Goal: Task Accomplishment & Management: Manage account settings

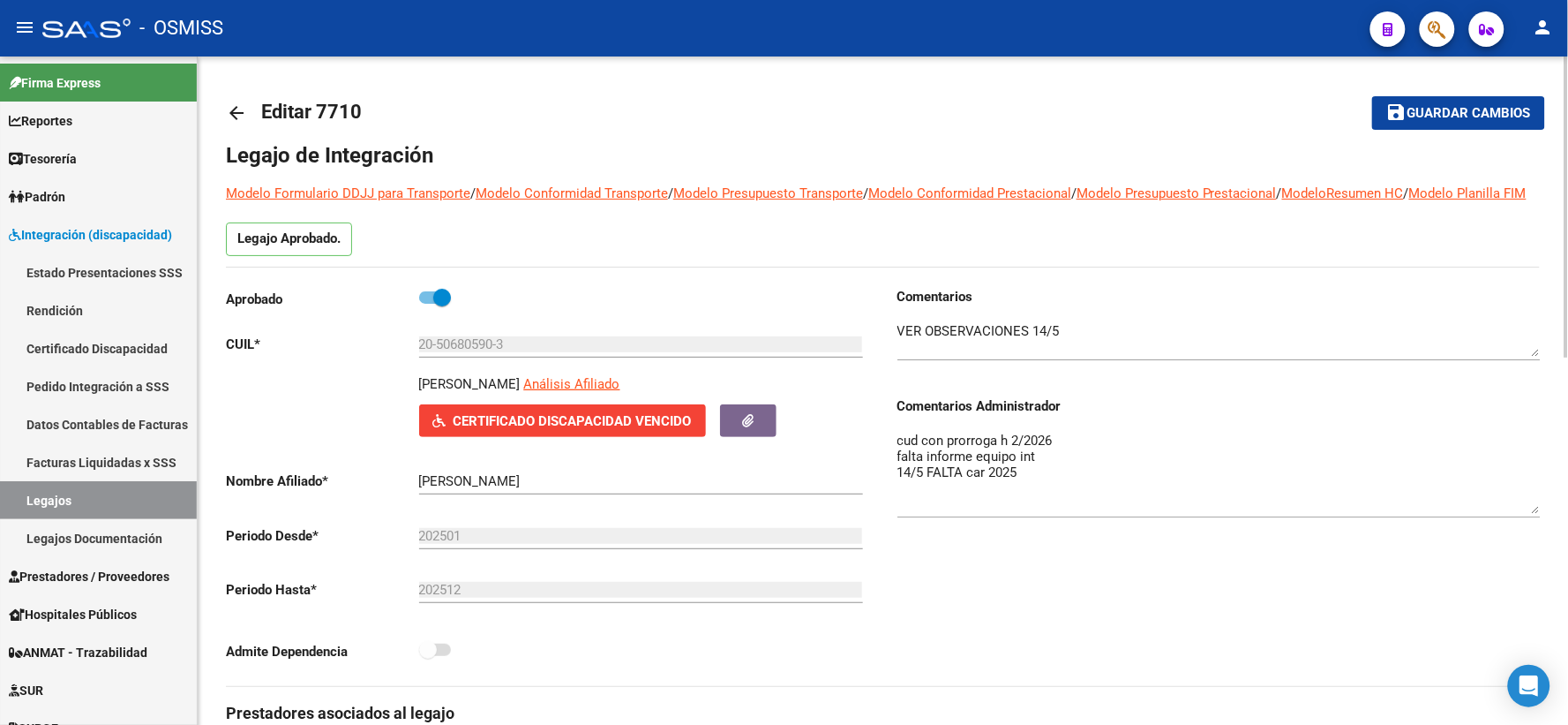
click at [1460, 106] on span "Guardar cambios" at bounding box center [1468, 113] width 123 height 16
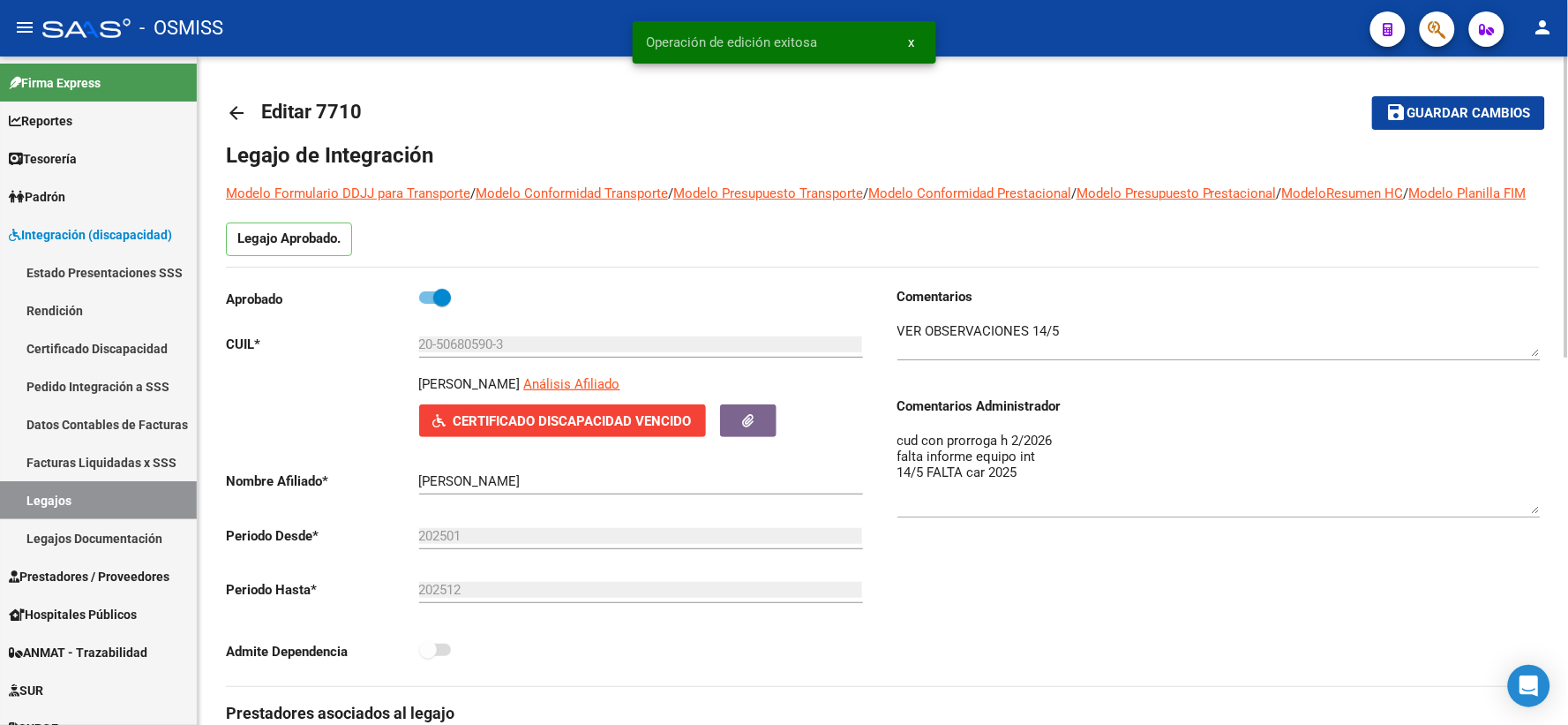
click at [236, 111] on mat-icon "arrow_back" at bounding box center [236, 112] width 21 height 21
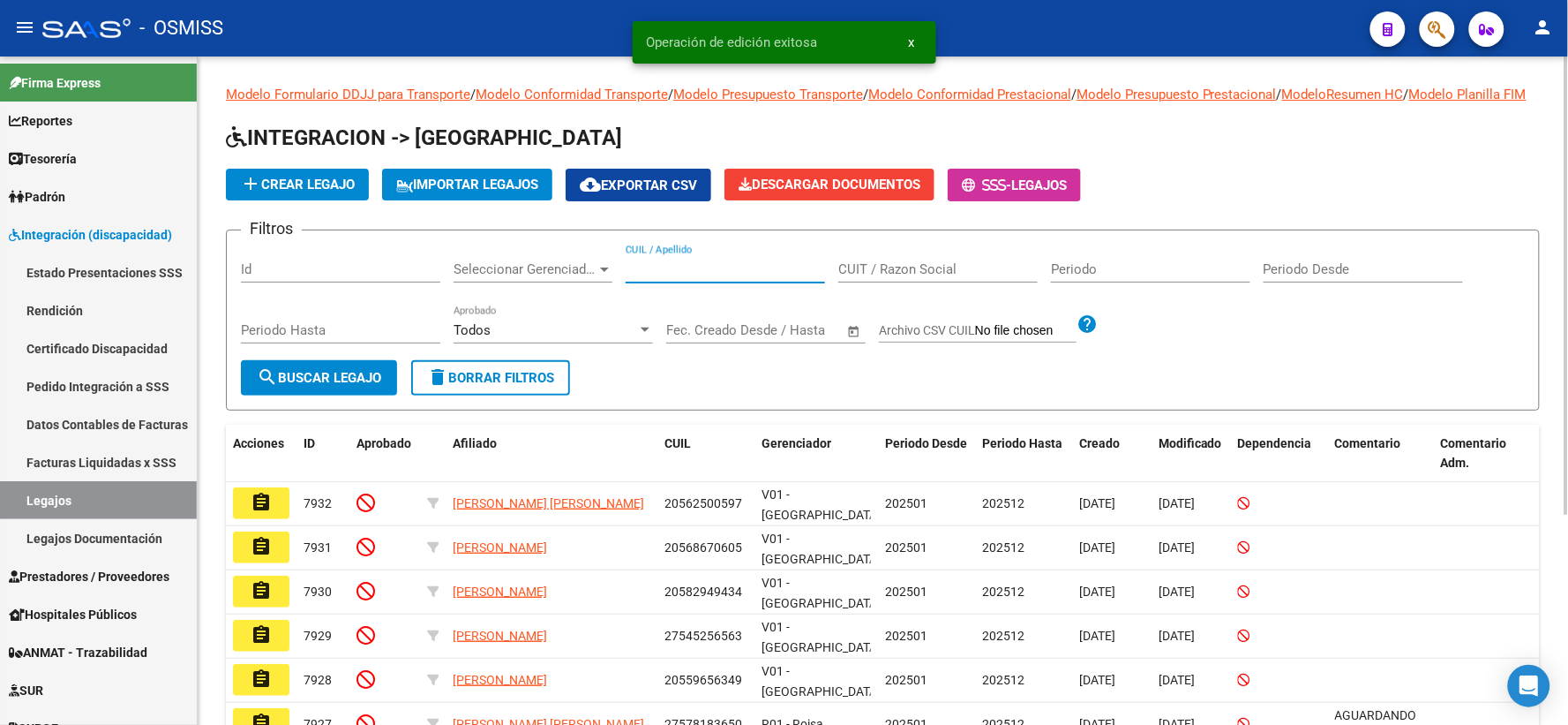
click at [659, 277] on input "CUIL / Apellido" at bounding box center [725, 269] width 199 height 16
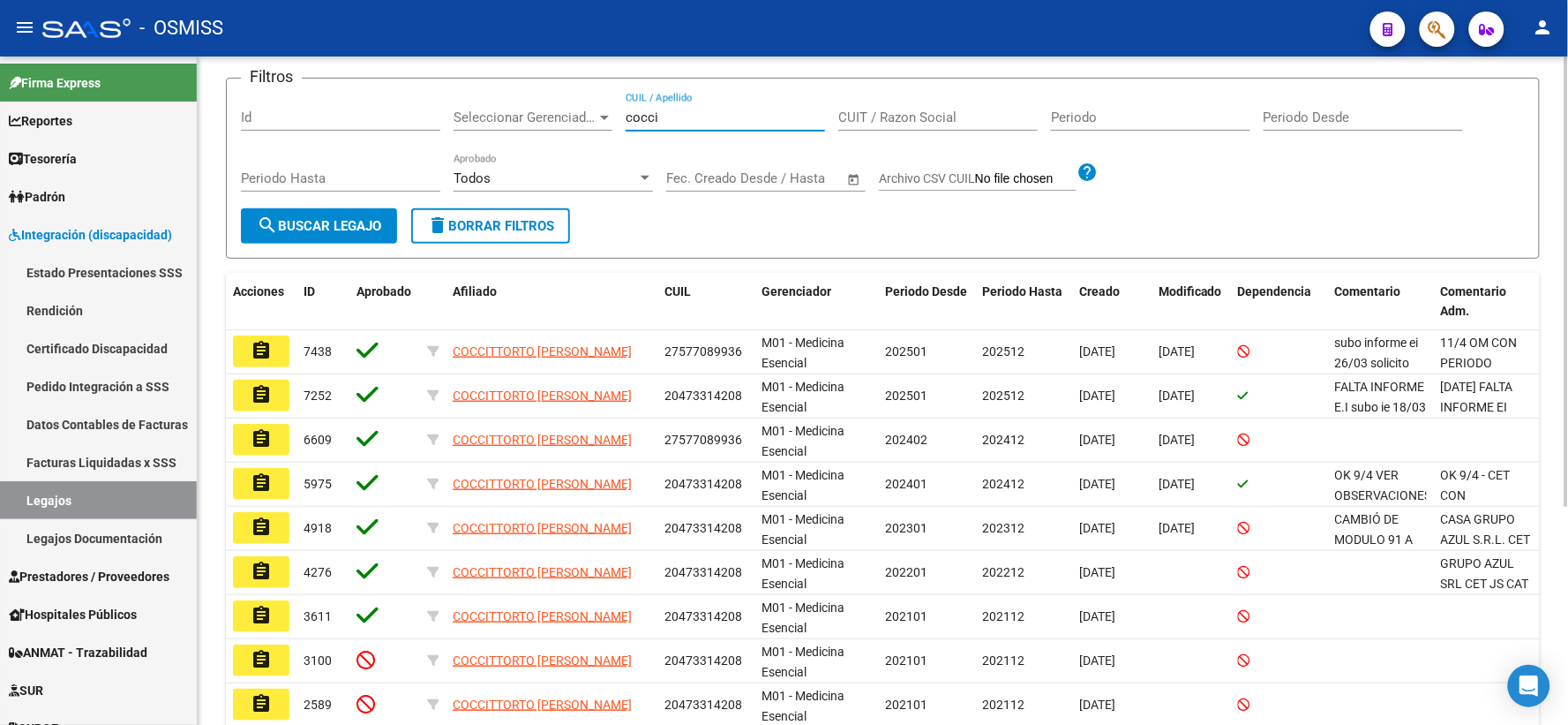
scroll to position [164, 0]
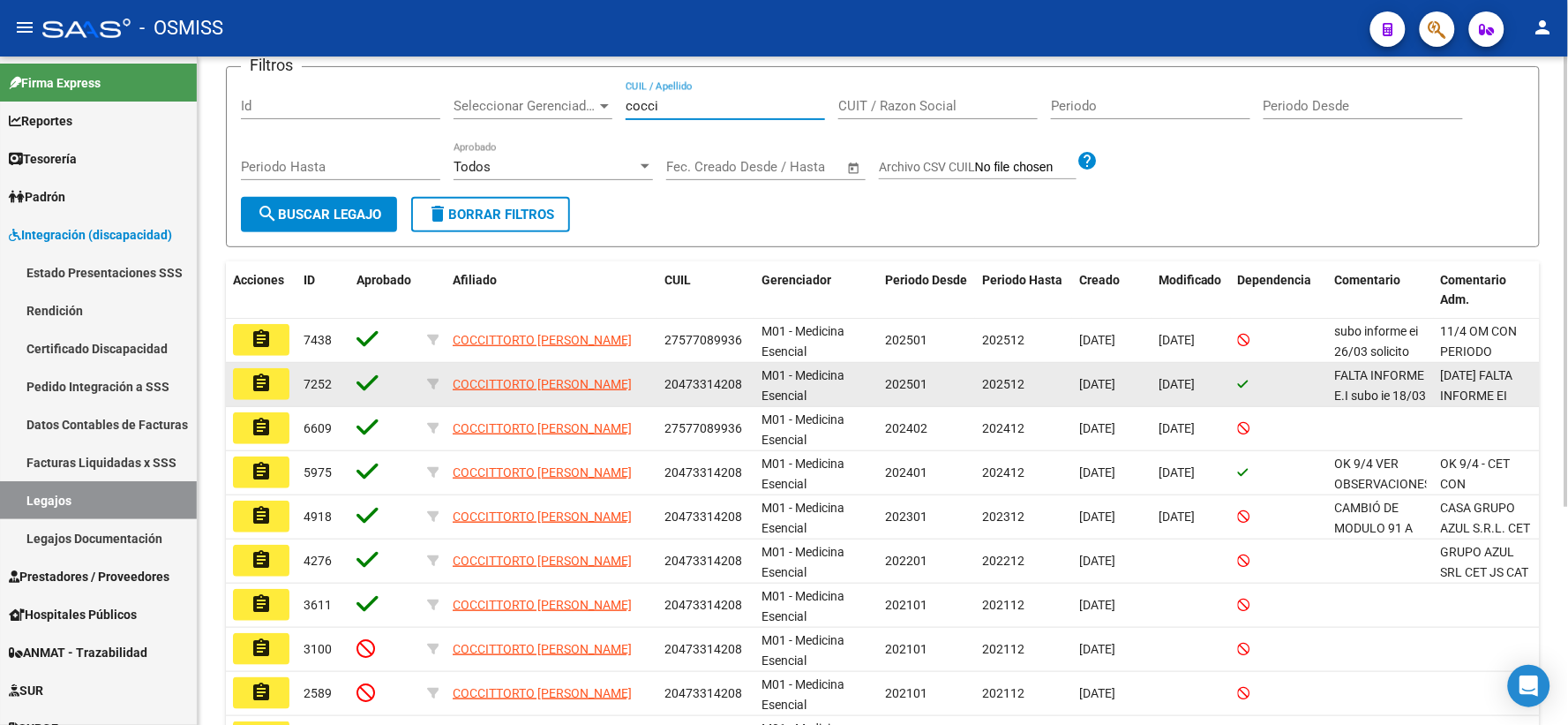
type input "cocci"
click at [265, 394] on mat-icon "assignment" at bounding box center [260, 383] width 21 height 21
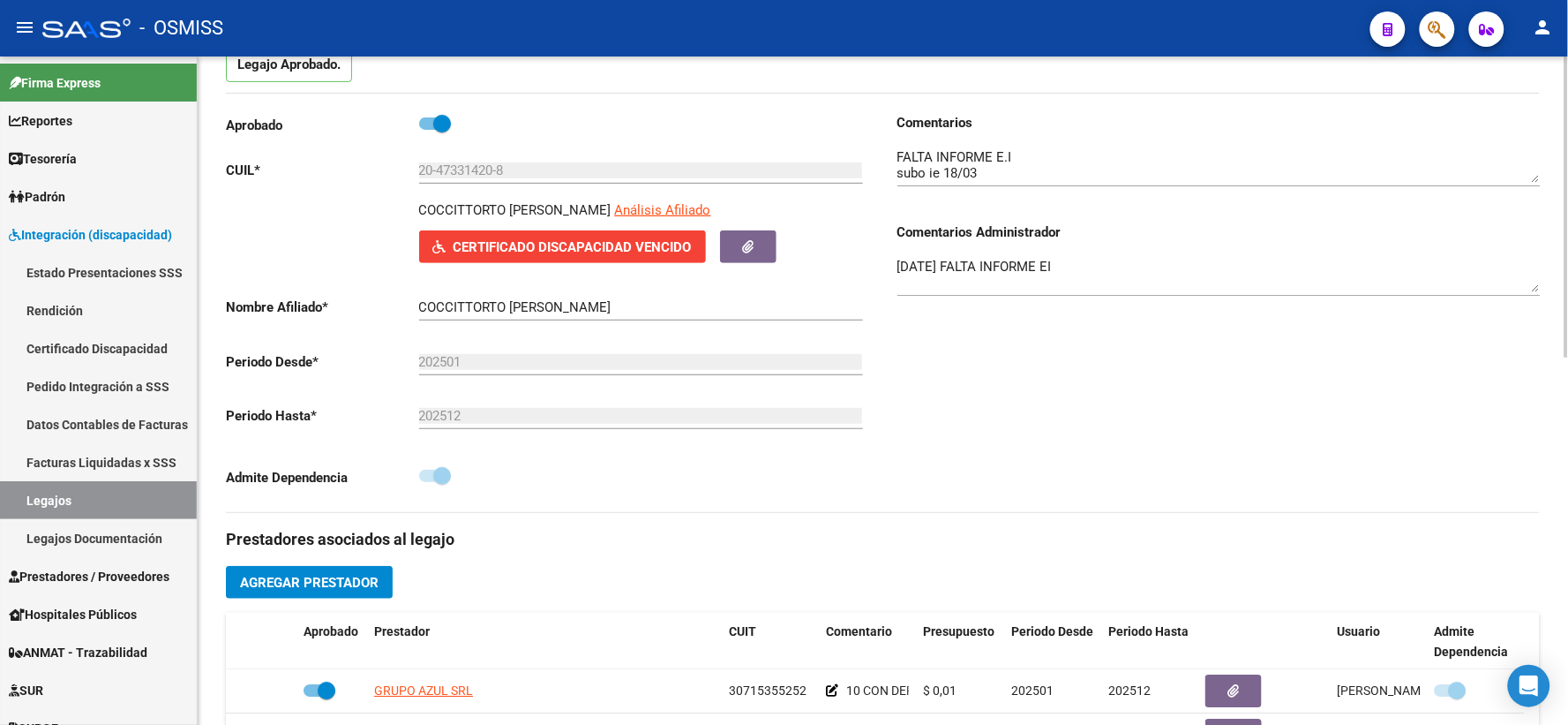
scroll to position [164, 0]
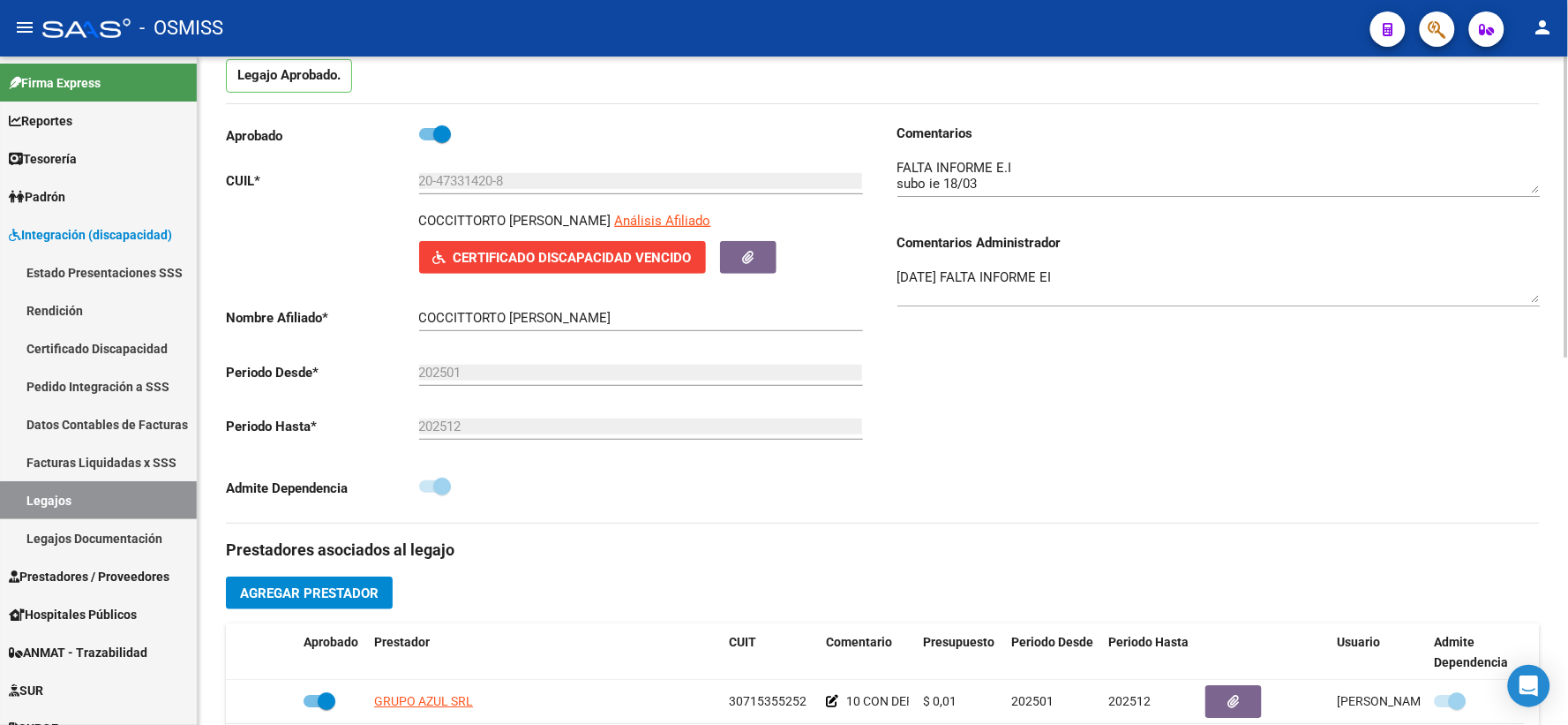
click at [494, 231] on p "COCCITTORTO [PERSON_NAME]" at bounding box center [515, 221] width 192 height 20
copy p "COCCITTORTO [PERSON_NAME]"
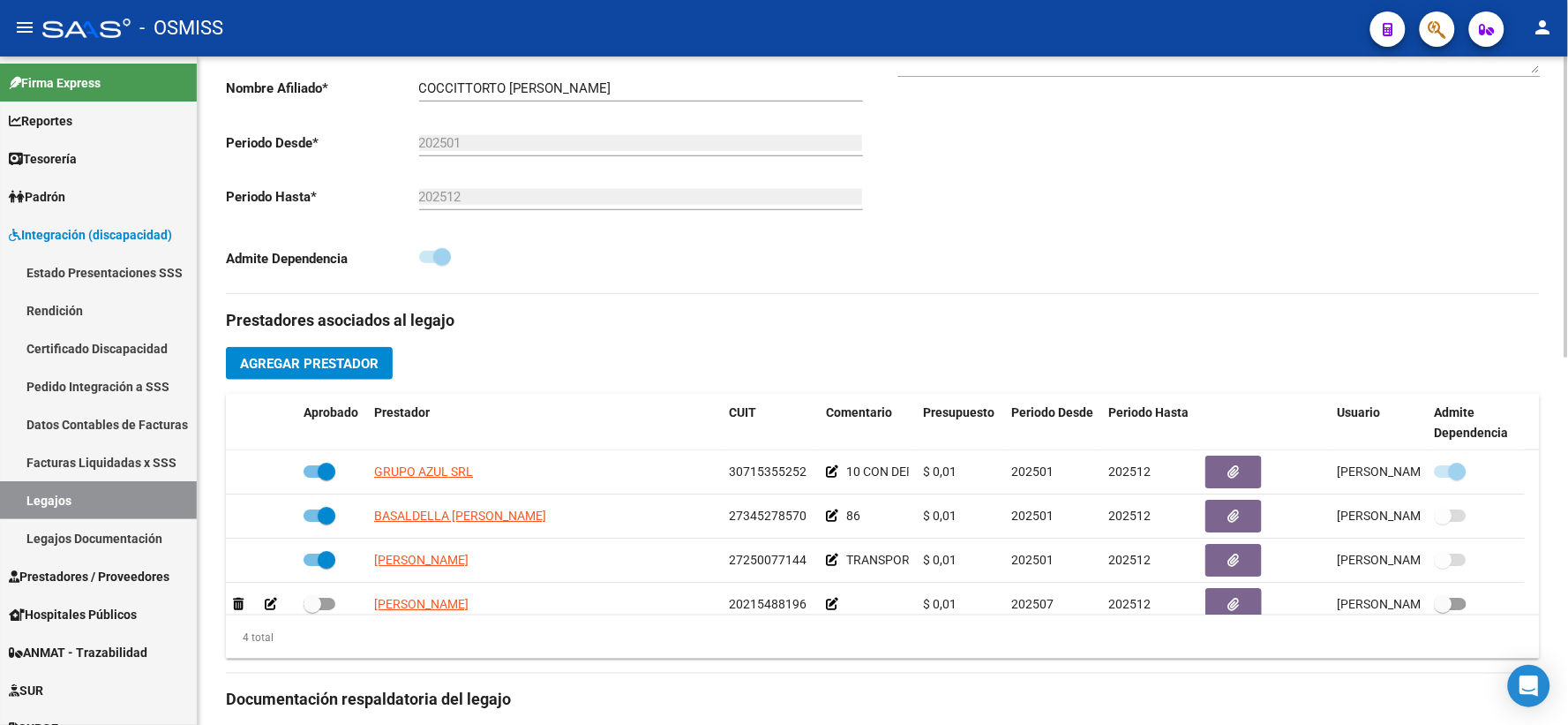
scroll to position [408, 0]
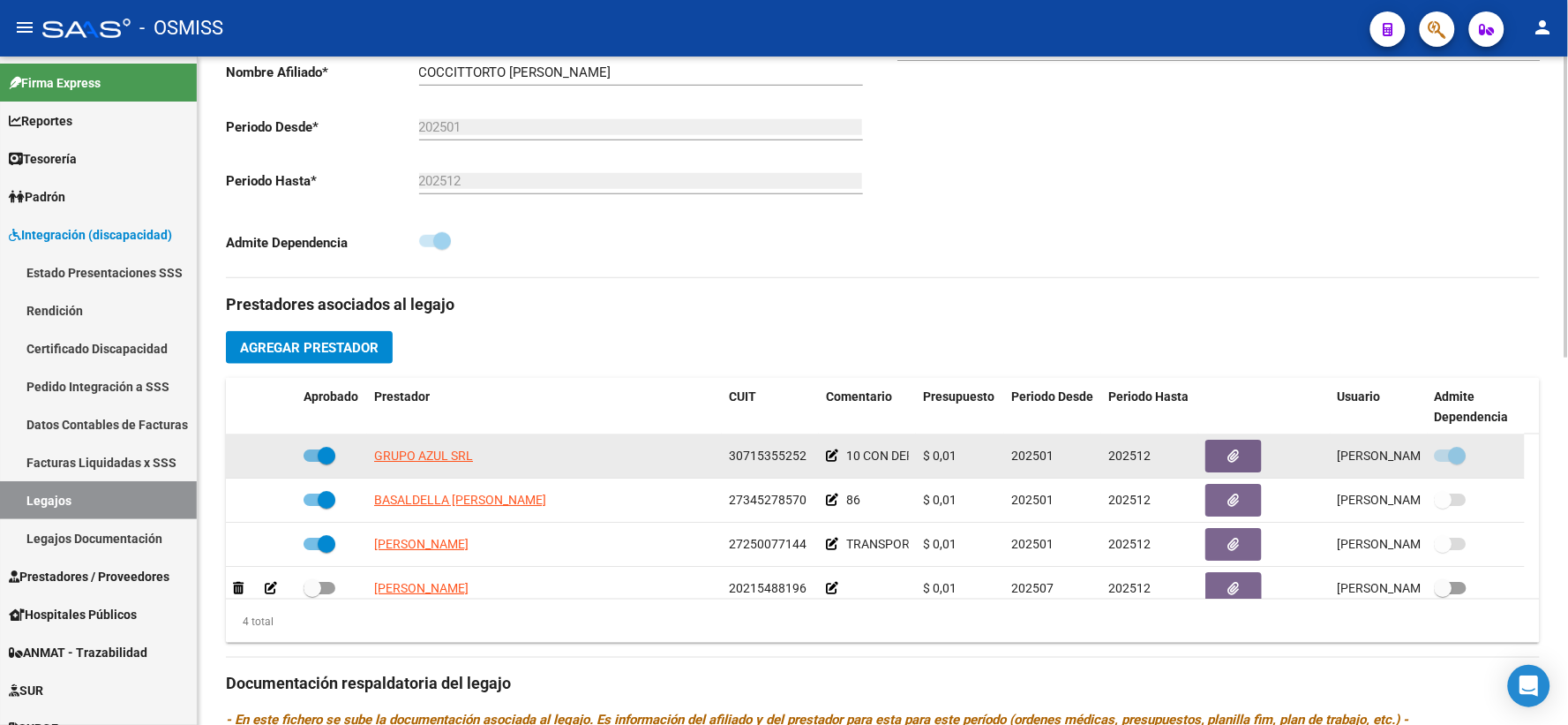
click at [831, 462] on icon at bounding box center [832, 455] width 13 height 13
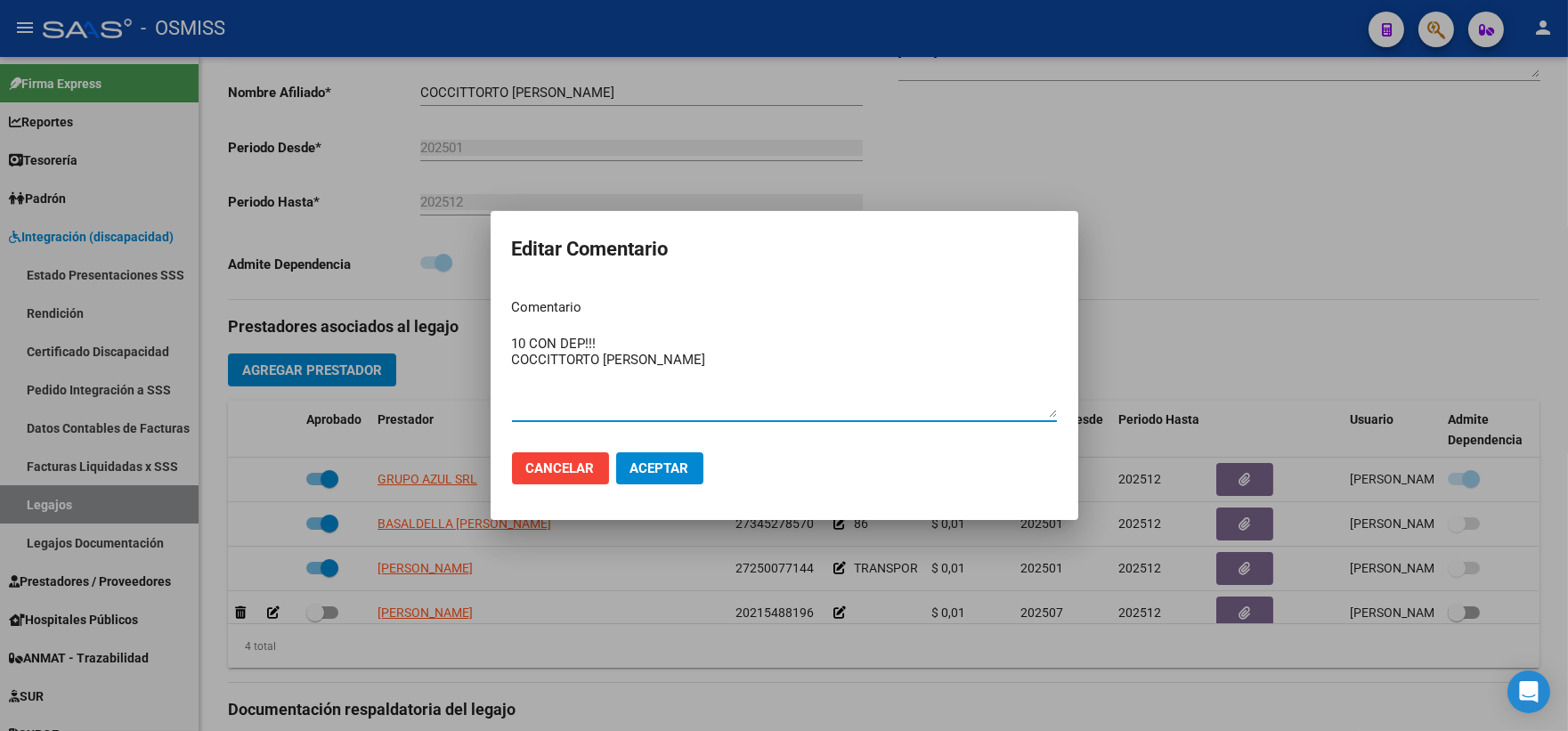
type textarea "10 CON DEP!!! COCCITTORTO [PERSON_NAME]"
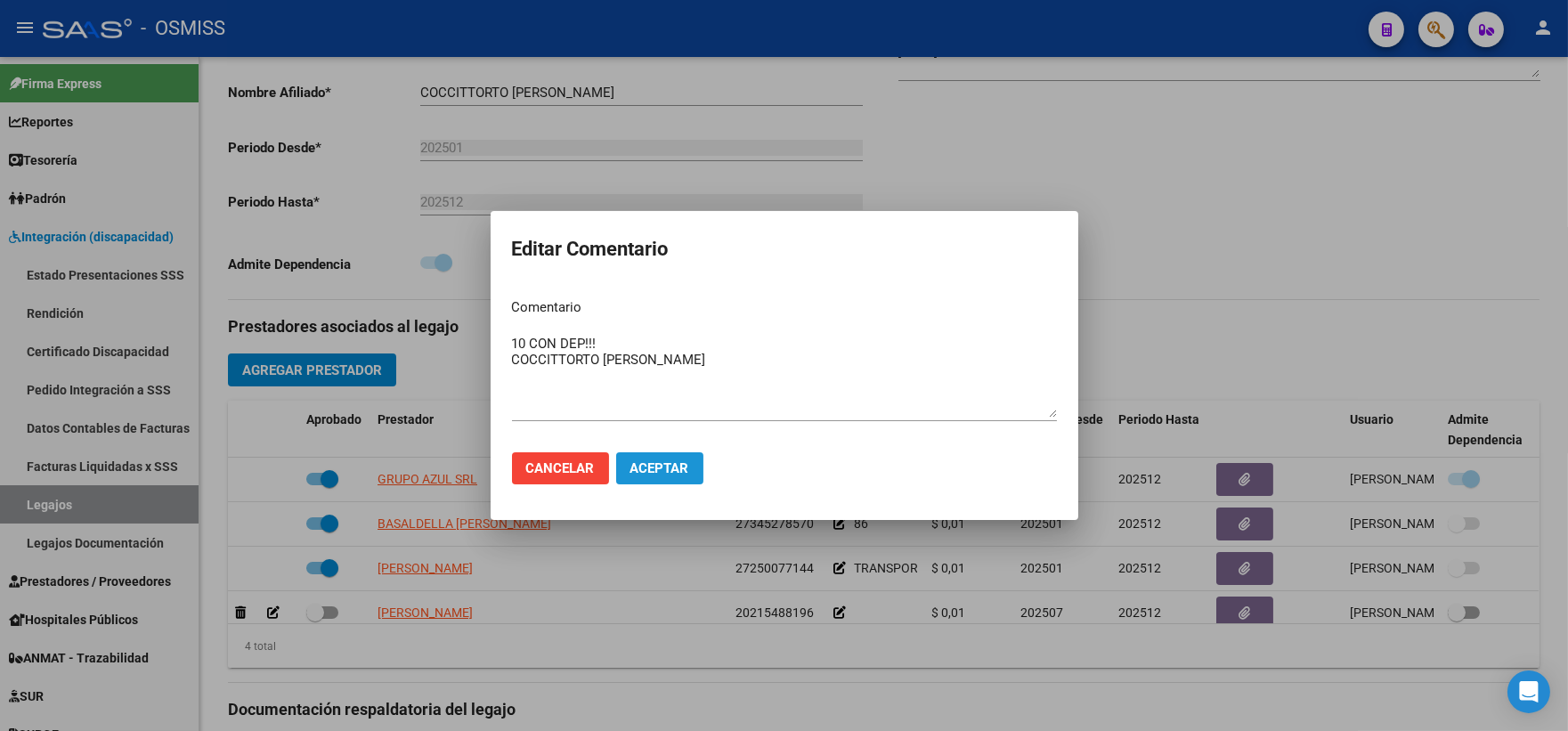
click at [673, 458] on button "Aceptar" at bounding box center [660, 468] width 88 height 32
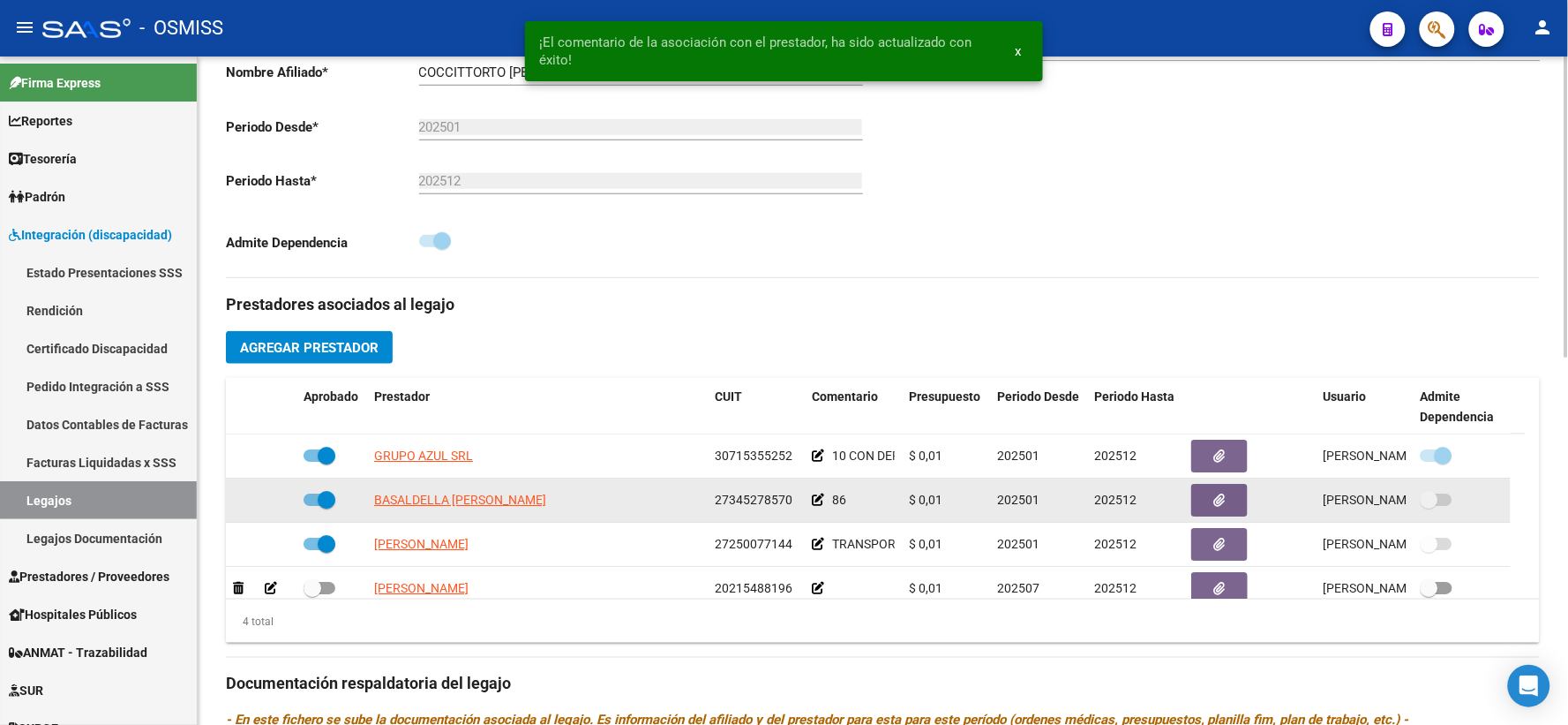
click at [817, 506] on icon at bounding box center [818, 499] width 13 height 13
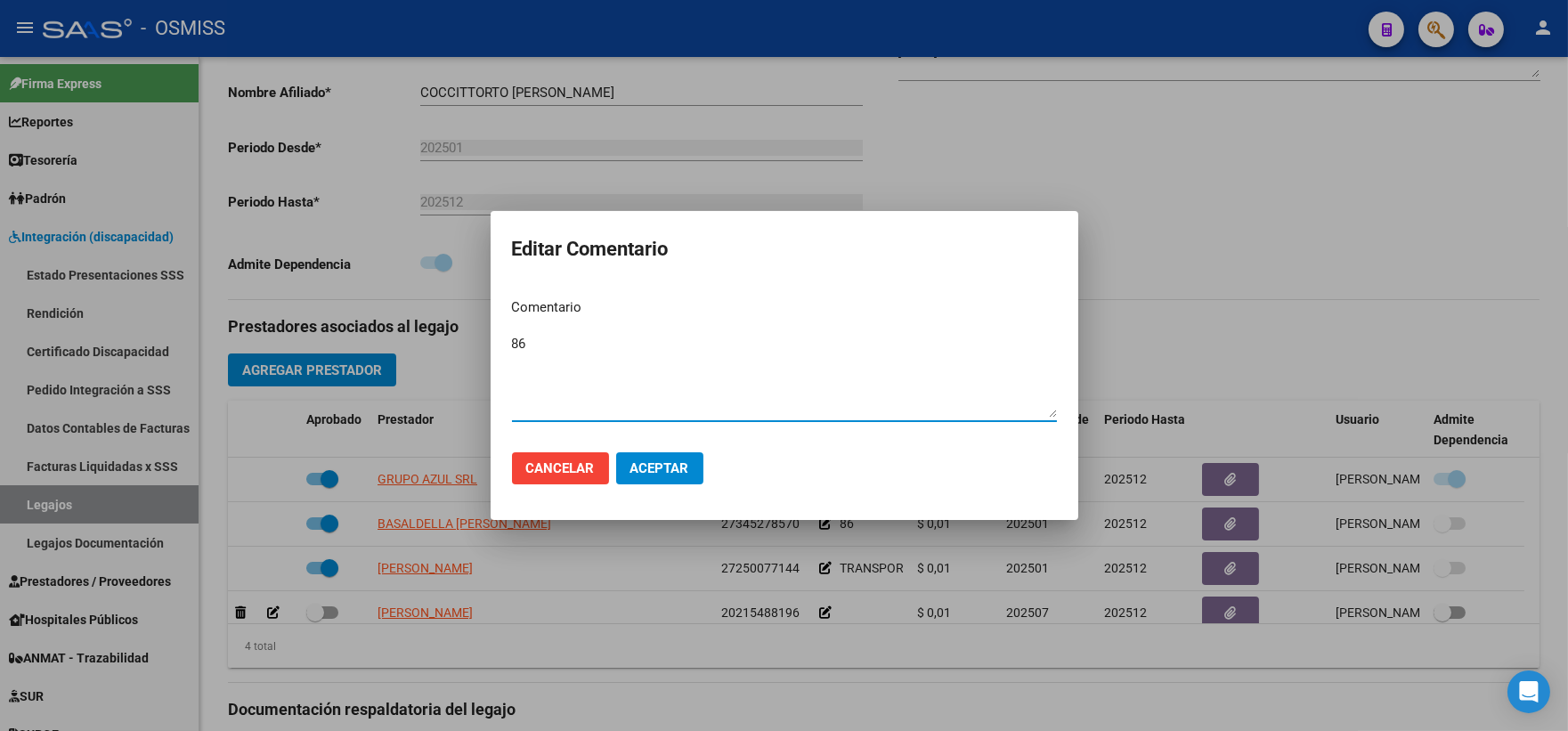
paste textarea "COCCITTORTO [PERSON_NAME]"
type textarea "86 COCCITTORTO [PERSON_NAME]"
click at [635, 460] on span "Aceptar" at bounding box center [660, 468] width 59 height 16
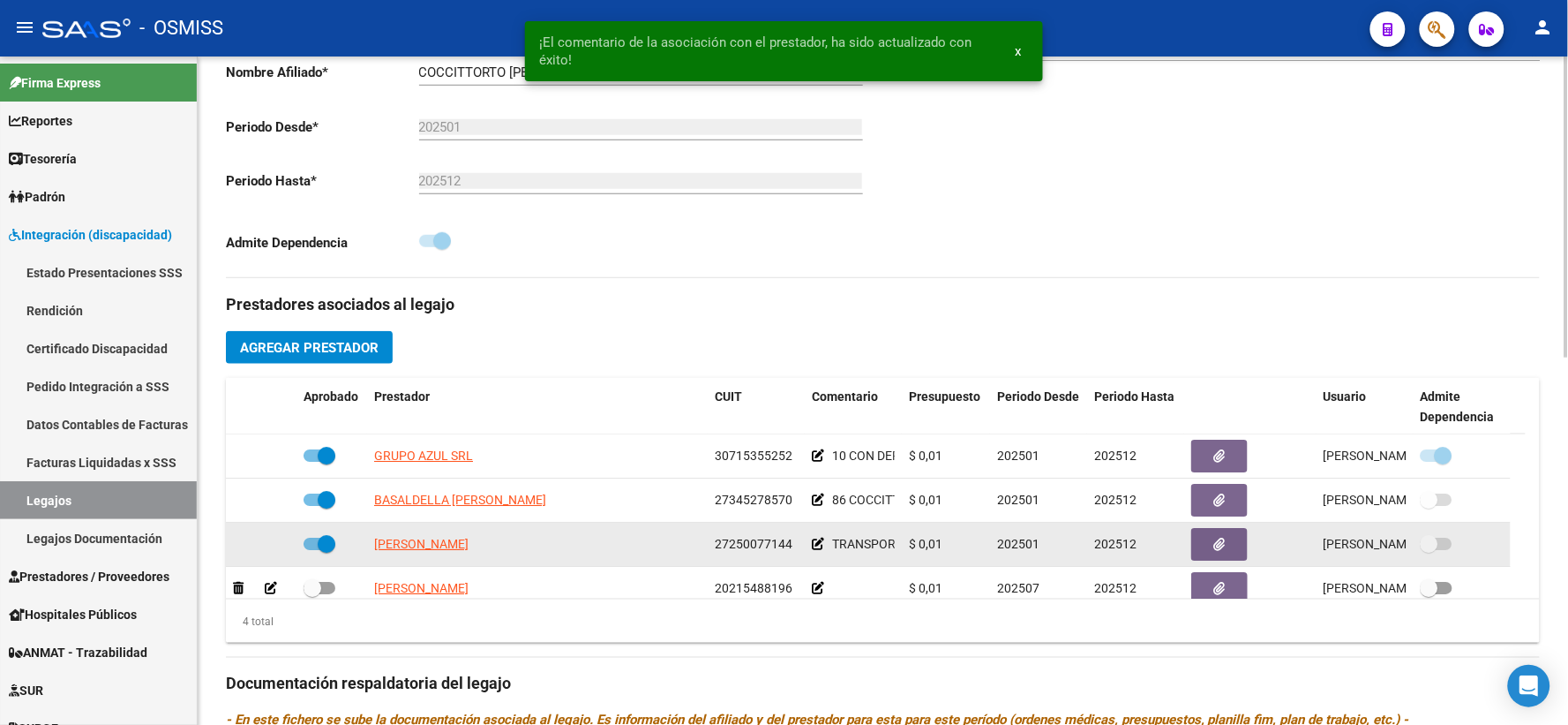
click at [820, 549] on icon at bounding box center [818, 544] width 13 height 13
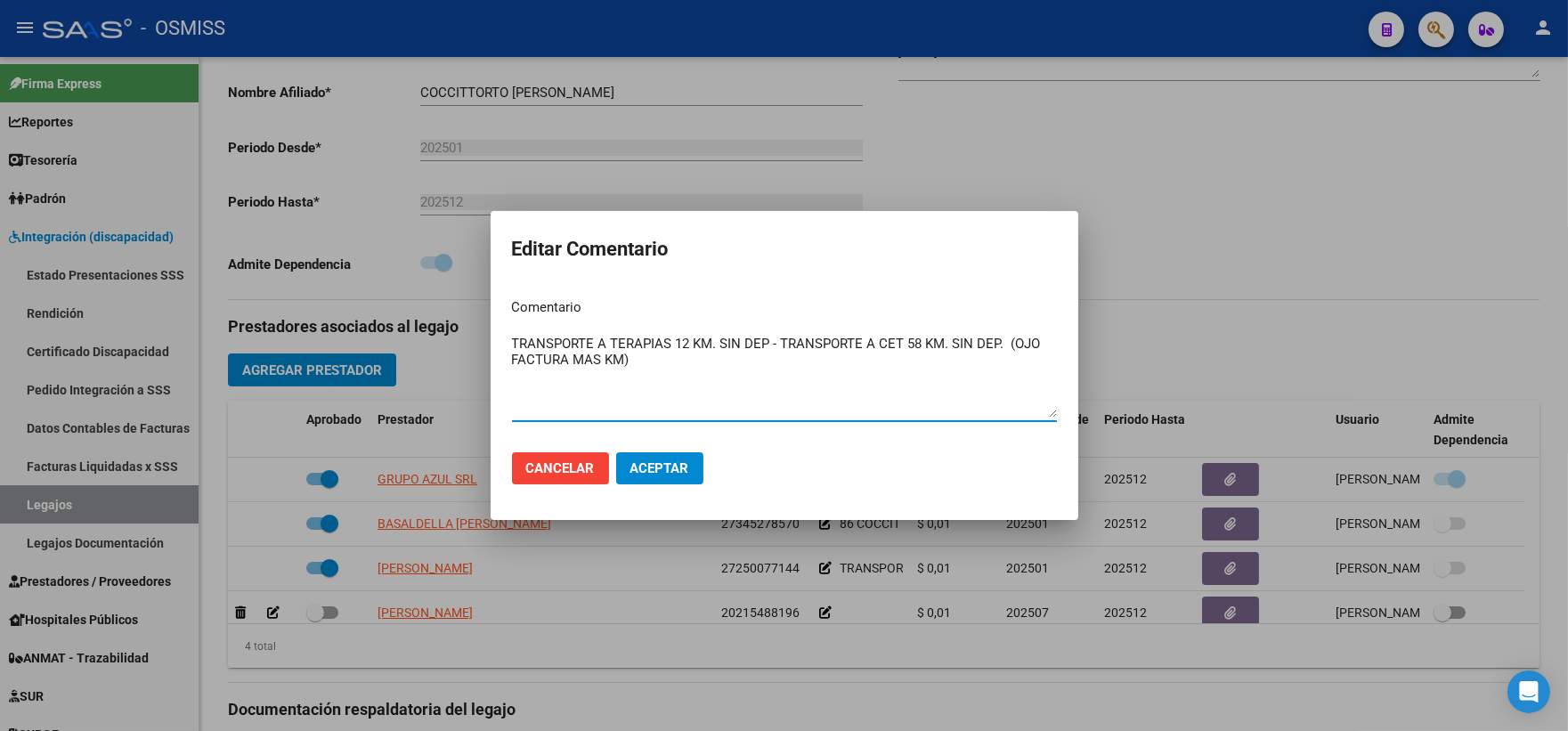
paste textarea "COCCITTORTO [PERSON_NAME]"
type textarea "TRANSPORTE A TERAPIAS 12 KM. SIN DEP - TRANSPORTE A CET 58 KM. SIN DEP. (OJO FA…"
click at [641, 466] on span "Aceptar" at bounding box center [660, 468] width 59 height 16
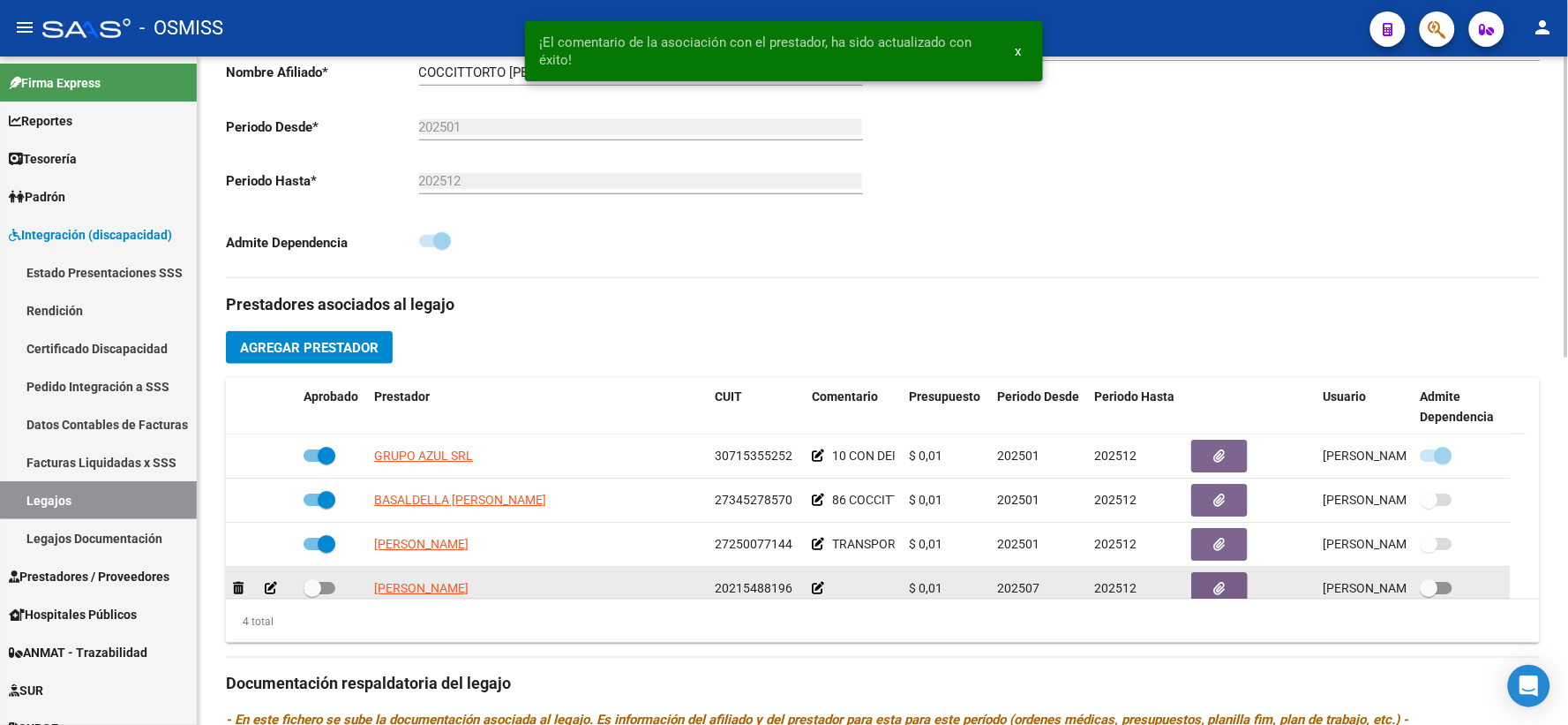
click at [817, 594] on icon at bounding box center [818, 588] width 13 height 13
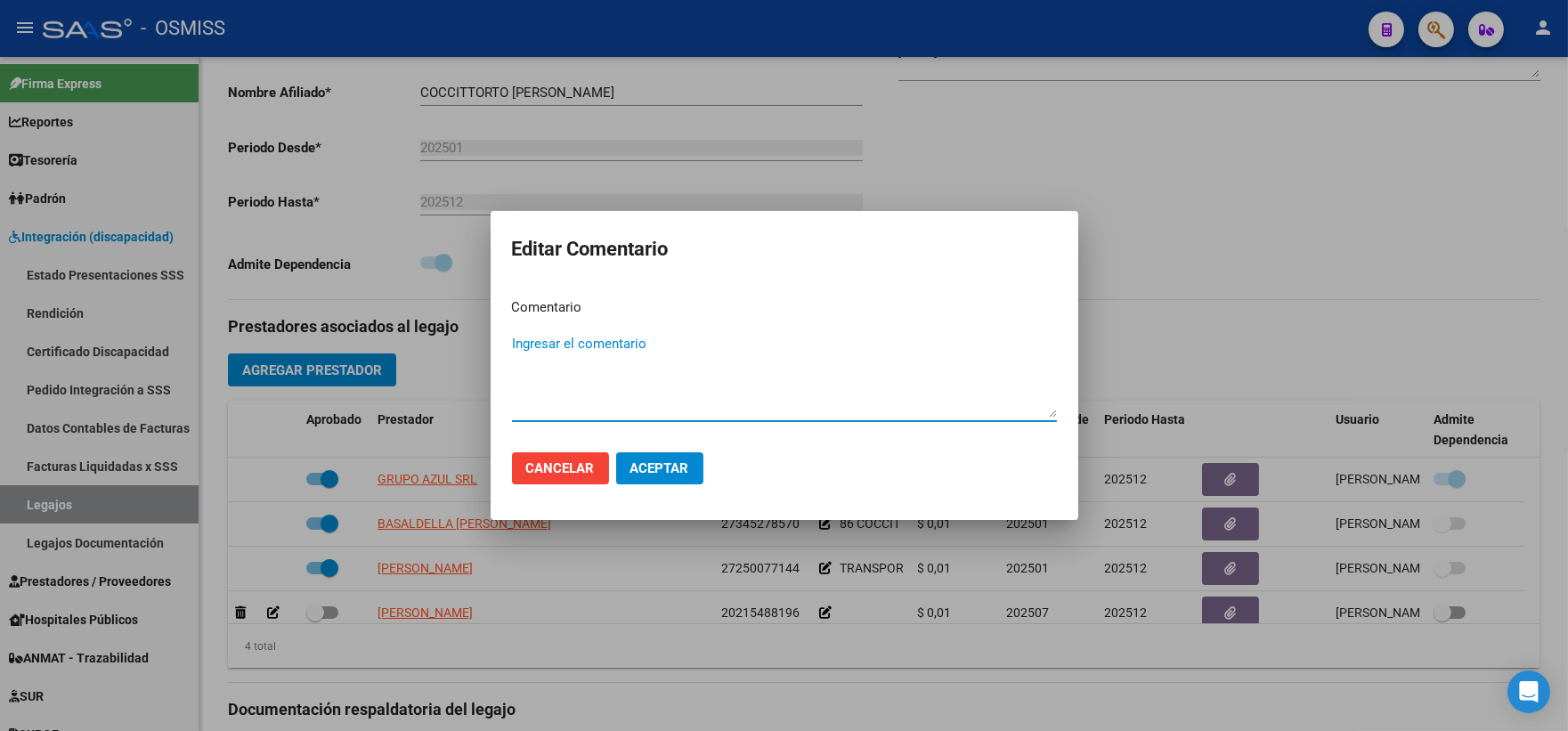
paste textarea "COCCITTORTO [PERSON_NAME]"
type textarea "COCCITTORTO [PERSON_NAME]"
click at [673, 462] on span "Aceptar" at bounding box center [660, 468] width 59 height 16
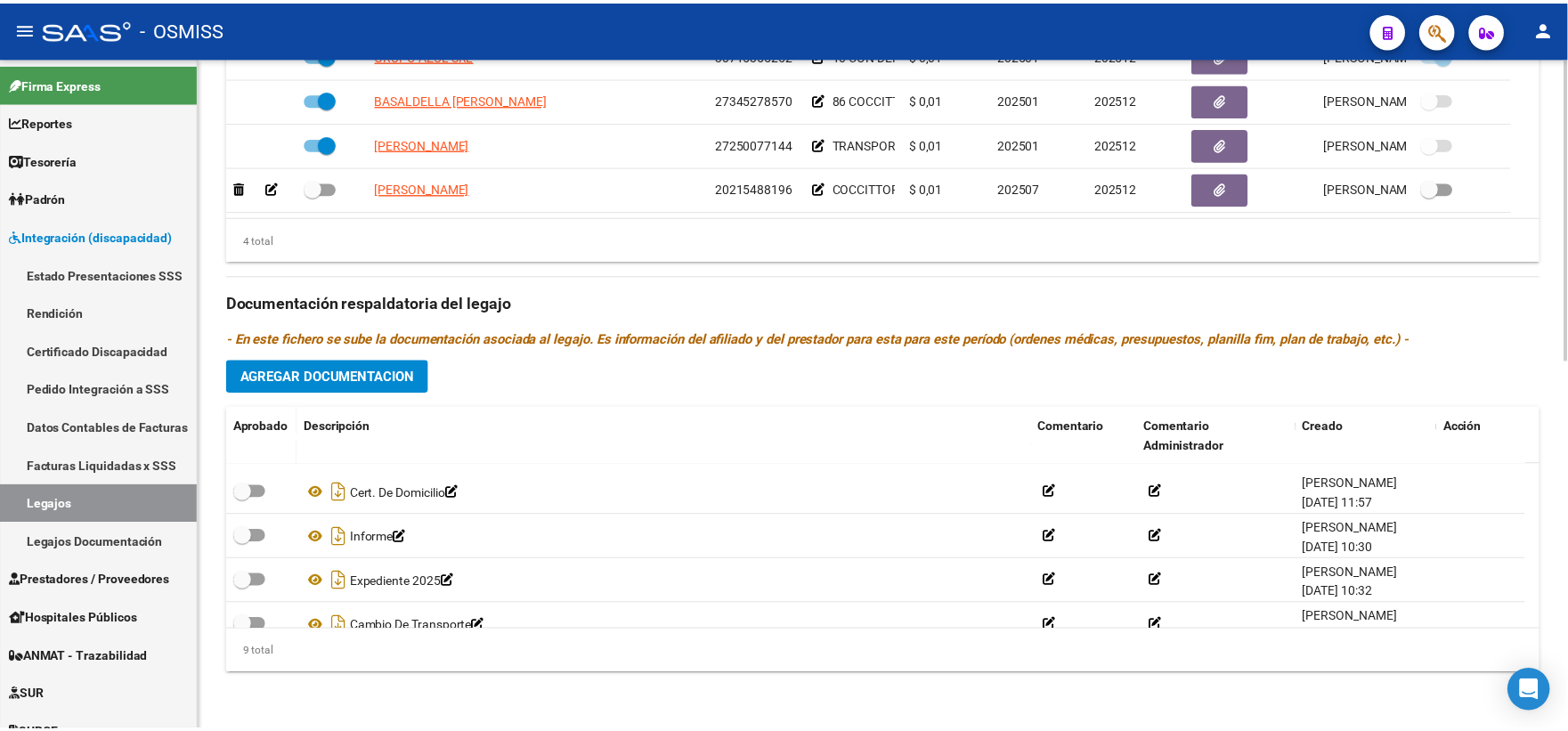
scroll to position [241, 0]
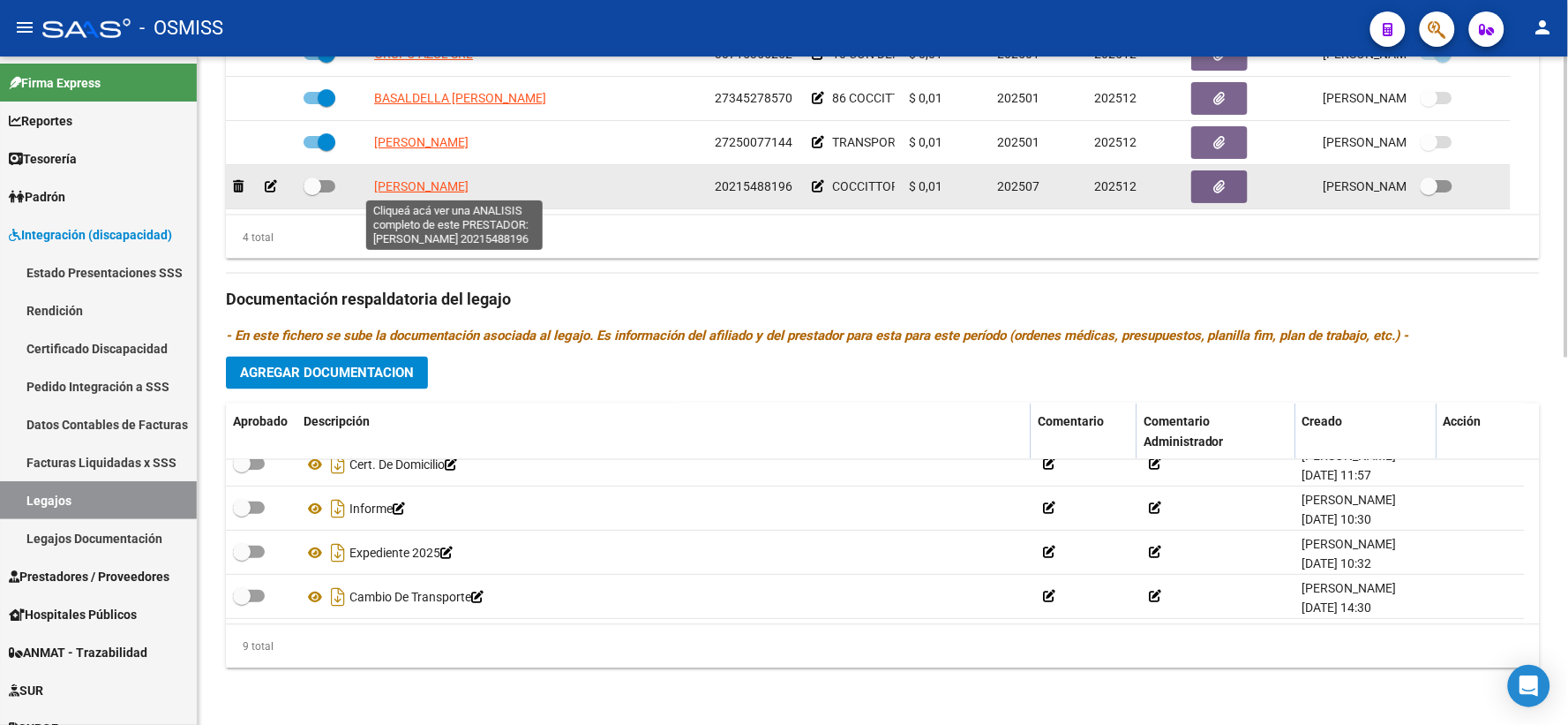
click at [421, 188] on span "[PERSON_NAME]" at bounding box center [421, 186] width 95 height 14
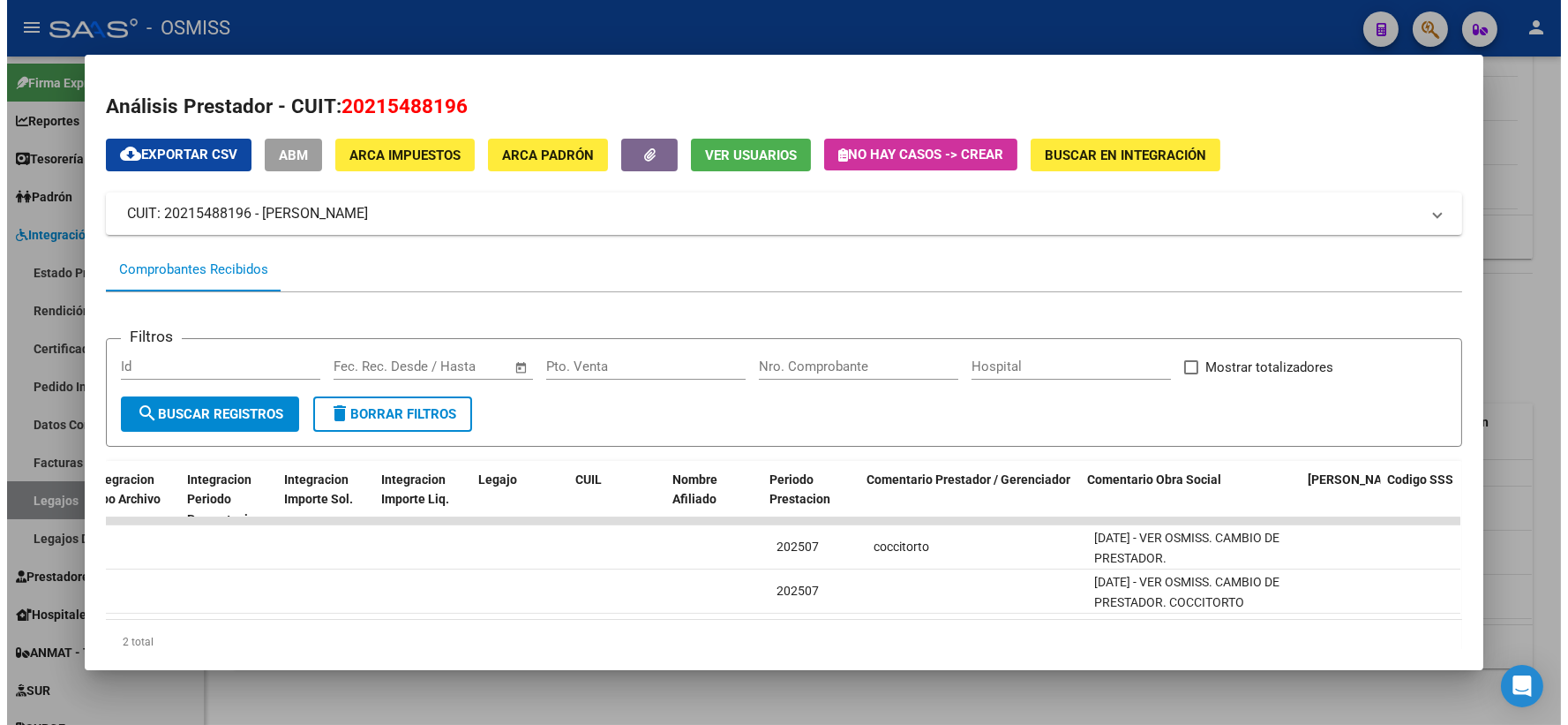
scroll to position [0, 2431]
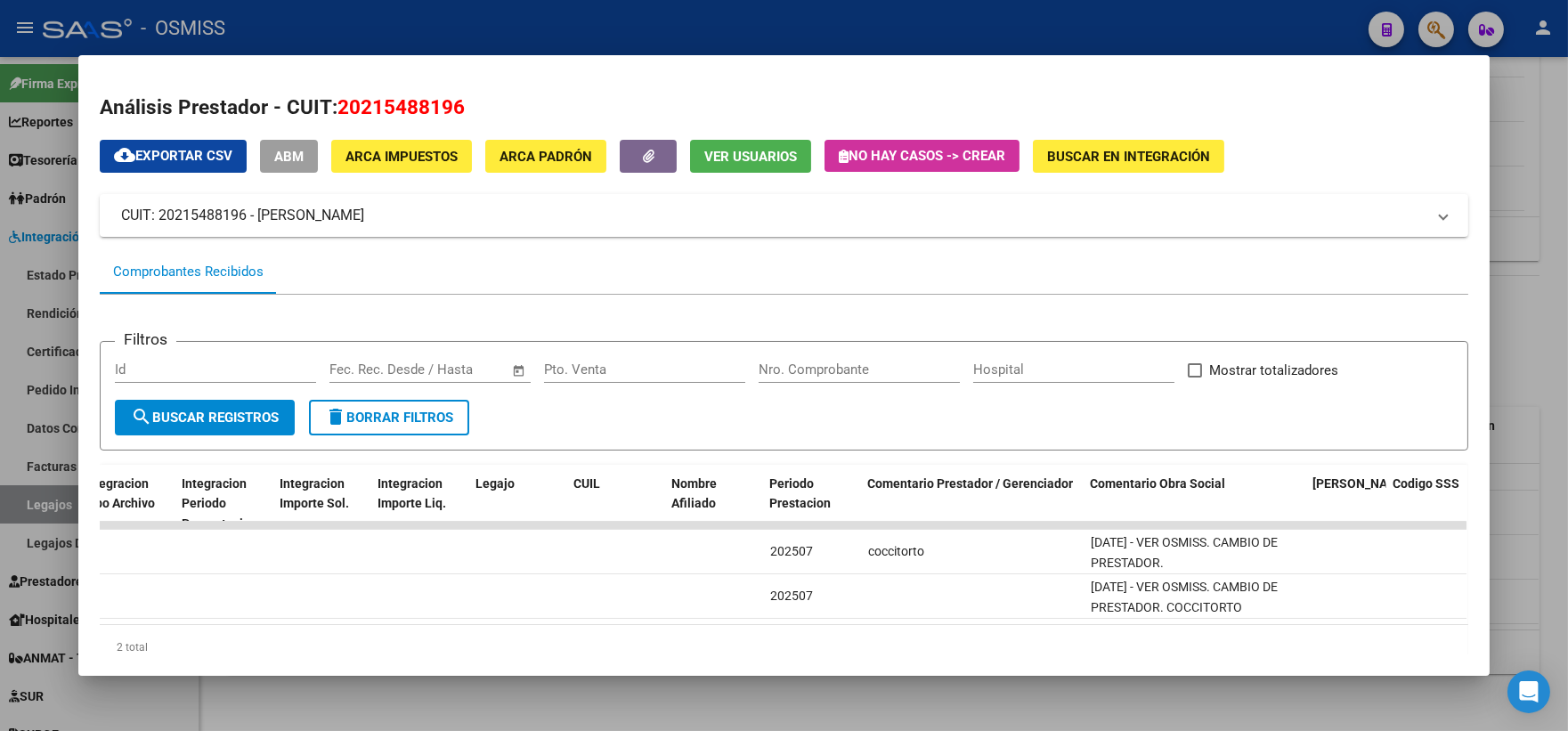
click at [1536, 419] on div at bounding box center [784, 365] width 1568 height 731
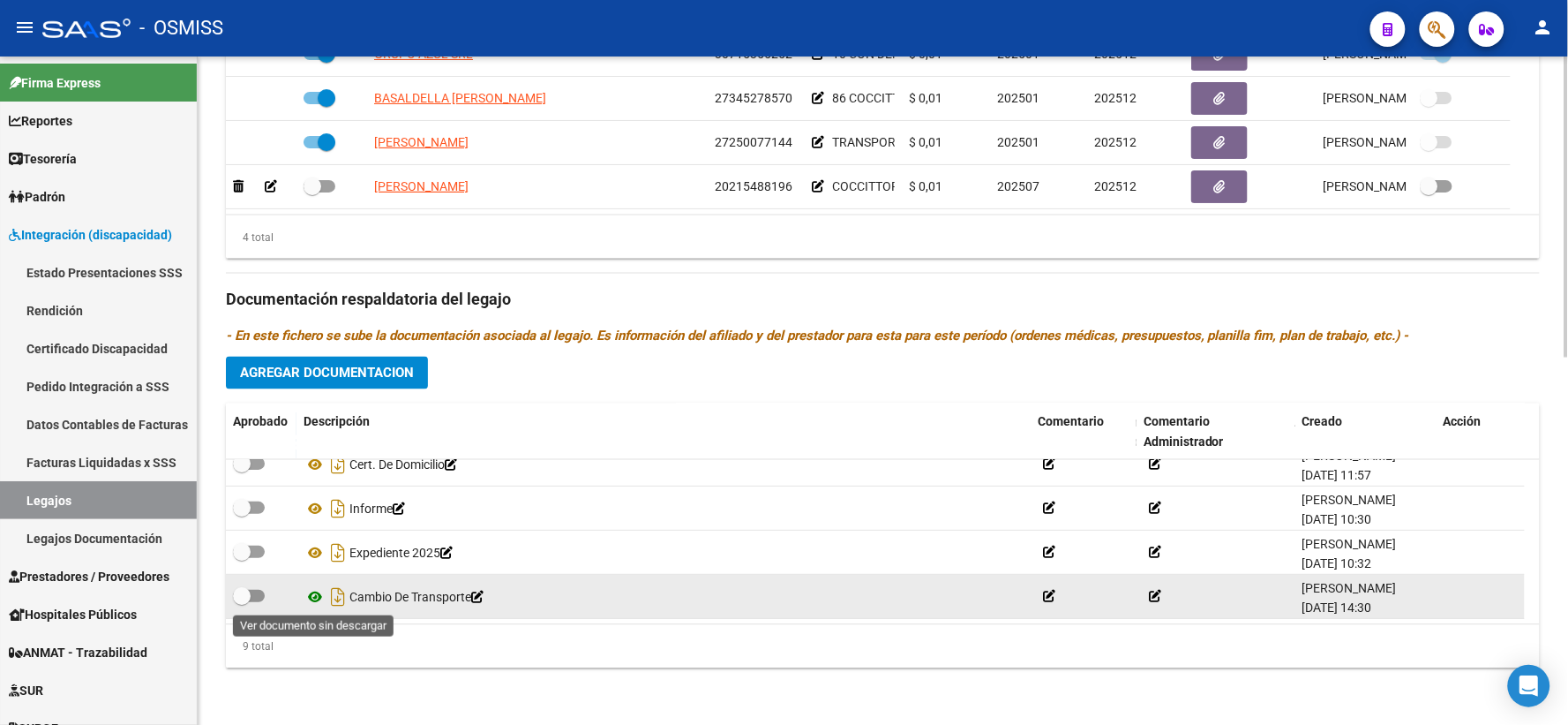
click at [318, 601] on icon at bounding box center [315, 596] width 23 height 21
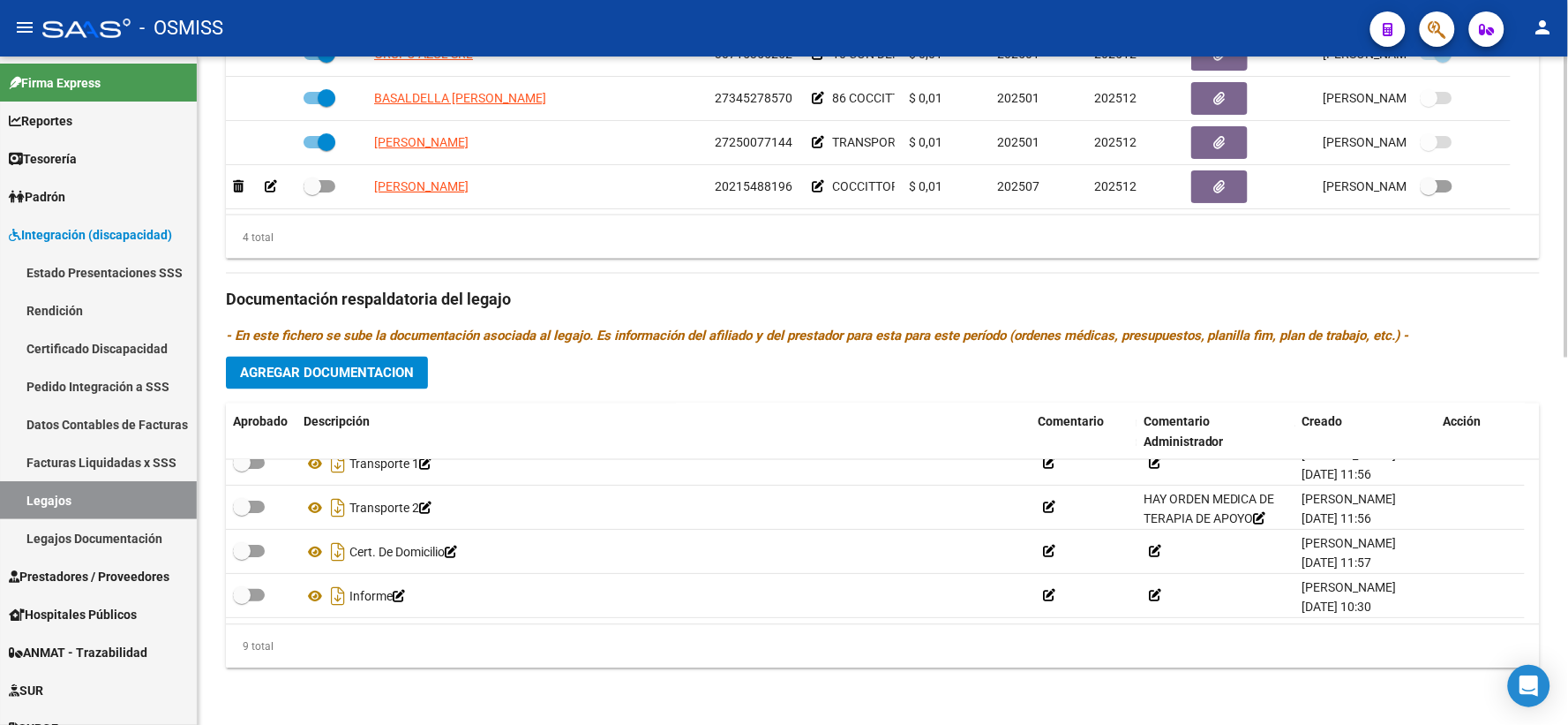
scroll to position [120, 0]
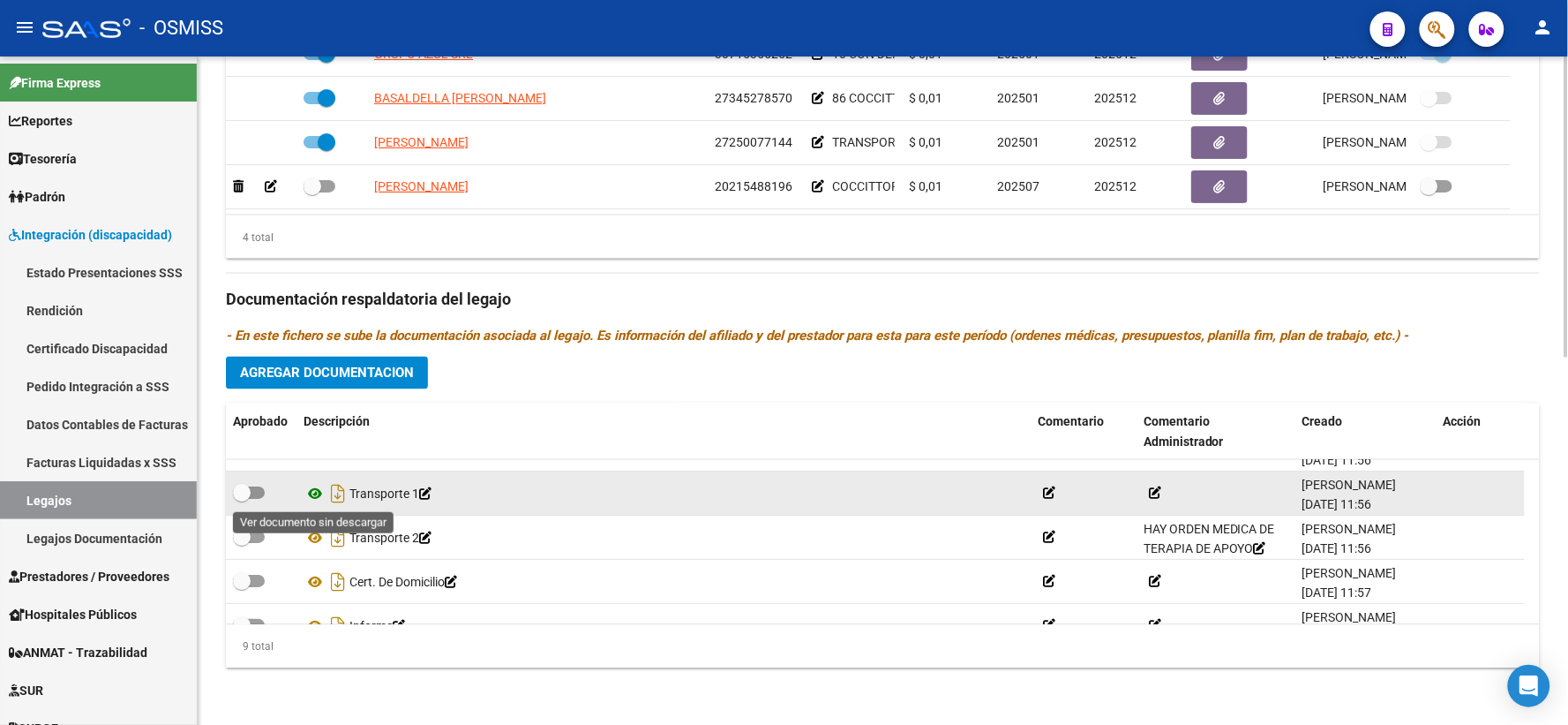
click at [310, 491] on icon at bounding box center [315, 493] width 23 height 21
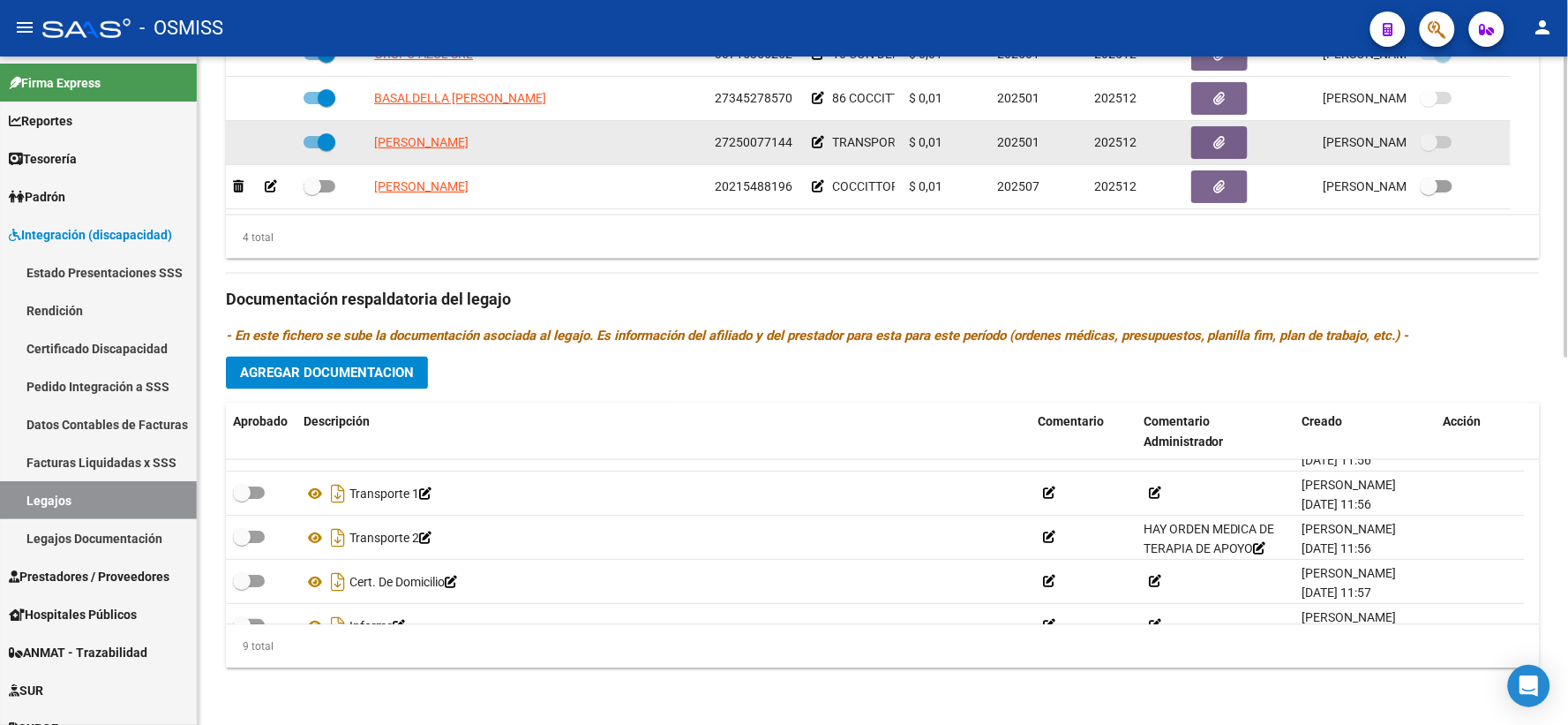
scroll to position [0, 0]
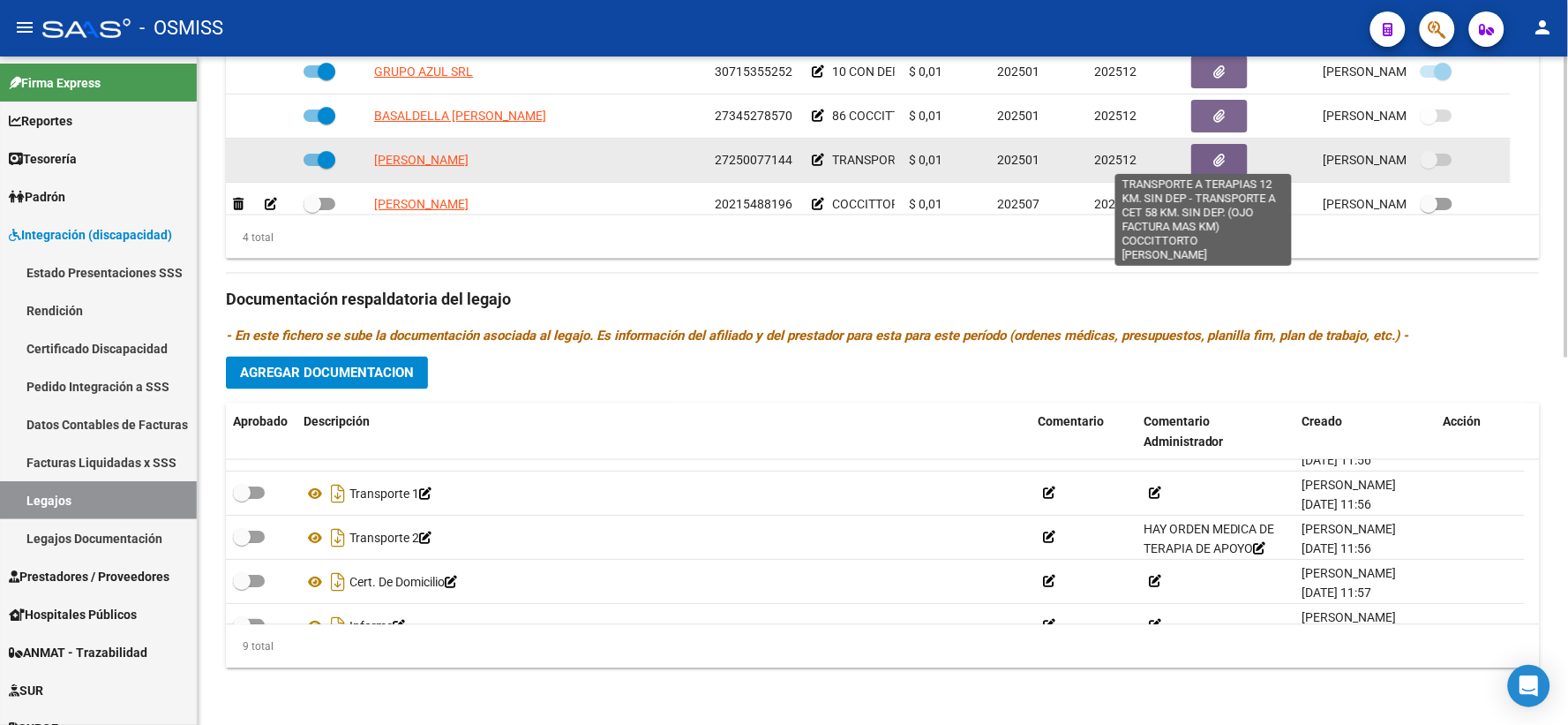
click at [852, 159] on span "TRANSPORTE A TERAPIAS 12 KM. SIN DEP - TRANSPORTE A CET 58 KM. SIN DEP. (OJO FA…" at bounding box center [1217, 160] width 770 height 14
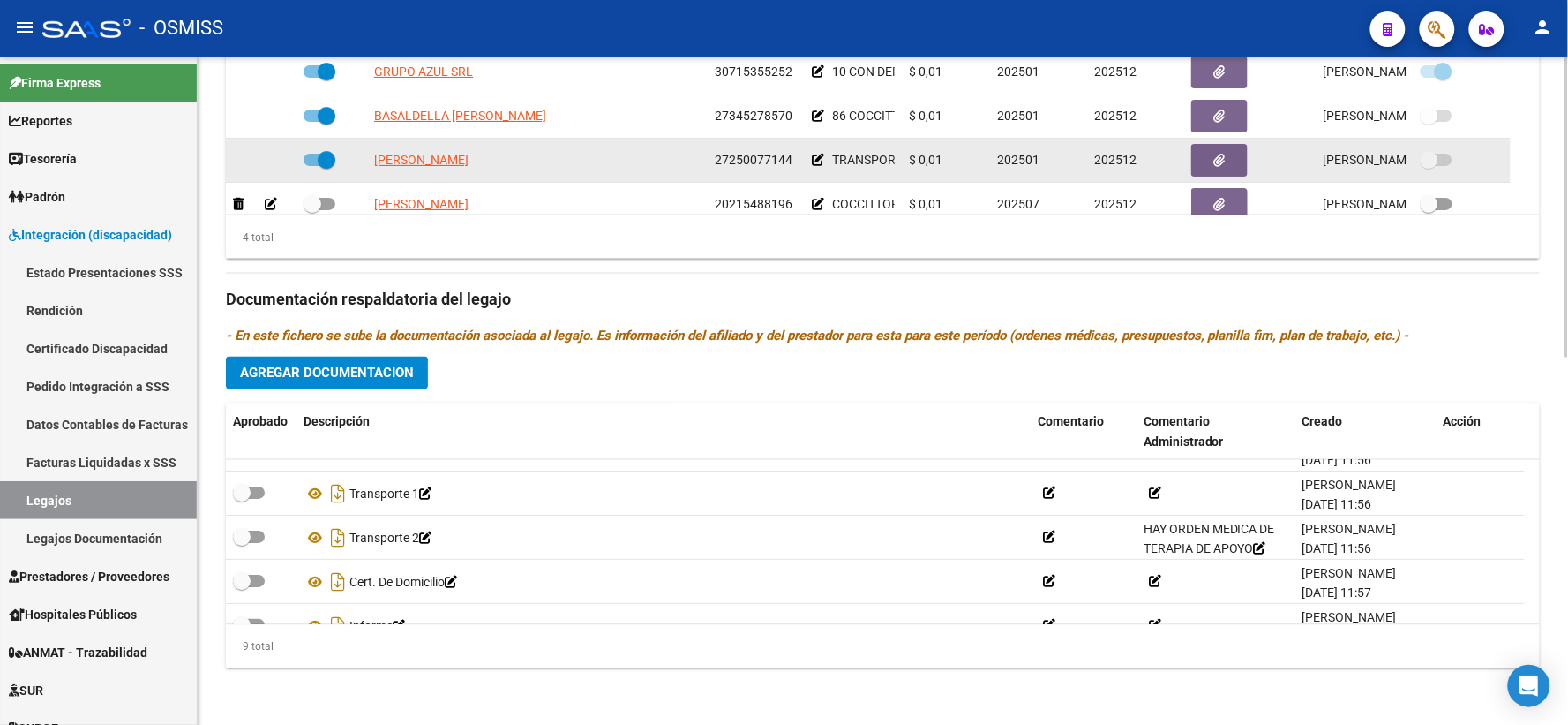
click at [852, 159] on span "TRANSPORTE A TERAPIAS 12 KM. SIN DEP - TRANSPORTE A CET 58 KM. SIN DEP. (OJO FA…" at bounding box center [1217, 160] width 770 height 14
copy span "TRANSPORTE"
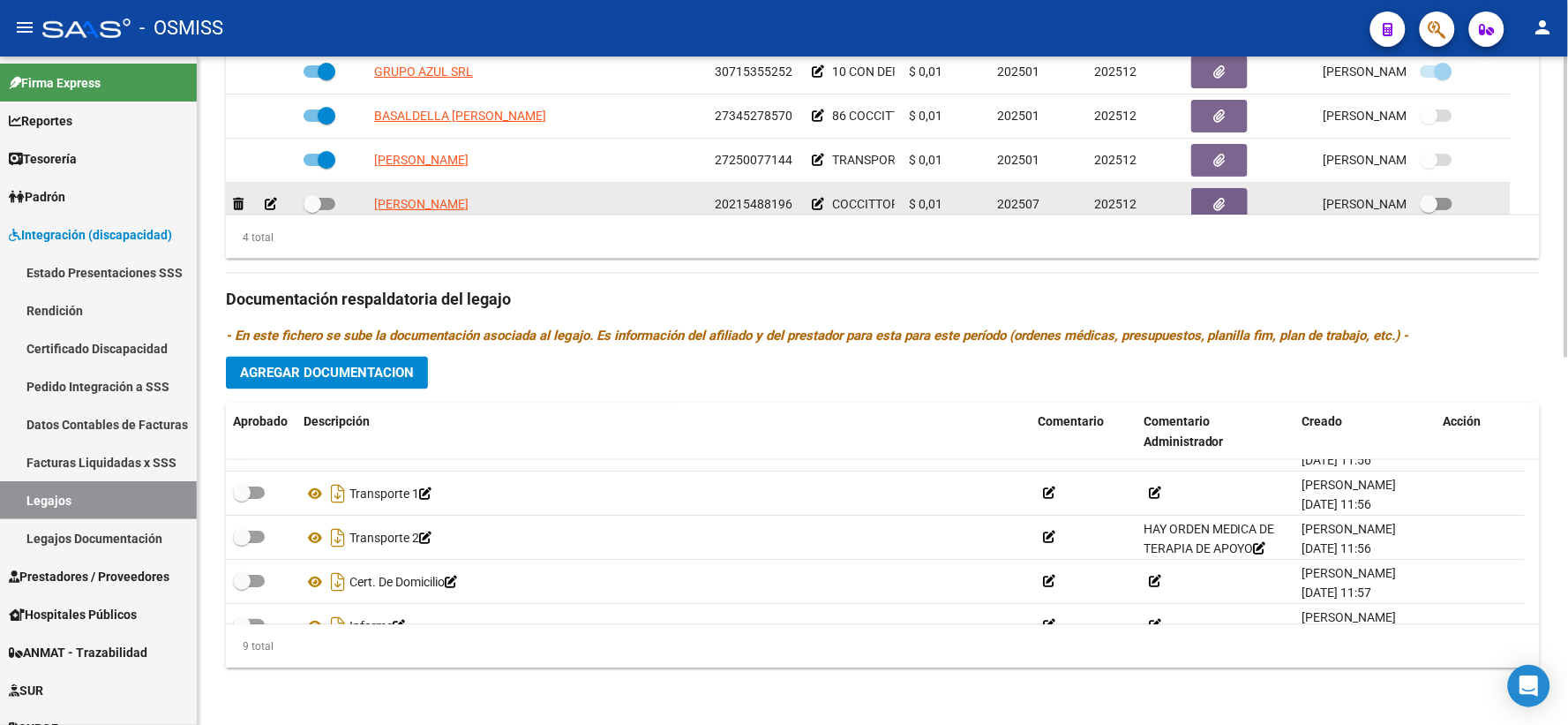
click at [819, 204] on icon at bounding box center [818, 203] width 13 height 13
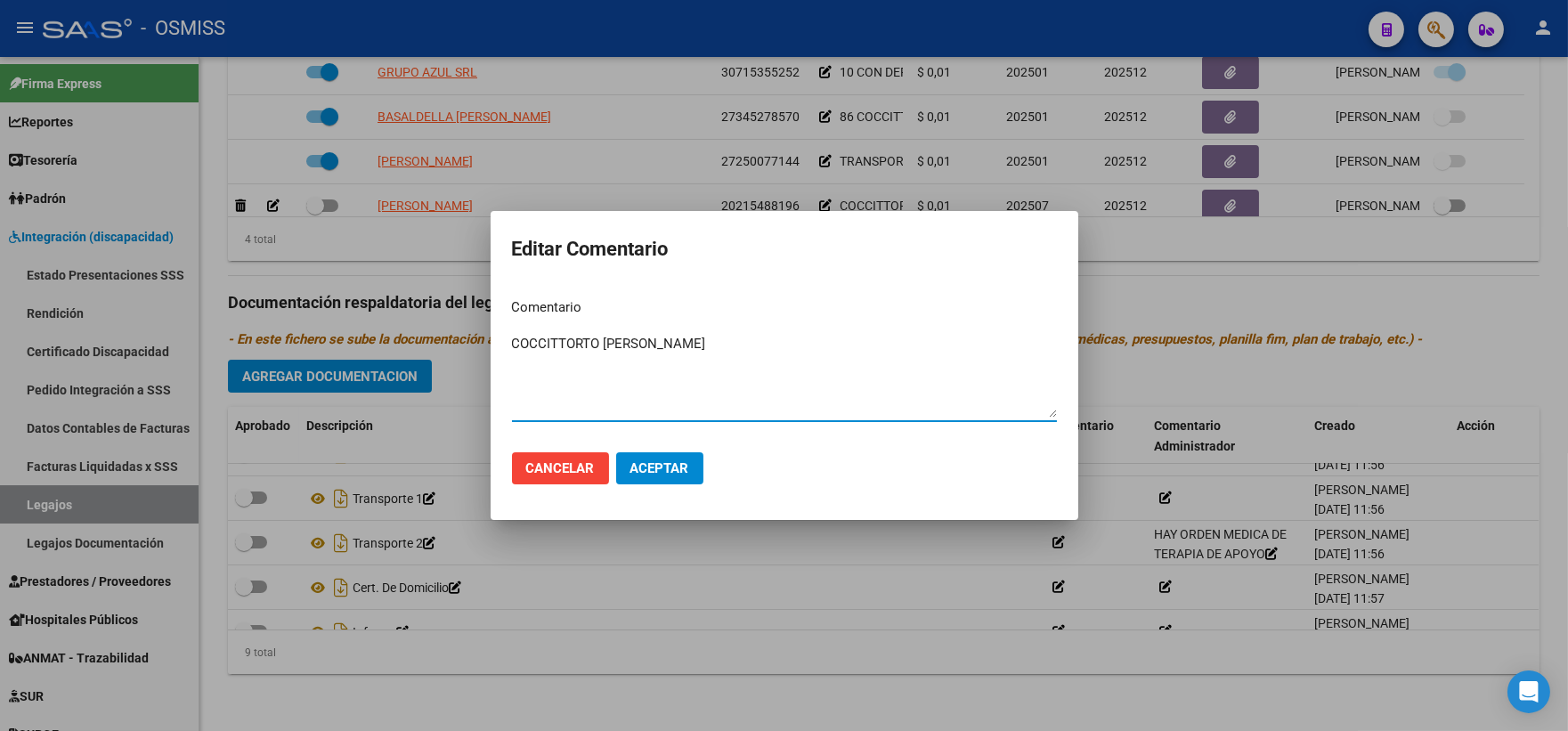
drag, startPoint x: 675, startPoint y: 338, endPoint x: 444, endPoint y: 288, distance: 236.3
click at [444, 288] on div "Editar Comentario Comentario COCCITTORTO [PERSON_NAME] el comentario Cancelar A…" at bounding box center [784, 365] width 1568 height 731
paste textarea "TRANSPORTE"
type textarea "TRANSPORTE"
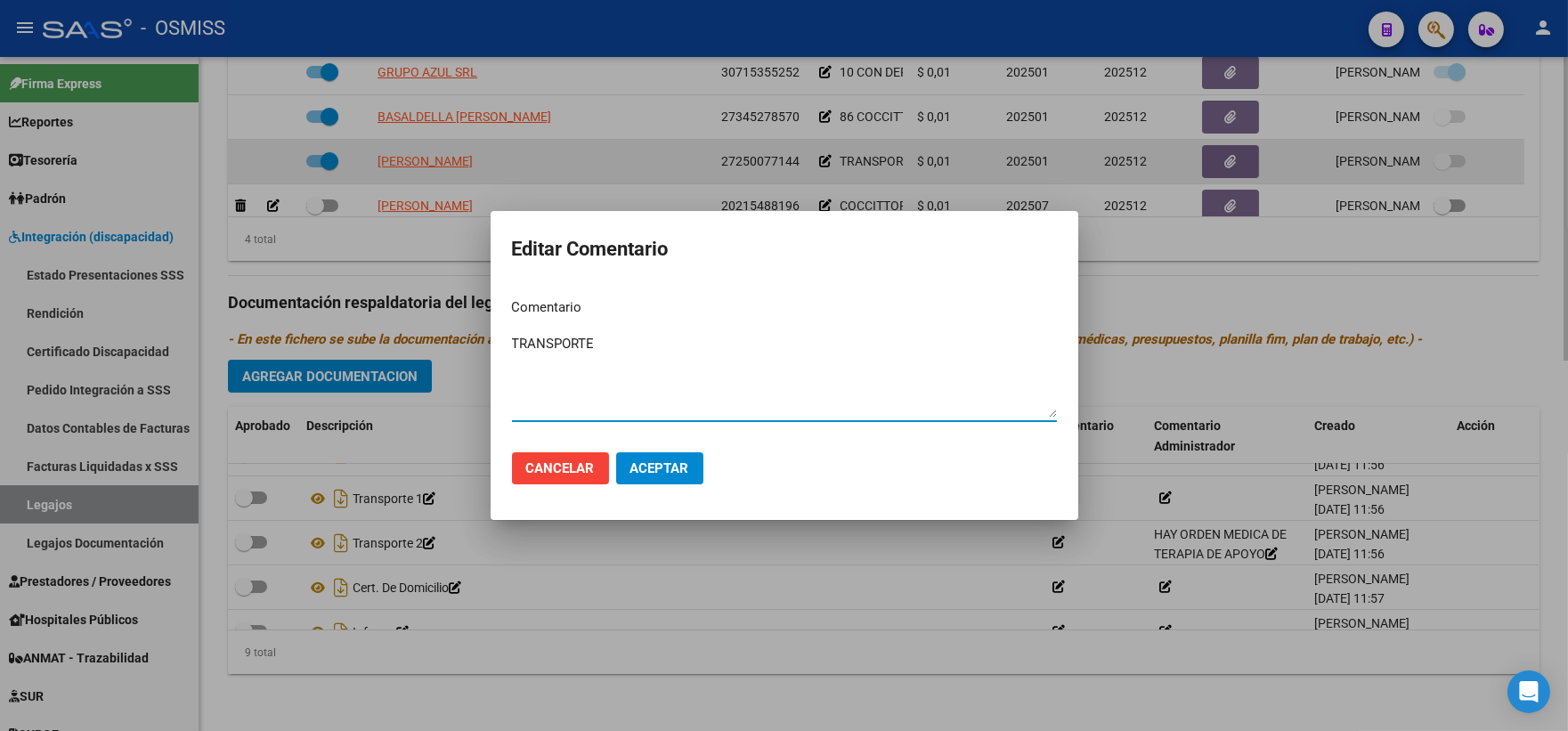
click at [871, 154] on div at bounding box center [784, 365] width 1568 height 731
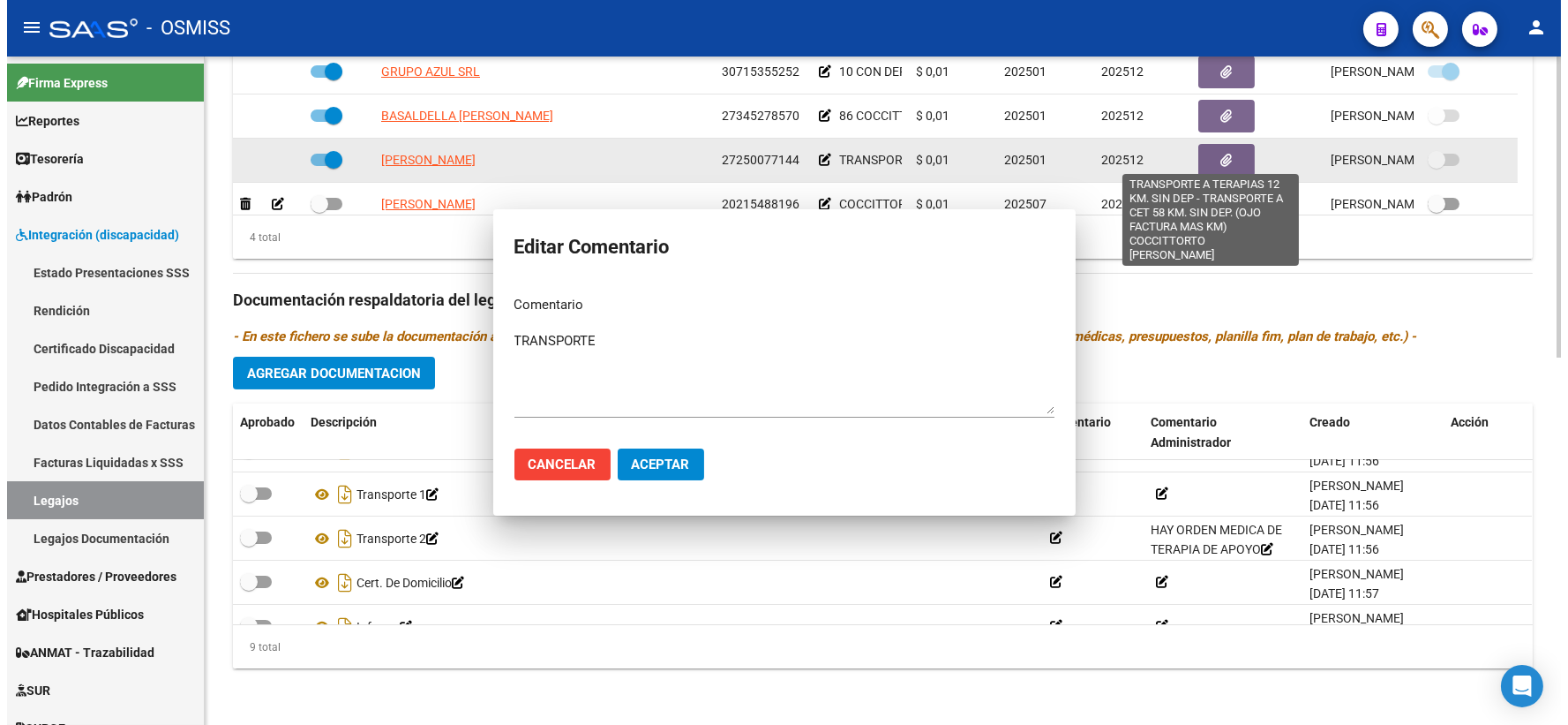
click at [863, 153] on span "TRANSPORTE A TERAPIAS 12 KM. SIN DEP - TRANSPORTE A CET 58 KM. SIN DEP. (OJO FA…" at bounding box center [1217, 160] width 770 height 14
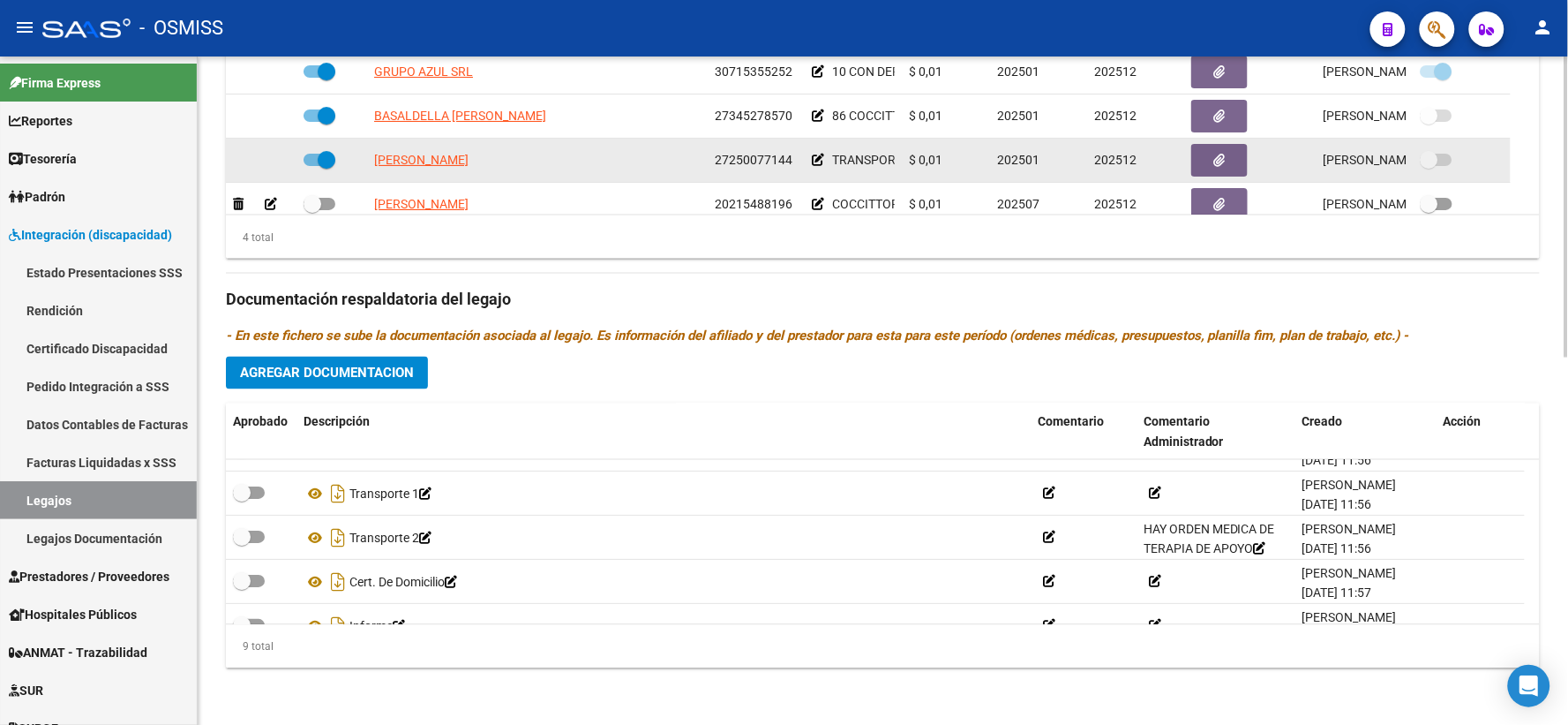
click at [863, 153] on span "TRANSPORTE A TERAPIAS 12 KM. SIN DEP - TRANSPORTE A CET 58 KM. SIN DEP. (OJO FA…" at bounding box center [1217, 160] width 770 height 14
copy div "TRANSPORTE A TERAPIAS 12 KM. SIN DEP - TRANSPORTE A CET 58 KM. SIN DEP. (OJO FA…"
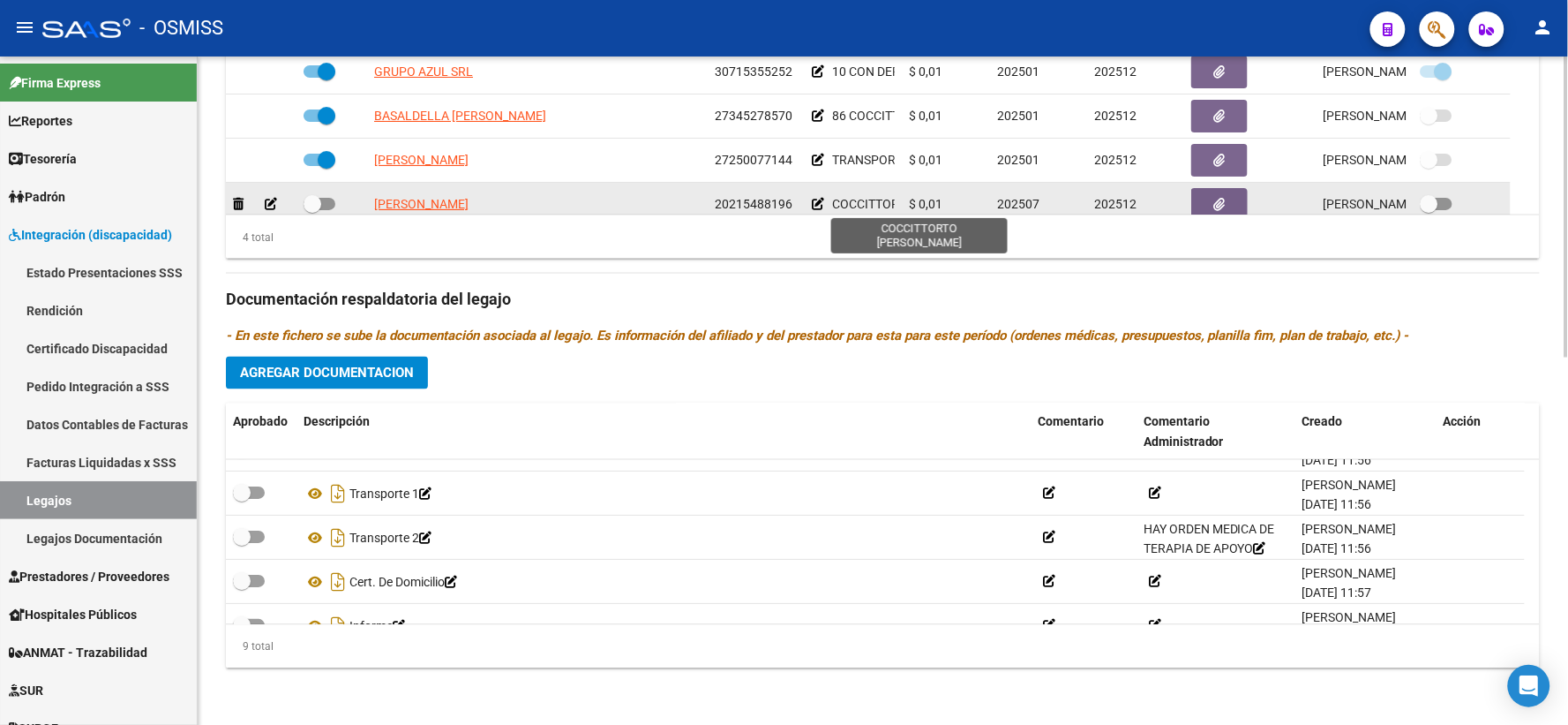
click at [867, 205] on span "COCCITTORTO [PERSON_NAME]" at bounding box center [922, 204] width 179 height 14
click at [817, 200] on icon at bounding box center [818, 203] width 13 height 13
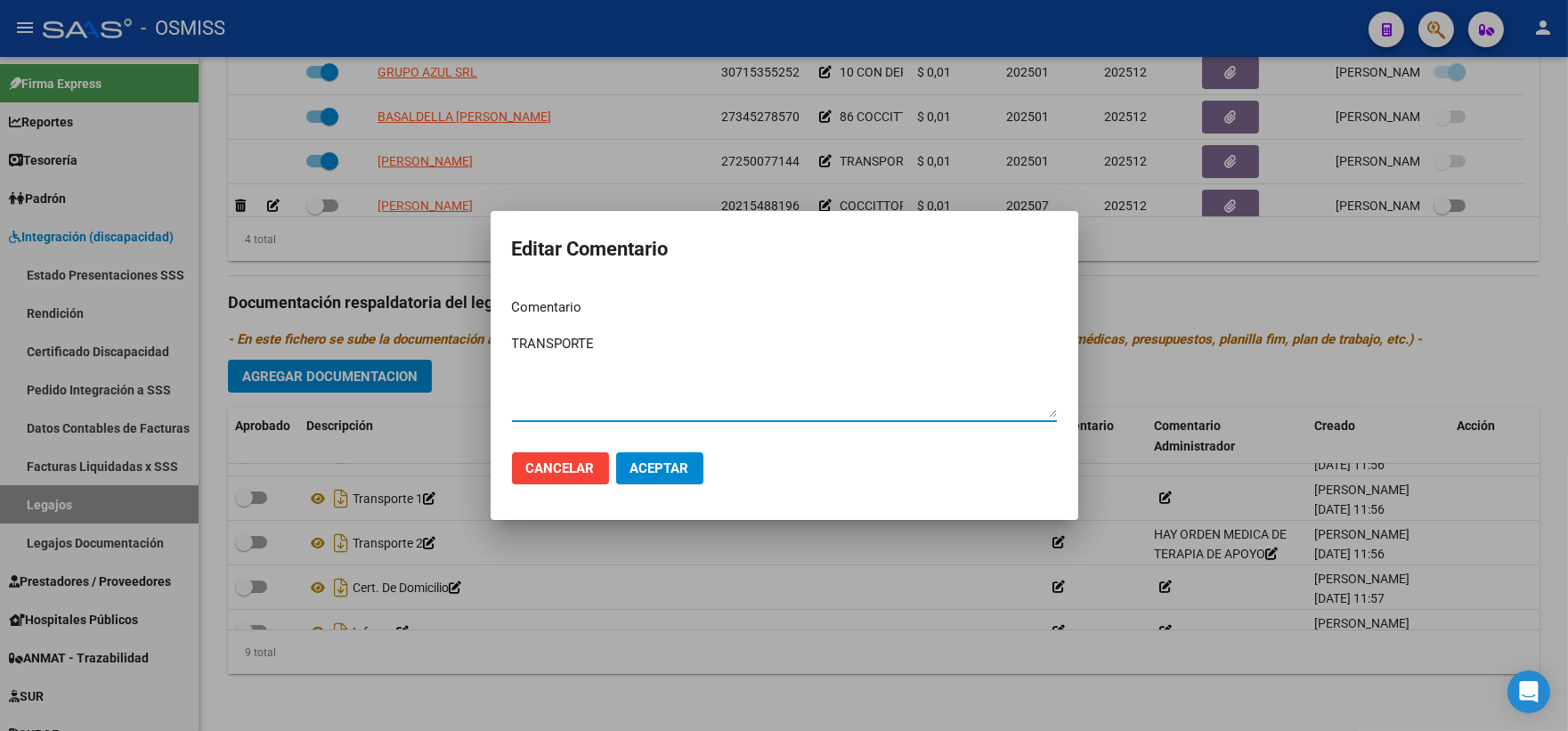
drag, startPoint x: 617, startPoint y: 344, endPoint x: 479, endPoint y: 326, distance: 139.2
click at [479, 326] on div "Editar Comentario Comentario TRANSPORTE Ingresar el comentario Cancelar Aceptar" at bounding box center [784, 365] width 1568 height 731
paste textarea "TRANSPORTE A TERAPIAS 12 KM. SIN DEP - TRANSPORTE A CET 58 KM. SIN DEP. (OJO FA…"
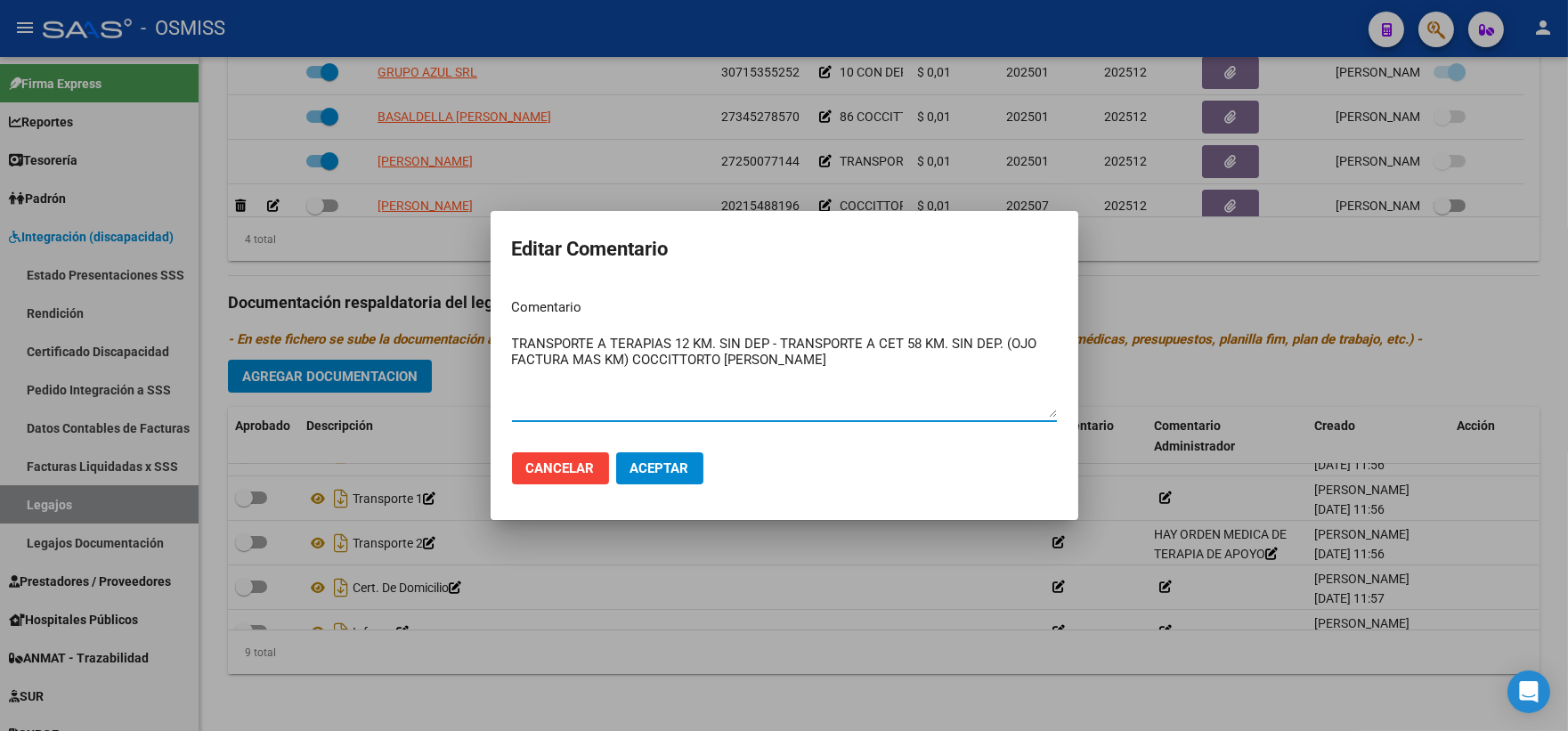
drag, startPoint x: 1012, startPoint y: 339, endPoint x: 635, endPoint y: 367, distance: 378.0
click at [635, 367] on textarea "TRANSPORTE A TERAPIAS 12 KM. SIN DEP - TRANSPORTE A CET 58 KM. SIN DEP. (OJO FA…" at bounding box center [785, 376] width 545 height 84
type textarea "TRANSPORTE A TERAPIAS 12 KM. SIN DEP - TRANSPORTE A CET 58 KM. SIN DEP. COCCITT…"
click at [660, 473] on span "Aceptar" at bounding box center [660, 468] width 59 height 16
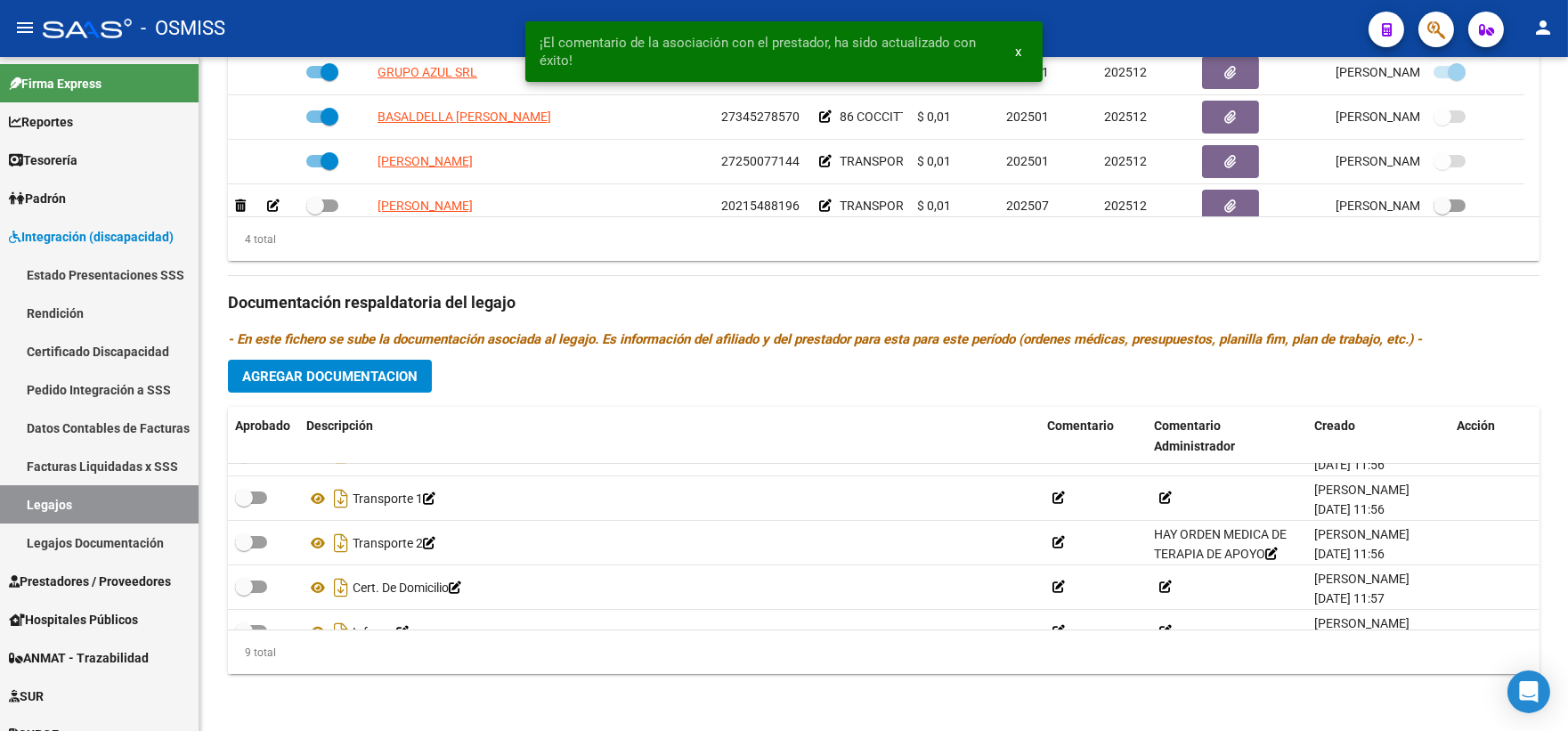
scroll to position [12, 0]
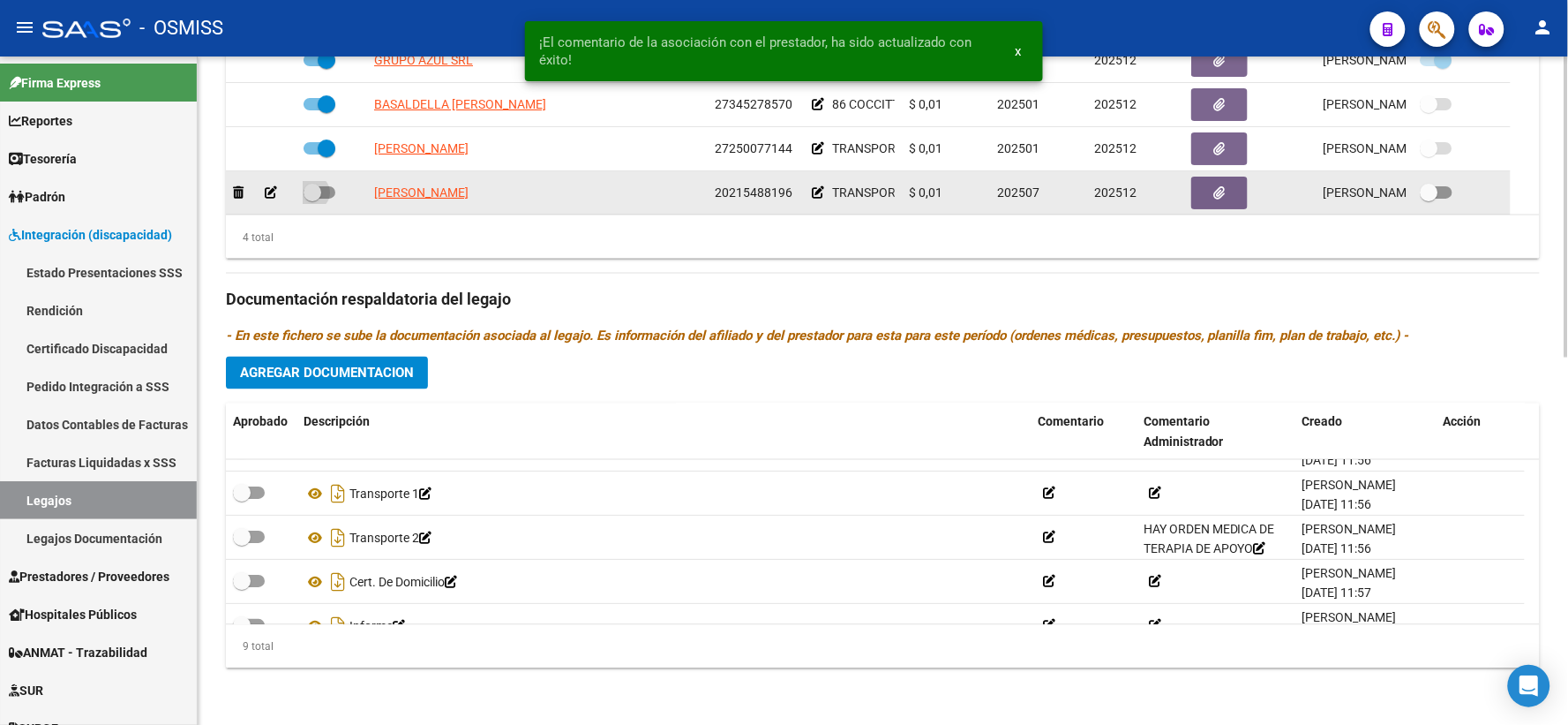
click at [314, 192] on span at bounding box center [313, 192] width 18 height 18
click at [313, 198] on input "checkbox" at bounding box center [312, 198] width 1 height 1
checkbox input "true"
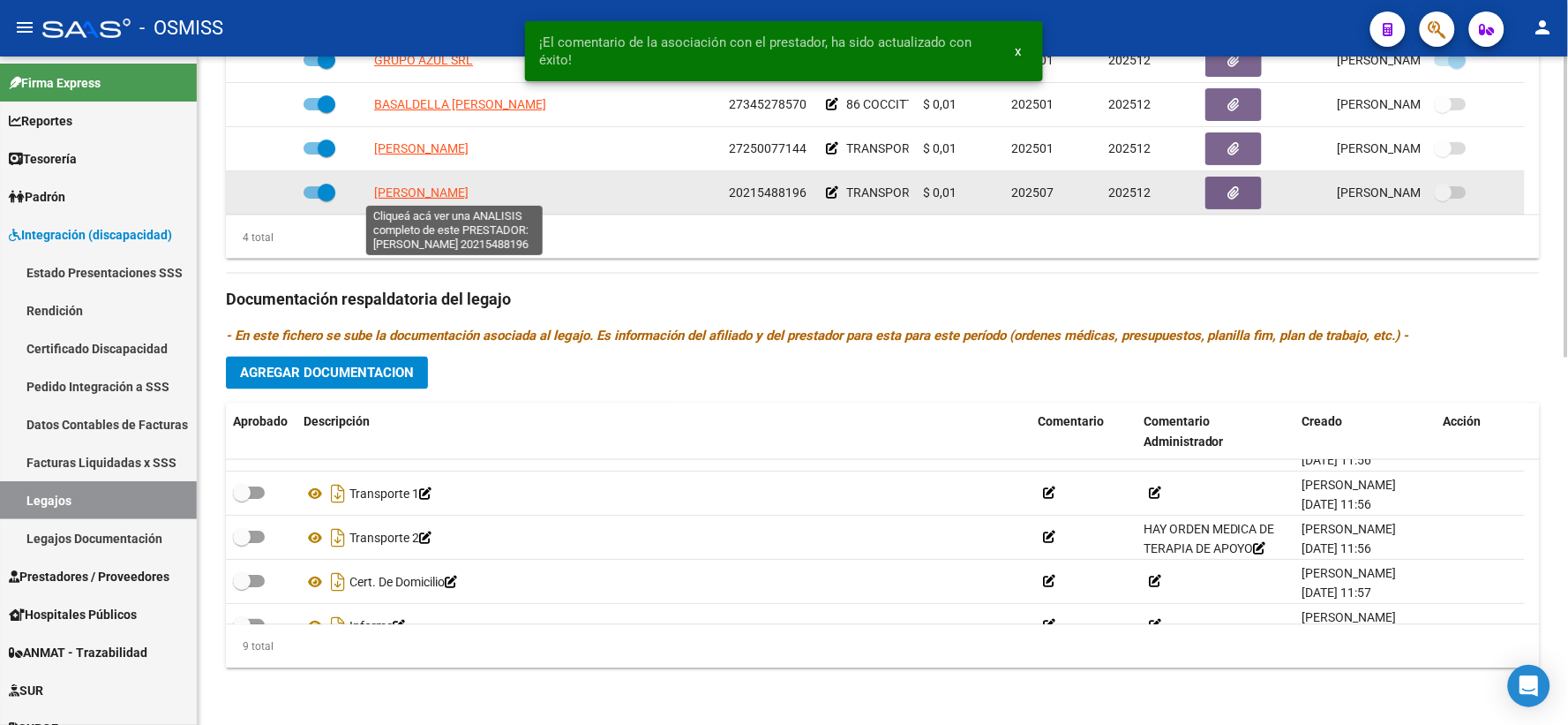
click at [422, 185] on span "[PERSON_NAME]" at bounding box center [421, 192] width 95 height 14
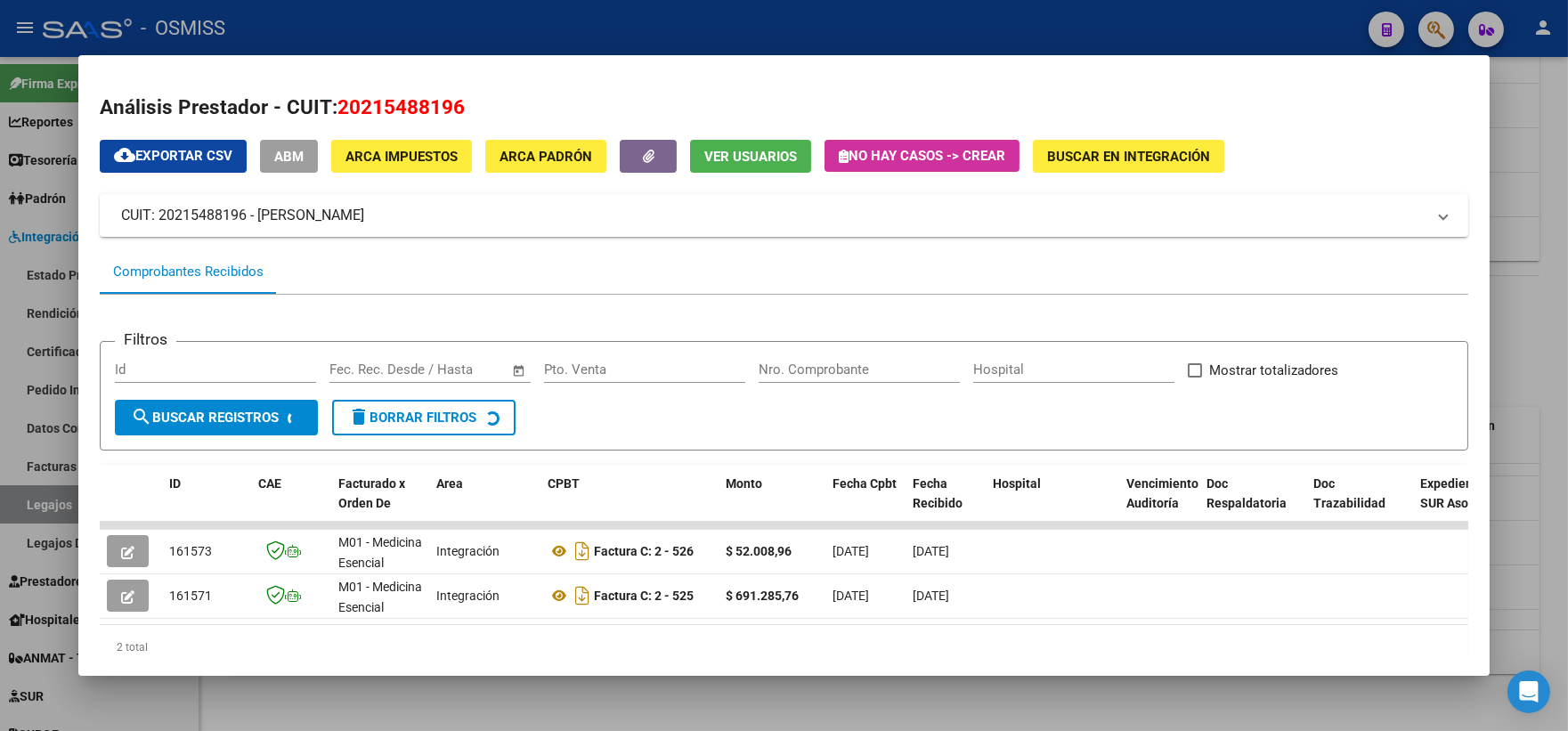
scroll to position [63, 0]
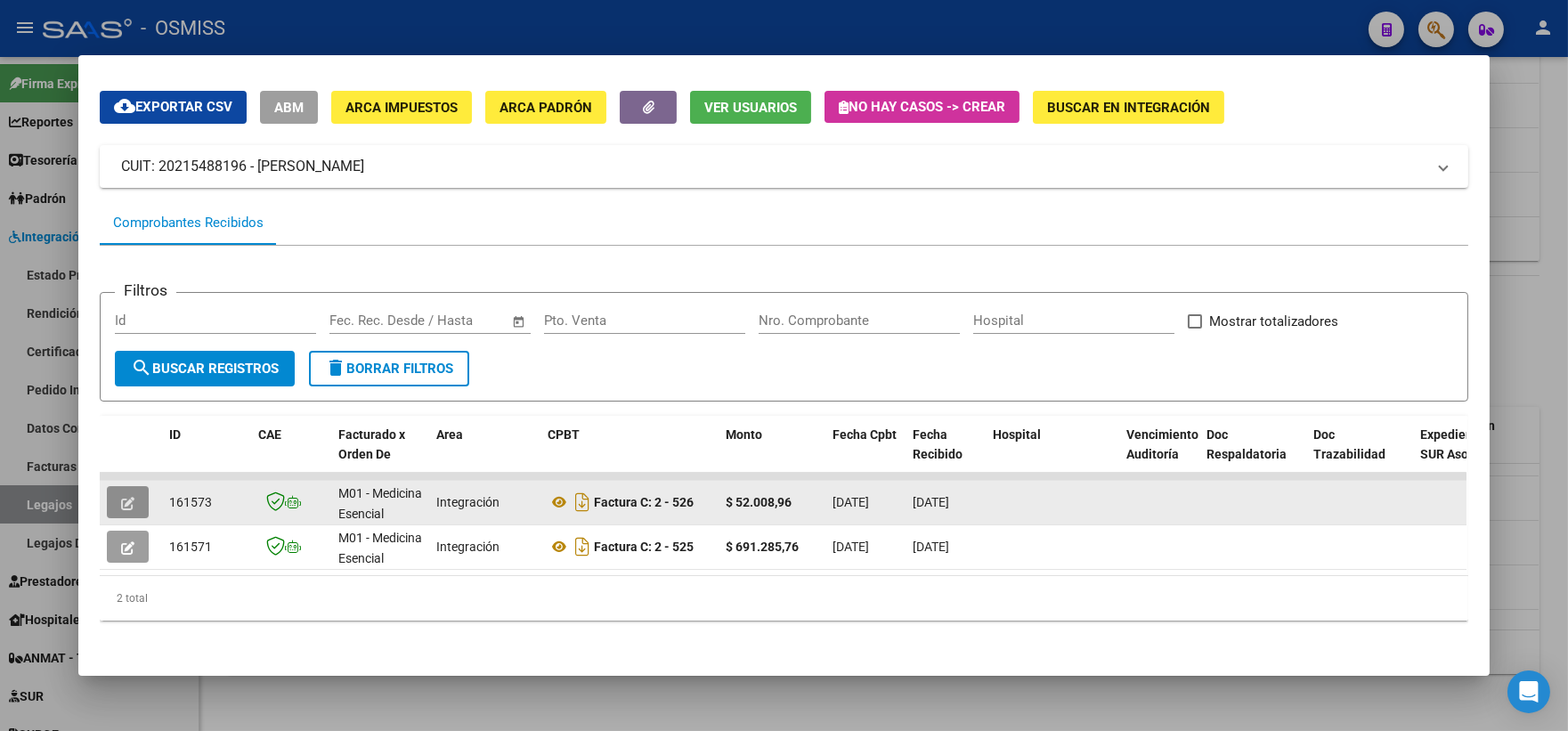
click at [109, 486] on button "button" at bounding box center [127, 502] width 42 height 32
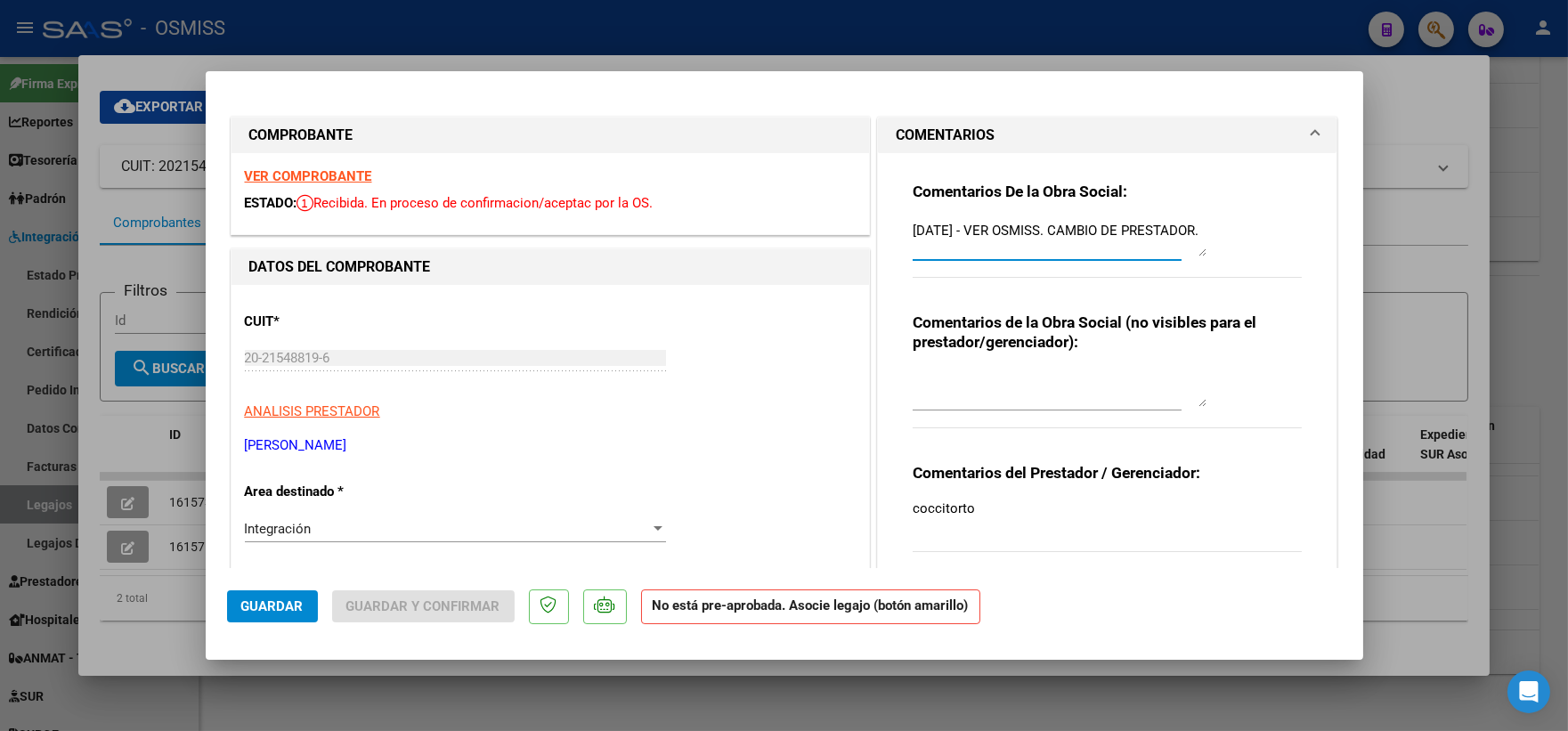
click at [912, 229] on textarea "[DATE] - VER OSMISS. CAMBIO DE PRESTADOR." at bounding box center [1059, 239] width 294 height 36
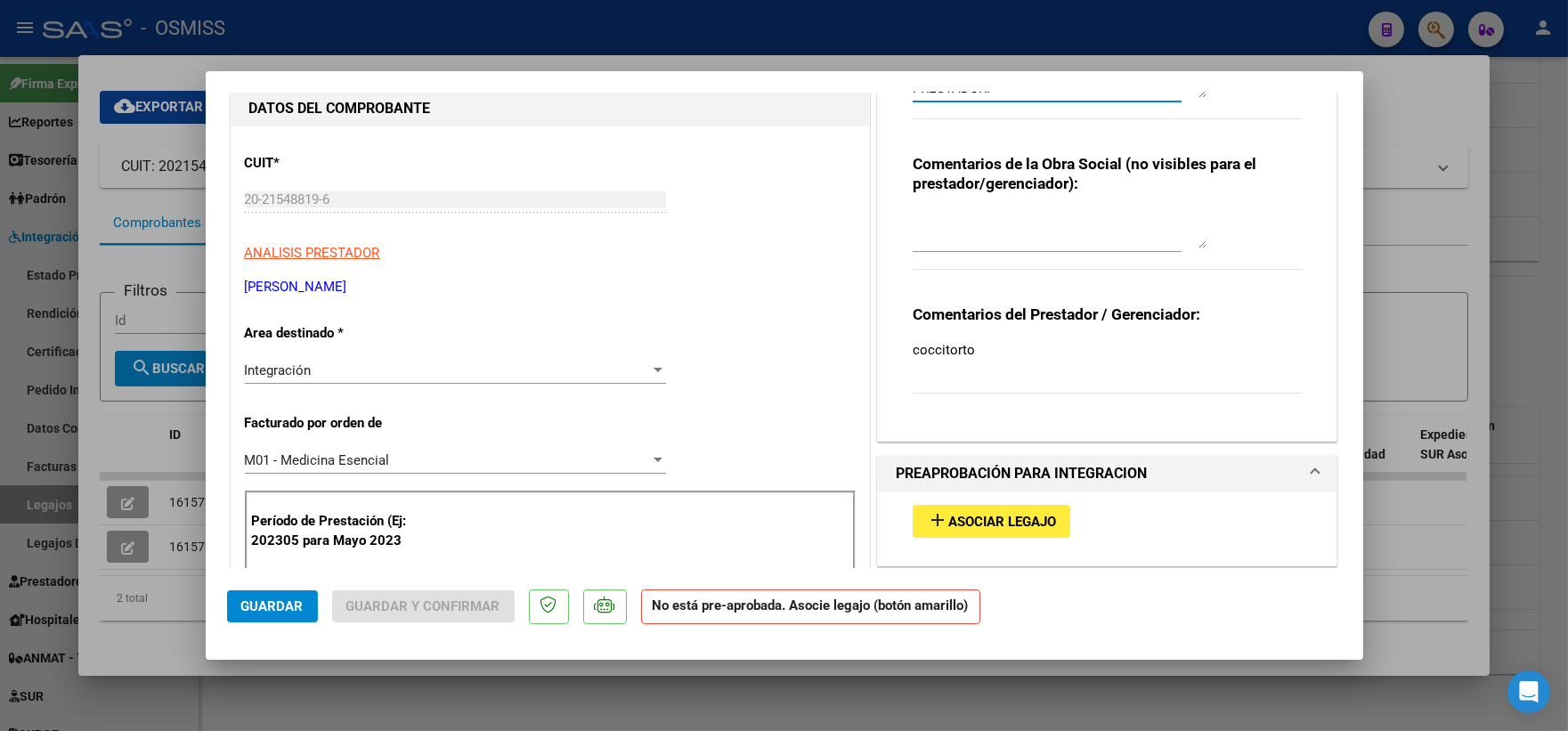
scroll to position [82, 0]
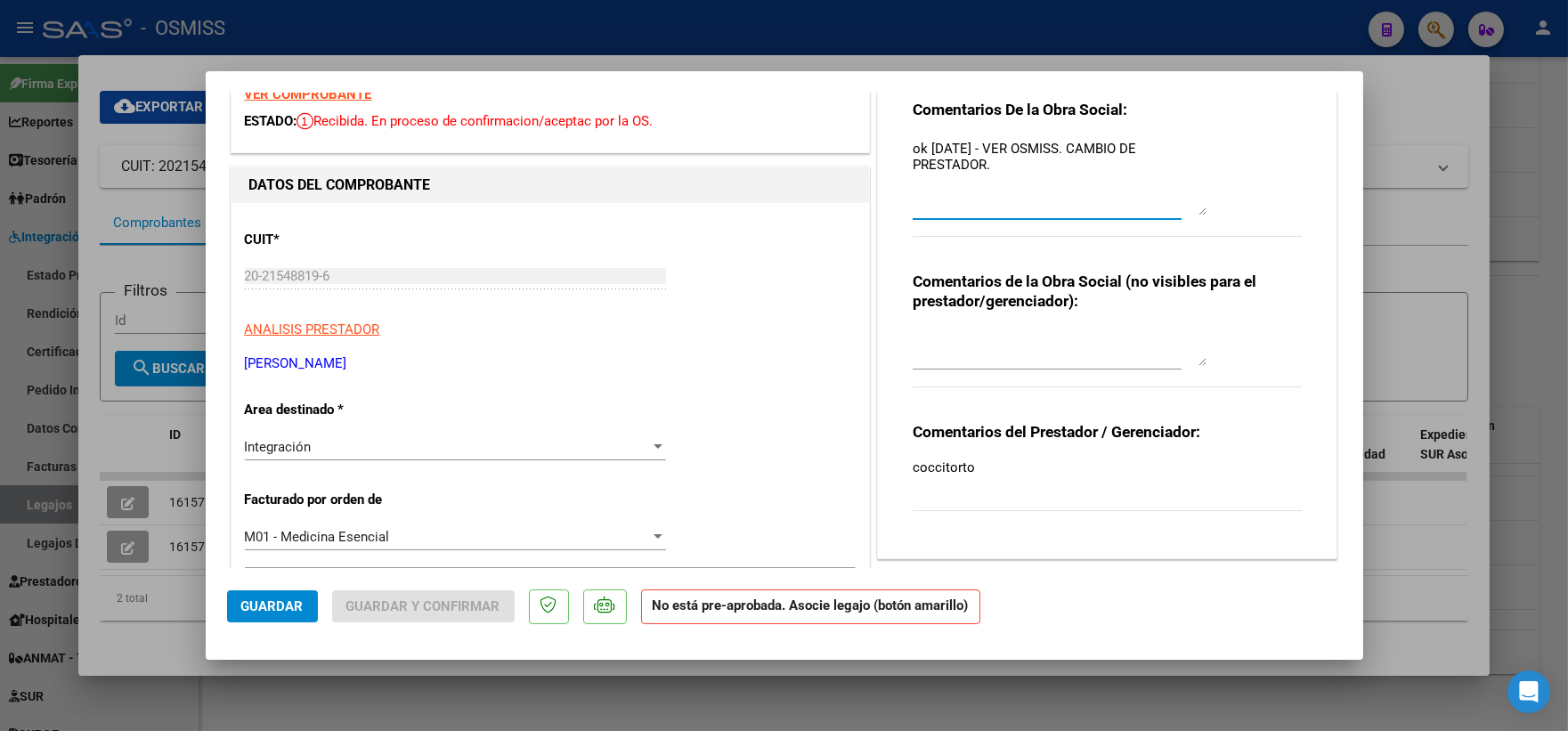
drag, startPoint x: 1194, startPoint y: 164, endPoint x: 1206, endPoint y: 206, distance: 43.7
click at [1206, 206] on div "Comentarios De la Obra Social: ok [DATE] - VER OSMISS. CAMBIO DE PRESTADOR." at bounding box center [1107, 177] width 390 height 156
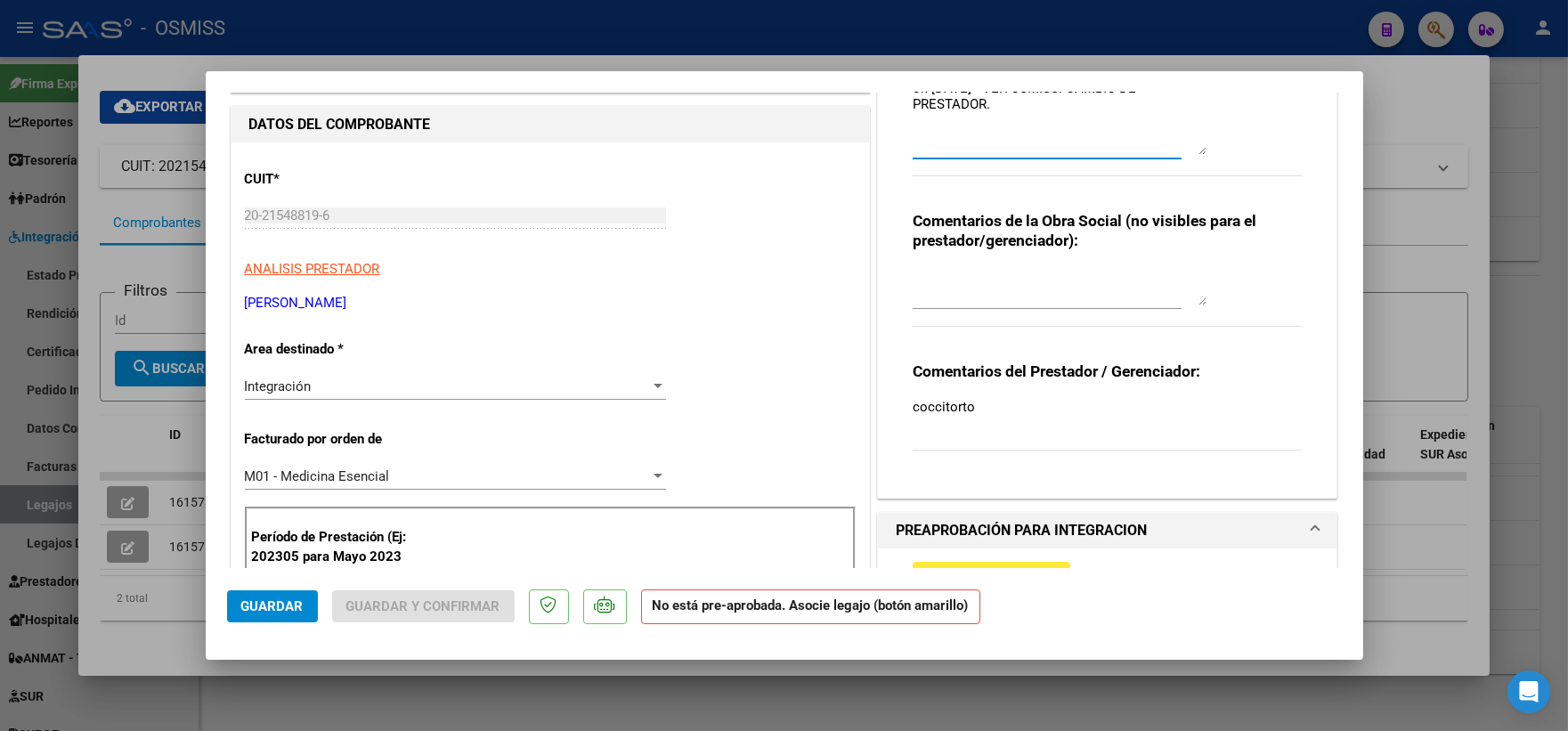
scroll to position [329, 0]
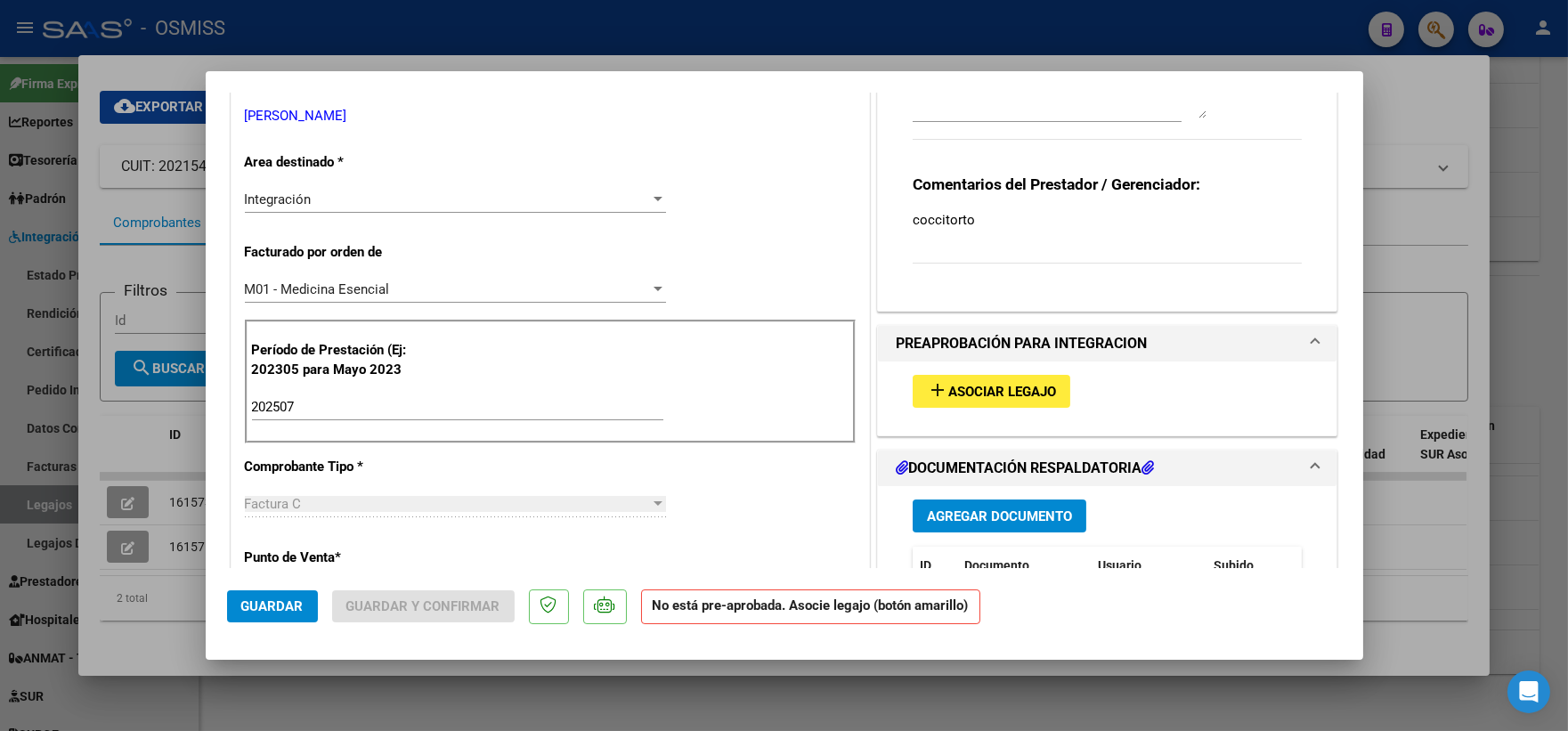
type textarea "ok [DATE] - VER OSMISS. CAMBIO DE PRESTADOR."
click at [995, 385] on span "Asociar Legajo" at bounding box center [1002, 392] width 107 height 16
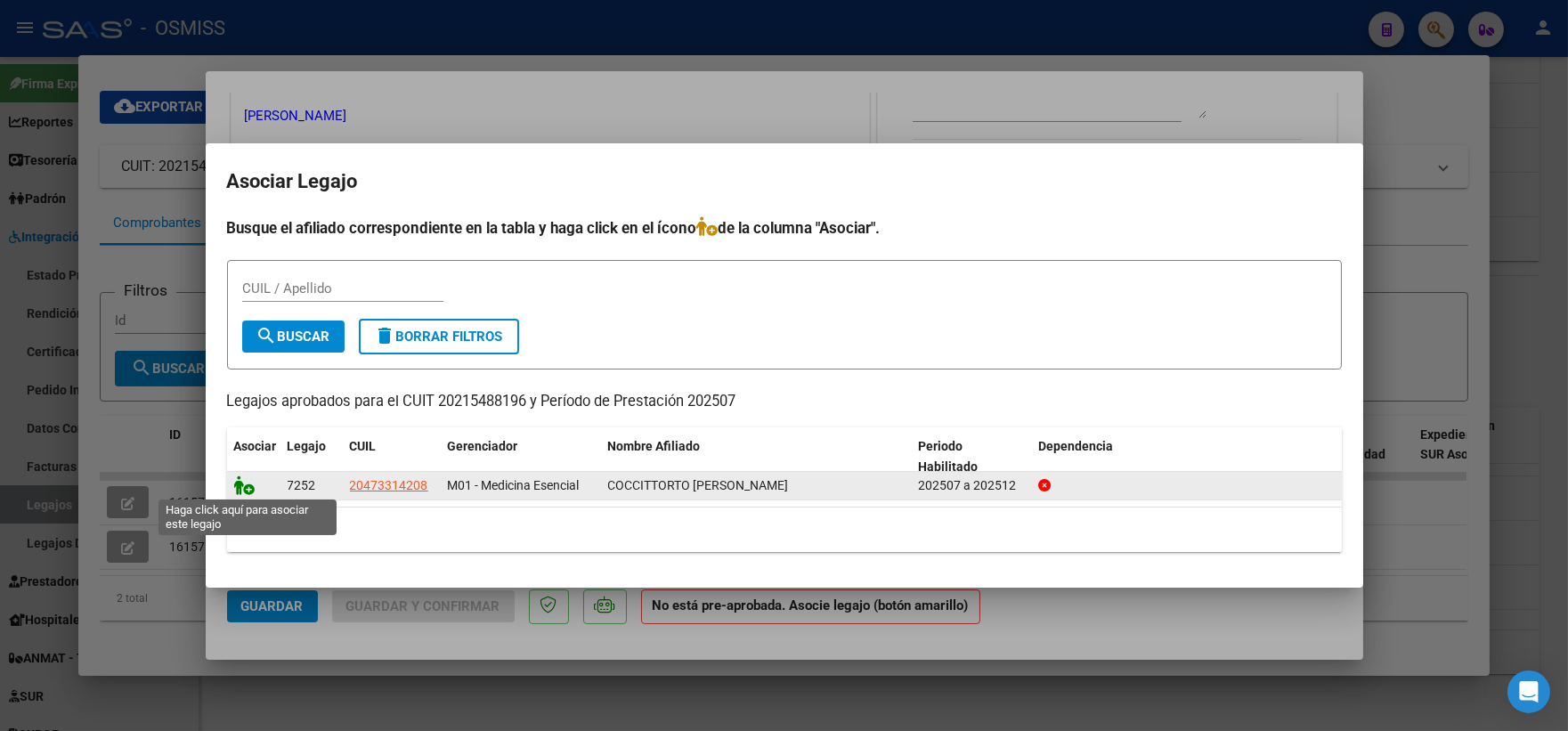
click at [247, 481] on icon at bounding box center [244, 485] width 21 height 20
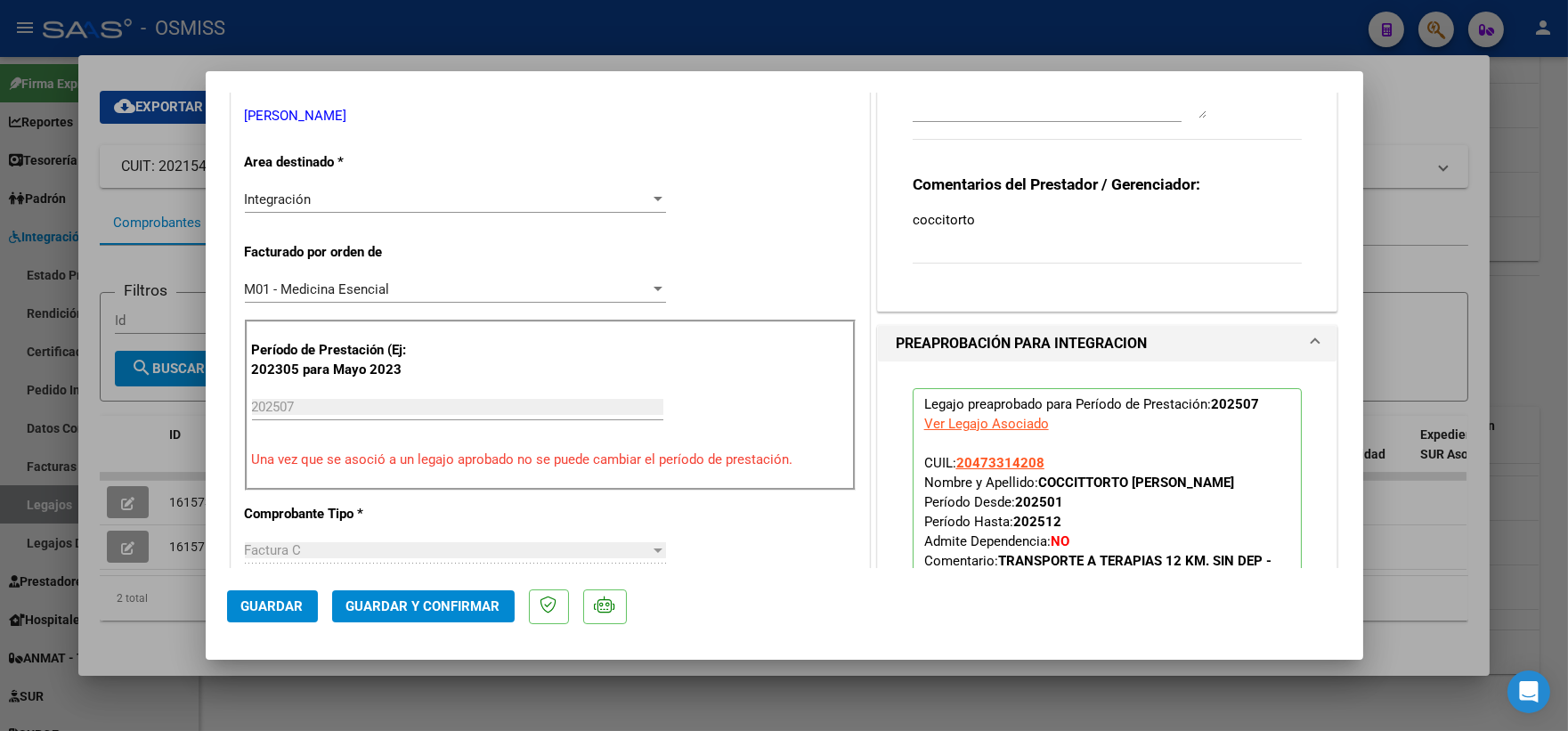
click at [268, 607] on span "Guardar" at bounding box center [272, 606] width 63 height 16
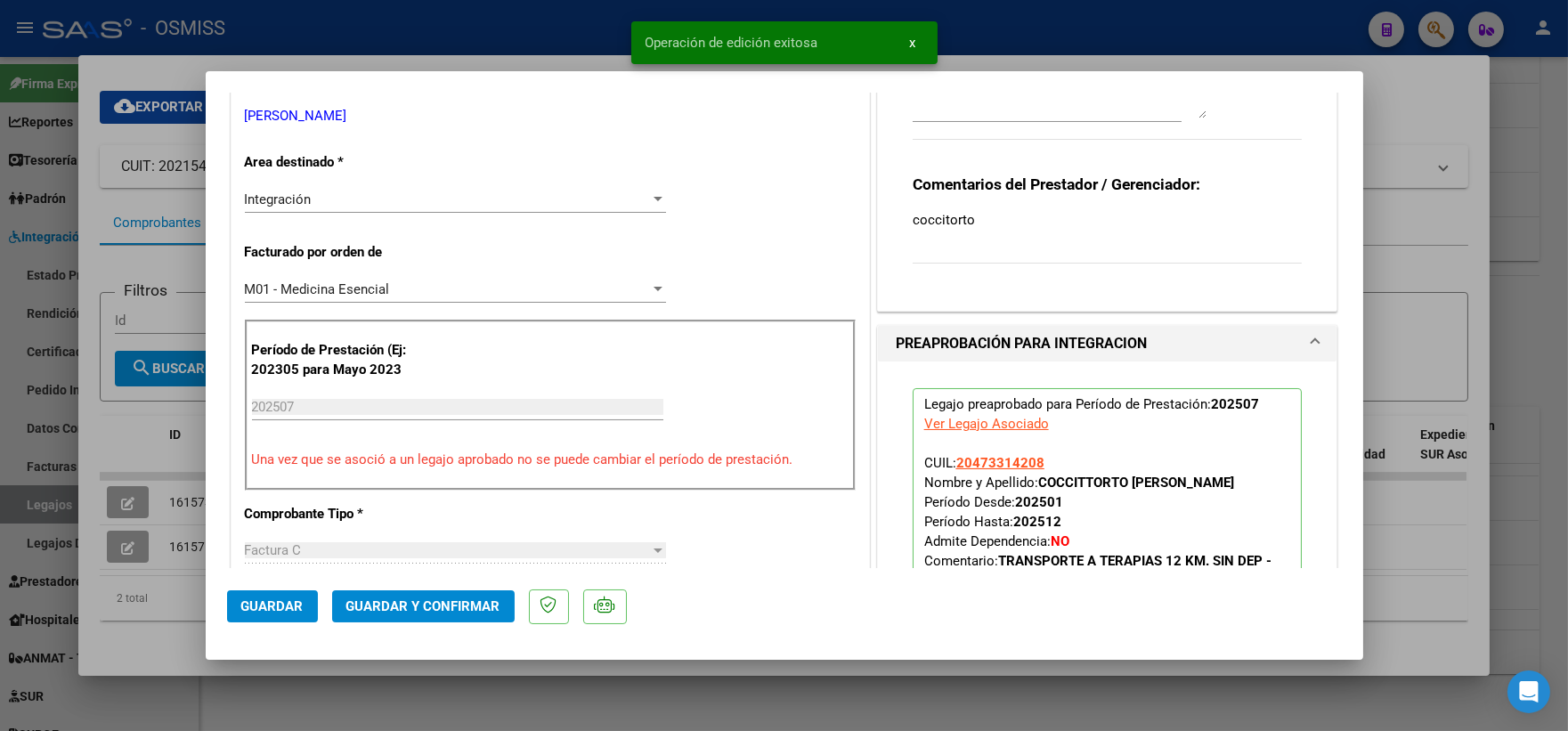
click at [112, 526] on div at bounding box center [784, 365] width 1568 height 731
type input "$ 0,00"
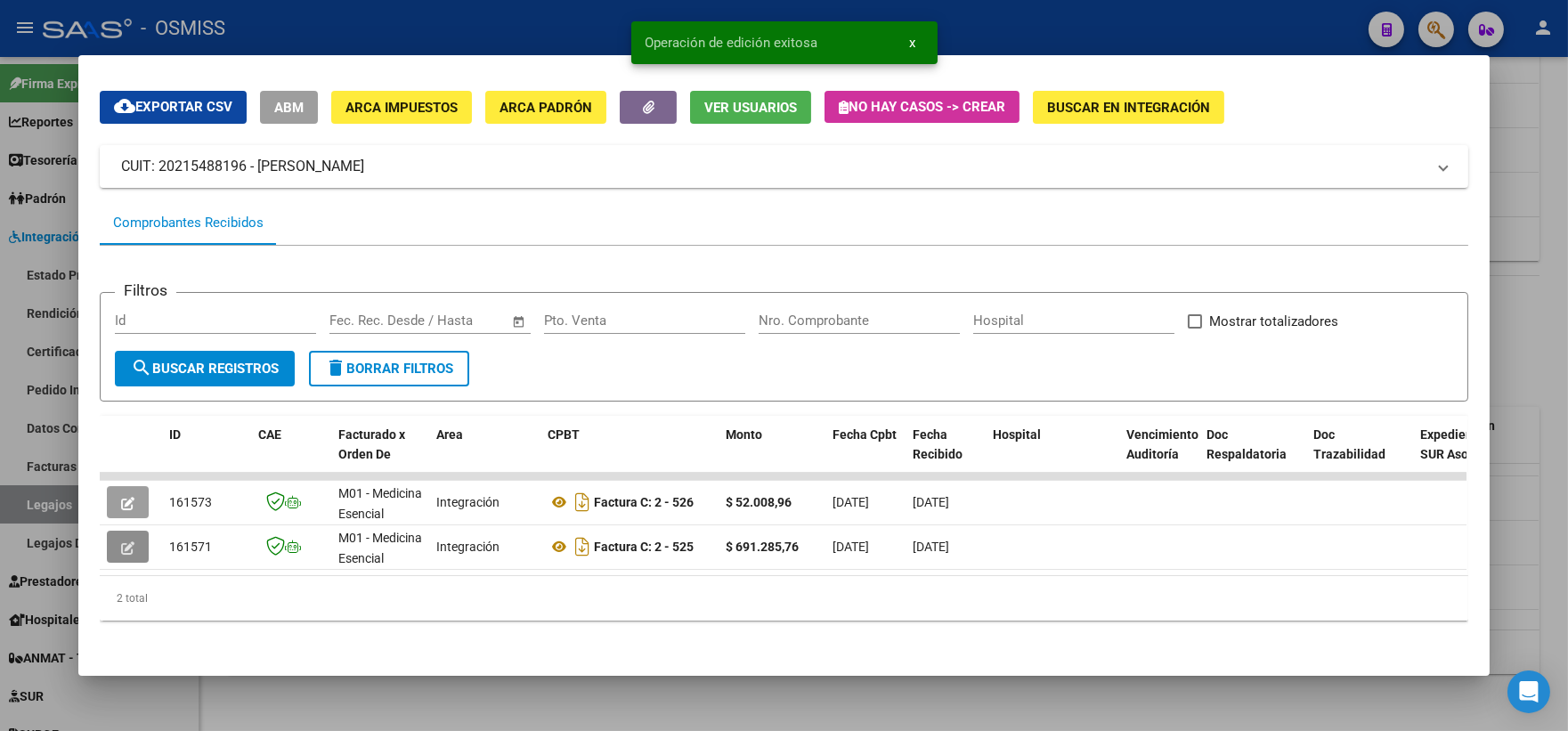
click at [112, 530] on button "button" at bounding box center [127, 546] width 42 height 32
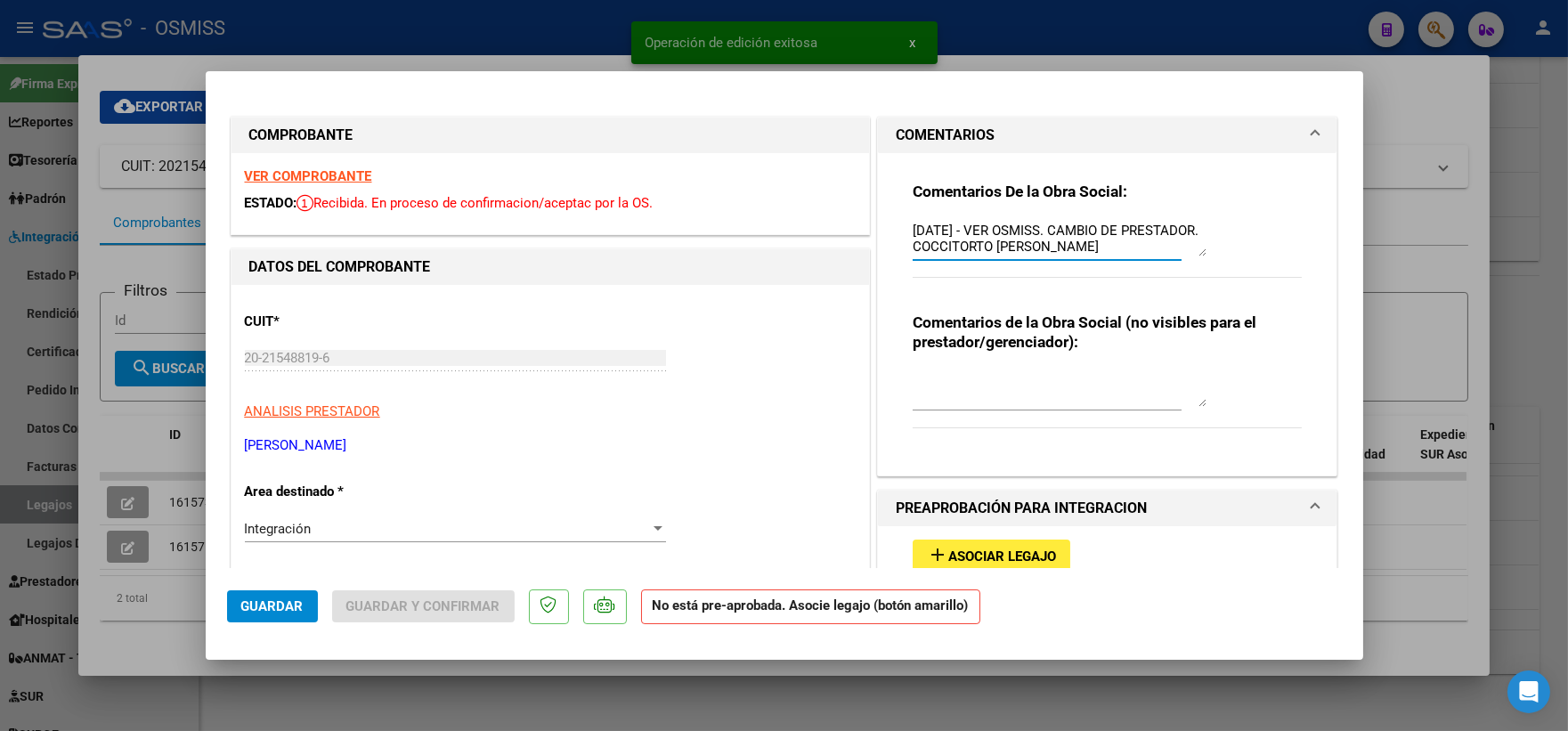
click at [912, 229] on textarea "[DATE] - VER OSMISS. CAMBIO DE PRESTADOR. COCCITORTO [PERSON_NAME]" at bounding box center [1059, 239] width 294 height 36
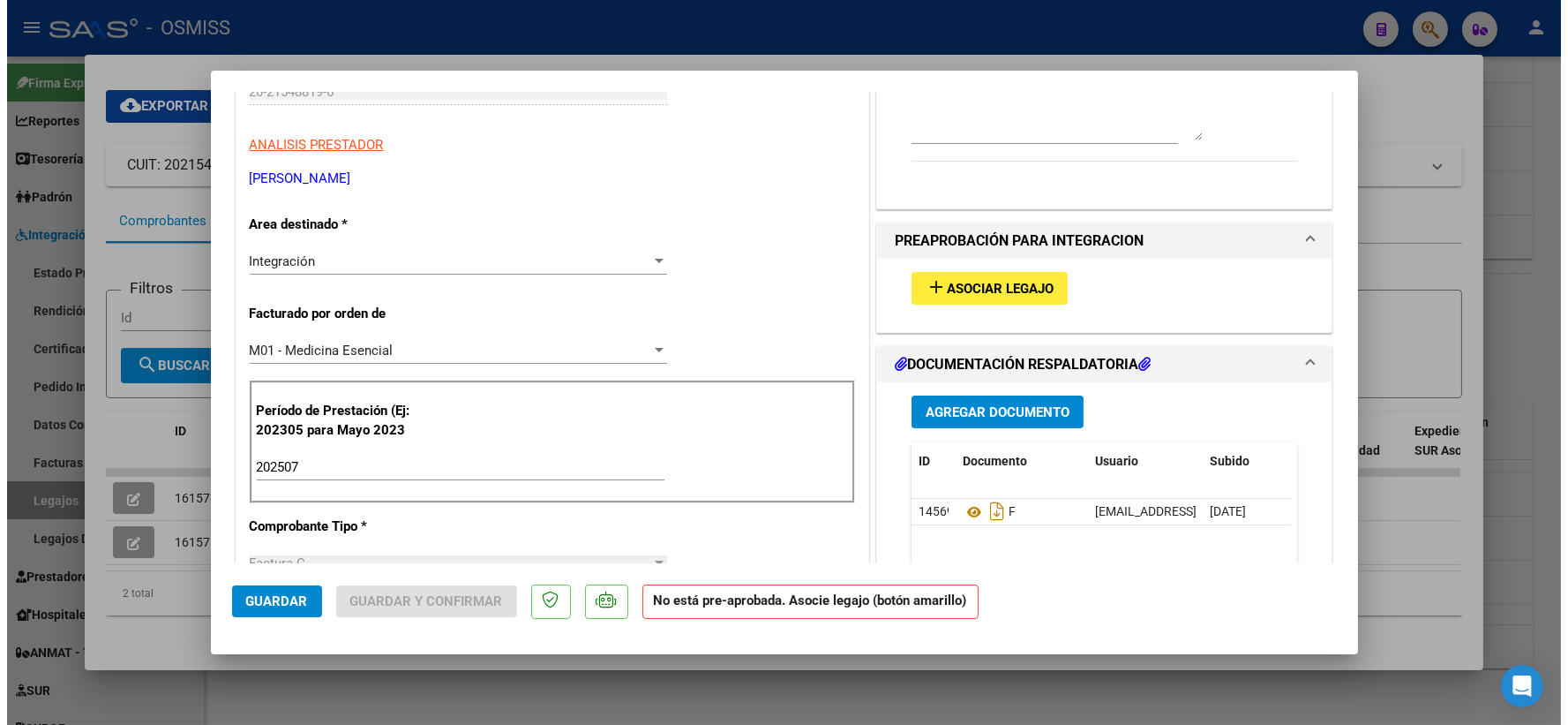
scroll to position [326, 0]
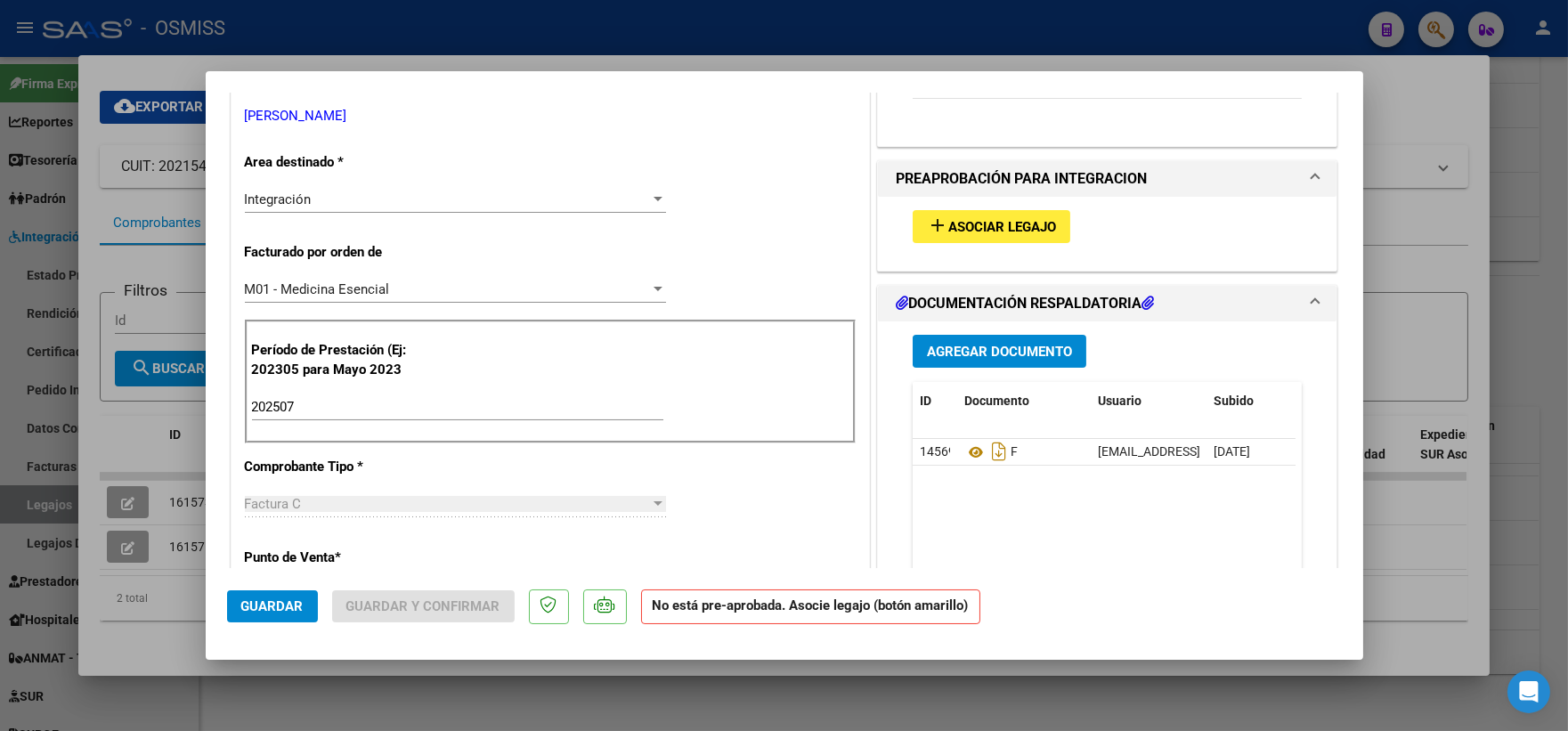
type textarea "ok [DATE] - VER OSMISS. CAMBIO DE PRESTADOR. COCCITORTO [PERSON_NAME]"
click at [971, 223] on span "Asociar Legajo" at bounding box center [1002, 227] width 107 height 16
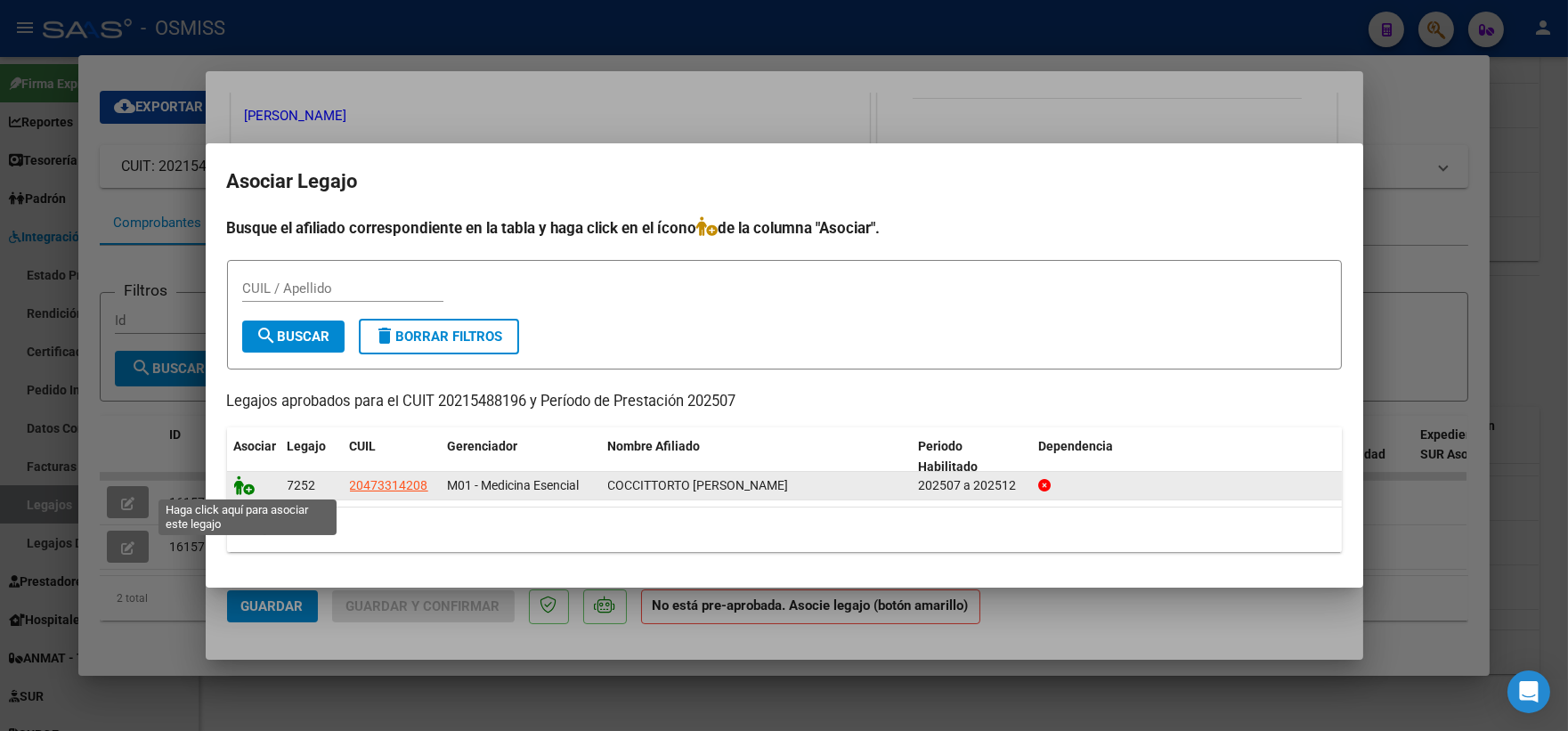
click at [238, 485] on icon at bounding box center [244, 485] width 21 height 20
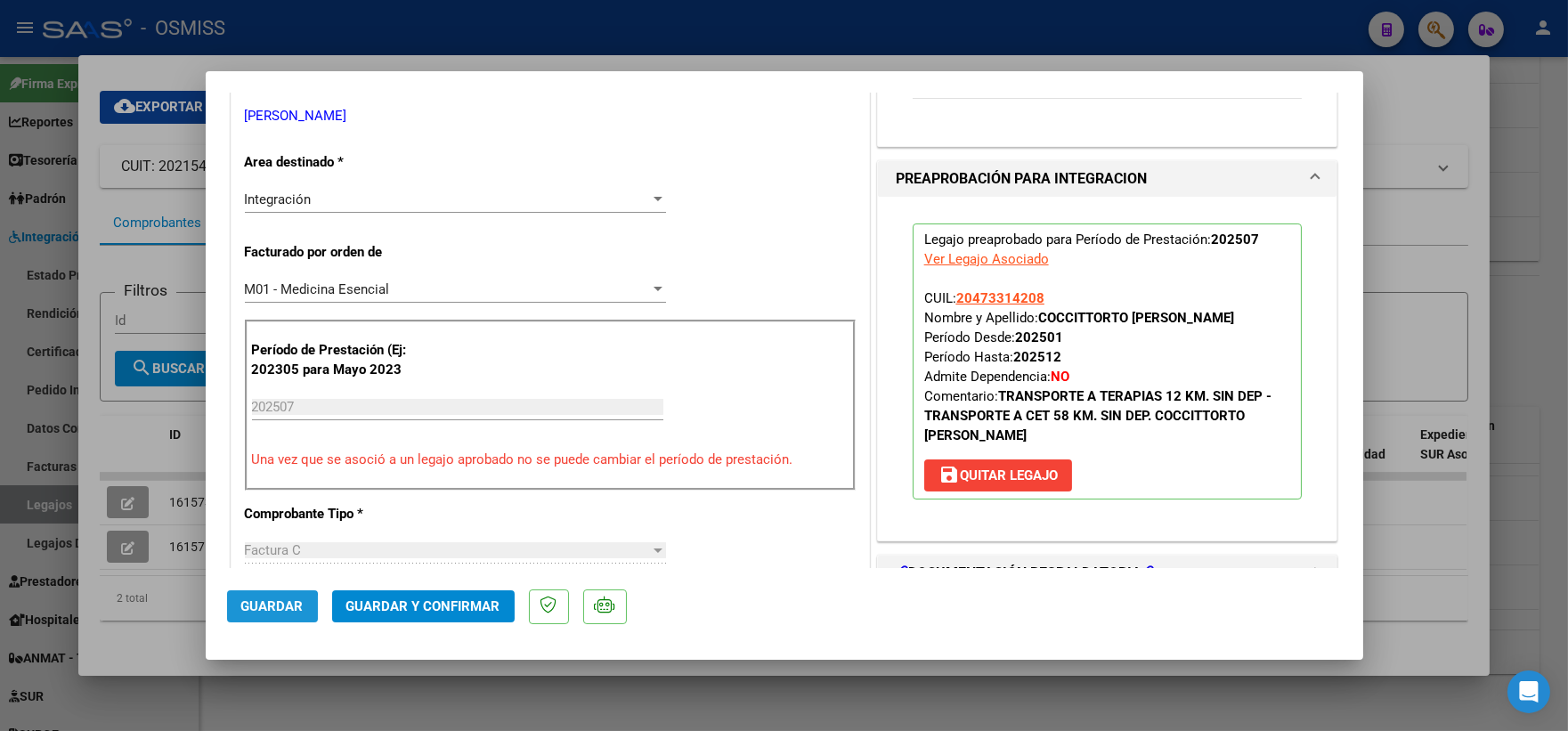
drag, startPoint x: 264, startPoint y: 610, endPoint x: 670, endPoint y: 478, distance: 426.9
click at [267, 607] on span "Guardar" at bounding box center [272, 606] width 63 height 16
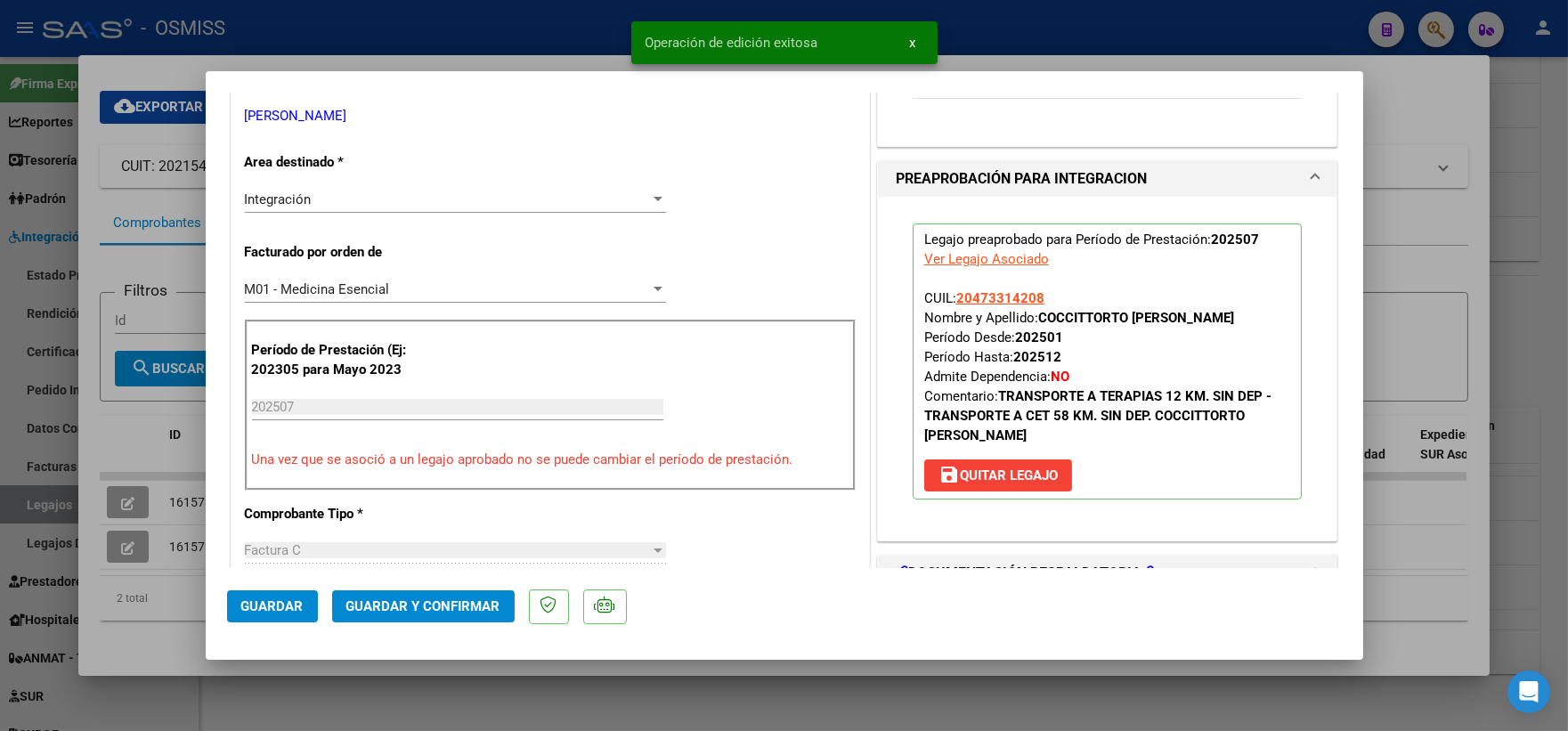
click at [1520, 312] on div at bounding box center [784, 365] width 1568 height 731
type input "$ 0,00"
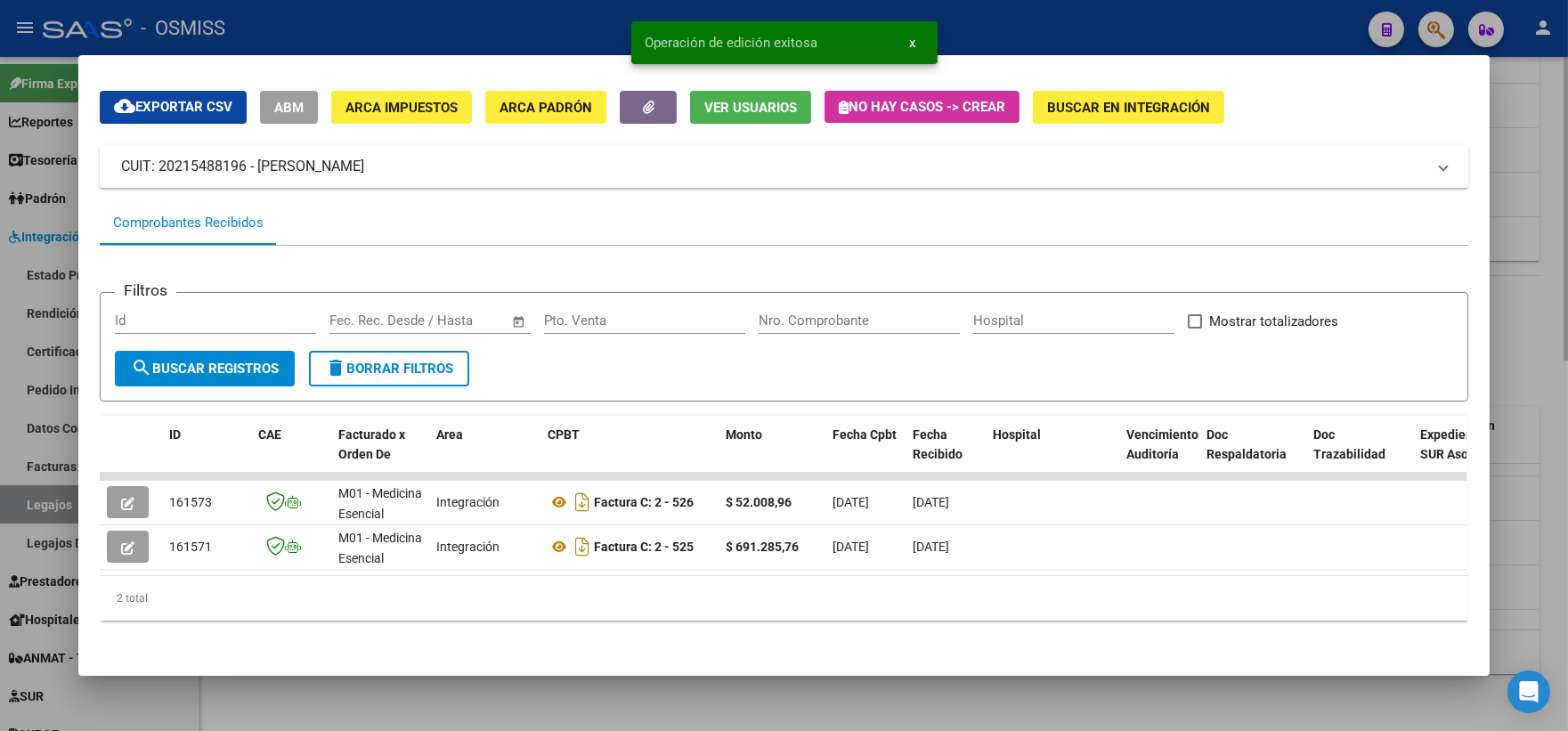
click at [1533, 342] on div at bounding box center [784, 365] width 1568 height 731
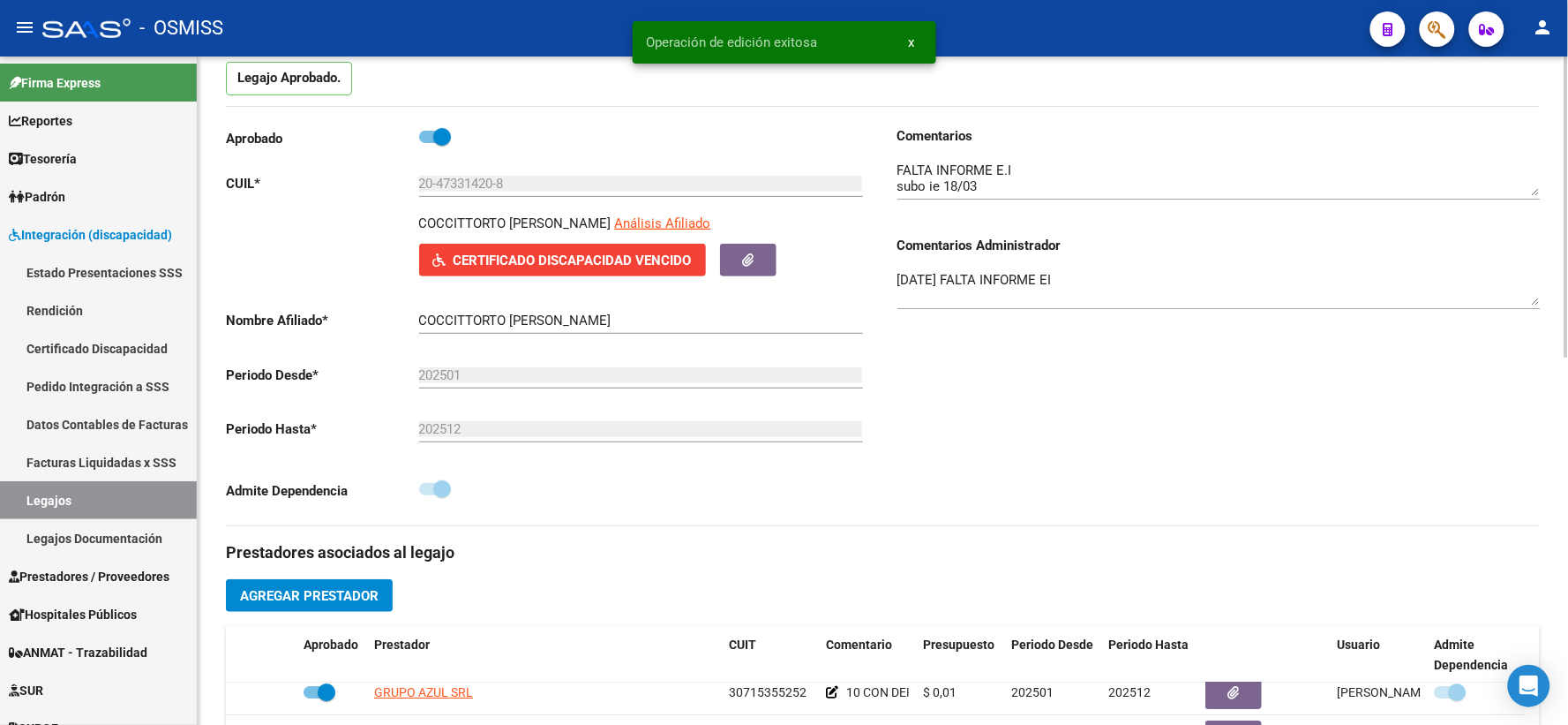
scroll to position [0, 0]
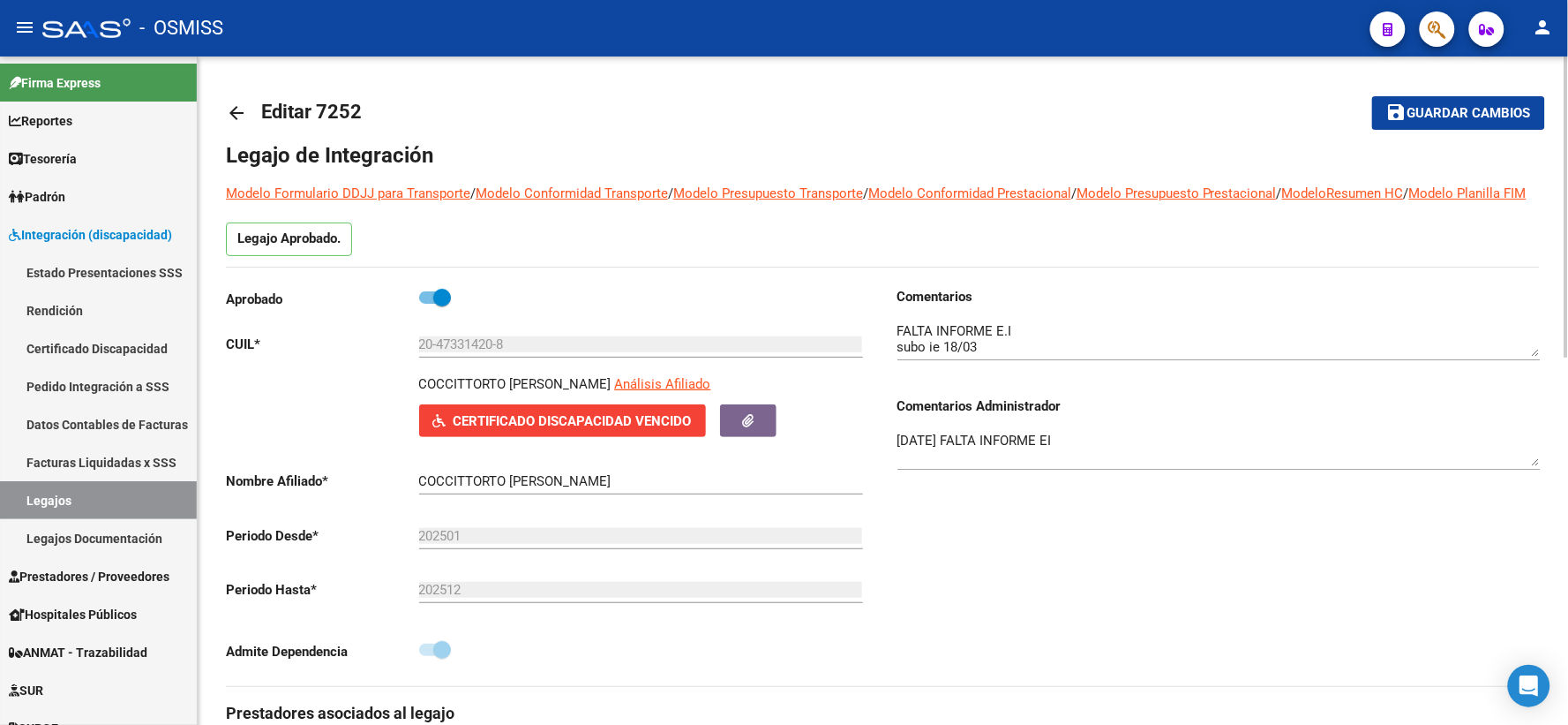
click at [1435, 103] on button "save Guardar cambios" at bounding box center [1458, 112] width 173 height 33
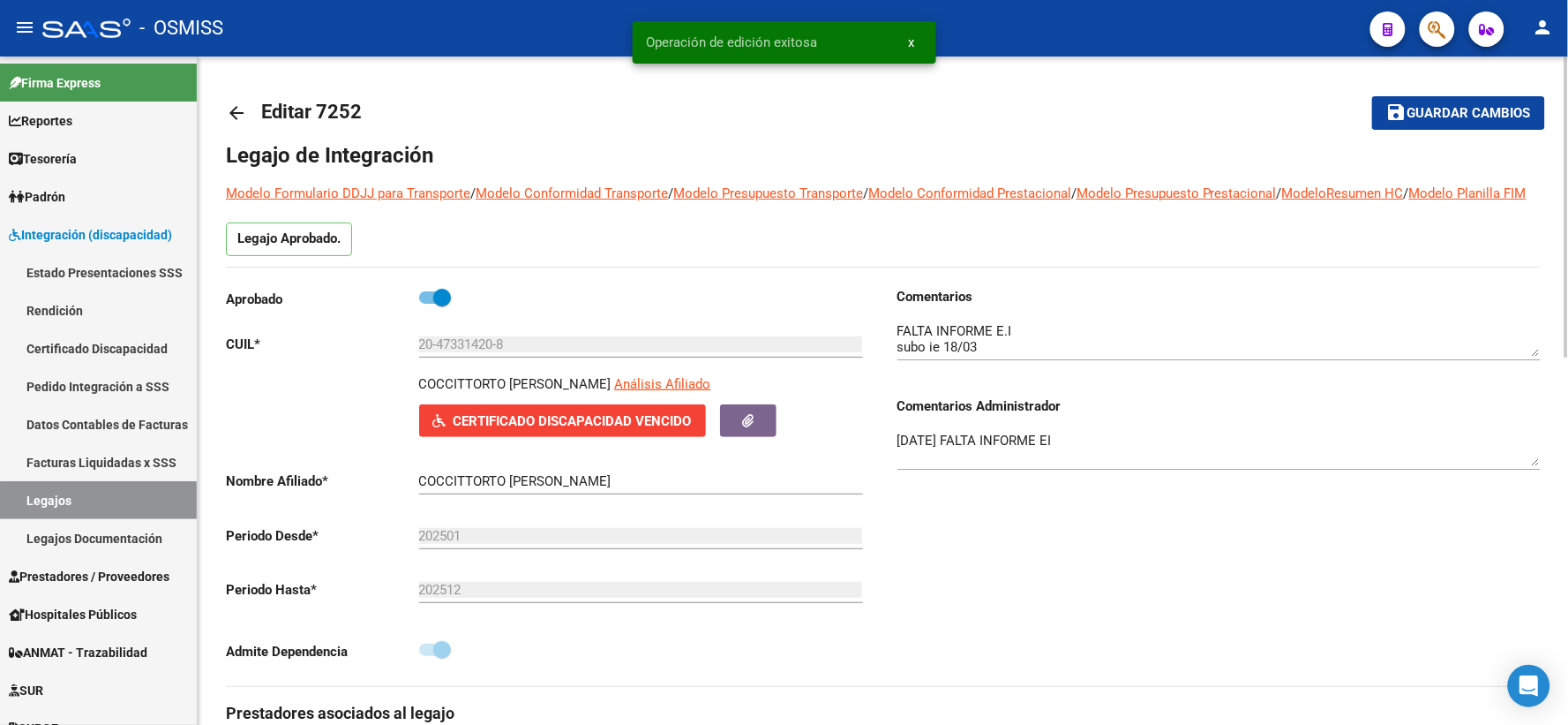
drag, startPoint x: 504, startPoint y: 403, endPoint x: 415, endPoint y: 391, distance: 89.8
click at [415, 391] on div "Aprobado CUIL * 20-47331420-8 Ingresar CUIL COCCITTORTO [PERSON_NAME] Afiliado …" at bounding box center [547, 479] width 643 height 385
click at [452, 394] on p "COCCITTORTO [PERSON_NAME]" at bounding box center [515, 384] width 192 height 20
click at [463, 394] on p "COCCITTORTO [PERSON_NAME]" at bounding box center [515, 384] width 192 height 20
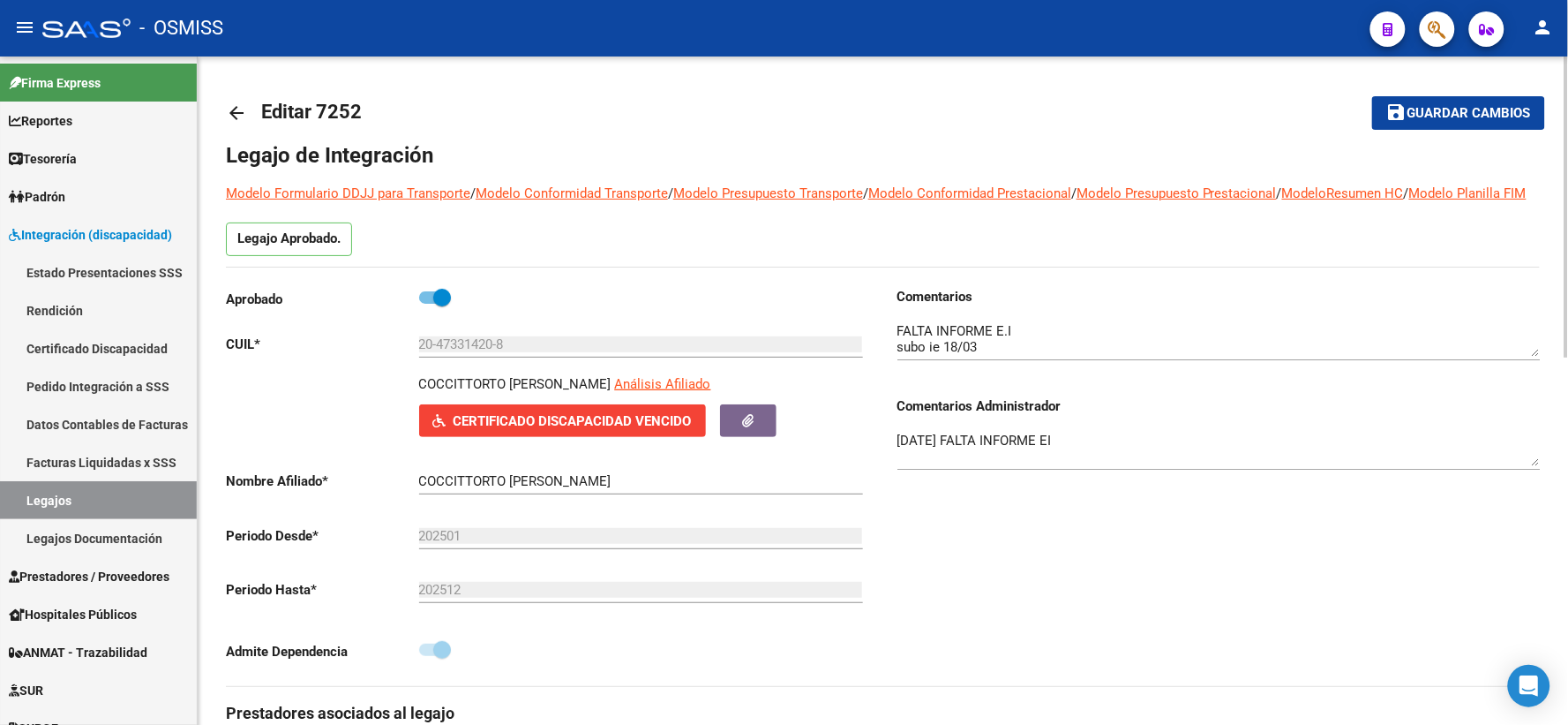
click at [236, 109] on mat-icon "arrow_back" at bounding box center [236, 112] width 21 height 21
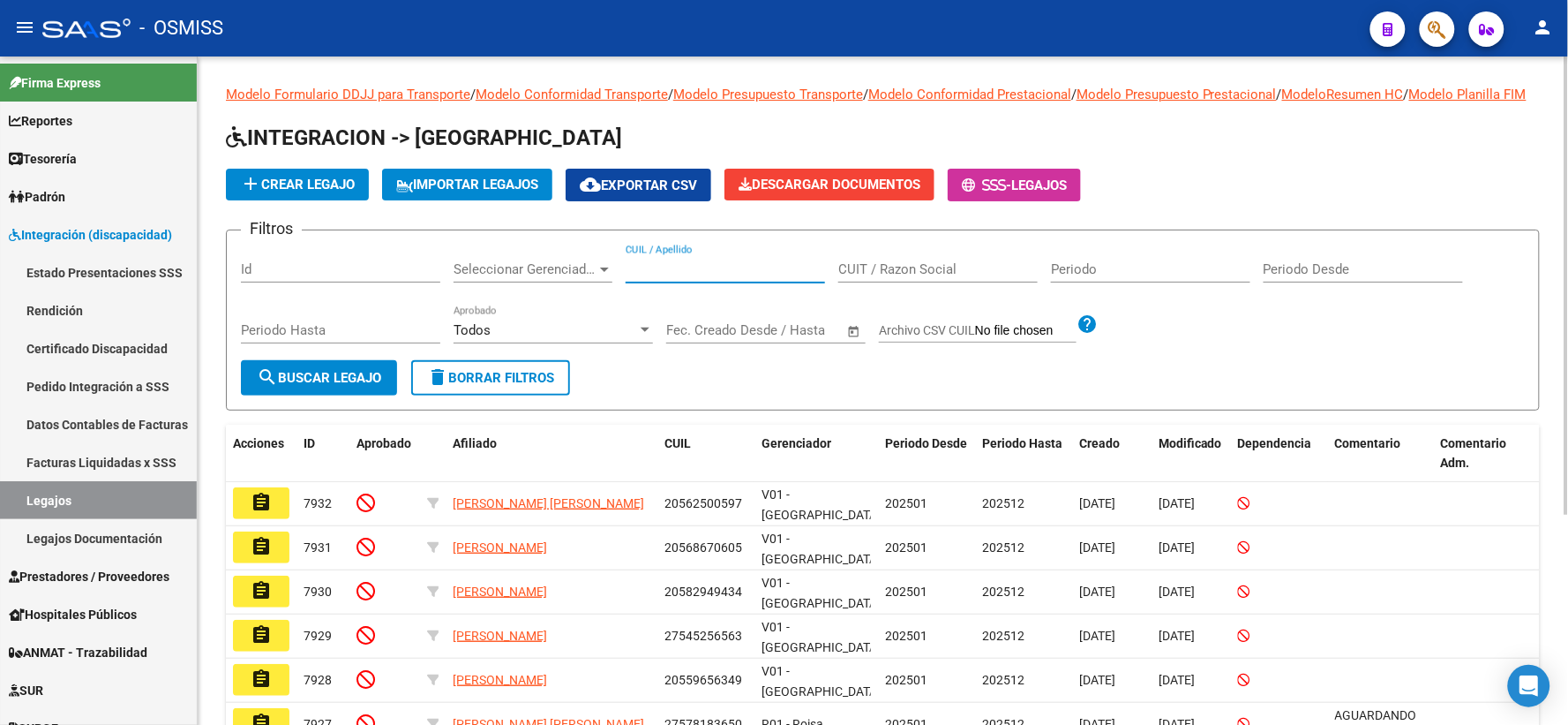
click at [730, 277] on input "CUIL / Apellido" at bounding box center [725, 269] width 199 height 16
paste input "COCCITTORTO"
type input "COCCITTORTO"
click at [323, 386] on span "search Buscar Legajo" at bounding box center [319, 378] width 124 height 16
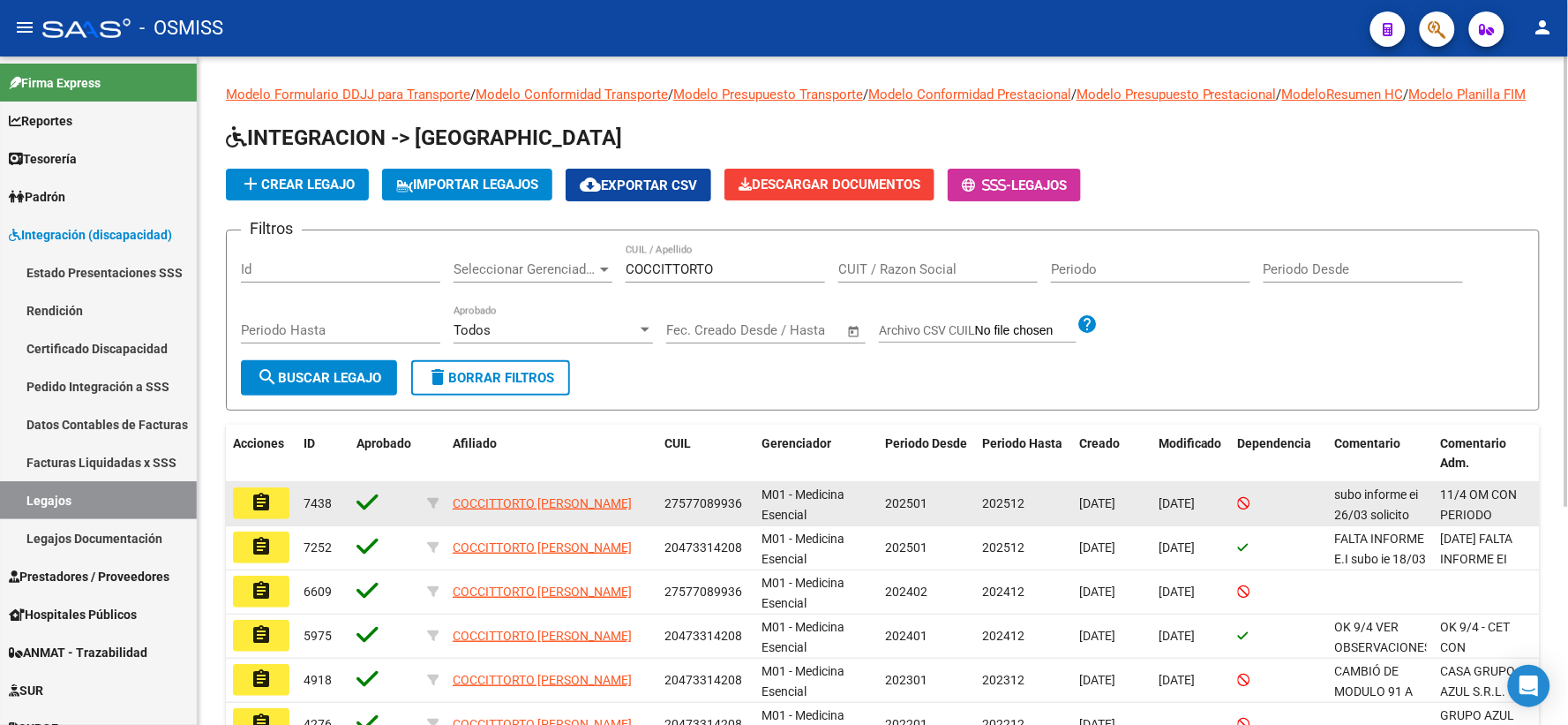
click at [255, 513] on mat-icon "assignment" at bounding box center [260, 501] width 21 height 21
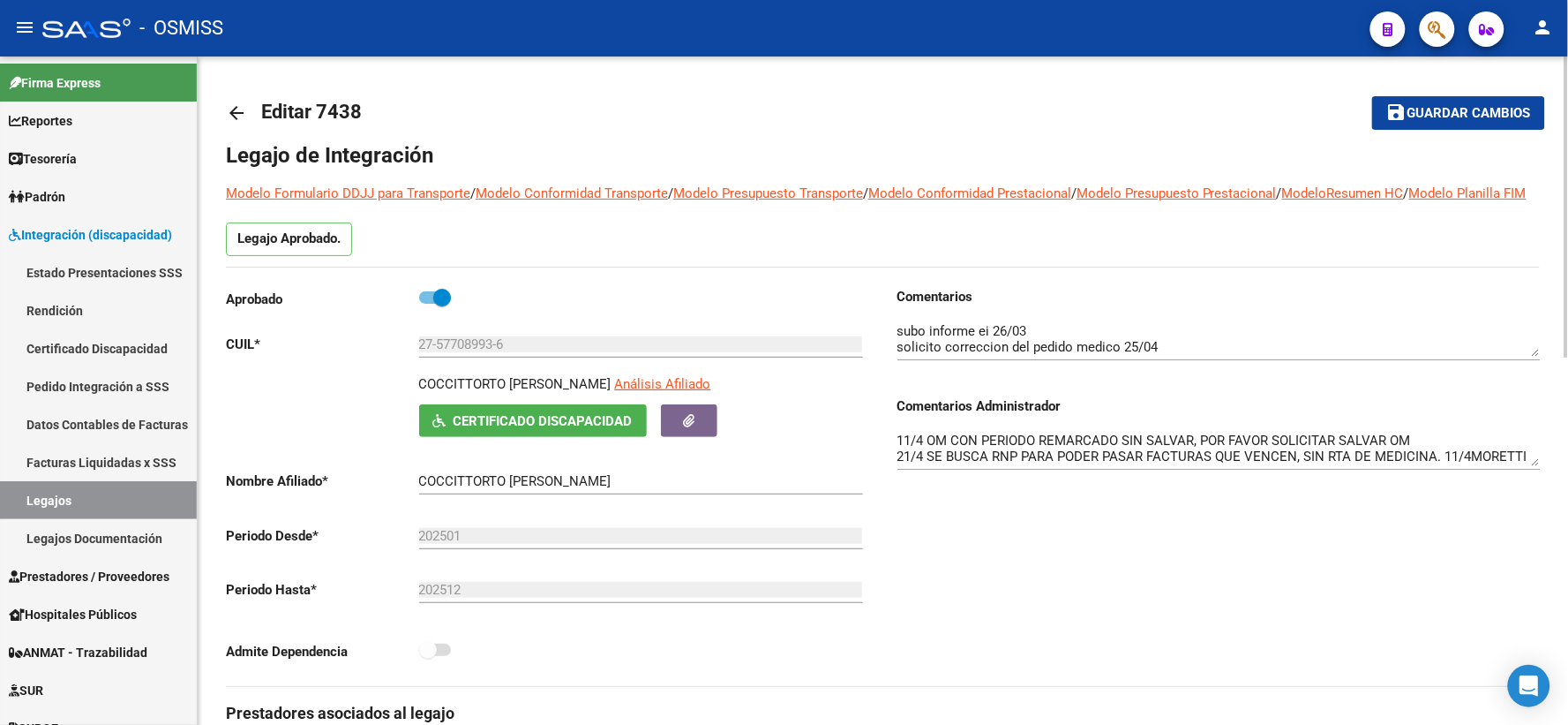
click at [465, 394] on p "COCCITTORTO [PERSON_NAME]" at bounding box center [515, 384] width 192 height 20
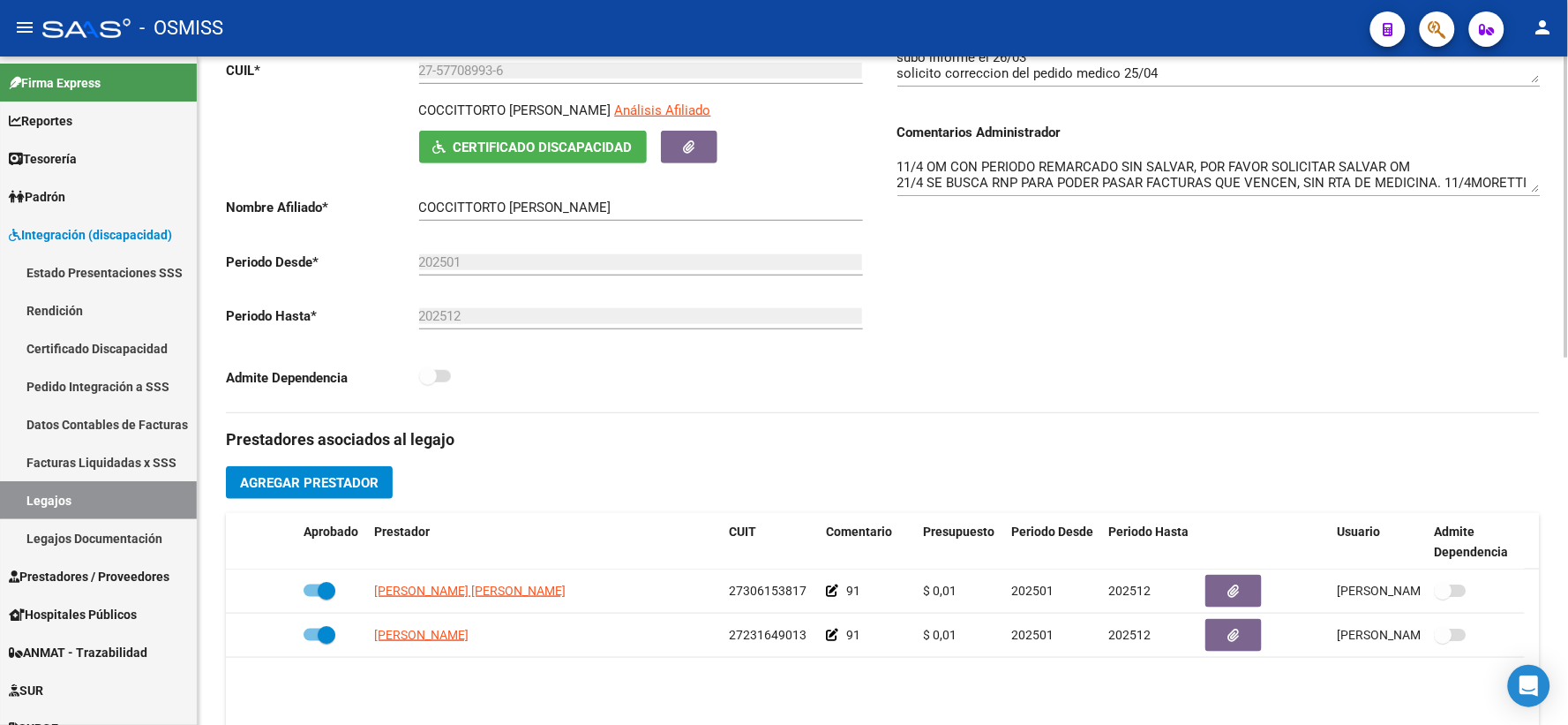
scroll to position [326, 0]
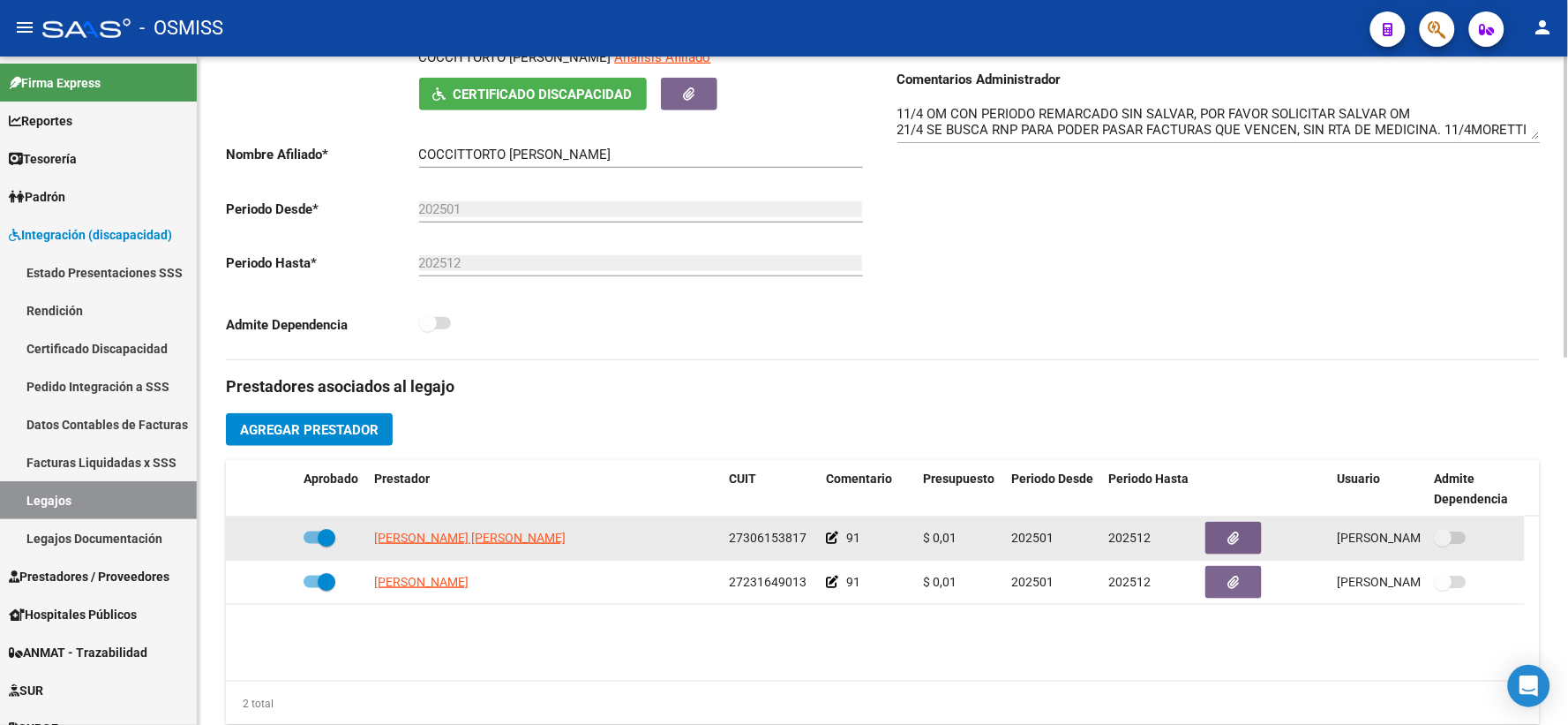
click at [830, 544] on icon at bounding box center [832, 538] width 13 height 13
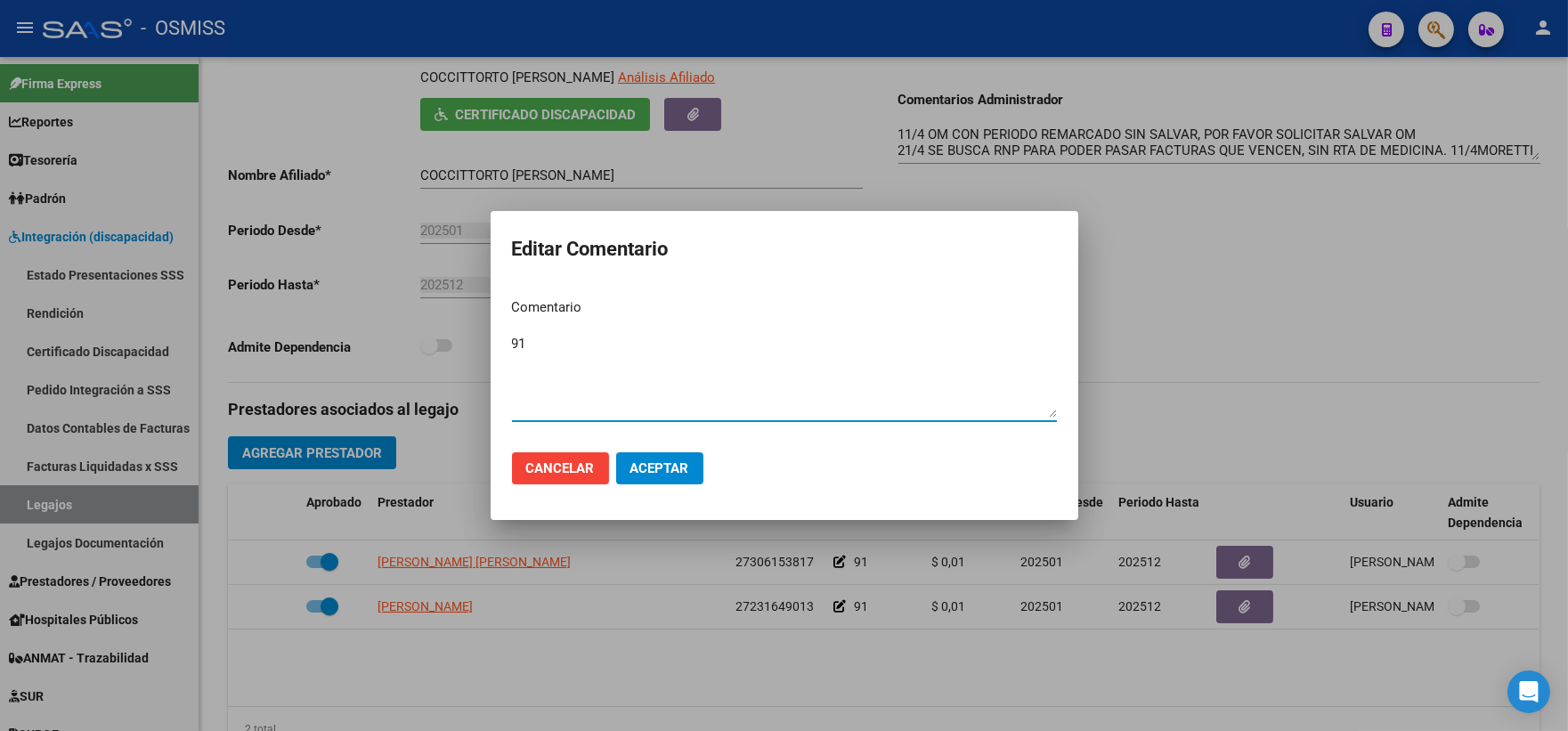
paste textarea "COCCITTORTO [PERSON_NAME]"
type textarea "91 COCCITTORTO [PERSON_NAME]"
click at [663, 465] on span "Aceptar" at bounding box center [660, 468] width 59 height 16
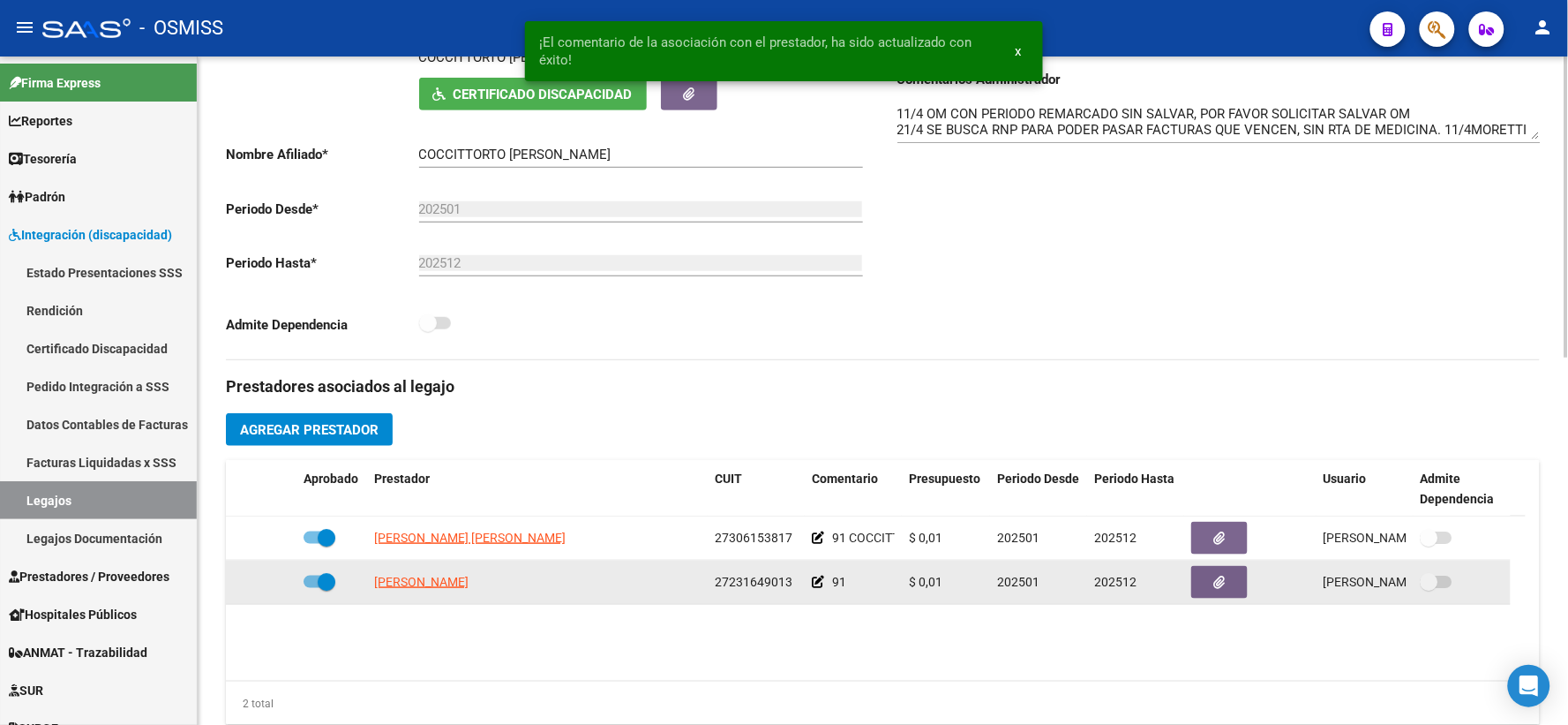
click at [818, 588] on icon at bounding box center [818, 581] width 13 height 13
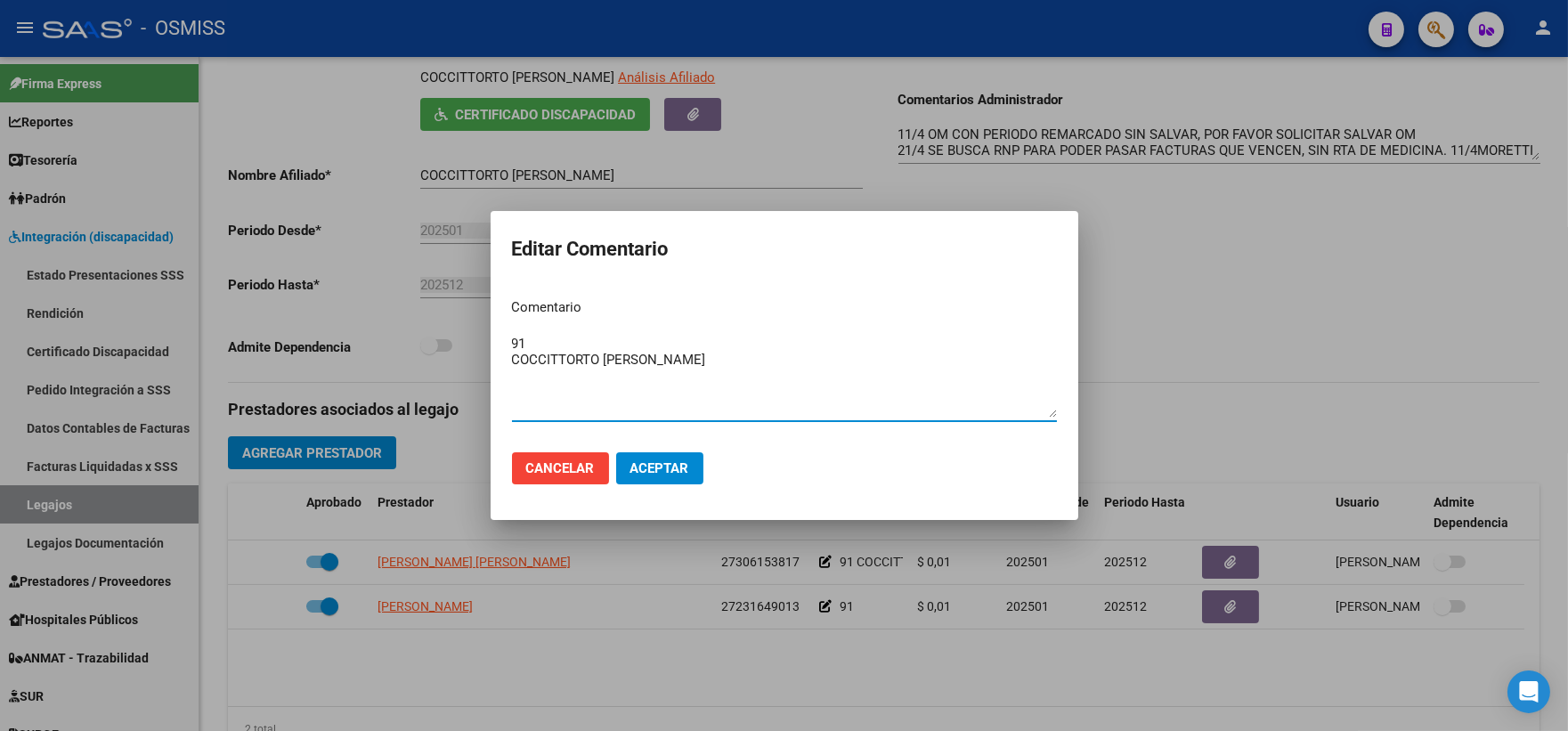
type textarea "91 COCCITTORTO [PERSON_NAME]"
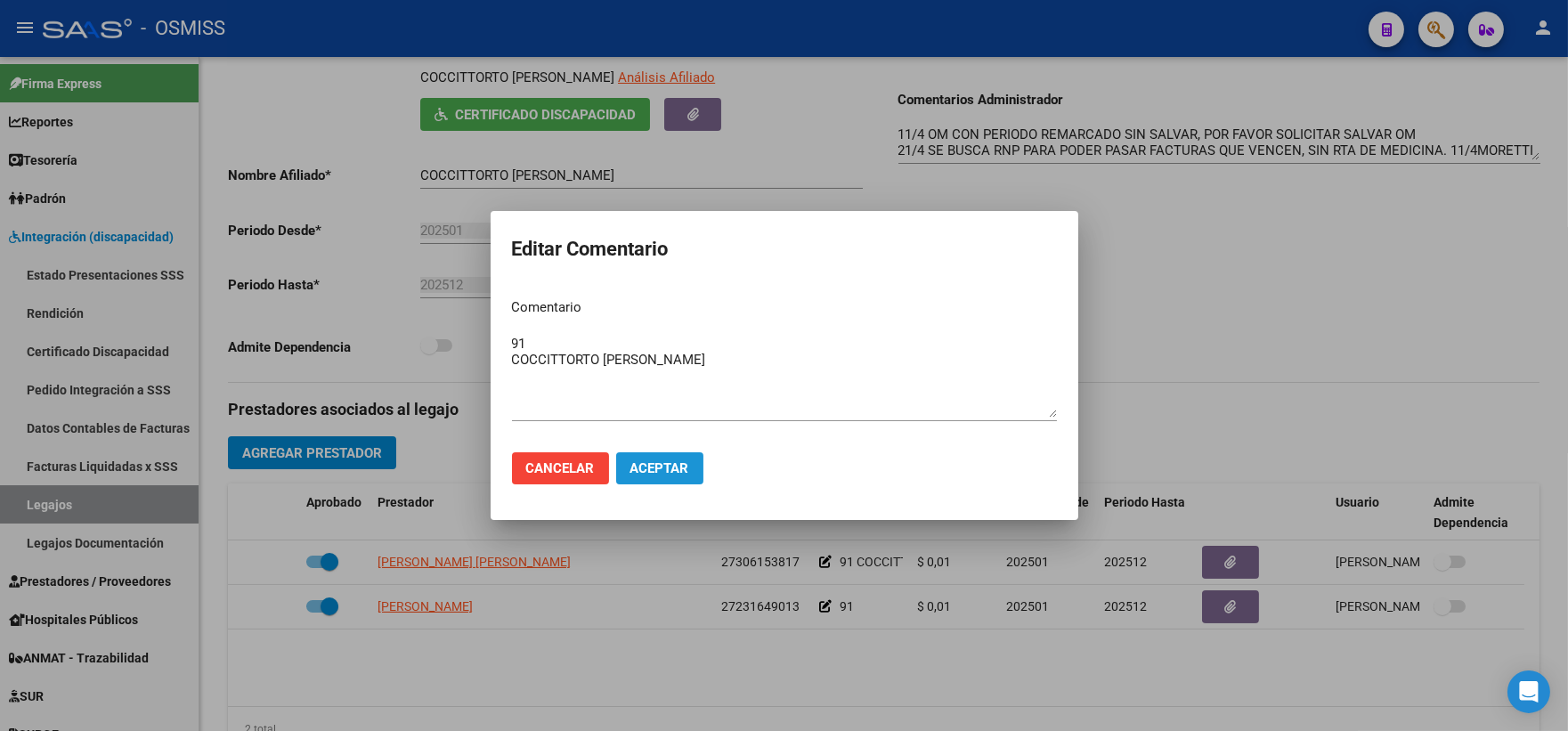
click at [662, 473] on span "Aceptar" at bounding box center [660, 468] width 59 height 16
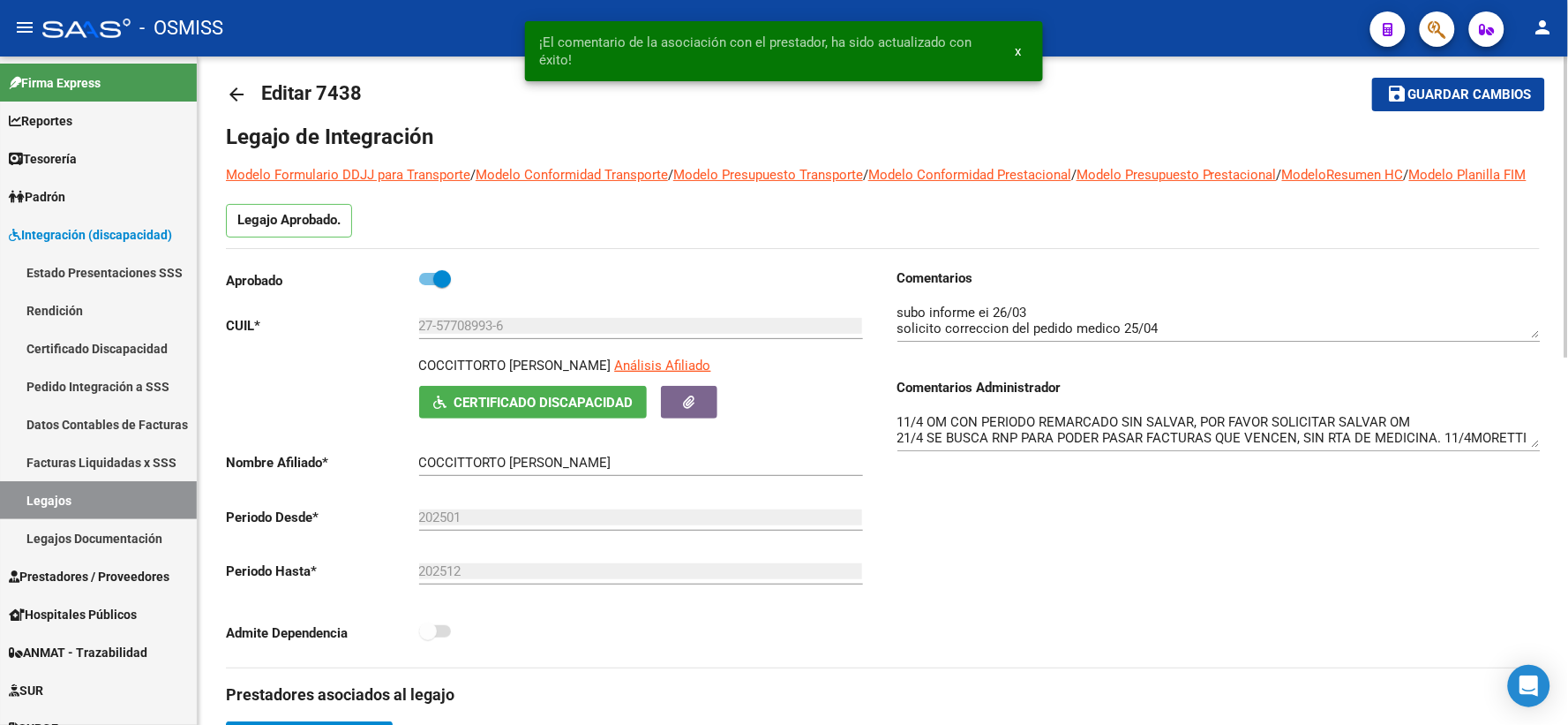
scroll to position [0, 0]
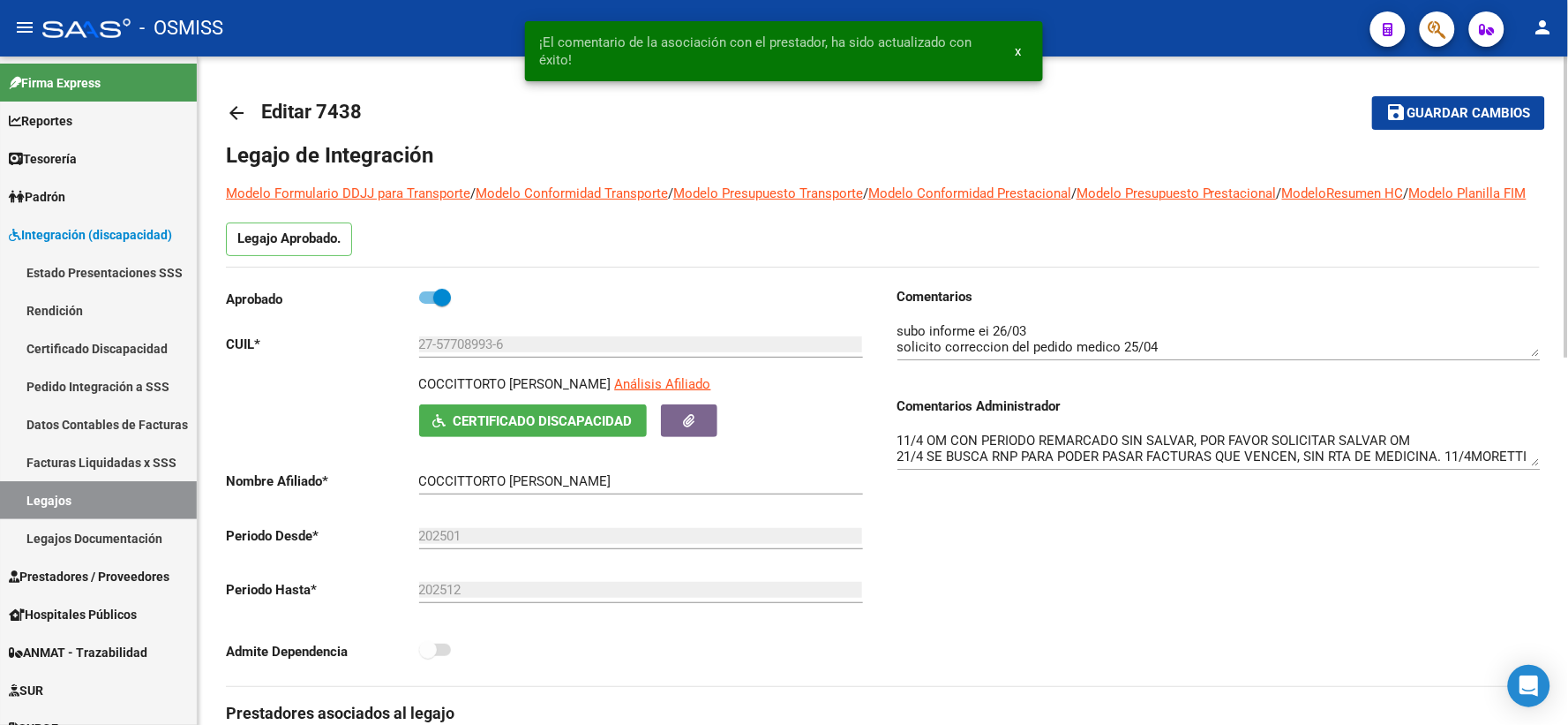
click at [1452, 109] on span "Guardar cambios" at bounding box center [1468, 113] width 123 height 16
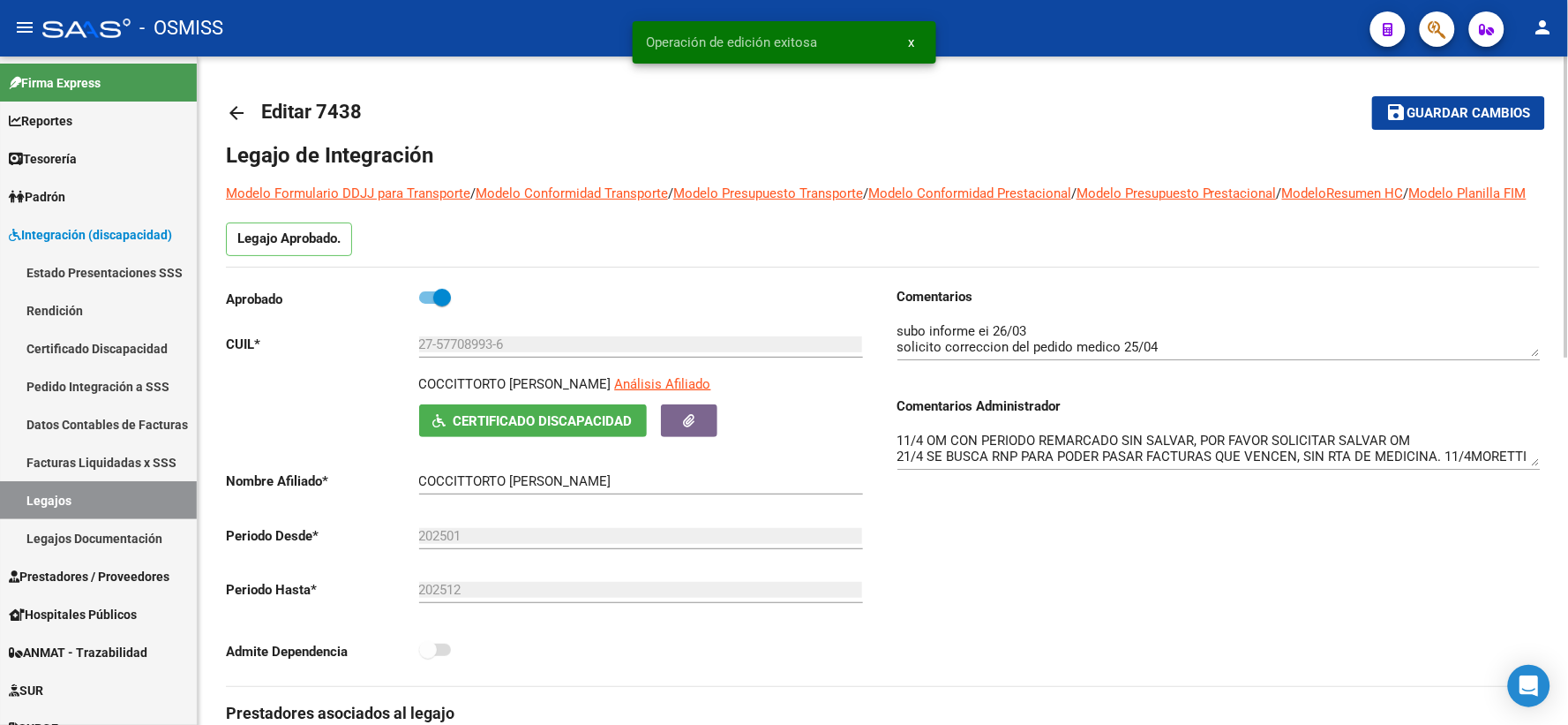
click at [239, 115] on mat-icon "arrow_back" at bounding box center [236, 112] width 21 height 21
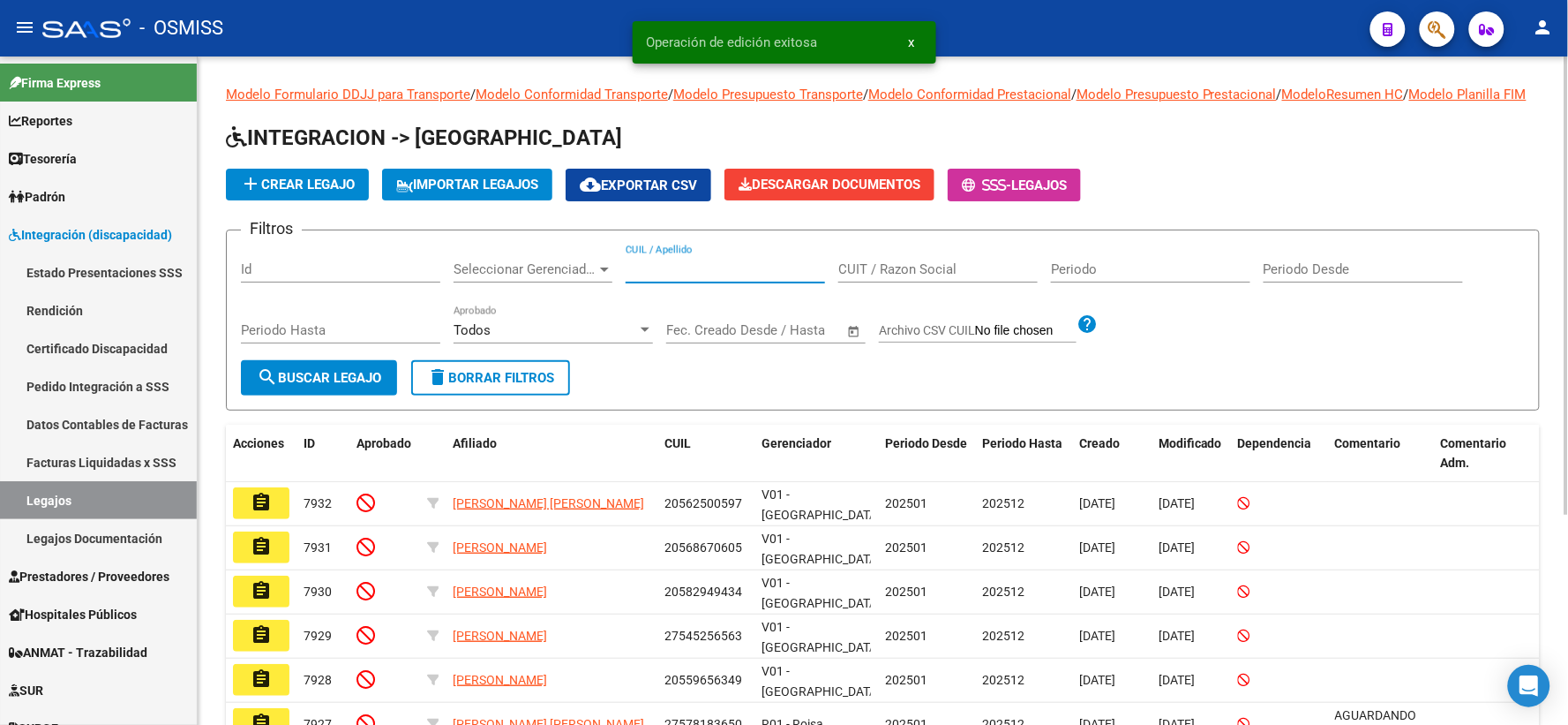
click at [779, 277] on input "CUIL / Apellido" at bounding box center [725, 269] width 199 height 16
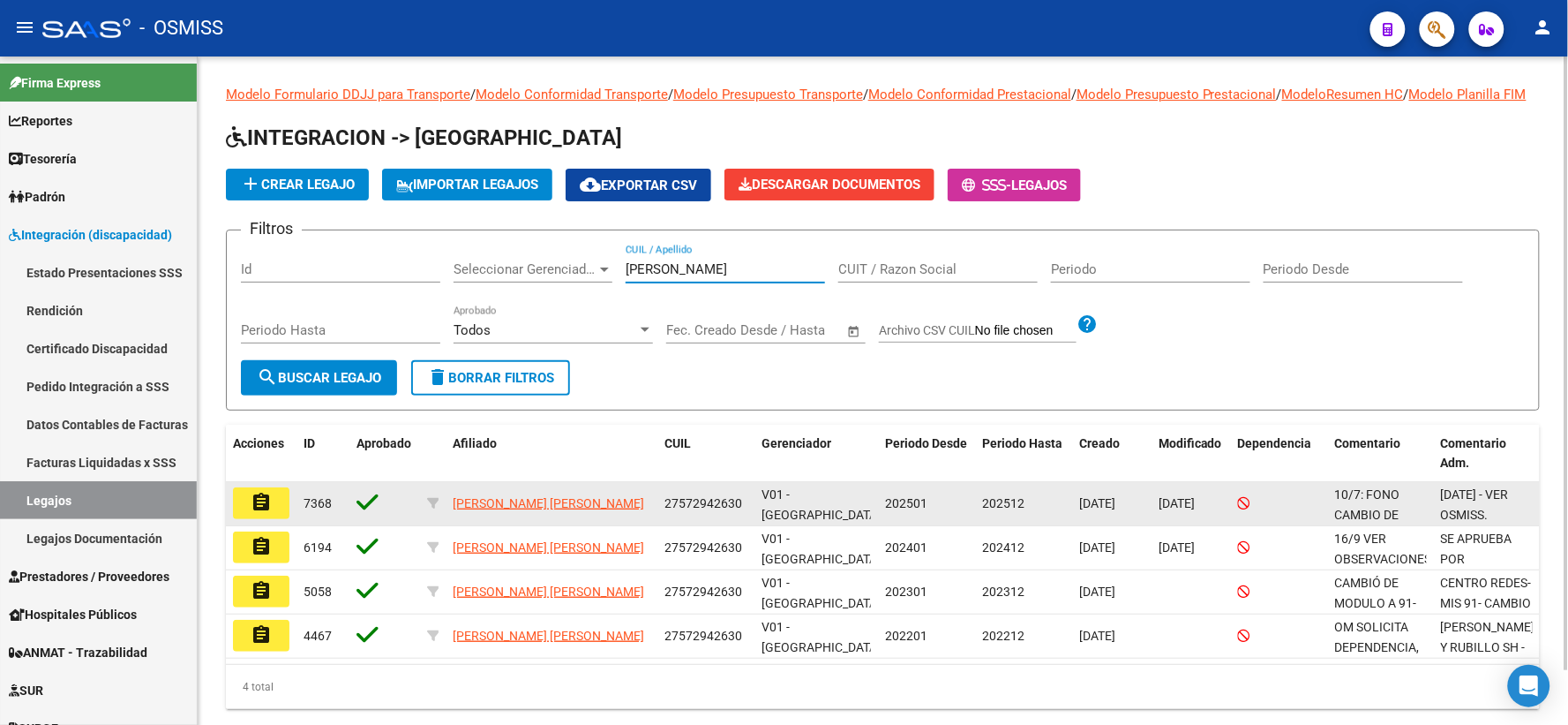
type input "[PERSON_NAME]"
click at [256, 503] on datatable-body-cell "assignment" at bounding box center [261, 504] width 71 height 43
click at [255, 513] on mat-icon "assignment" at bounding box center [260, 501] width 21 height 21
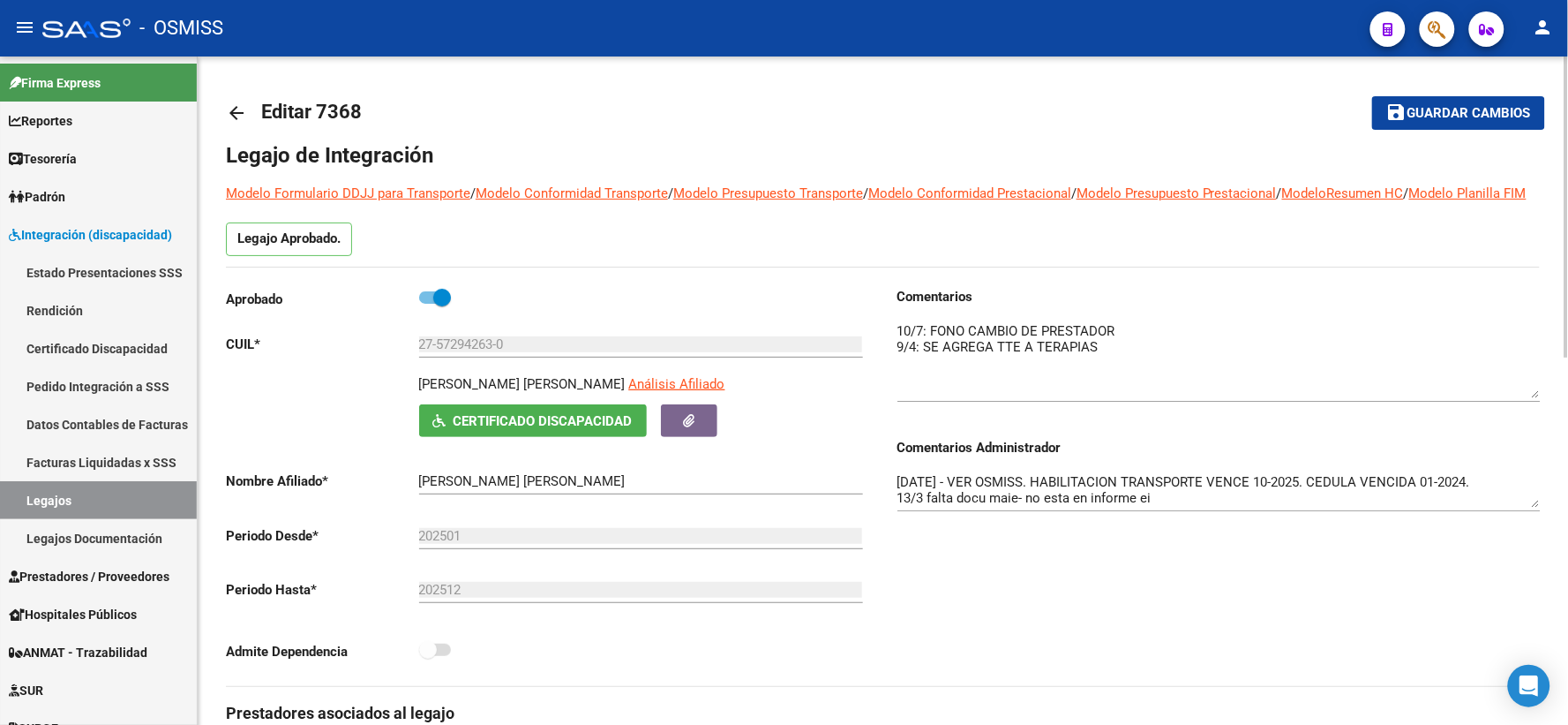
drag, startPoint x: 1537, startPoint y: 367, endPoint x: 1550, endPoint y: 410, distance: 44.9
drag, startPoint x: 1532, startPoint y: 523, endPoint x: 1540, endPoint y: 579, distance: 56.6
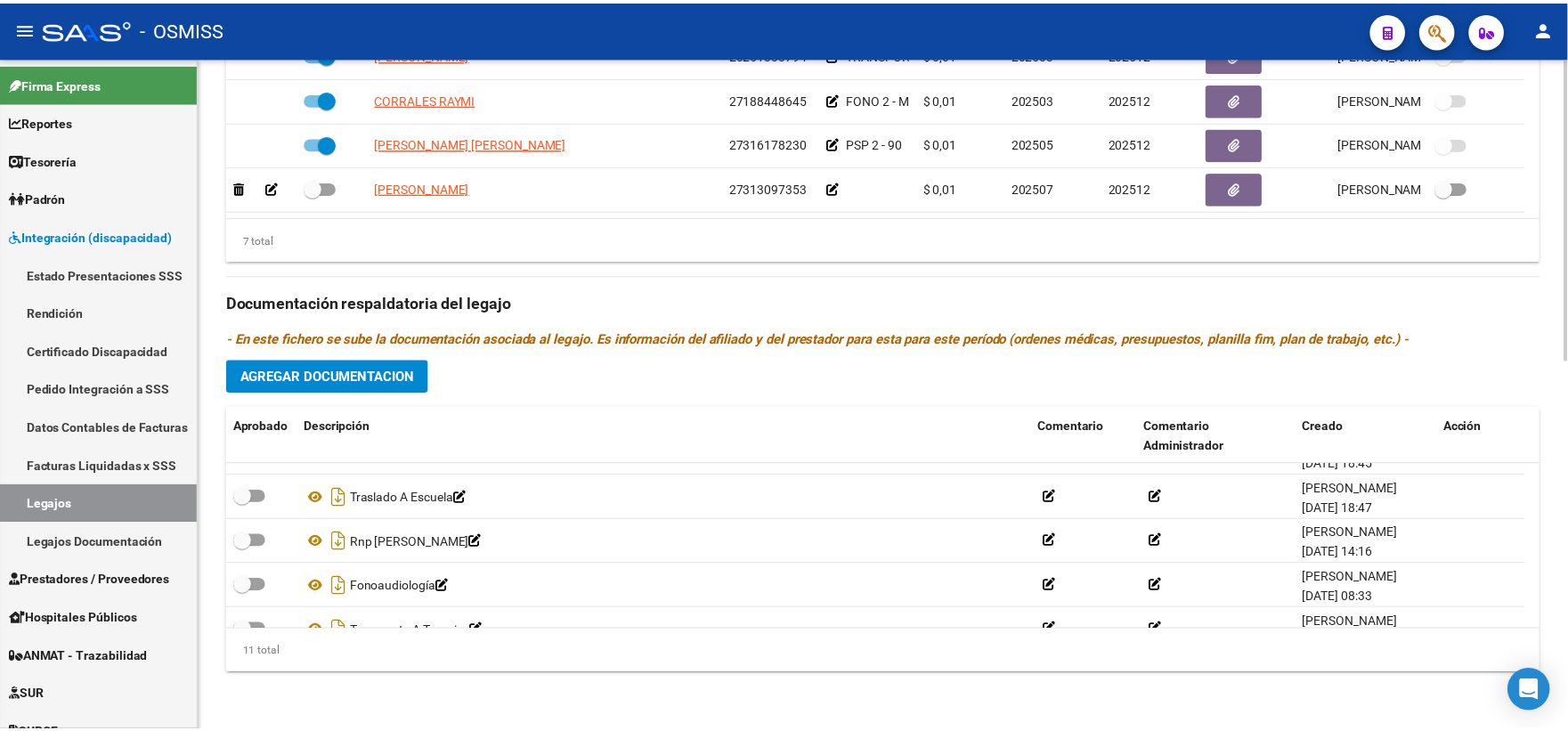
scroll to position [329, 0]
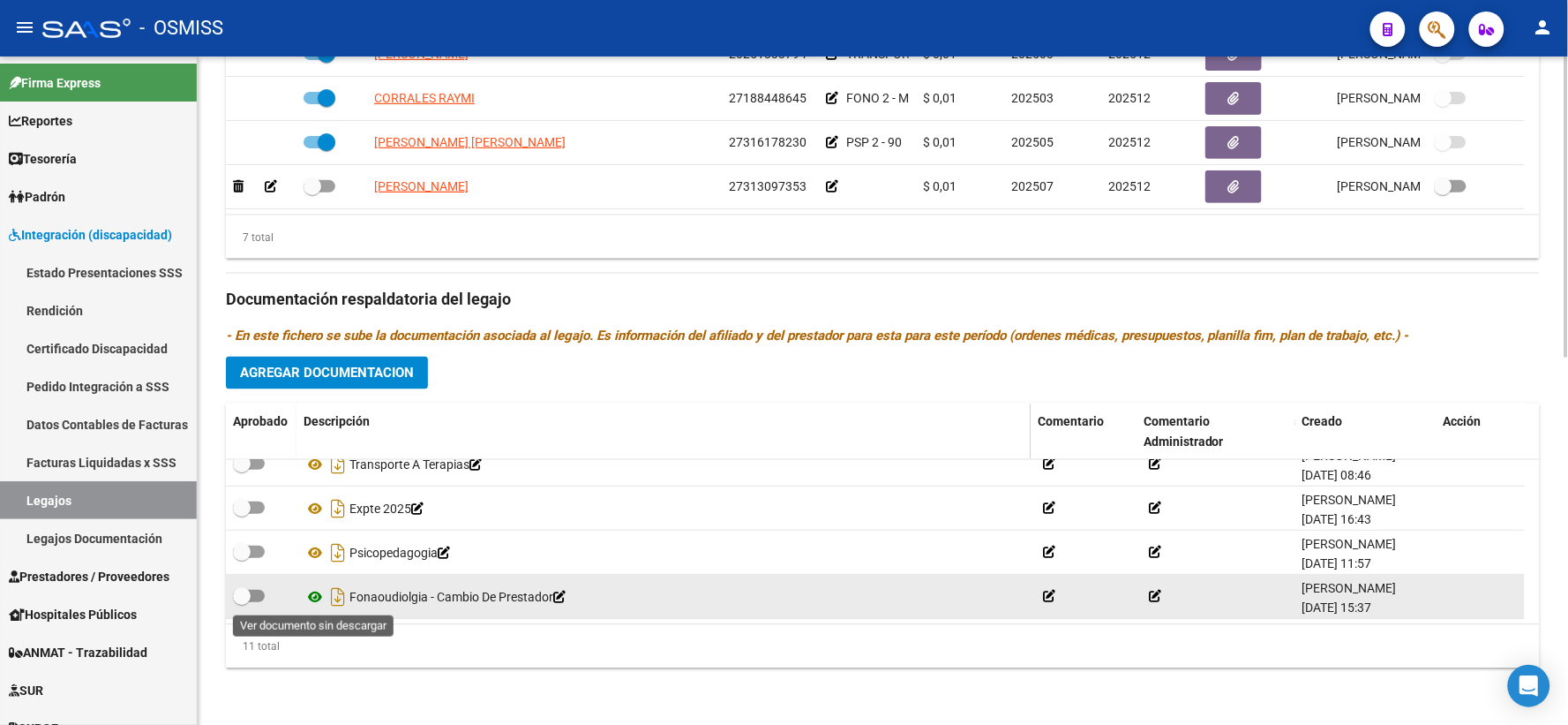
click at [315, 597] on icon at bounding box center [315, 596] width 23 height 21
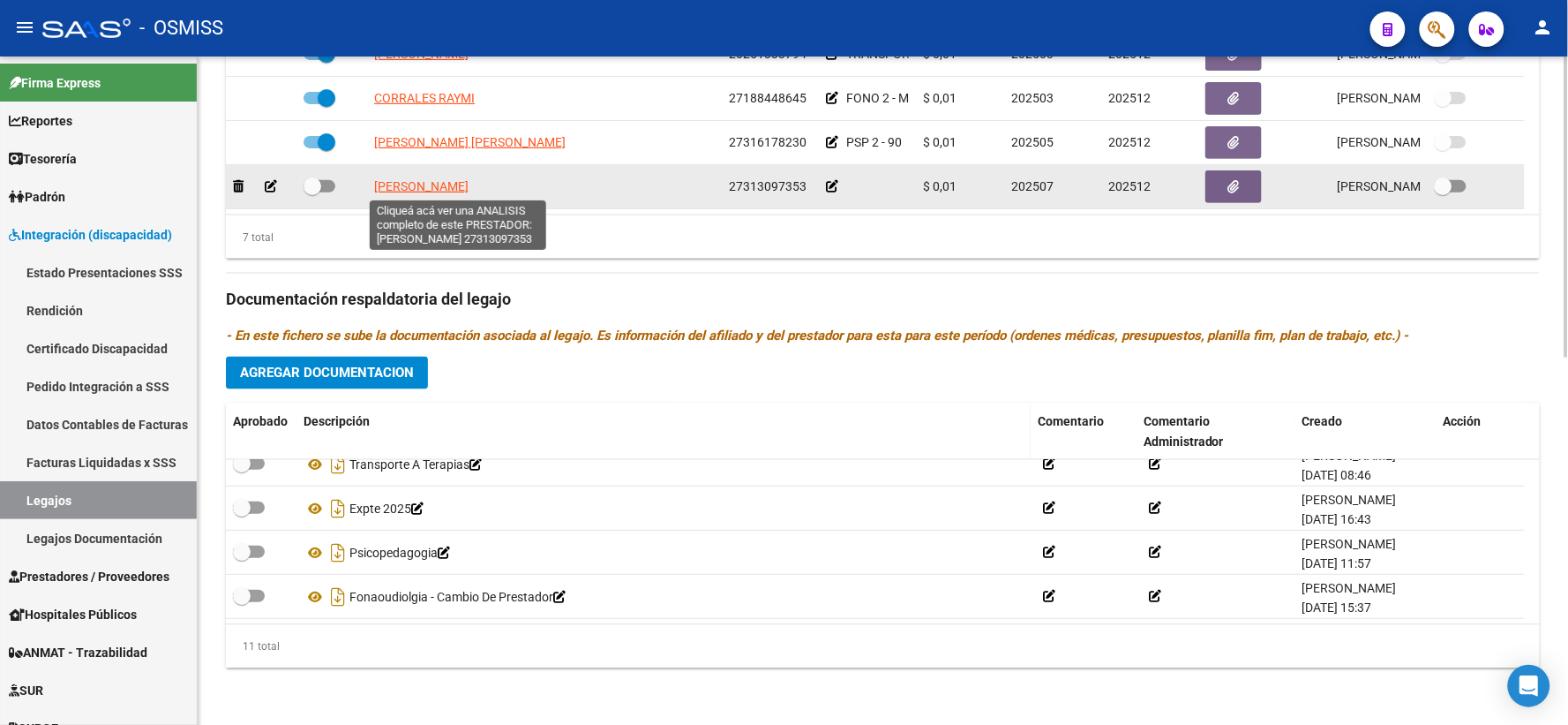
click at [406, 183] on span "[PERSON_NAME]" at bounding box center [421, 186] width 95 height 14
type textarea "27313097353"
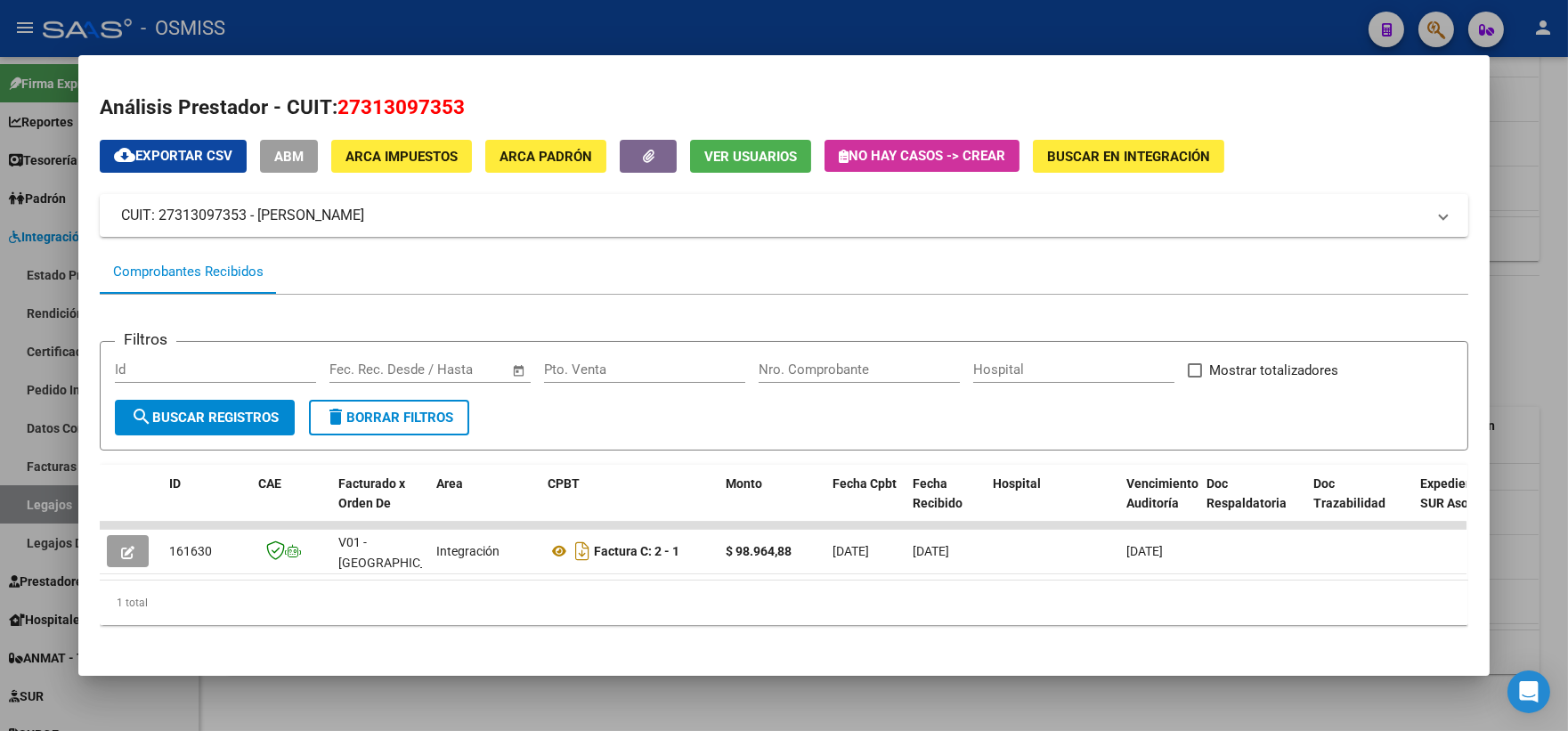
drag, startPoint x: 1526, startPoint y: 134, endPoint x: 1449, endPoint y: 10, distance: 146.0
click at [1524, 133] on div at bounding box center [784, 365] width 1568 height 731
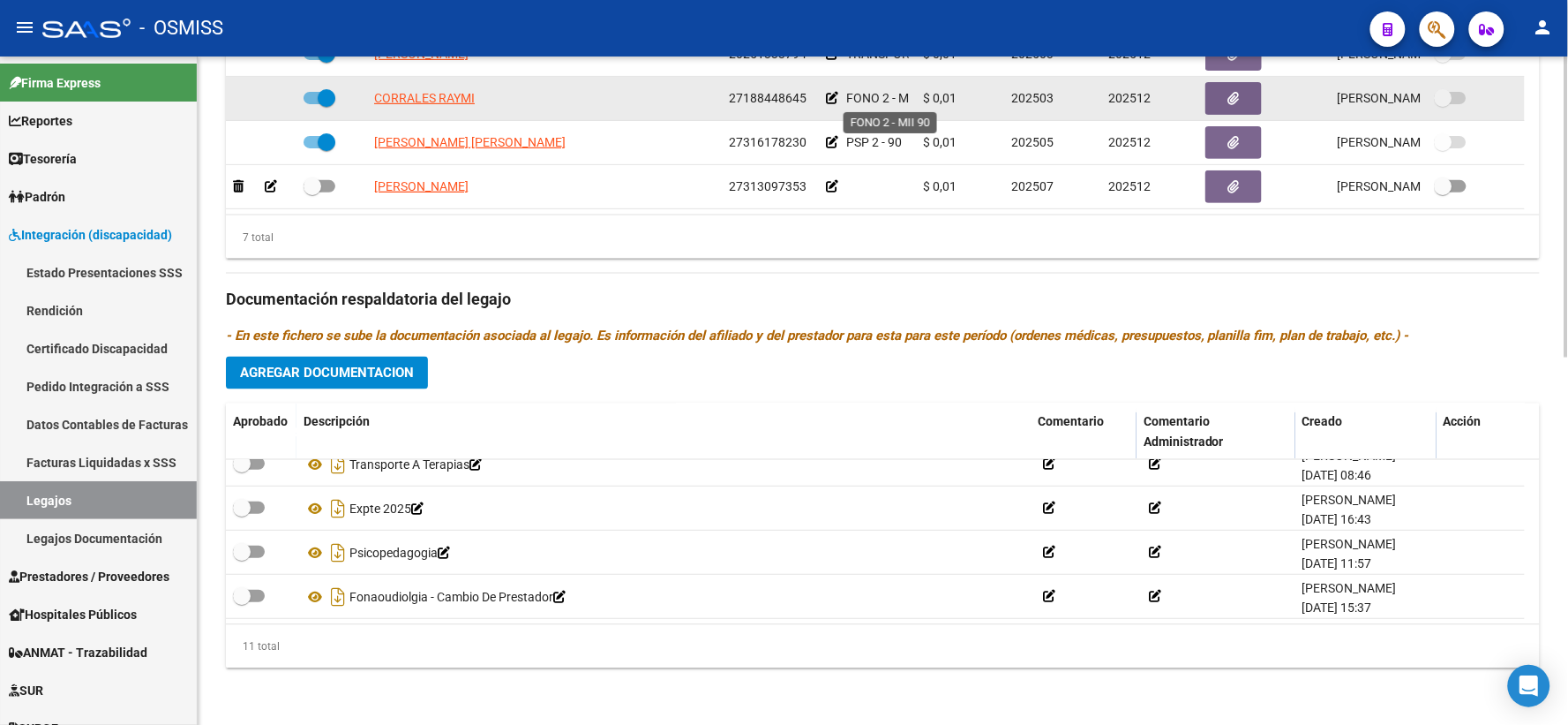
click at [875, 96] on span "FONO 2 - MII 90" at bounding box center [890, 98] width 87 height 14
copy div "FONO 2 - MII 90"
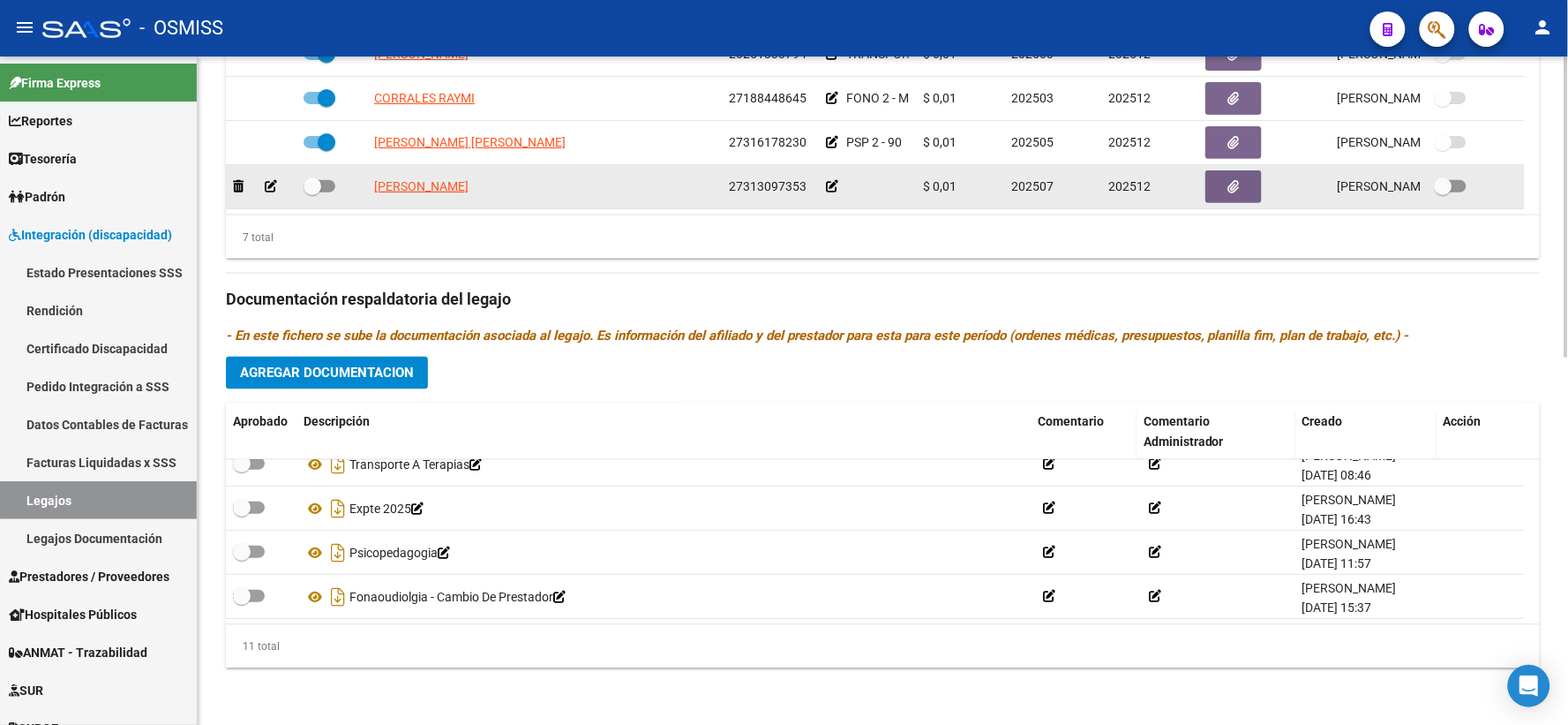
click at [829, 182] on icon at bounding box center [832, 186] width 13 height 13
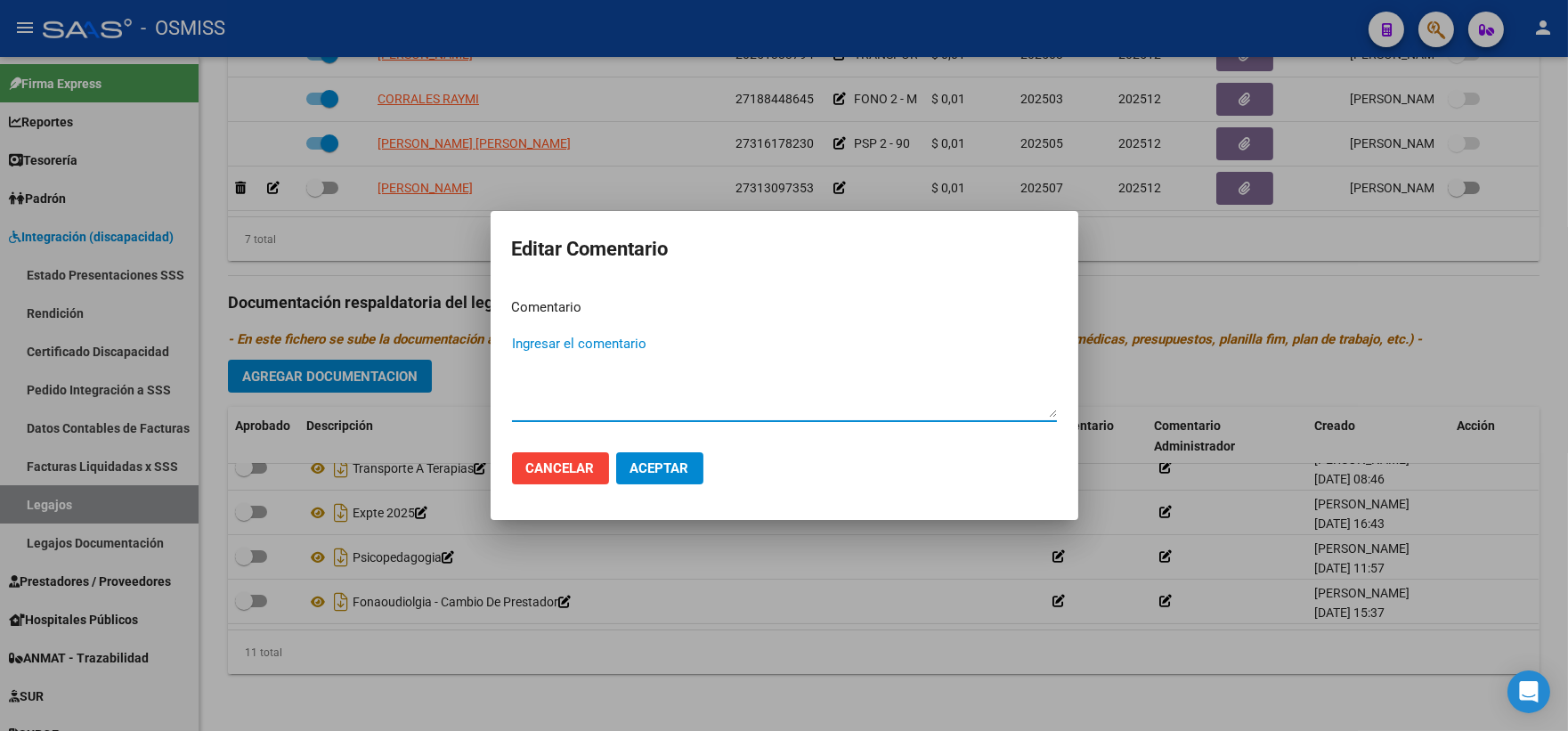
click at [724, 334] on textarea "Ingresar el comentario" at bounding box center [785, 376] width 545 height 84
type textarea "FONO 2 - MII 90"
click at [638, 472] on span "Aceptar" at bounding box center [660, 468] width 59 height 16
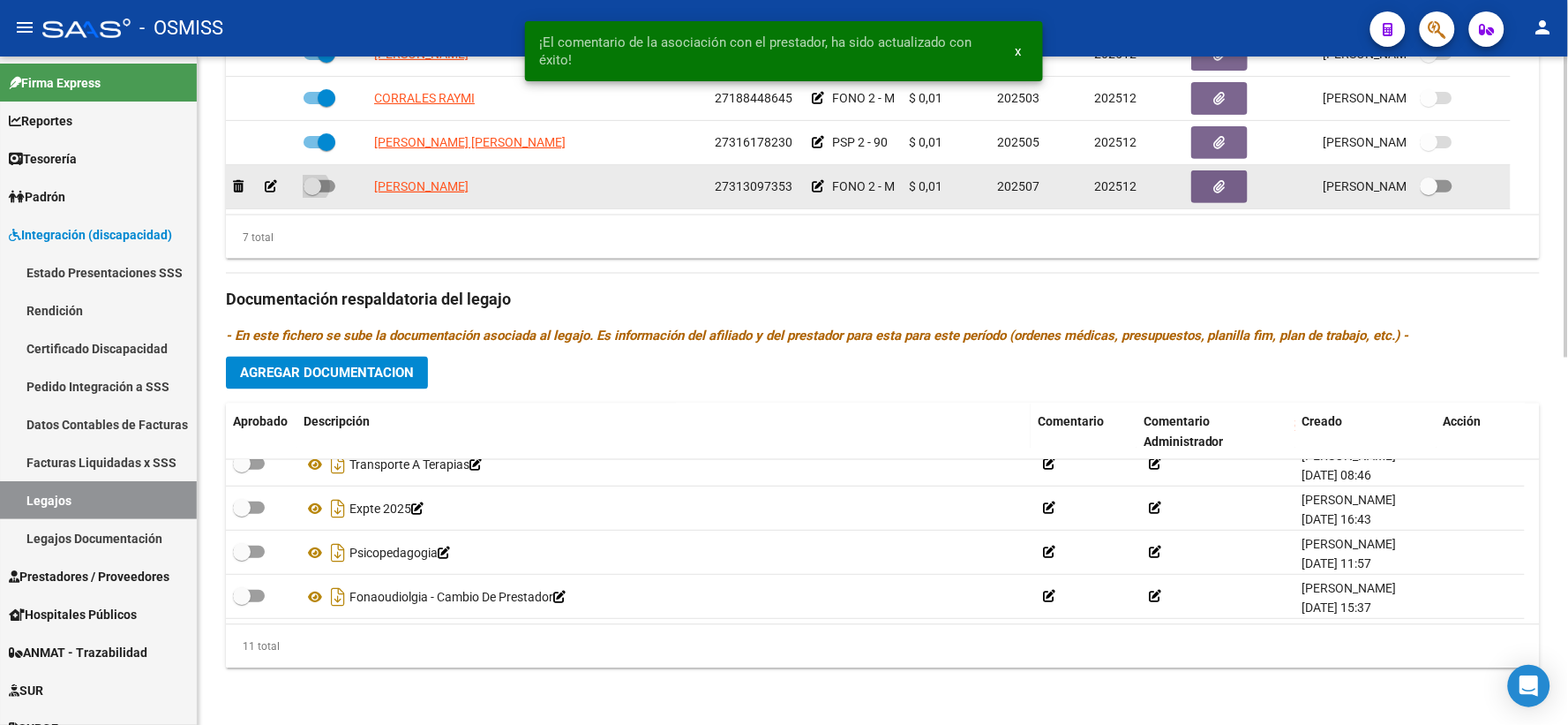
click at [310, 187] on span at bounding box center [313, 186] width 18 height 18
click at [312, 192] on input "checkbox" at bounding box center [312, 192] width 1 height 1
checkbox input "true"
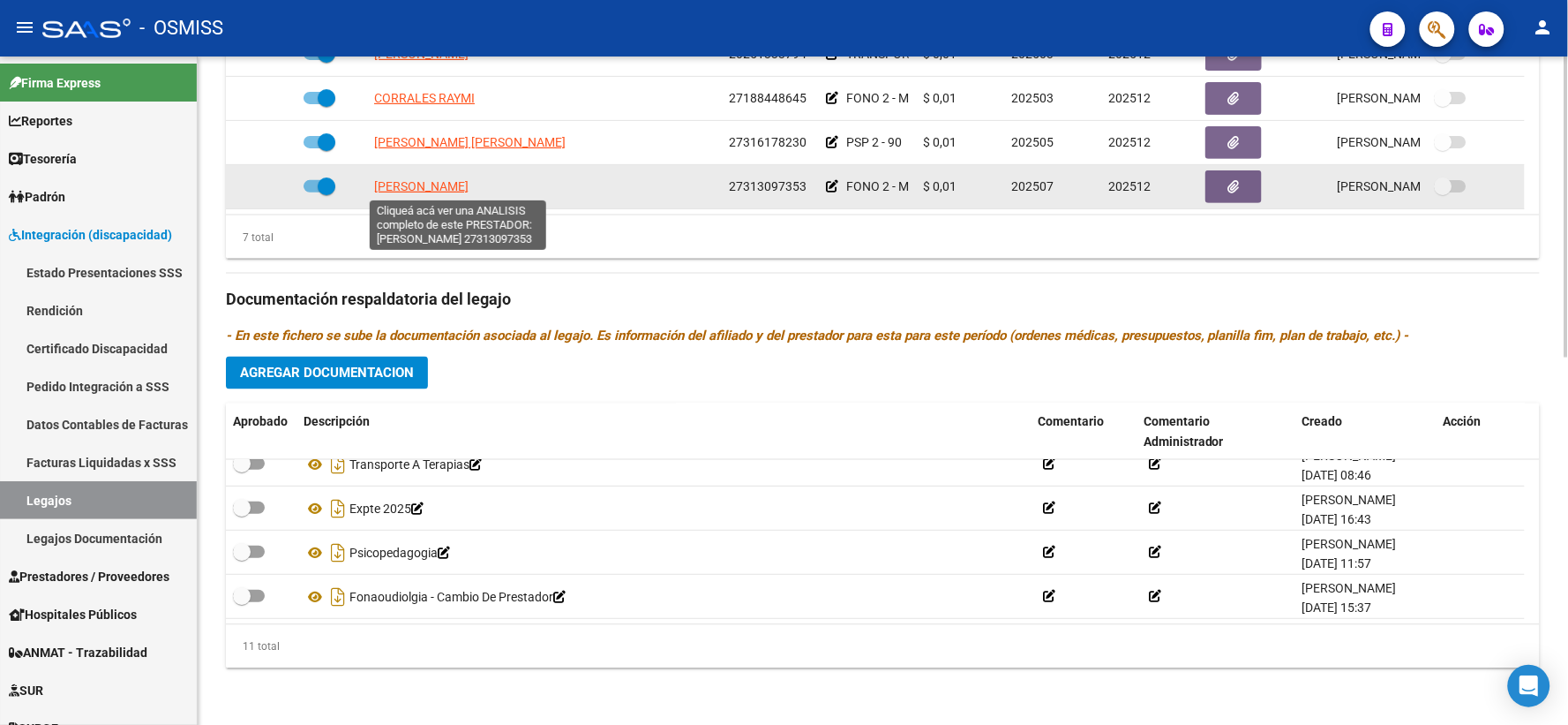
click at [421, 181] on span "[PERSON_NAME]" at bounding box center [421, 186] width 95 height 14
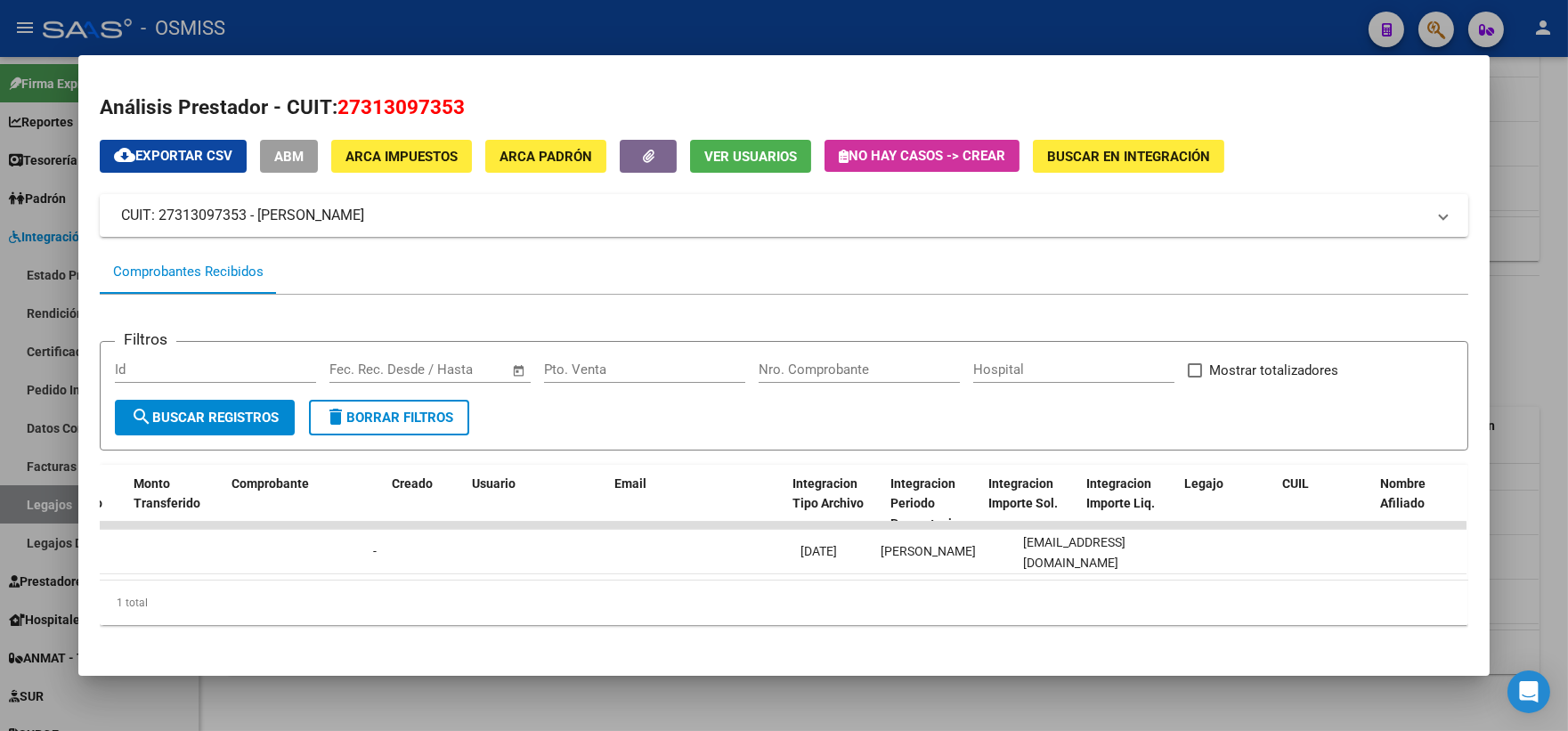
scroll to position [0, 0]
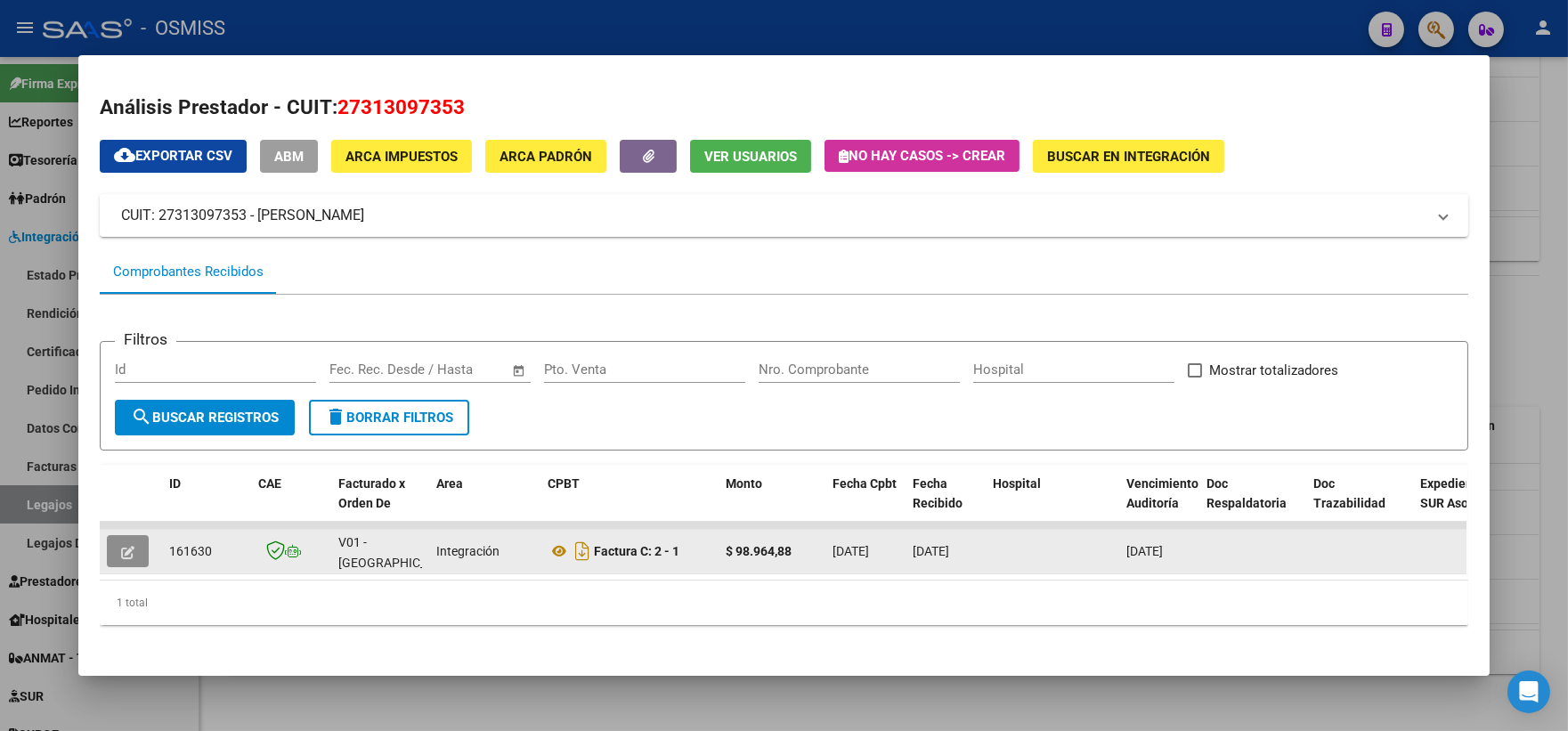
click at [121, 554] on icon "button" at bounding box center [127, 552] width 13 height 13
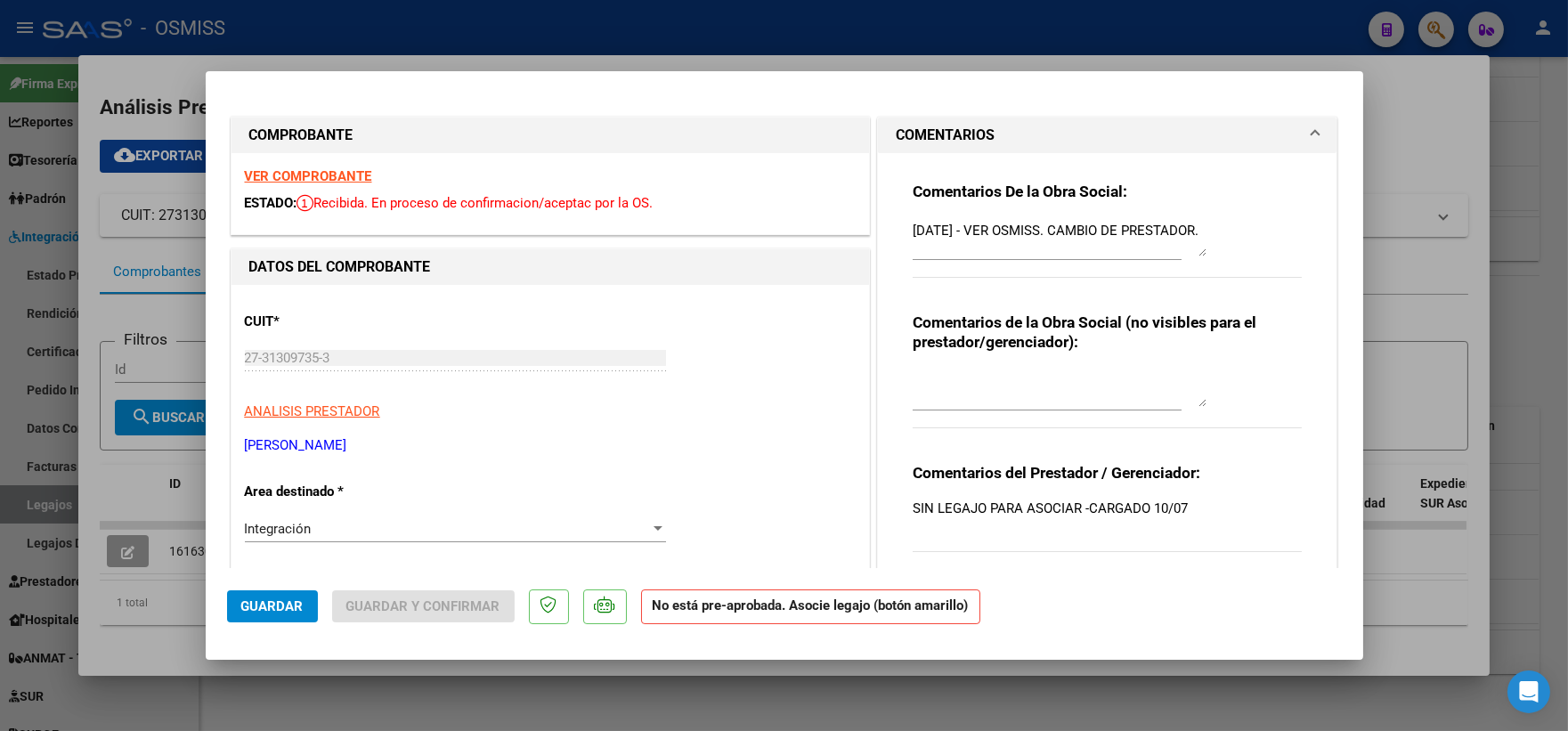
click at [912, 229] on textarea "[DATE] - VER OSMISS. CAMBIO DE PRESTADOR." at bounding box center [1059, 239] width 294 height 36
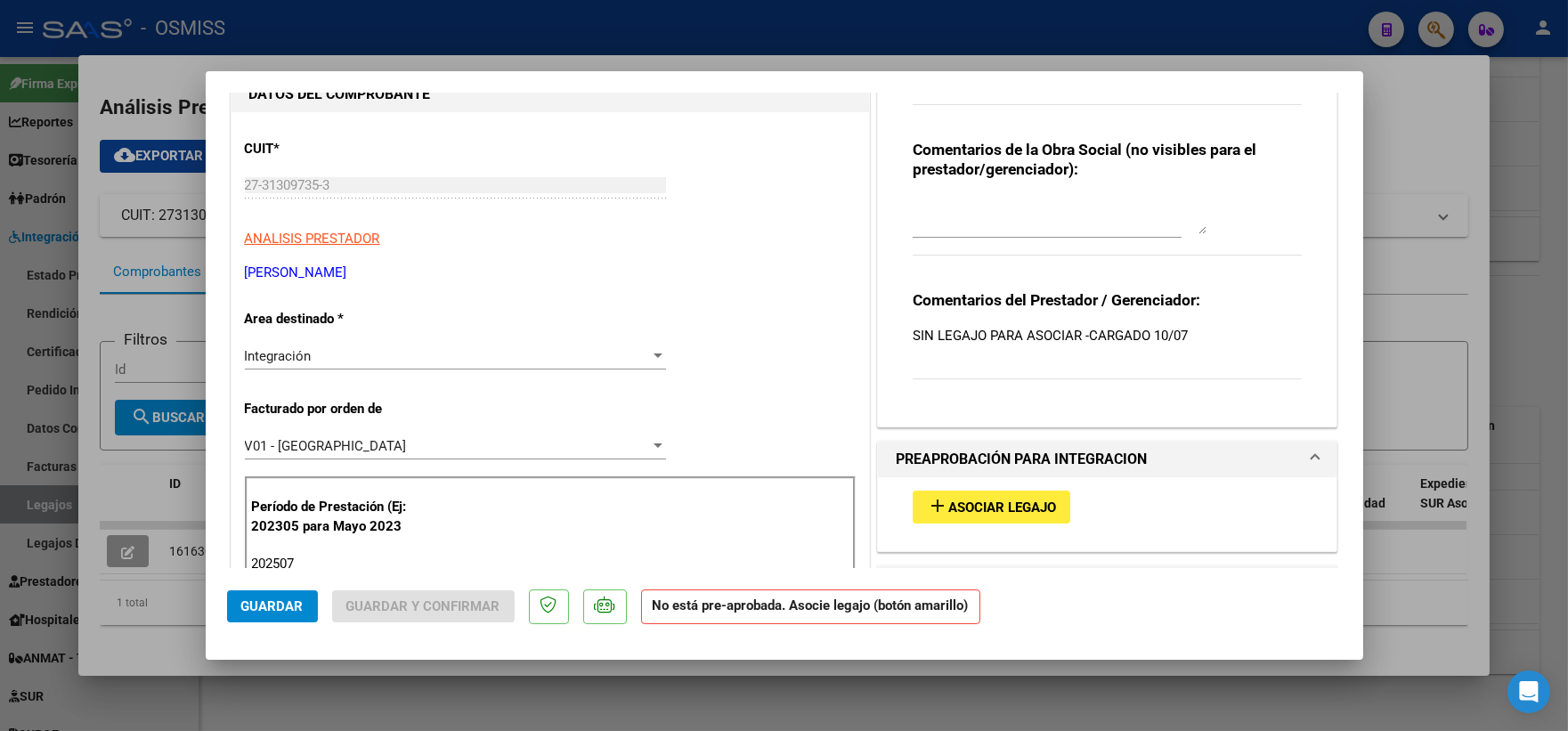
scroll to position [247, 0]
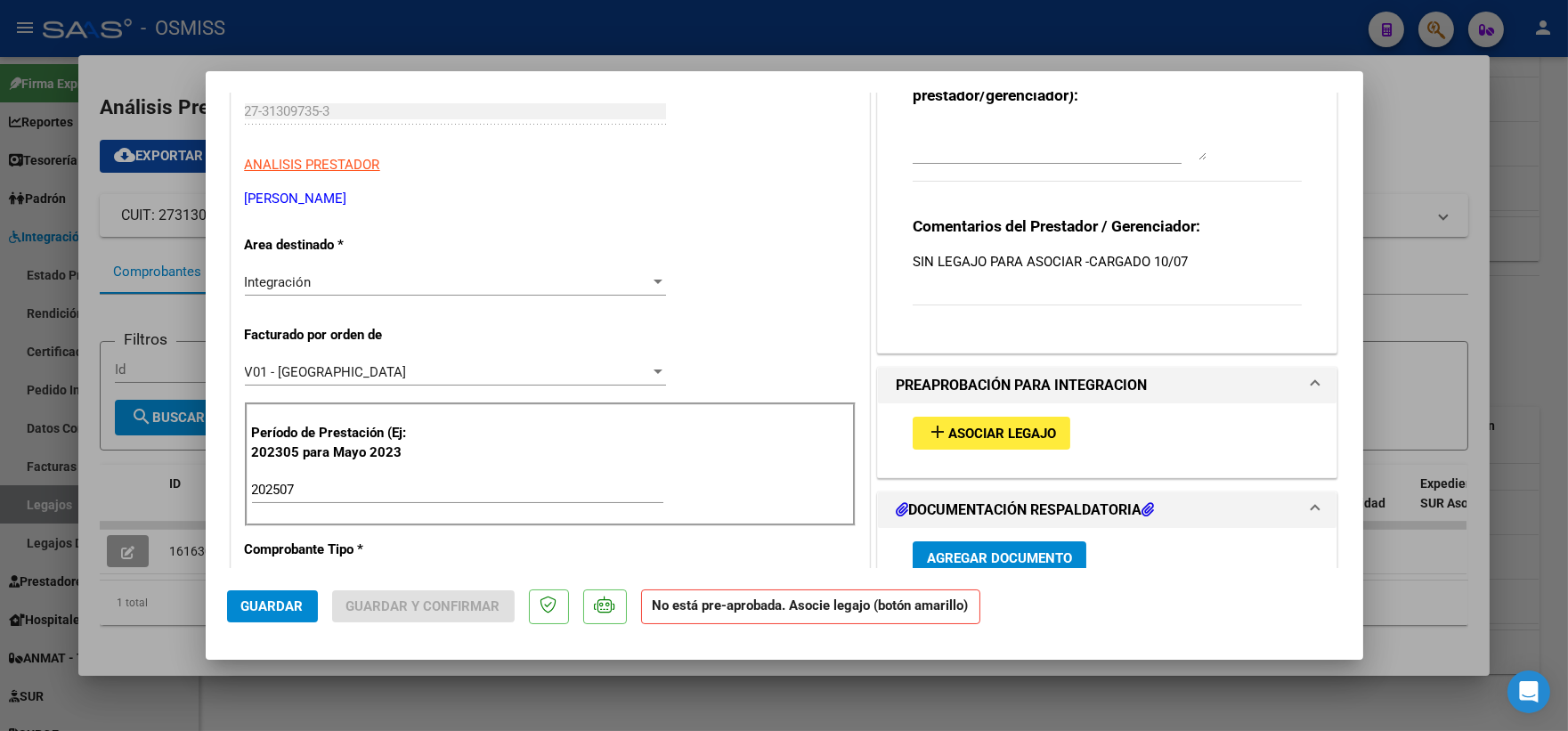
type textarea "ok [DATE] - VER OSMISS. CAMBIO DE PRESTADOR."
click at [1027, 434] on span "Asociar Legajo" at bounding box center [1002, 434] width 107 height 16
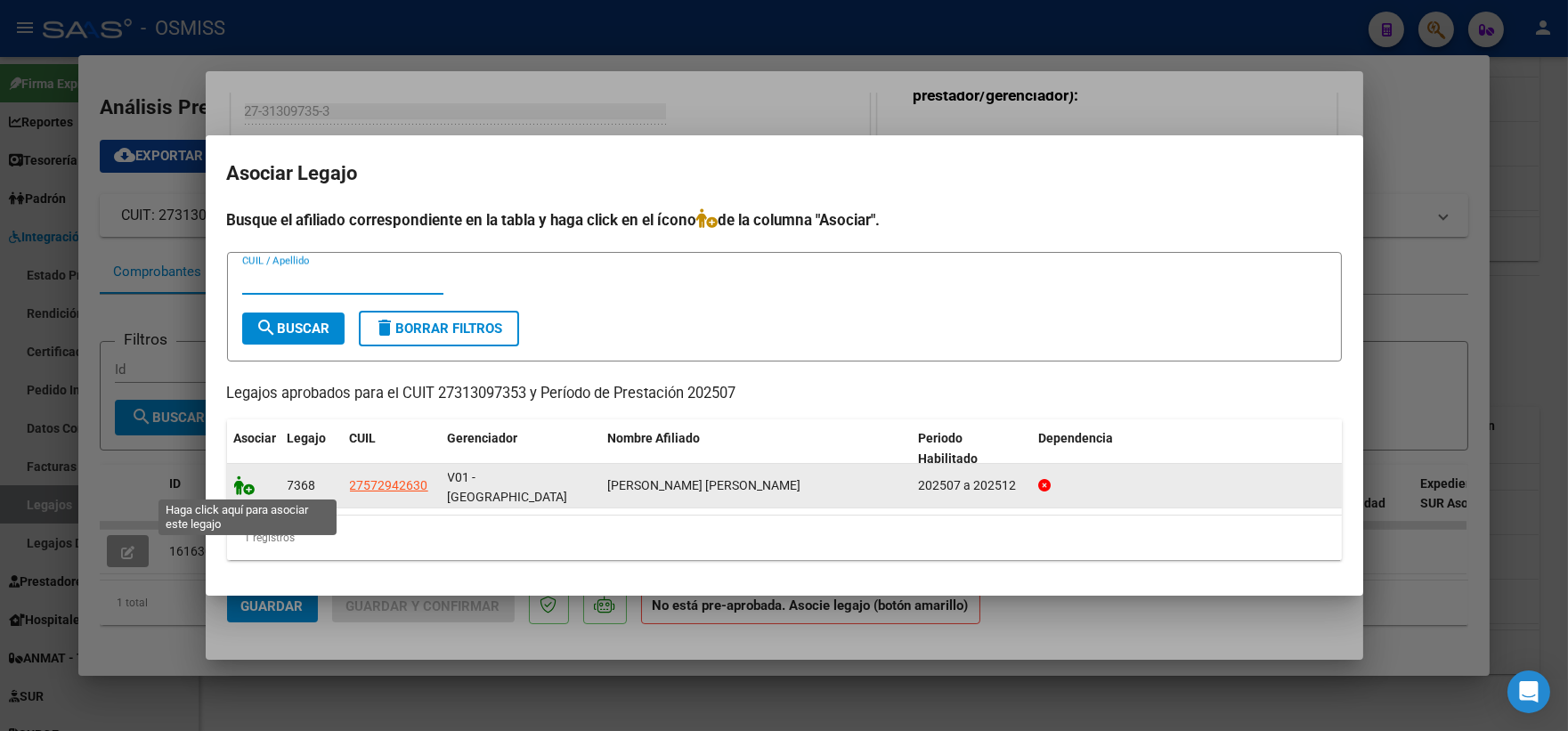
click at [251, 486] on icon at bounding box center [244, 485] width 21 height 20
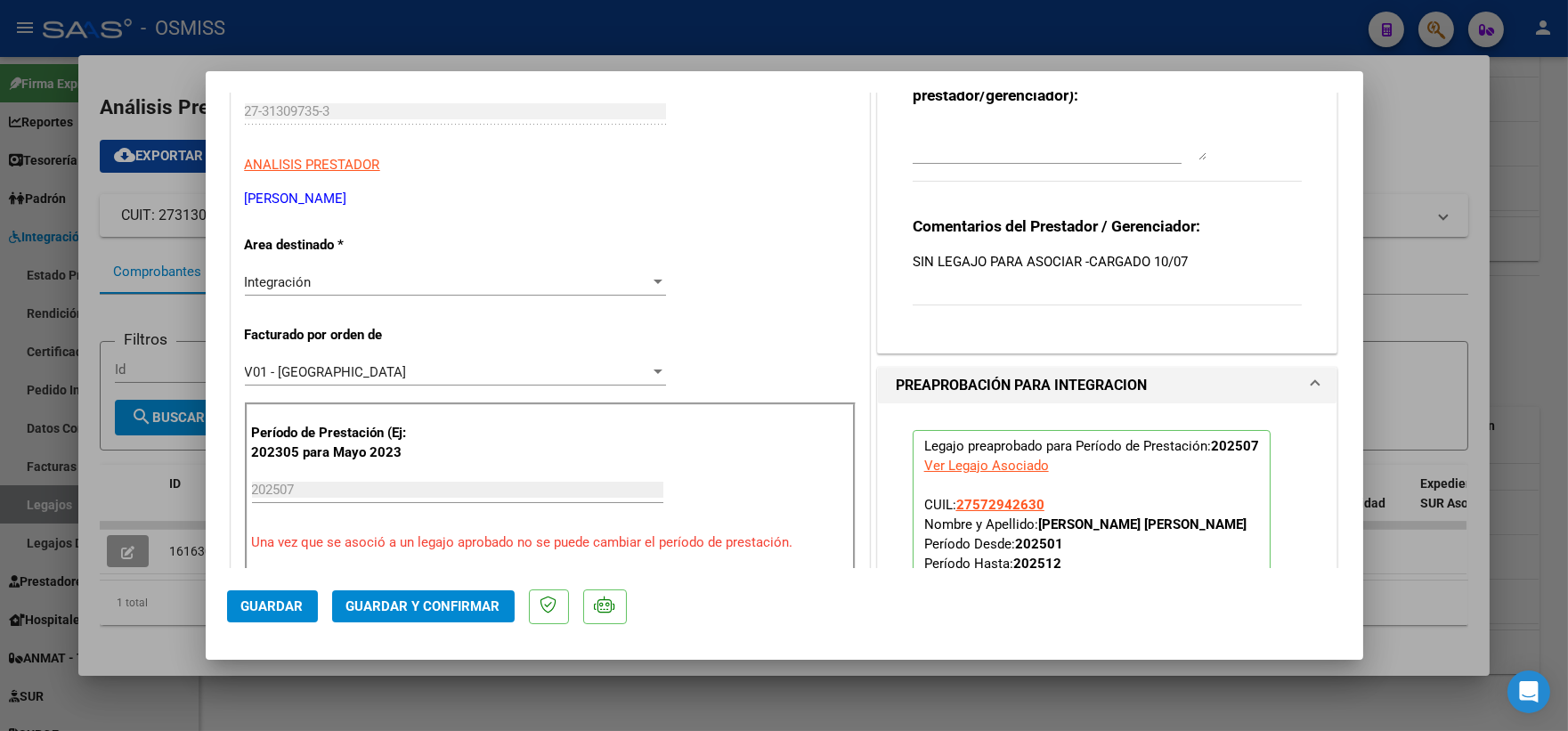
click at [264, 600] on span "Guardar" at bounding box center [272, 606] width 63 height 16
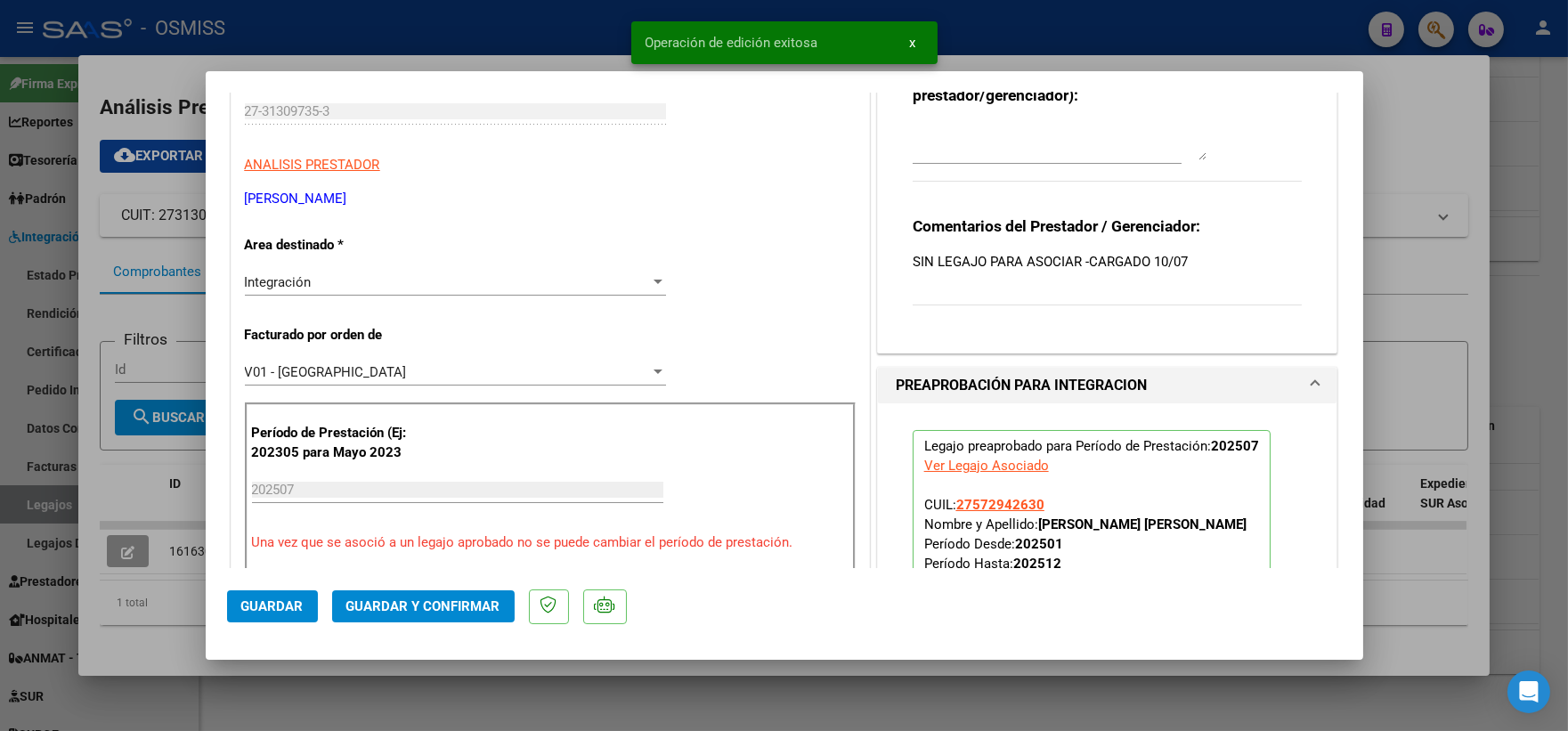
click at [1519, 326] on div at bounding box center [784, 365] width 1568 height 731
type input "$ 0,00"
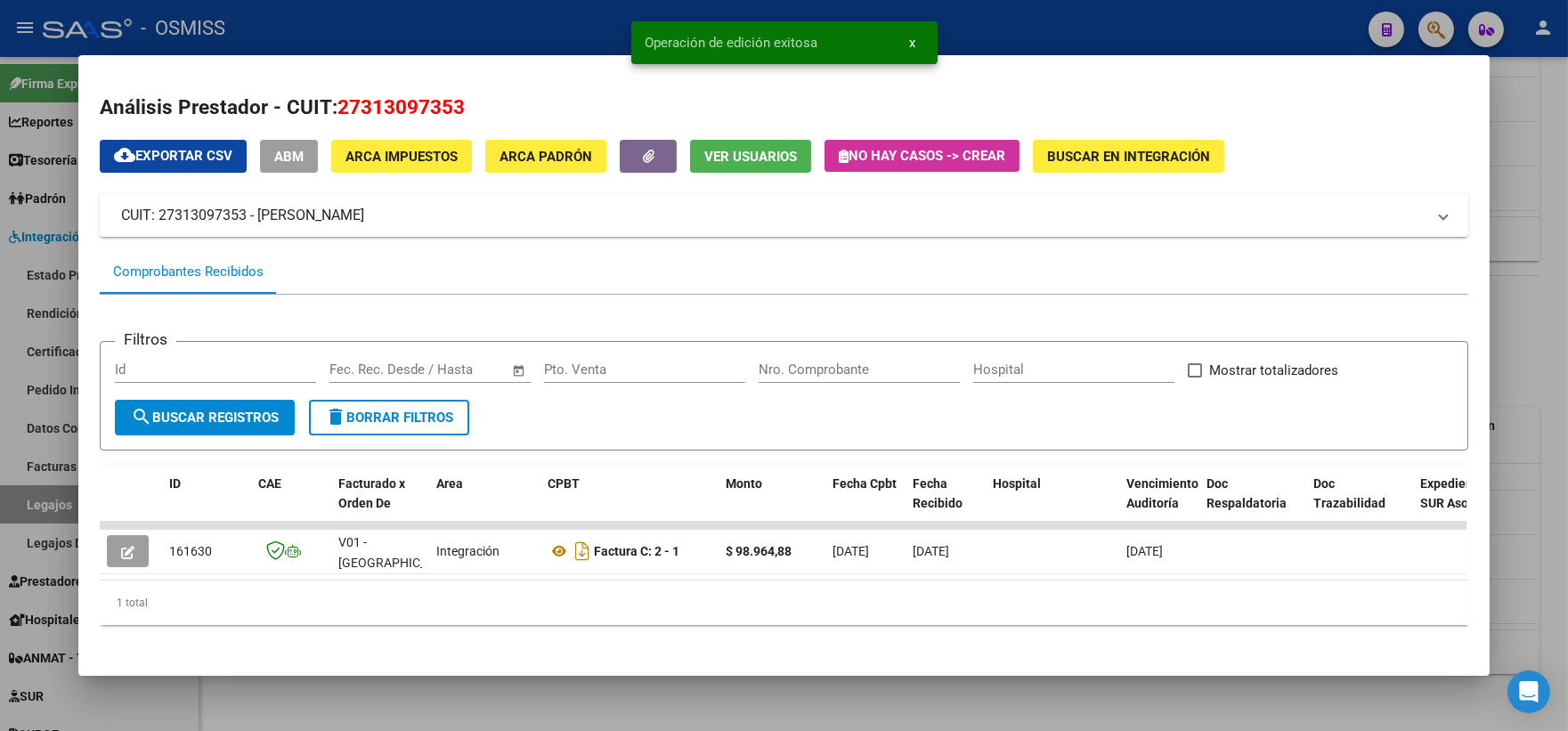
click at [1519, 326] on div at bounding box center [784, 365] width 1568 height 731
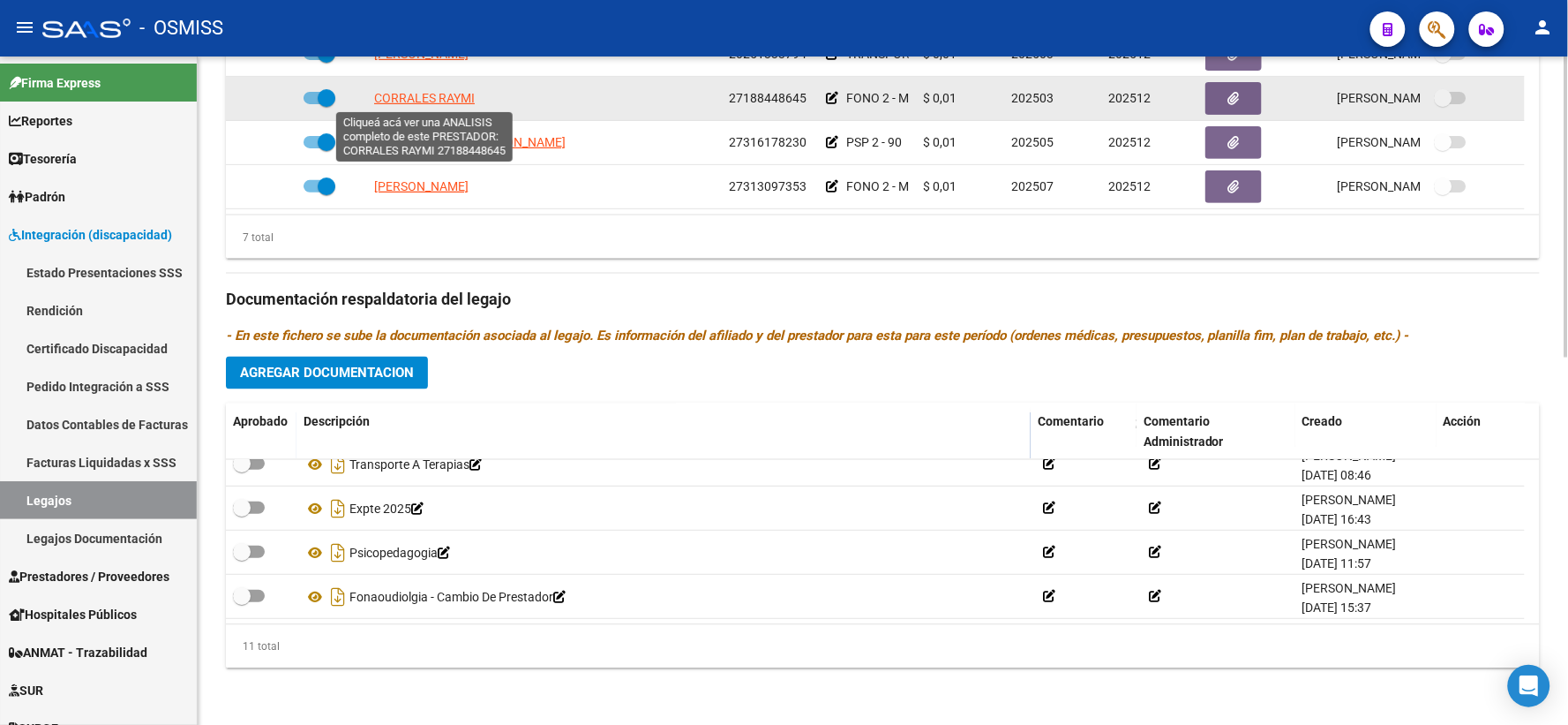
click at [425, 92] on span "CORRALES RAYMI" at bounding box center [424, 98] width 101 height 14
type textarea "27188448645"
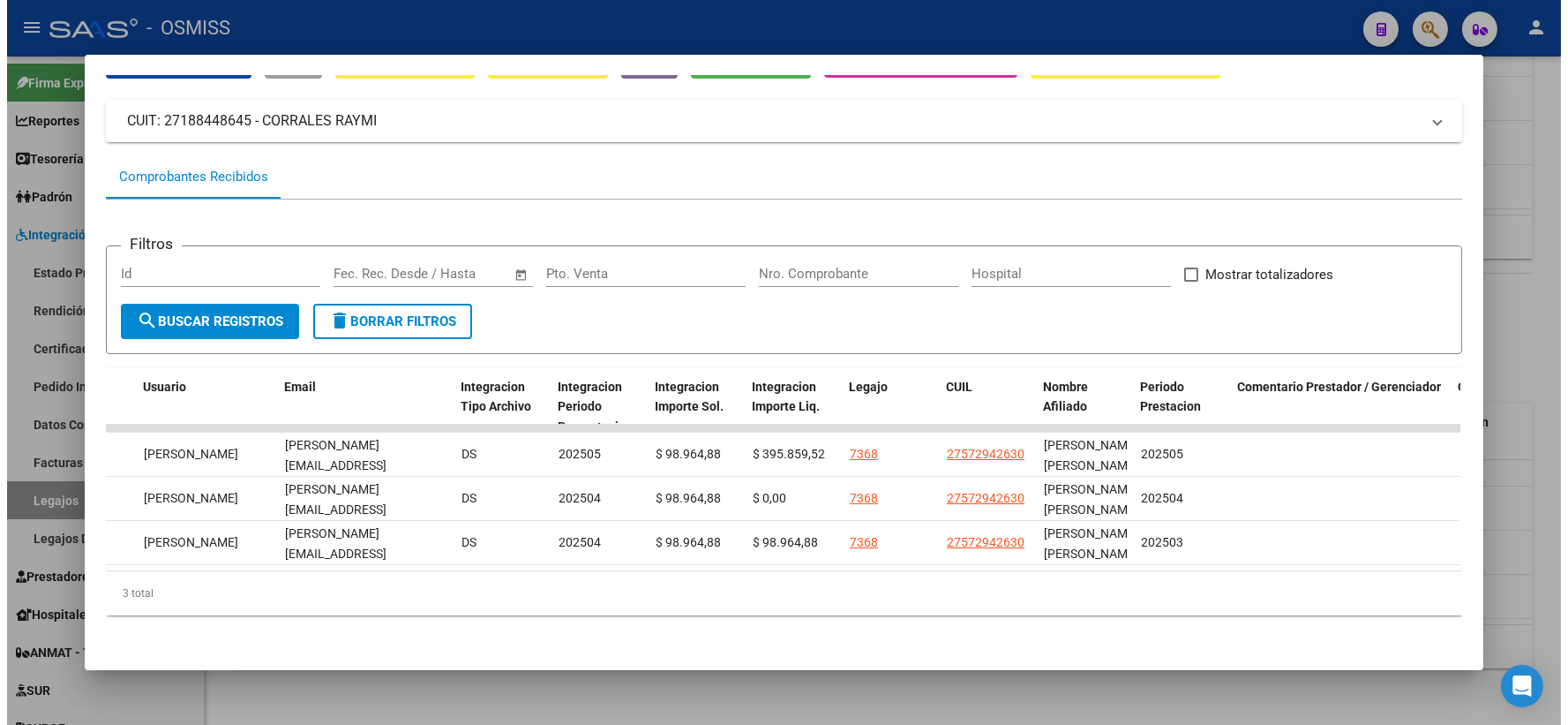
scroll to position [0, 2457]
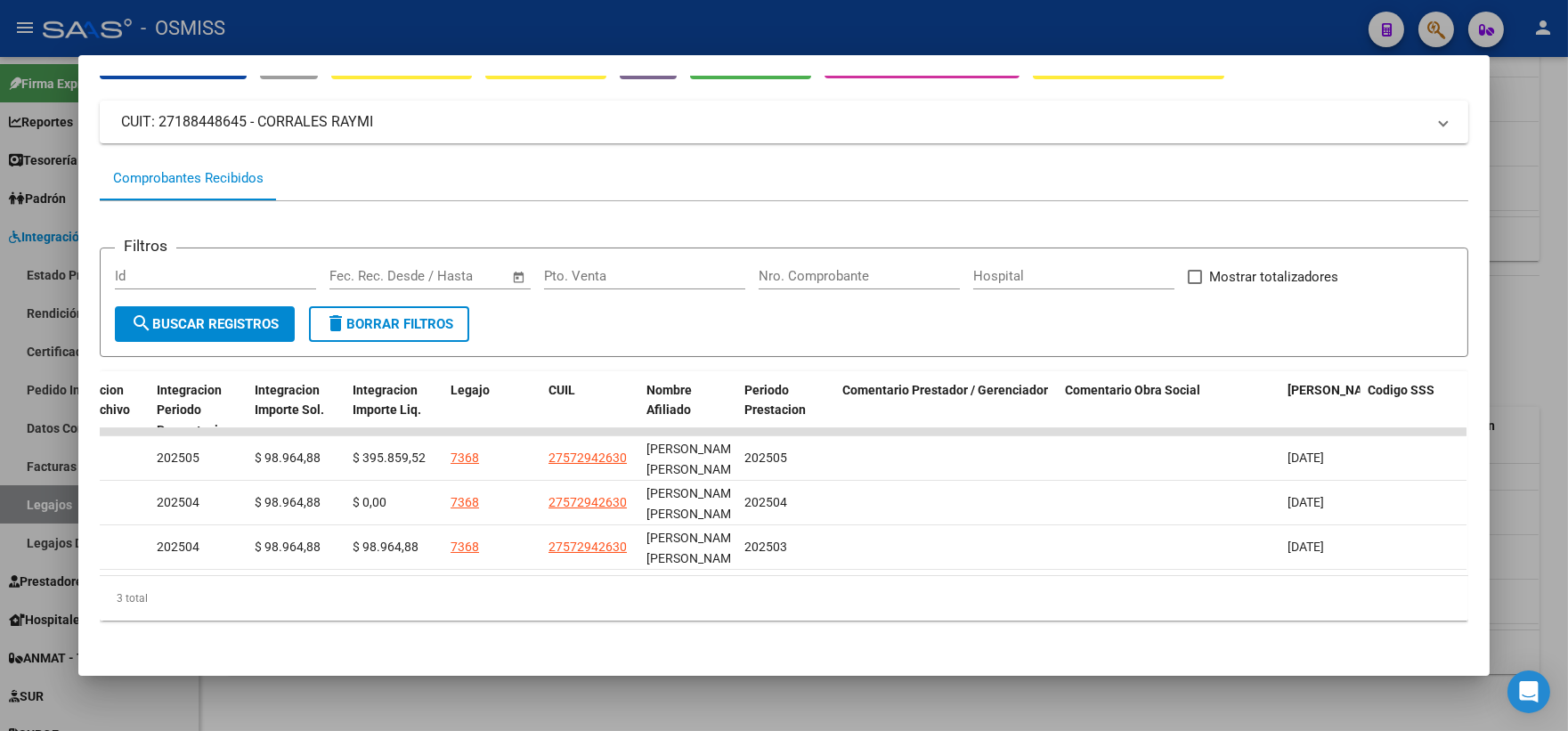
click at [1541, 413] on div at bounding box center [784, 365] width 1568 height 731
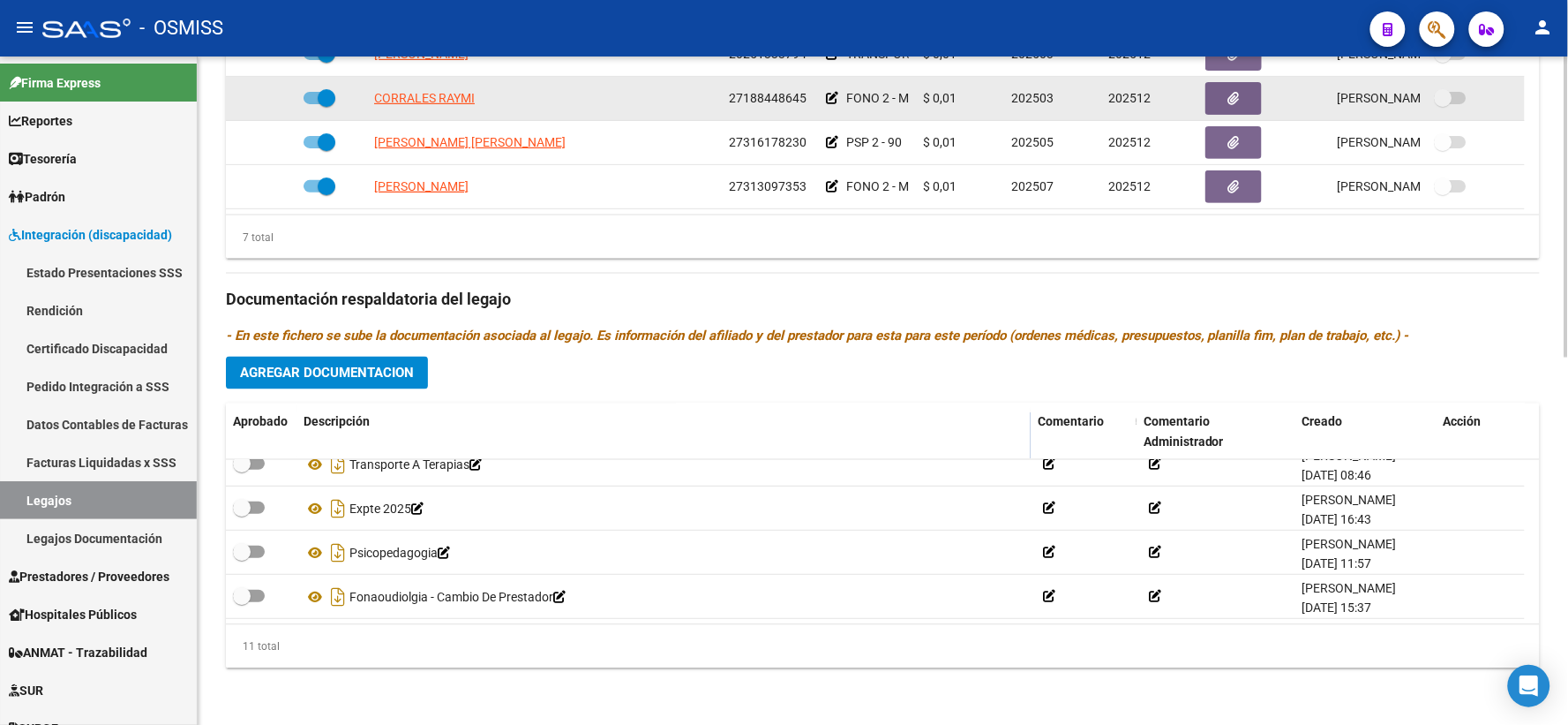
click at [314, 98] on span at bounding box center [320, 98] width 32 height 13
click at [313, 105] on input "checkbox" at bounding box center [312, 105] width 1 height 1
checkbox input "false"
click at [268, 95] on icon at bounding box center [270, 98] width 13 height 13
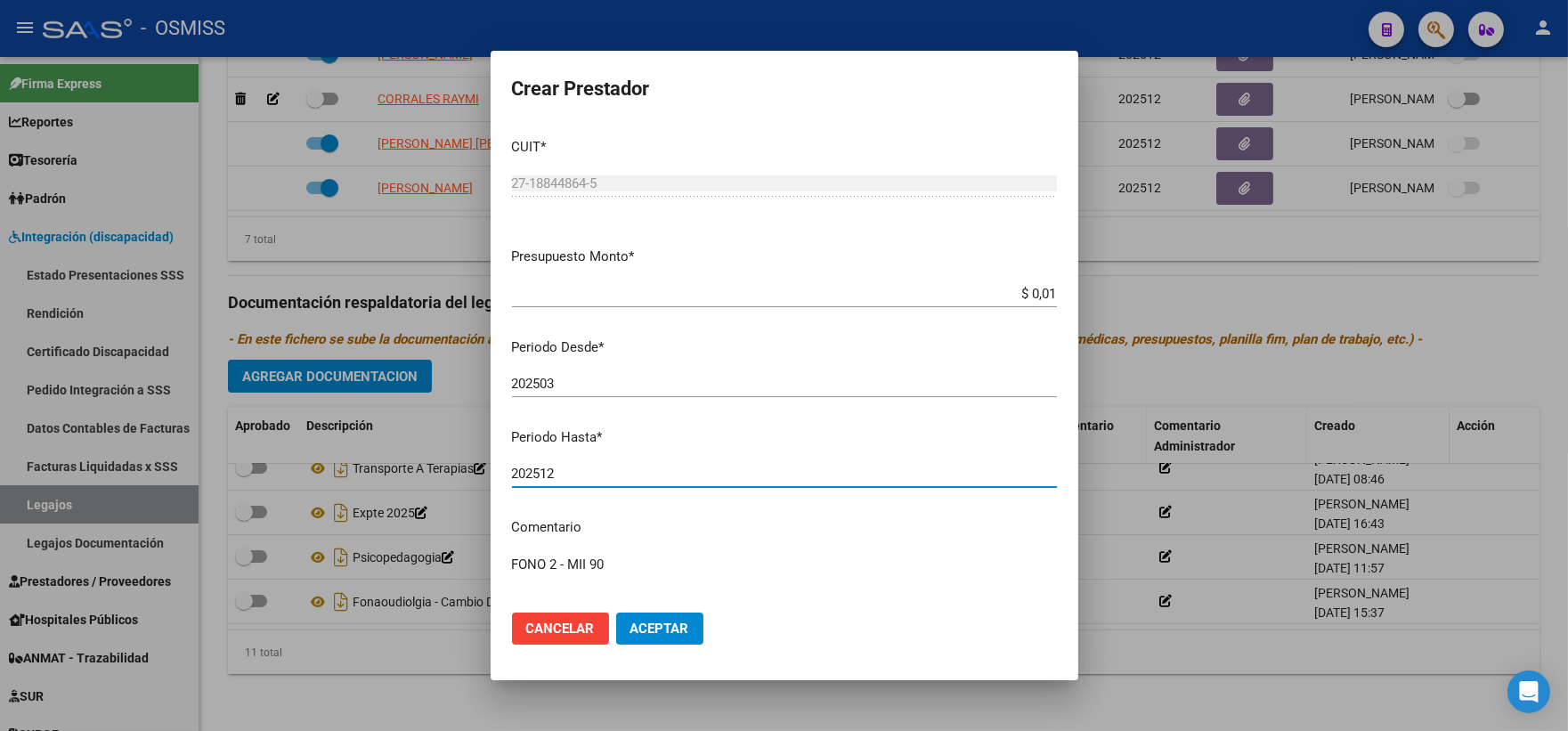
click at [584, 469] on input "202512" at bounding box center [785, 473] width 545 height 16
type input "202506"
click at [648, 622] on span "Aceptar" at bounding box center [660, 629] width 59 height 16
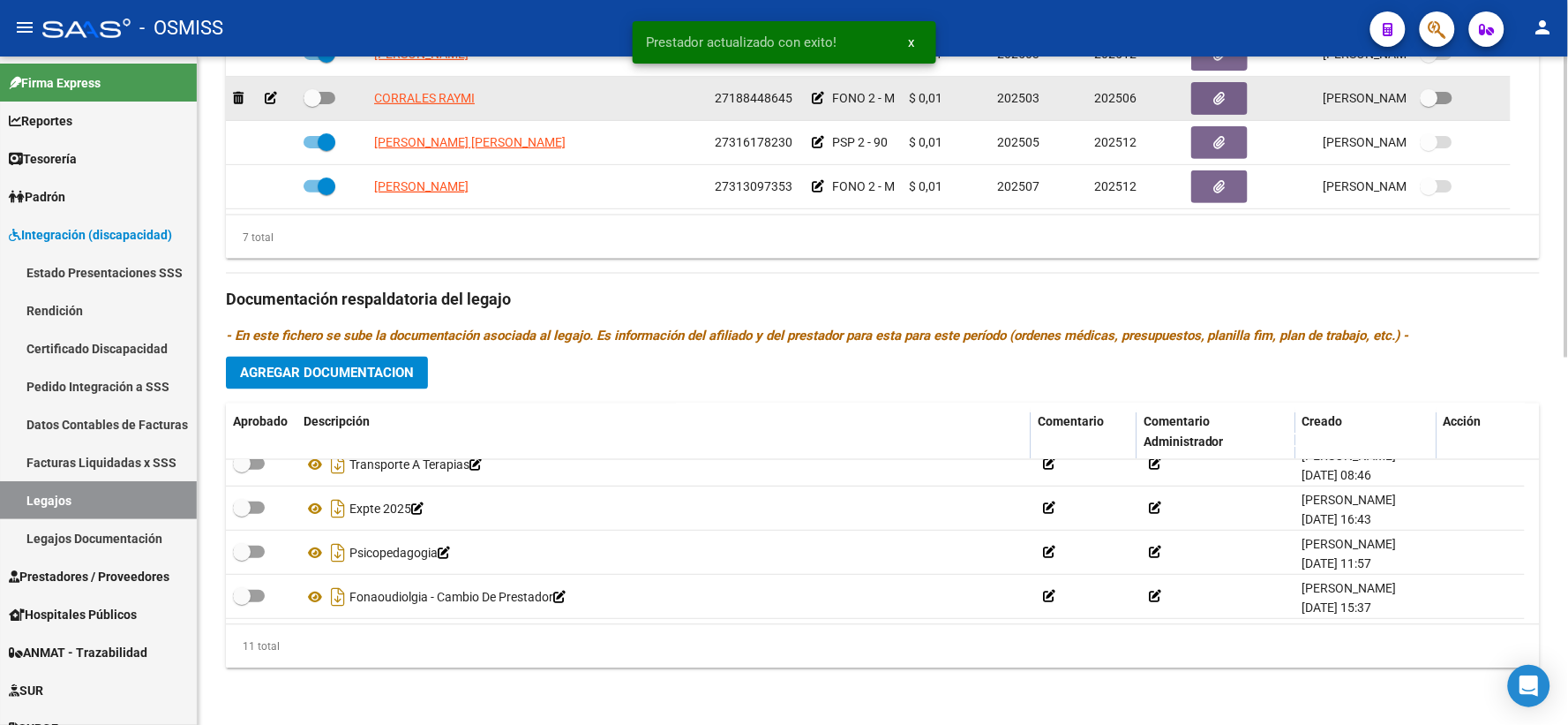
click at [313, 92] on span at bounding box center [313, 98] width 18 height 18
click at [313, 105] on input "checkbox" at bounding box center [312, 105] width 1 height 1
checkbox input "true"
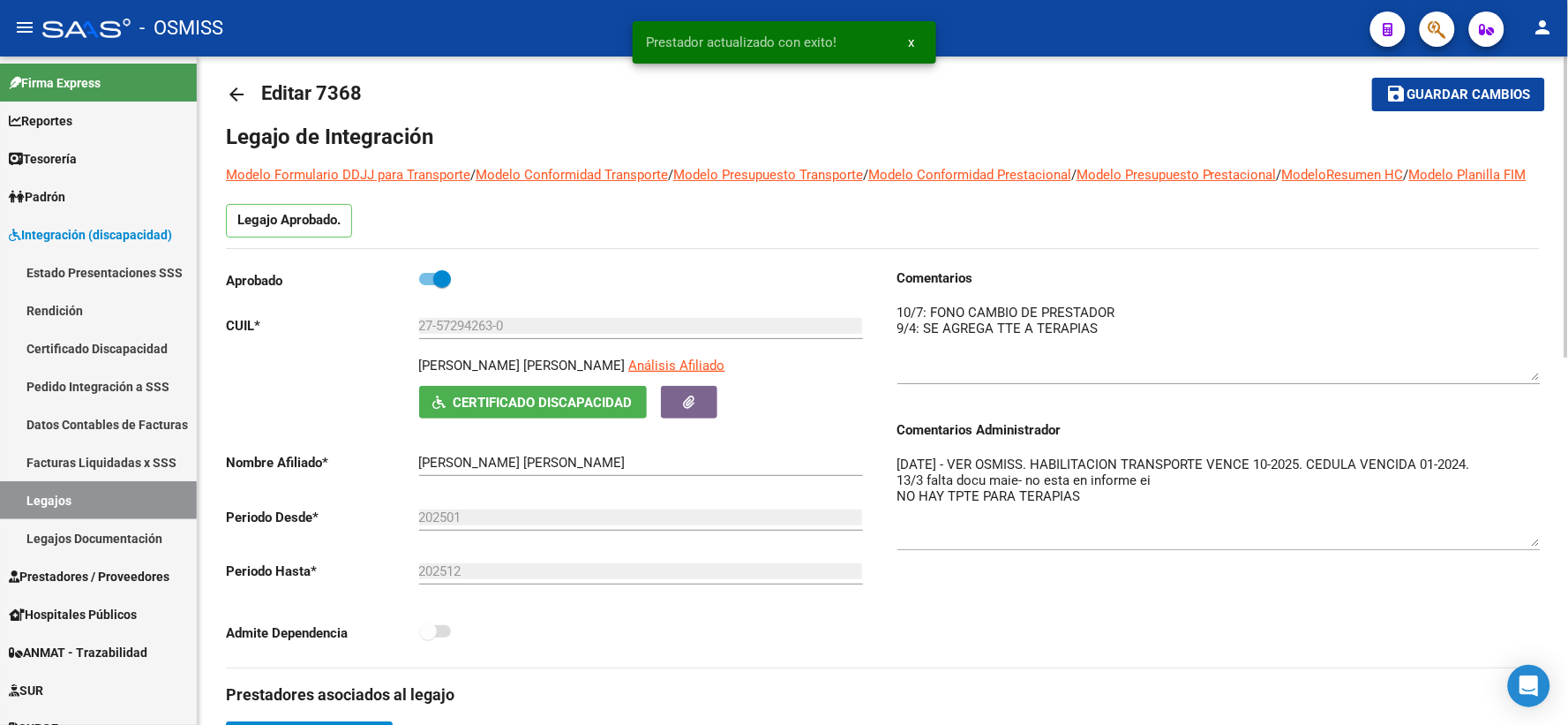
scroll to position [0, 0]
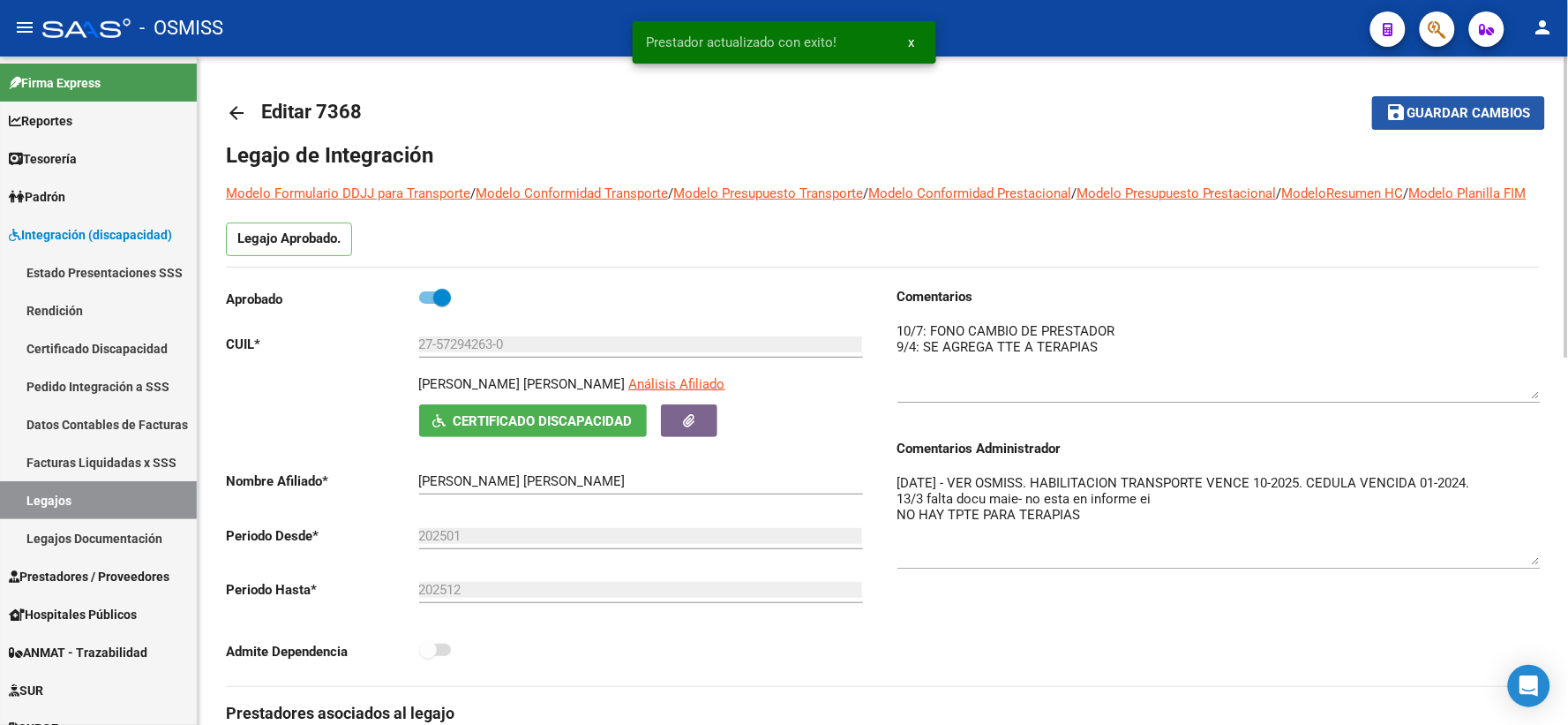
click at [1424, 99] on button "save Guardar cambios" at bounding box center [1458, 112] width 173 height 33
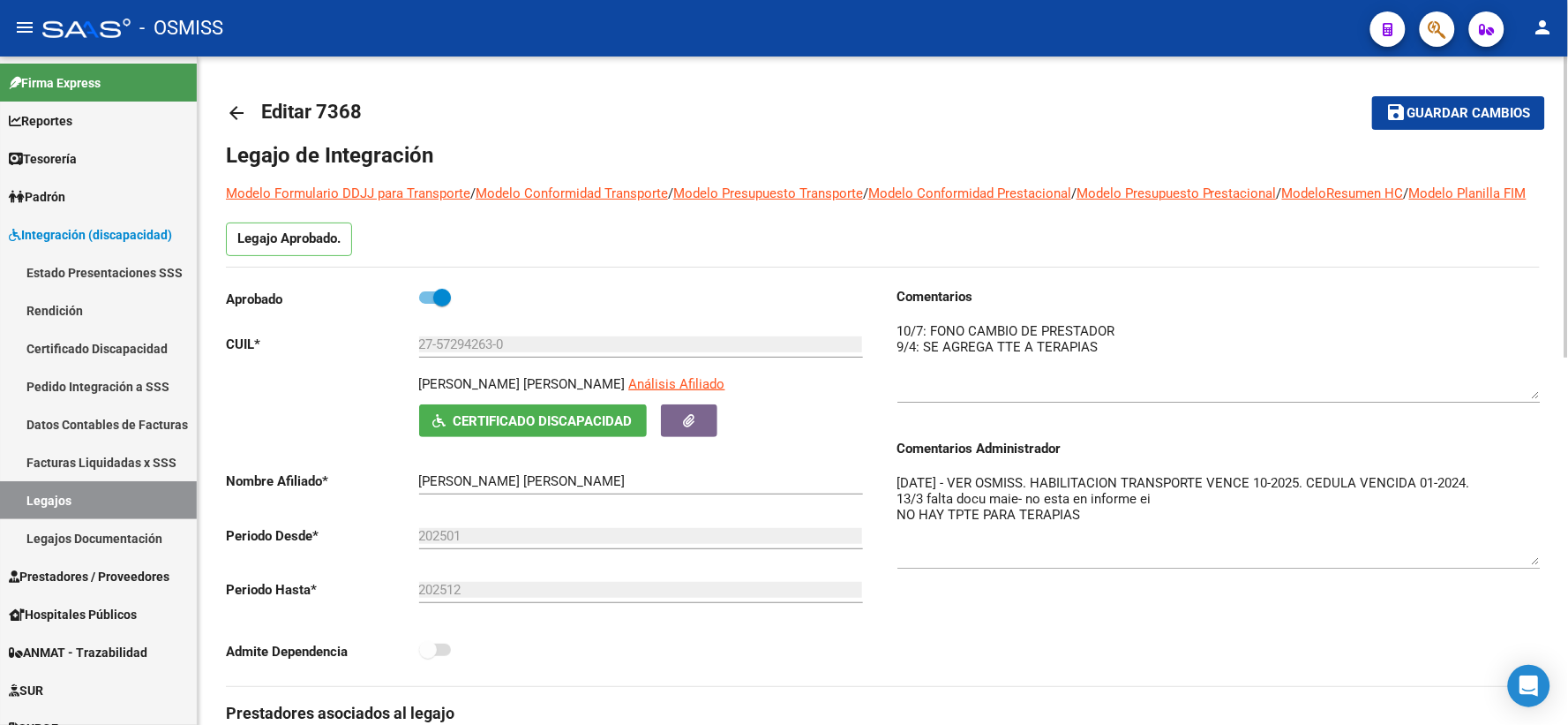
click at [1456, 108] on span "Guardar cambios" at bounding box center [1468, 113] width 123 height 16
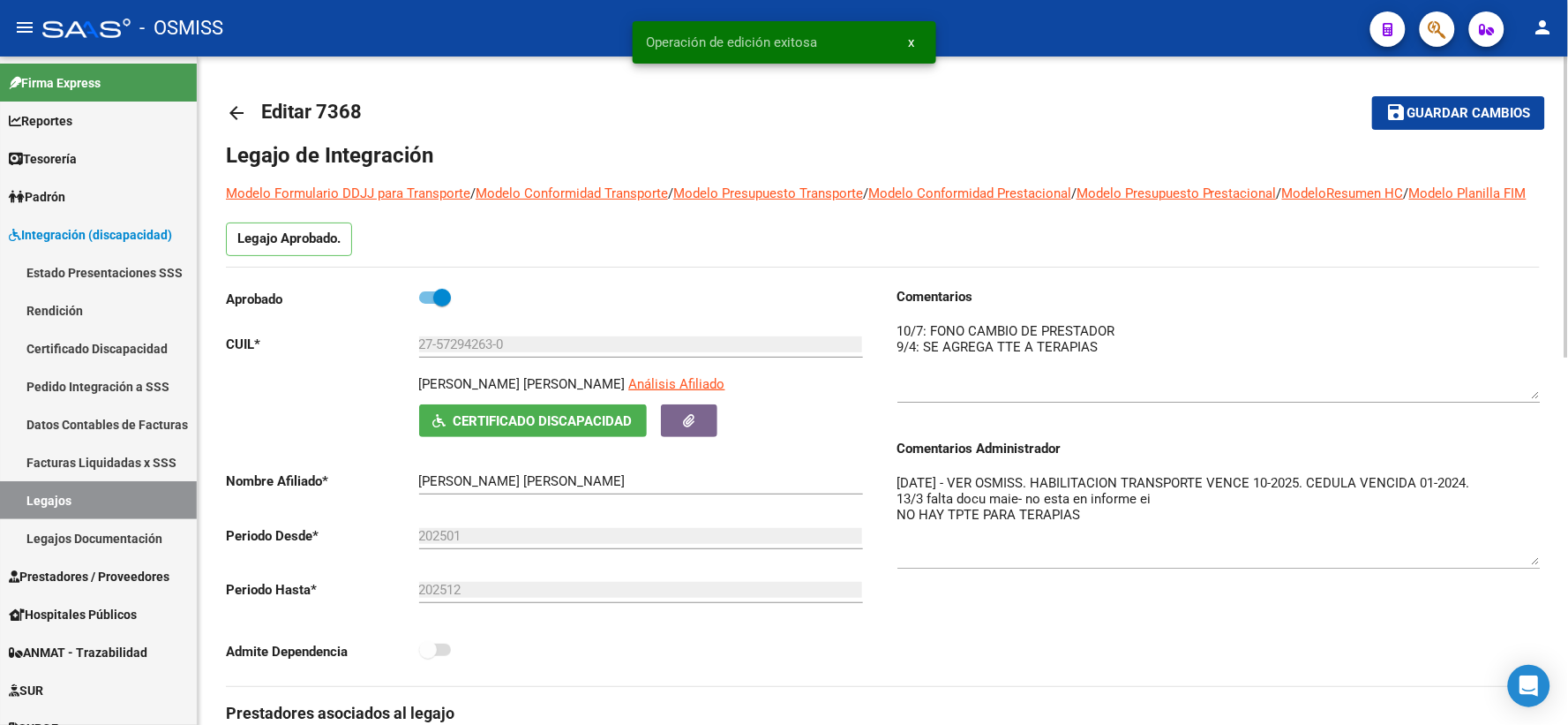
click at [232, 112] on mat-icon "arrow_back" at bounding box center [236, 112] width 21 height 21
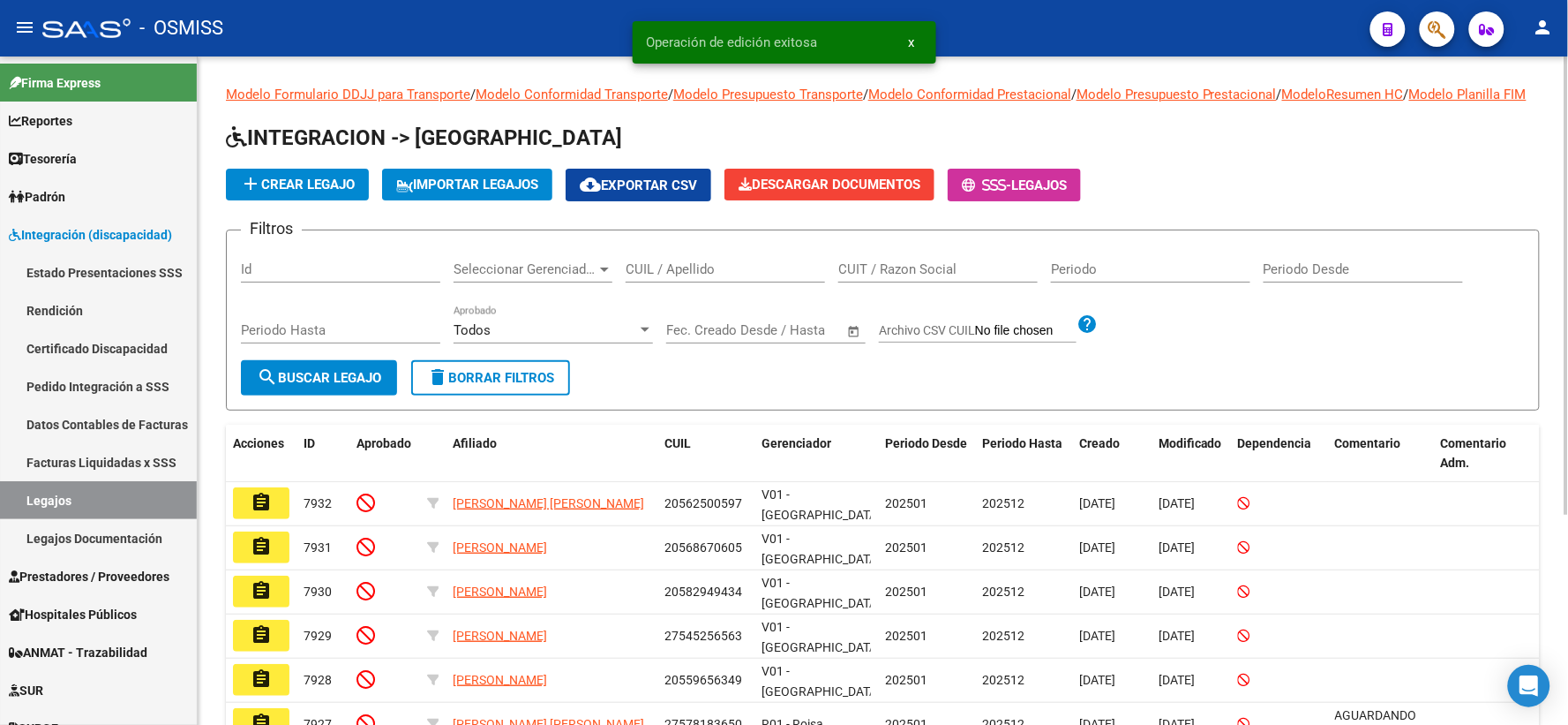
click at [654, 282] on div "CUIL / Apellido" at bounding box center [725, 263] width 199 height 37
type input "v"
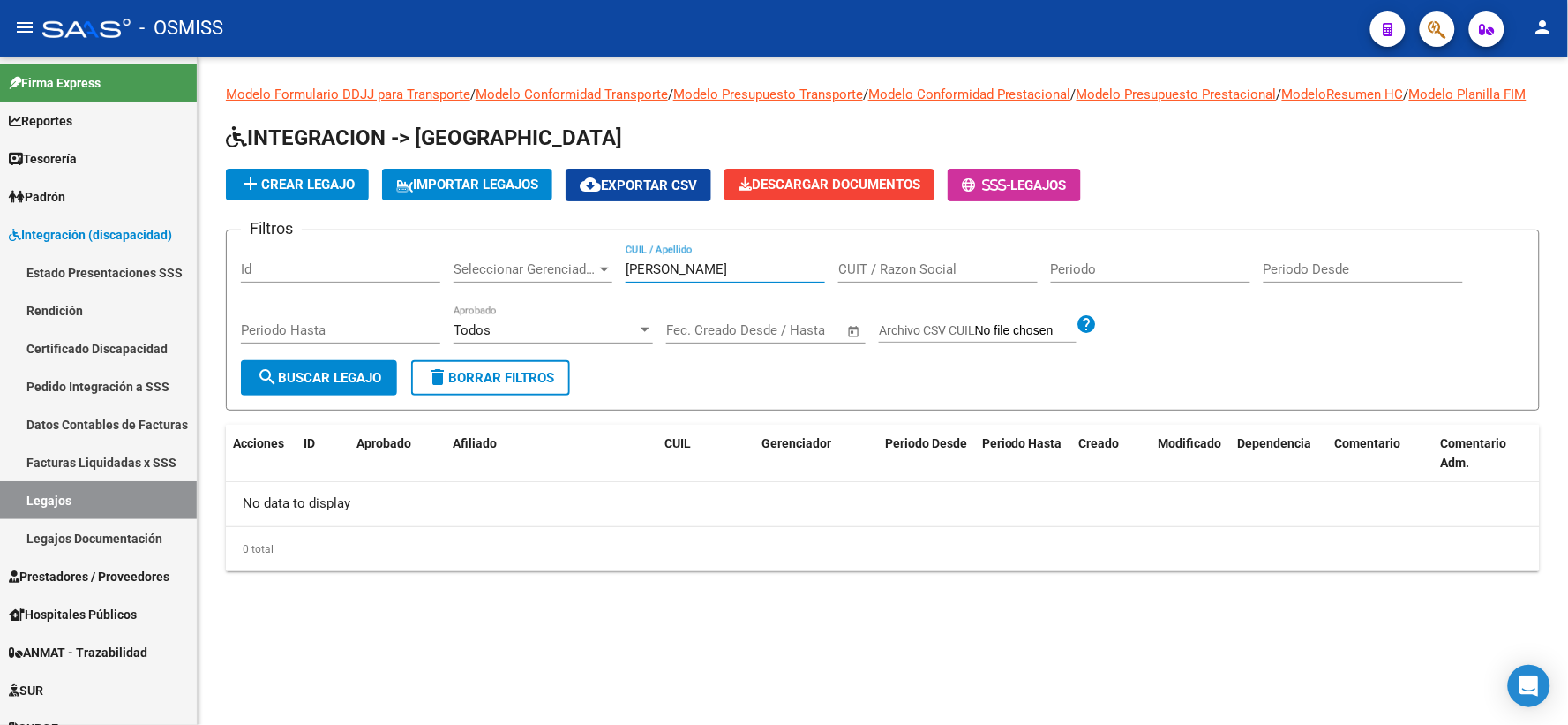
click at [677, 277] on input "[PERSON_NAME]" at bounding box center [725, 269] width 199 height 16
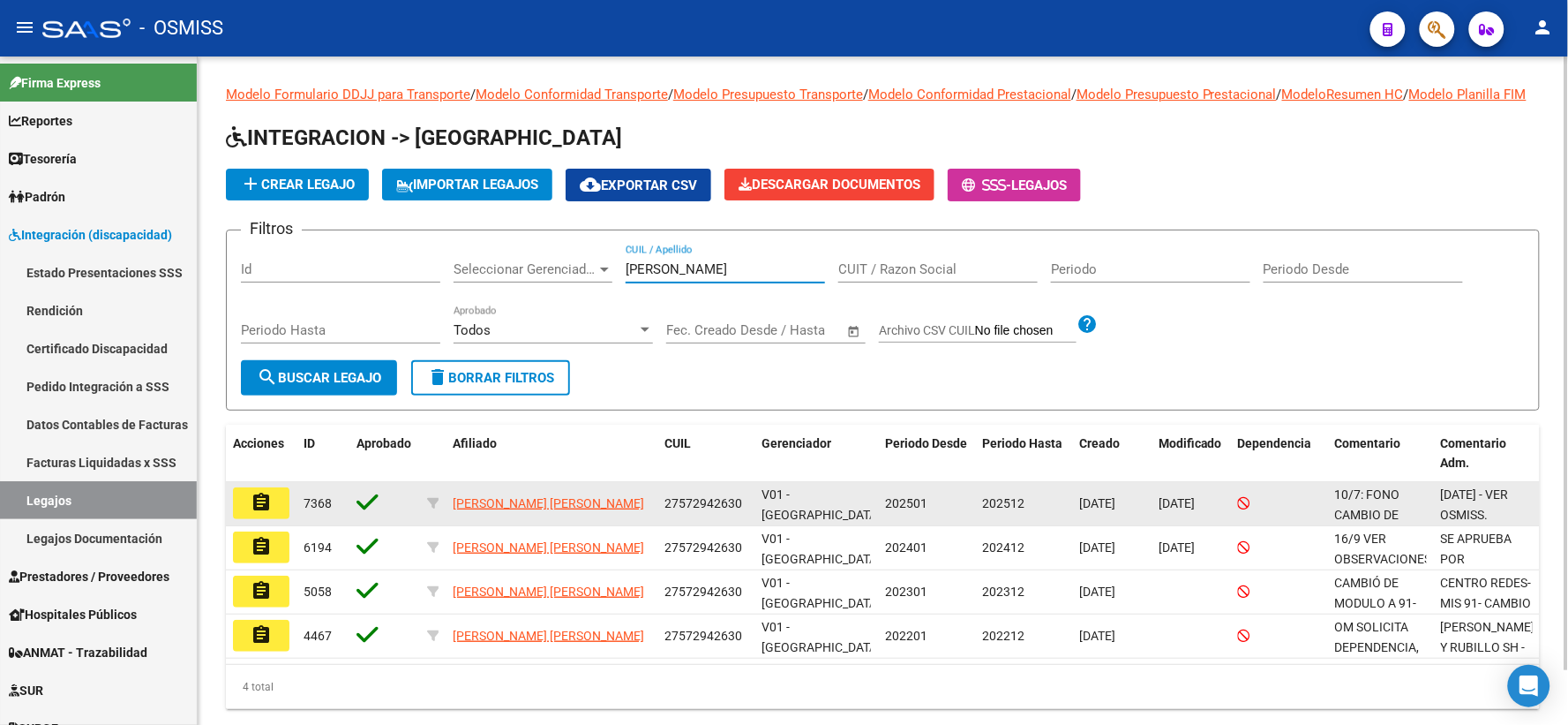
type input "[PERSON_NAME]"
click at [259, 513] on mat-icon "assignment" at bounding box center [260, 501] width 21 height 21
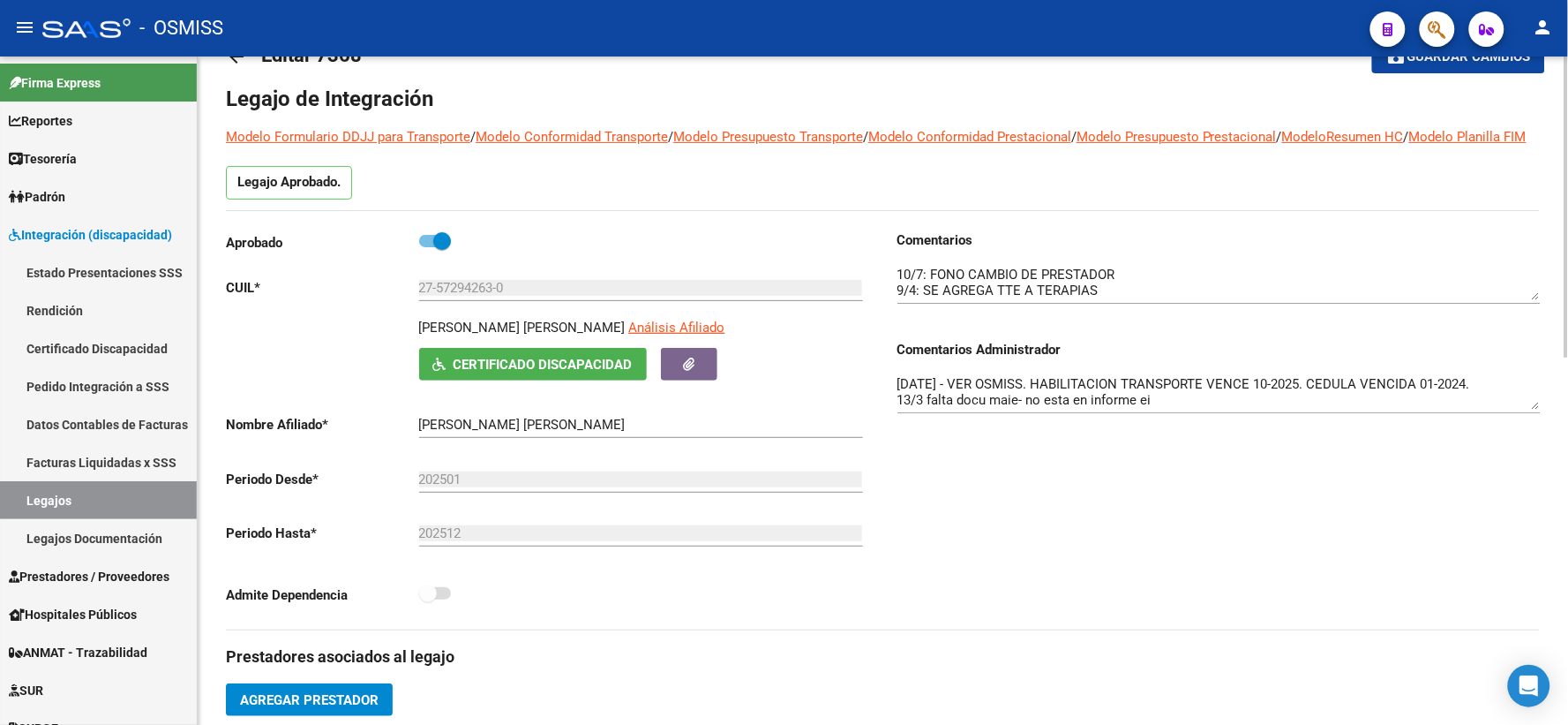
scroll to position [81, 0]
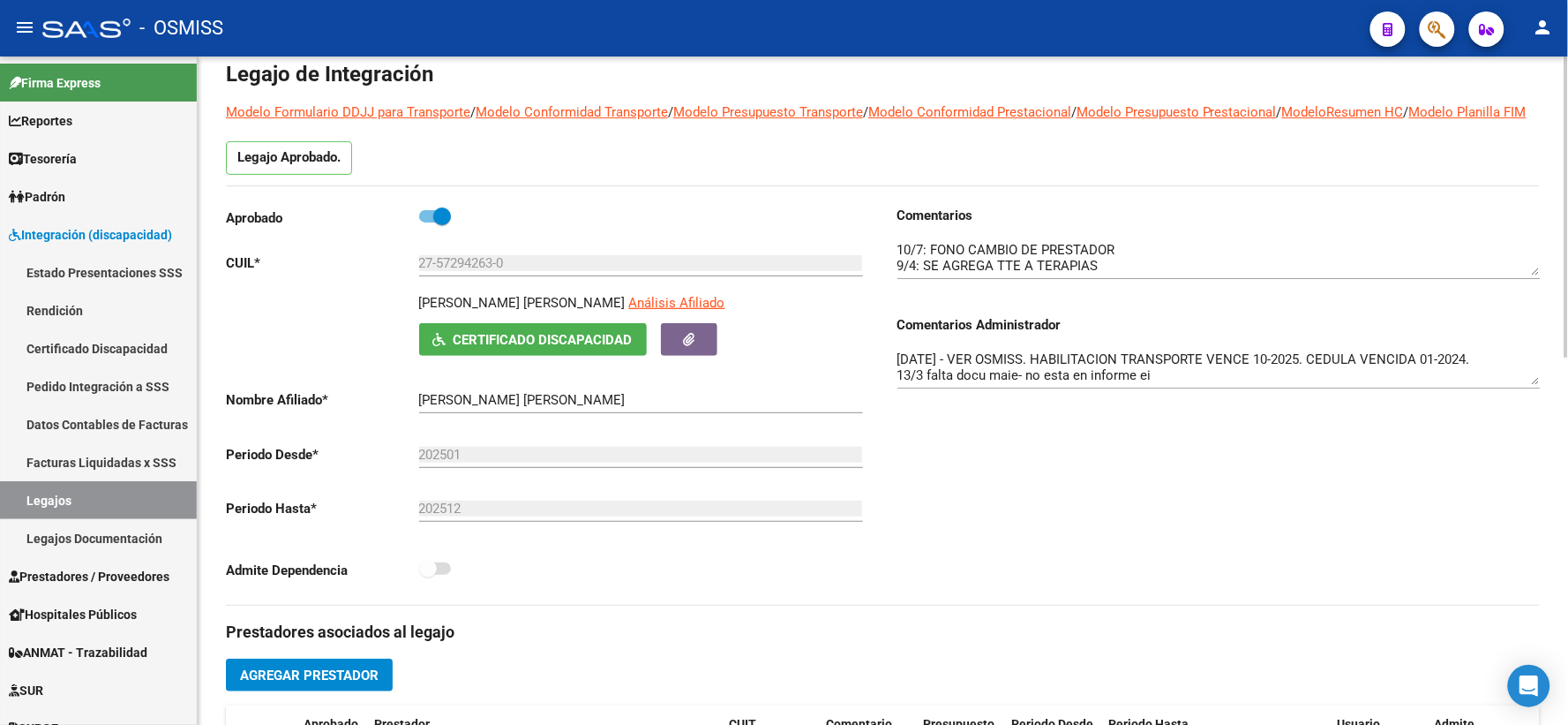
click at [463, 313] on p "[PERSON_NAME] [PERSON_NAME]" at bounding box center [522, 303] width 206 height 20
copy p "[PERSON_NAME] [PERSON_NAME]"
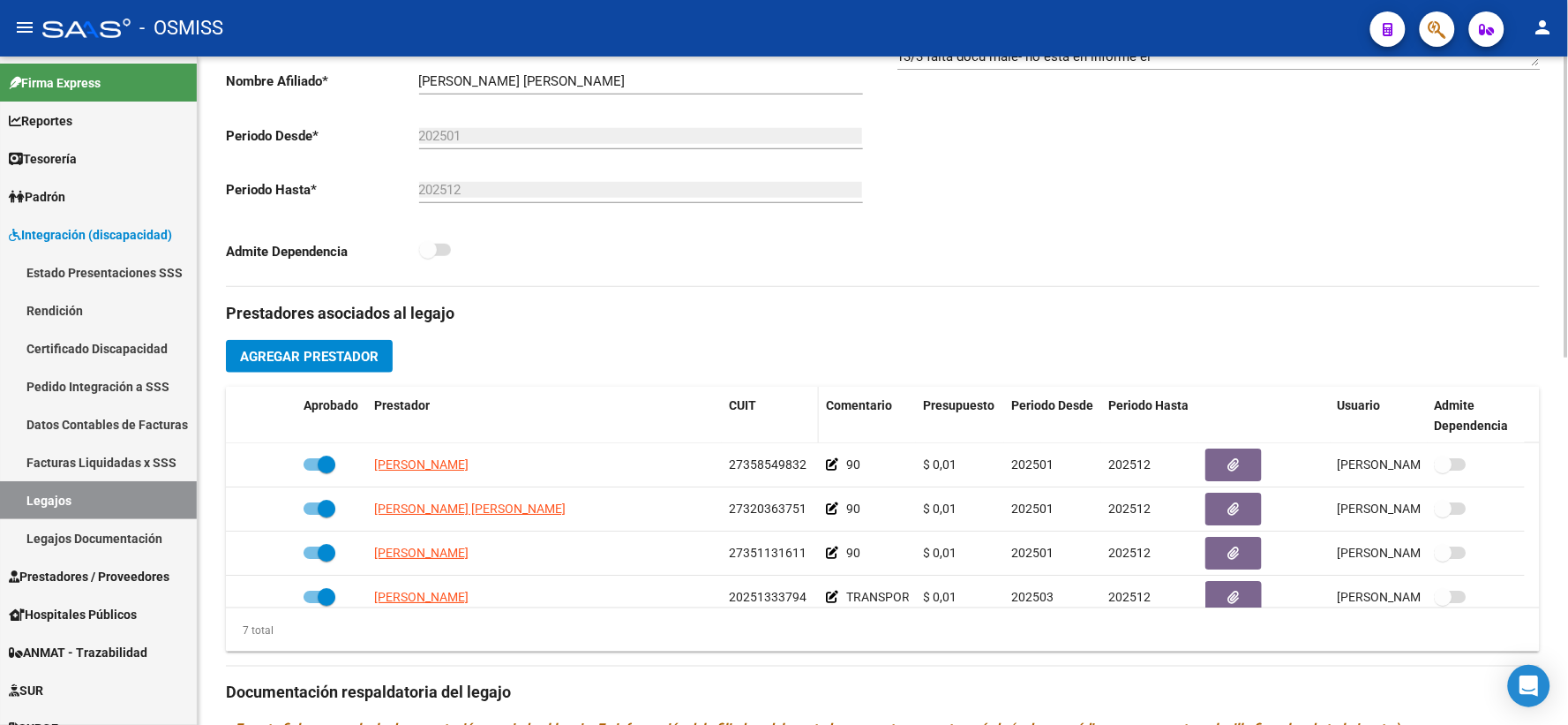
scroll to position [408, 0]
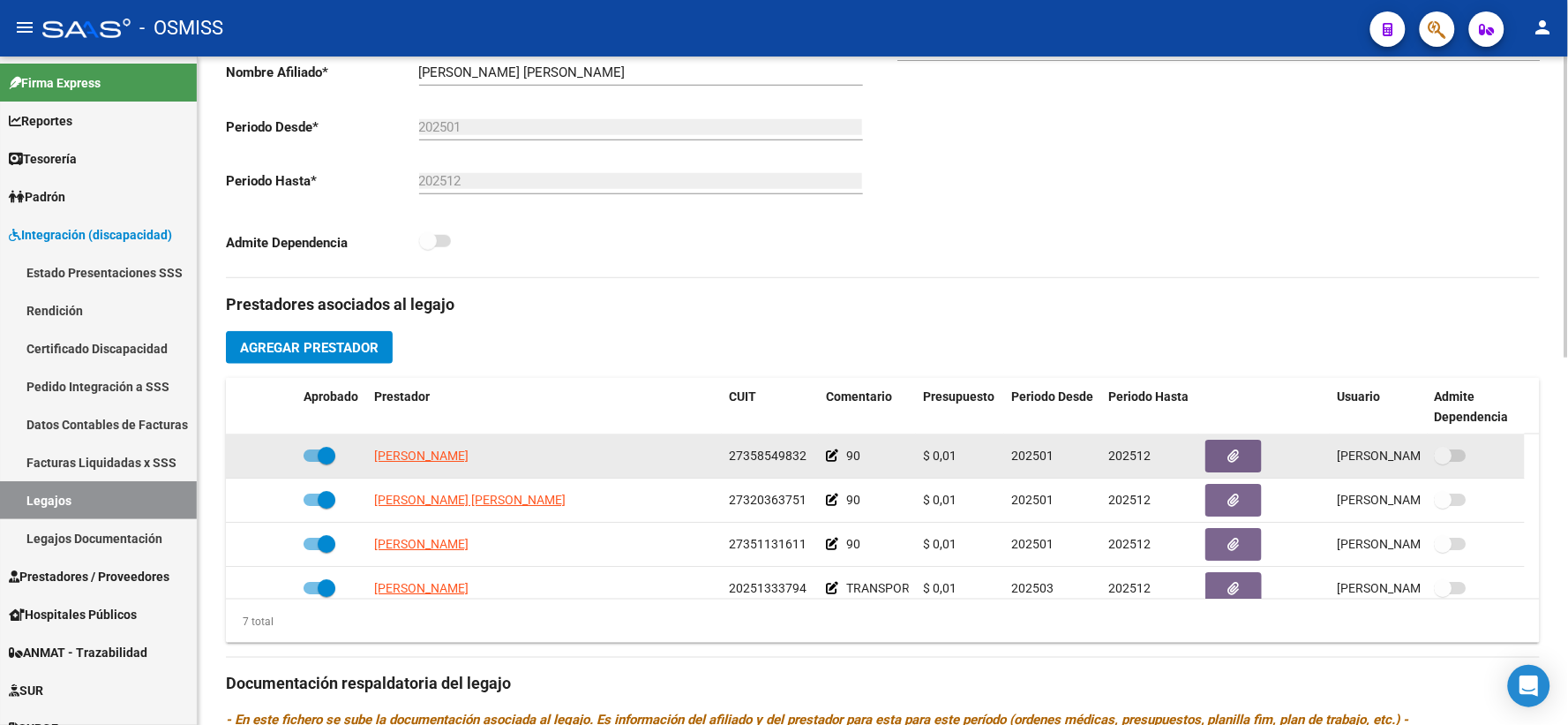
click at [830, 462] on icon at bounding box center [832, 455] width 13 height 13
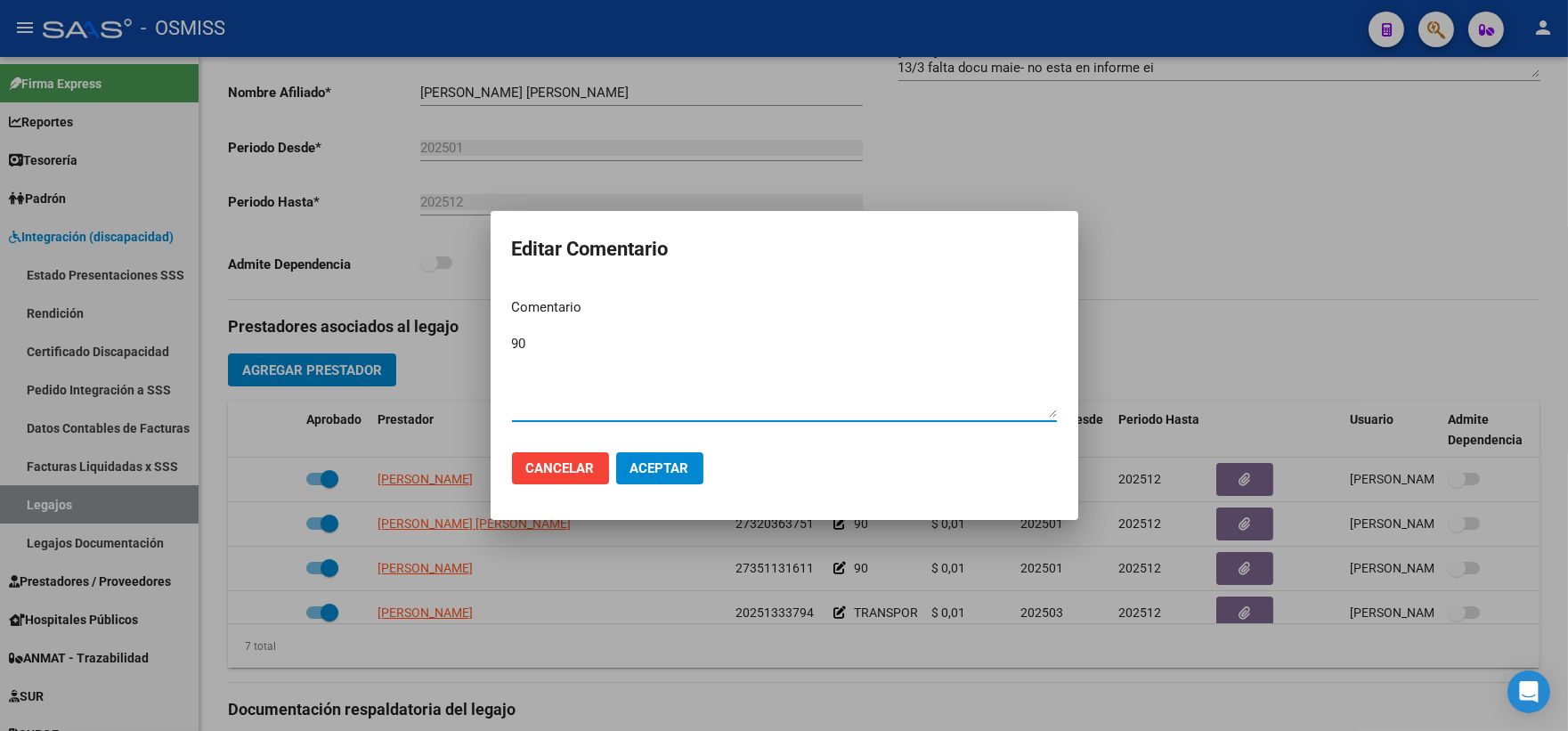
paste textarea "[PERSON_NAME] [PERSON_NAME]"
type textarea "90 [PERSON_NAME] [PERSON_NAME]"
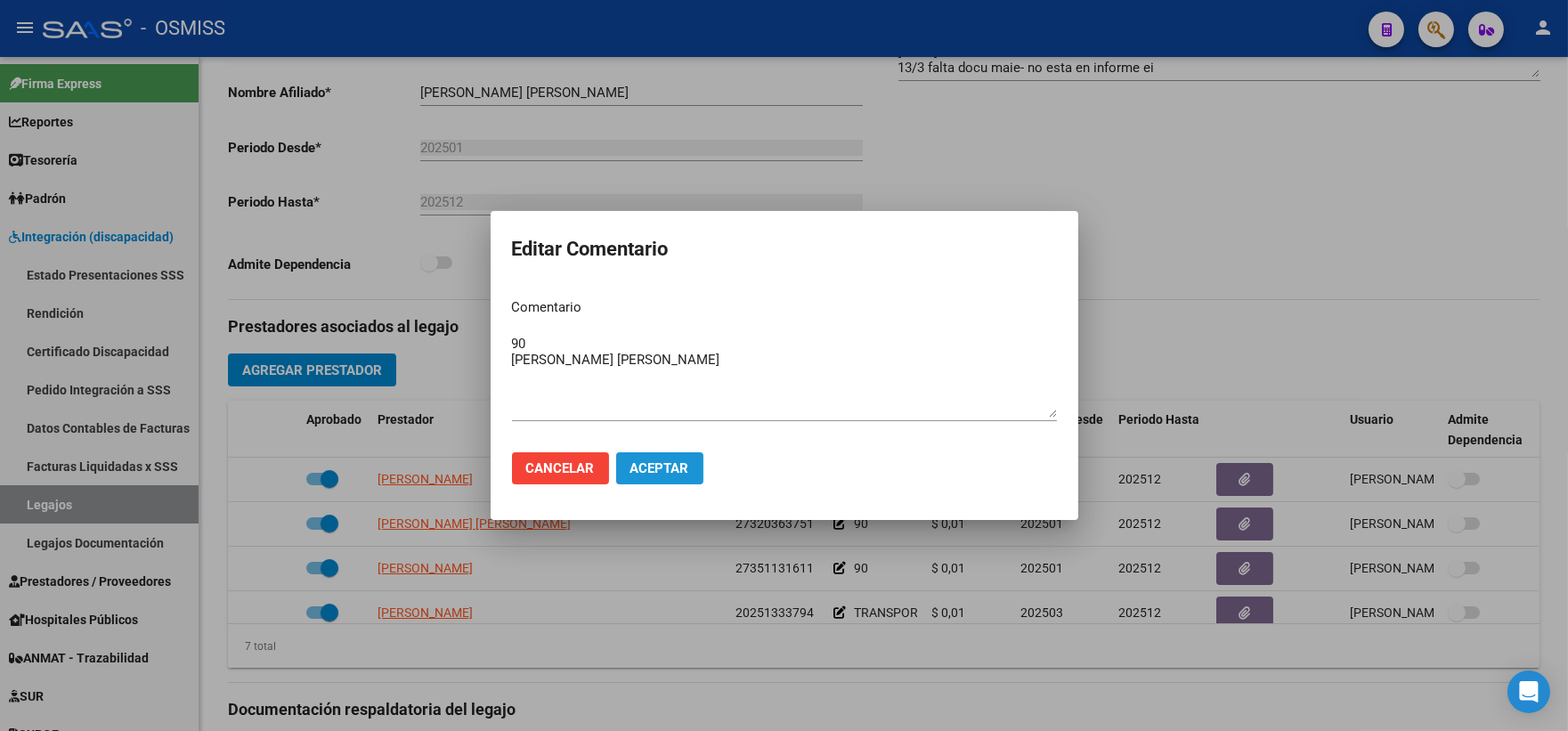
drag, startPoint x: 665, startPoint y: 469, endPoint x: 710, endPoint y: 503, distance: 56.4
click at [664, 469] on span "Aceptar" at bounding box center [660, 468] width 59 height 16
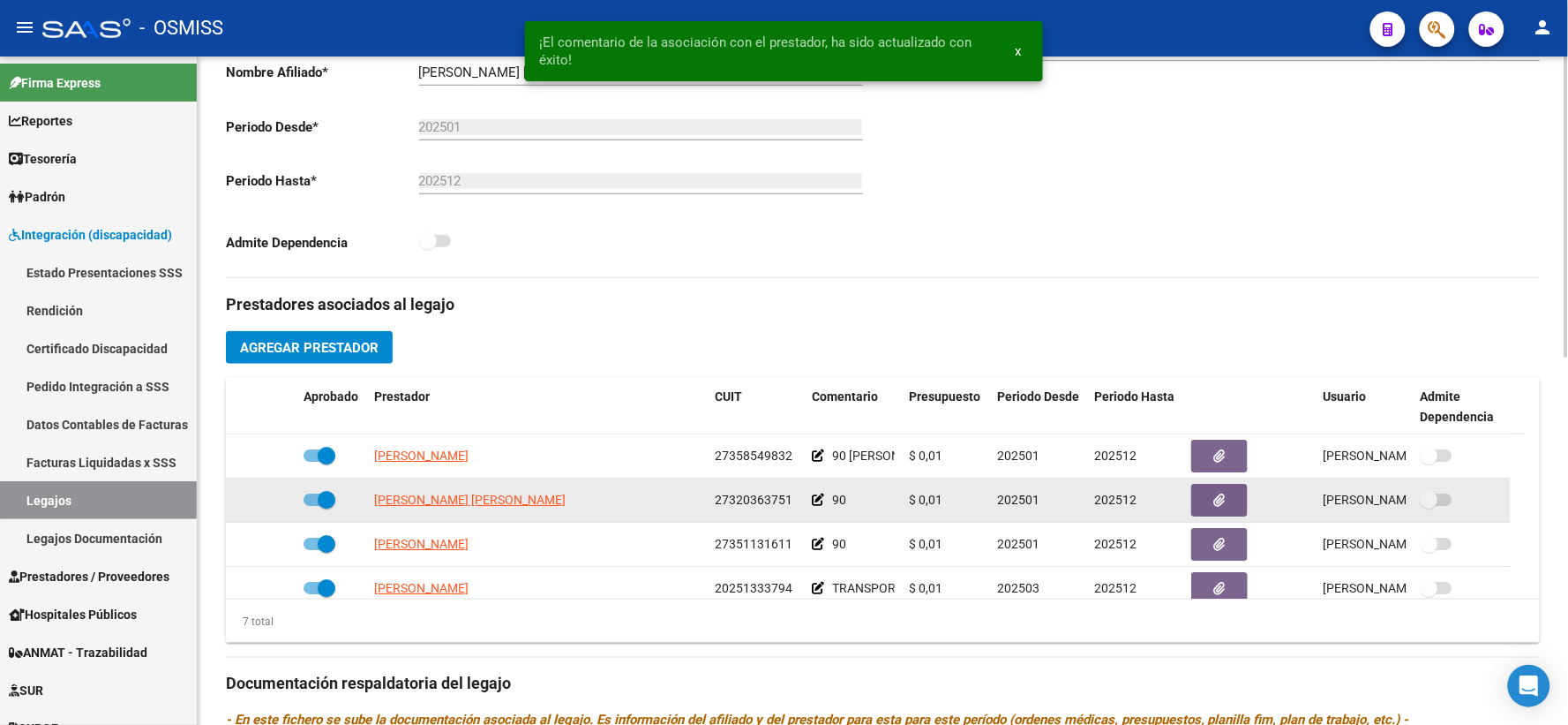
click at [822, 506] on icon at bounding box center [818, 499] width 13 height 13
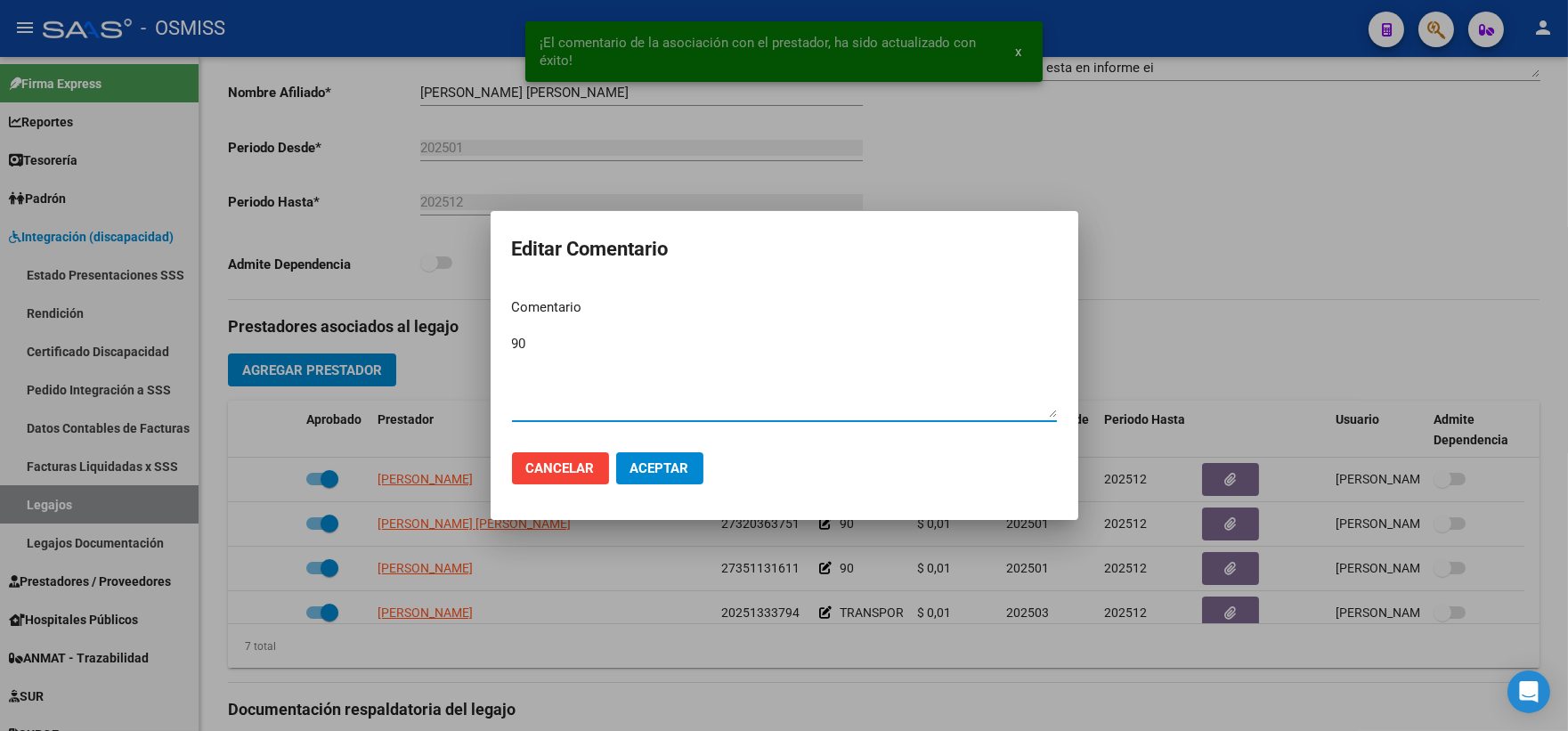
paste textarea "[PERSON_NAME] [PERSON_NAME]"
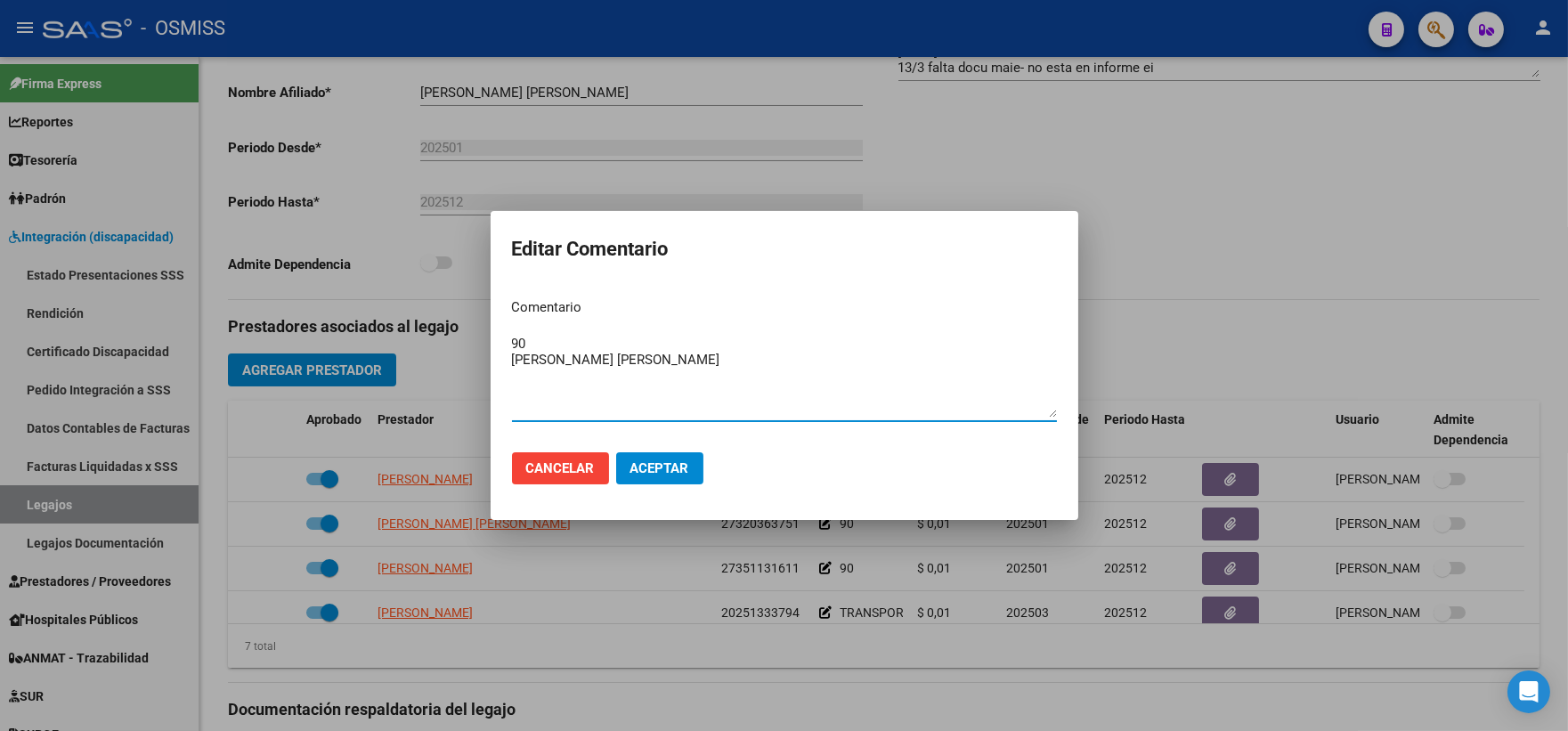
type textarea "90 [PERSON_NAME] [PERSON_NAME]"
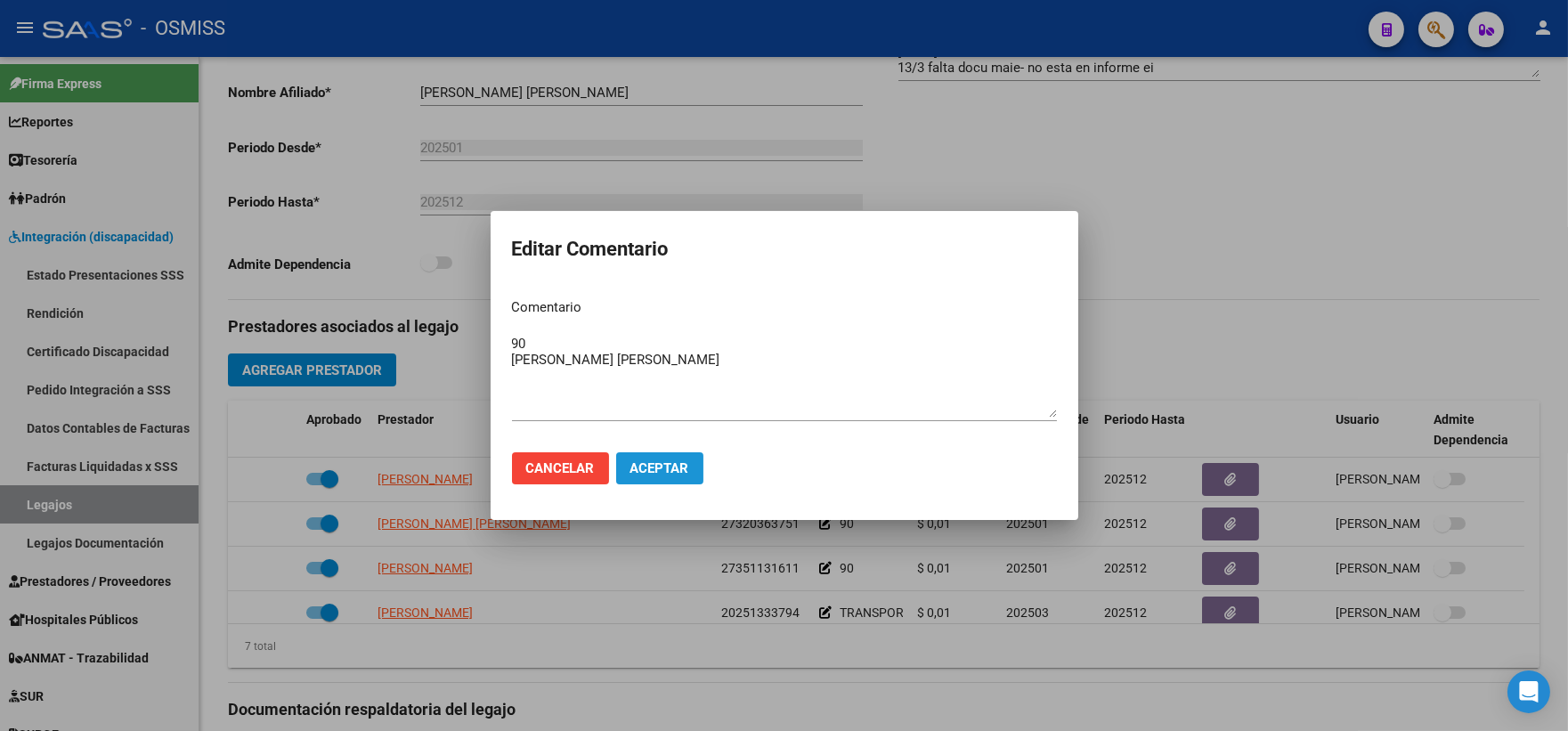
drag, startPoint x: 670, startPoint y: 459, endPoint x: 778, endPoint y: 537, distance: 133.2
click at [669, 466] on span "Aceptar" at bounding box center [660, 468] width 59 height 16
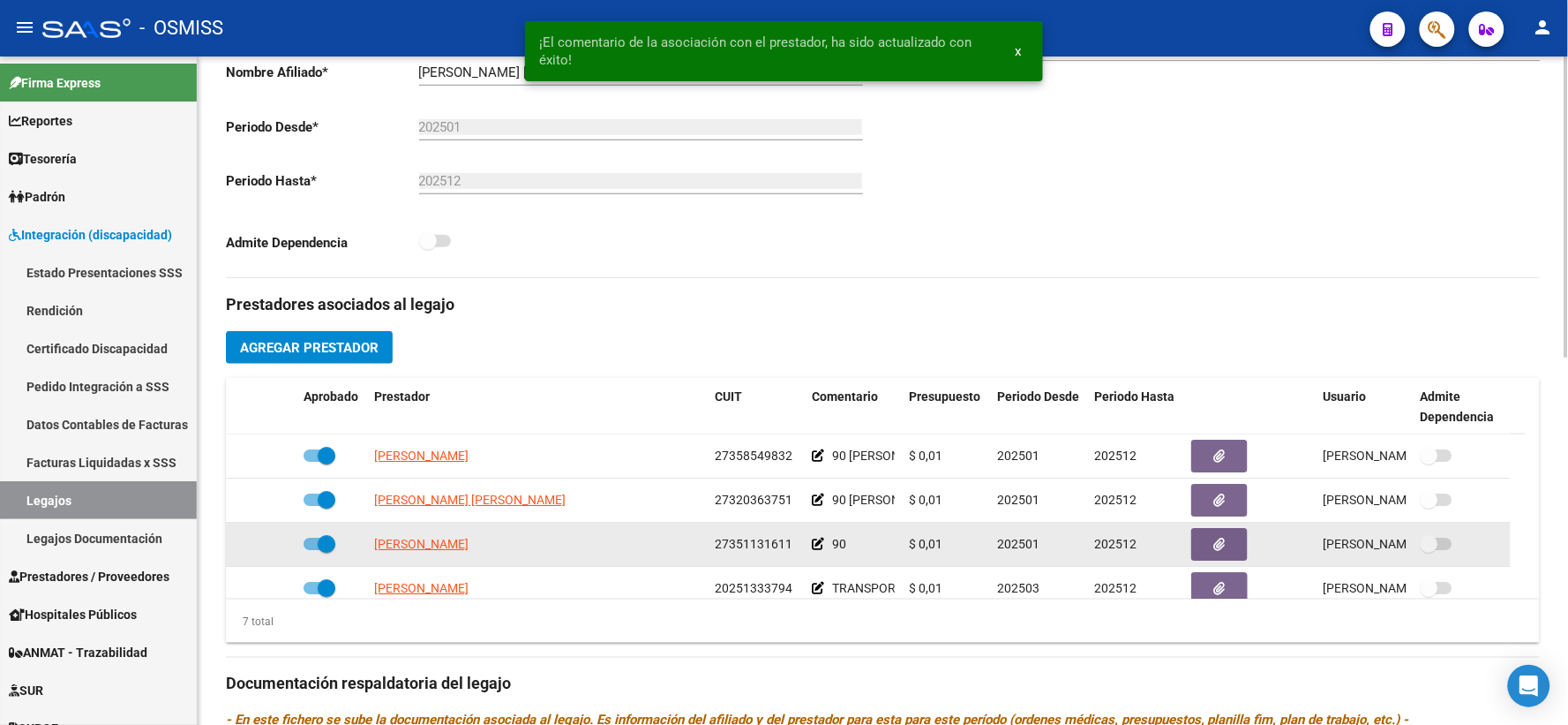
click at [817, 549] on icon at bounding box center [818, 544] width 13 height 13
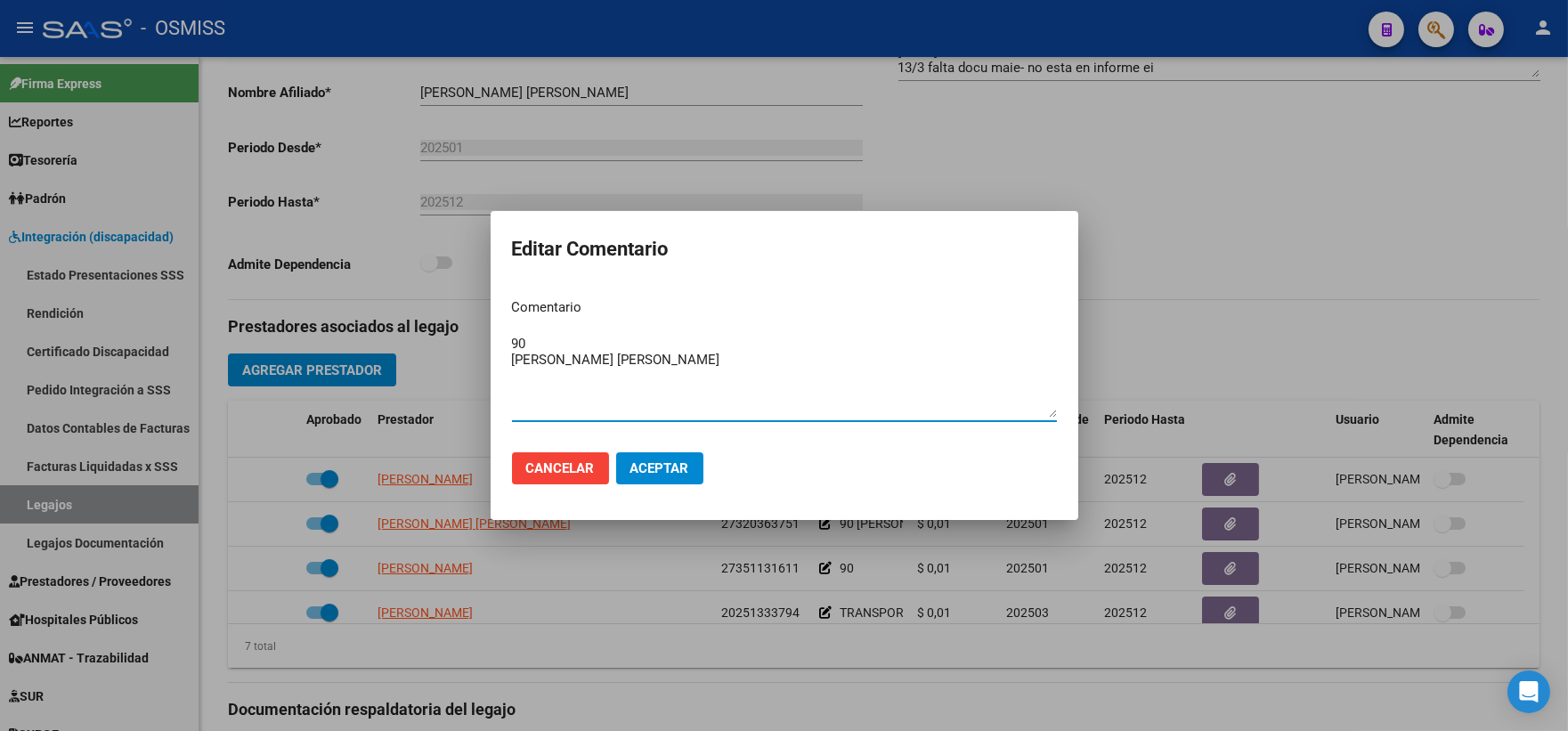
type textarea "90 [PERSON_NAME] [PERSON_NAME]"
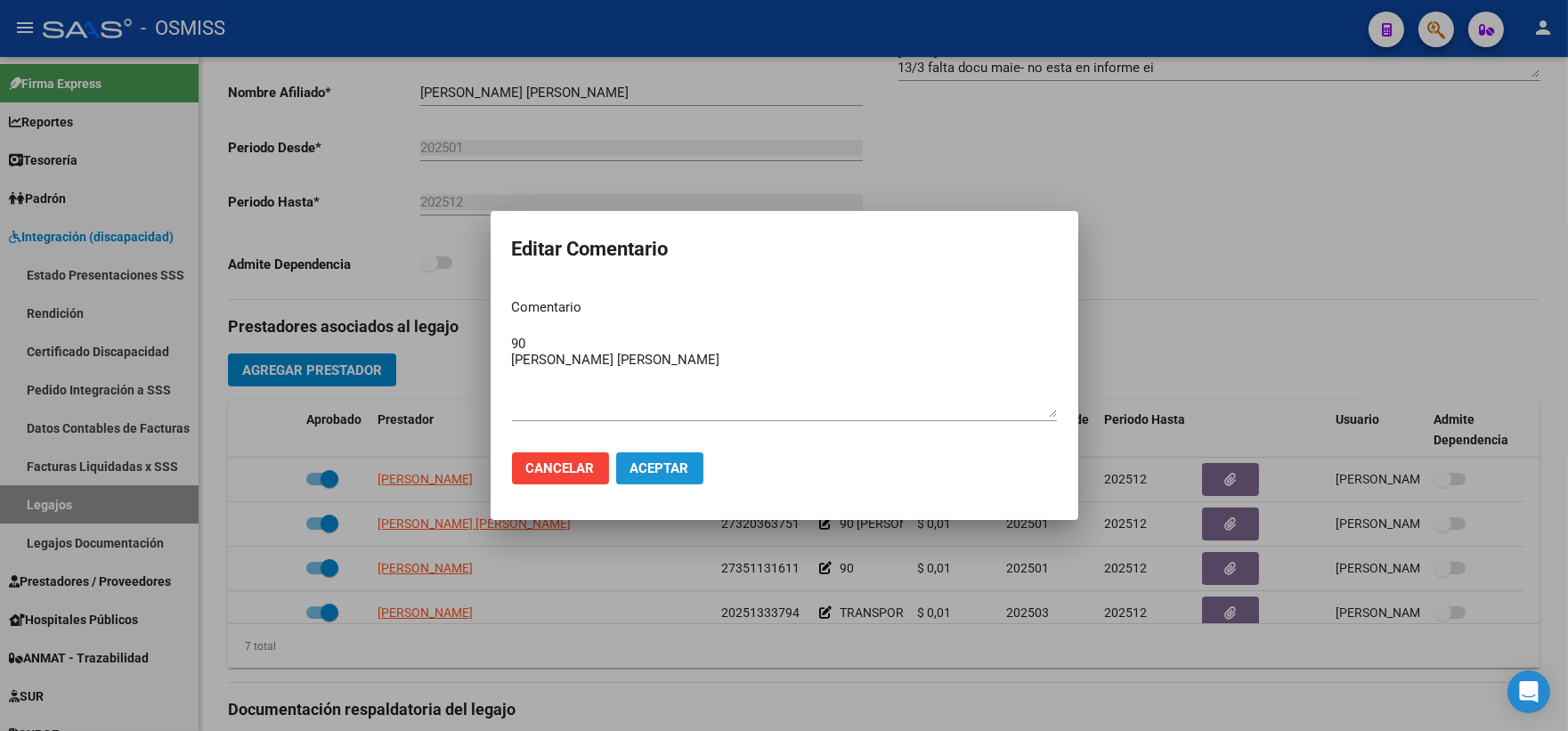
click at [653, 464] on span "Aceptar" at bounding box center [660, 468] width 59 height 16
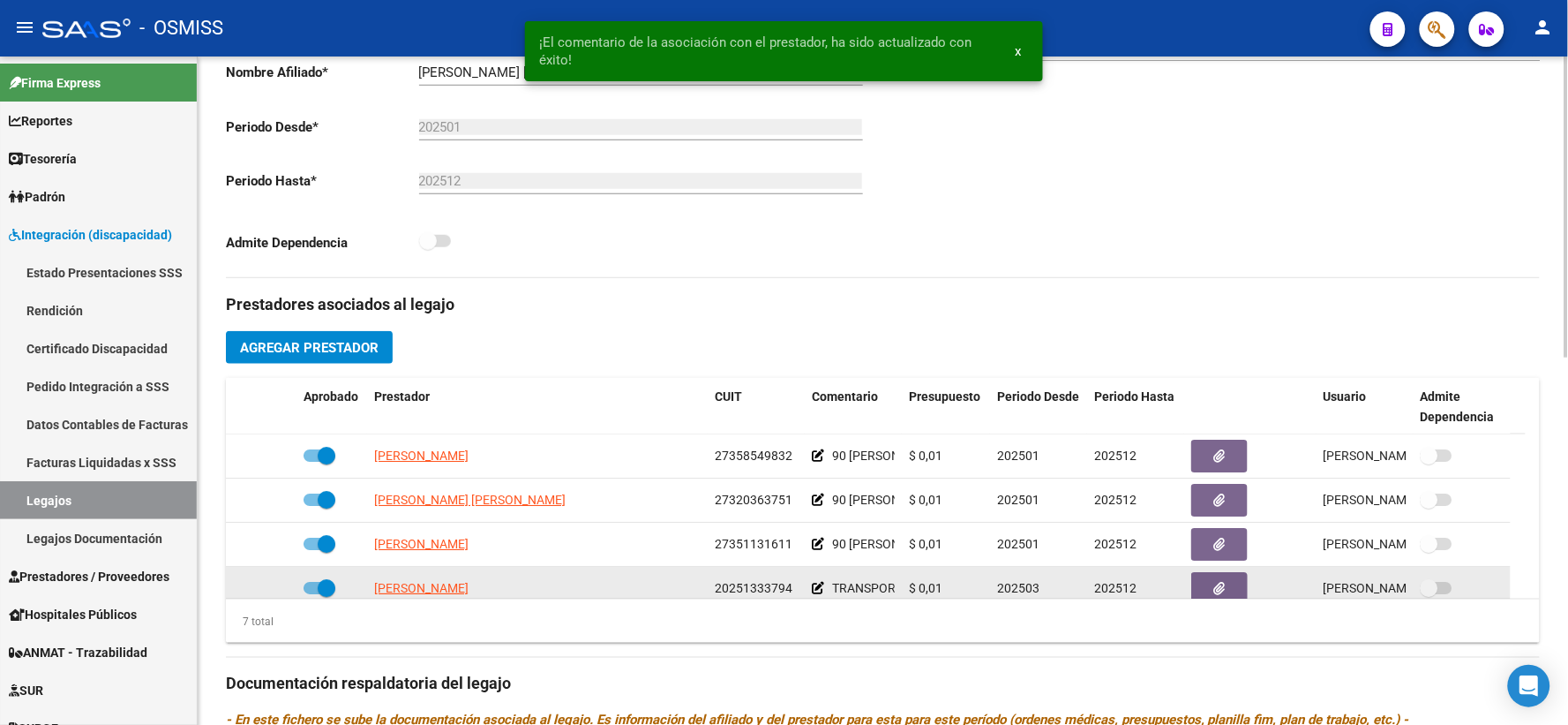
click at [817, 594] on icon at bounding box center [818, 588] width 13 height 13
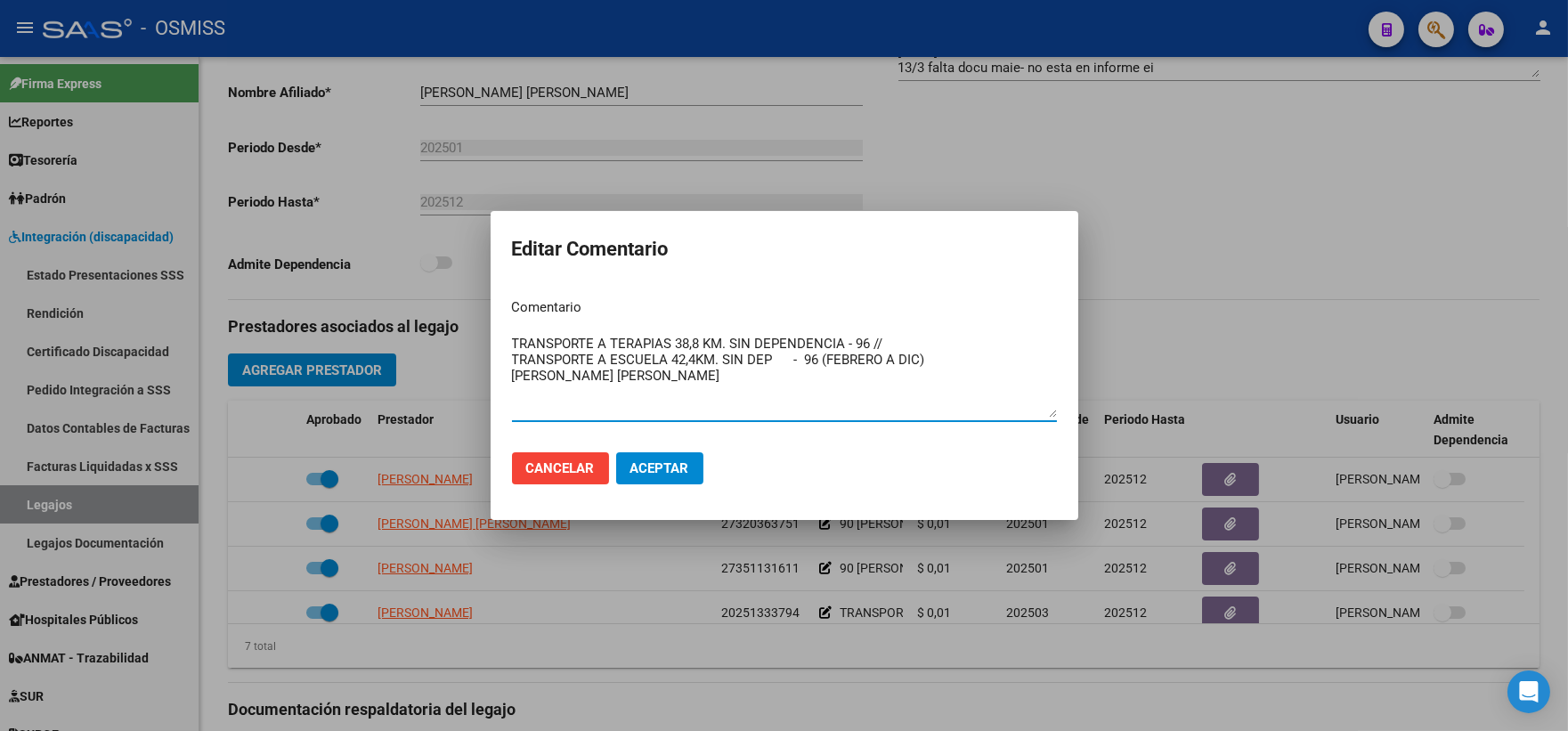
type textarea "TRANSPORTE A TERAPIAS 38,8 KM. SIN DEPENDENCIA - 96 // TRANSPORTE A ESCUELA 42,…"
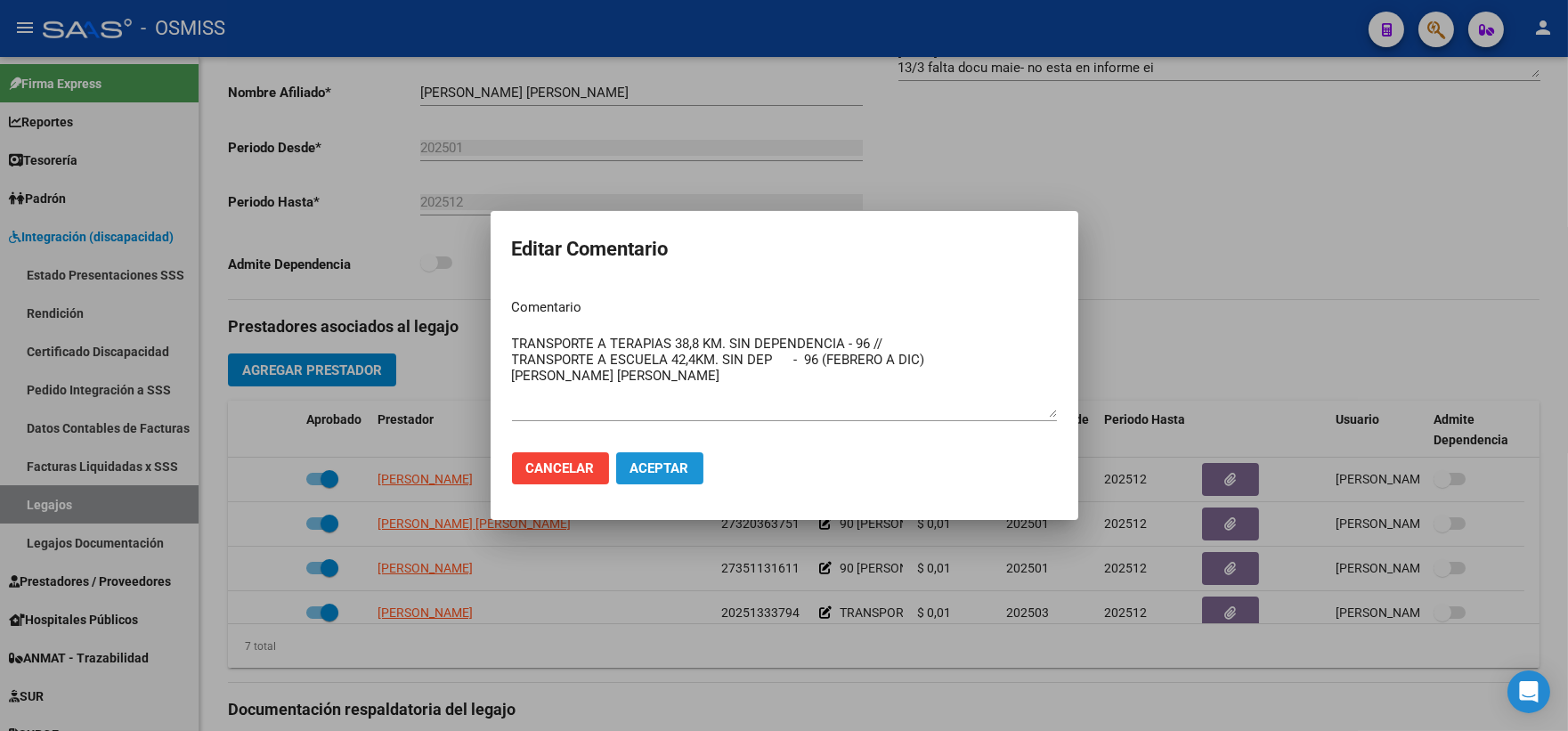
click at [636, 469] on span "Aceptar" at bounding box center [660, 468] width 59 height 16
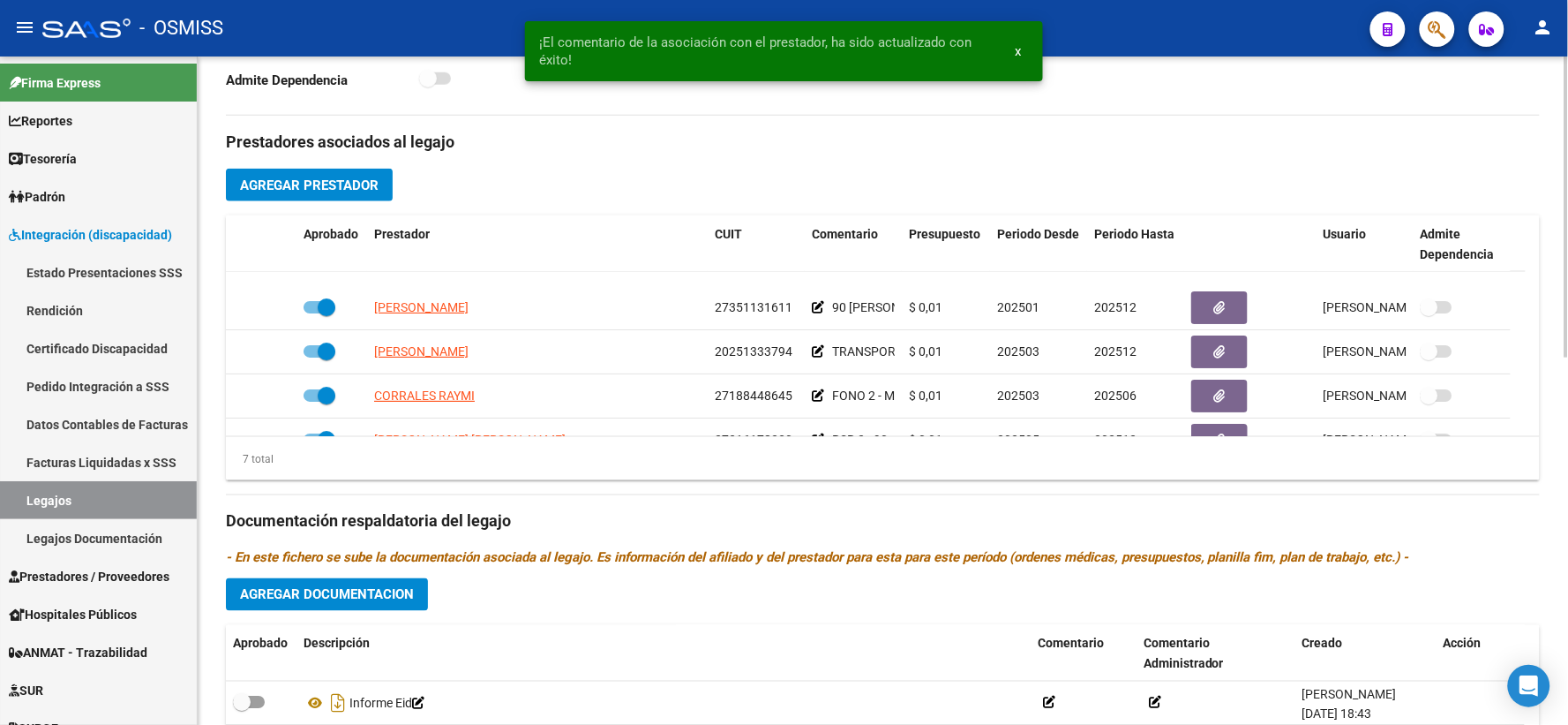
scroll to position [150, 0]
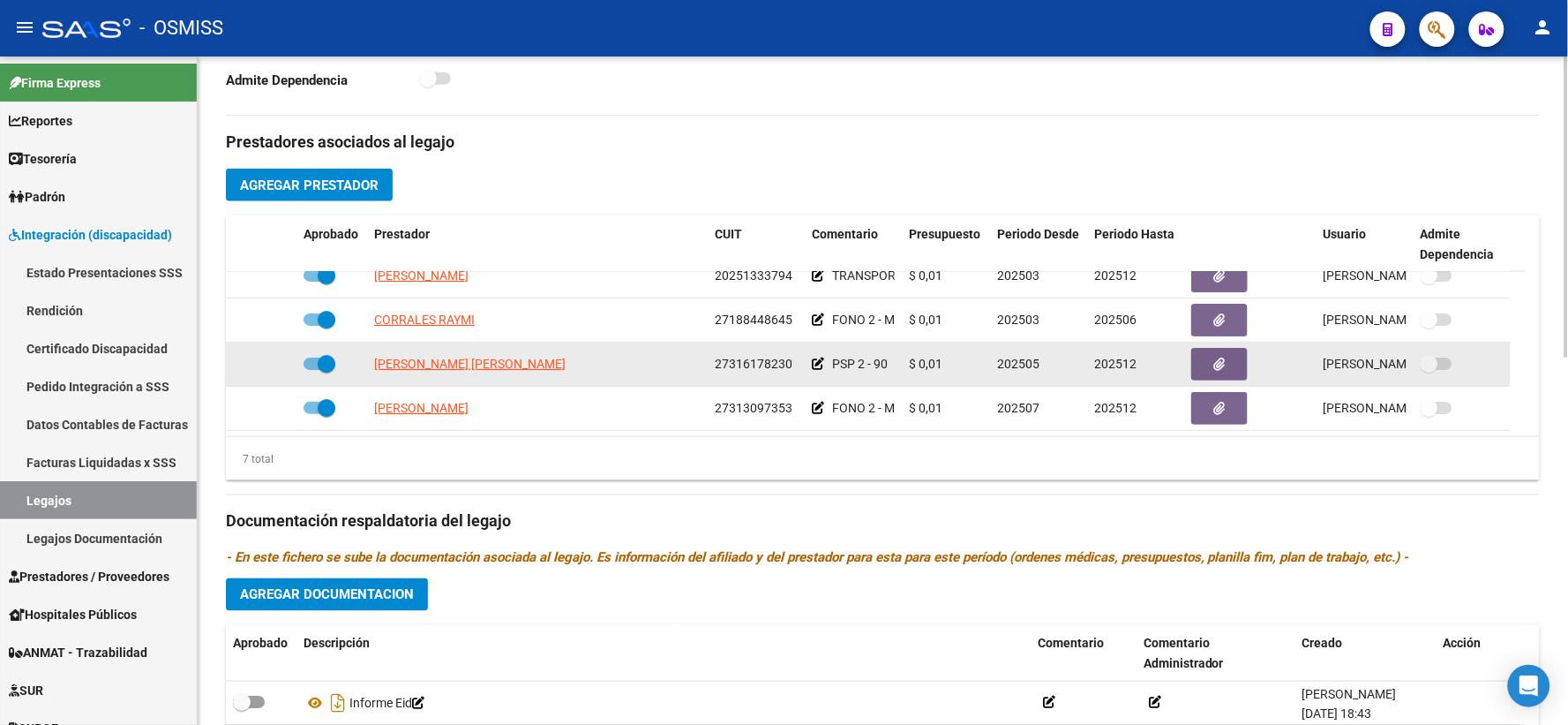
click at [818, 370] on icon at bounding box center [818, 363] width 13 height 13
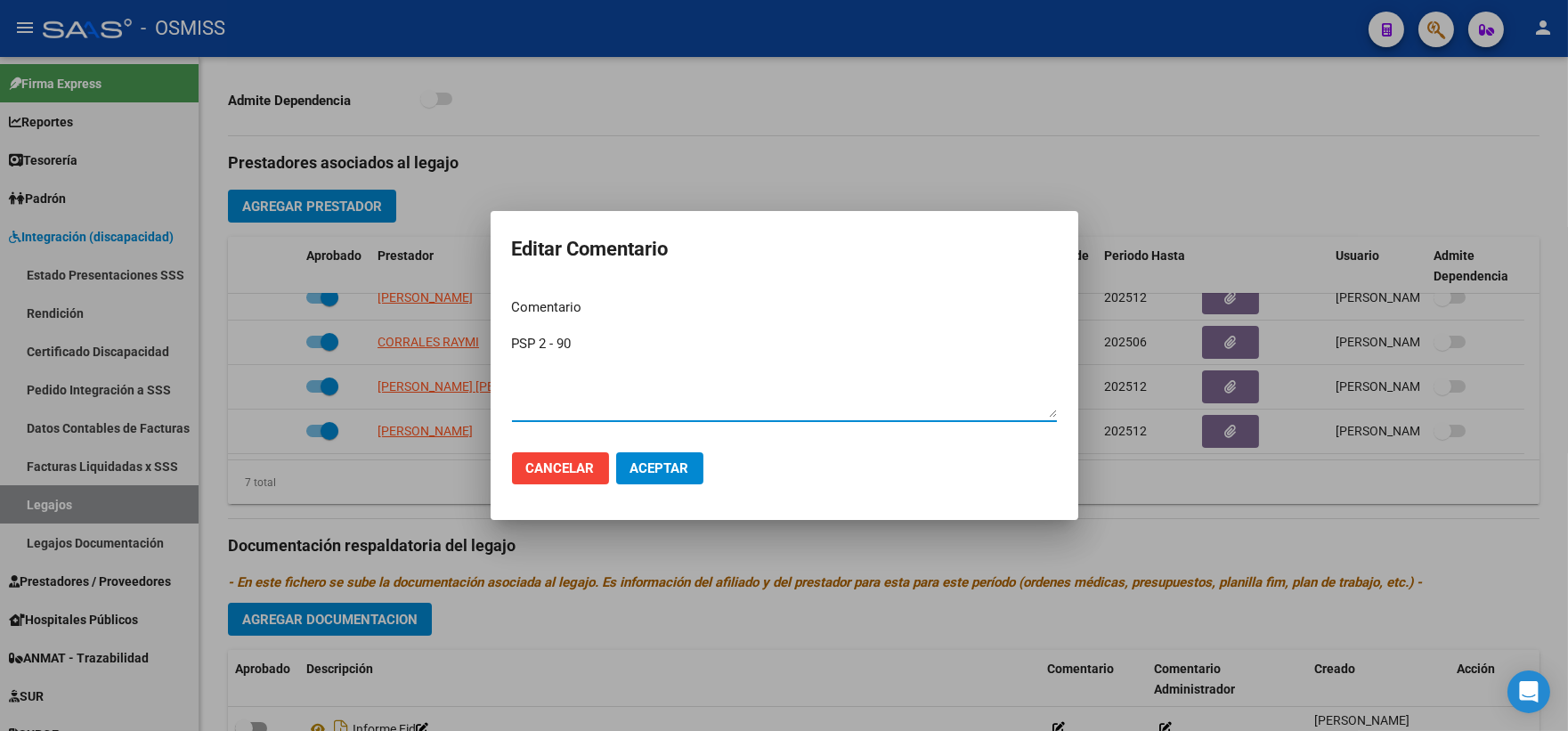
paste textarea "[PERSON_NAME] [PERSON_NAME]"
type textarea "PSP 2 - 90 [PERSON_NAME] [PERSON_NAME]"
click at [641, 476] on button "Aceptar" at bounding box center [660, 468] width 88 height 32
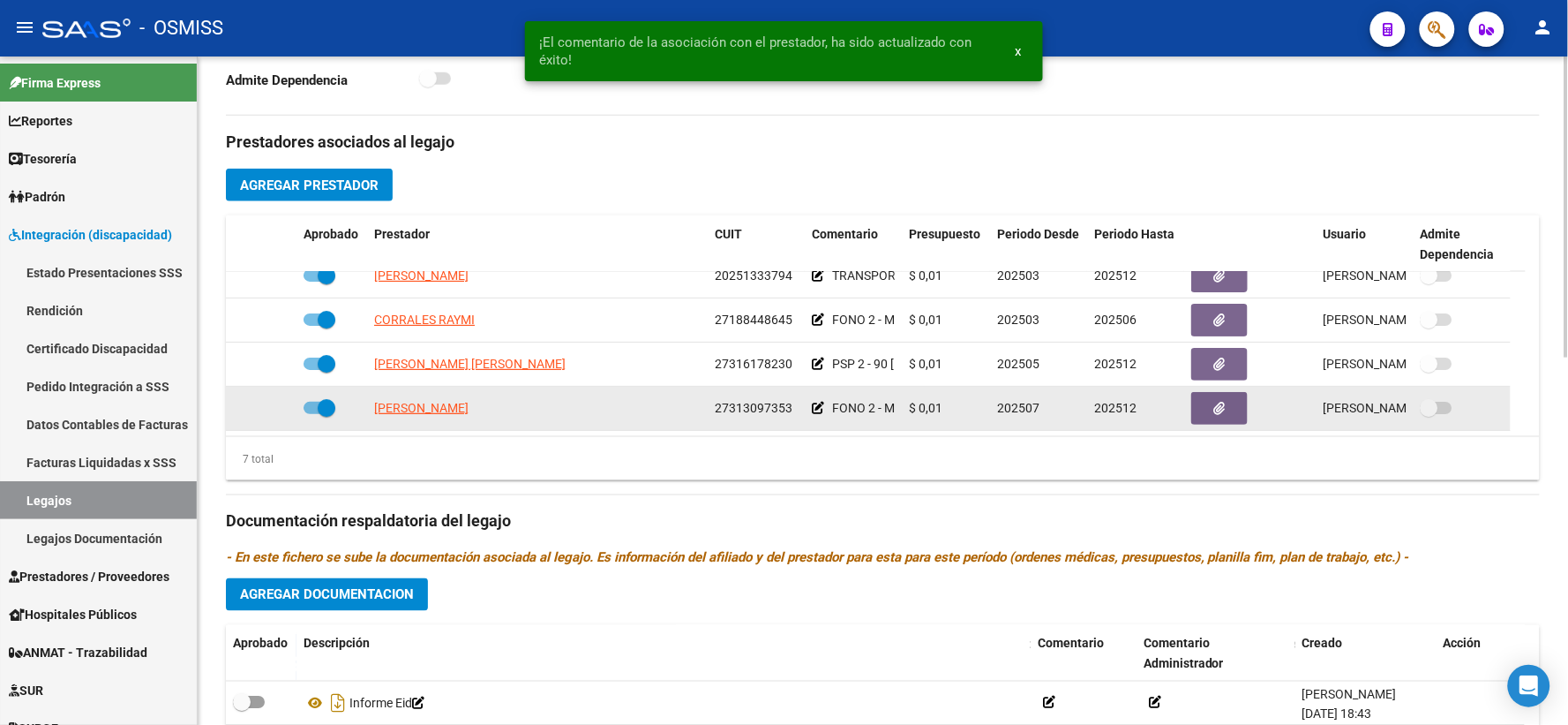
click at [818, 414] on icon at bounding box center [818, 407] width 13 height 13
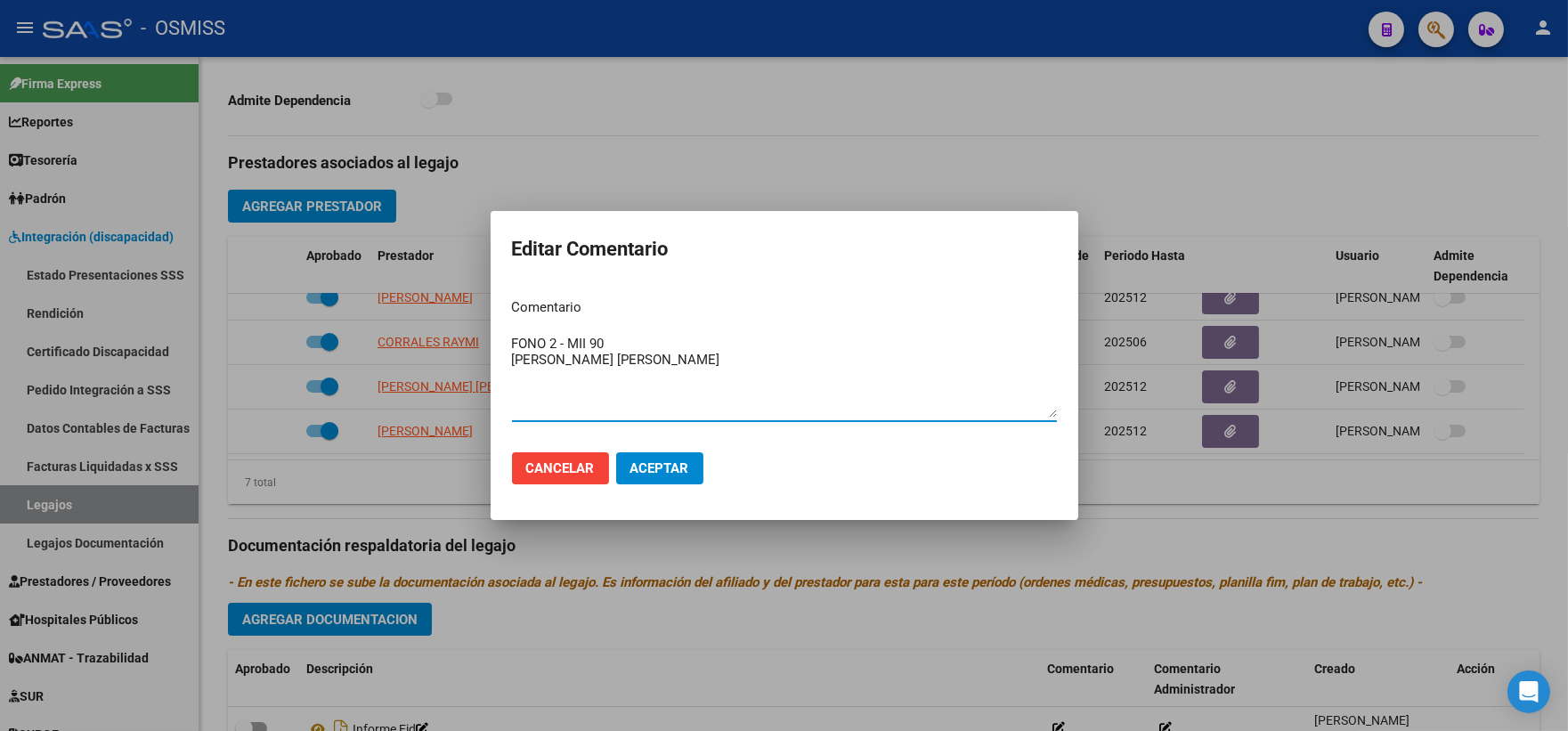
type textarea "FONO 2 - MII 90 [PERSON_NAME] [PERSON_NAME]"
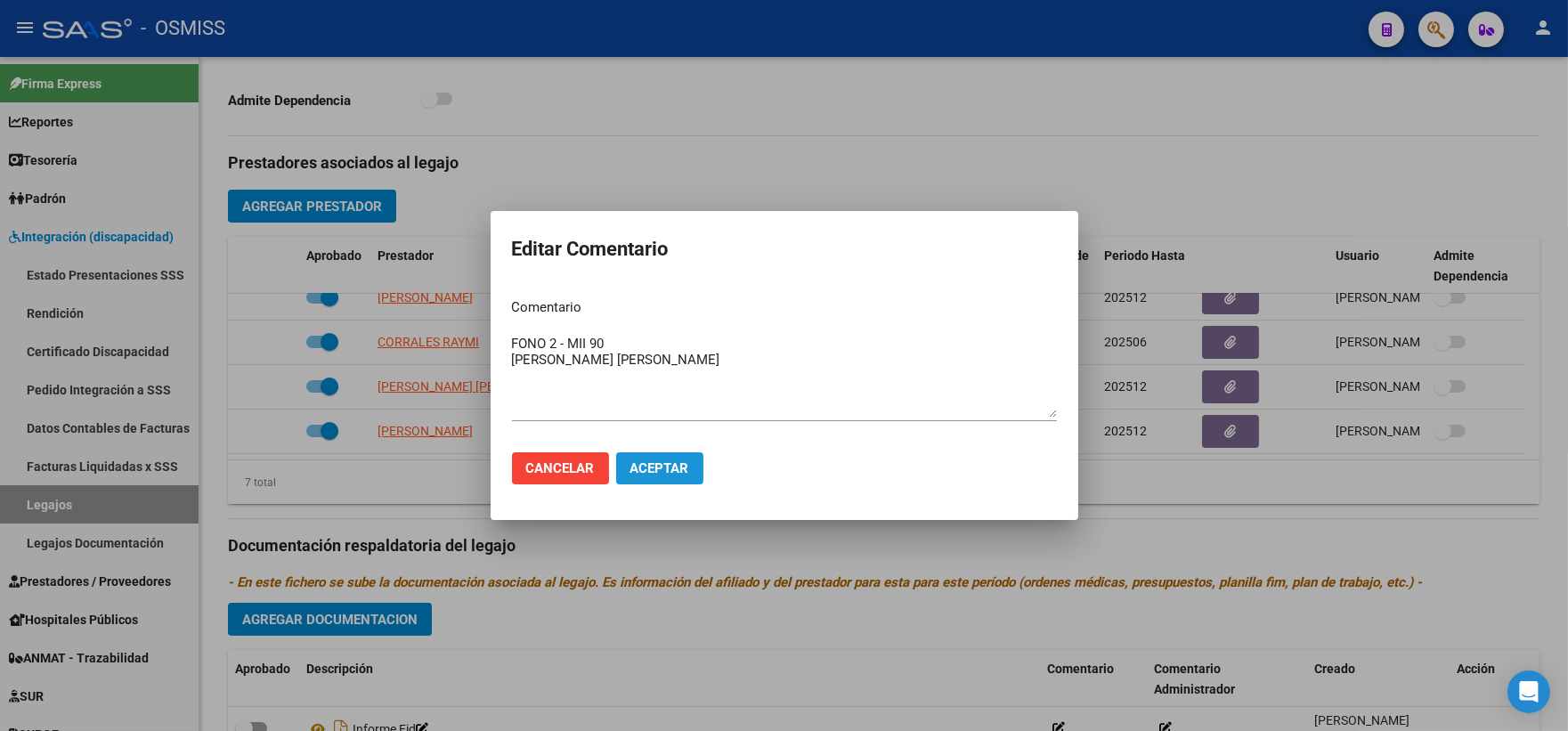
click at [670, 465] on span "Aceptar" at bounding box center [660, 468] width 59 height 16
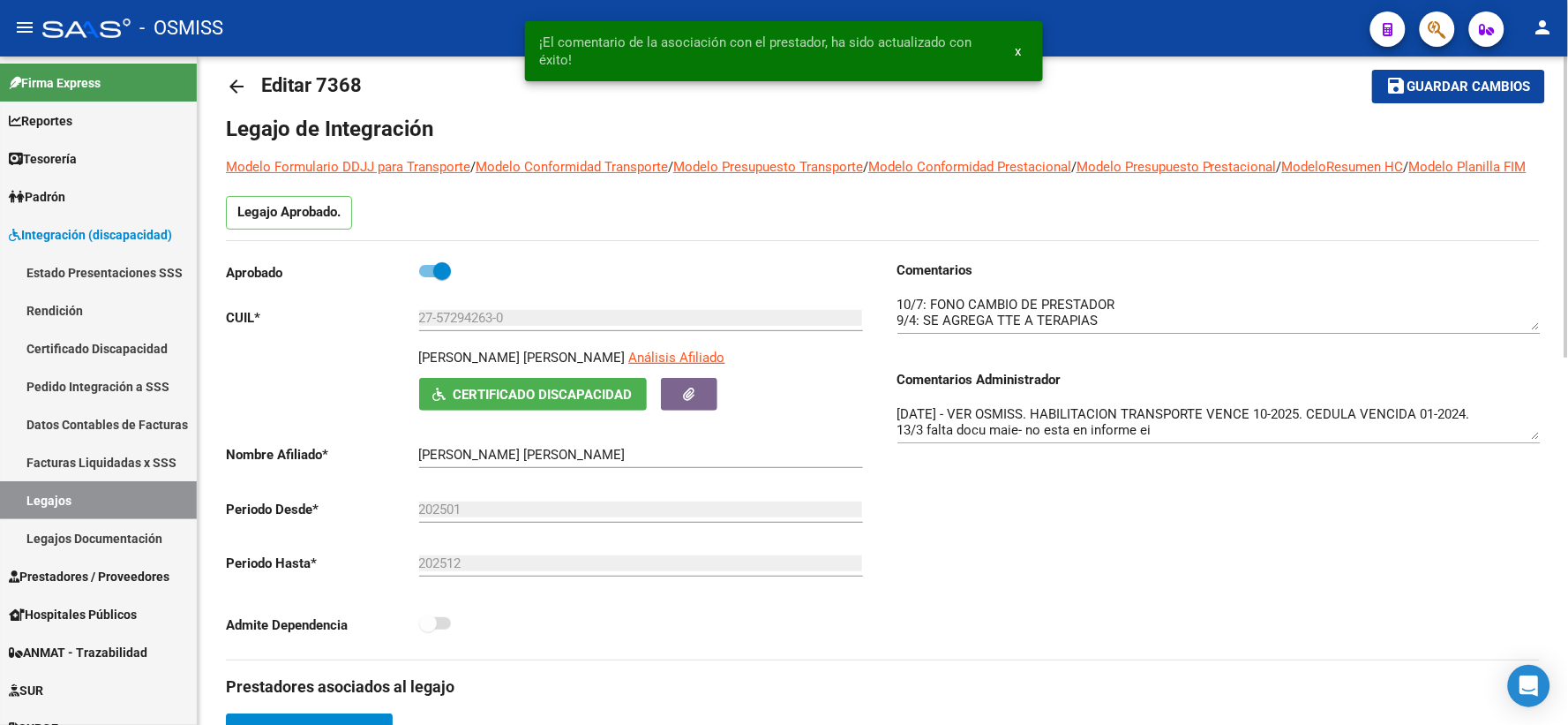
scroll to position [0, 0]
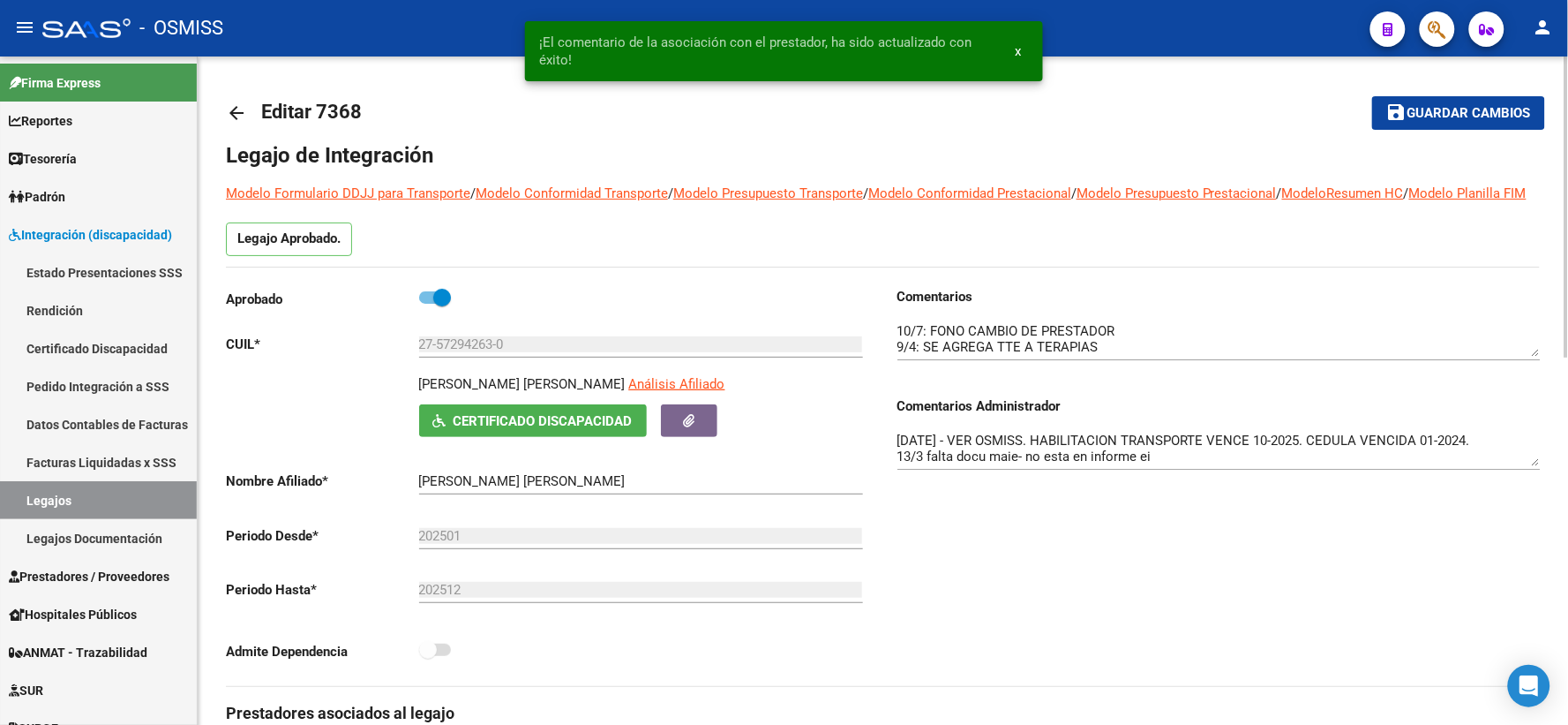
click at [1412, 106] on span "Guardar cambios" at bounding box center [1468, 113] width 123 height 16
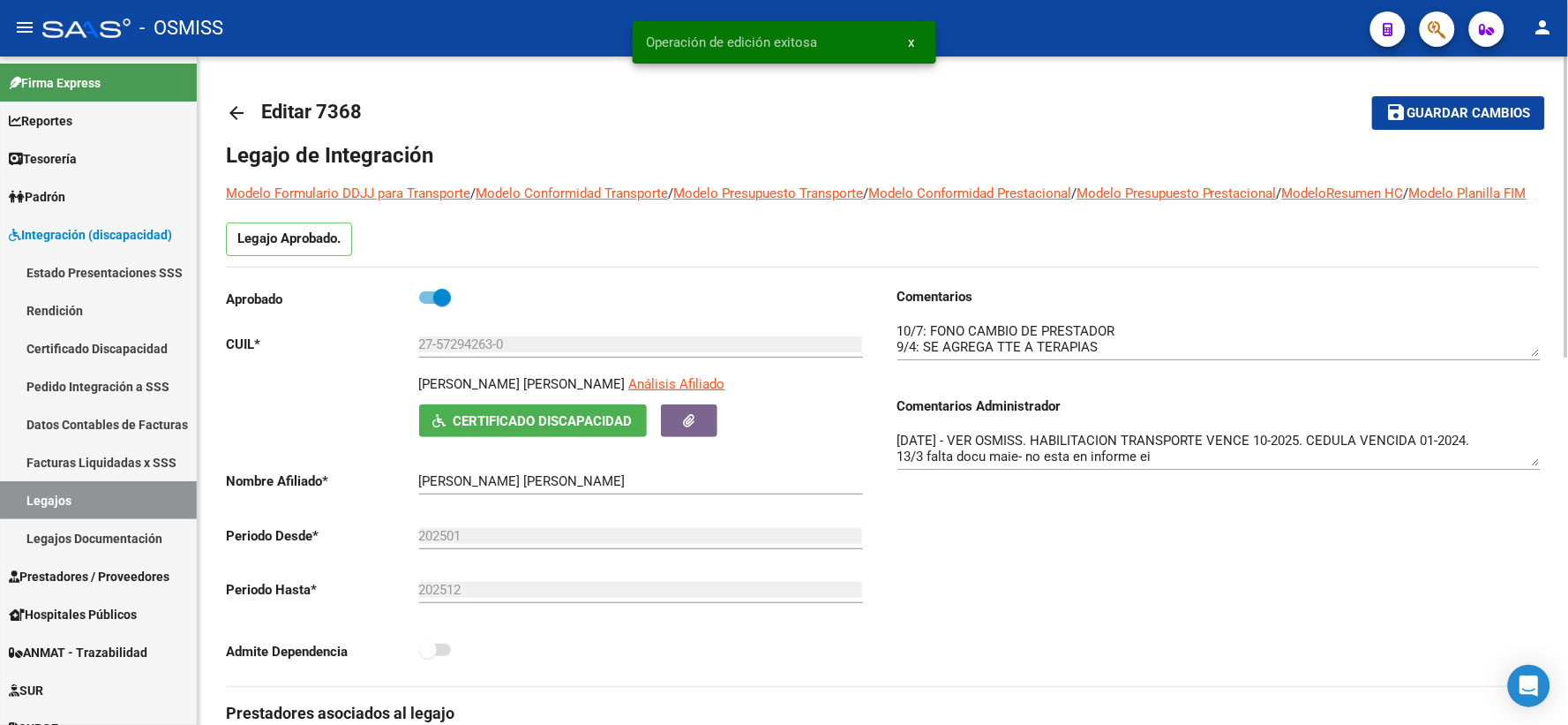
click at [236, 112] on mat-icon "arrow_back" at bounding box center [236, 112] width 21 height 21
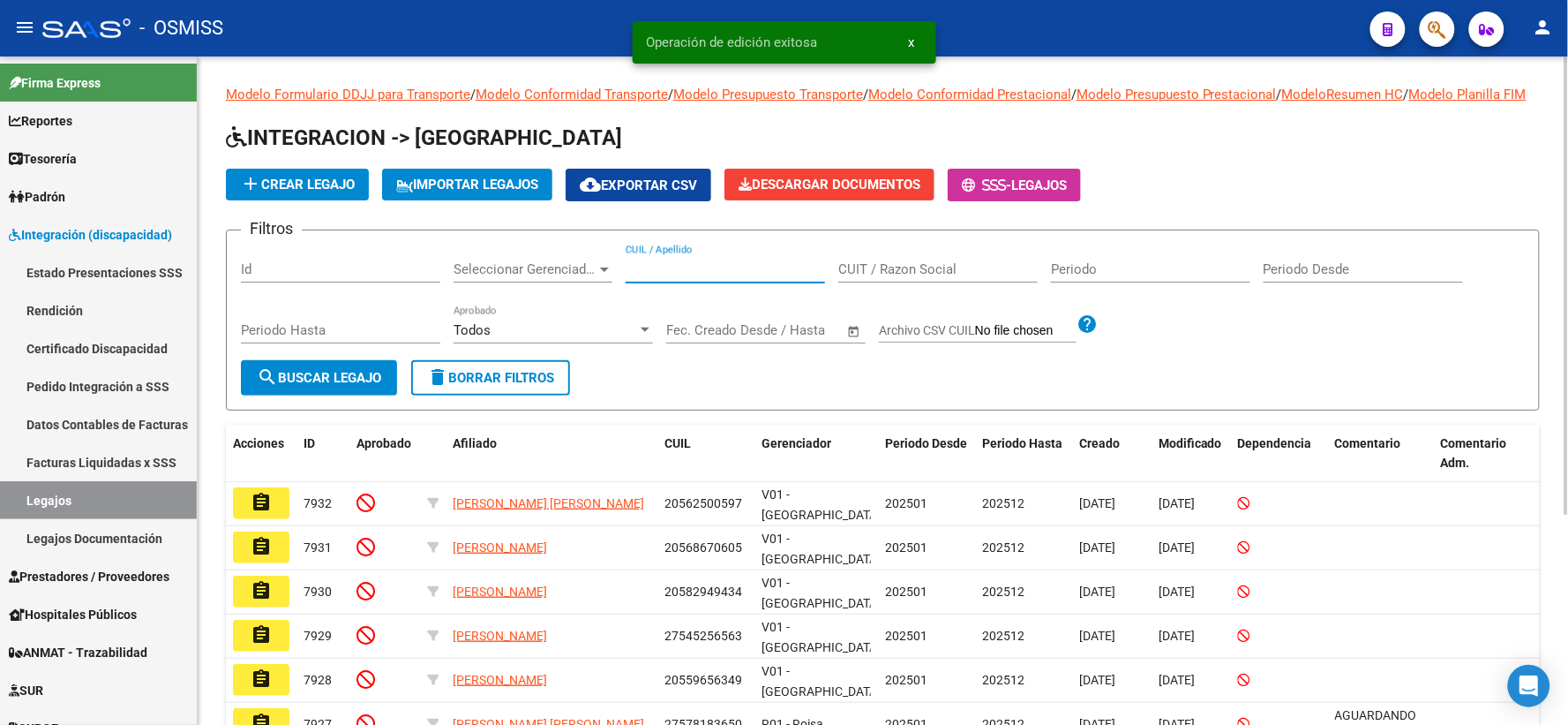
click at [691, 277] on input "CUIL / Apellido" at bounding box center [725, 269] width 199 height 16
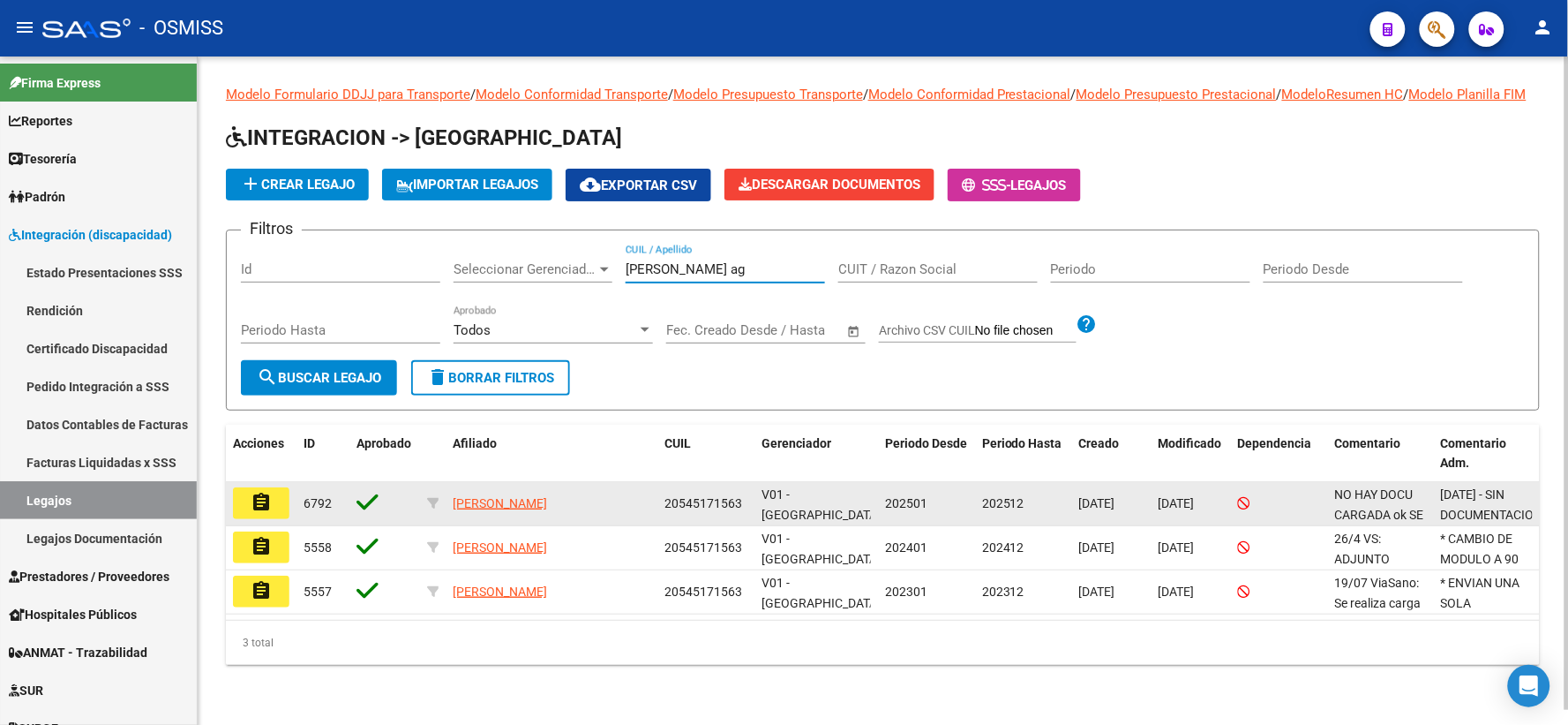
type input "[PERSON_NAME] ag"
click at [254, 513] on mat-icon "assignment" at bounding box center [260, 501] width 21 height 21
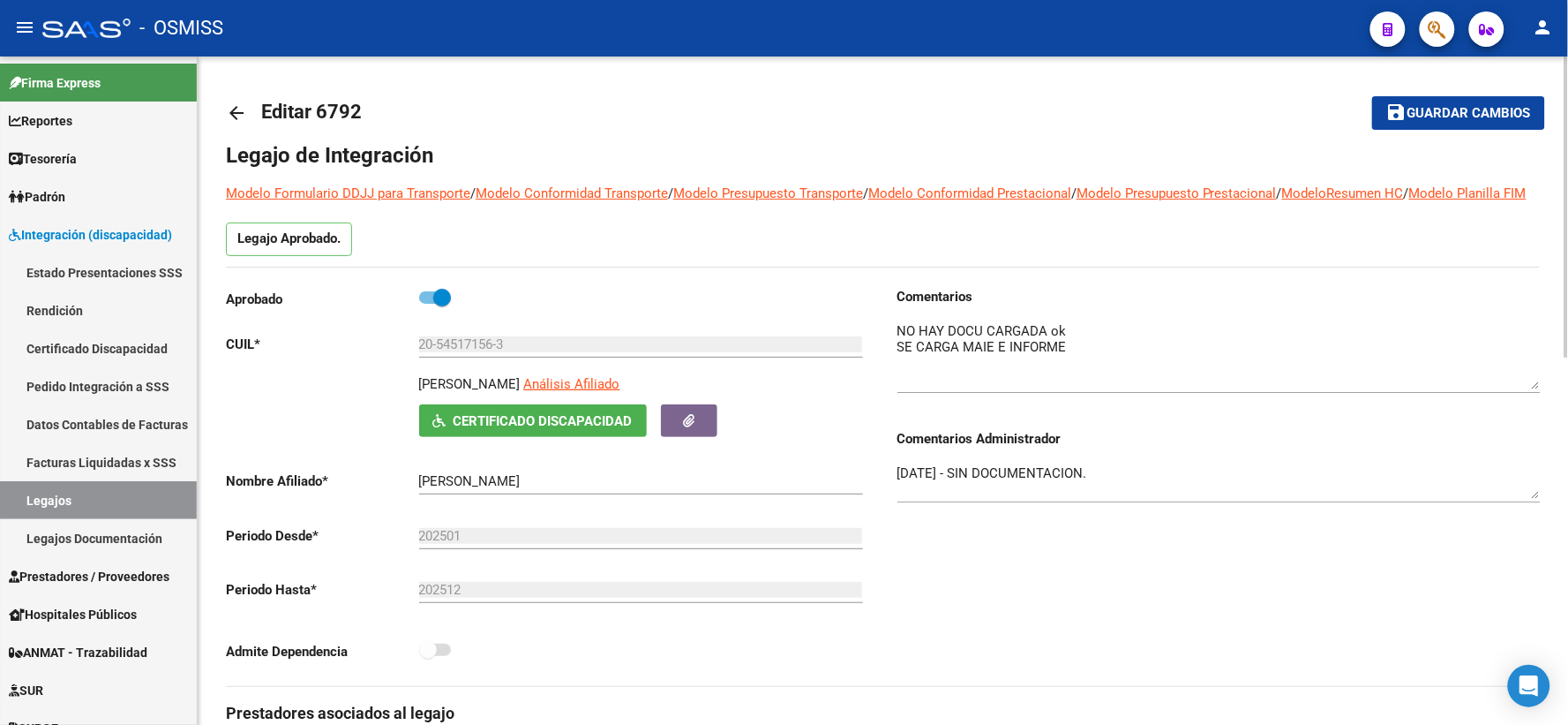
drag, startPoint x: 1537, startPoint y: 371, endPoint x: 1551, endPoint y: 403, distance: 34.9
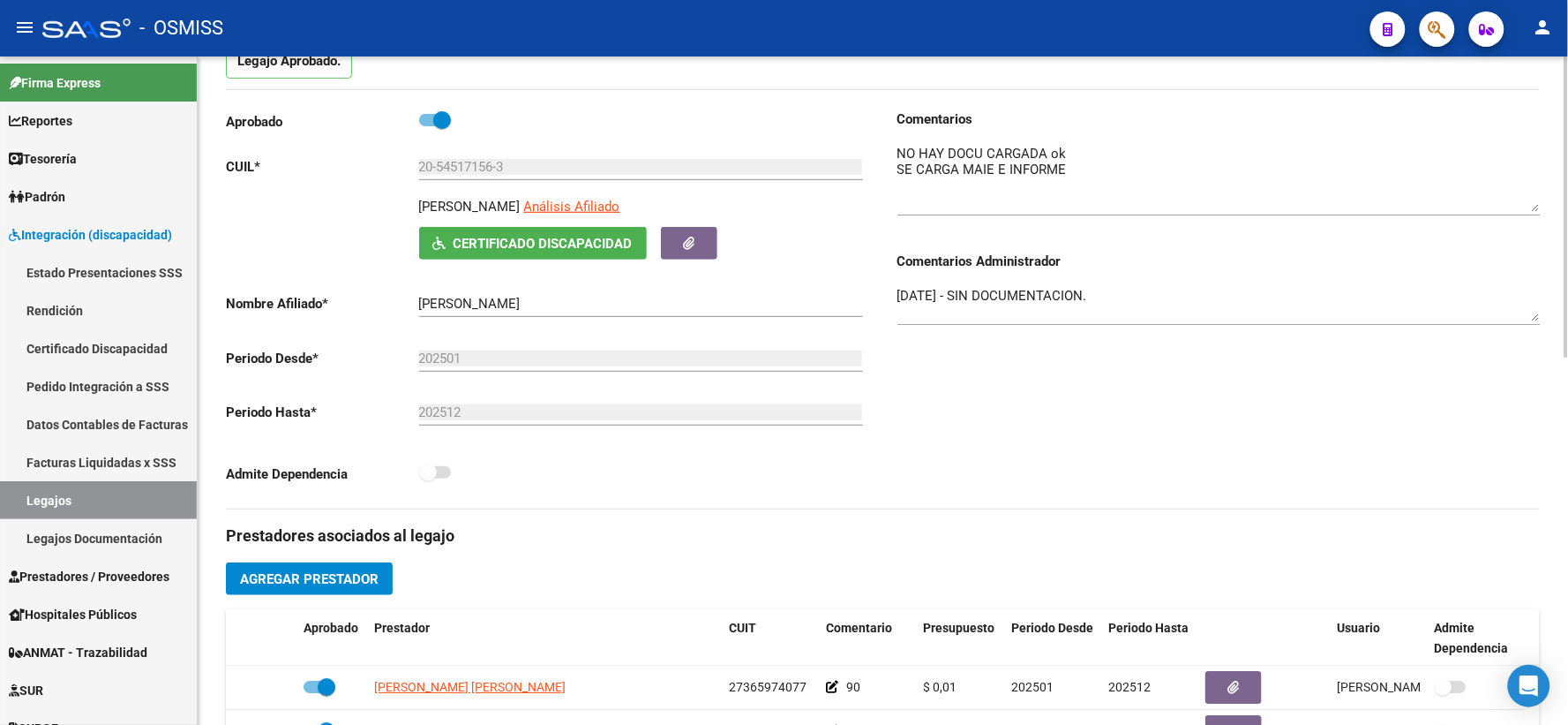
scroll to position [164, 0]
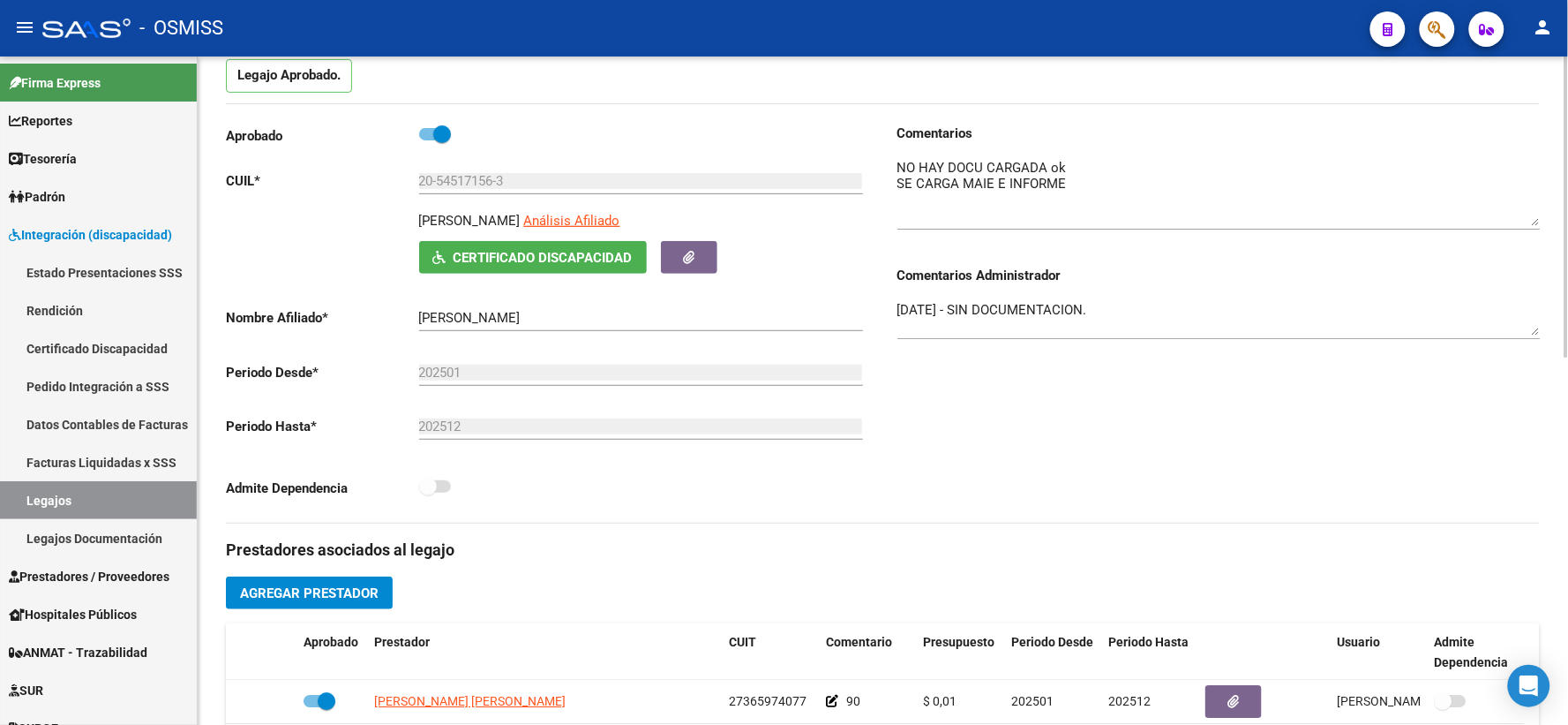
click at [463, 231] on p "[PERSON_NAME]" at bounding box center [469, 221] width 102 height 20
copy p "[PERSON_NAME]"
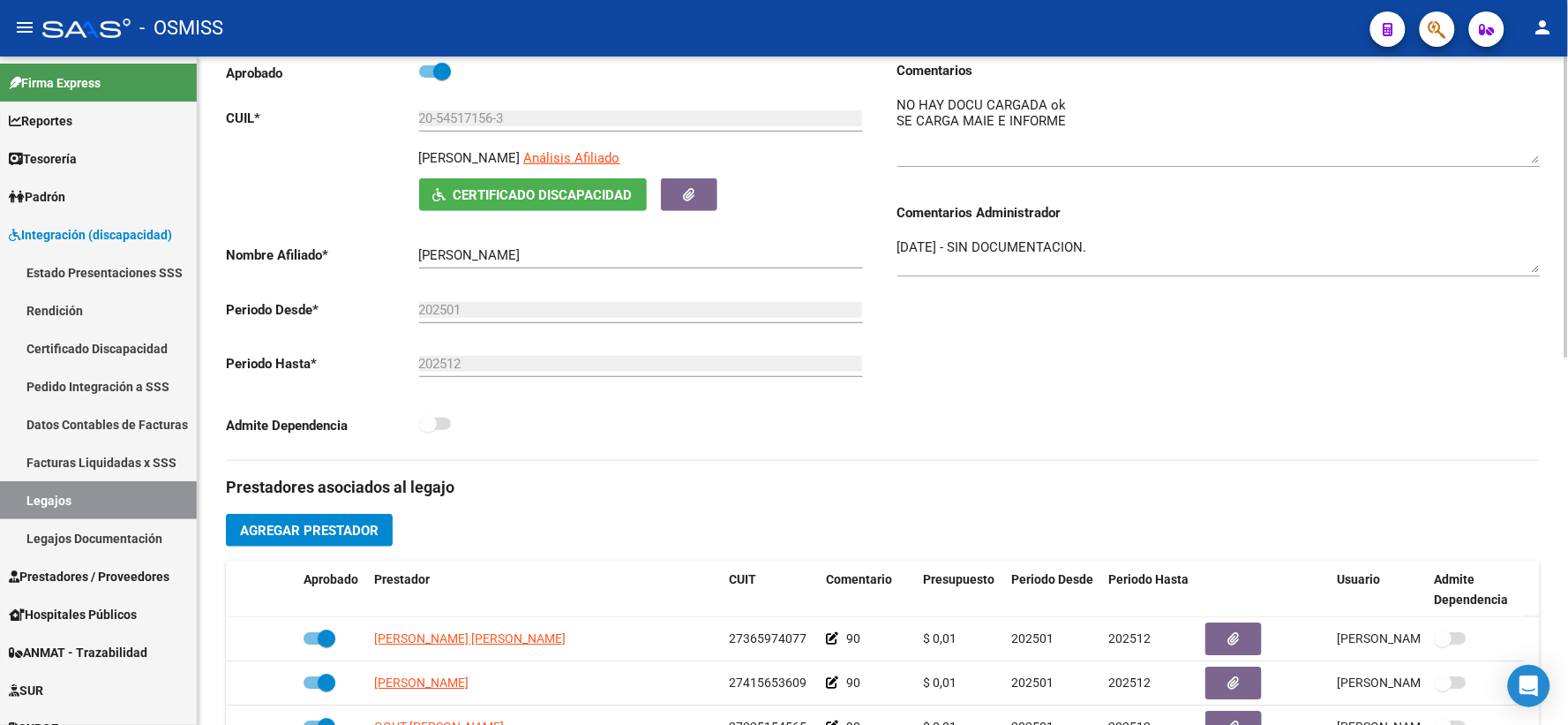
scroll to position [490, 0]
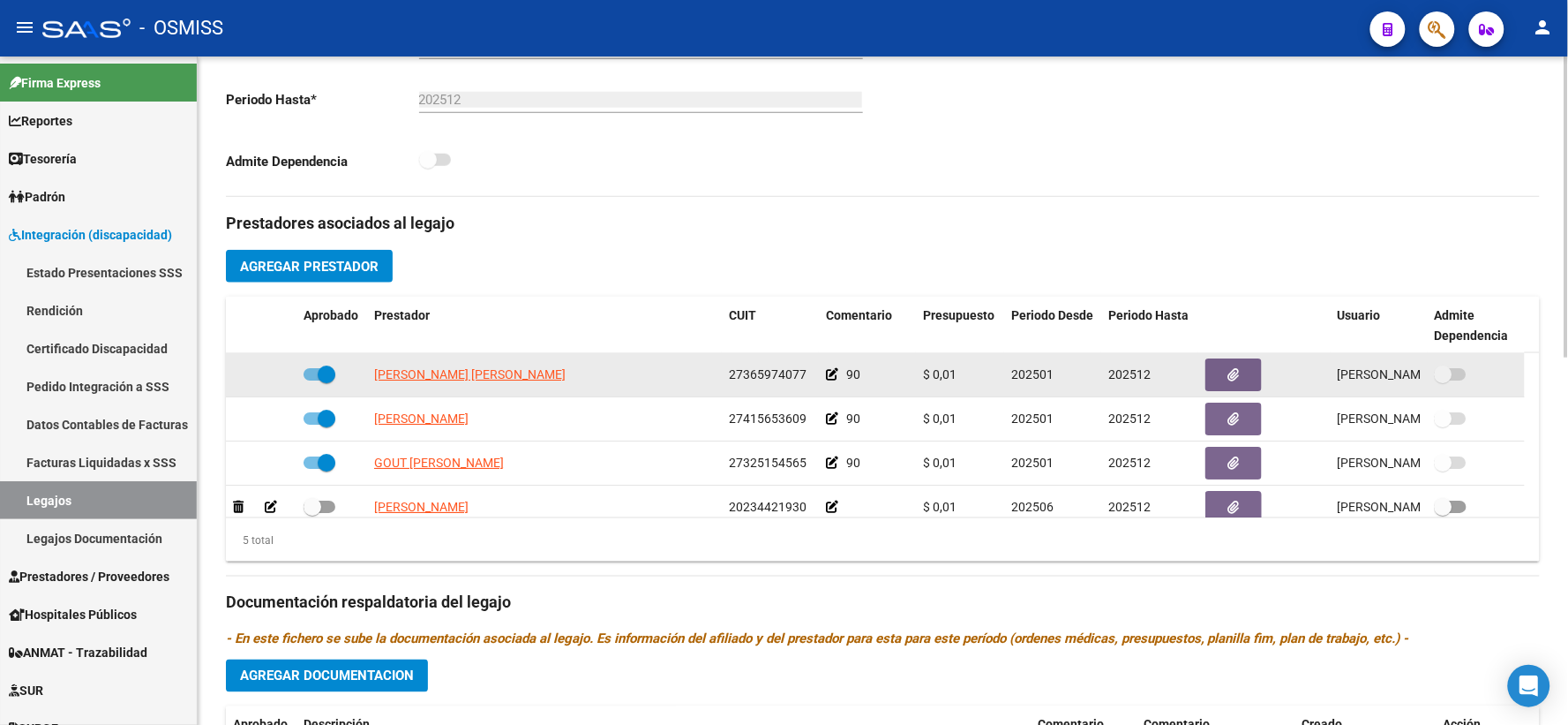
click at [834, 381] on icon at bounding box center [832, 374] width 13 height 13
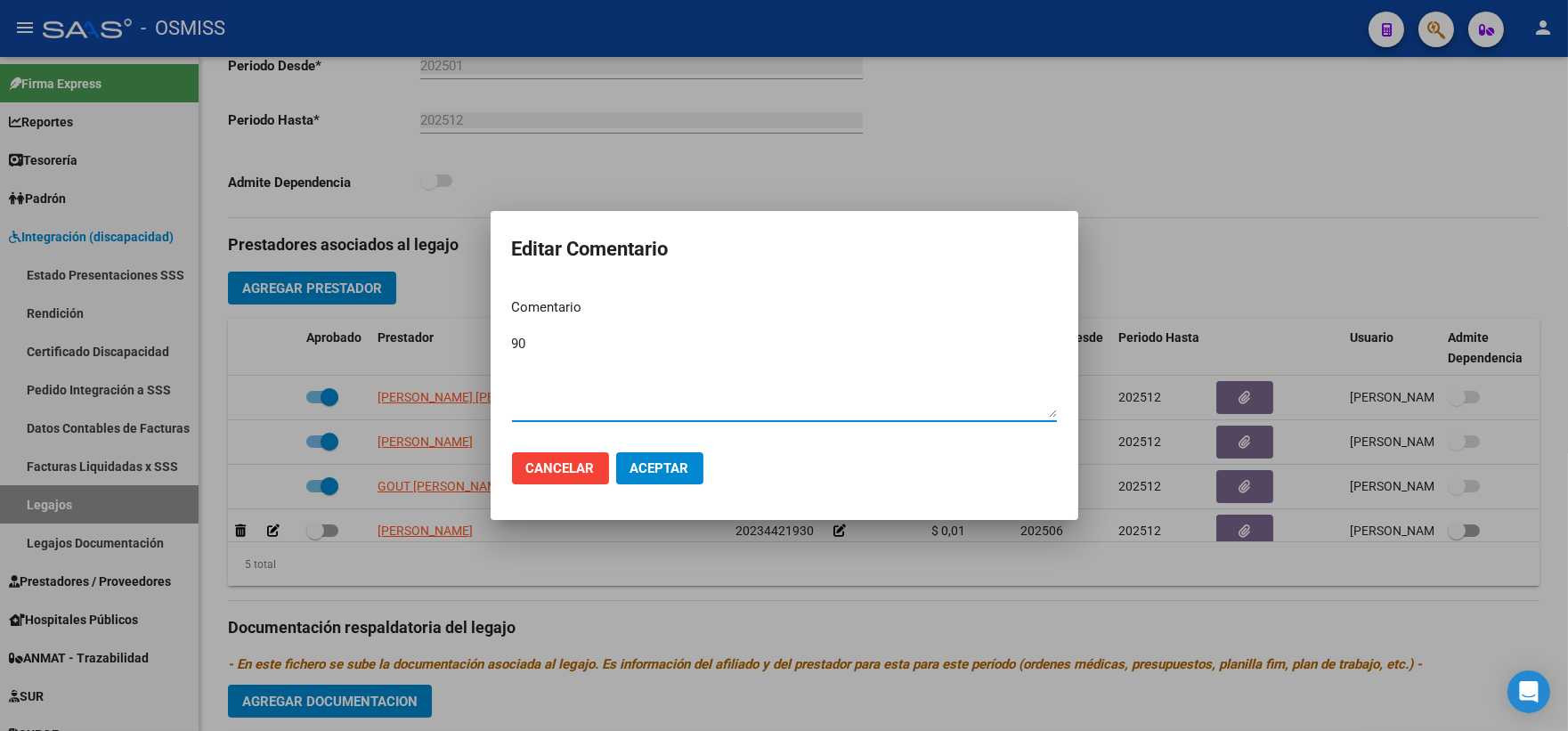
paste textarea "[PERSON_NAME]"
type textarea "90 [PERSON_NAME]"
click at [655, 471] on span "Aceptar" at bounding box center [660, 468] width 59 height 16
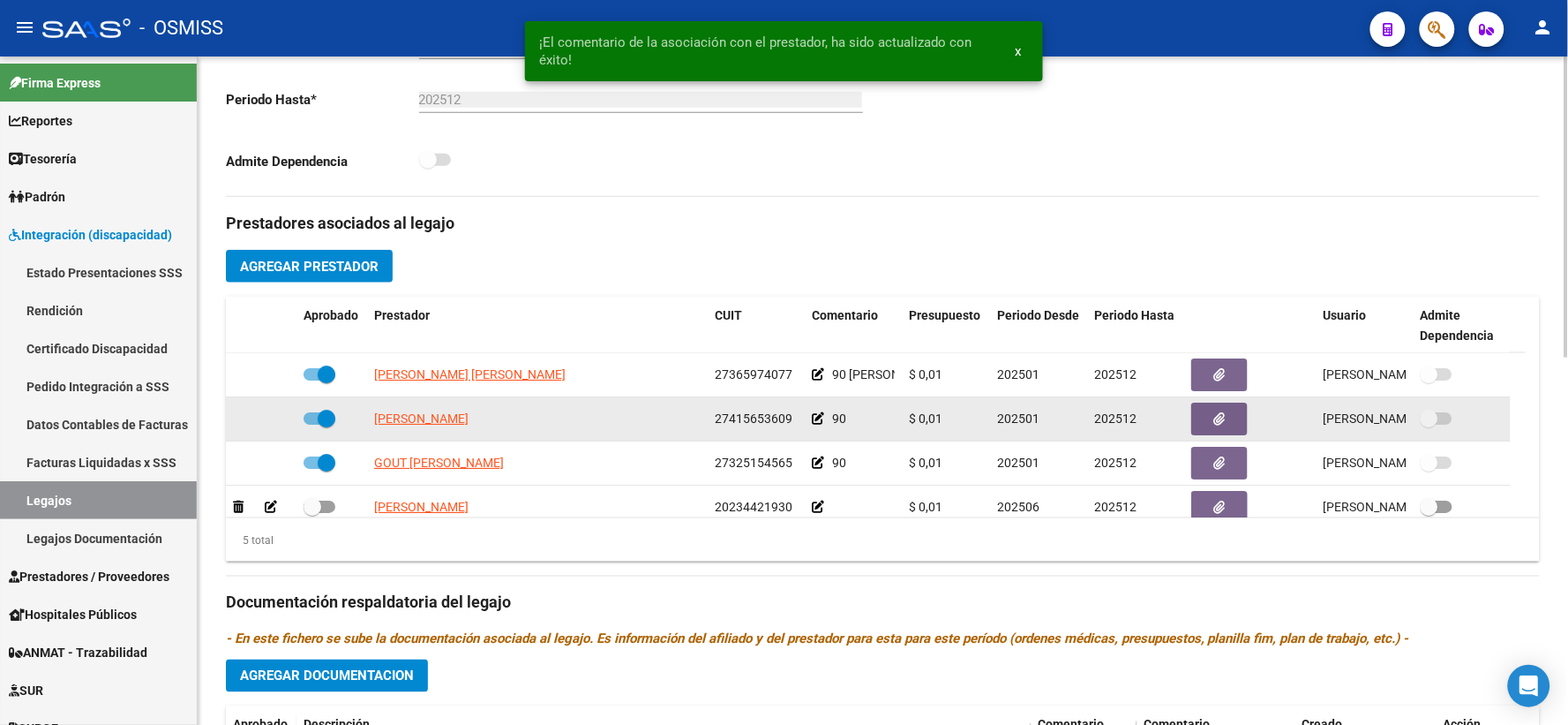
click at [822, 424] on icon at bounding box center [818, 418] width 13 height 13
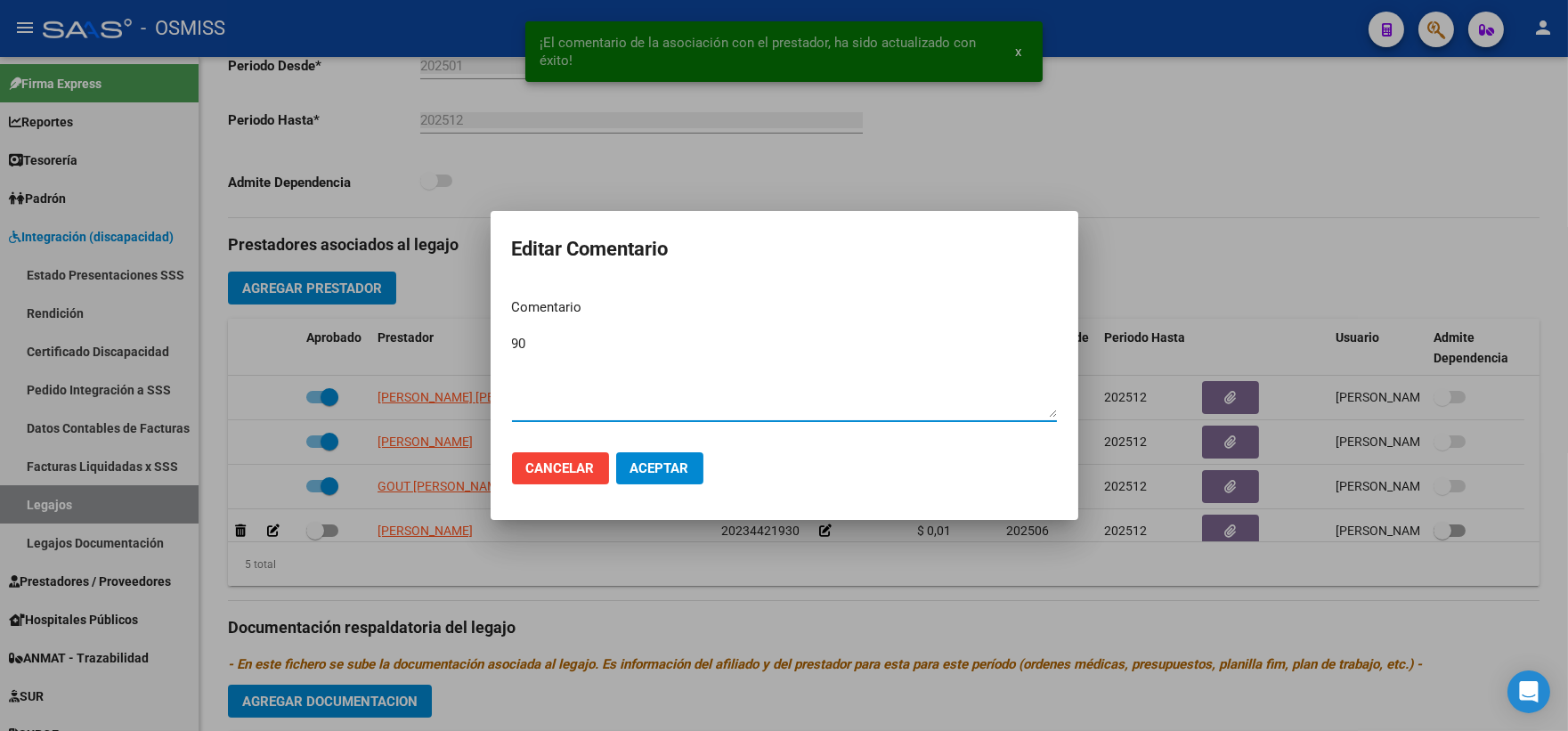
paste textarea "[PERSON_NAME]"
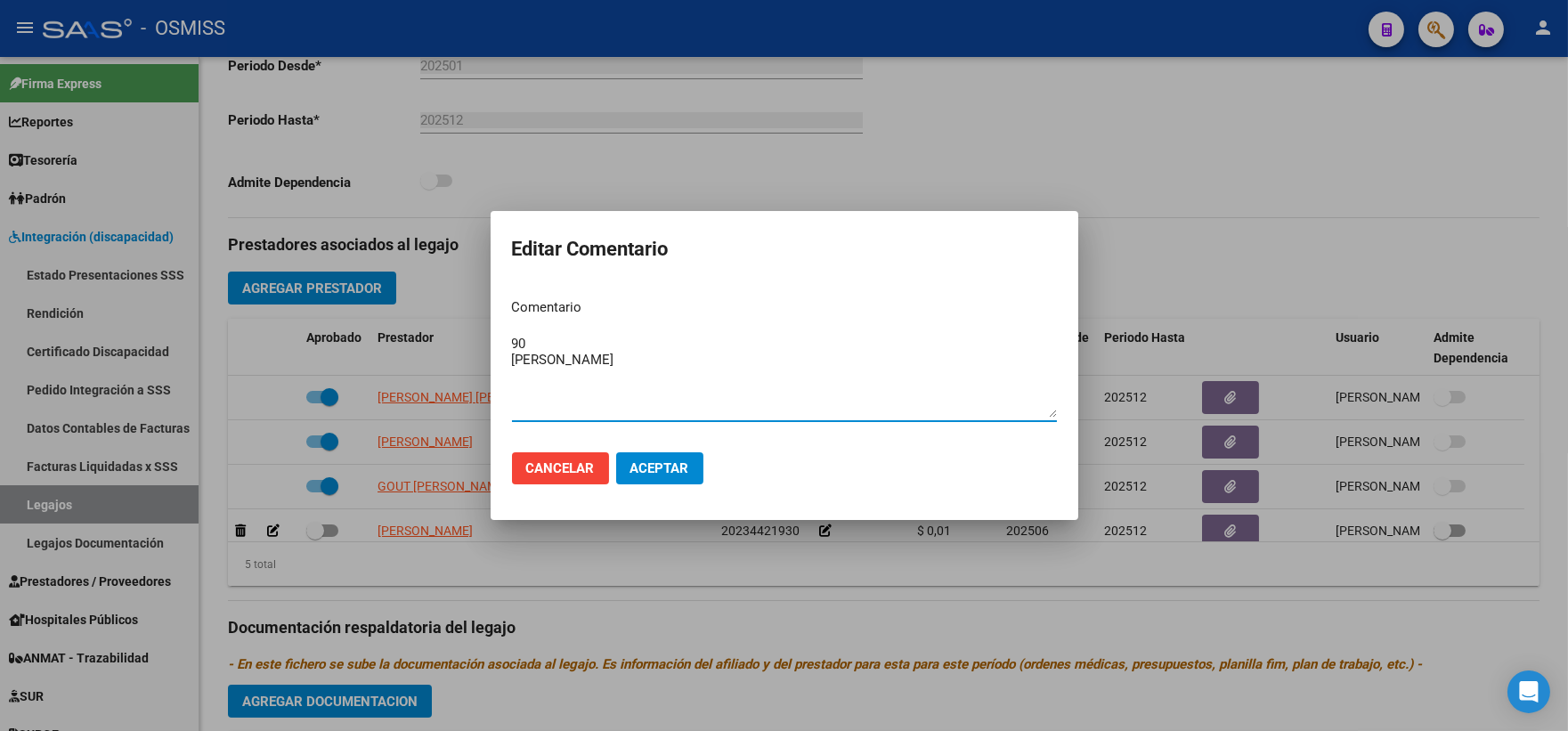
type textarea "90 [PERSON_NAME]"
click at [673, 468] on span "Aceptar" at bounding box center [660, 468] width 59 height 16
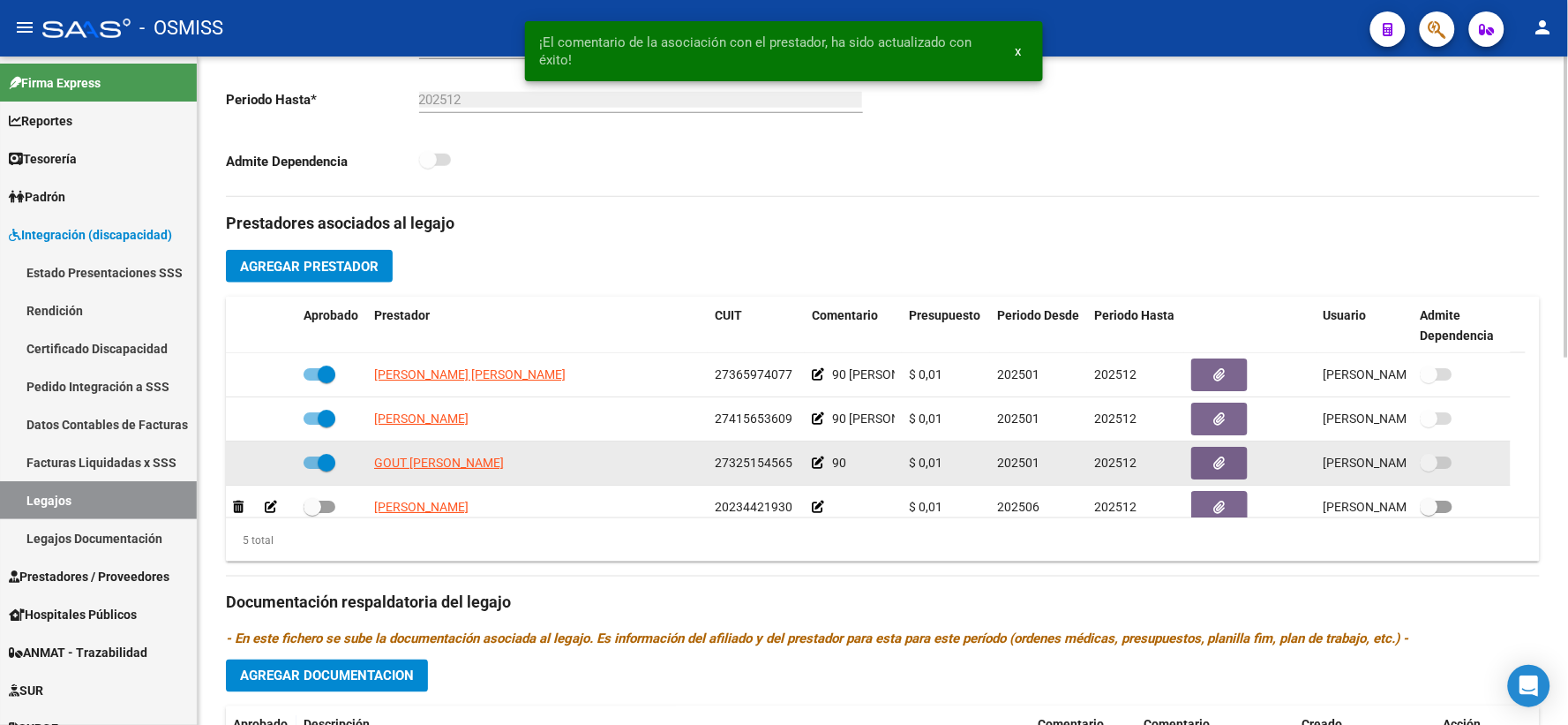
click at [819, 469] on icon at bounding box center [818, 463] width 13 height 13
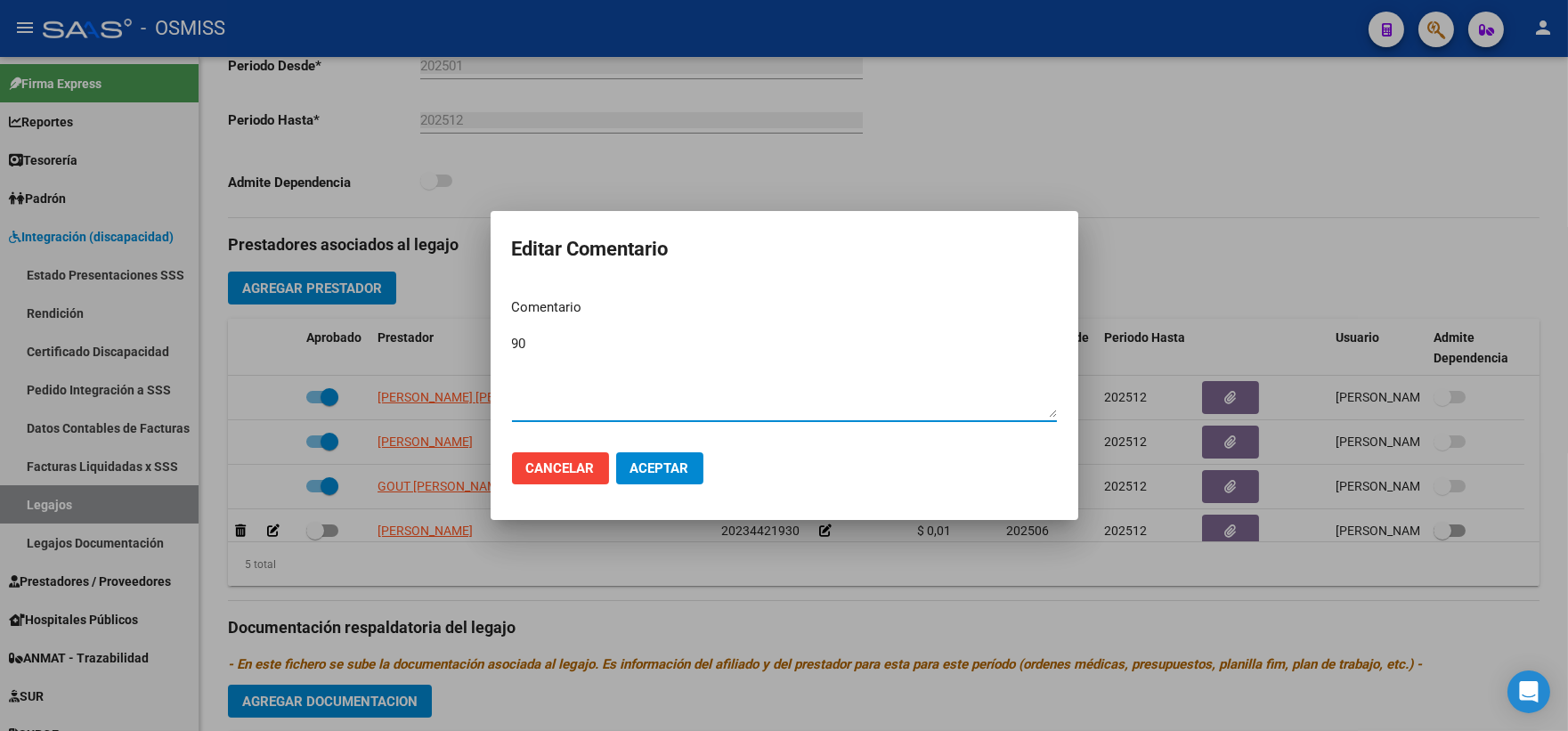
paste textarea "[PERSON_NAME]"
type textarea "90 [PERSON_NAME]"
click at [648, 460] on span "Aceptar" at bounding box center [660, 468] width 59 height 16
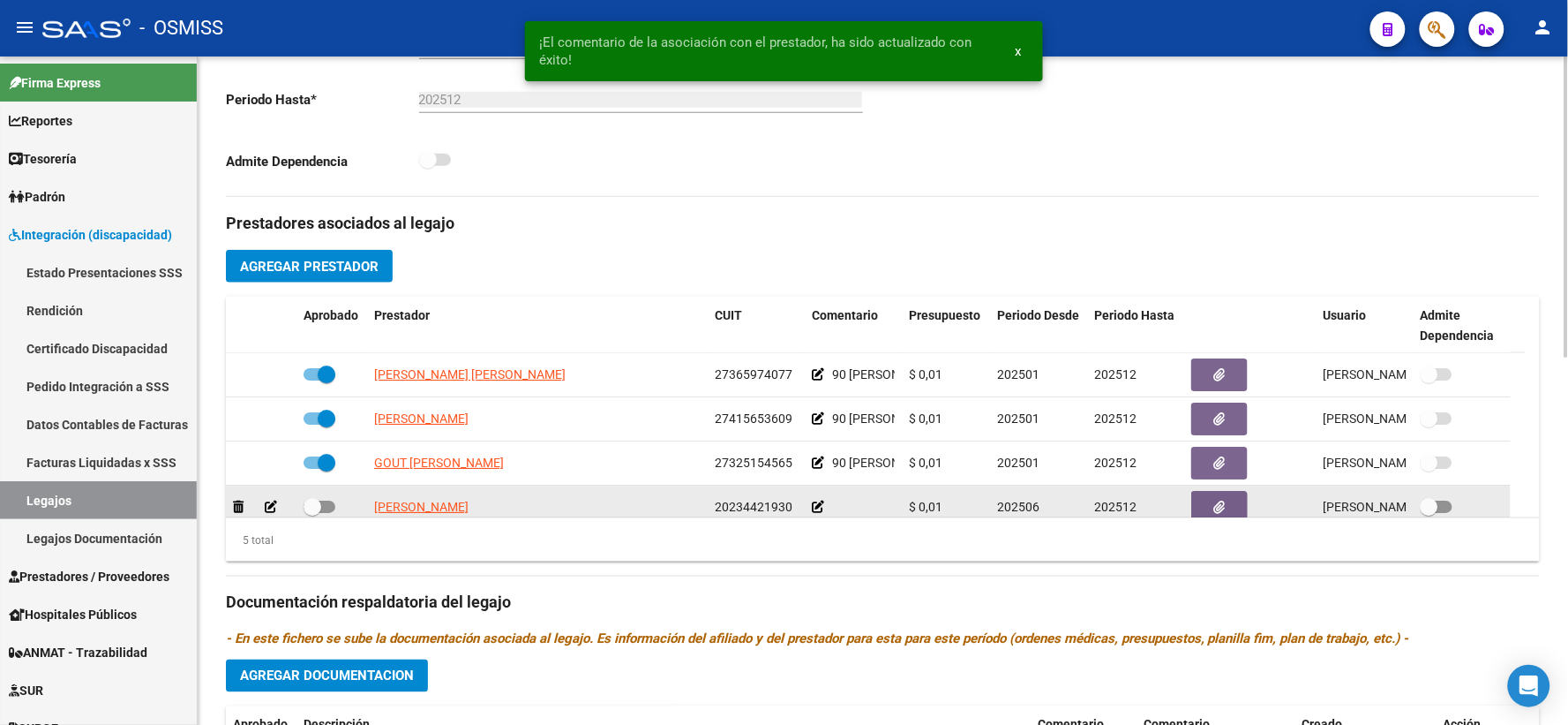
click at [818, 513] on icon at bounding box center [818, 506] width 13 height 13
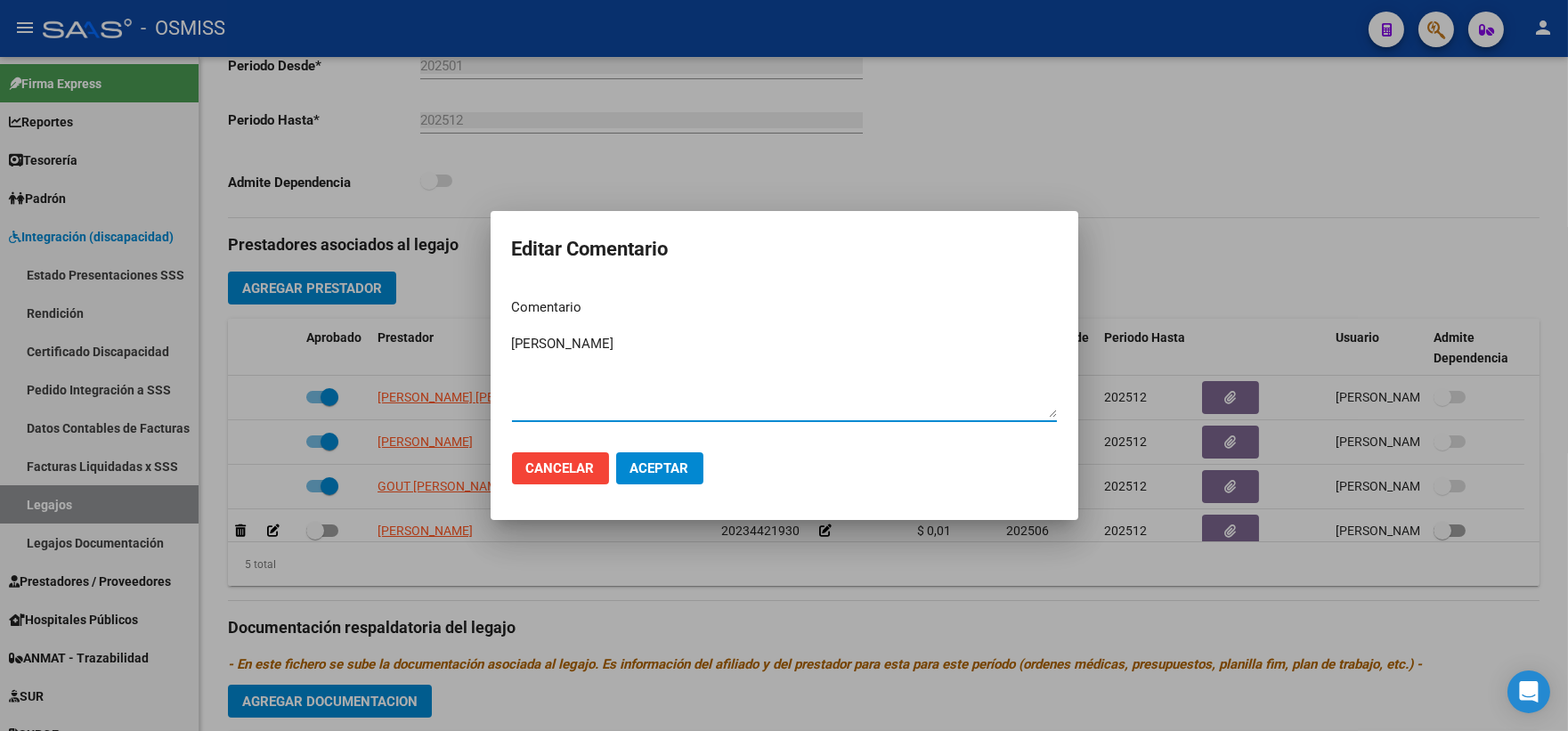
type textarea "[PERSON_NAME]"
click at [648, 468] on span "Aceptar" at bounding box center [660, 468] width 59 height 16
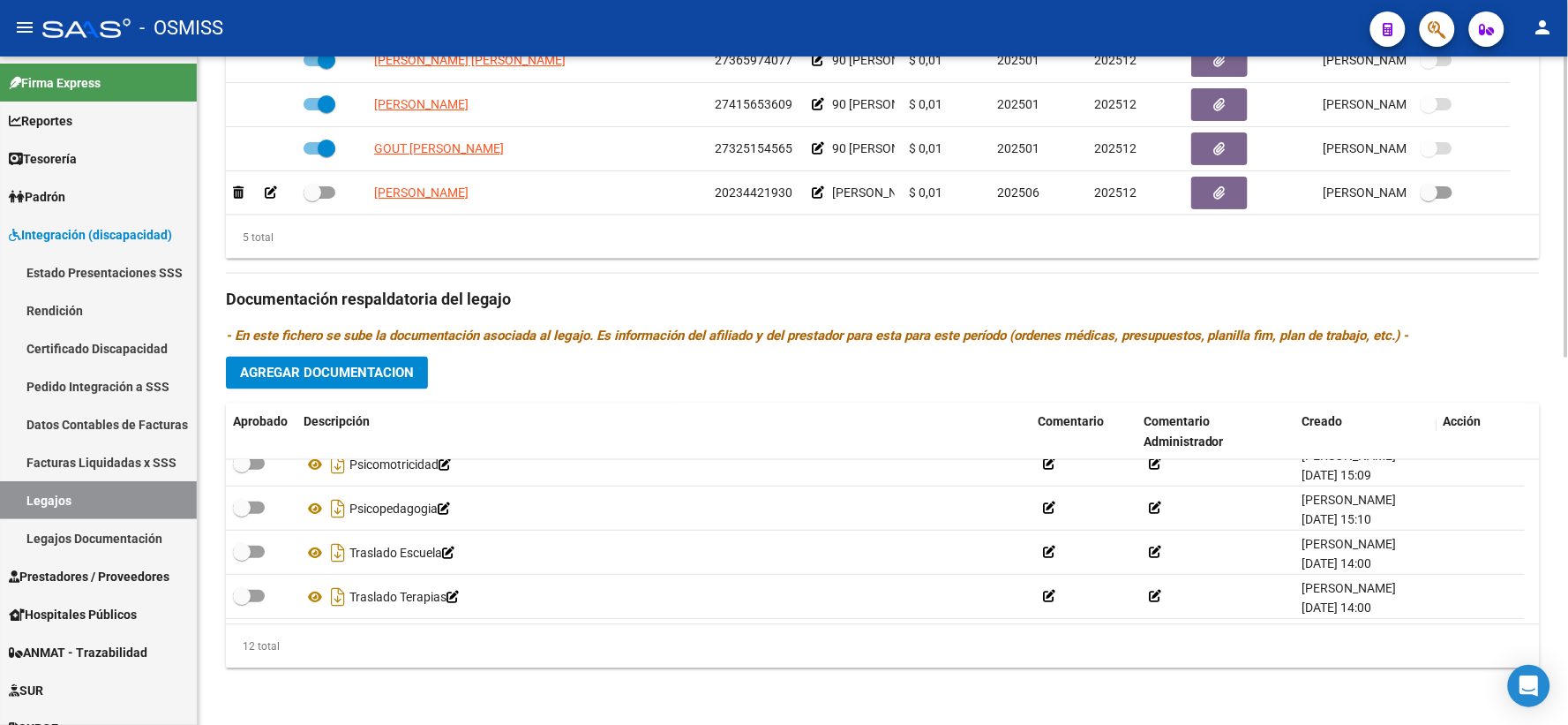
scroll to position [815, 0]
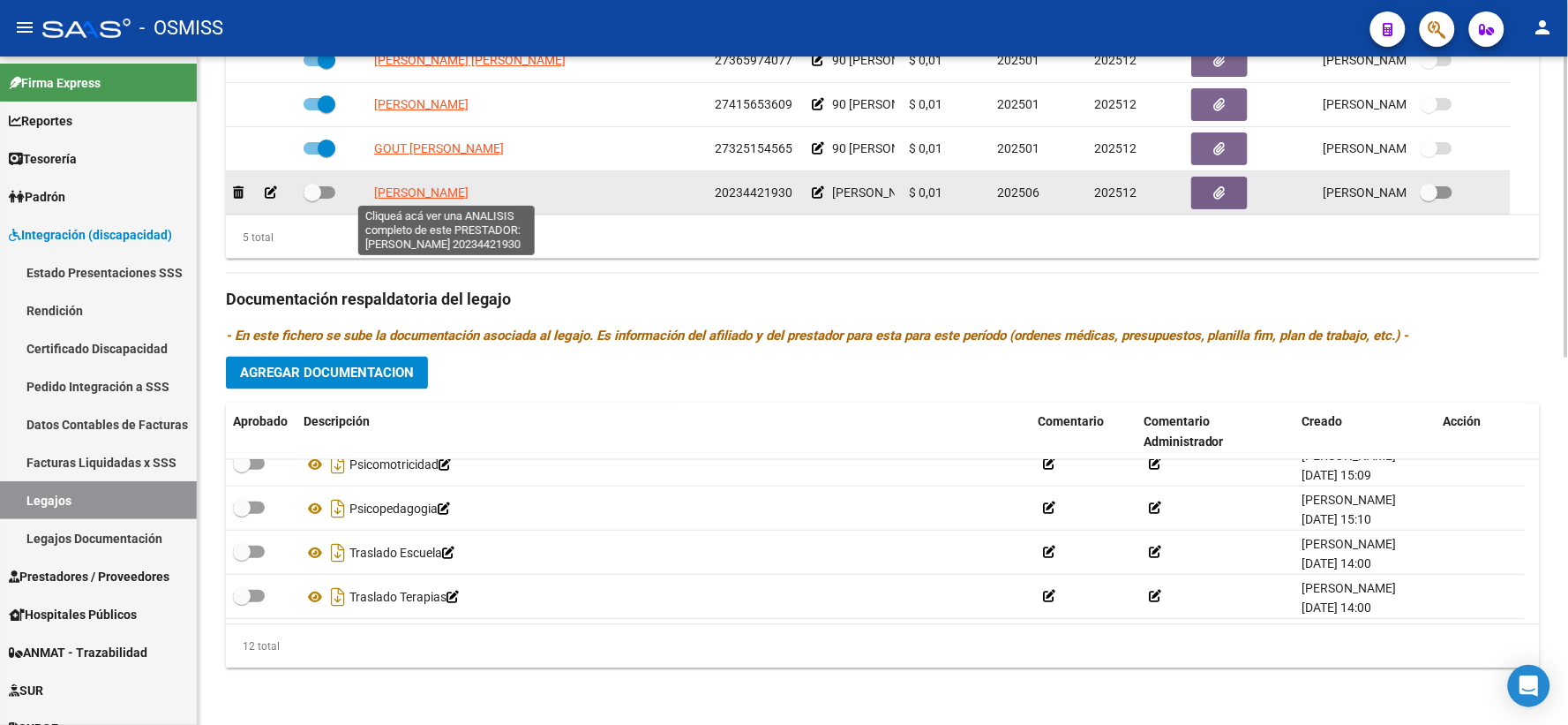
click at [433, 185] on span "[PERSON_NAME]" at bounding box center [421, 192] width 95 height 14
type textarea "20234421930"
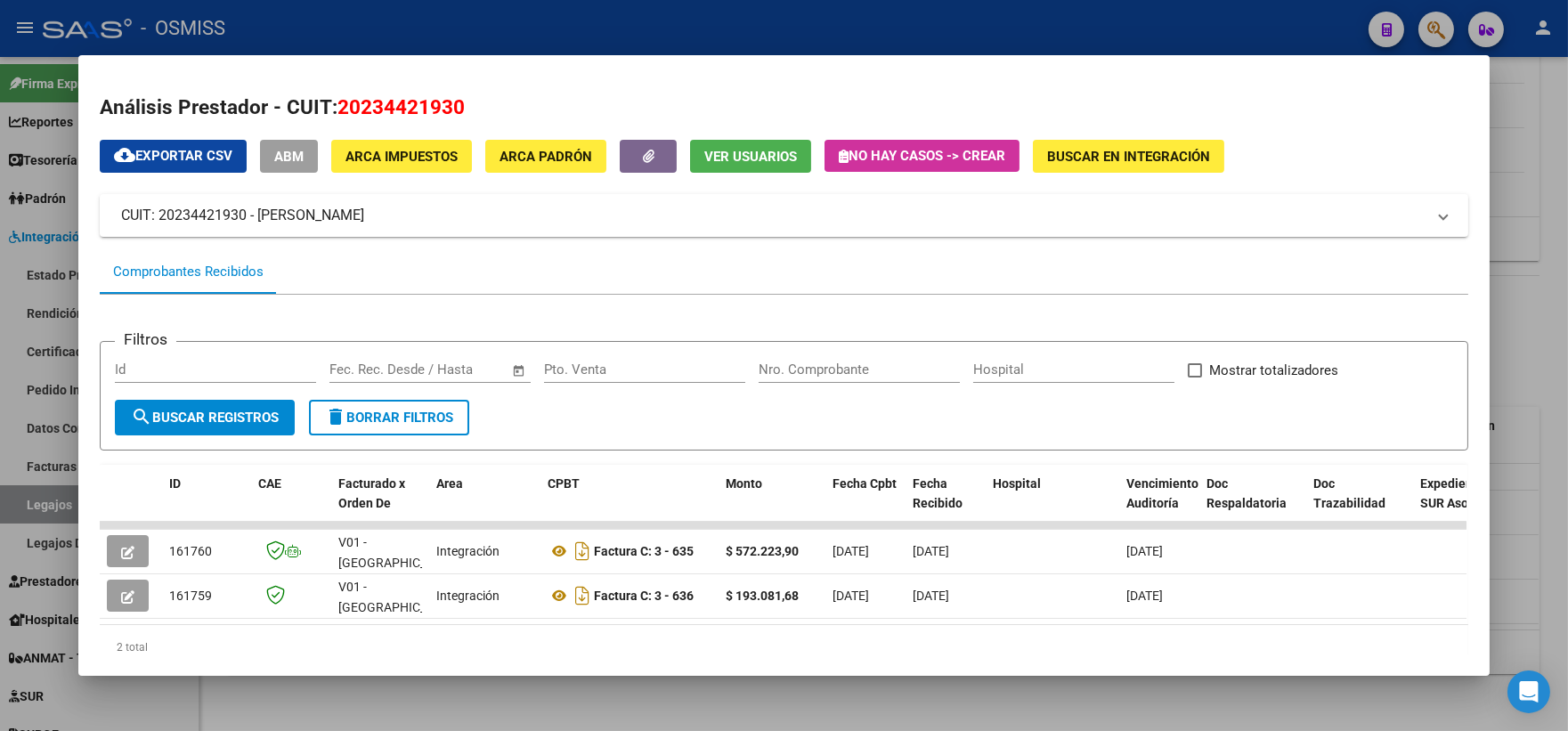
click at [1527, 351] on div at bounding box center [784, 365] width 1568 height 731
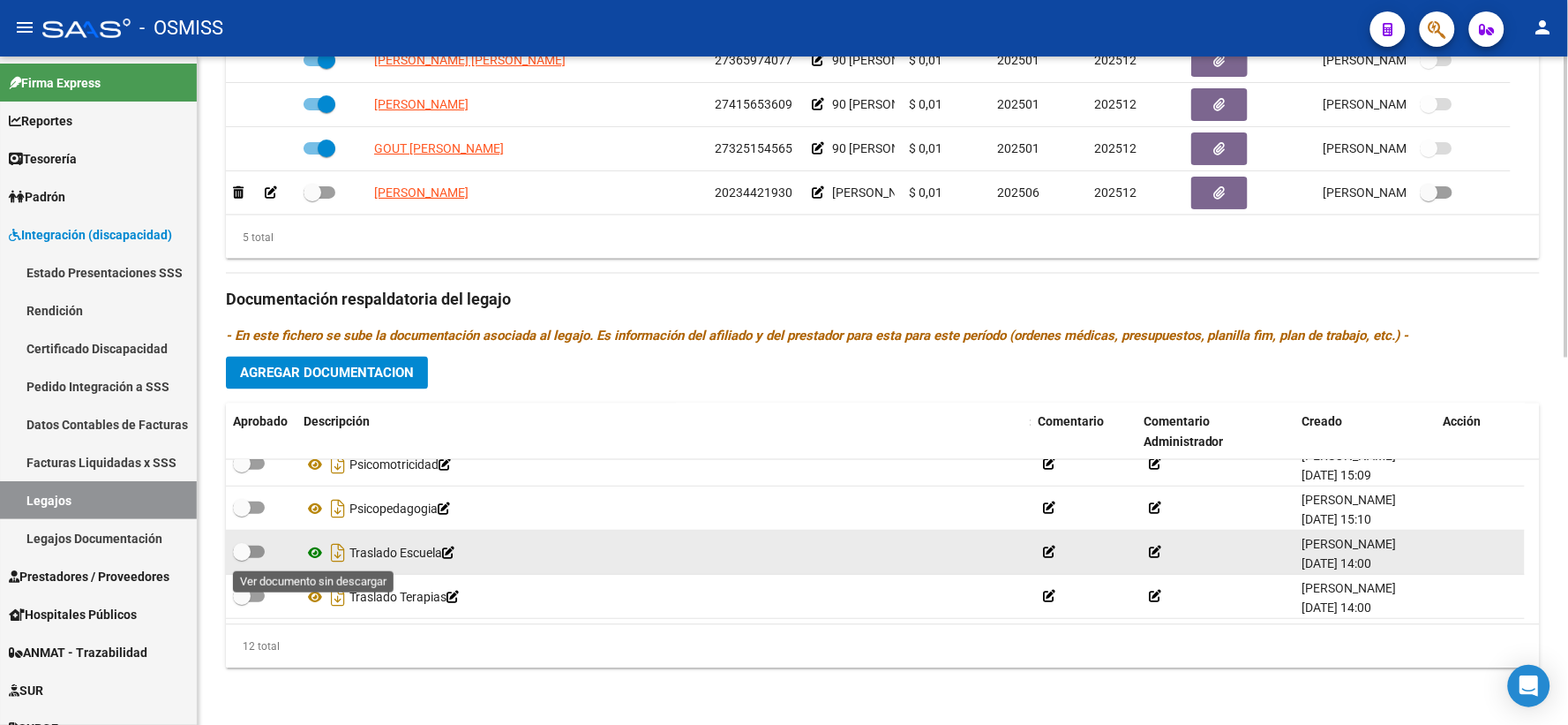
click at [313, 549] on icon at bounding box center [315, 551] width 23 height 21
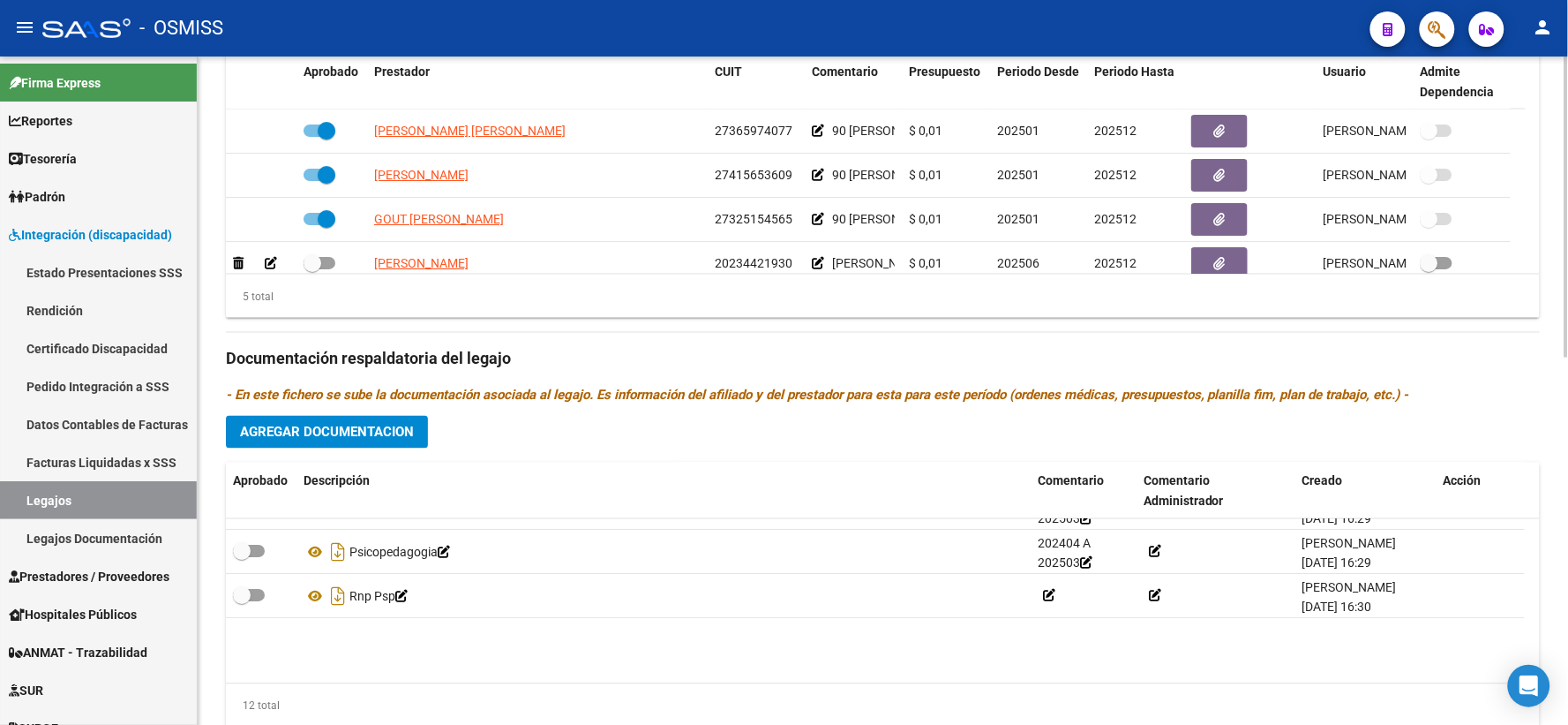
scroll to position [0, 0]
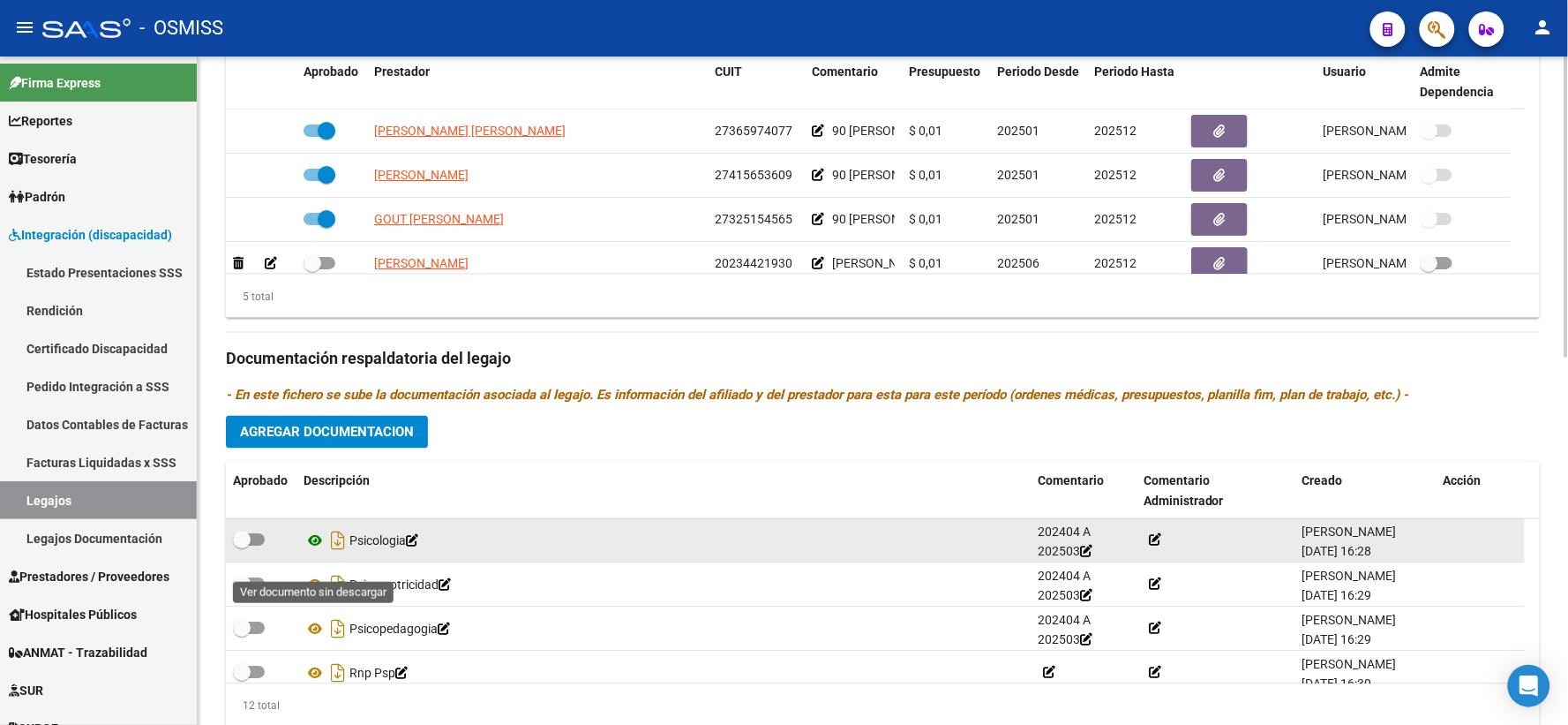
click at [310, 551] on icon at bounding box center [315, 541] width 23 height 21
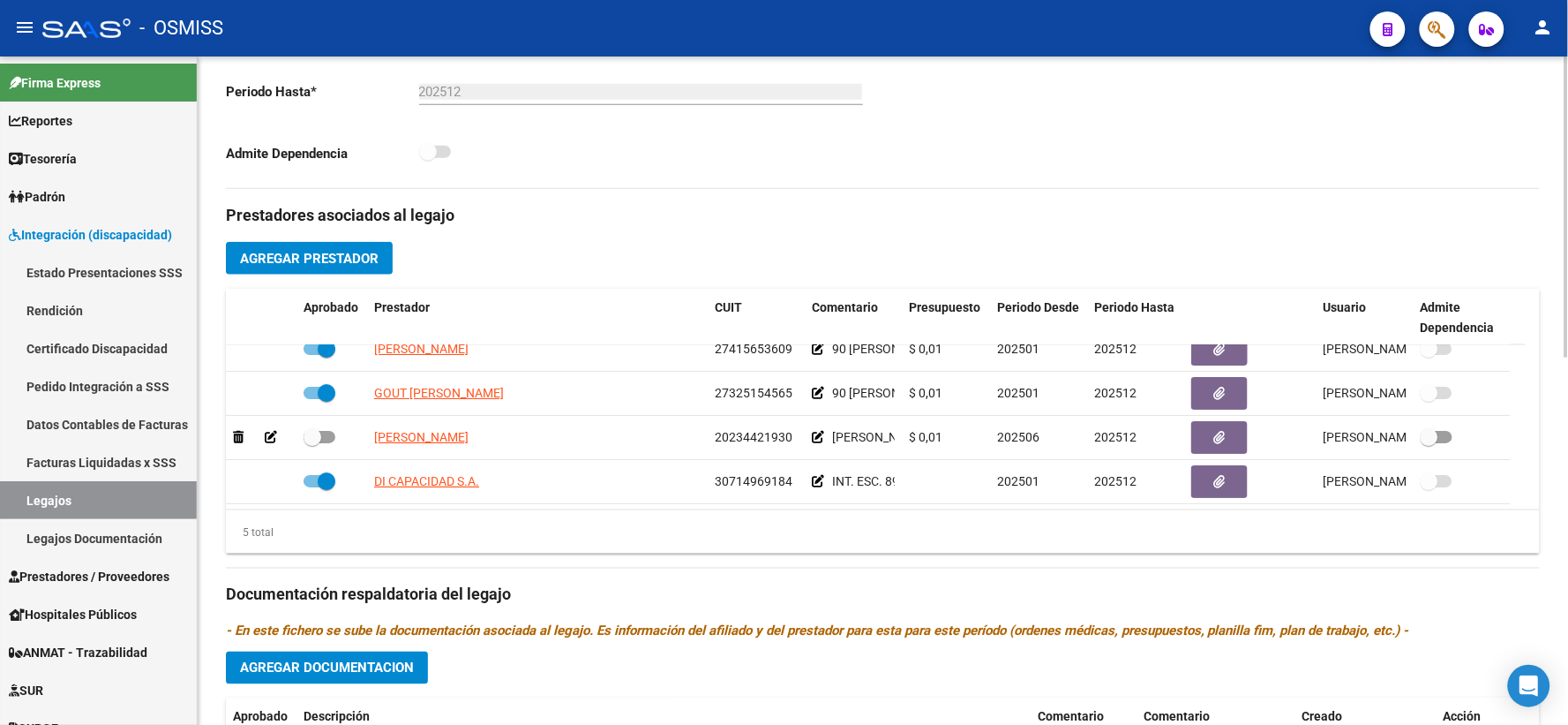
scroll to position [324, 0]
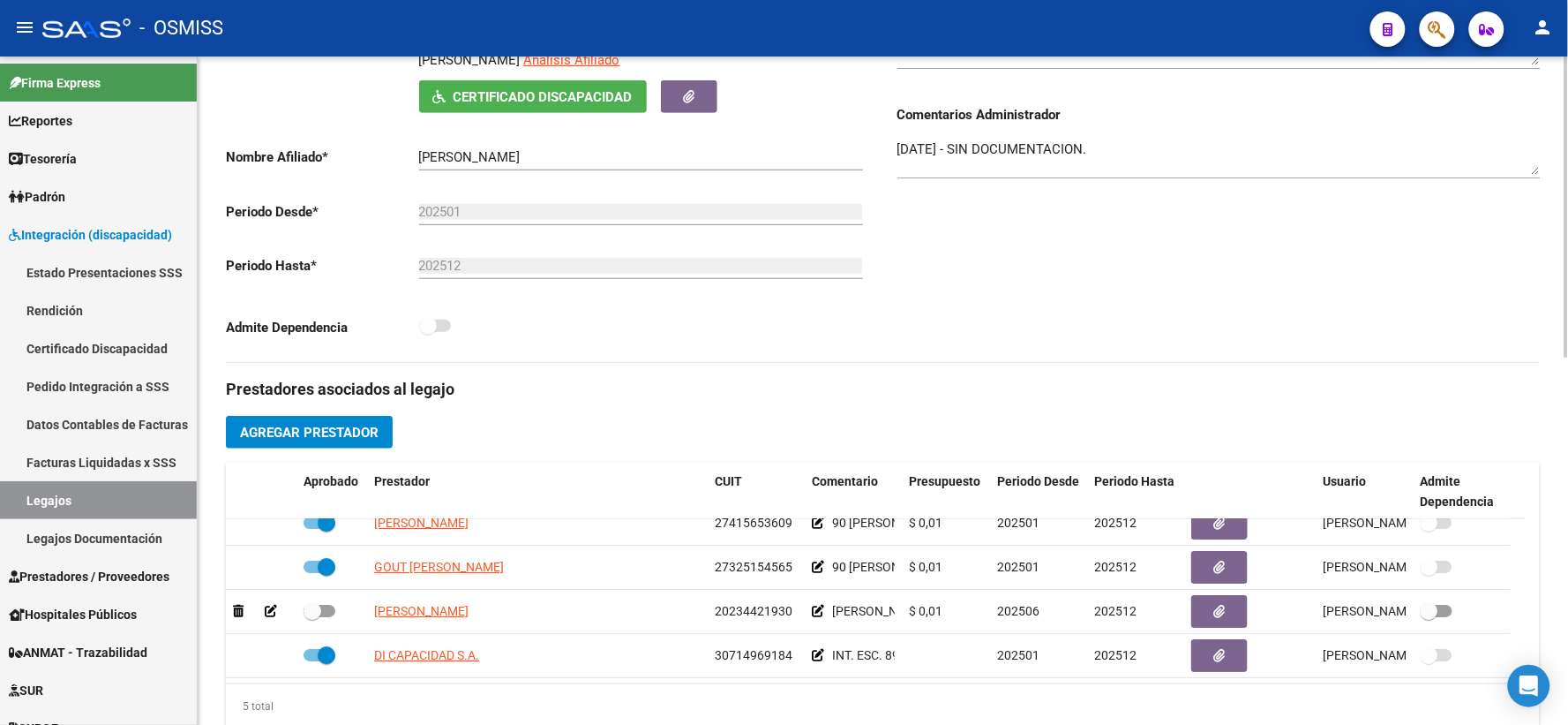
click at [898, 166] on textarea "[DATE] - SIN DOCUMENTACION." at bounding box center [1219, 157] width 643 height 36
click at [946, 161] on textarea "12/8 [DATE] - SIN DOCUMENTACION." at bounding box center [1219, 157] width 643 height 36
paste textarea "EL TRANSPORTE DE ESTE NIÑO REQUIERE DEPENDENCIA. LA ESCALA FIM DEBE ESTAR FIRMA…"
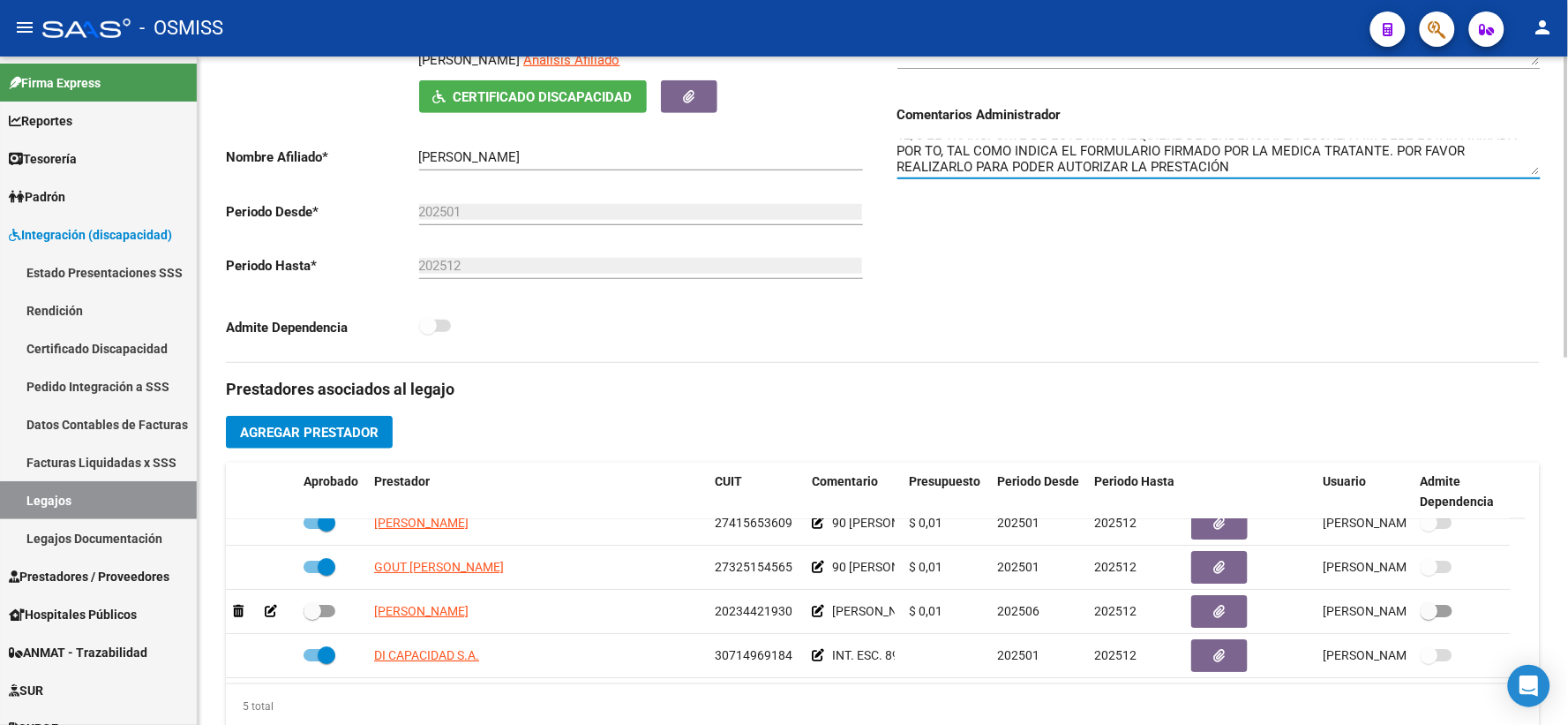
scroll to position [0, 0]
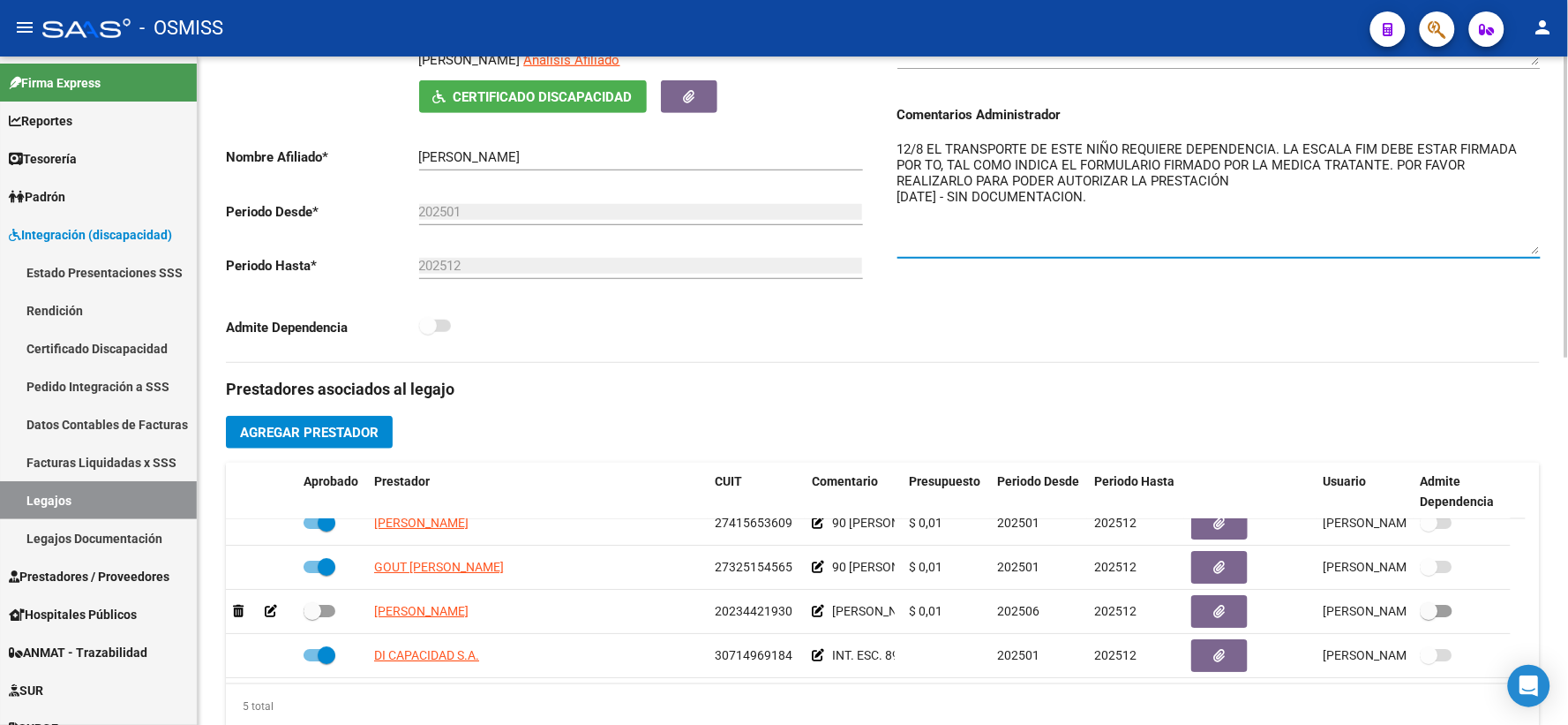
drag, startPoint x: 1538, startPoint y: 188, endPoint x: 1530, endPoint y: 278, distance: 90.4
click at [1530, 254] on textarea "12/8 EL TRANSPORTE DE ESTE NIÑO REQUIERE DEPENDENCIA. LA ESCALA FIM DEBE ESTAR …" at bounding box center [1219, 196] width 643 height 114
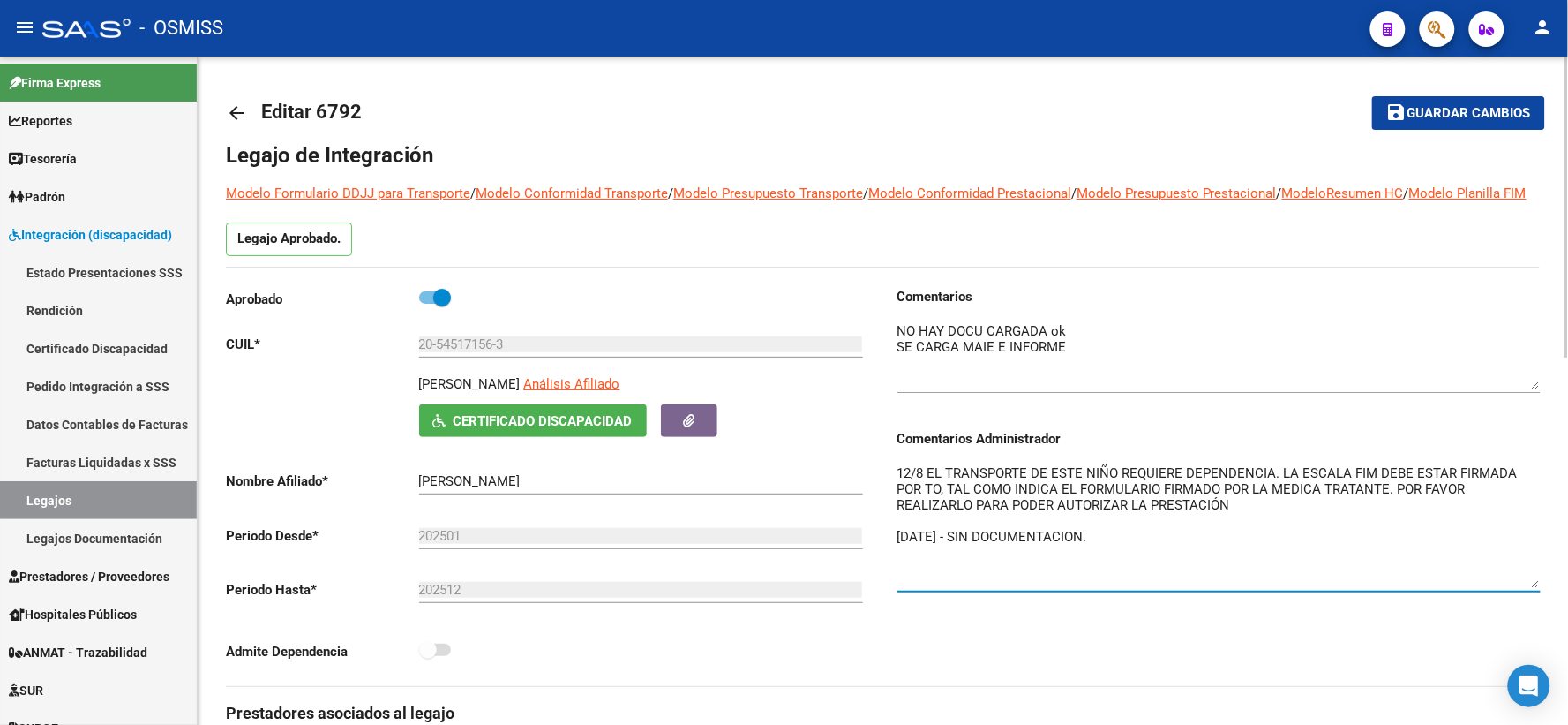
type textarea "12/8 EL TRANSPORTE DE ESTE NIÑO REQUIERE DEPENDENCIA. LA ESCALA FIM DEBE ESTAR …"
drag, startPoint x: 1469, startPoint y: 118, endPoint x: 1461, endPoint y: 132, distance: 16.1
click at [1466, 124] on button "save Guardar cambios" at bounding box center [1458, 112] width 173 height 33
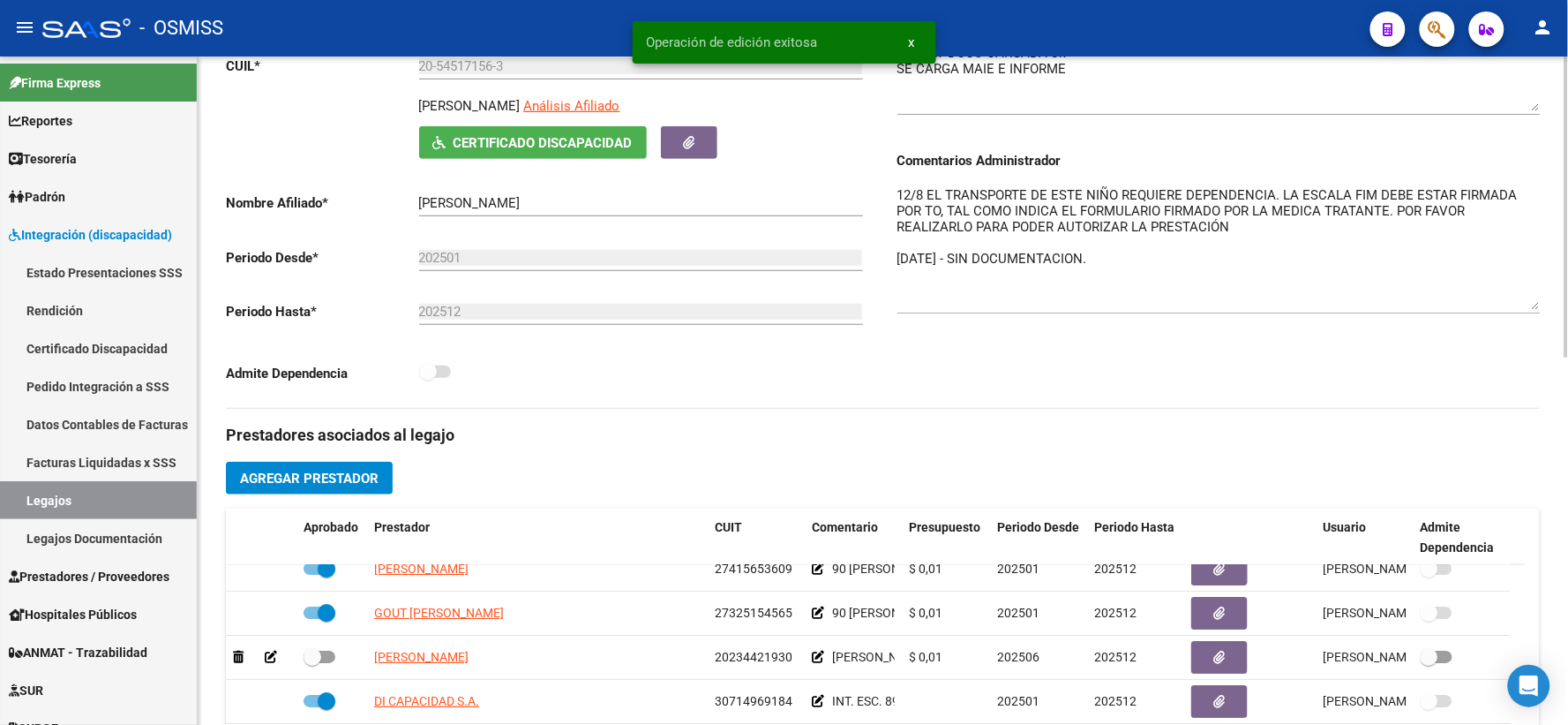
scroll to position [408, 0]
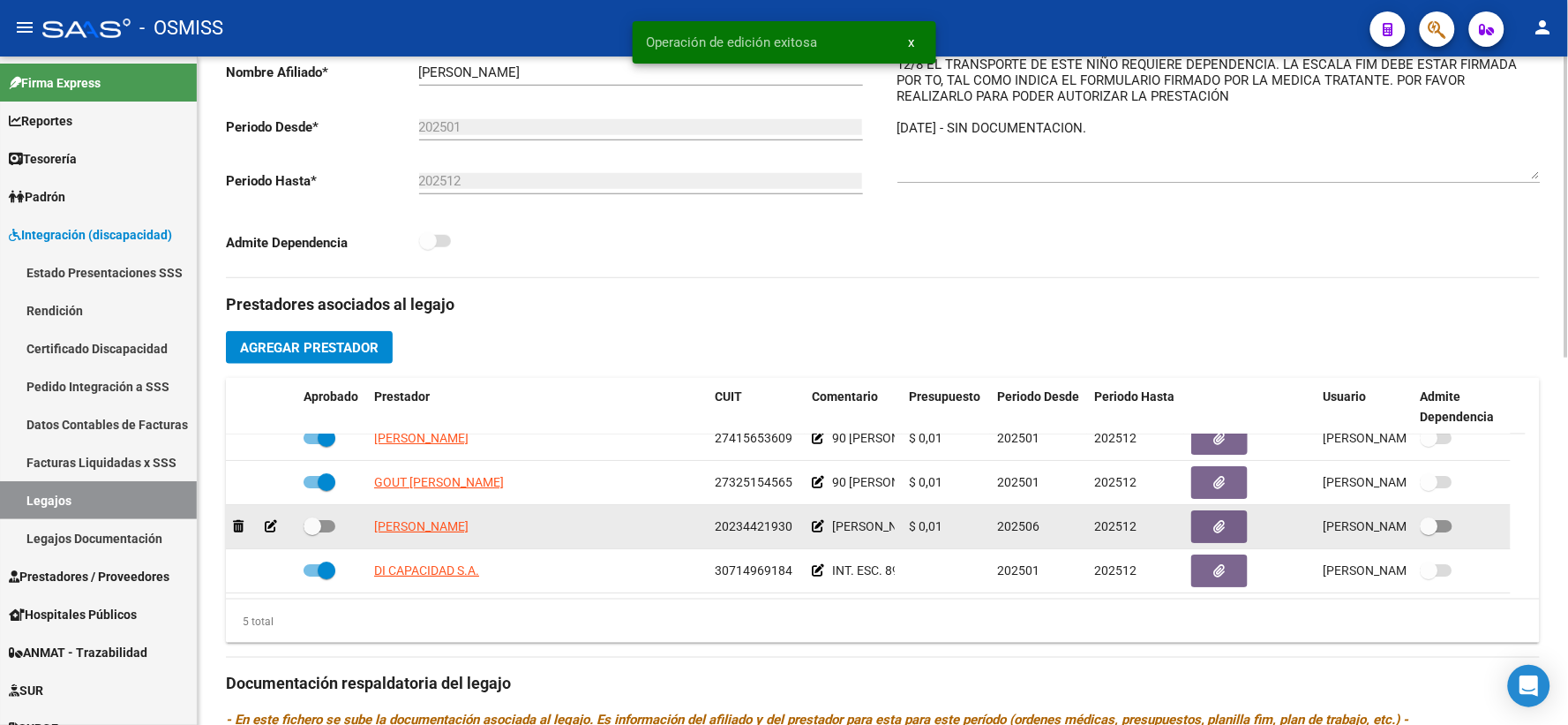
click at [814, 533] on icon at bounding box center [818, 526] width 13 height 13
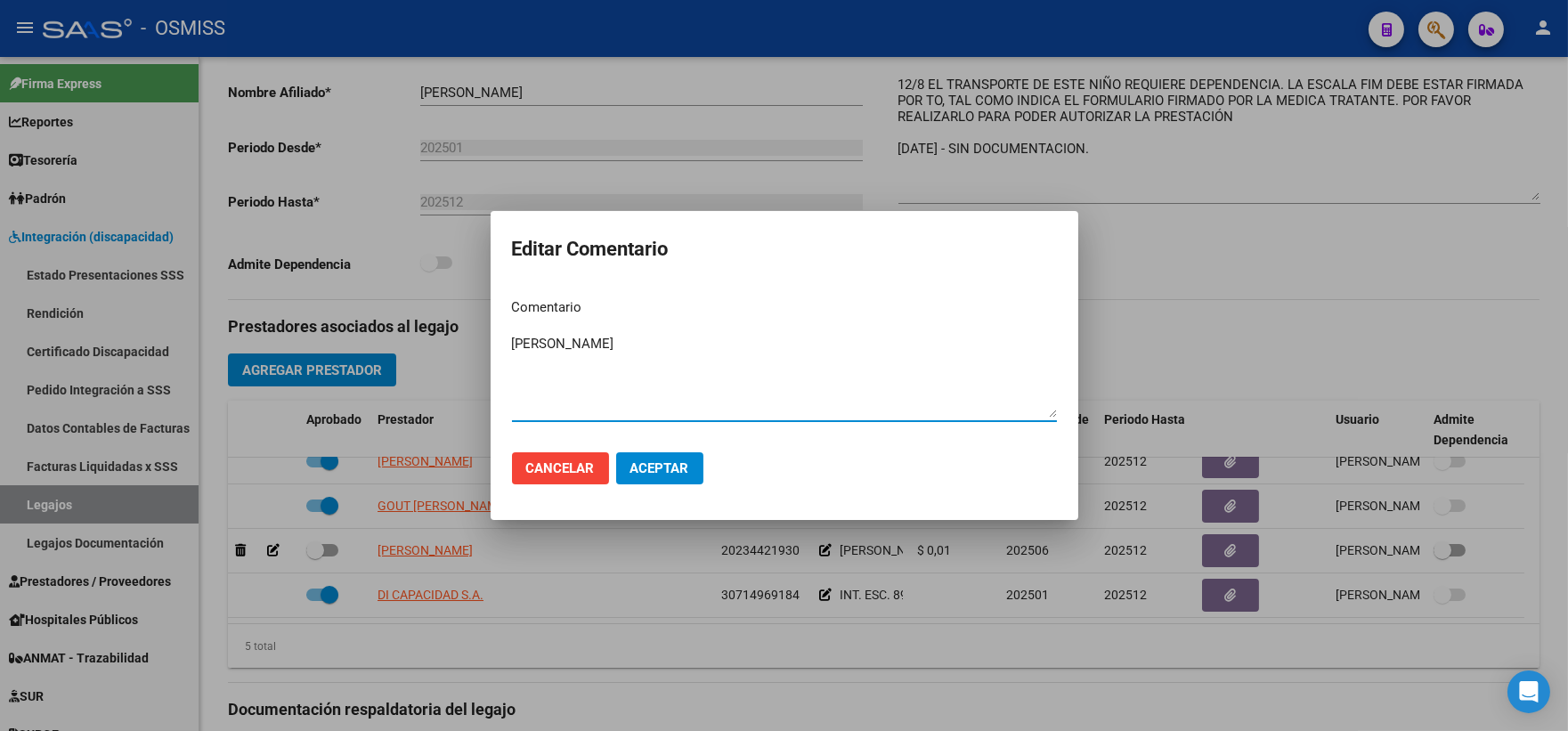
paste textarea "EL TRANSPORTE DE ESTE NIÑO REQUIERE DEPENDENCIA. LA ESCALA FIM DEBE ESTAR FIRMA…"
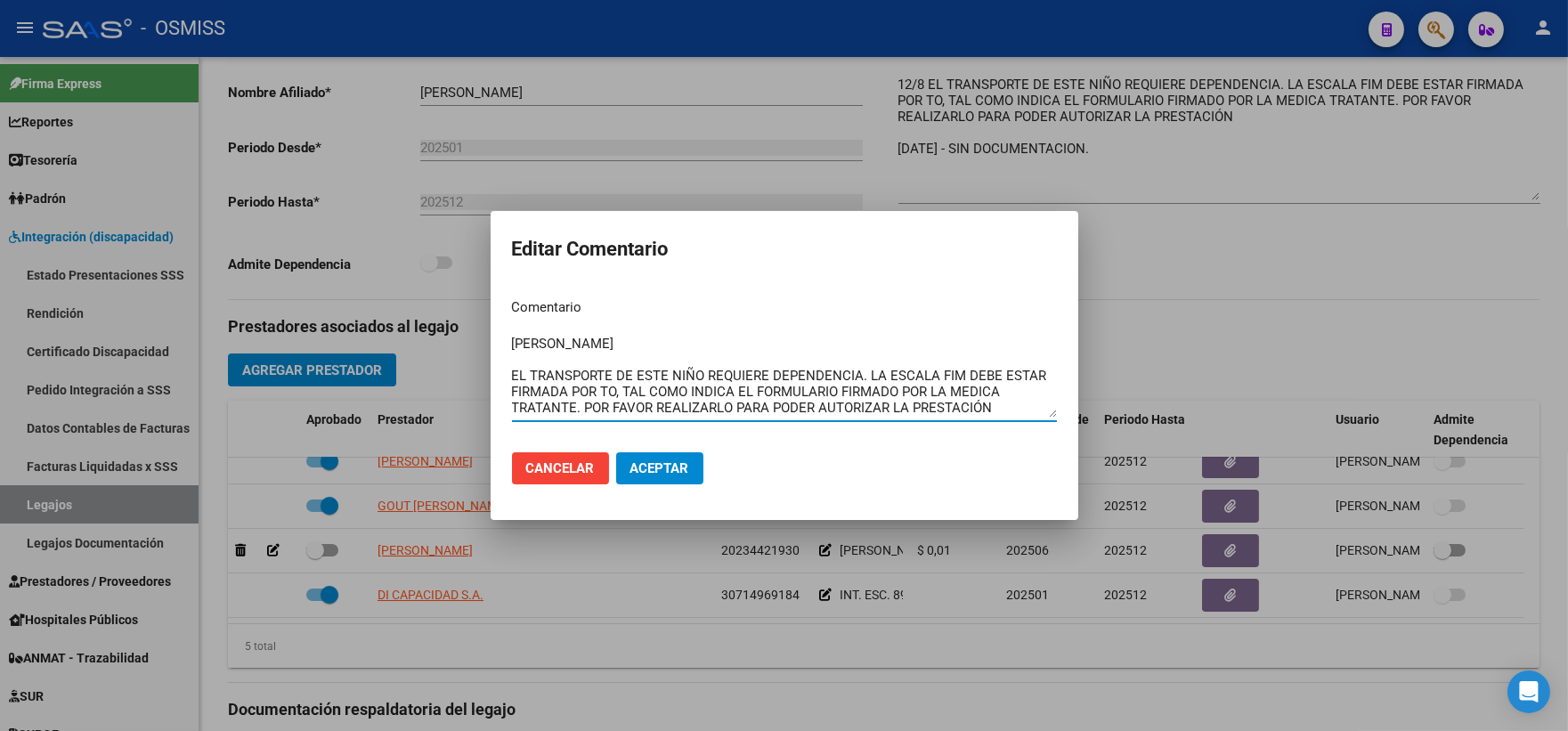
type textarea "[PERSON_NAME] EL TRANSPORTE DE ESTE NIÑO REQUIERE DEPENDENCIA. LA ESCALA FIM DE…"
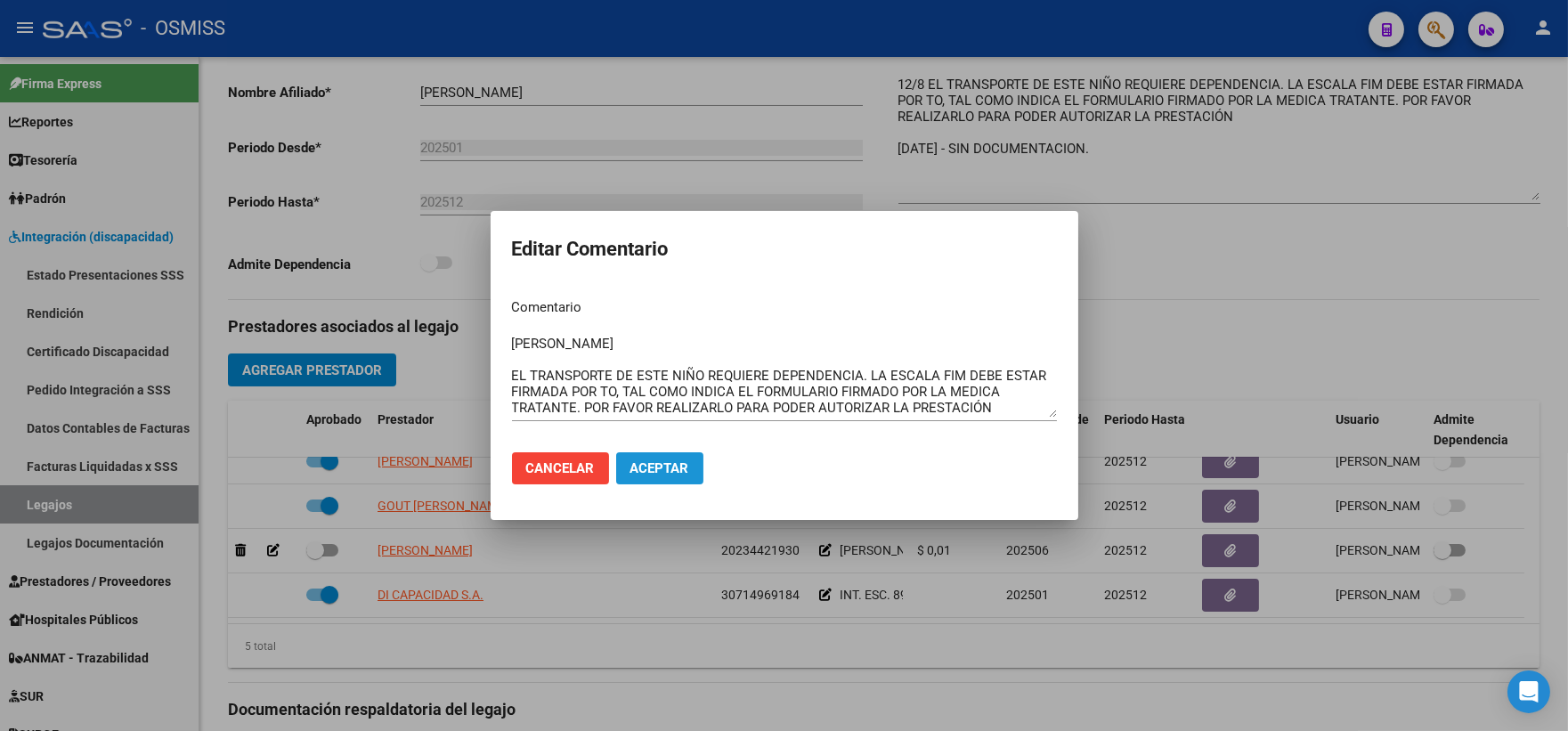
click at [683, 465] on span "Aceptar" at bounding box center [660, 468] width 59 height 16
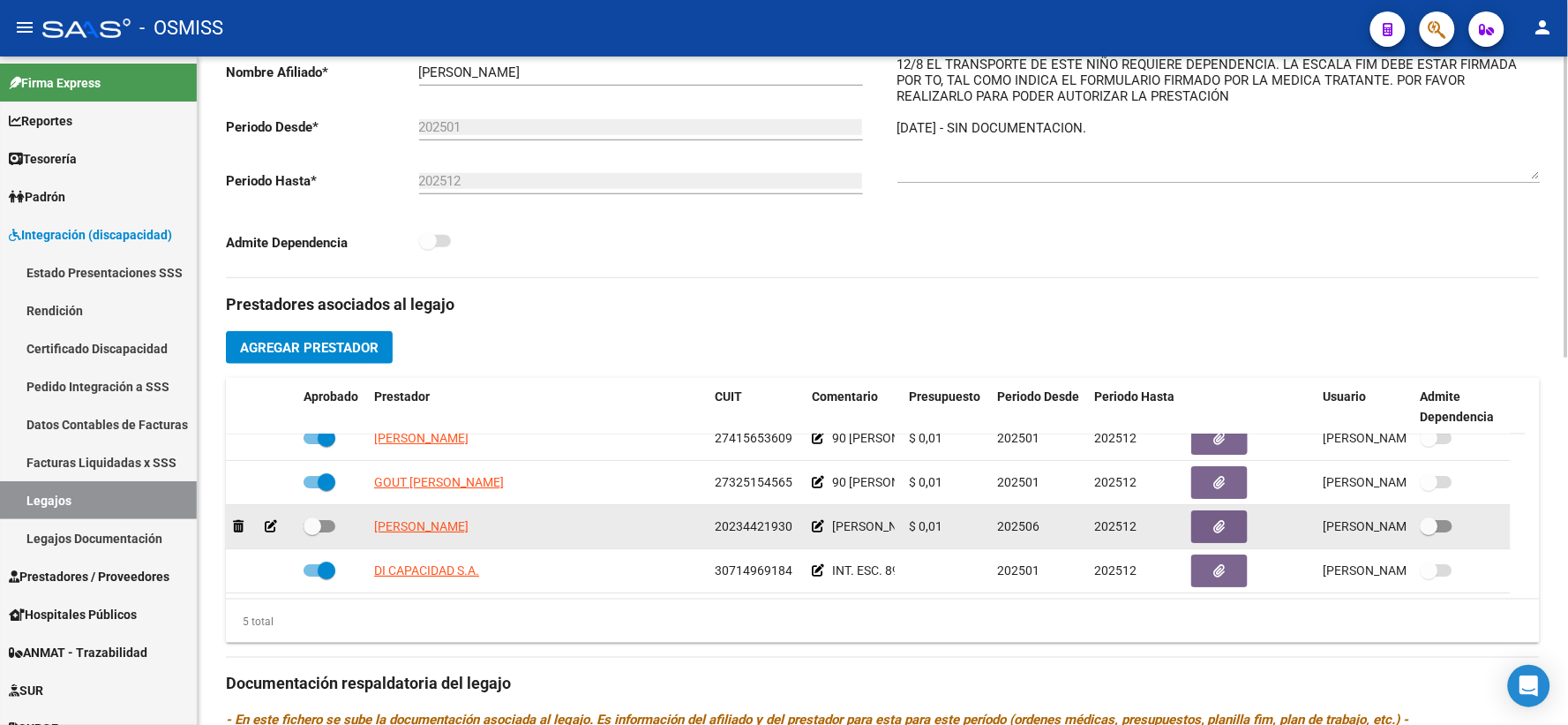
click at [819, 533] on icon at bounding box center [818, 526] width 13 height 13
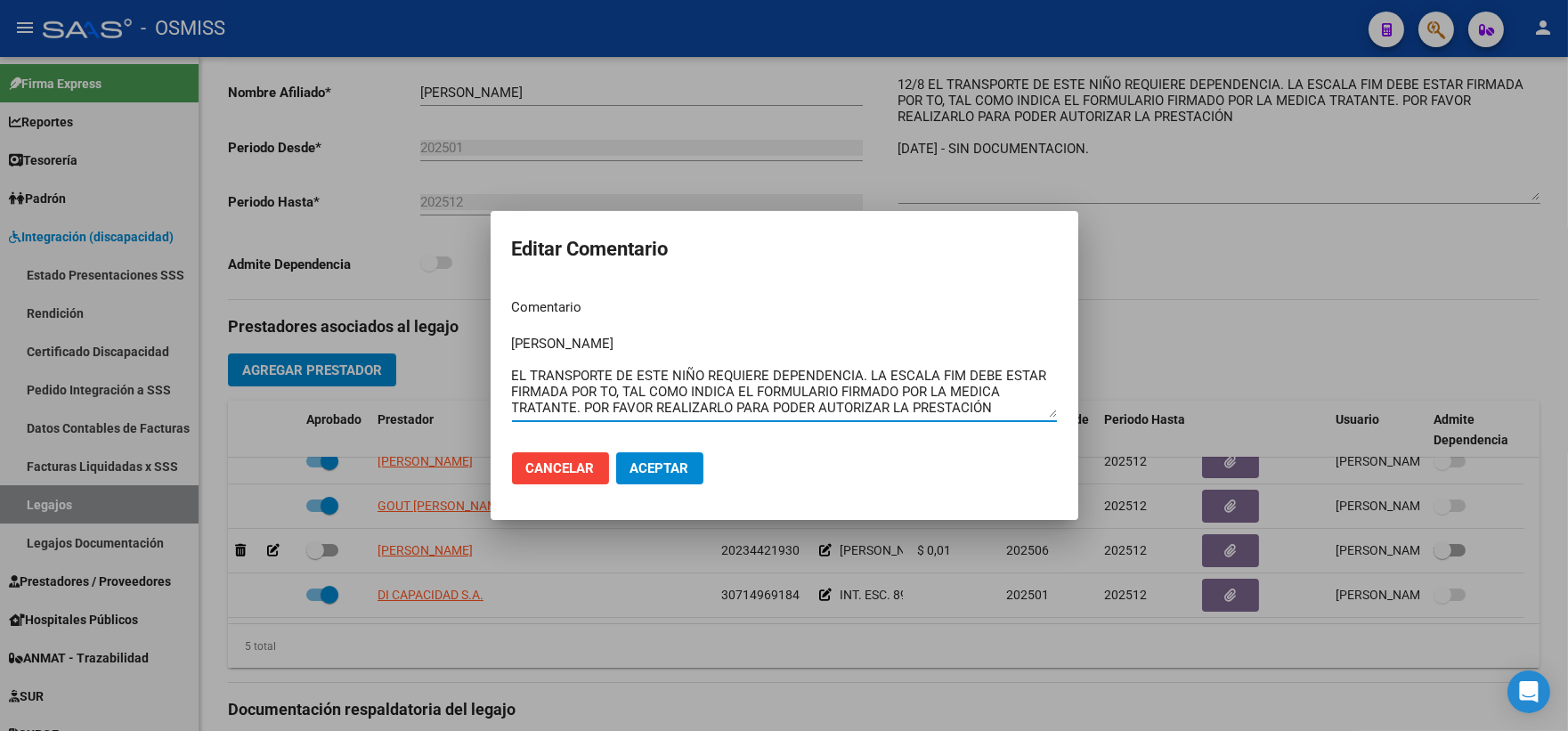
click at [508, 334] on mat-dialog-content "Comentario [PERSON_NAME] EL TRANSPORTE DE ESTE NIÑO REQUIERE DEPENDENCIA. LA ES…" at bounding box center [784, 360] width 588 height 154
click at [513, 338] on textarea "[PERSON_NAME] EL TRANSPORTE DE ESTE NIÑO REQUIERE DEPENDENCIA. LA ESCALA FIM DE…" at bounding box center [785, 376] width 545 height 84
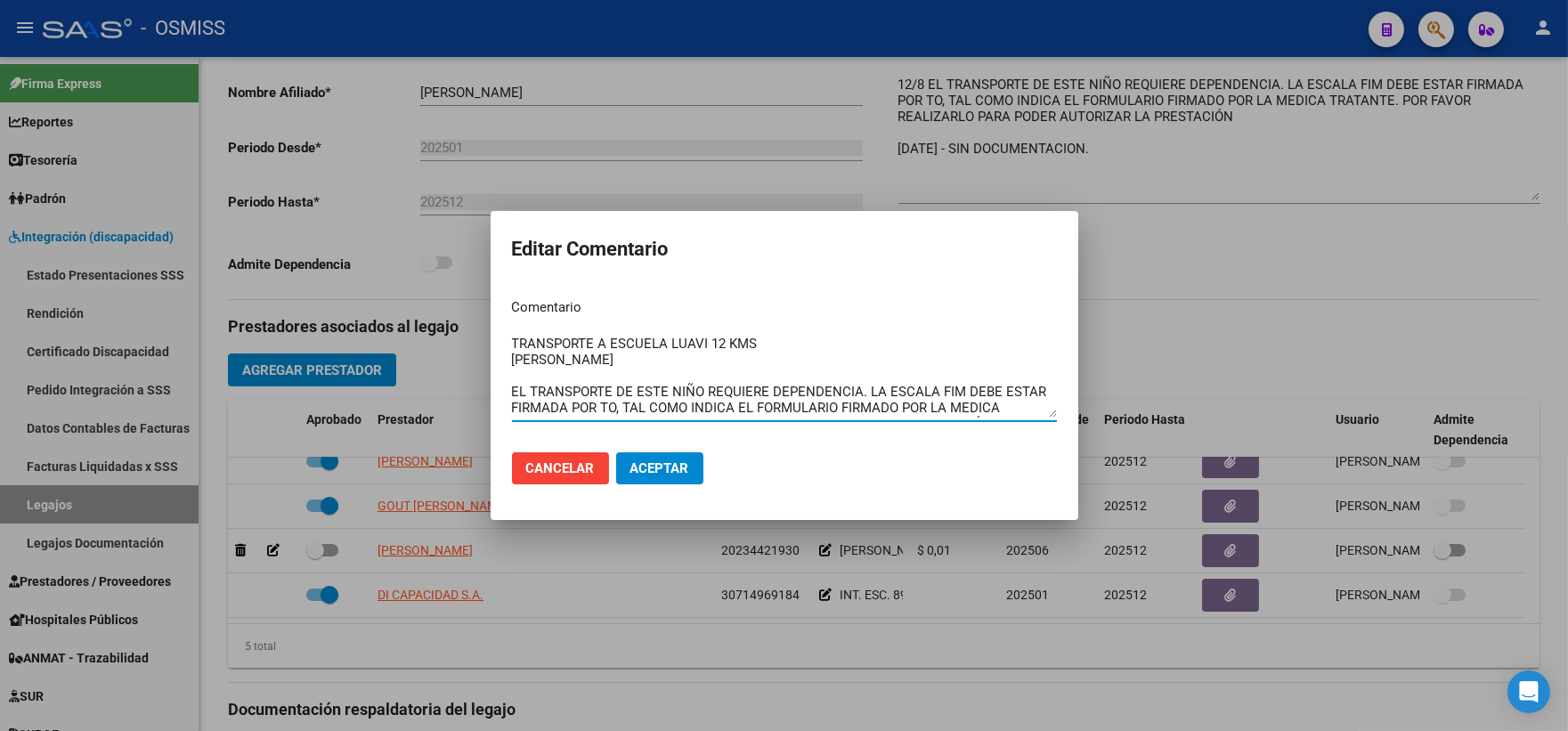
type textarea "TRANSPORTE A ESCUELA LUAVI 12 KMS [PERSON_NAME] EL TRANSPORTE DE ESTE NIÑO REQU…"
click at [656, 458] on button "Aceptar" at bounding box center [660, 468] width 88 height 32
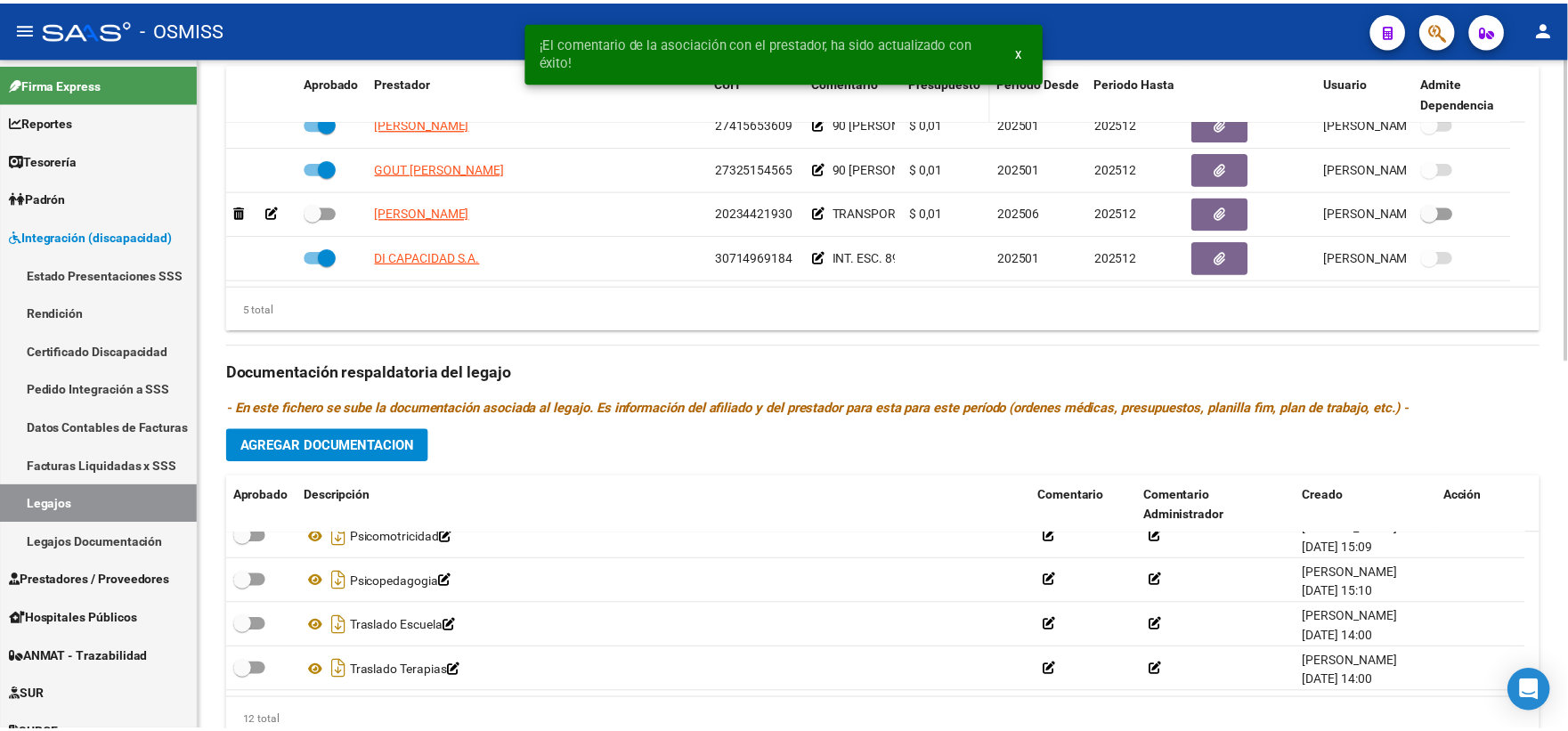
scroll to position [822, 0]
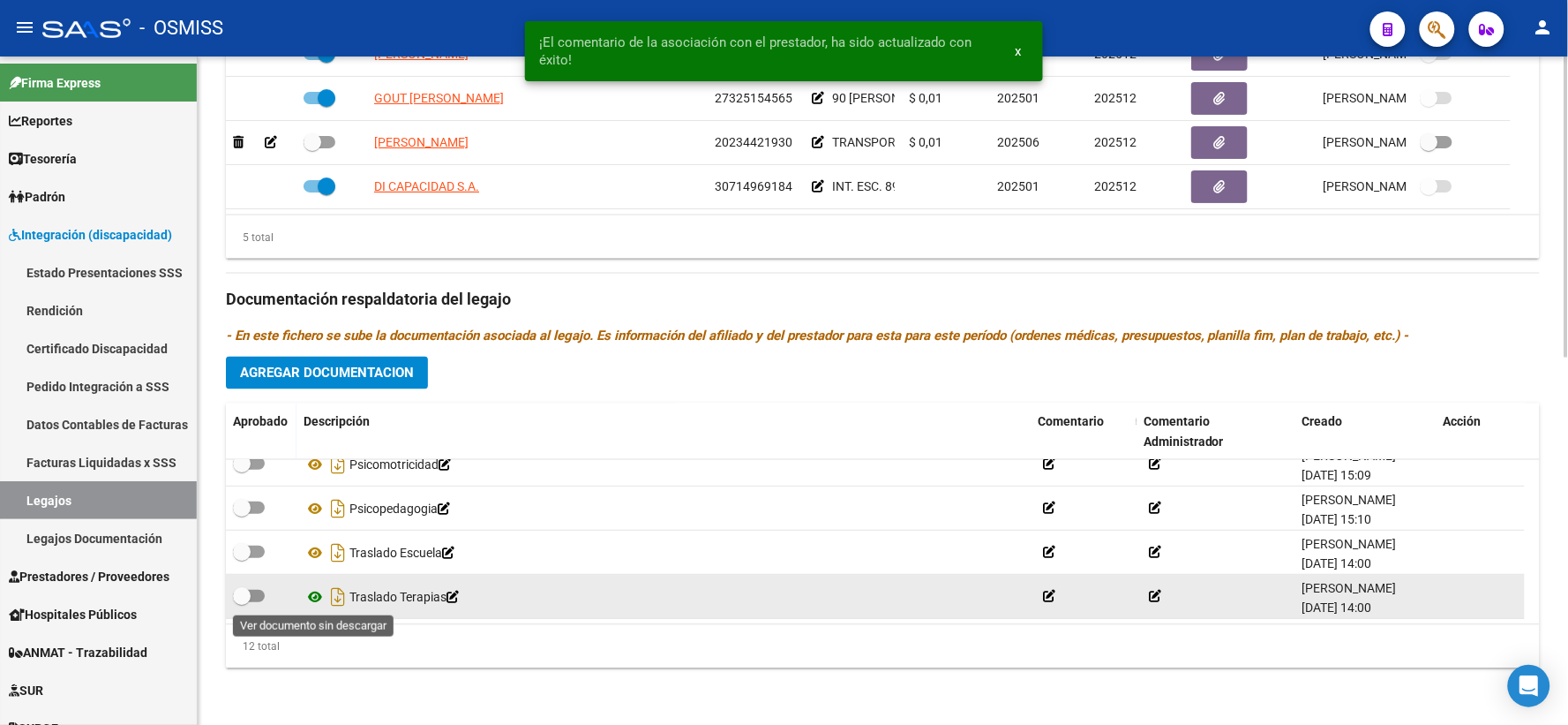
click at [315, 595] on icon at bounding box center [315, 596] width 23 height 21
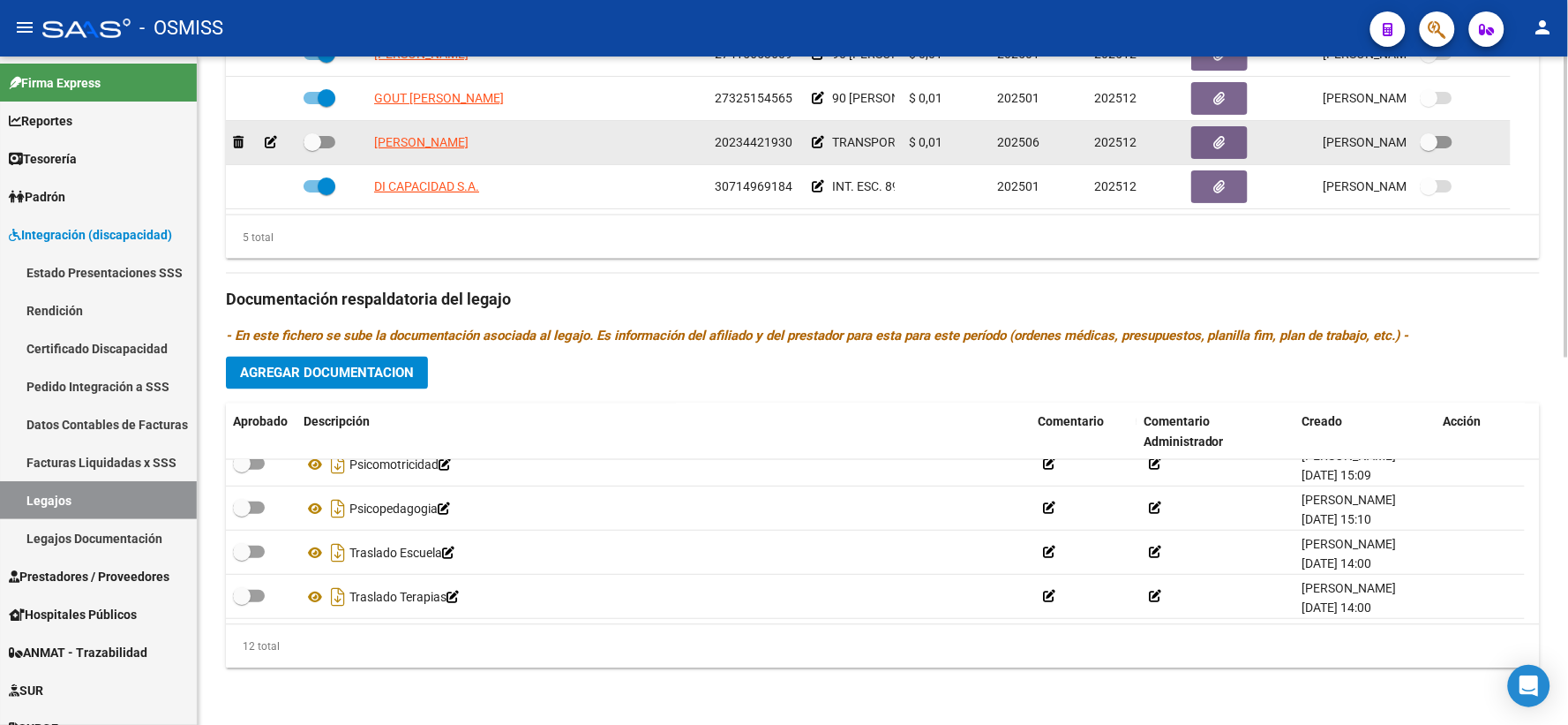
click at [820, 143] on icon at bounding box center [818, 142] width 13 height 13
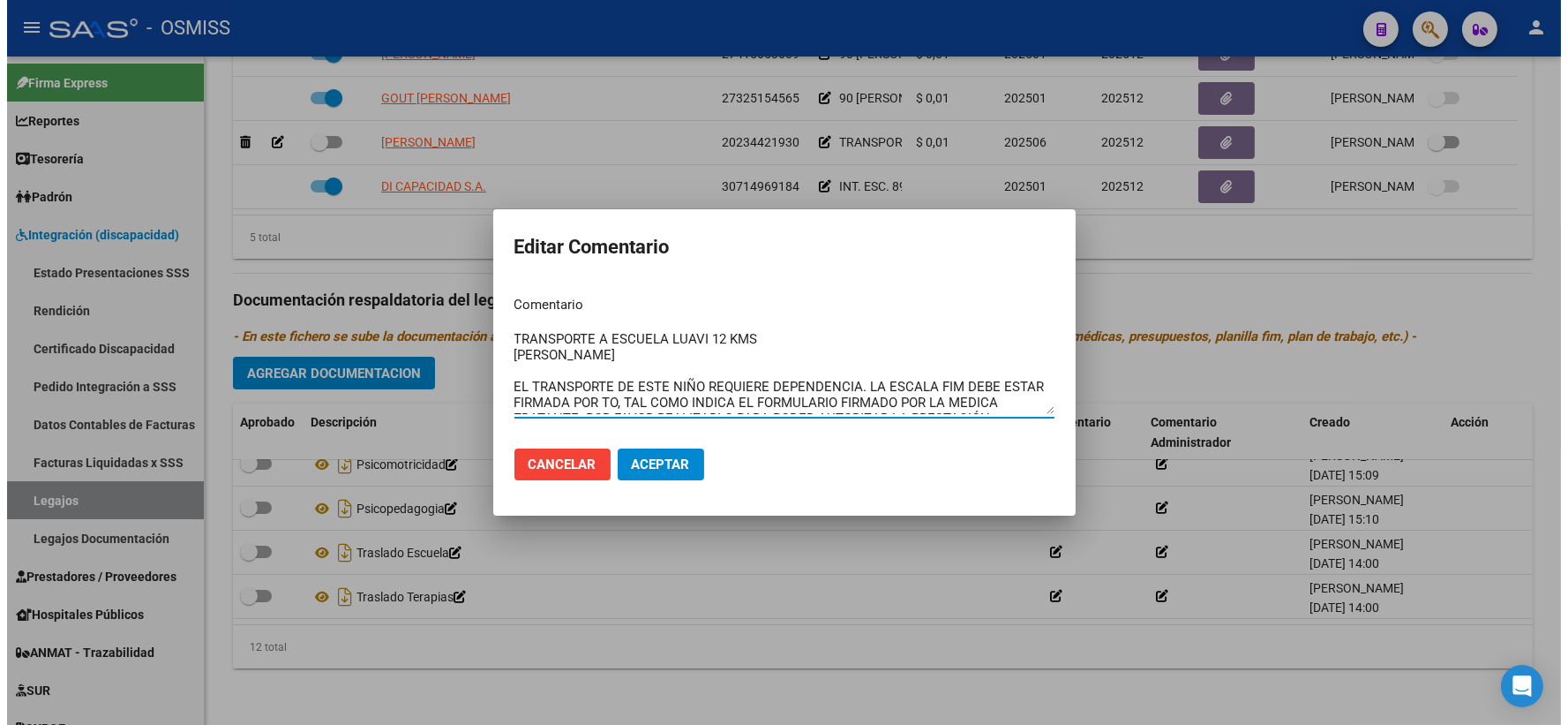
scroll to position [0, 0]
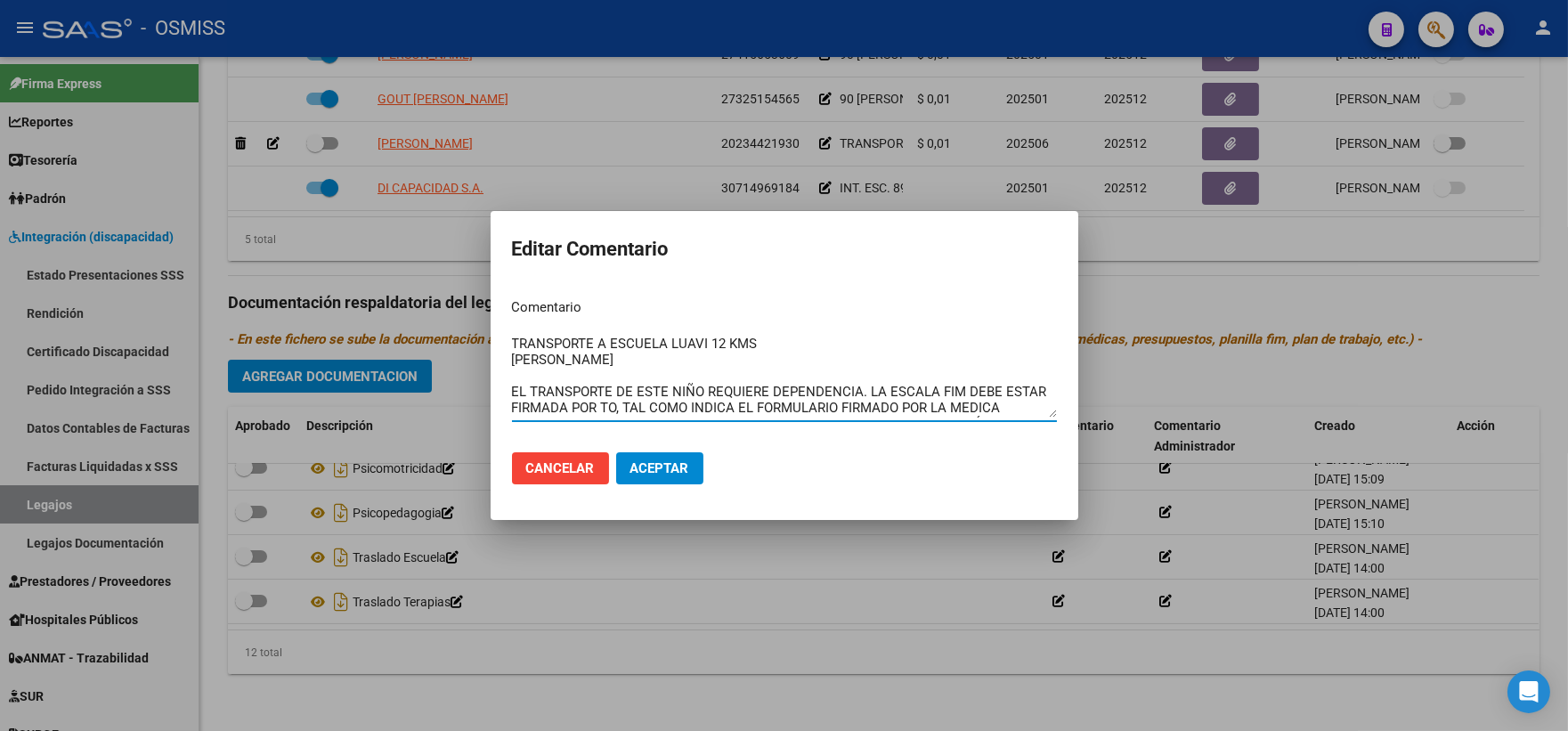
click at [768, 343] on textarea "TRANSPORTE A ESCUELA LUAVI 12 KMS [PERSON_NAME] EL TRANSPORTE DE ESTE NIÑO REQU…" at bounding box center [785, 376] width 545 height 84
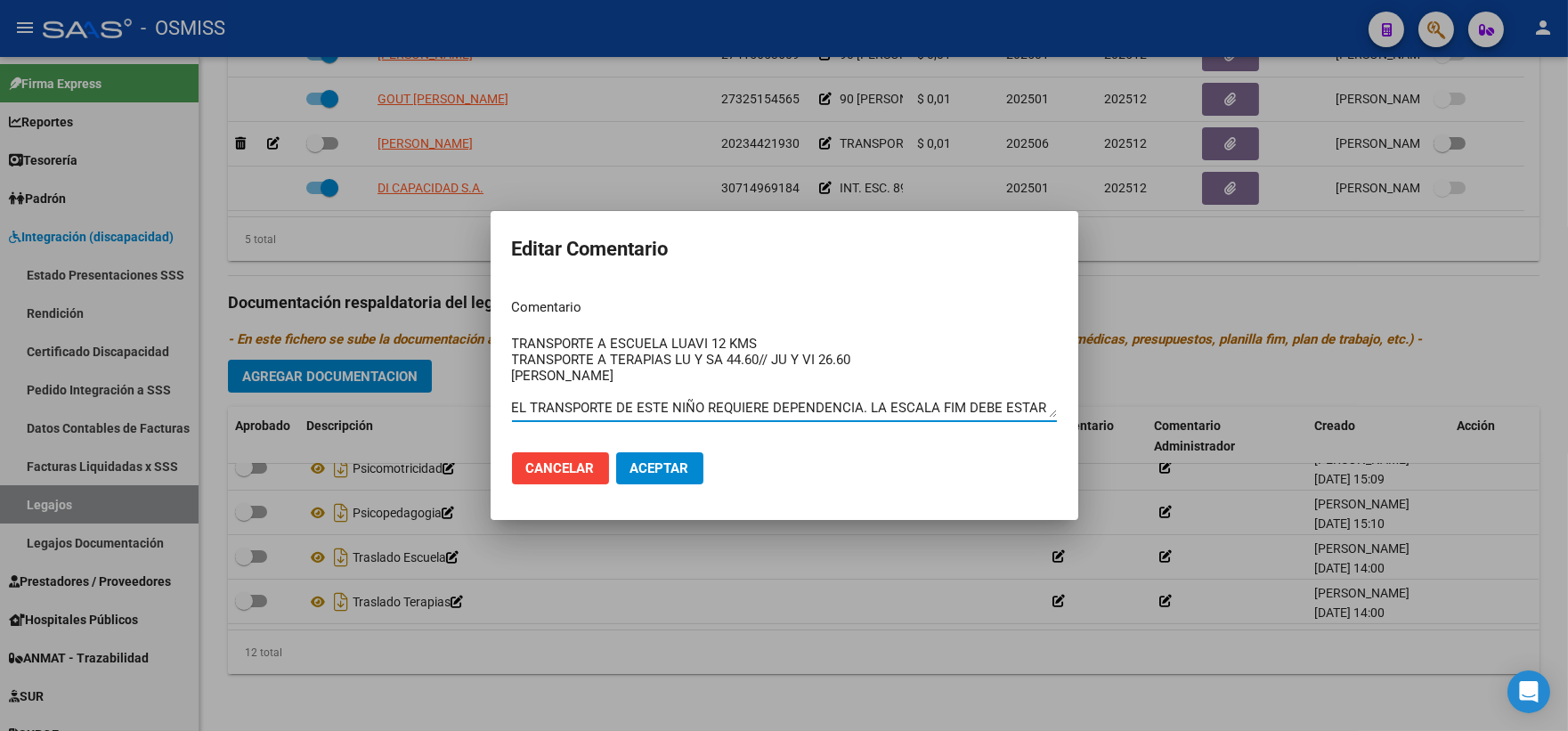
click at [772, 359] on textarea "TRANSPORTE A ESCUELA LUAVI 12 KMS TRANSPORTE A TERAPIAS LU Y SA 44.60// JU Y VI…" at bounding box center [785, 376] width 545 height 84
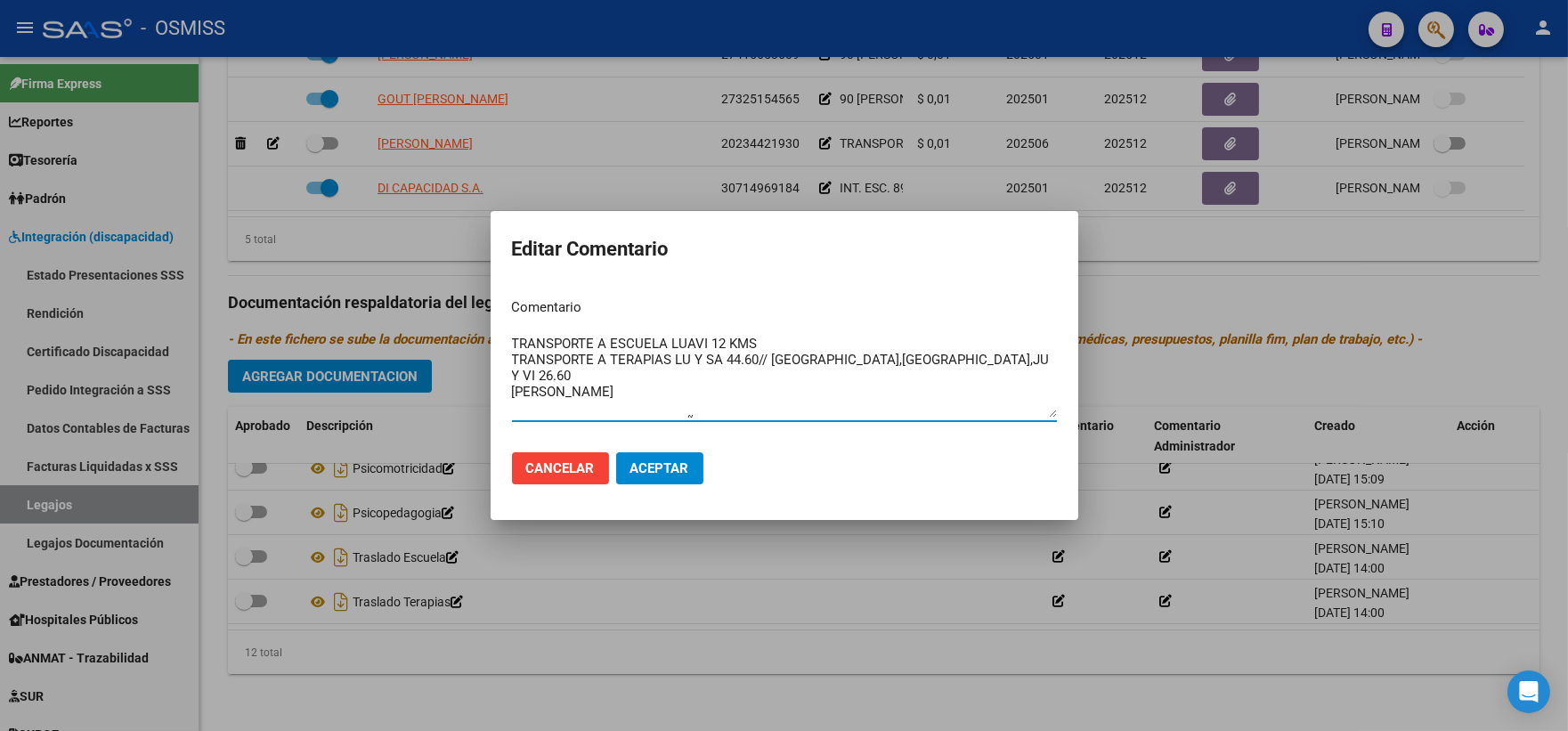
click at [787, 345] on textarea "TRANSPORTE A ESCUELA LUAVI 12 KMS TRANSPORTE A TERAPIAS LU Y SA 44.60// [GEOGRA…" at bounding box center [785, 376] width 545 height 84
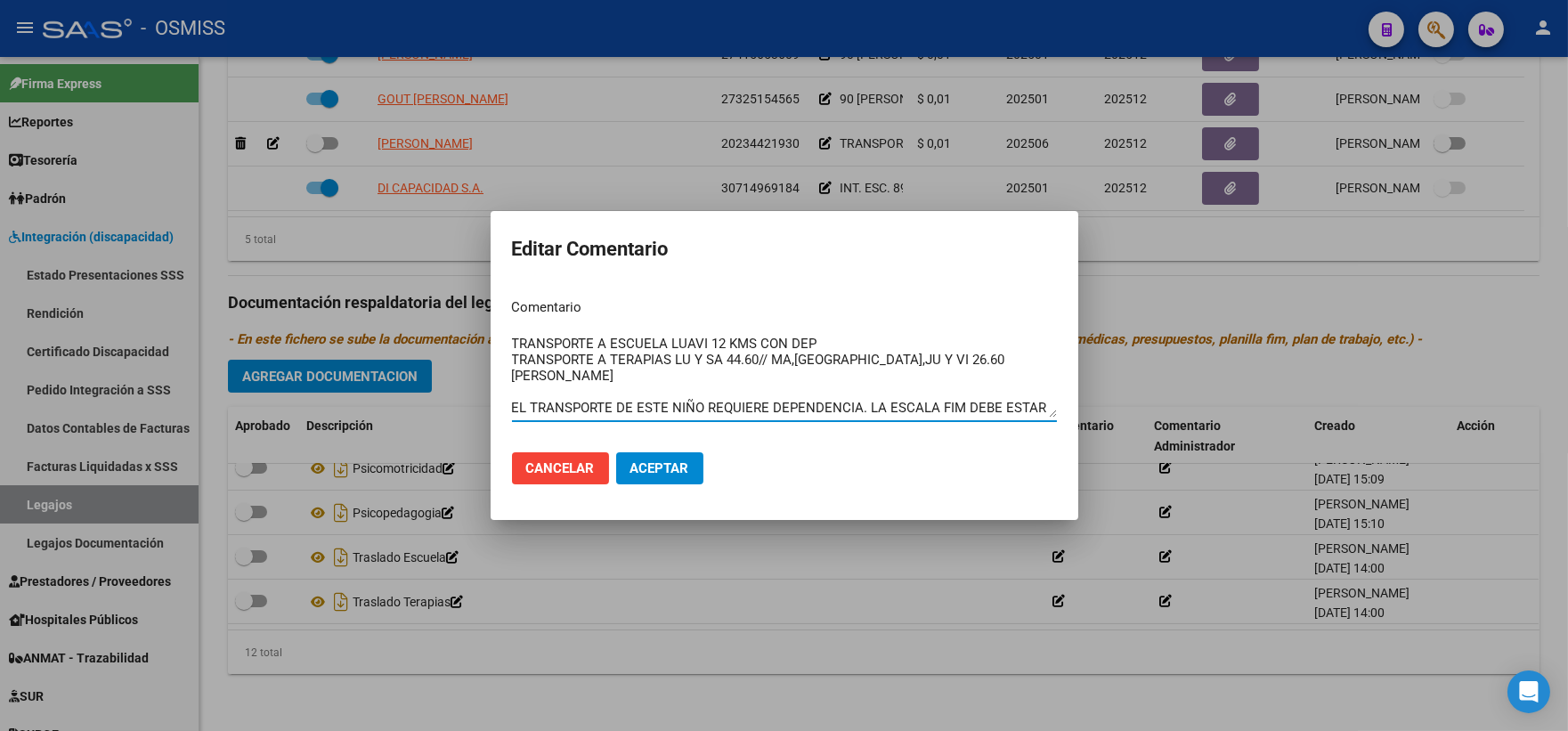
click at [906, 361] on textarea "TRANSPORTE A ESCUELA LUAVI 12 KMS CON DEP TRANSPORTE A TERAPIAS LU Y SA 44.60//…" at bounding box center [785, 376] width 545 height 84
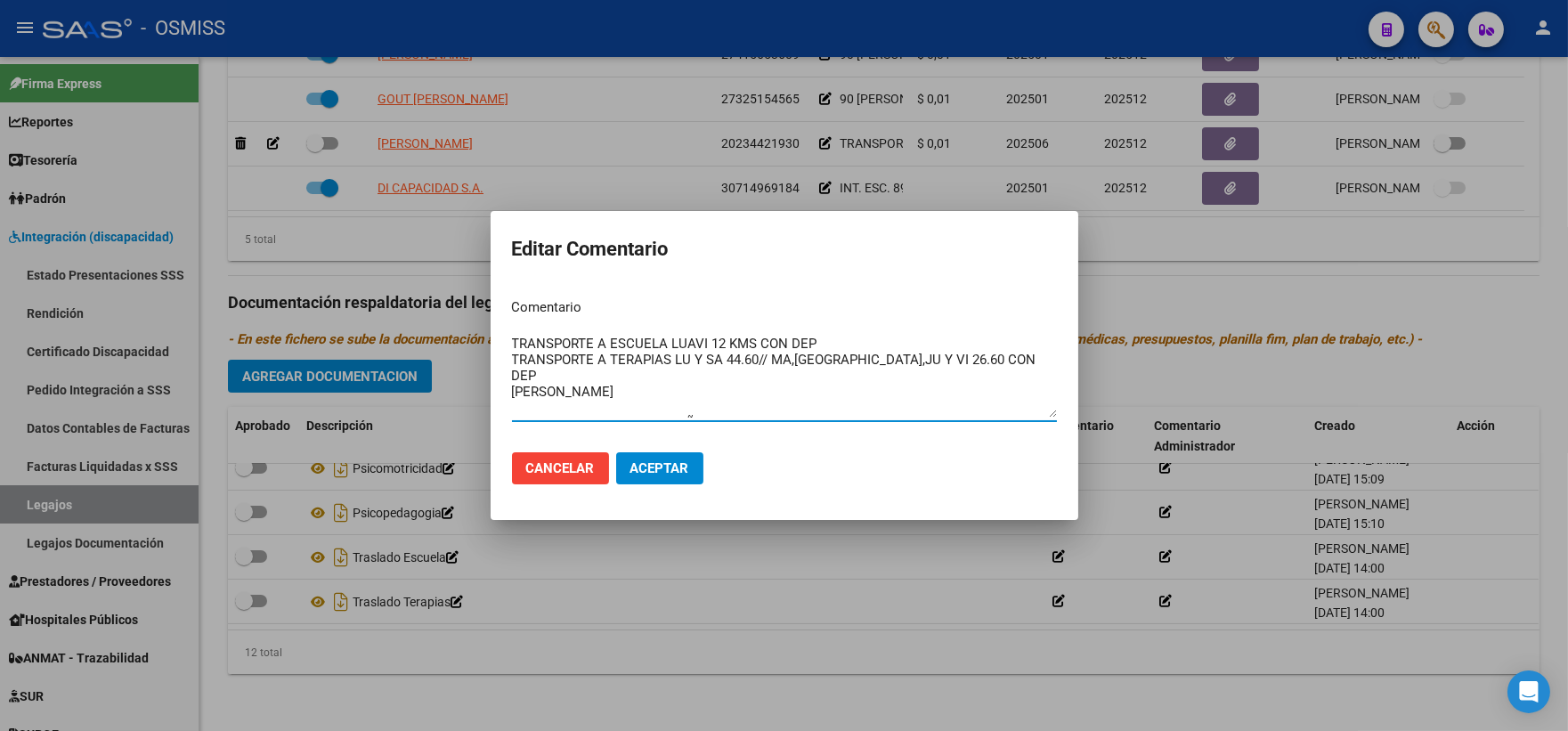
type textarea "TRANSPORTE A ESCUELA LUAVI 12 KMS CON DEP TRANSPORTE A TERAPIAS LU Y SA 44.60//…"
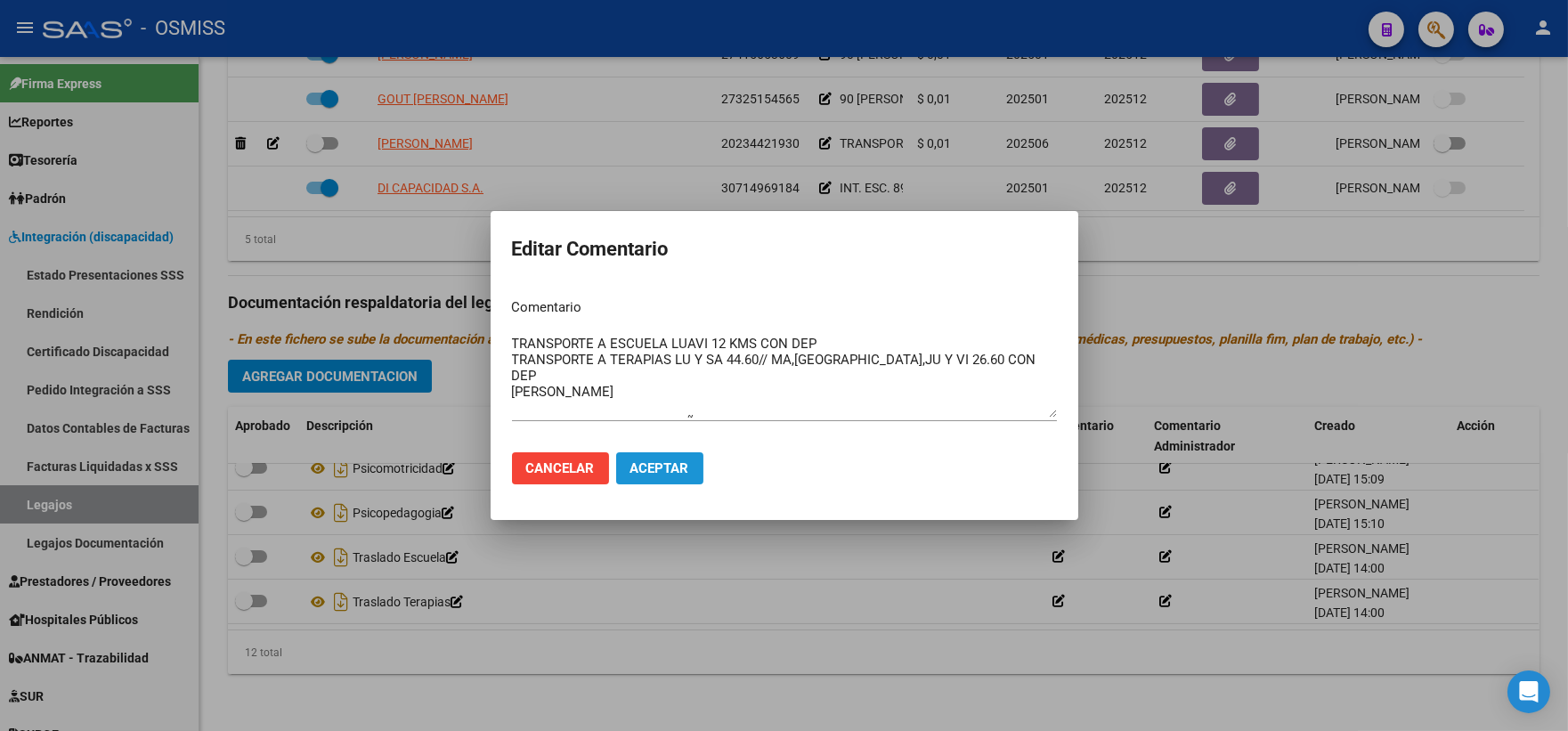
click at [665, 462] on span "Aceptar" at bounding box center [660, 468] width 59 height 16
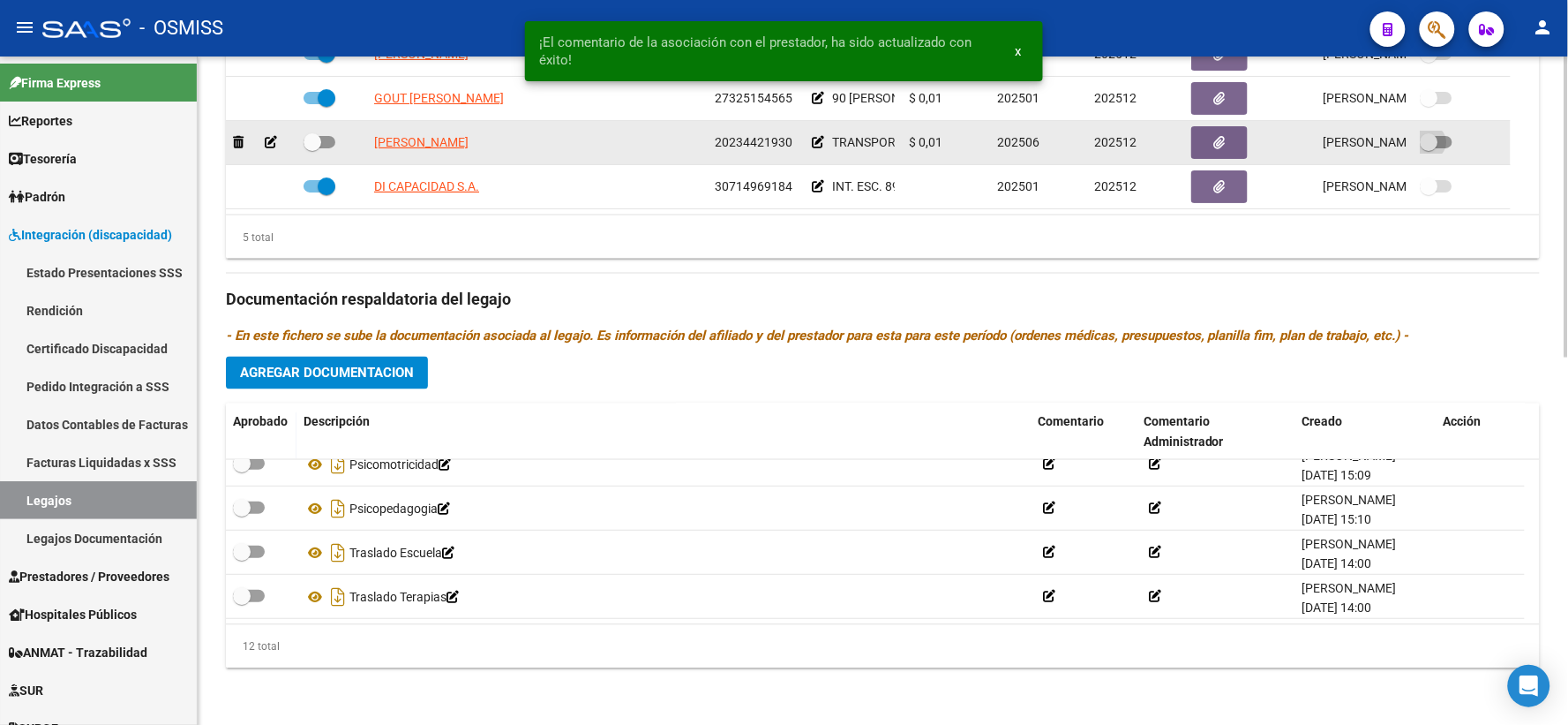
click at [1425, 142] on span at bounding box center [1430, 142] width 18 height 18
click at [1429, 148] on input "checkbox" at bounding box center [1429, 148] width 1 height 1
checkbox input "true"
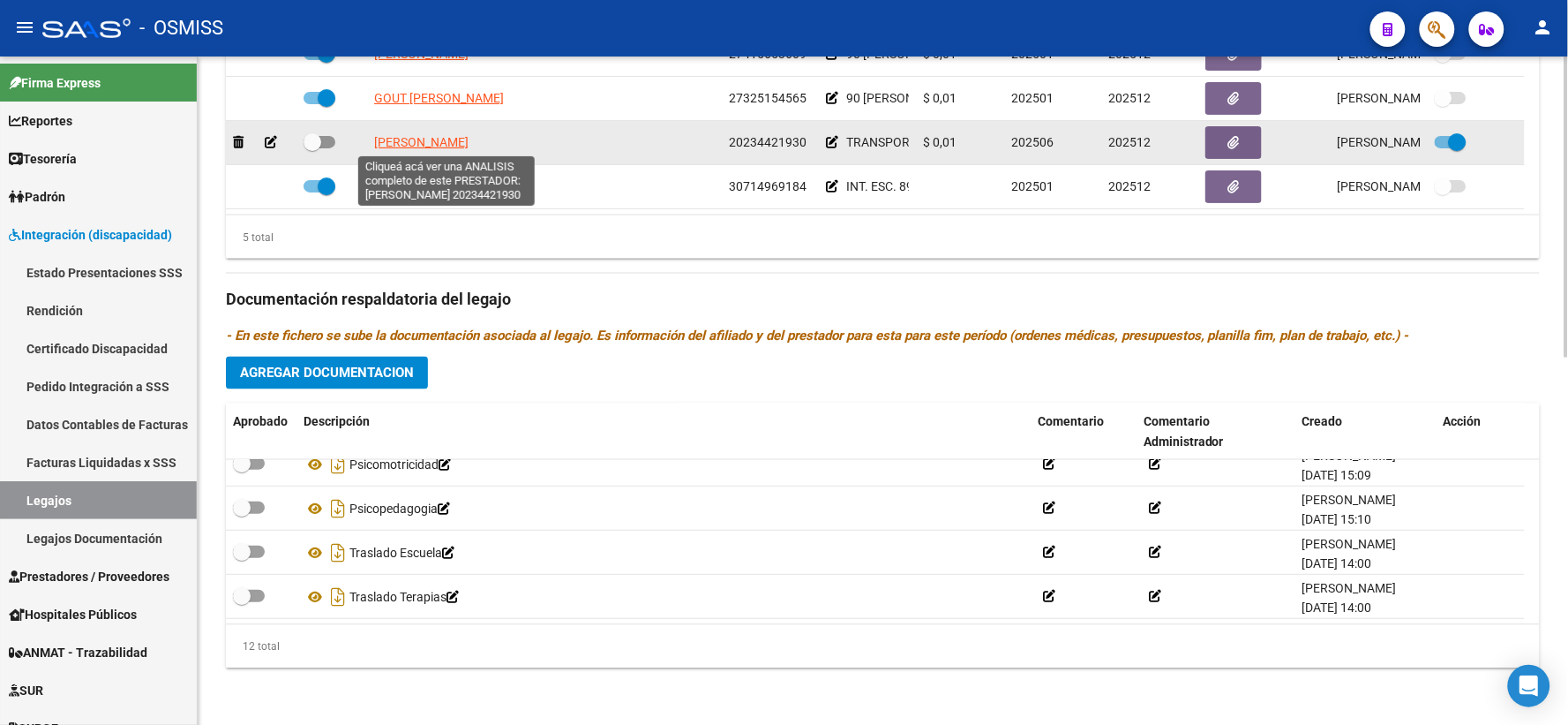
click at [463, 138] on span "[PERSON_NAME]" at bounding box center [421, 142] width 95 height 14
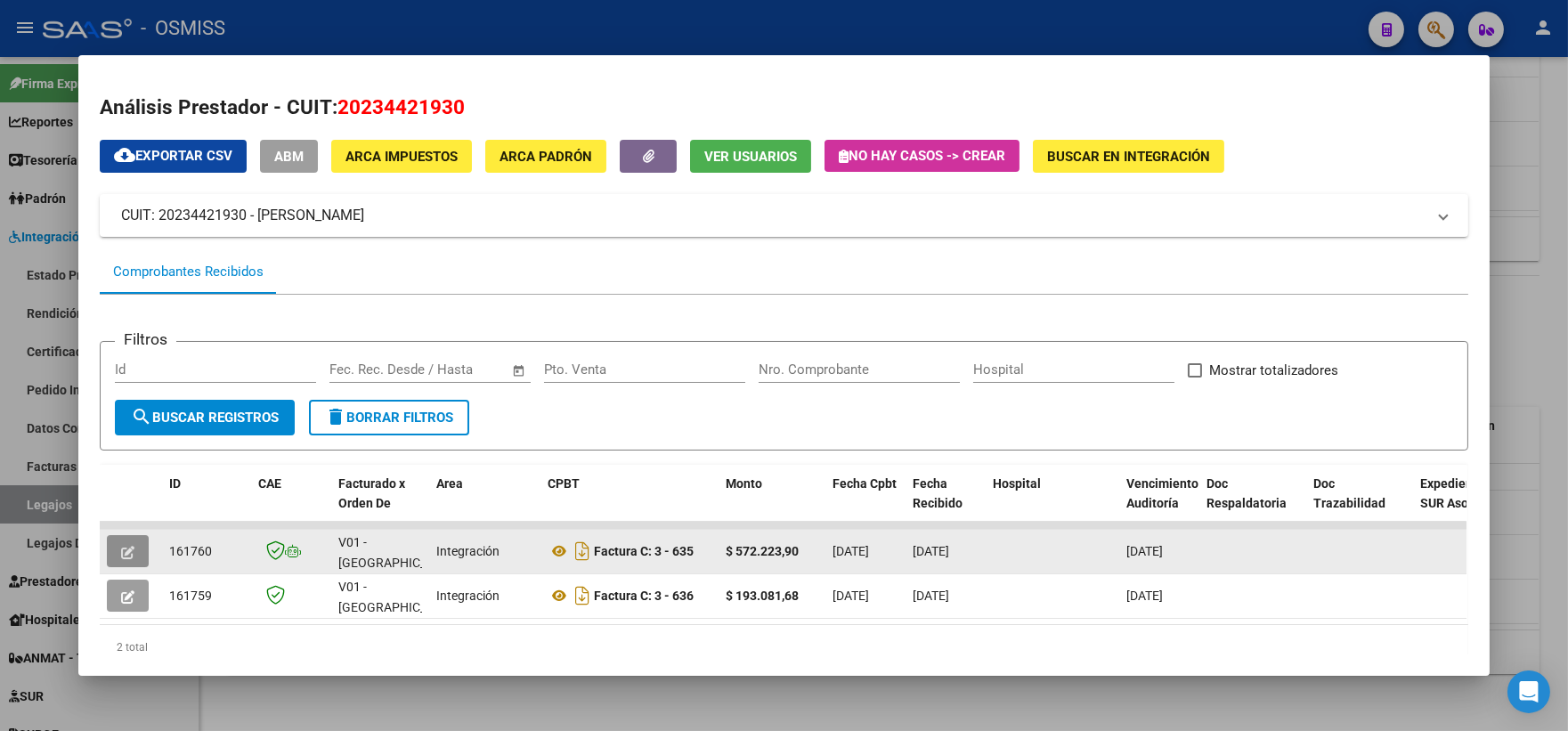
click at [121, 548] on icon "button" at bounding box center [127, 552] width 13 height 13
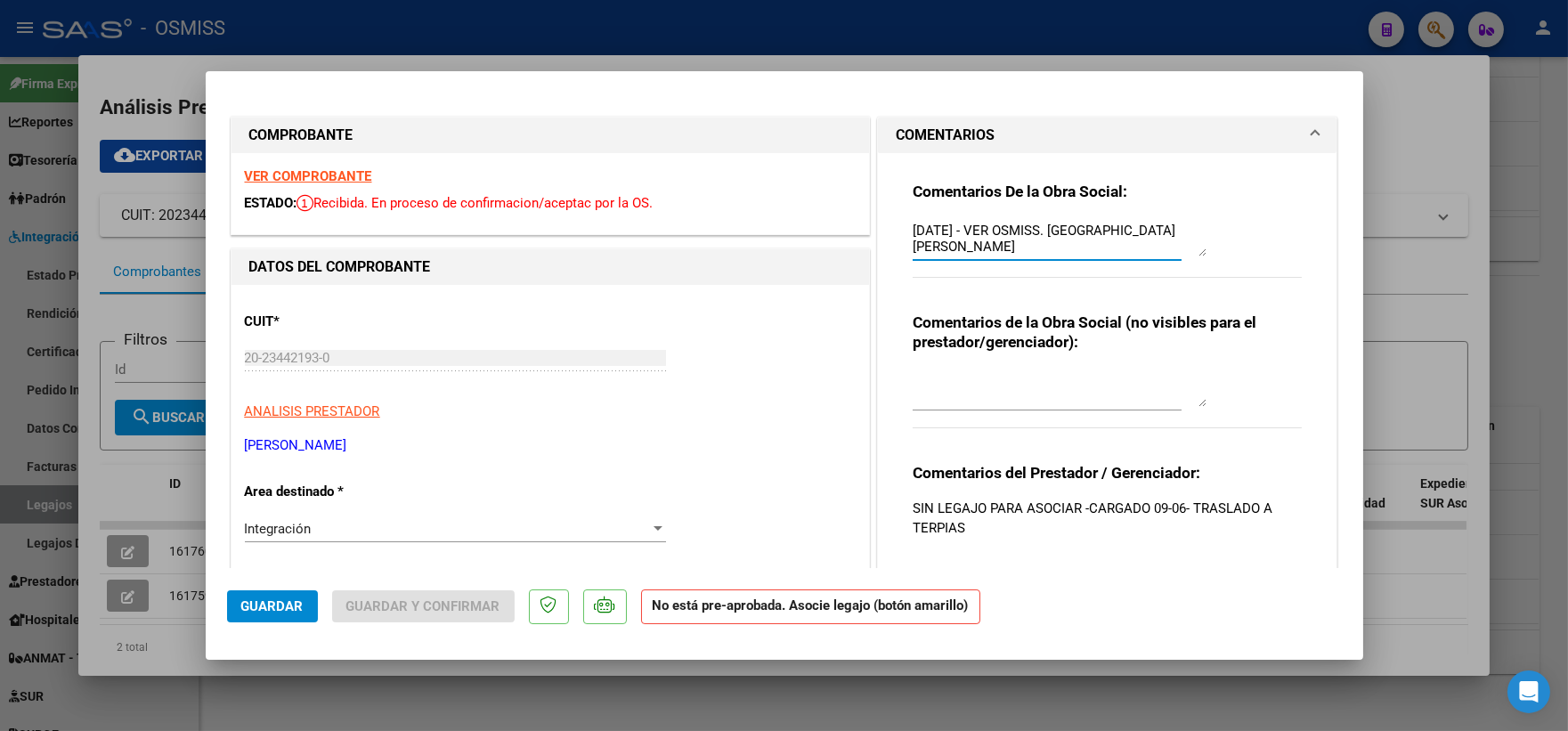
click at [912, 226] on textarea "[DATE] - VER OSMISS. [GEOGRAPHIC_DATA][PERSON_NAME]" at bounding box center [1059, 239] width 294 height 36
paste textarea "20234421930"
click at [993, 226] on textarea "202344219308/08/2025 - VER OSMISS. [GEOGRAPHIC_DATA][PERSON_NAME]" at bounding box center [1059, 239] width 294 height 36
drag, startPoint x: 984, startPoint y: 228, endPoint x: 885, endPoint y: 233, distance: 99.1
click at [885, 233] on div "Comentarios De la Obra Social: 202344219308/08/2025 - VER OSMISS. [PERSON_NAME]…" at bounding box center [1107, 386] width 460 height 465
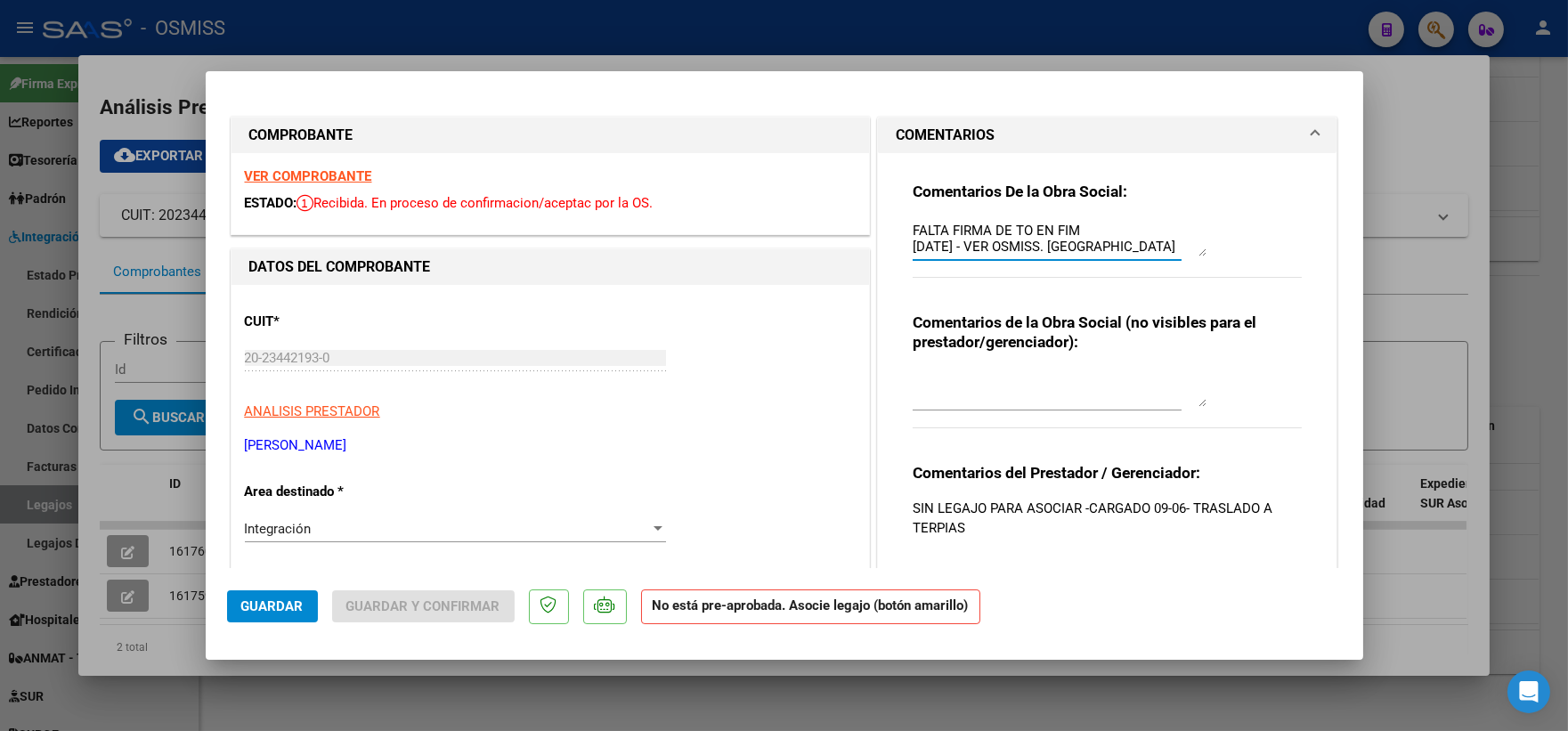
type textarea "FALTA FIRMA DE TO EN FIM [DATE] - VER OSMISS. [GEOGRAPHIC_DATA][PERSON_NAME]"
click at [281, 609] on span "Guardar" at bounding box center [272, 606] width 63 height 16
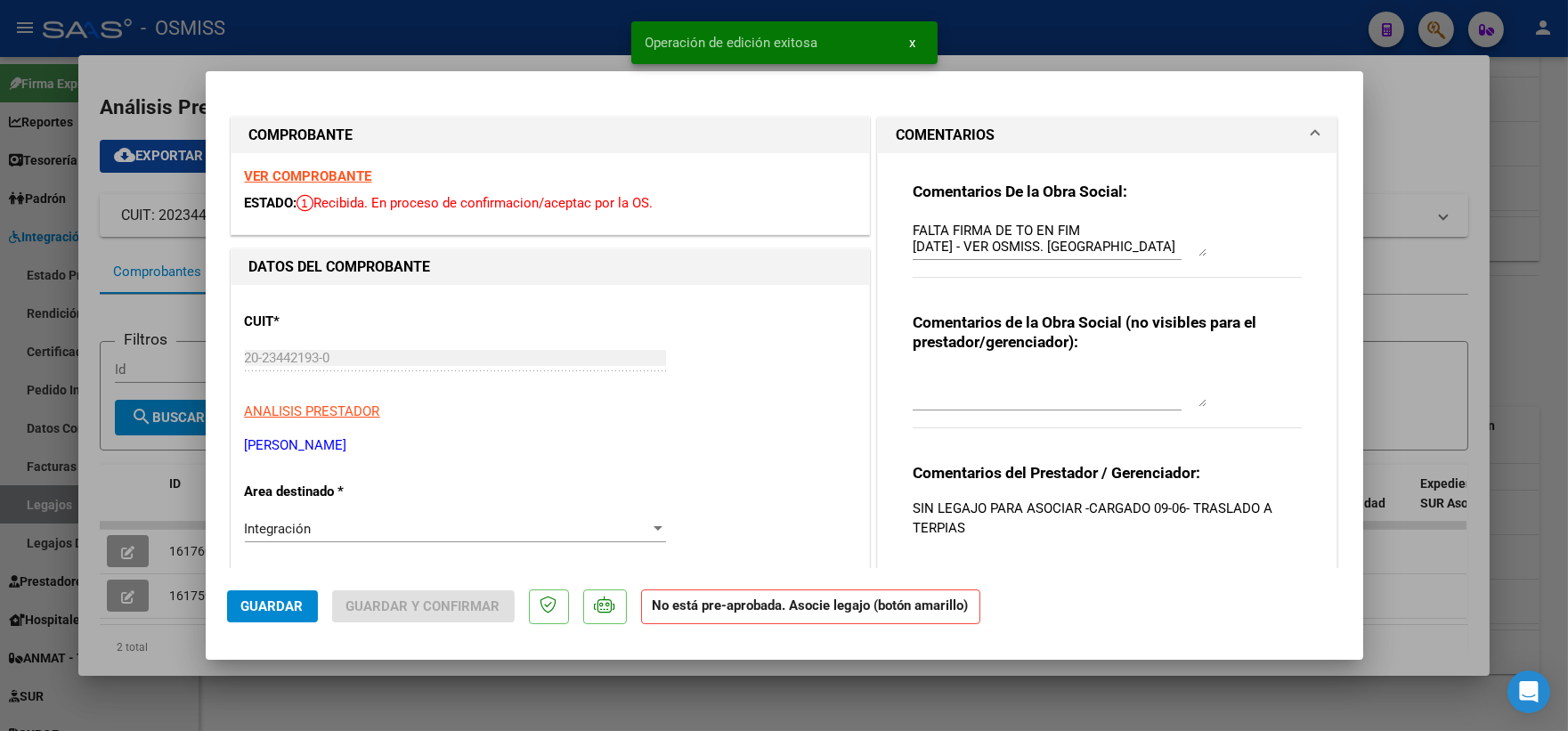
click at [112, 592] on div at bounding box center [784, 365] width 1568 height 731
type input "$ 0,00"
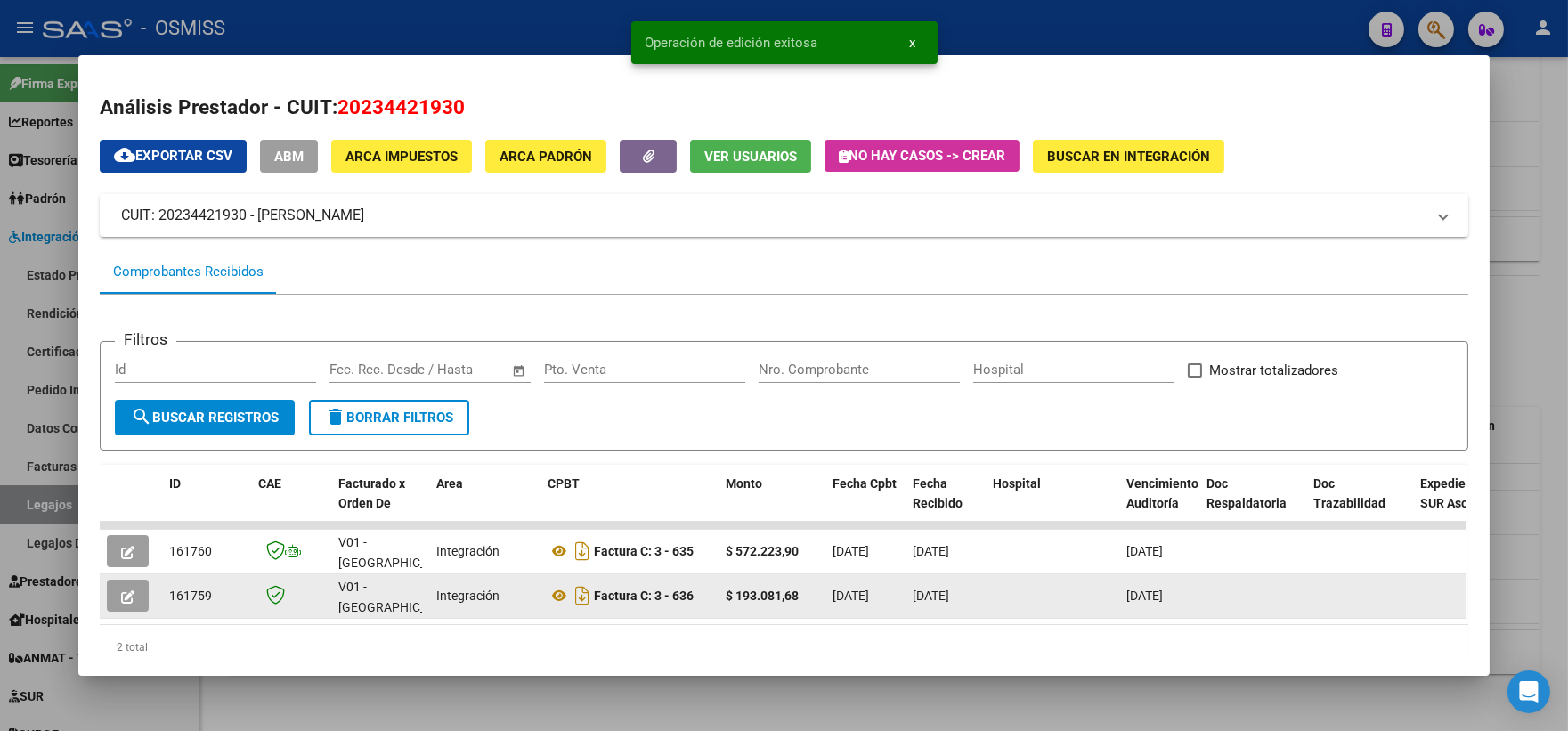
click at [122, 593] on icon "button" at bounding box center [127, 596] width 13 height 13
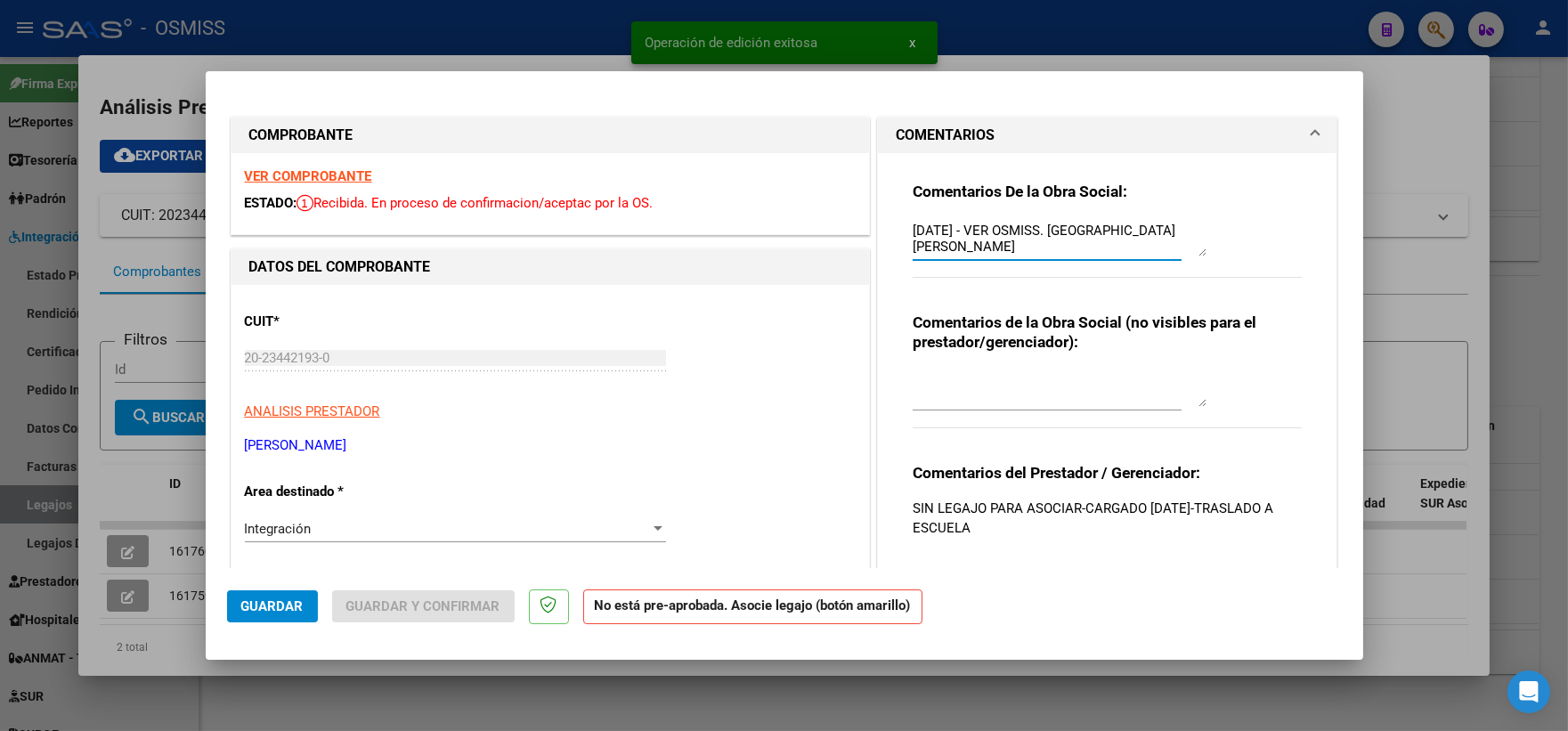
click at [912, 223] on textarea "[DATE] - VER OSMISS. [GEOGRAPHIC_DATA][PERSON_NAME]" at bounding box center [1059, 239] width 294 height 36
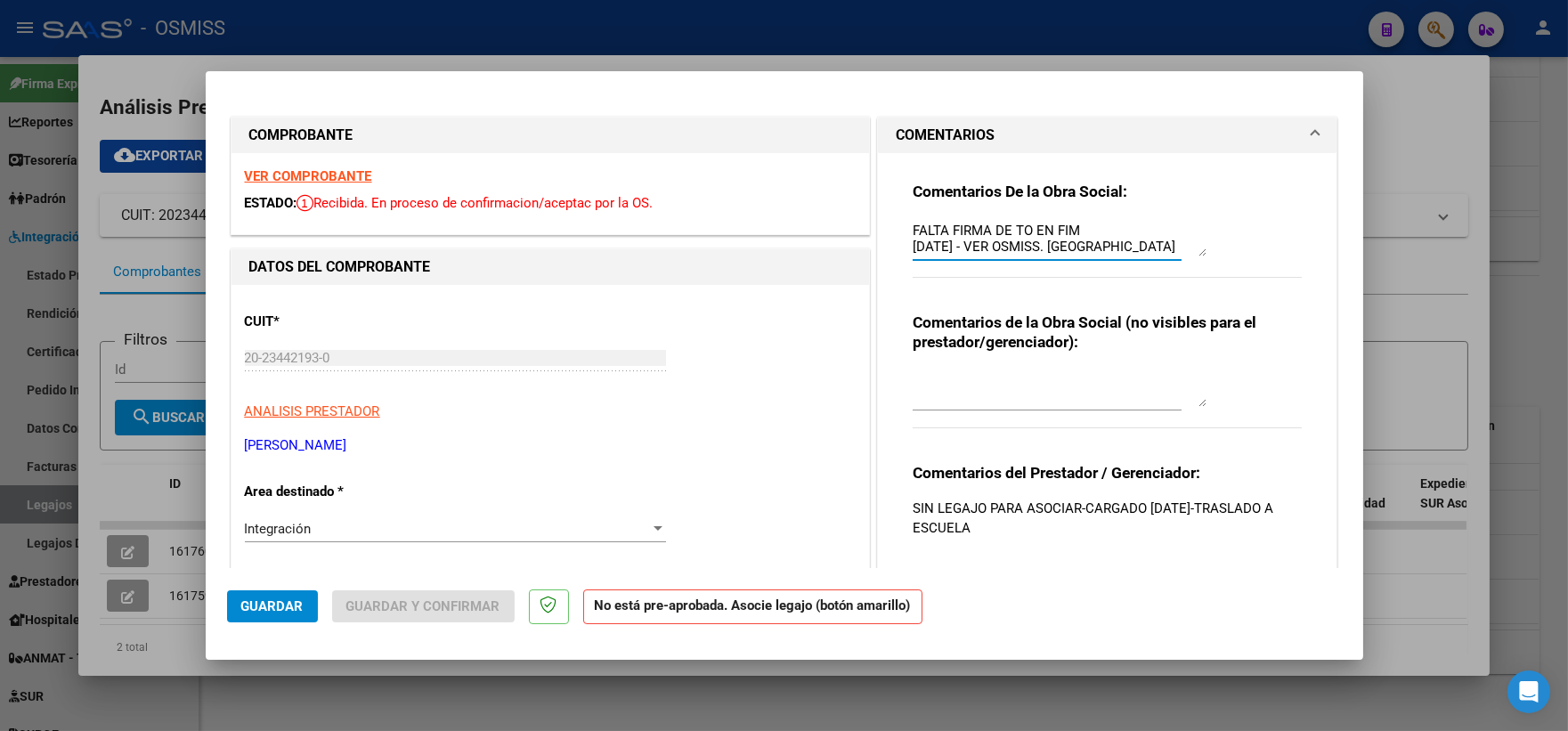
type textarea "FALTA FIRMA DE TO EN FIM [DATE] - VER OSMISS. [GEOGRAPHIC_DATA][PERSON_NAME]"
click at [282, 607] on span "Guardar" at bounding box center [272, 606] width 63 height 16
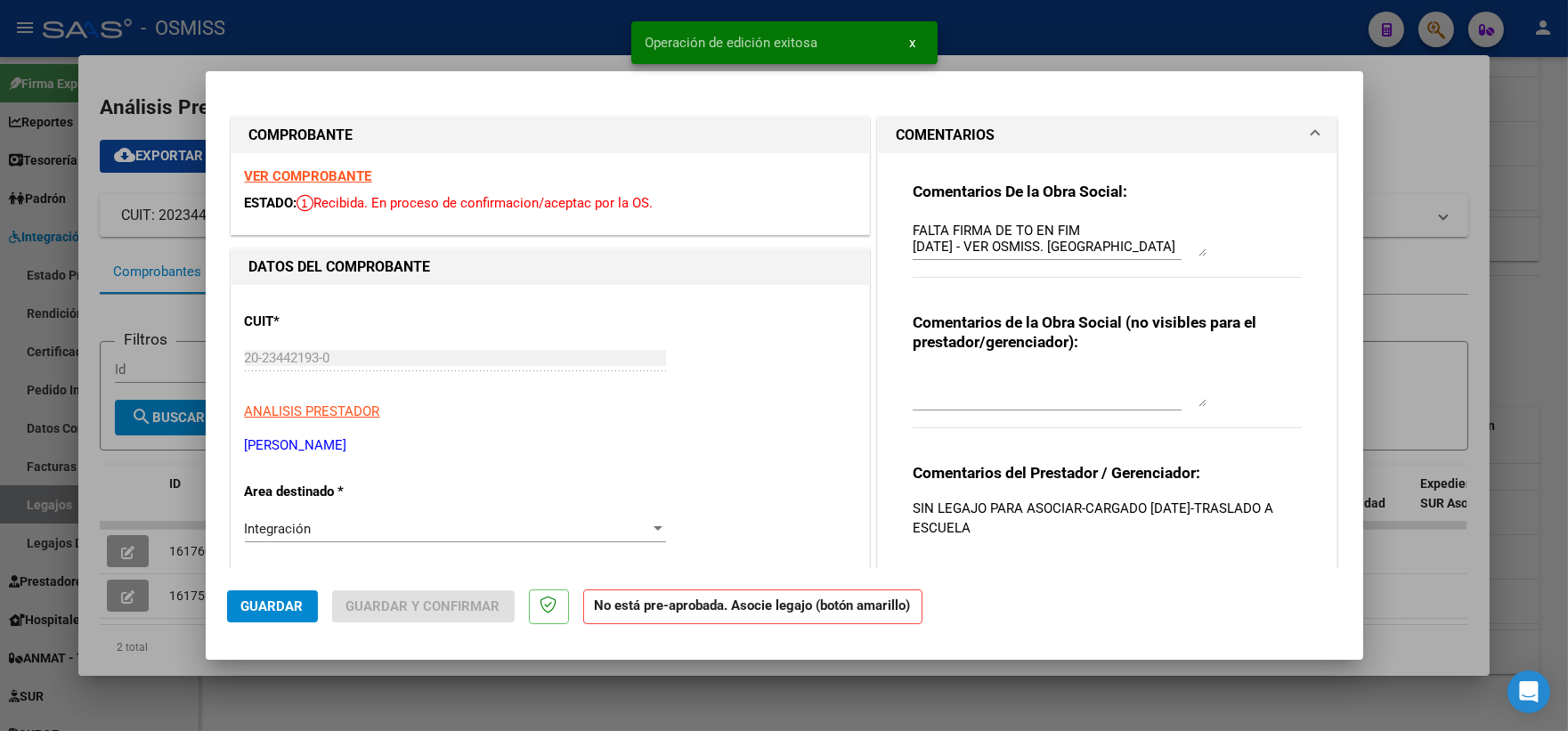
click at [1421, 311] on div at bounding box center [784, 365] width 1568 height 731
type input "$ 0,00"
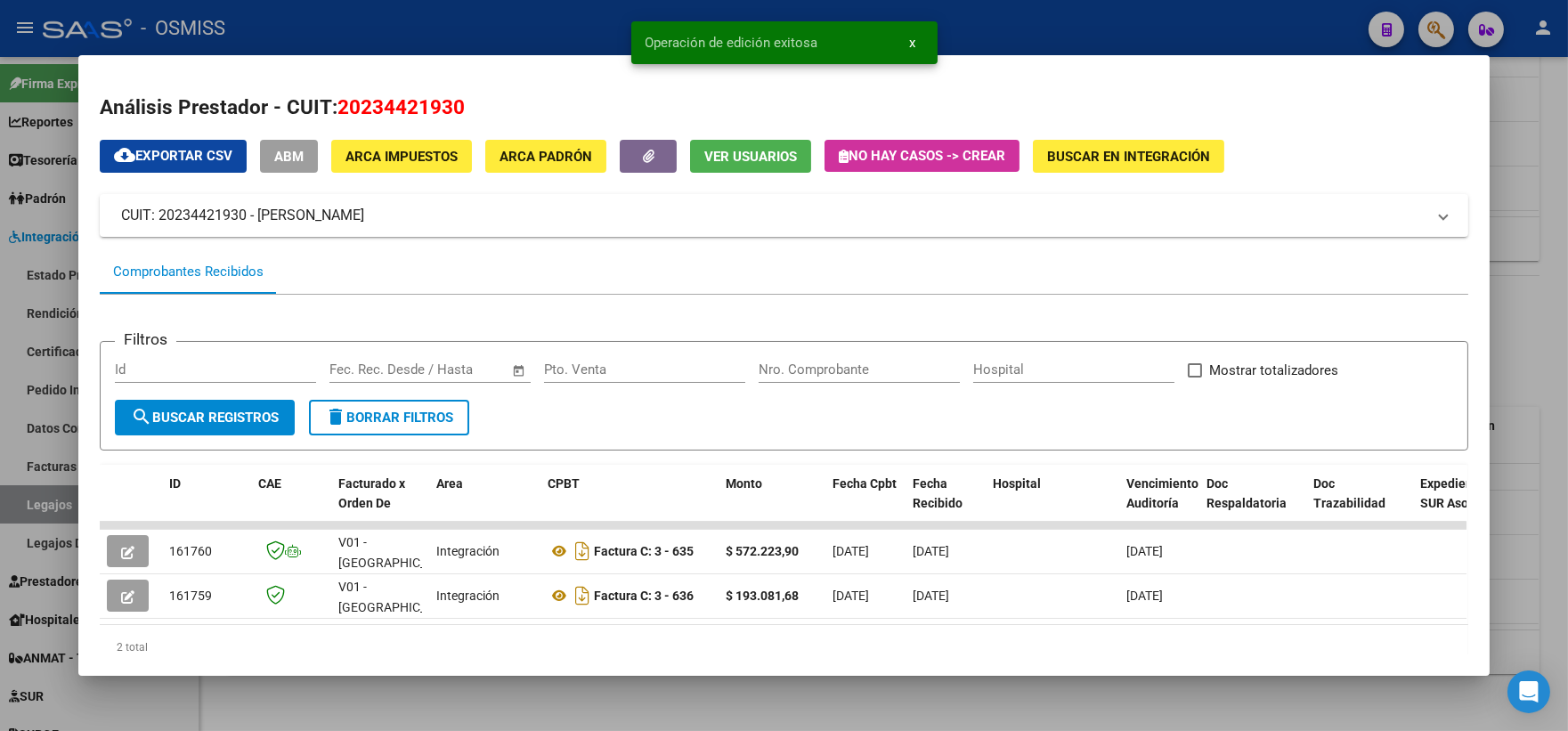
click at [1520, 309] on div at bounding box center [784, 365] width 1568 height 731
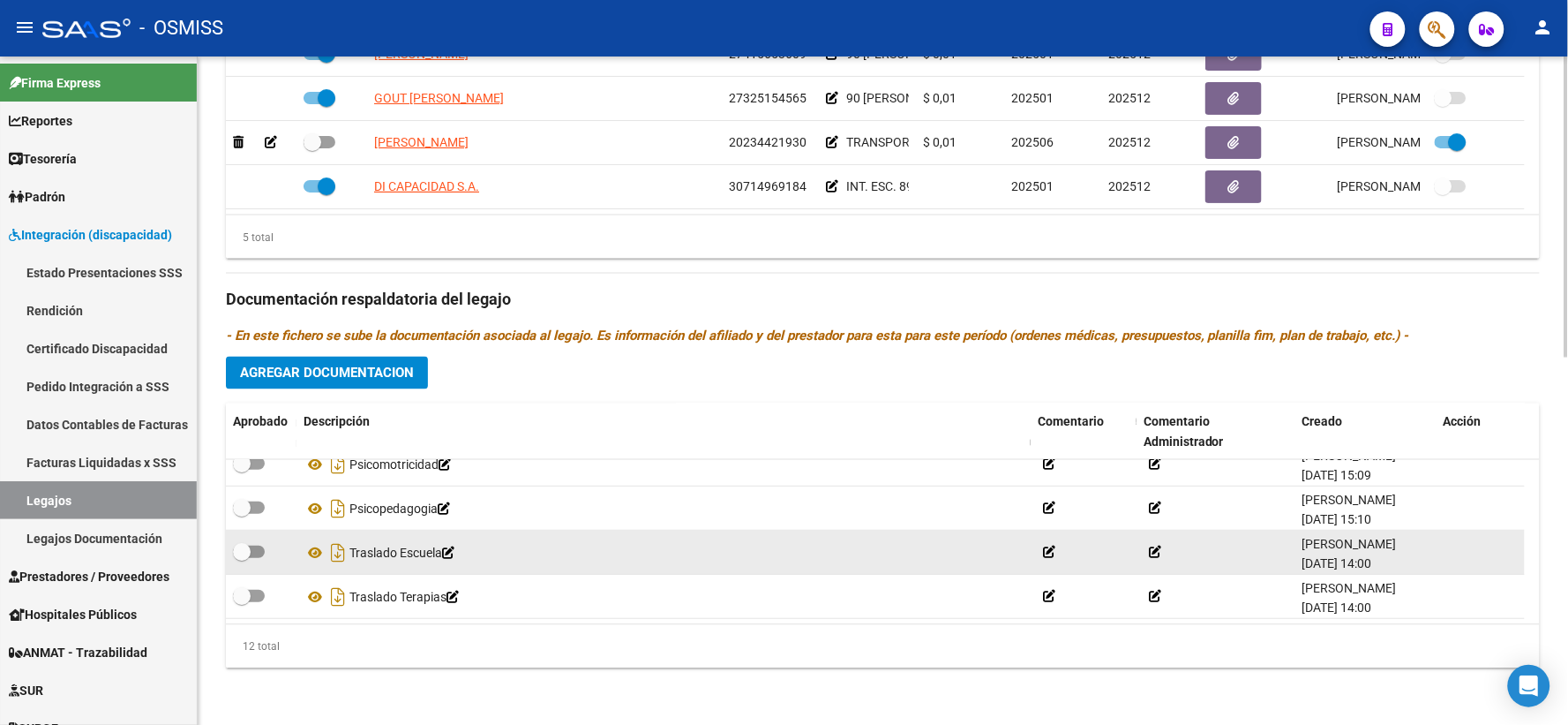
click at [1161, 549] on icon at bounding box center [1155, 551] width 13 height 13
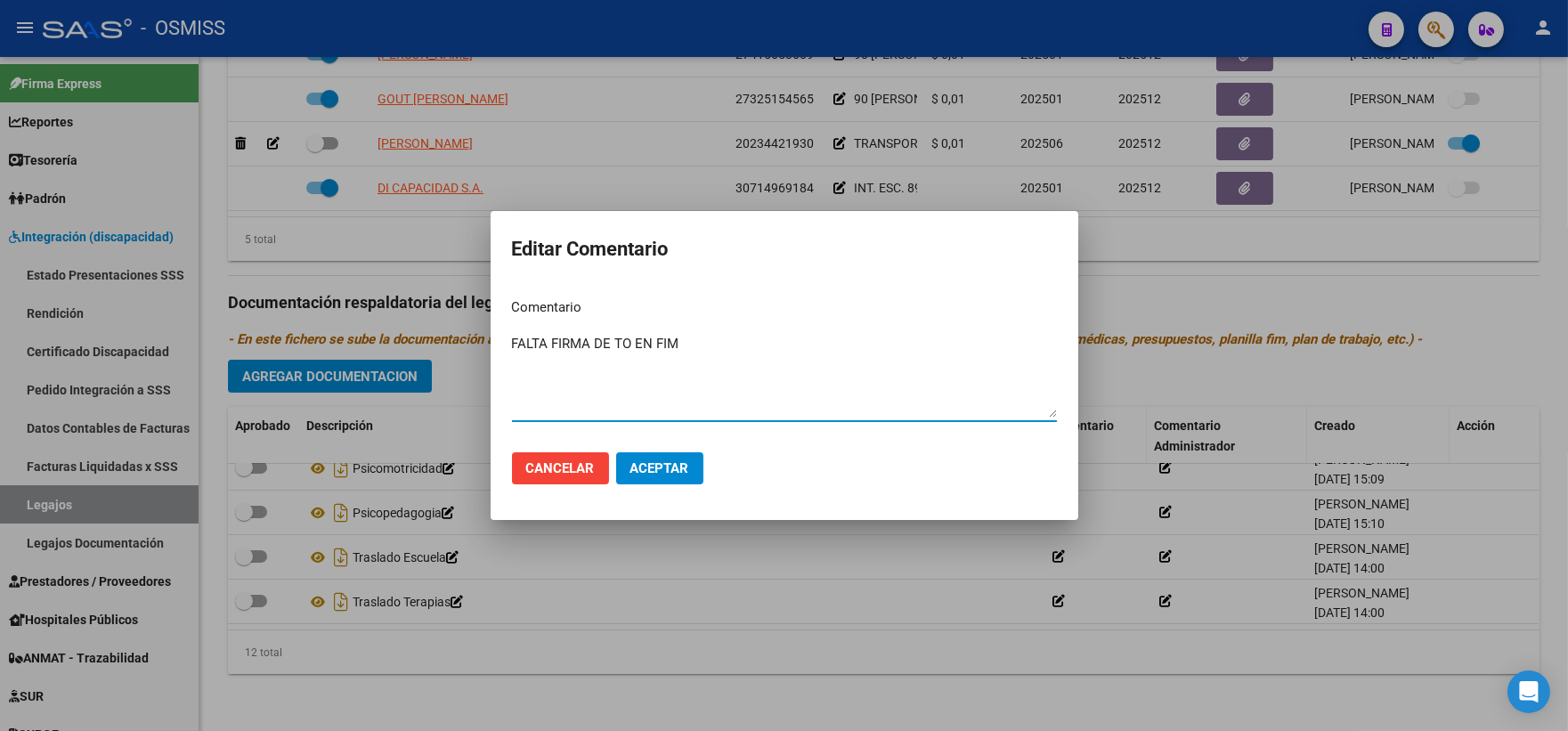
type textarea "FALTA FIRMA DE TO EN FIM"
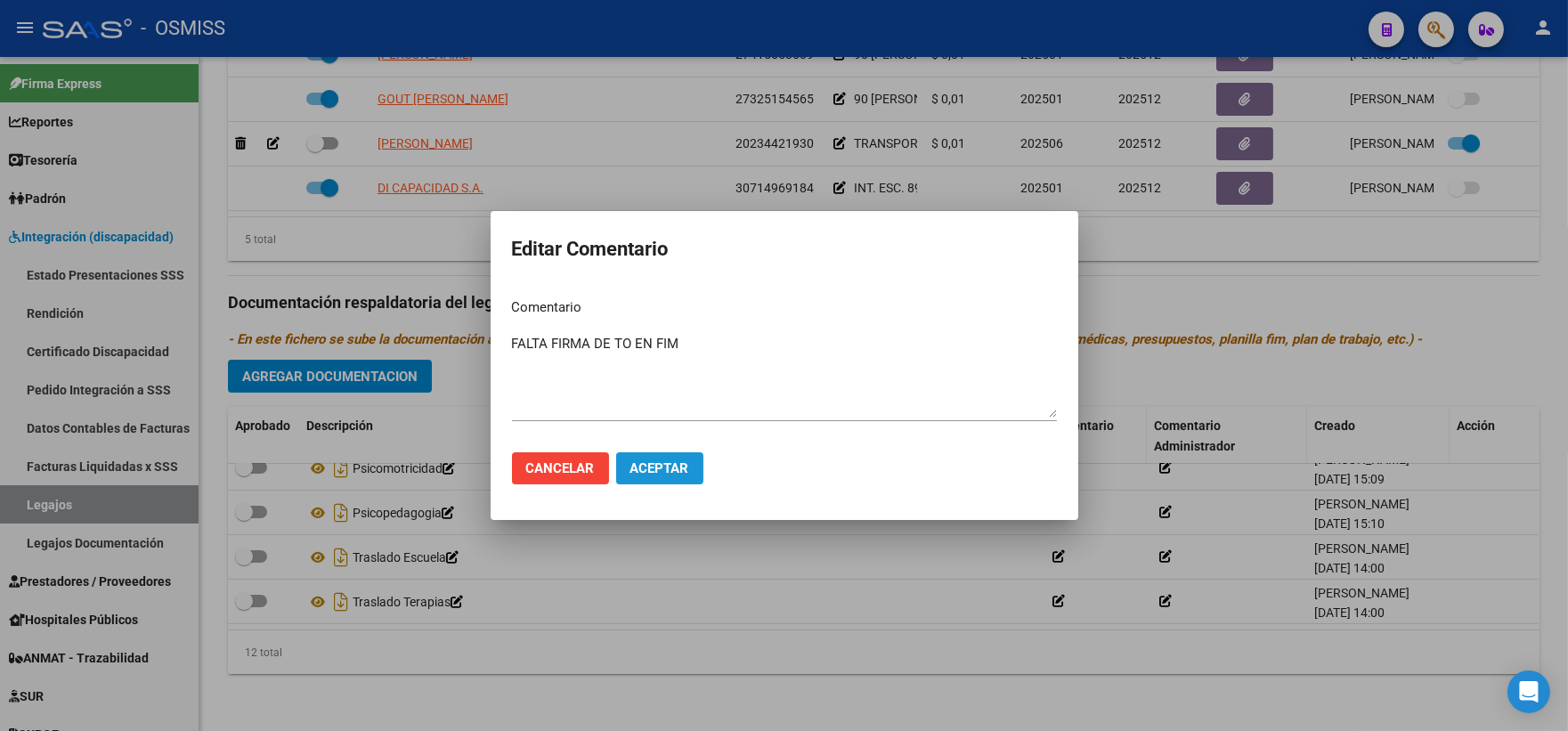
click at [626, 458] on button "Aceptar" at bounding box center [660, 468] width 88 height 32
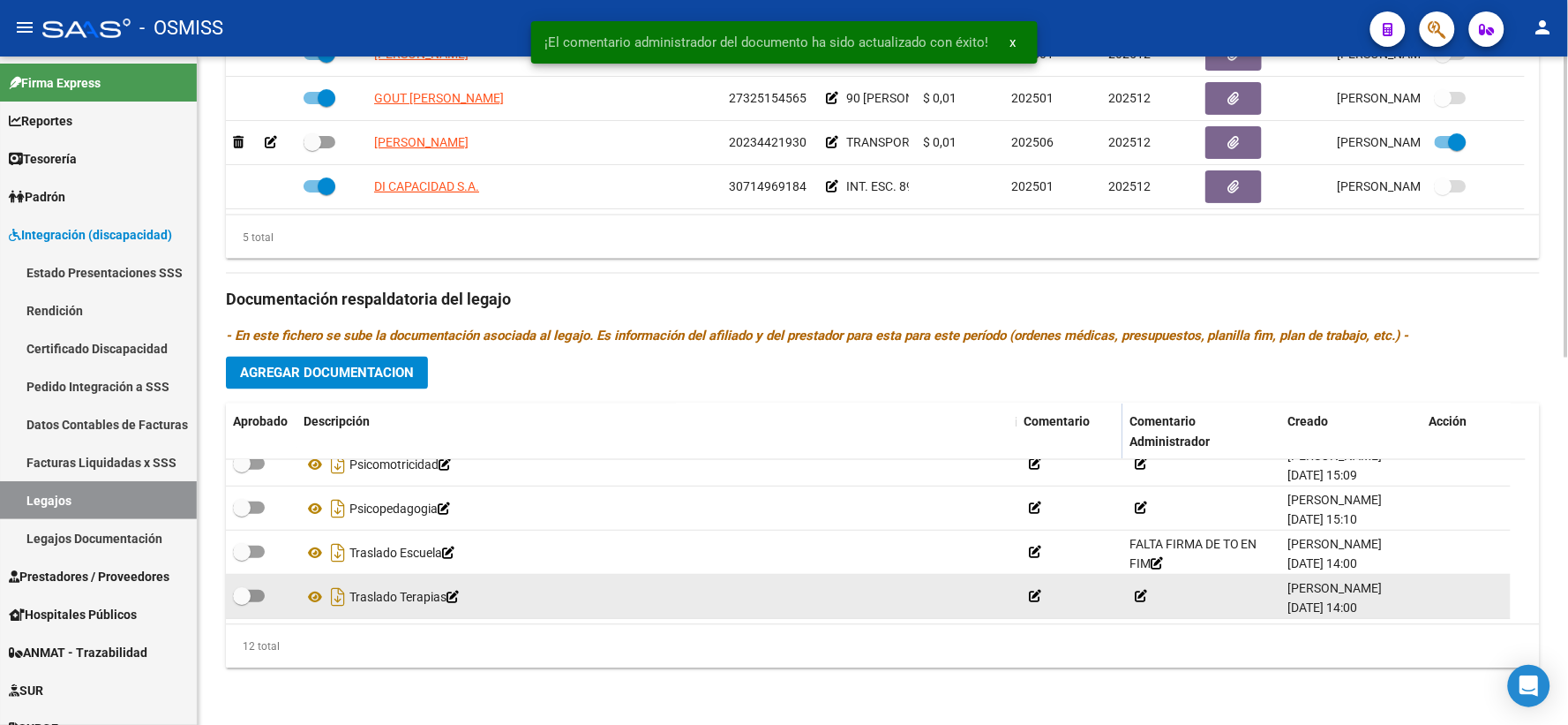
click at [1143, 598] on icon at bounding box center [1141, 596] width 13 height 13
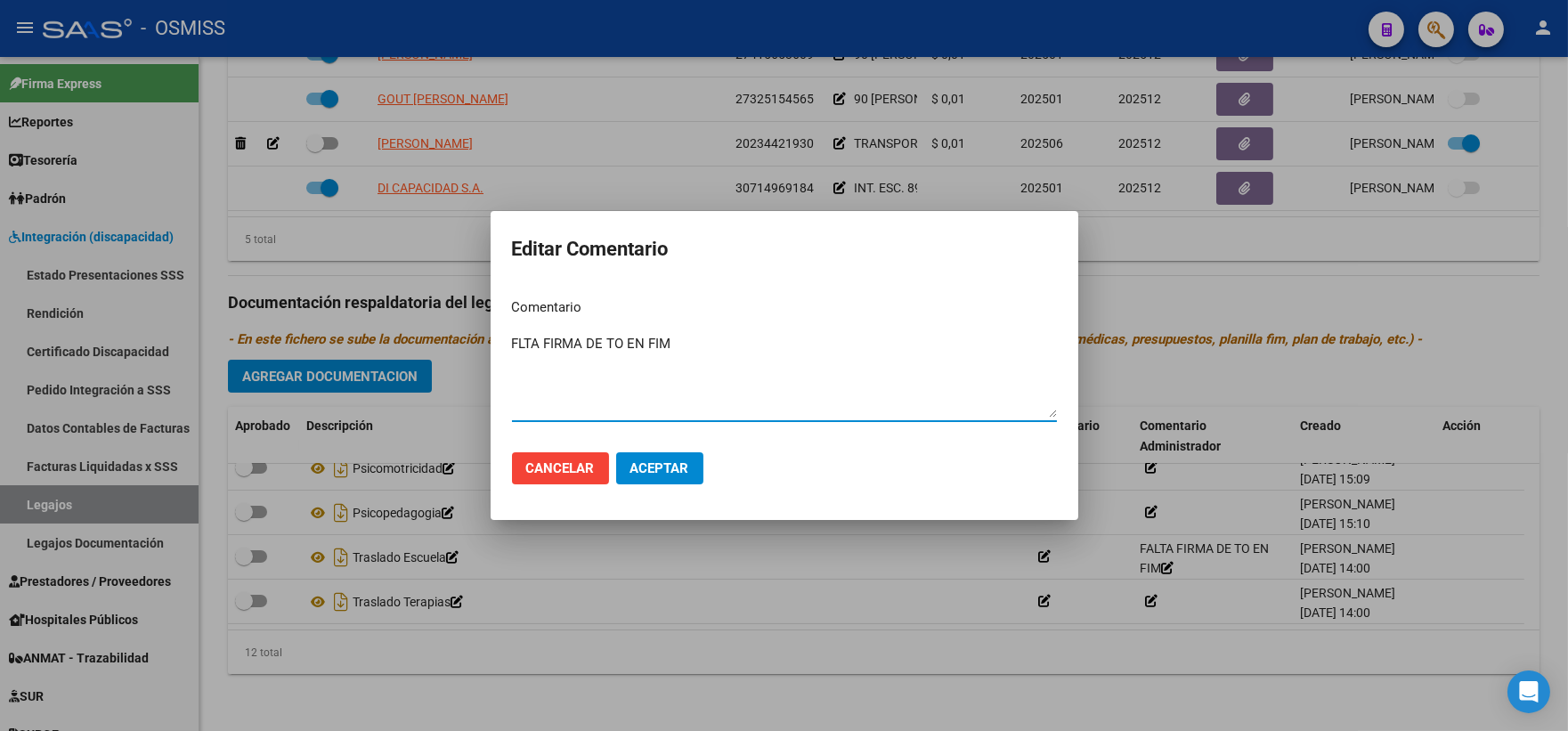
click at [518, 342] on textarea "FLTA FIRMA DE TO EN FIM" at bounding box center [785, 376] width 545 height 84
type textarea "FALTA FIRMA DE TO EN FIM"
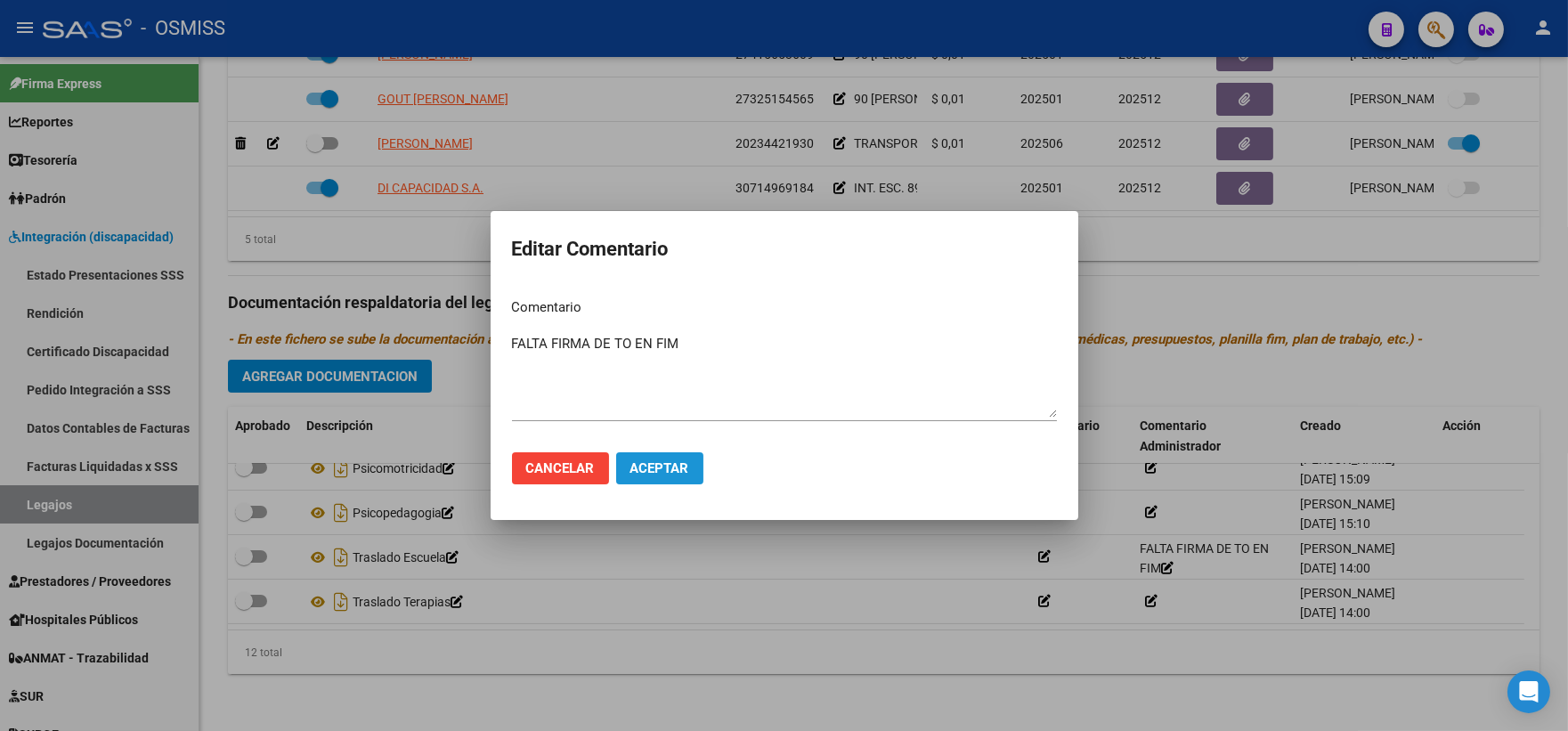
drag, startPoint x: 650, startPoint y: 465, endPoint x: 1356, endPoint y: 475, distance: 706.1
click at [653, 465] on span "Aceptar" at bounding box center [660, 468] width 59 height 16
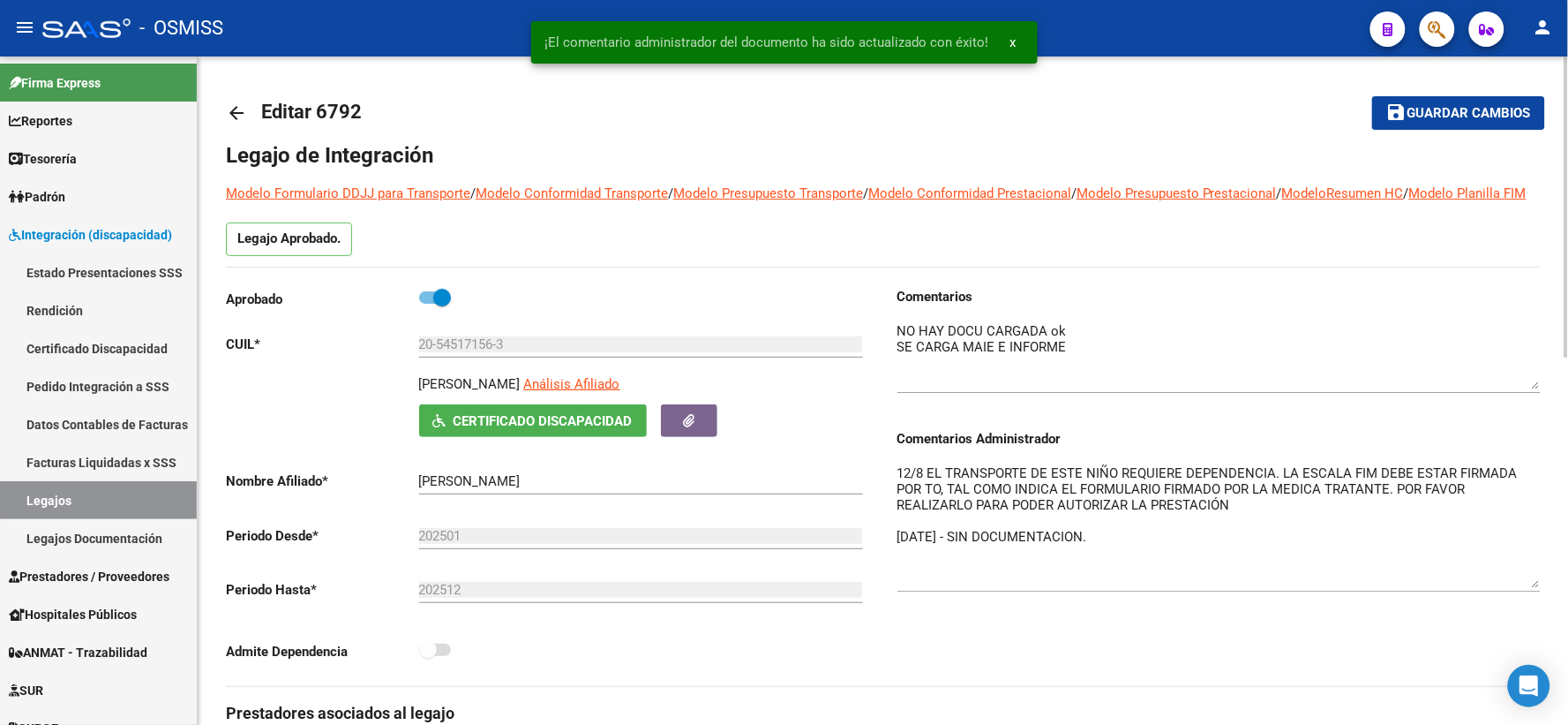
click at [1439, 119] on span "Guardar cambios" at bounding box center [1468, 113] width 123 height 16
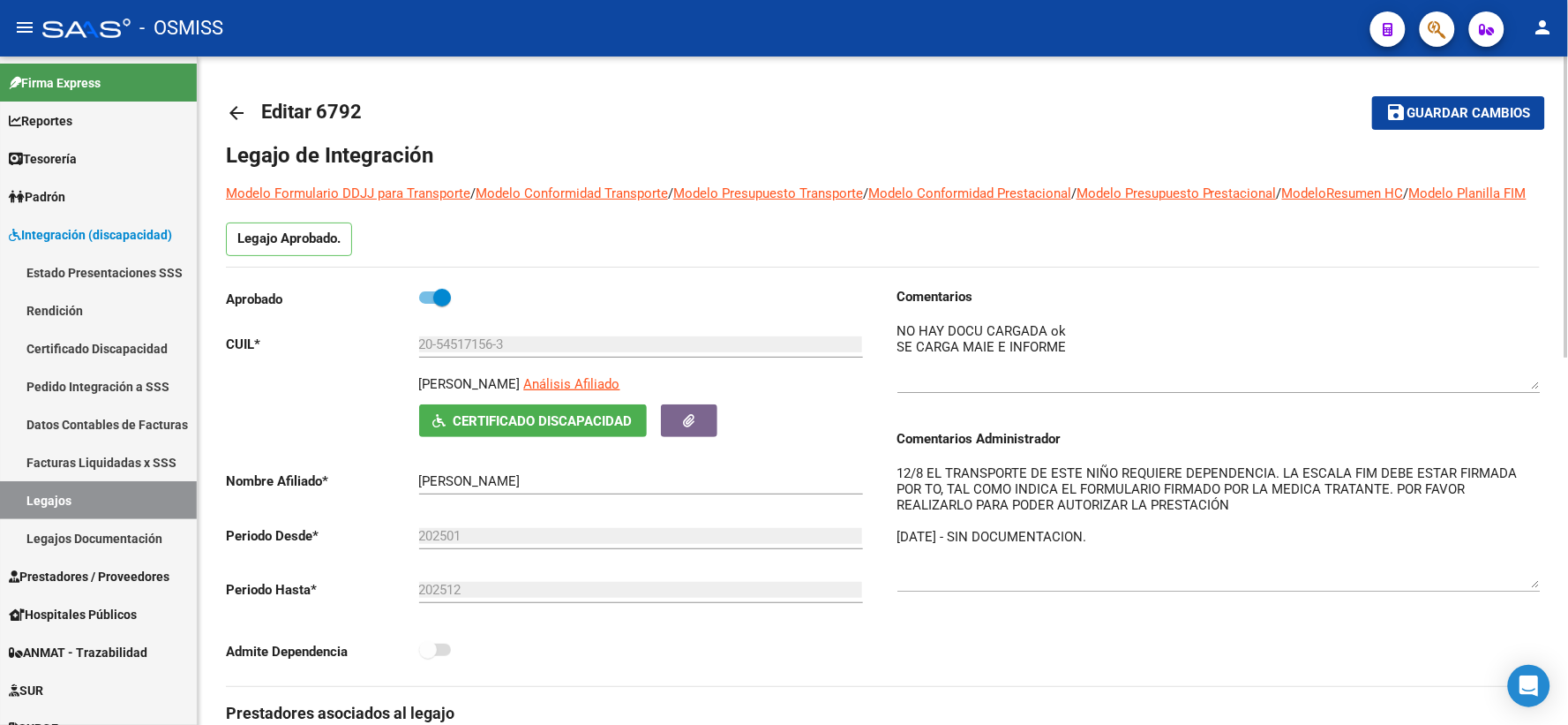
click at [236, 116] on mat-icon "arrow_back" at bounding box center [236, 112] width 21 height 21
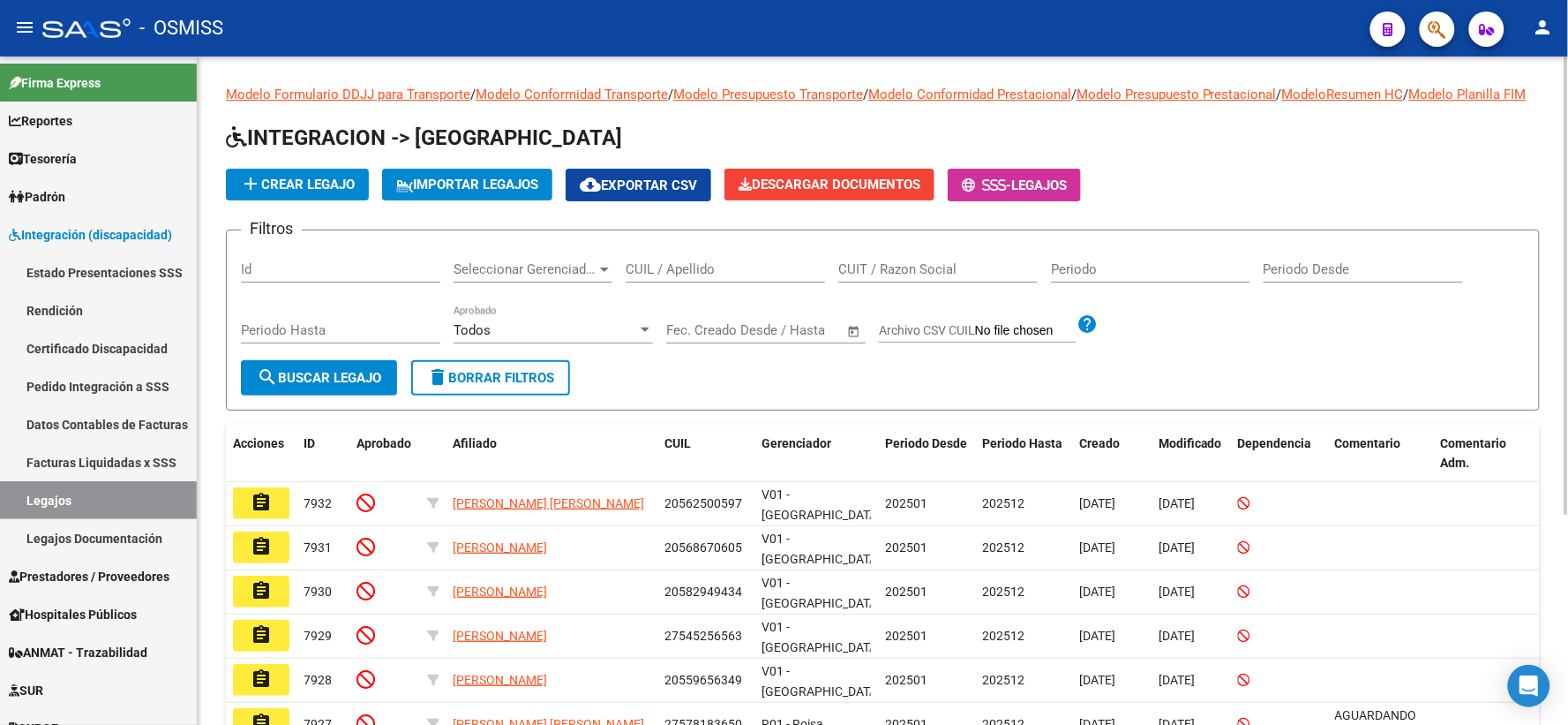
click at [650, 277] on input "CUIL / Apellido" at bounding box center [725, 269] width 199 height 16
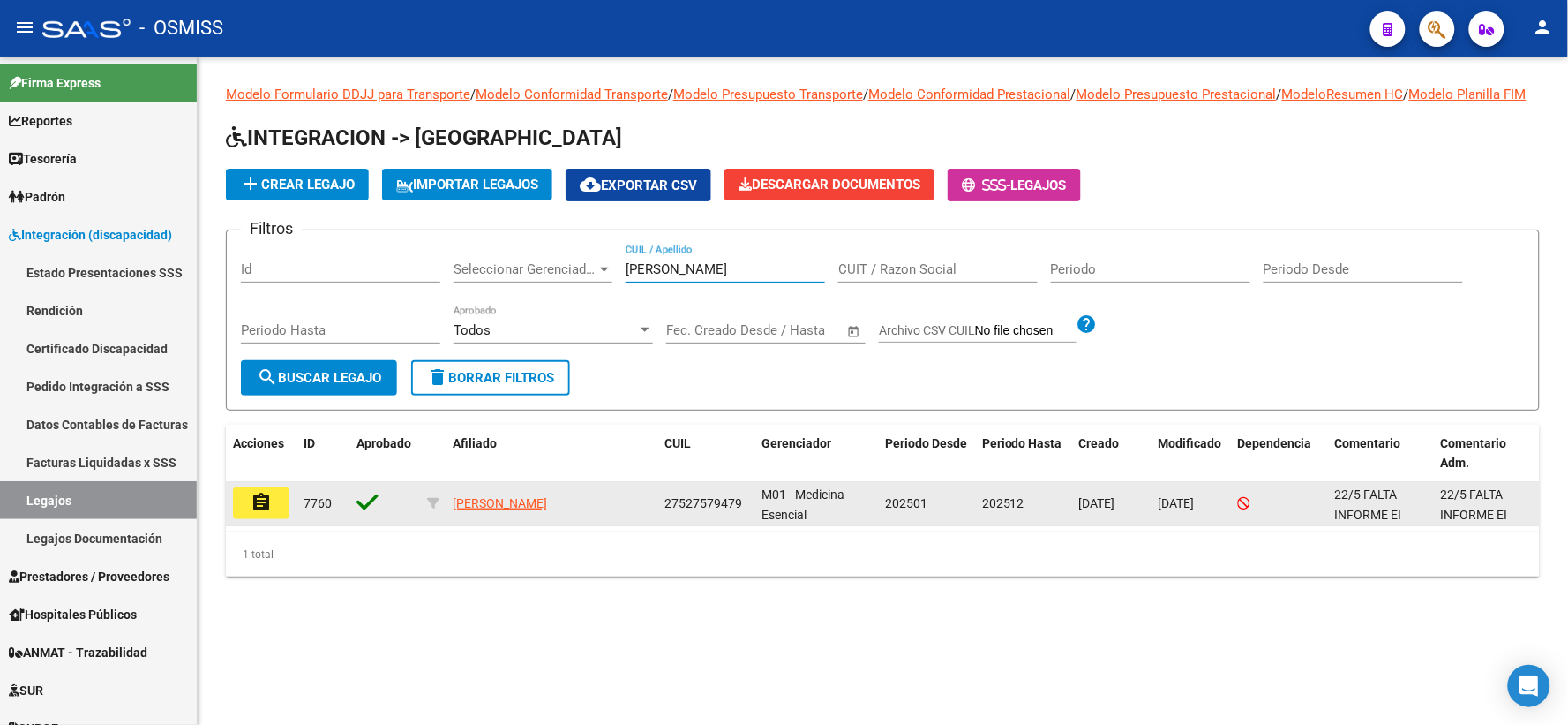
type input "[PERSON_NAME]"
click at [265, 513] on mat-icon "assignment" at bounding box center [260, 501] width 21 height 21
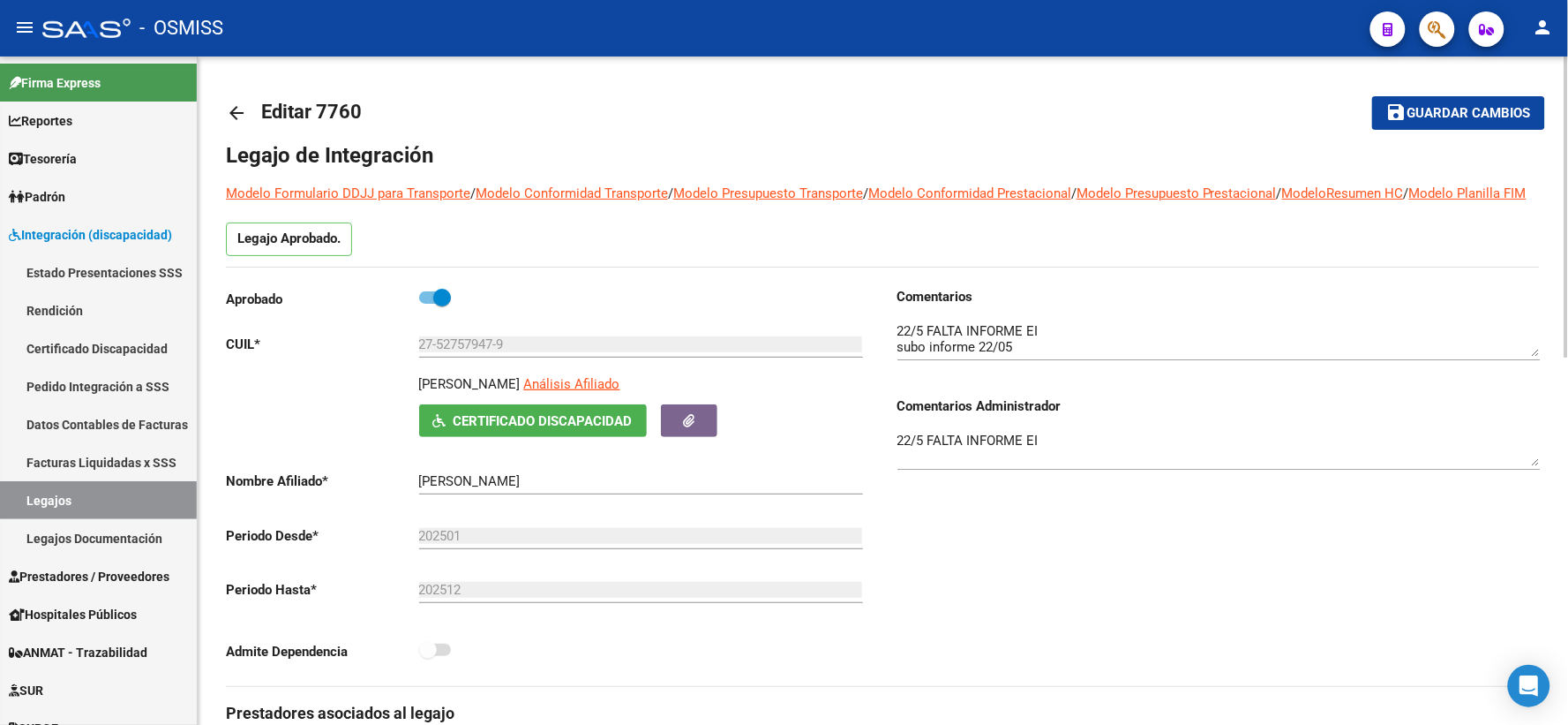
click at [1442, 109] on span "Guardar cambios" at bounding box center [1468, 113] width 123 height 16
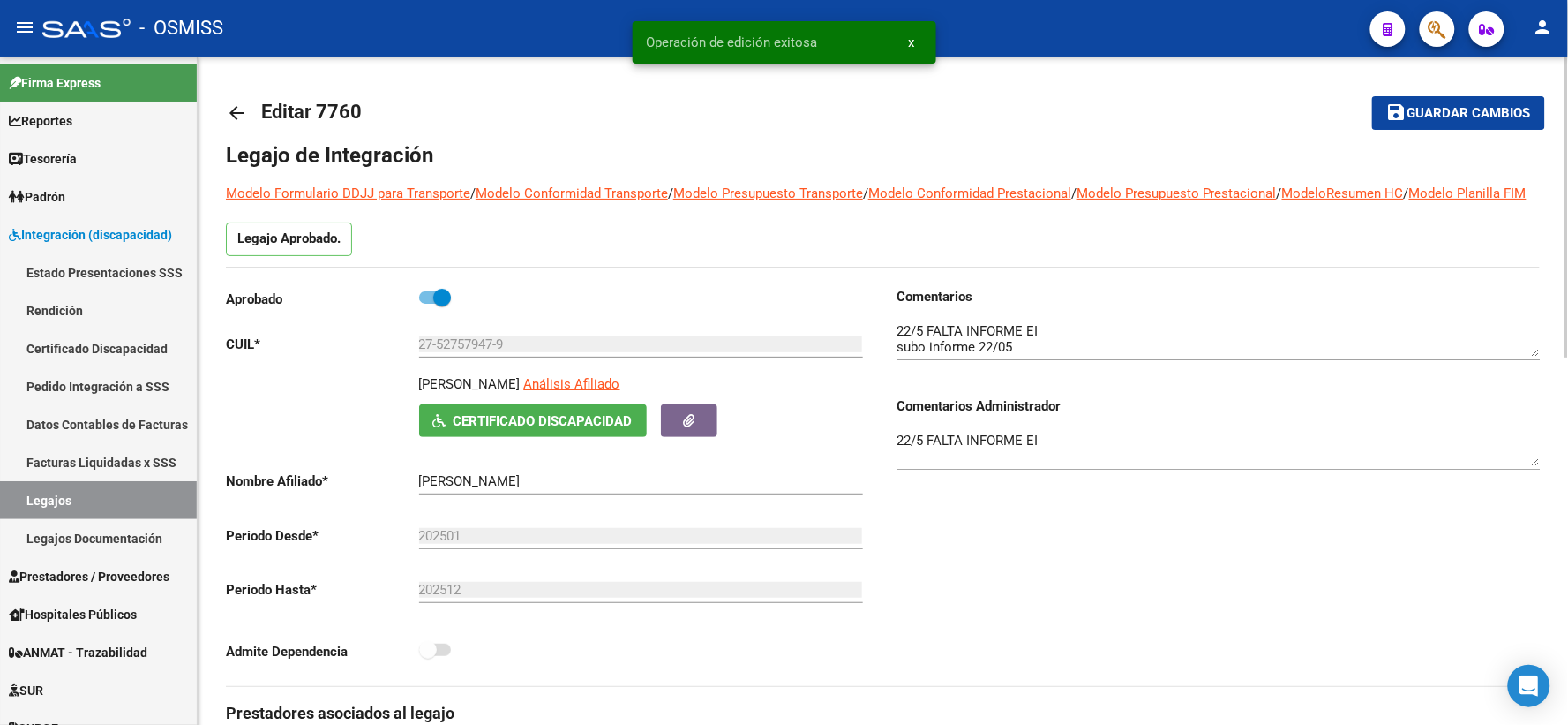
click at [241, 106] on mat-icon "arrow_back" at bounding box center [236, 112] width 21 height 21
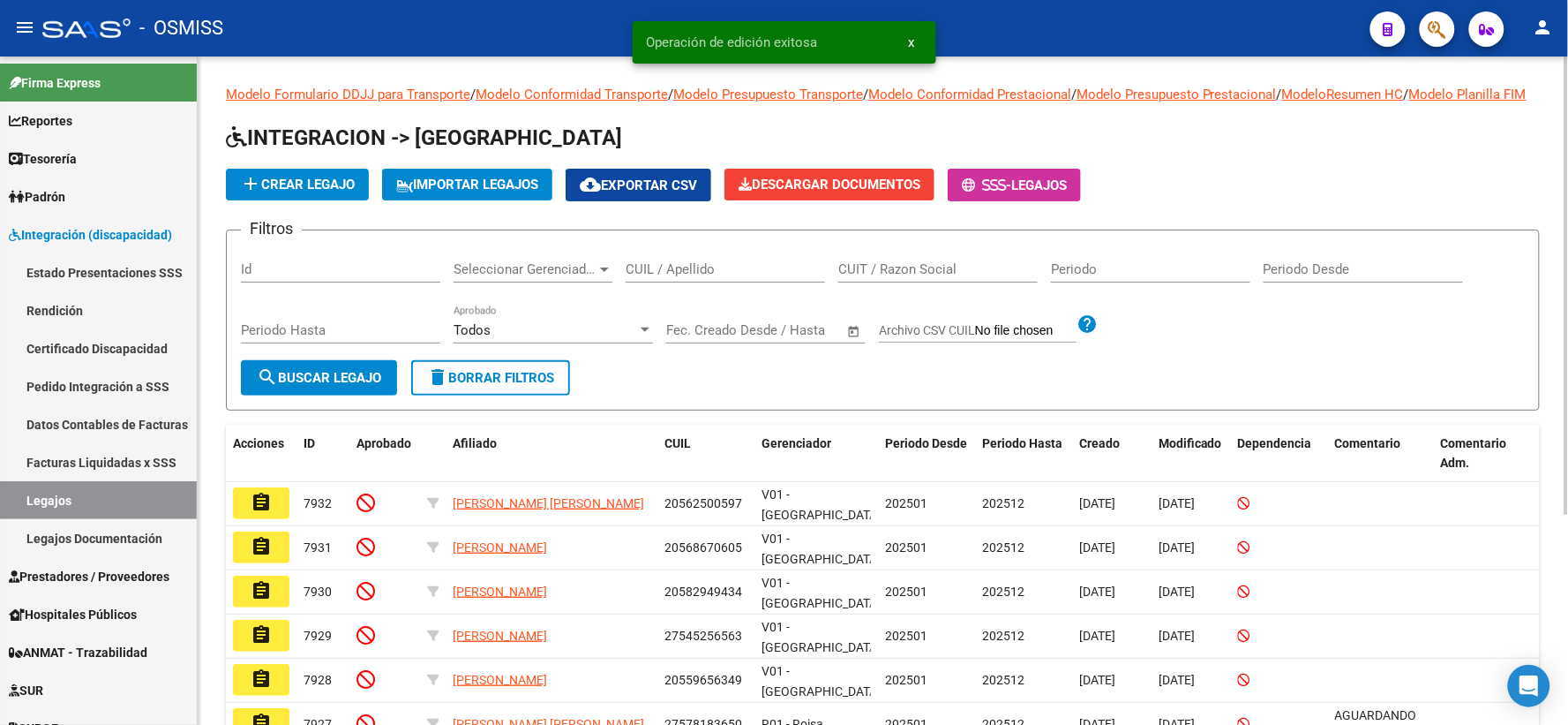
click at [711, 270] on div "CUIL / Apellido" at bounding box center [725, 263] width 199 height 37
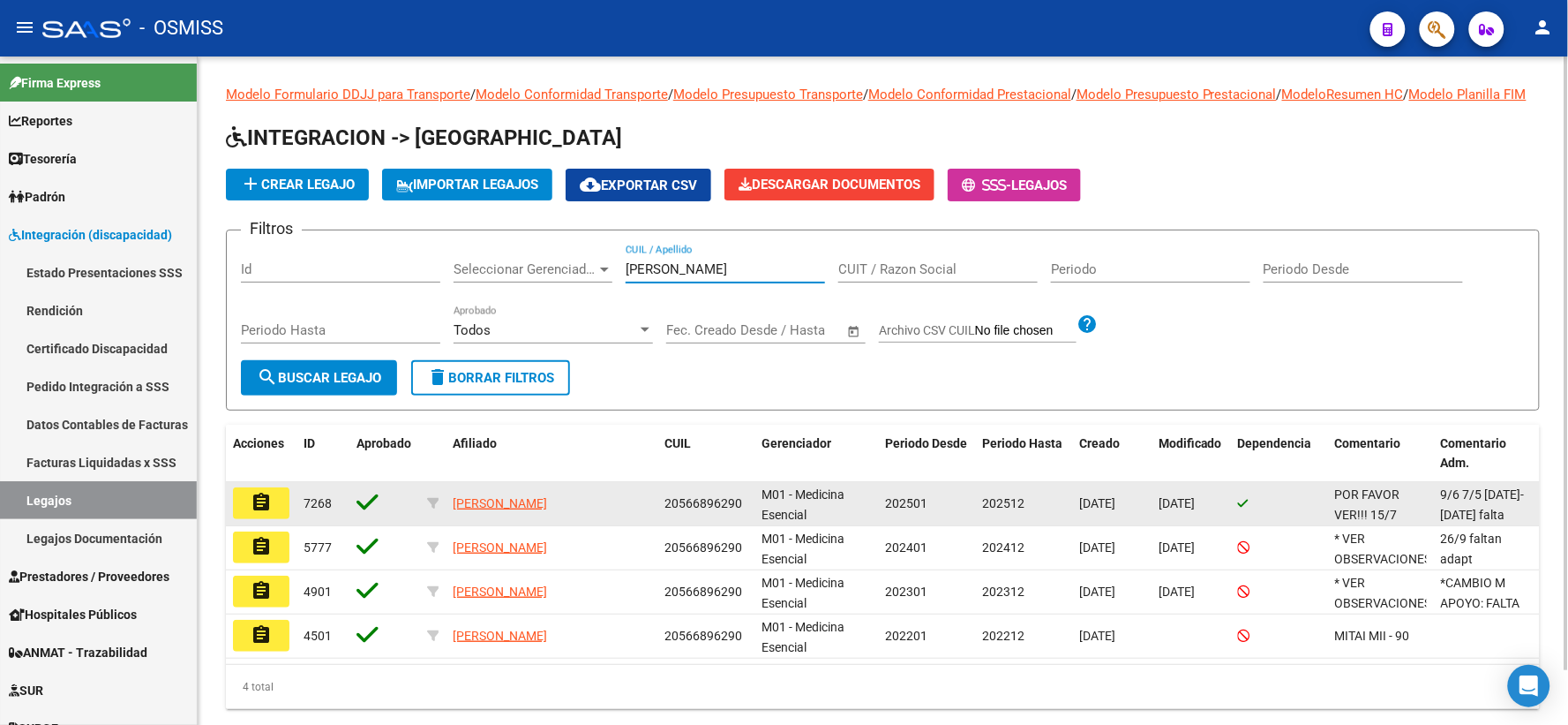
type input "[PERSON_NAME]"
click at [266, 519] on button "assignment" at bounding box center [260, 503] width 56 height 32
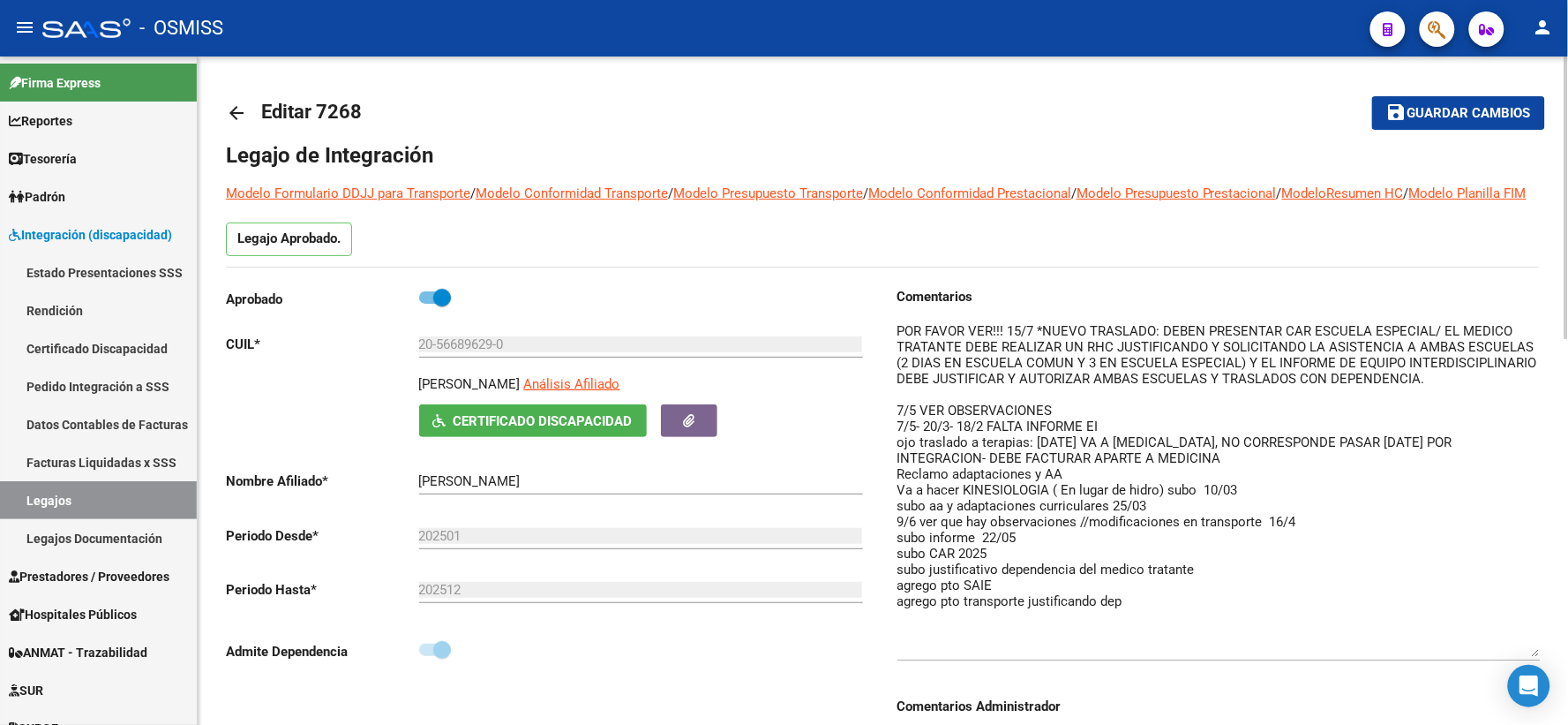
drag, startPoint x: 1532, startPoint y: 373, endPoint x: 1562, endPoint y: 673, distance: 301.5
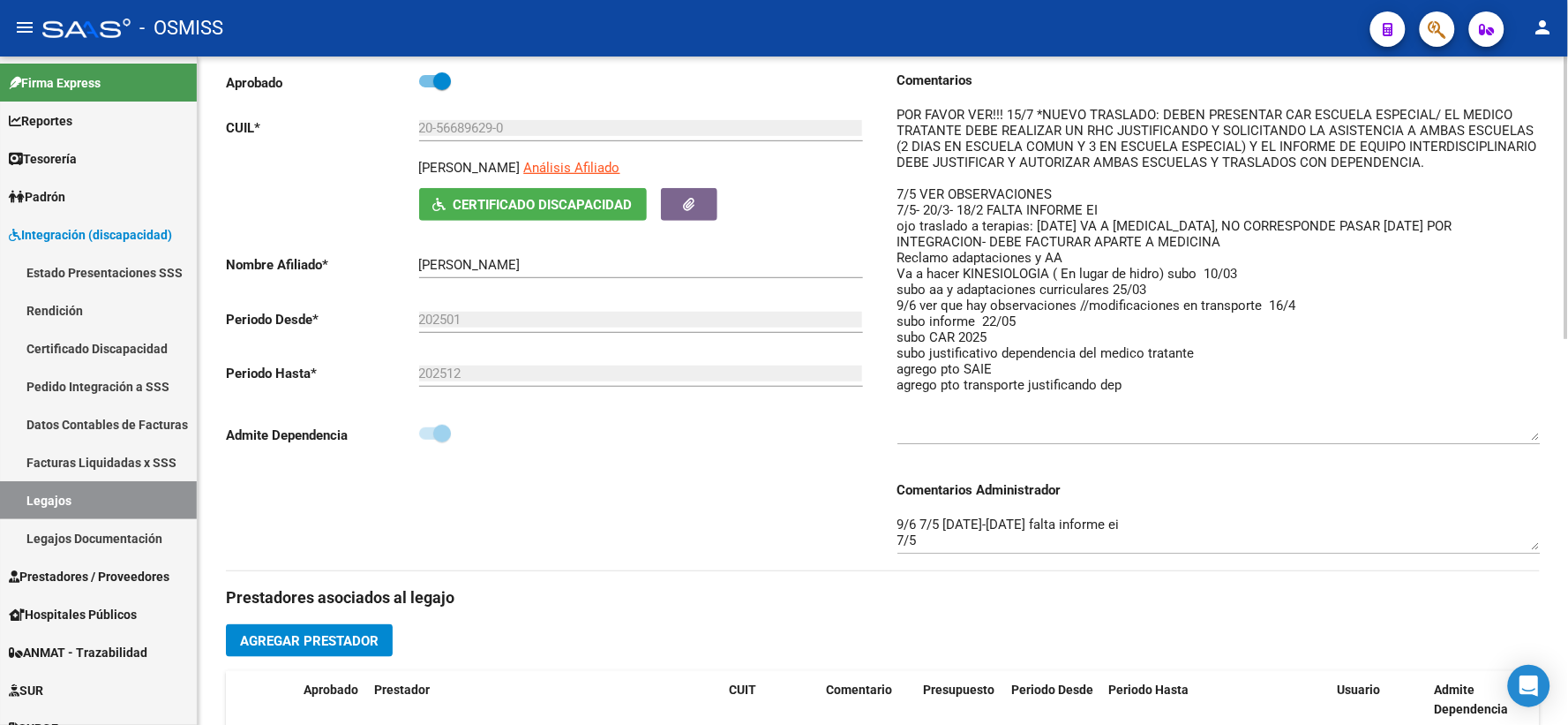
scroll to position [326, 0]
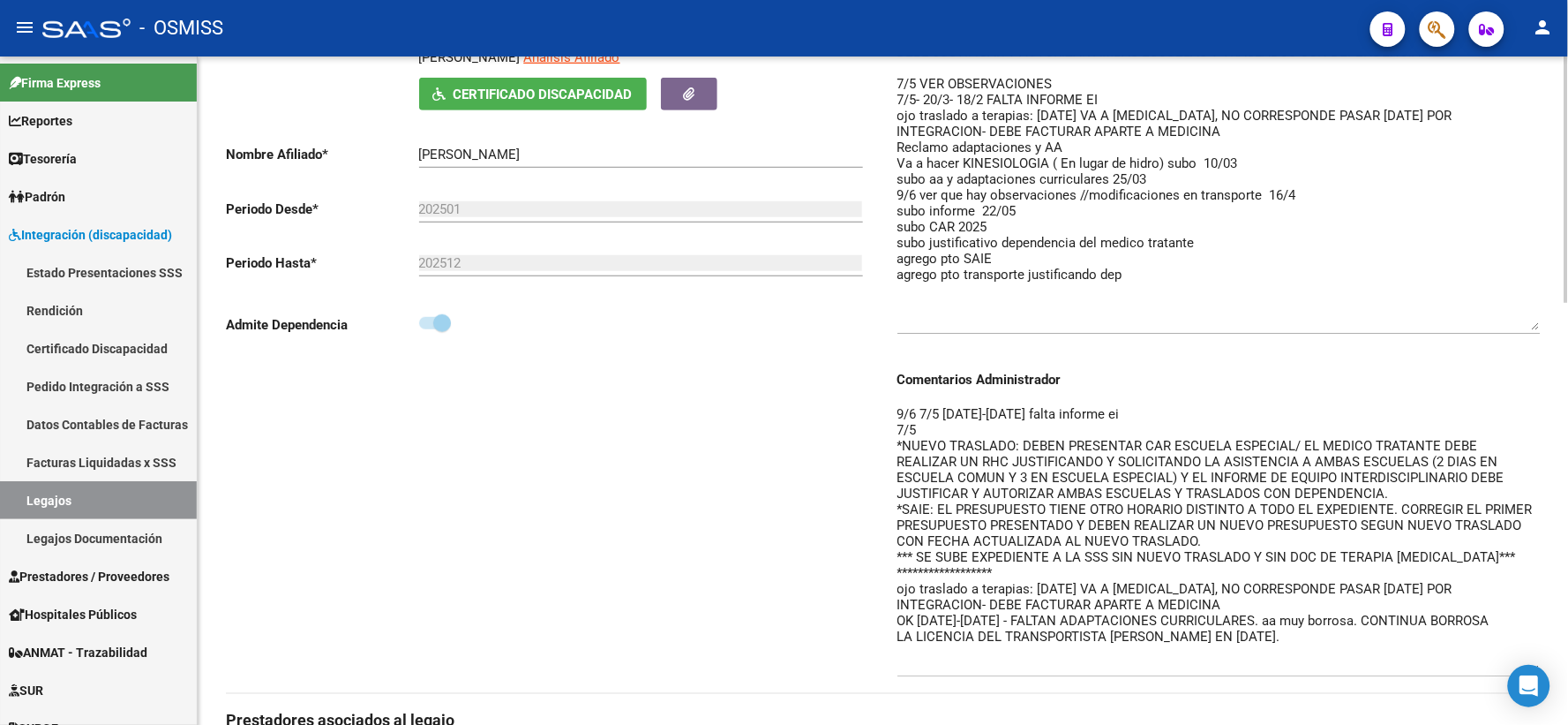
drag, startPoint x: 1531, startPoint y: 459, endPoint x: 1562, endPoint y: 692, distance: 235.1
click at [1562, 692] on div "arrow_back Editar 7268 save Guardar cambios Legajo de Integración Modelo Formul…" at bounding box center [883, 626] width 1371 height 1794
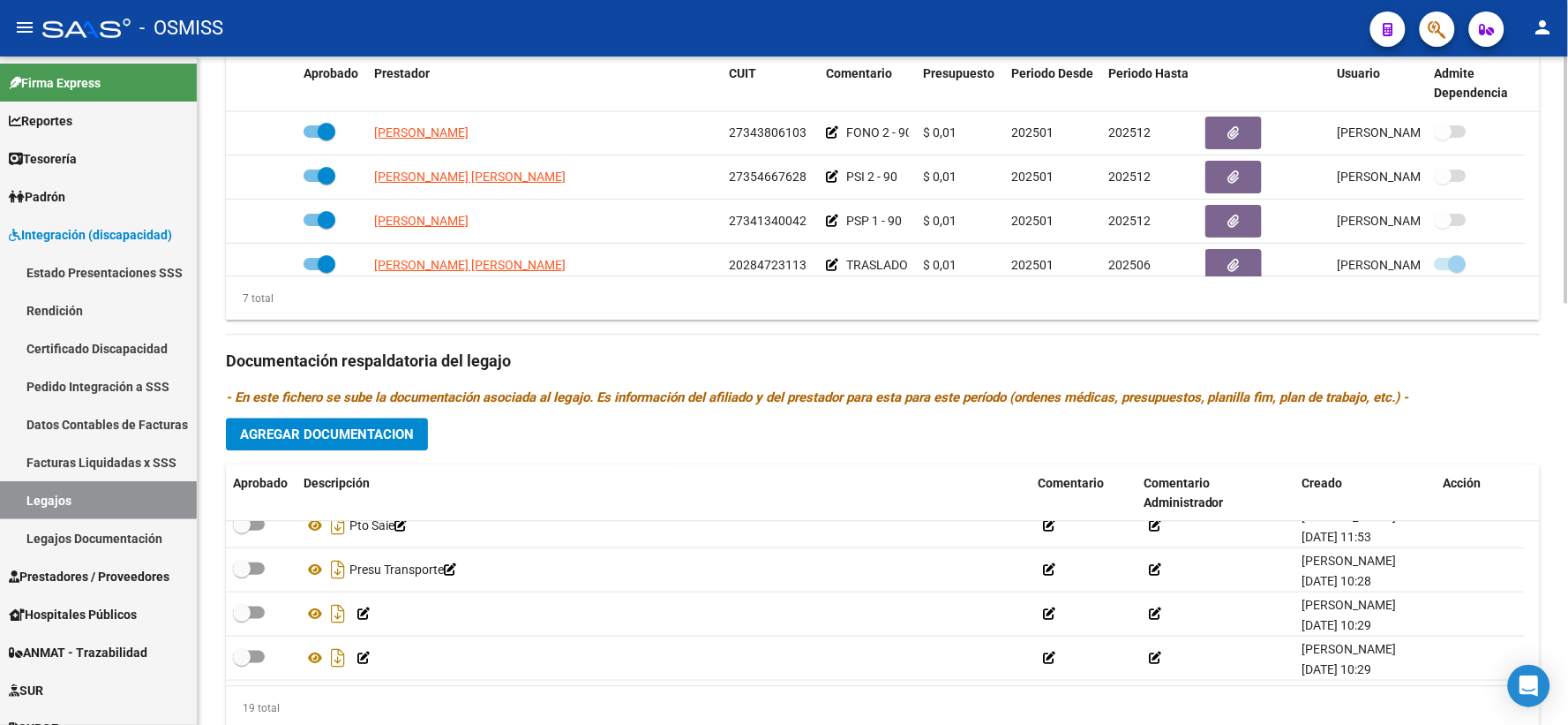
scroll to position [1145, 0]
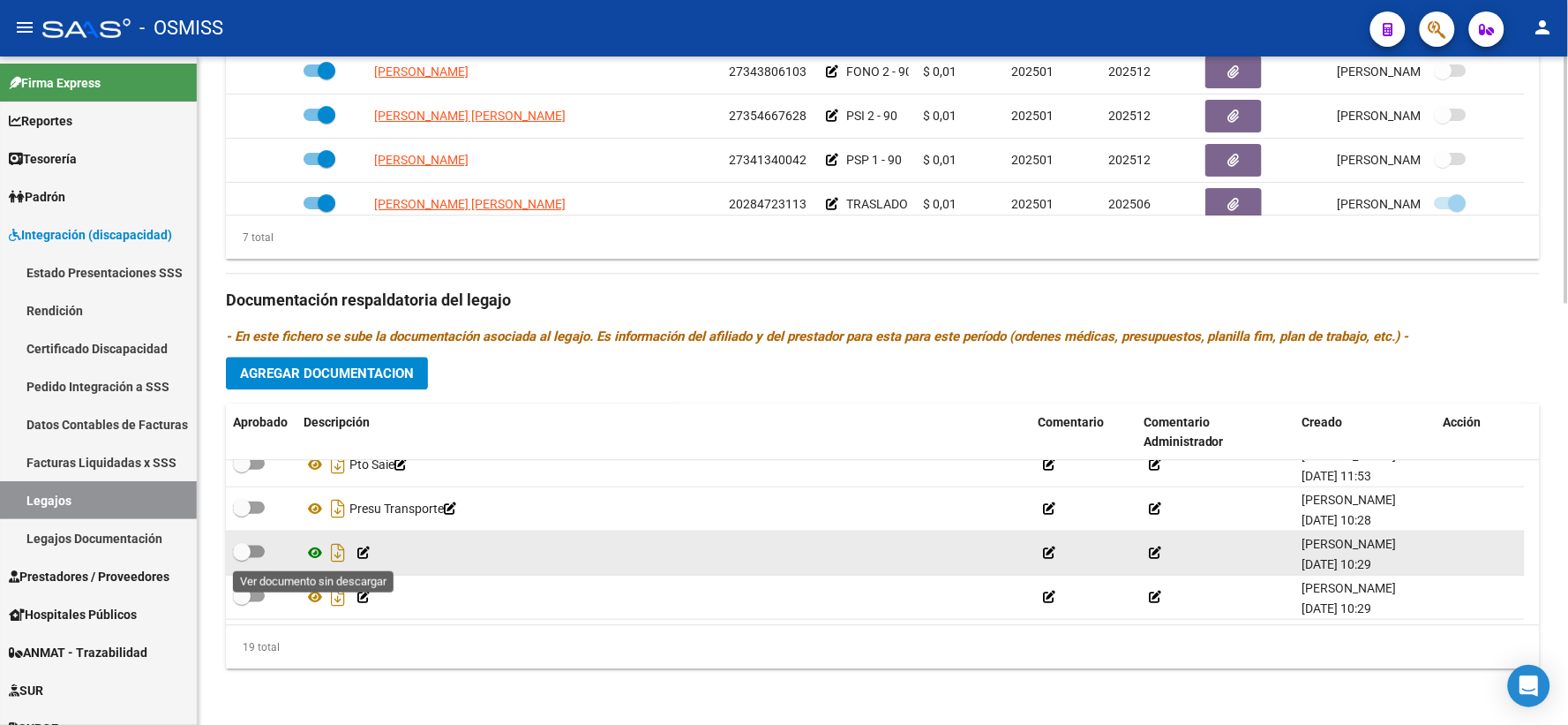
click at [315, 549] on icon at bounding box center [315, 551] width 23 height 21
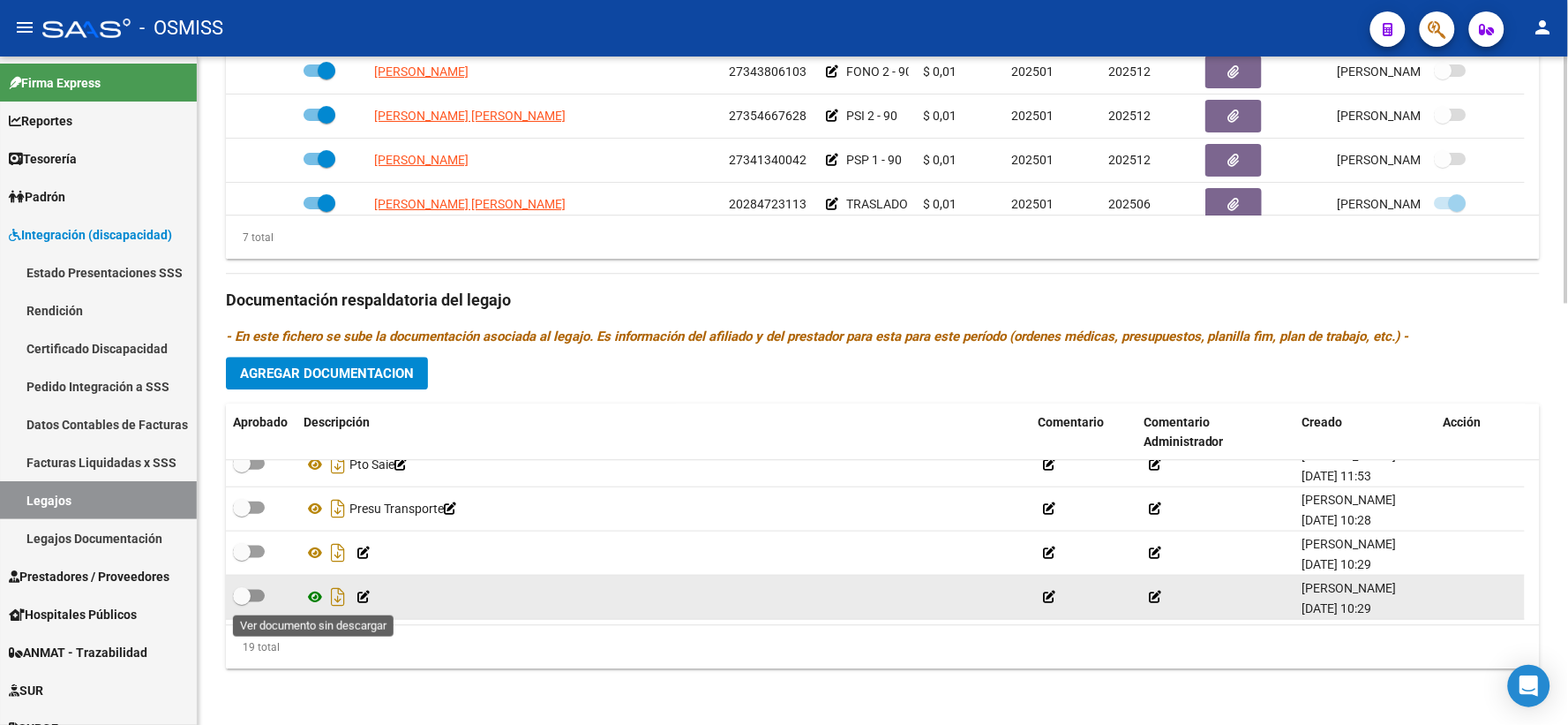
click at [314, 597] on icon at bounding box center [315, 595] width 23 height 21
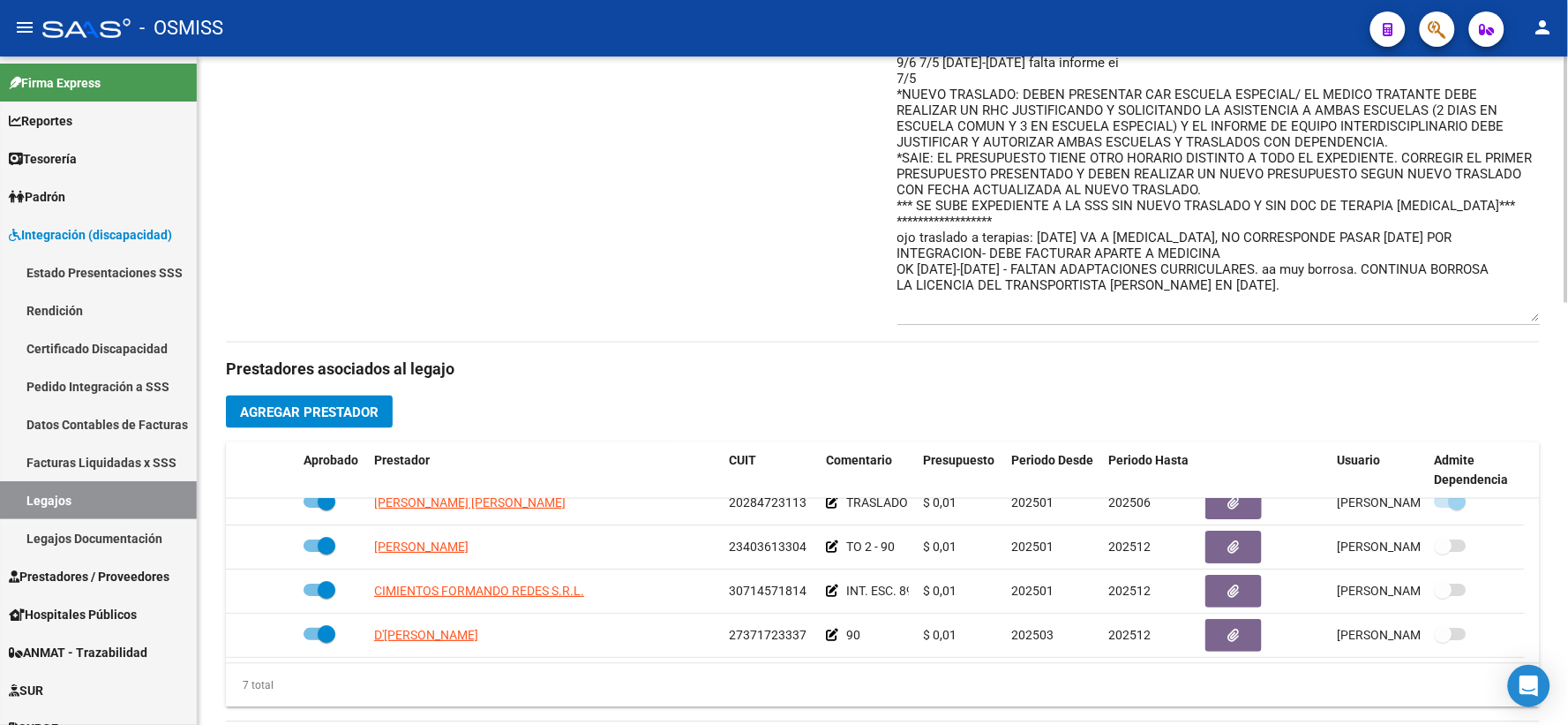
scroll to position [737, 0]
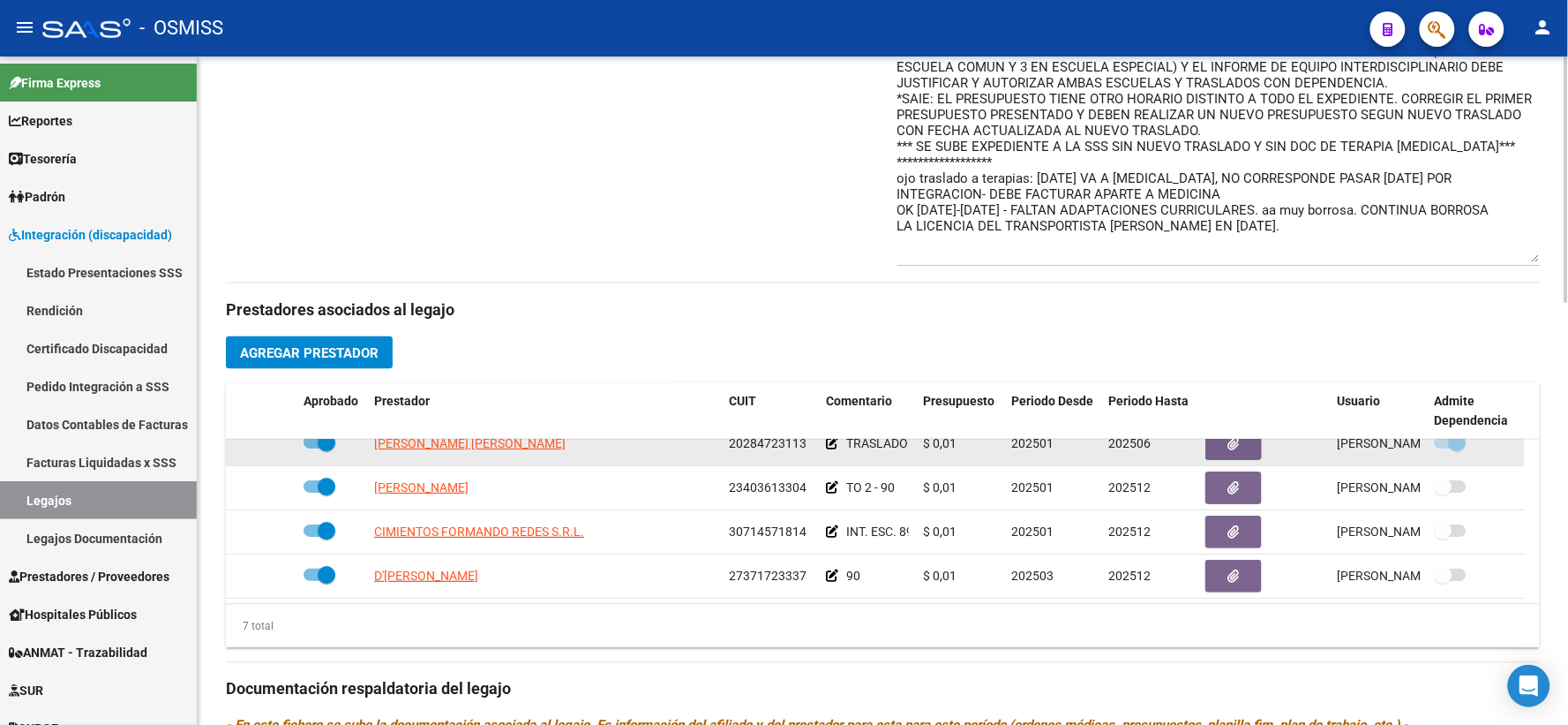
click at [313, 449] on span at bounding box center [320, 442] width 32 height 13
click at [313, 449] on input "checkbox" at bounding box center [312, 449] width 1 height 1
checkbox input "false"
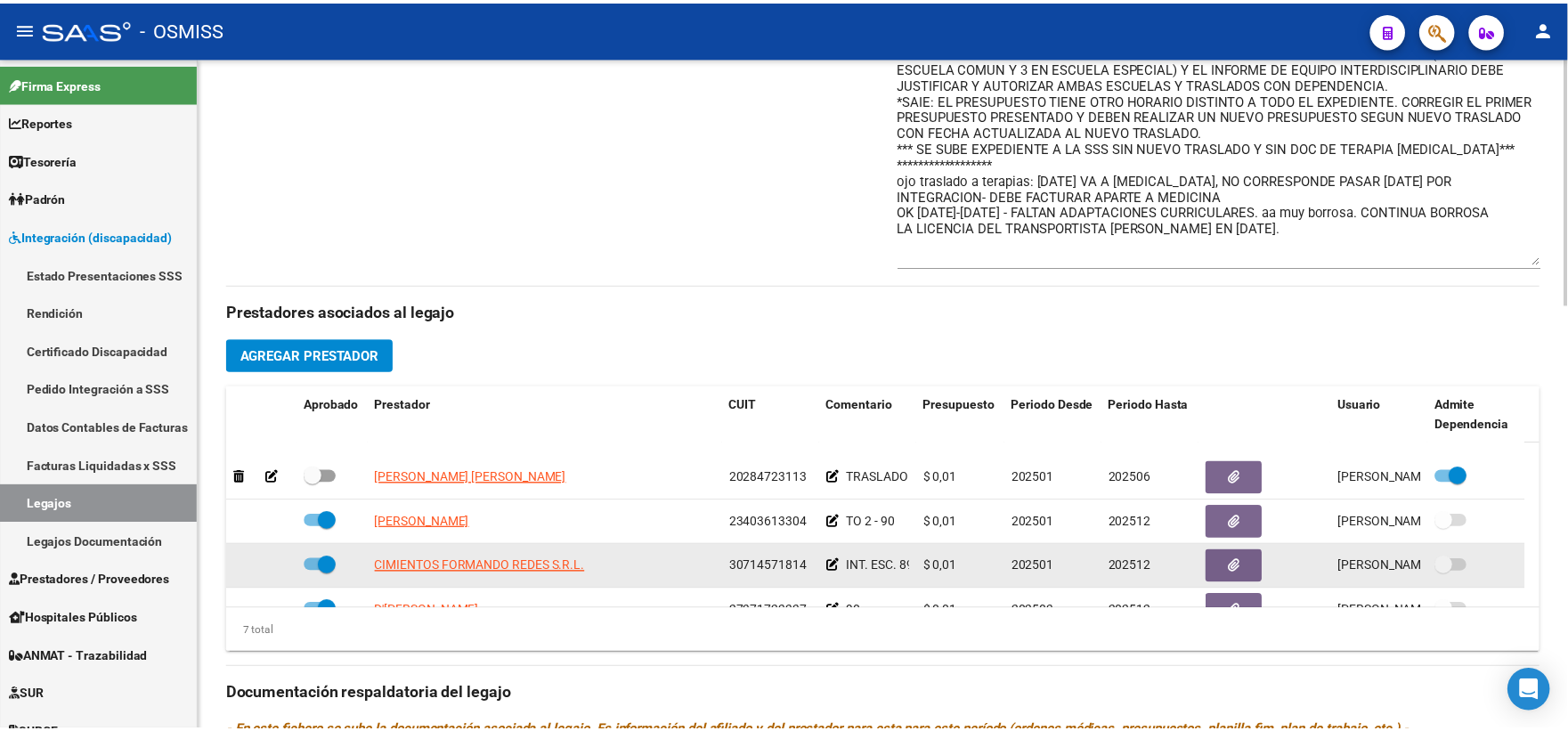
scroll to position [69, 0]
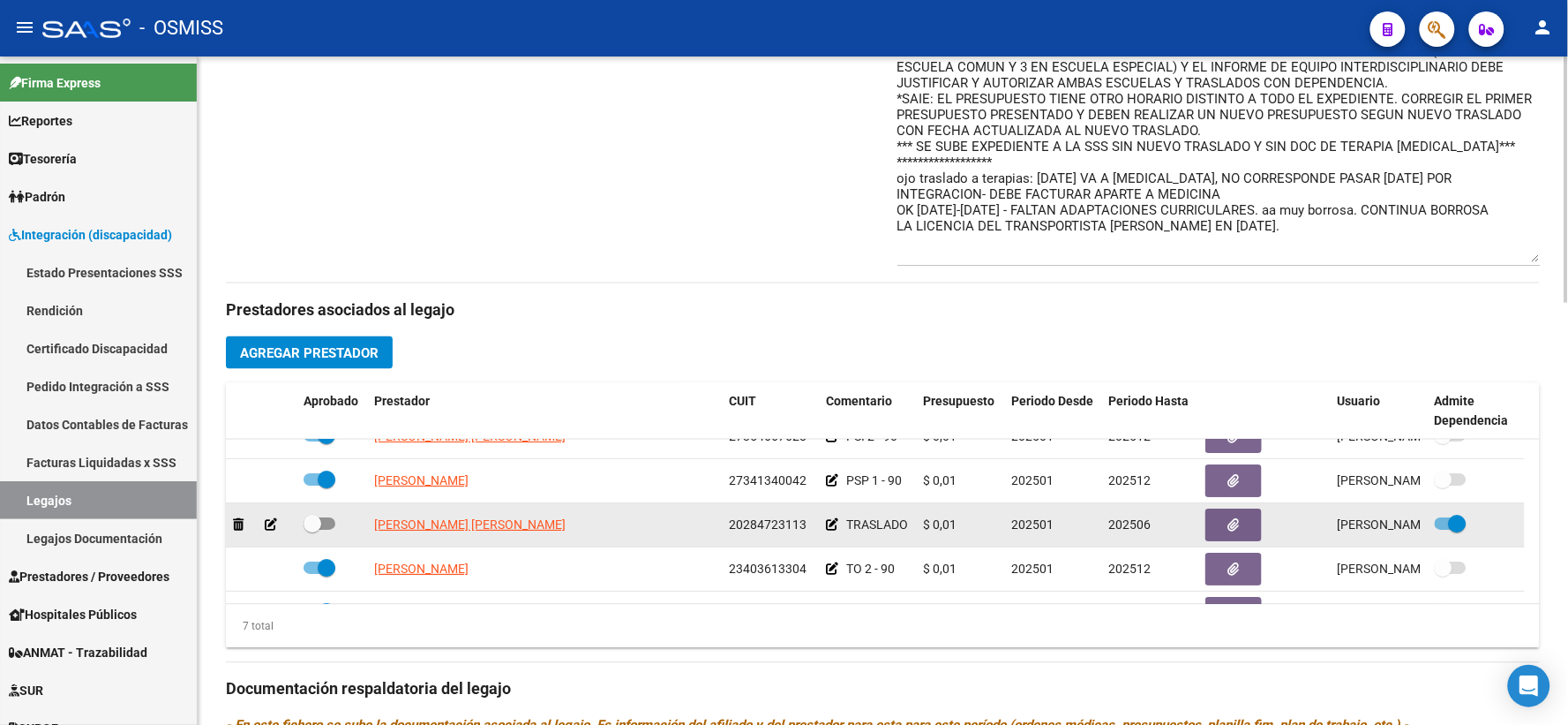
click at [269, 532] on icon at bounding box center [270, 525] width 13 height 13
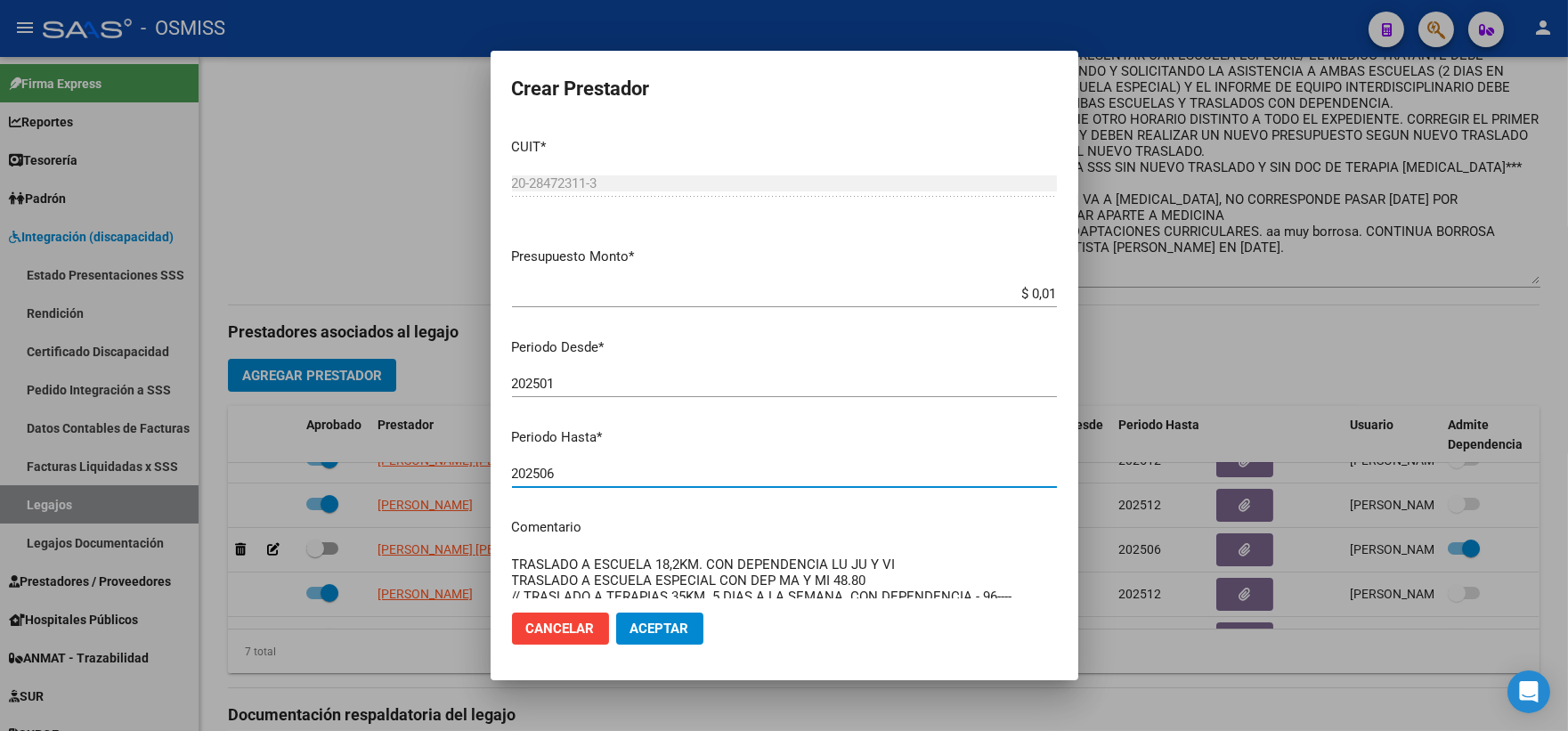
click at [574, 475] on input "202506" at bounding box center [785, 473] width 545 height 16
type input "202507"
click at [655, 629] on span "Aceptar" at bounding box center [660, 629] width 59 height 16
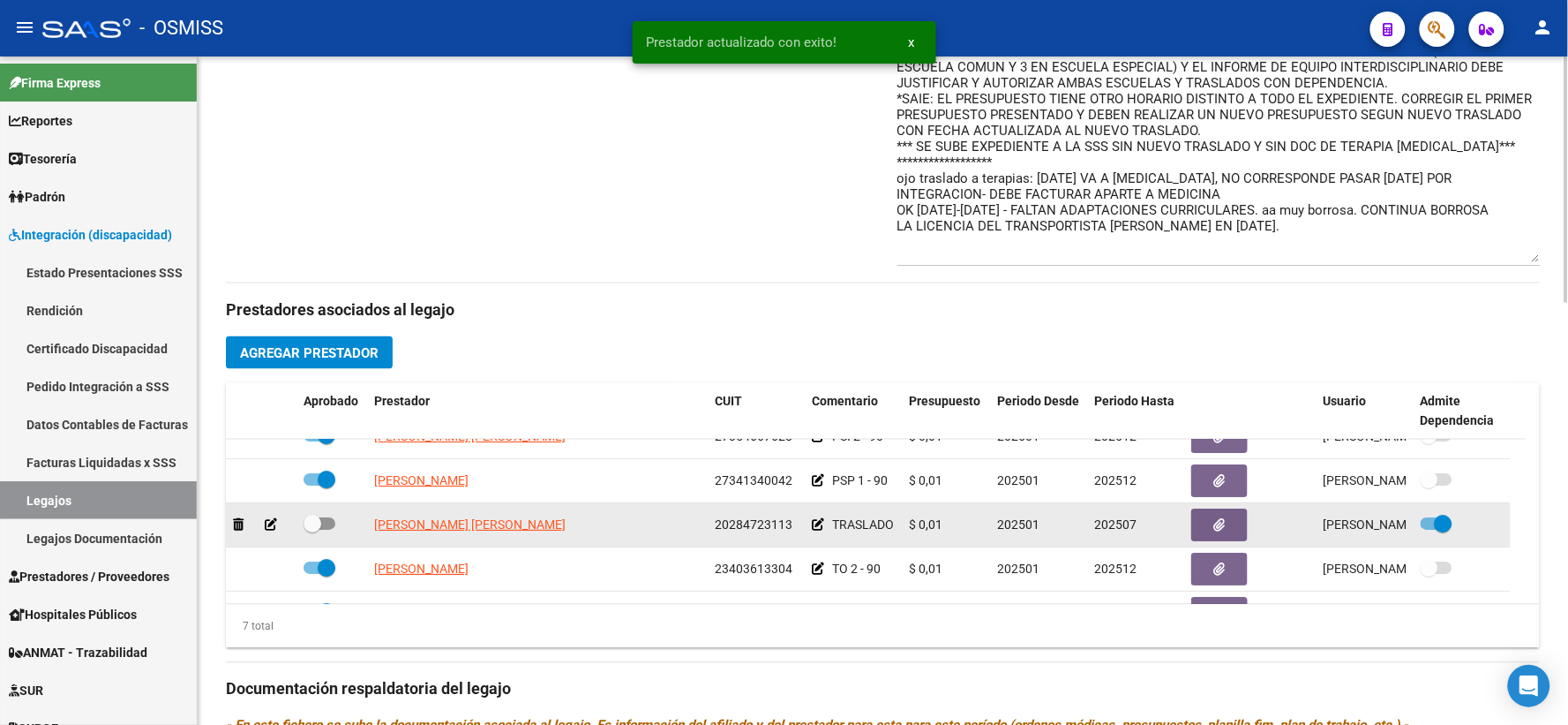
click at [314, 533] on span at bounding box center [313, 525] width 18 height 18
click at [313, 532] on input "checkbox" at bounding box center [312, 531] width 1 height 1
checkbox input "true"
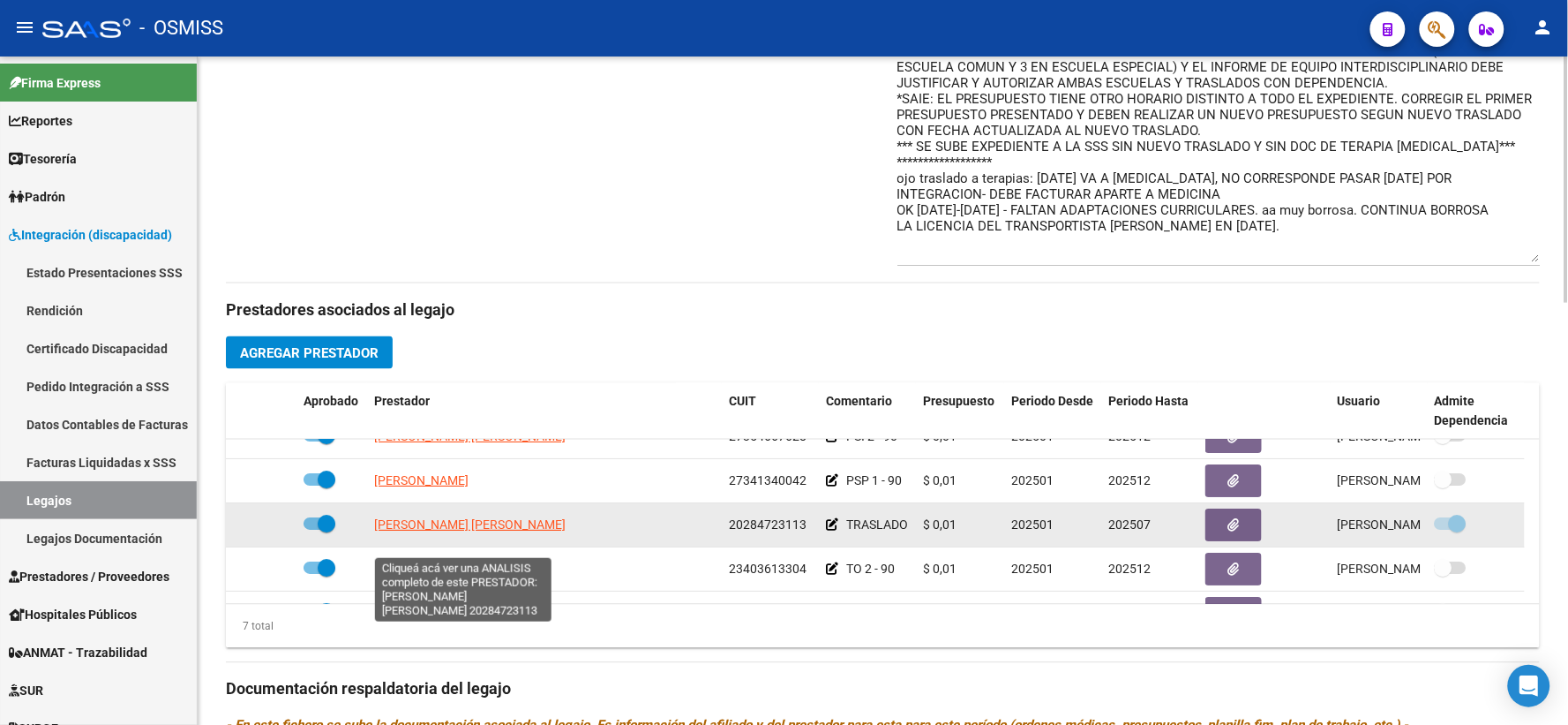
click at [507, 533] on span "[PERSON_NAME] [PERSON_NAME]" at bounding box center [469, 525] width 191 height 14
type textarea "20284723113"
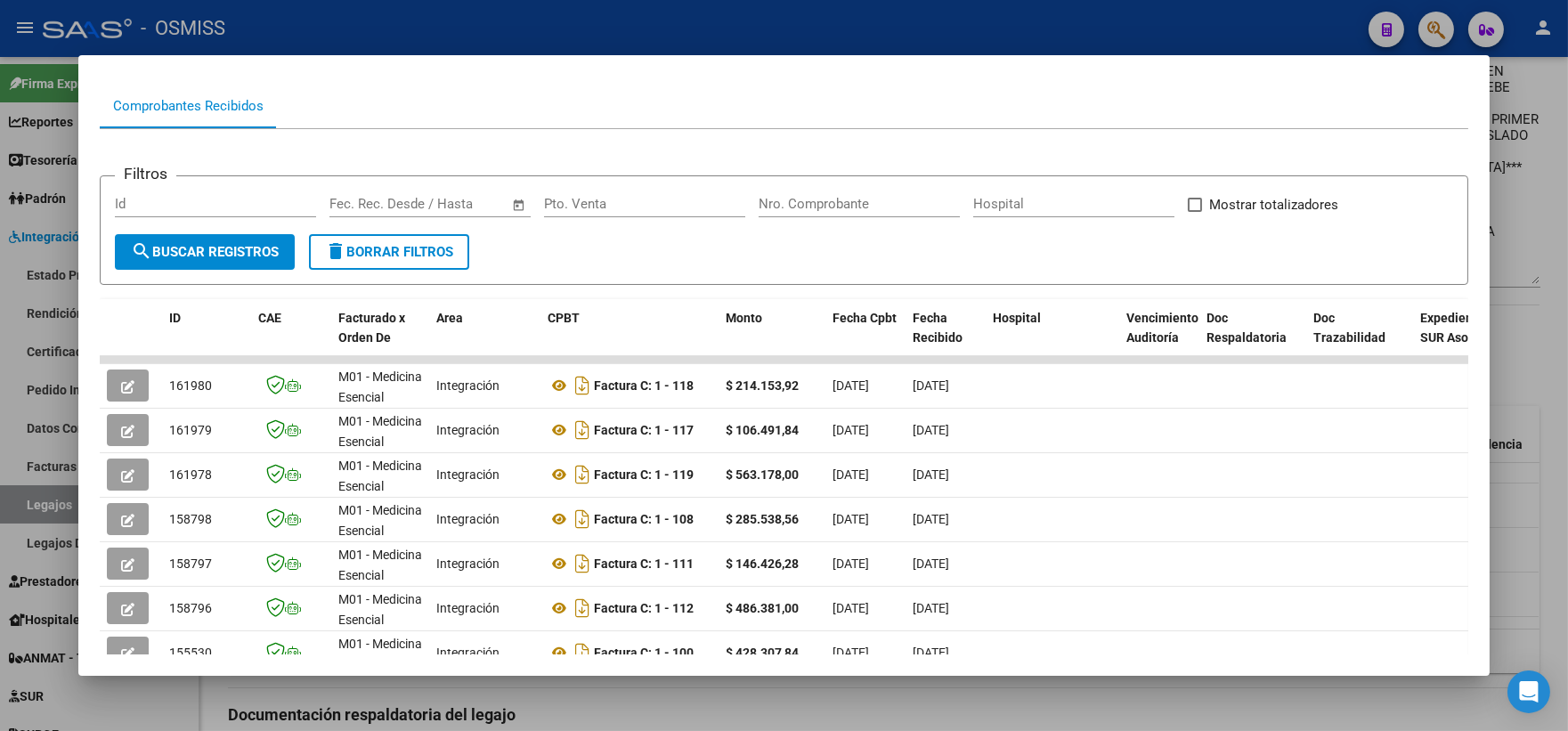
scroll to position [247, 0]
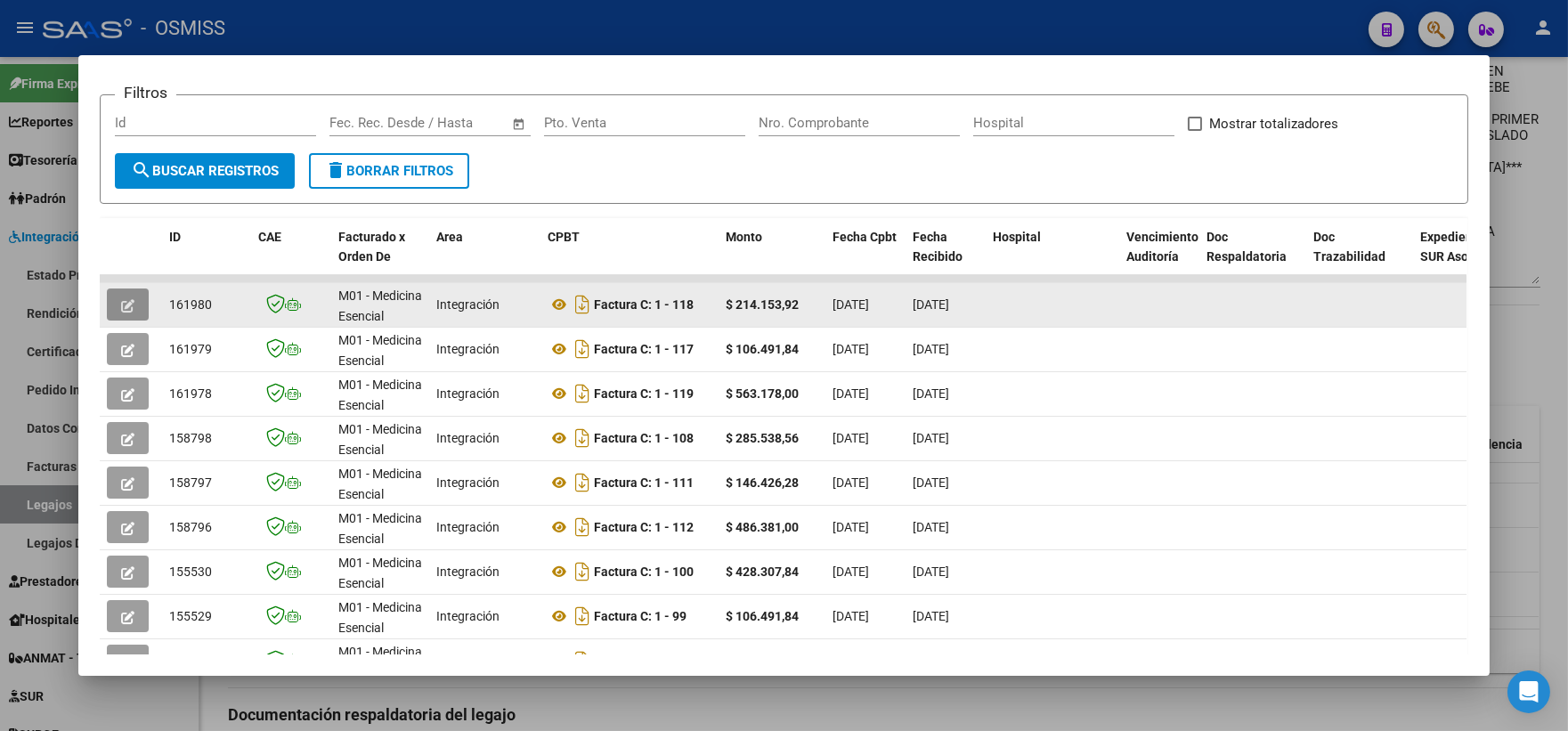
click at [112, 295] on button "button" at bounding box center [127, 304] width 42 height 32
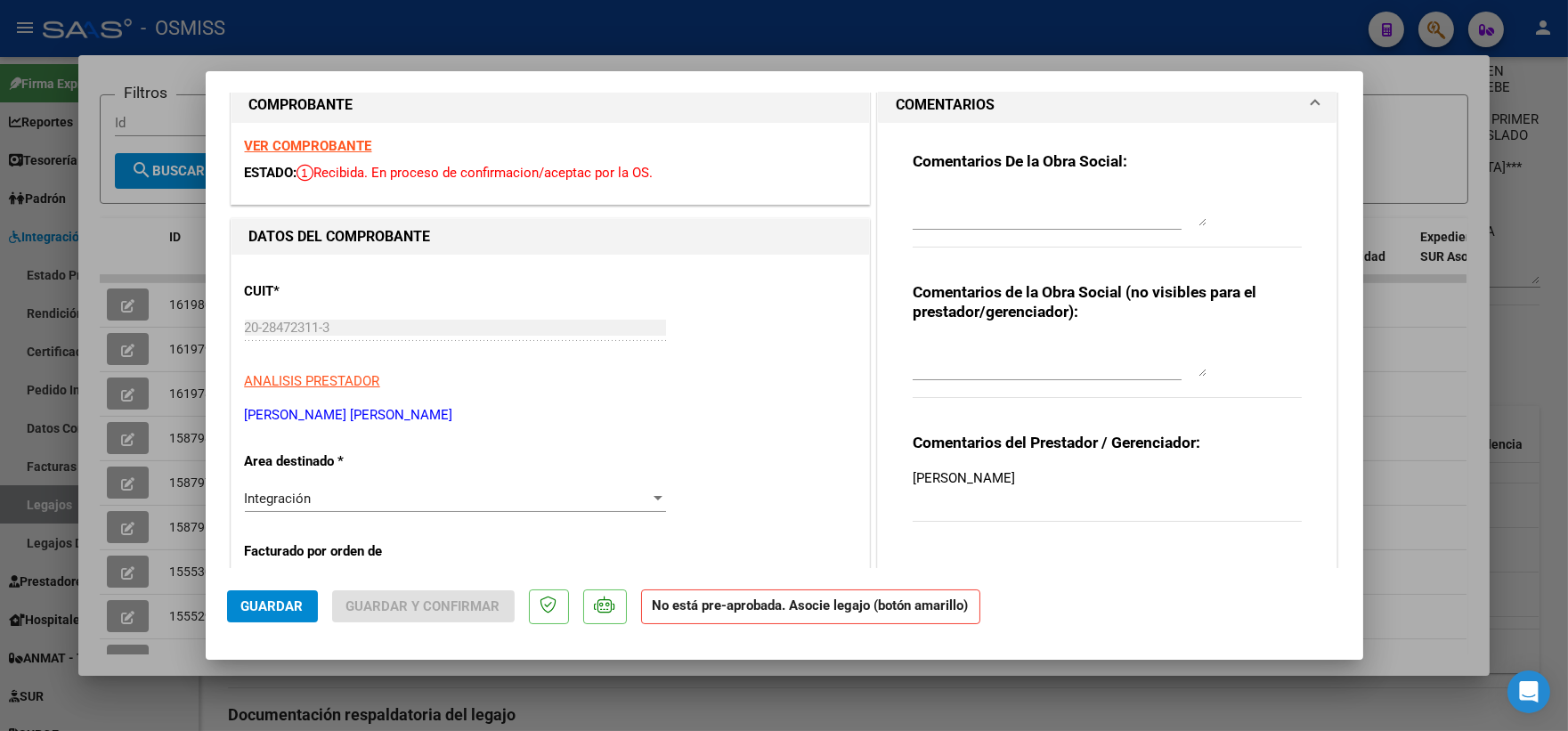
scroll to position [0, 0]
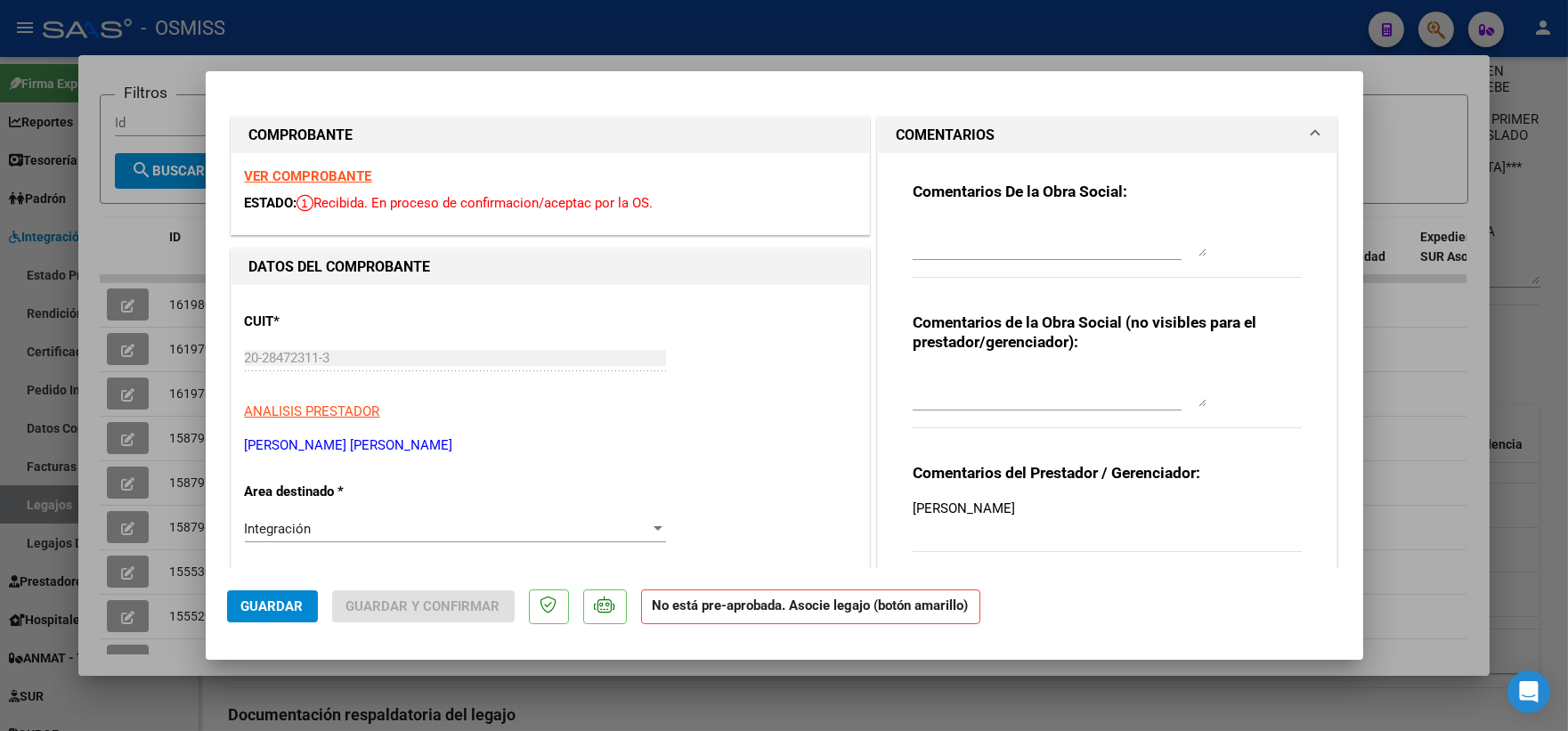
click at [1026, 224] on textarea at bounding box center [1059, 239] width 294 height 36
type textarea "1"
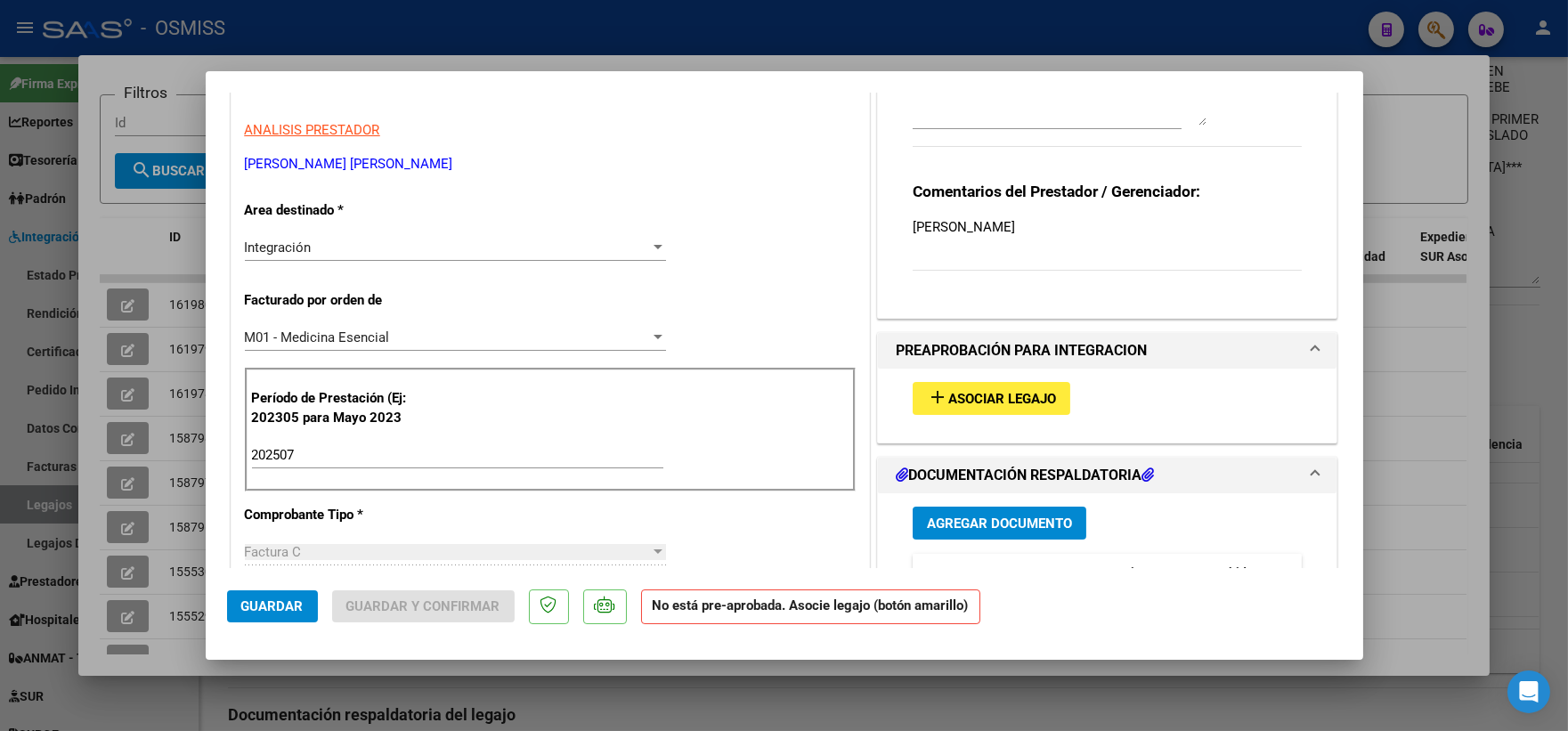
scroll to position [329, 0]
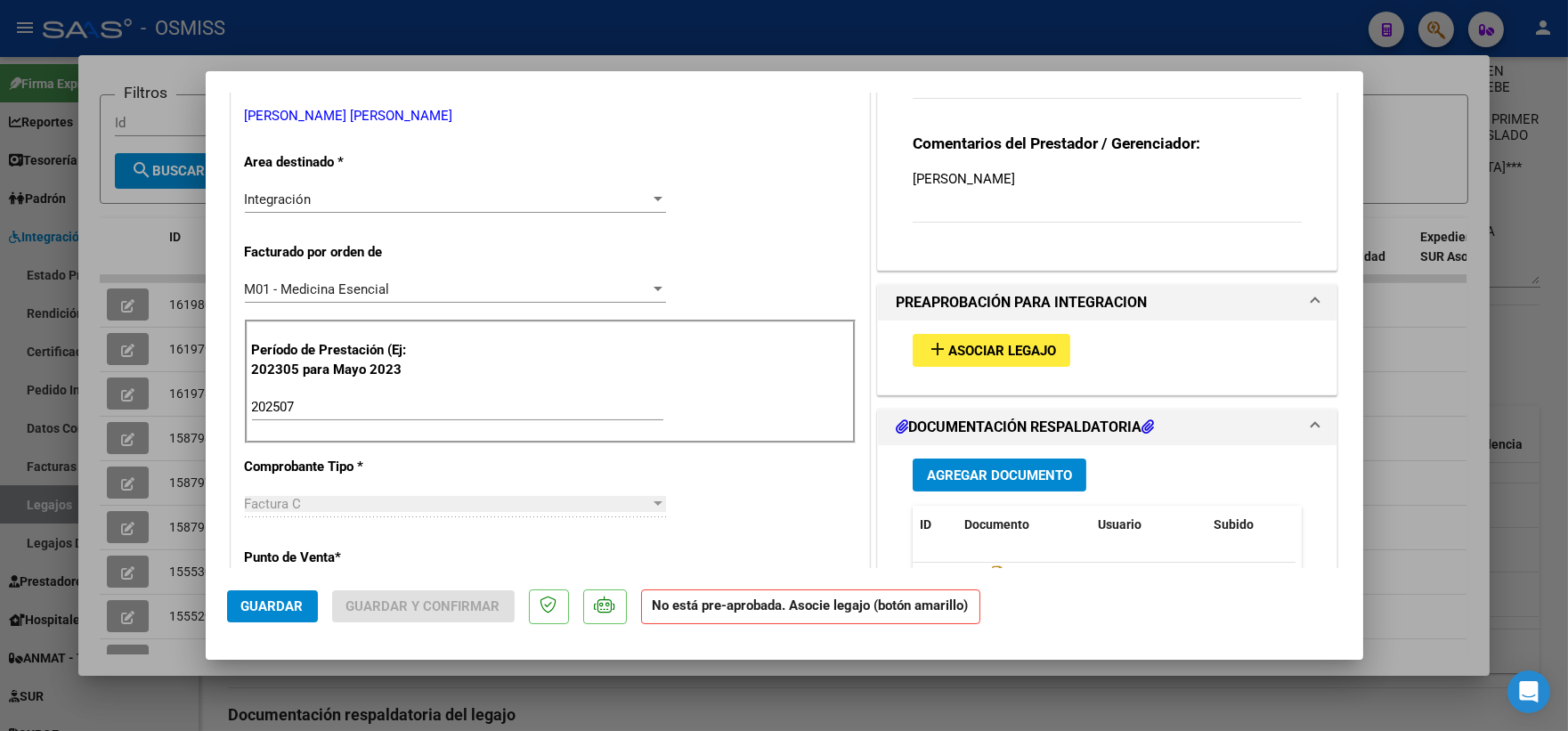
click at [1021, 354] on span "Asociar Legajo" at bounding box center [1002, 351] width 107 height 16
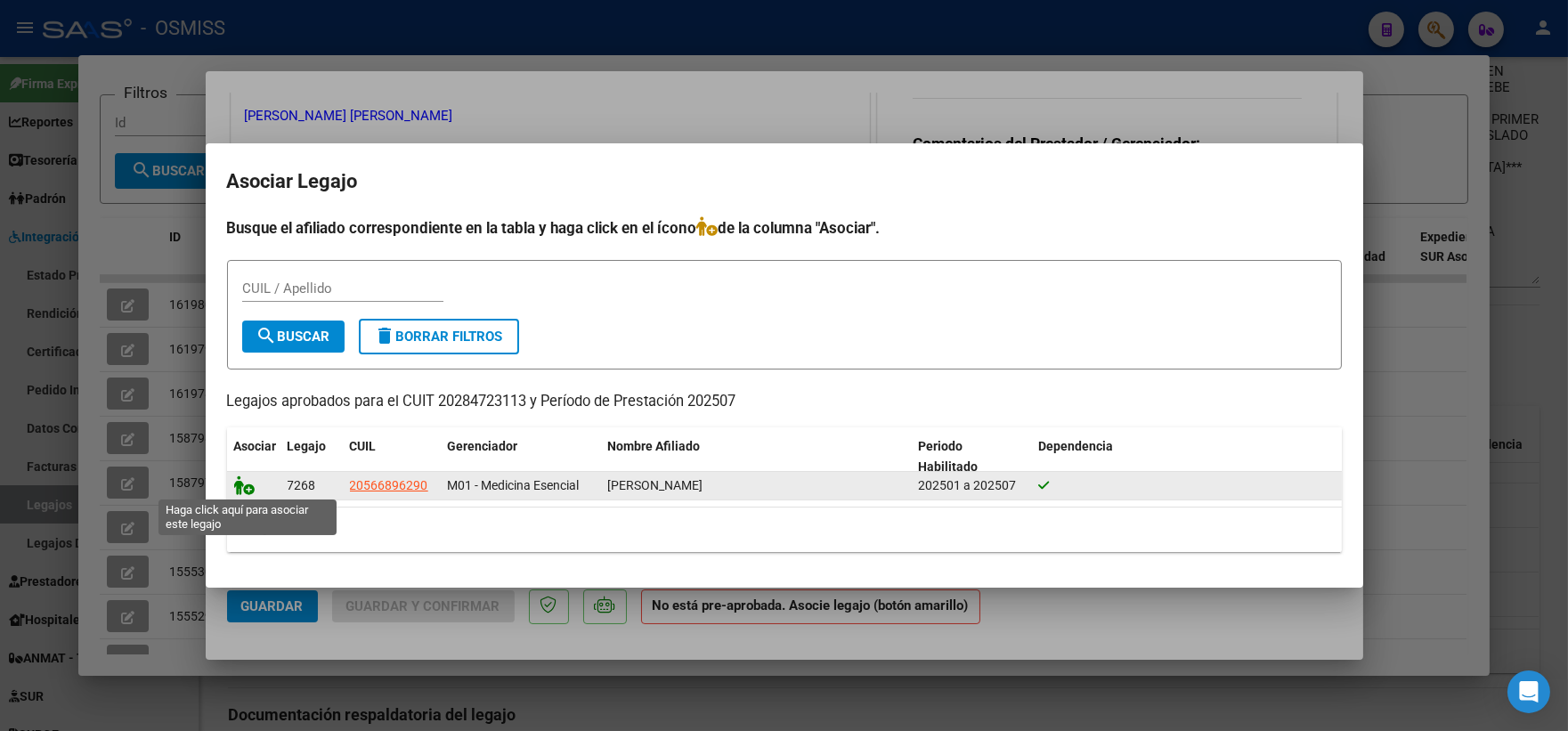
click at [238, 482] on icon at bounding box center [244, 485] width 21 height 20
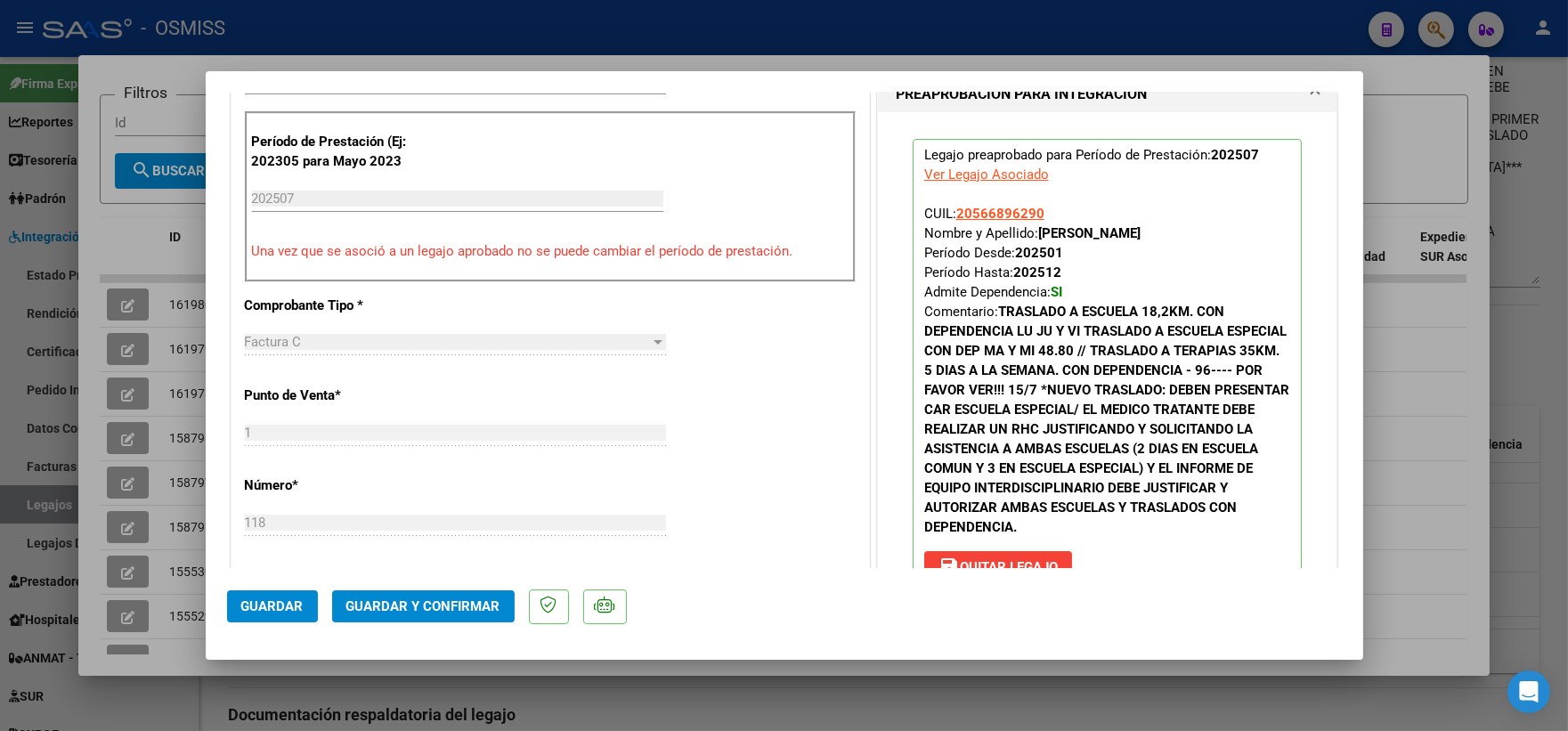
scroll to position [576, 0]
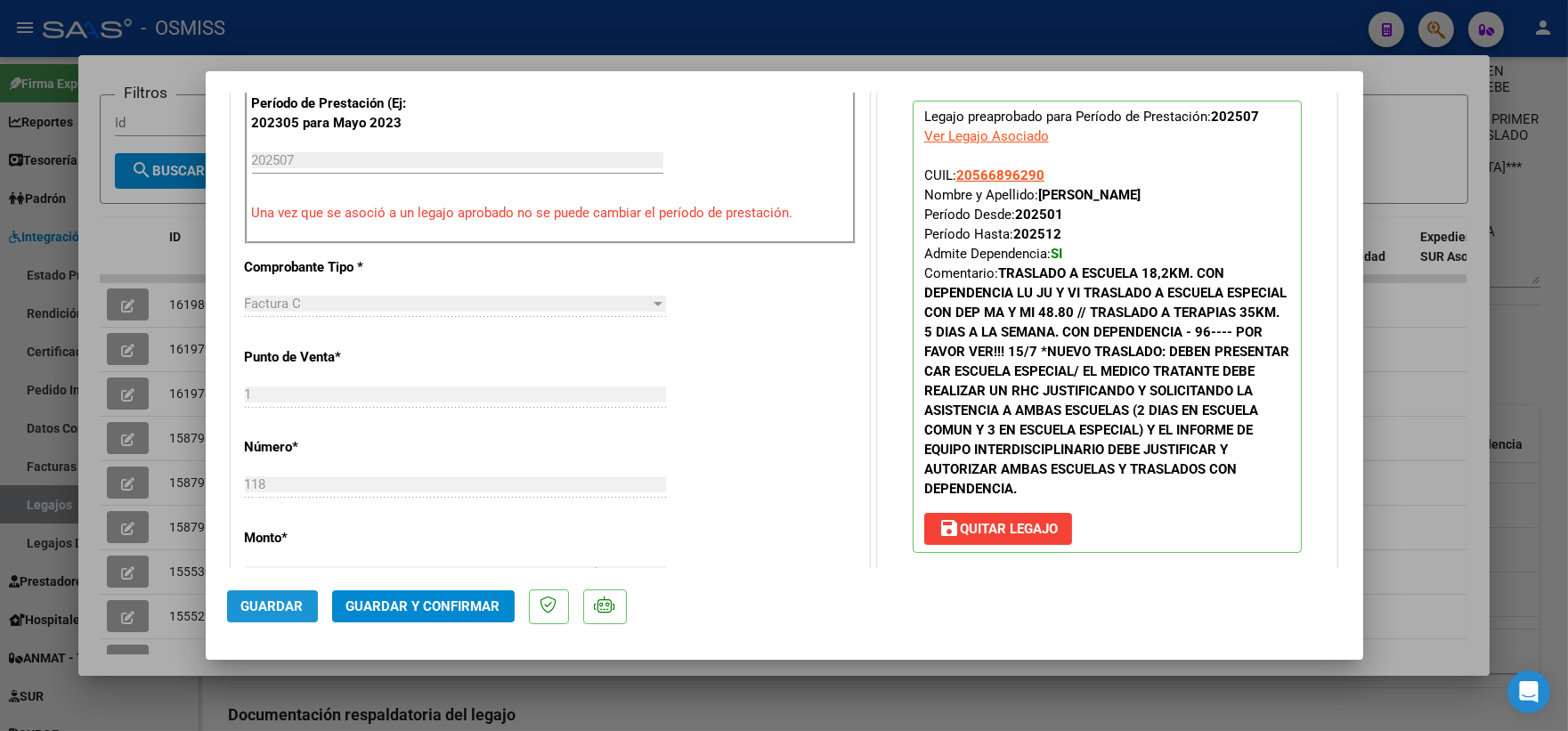
click at [275, 605] on span "Guardar" at bounding box center [272, 606] width 63 height 16
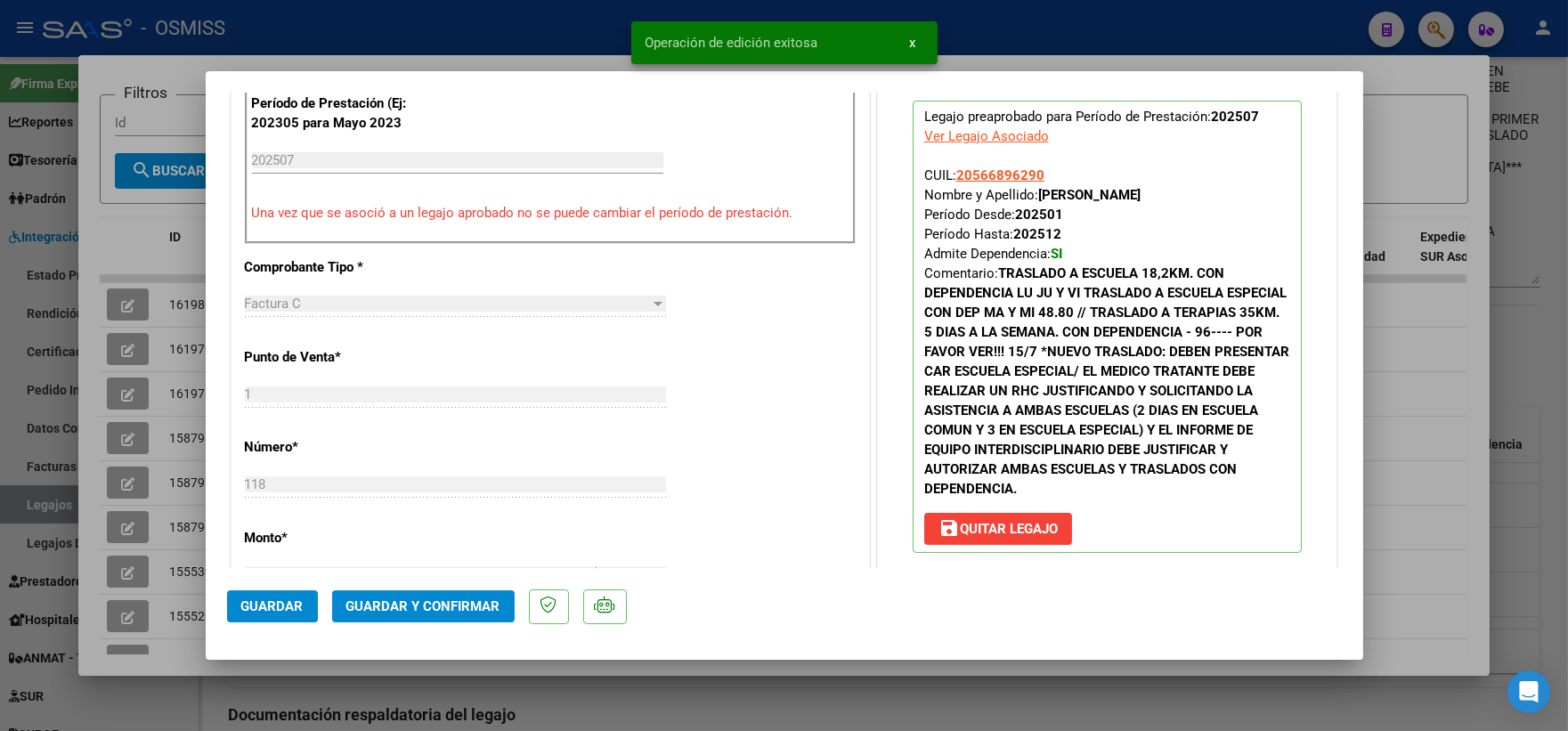
click at [272, 600] on span "Guardar" at bounding box center [272, 606] width 63 height 16
drag, startPoint x: 110, startPoint y: 228, endPoint x: 121, endPoint y: 287, distance: 60.0
click at [110, 235] on div at bounding box center [784, 365] width 1568 height 731
type input "$ 0,00"
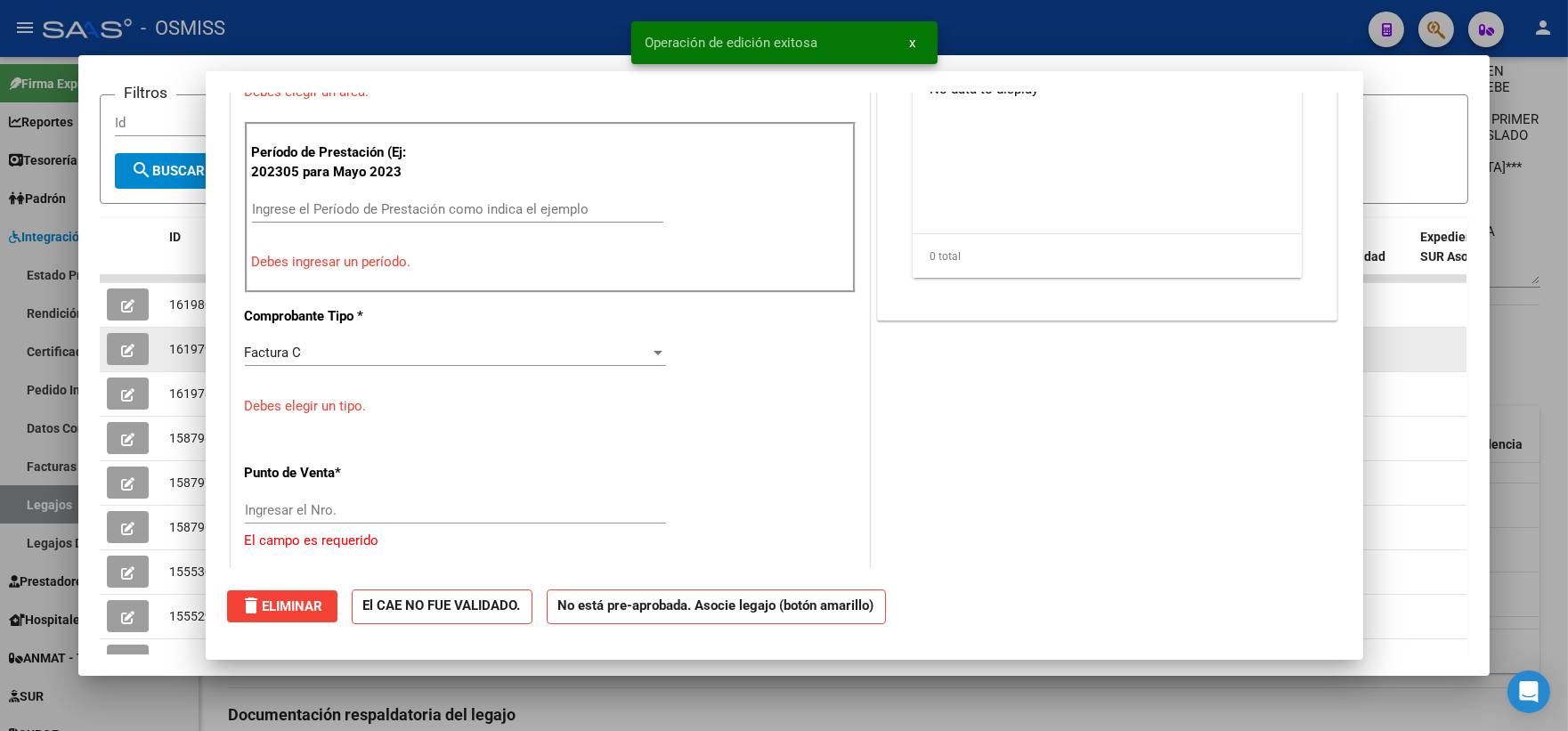
scroll to position [0, 0]
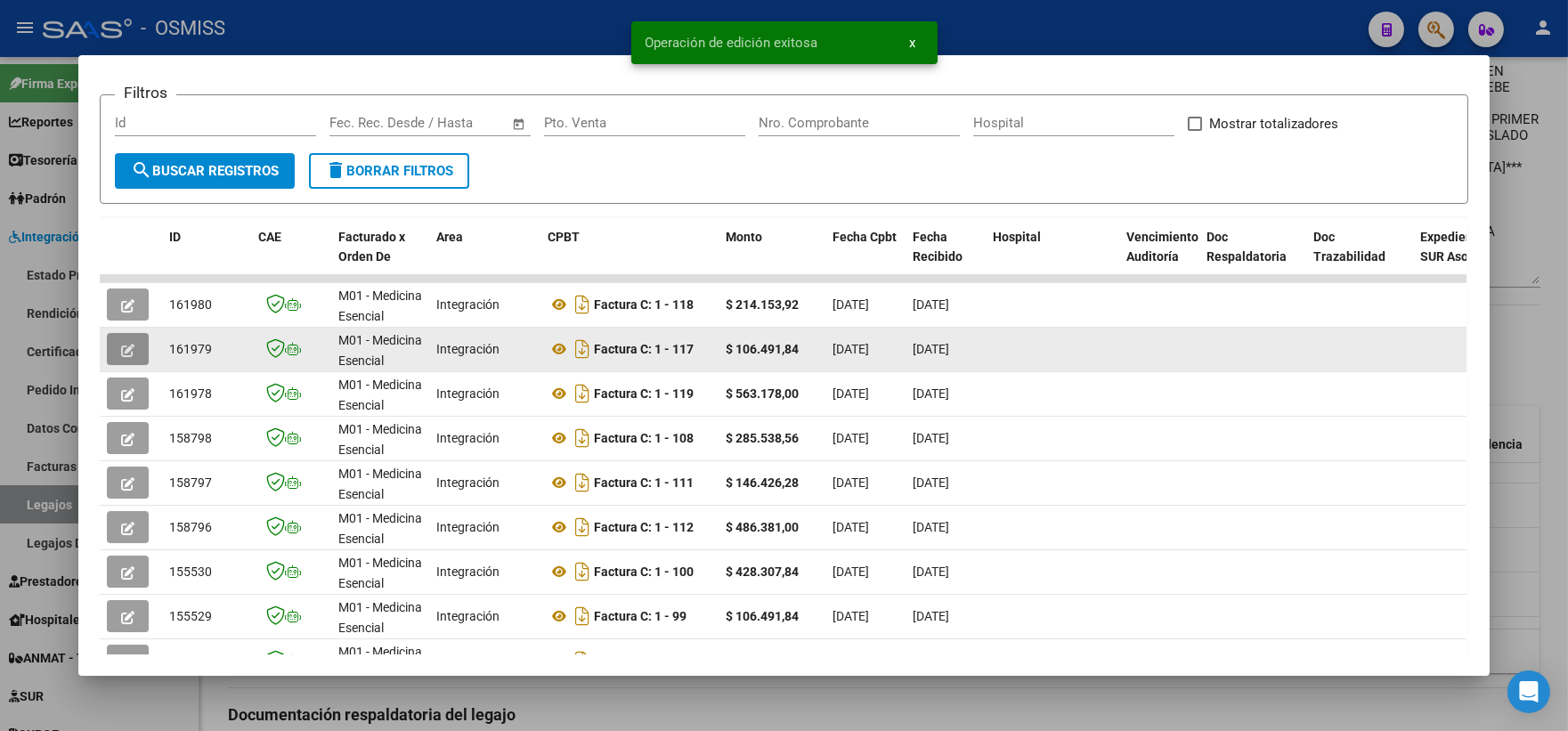
click at [122, 352] on icon "button" at bounding box center [127, 349] width 13 height 13
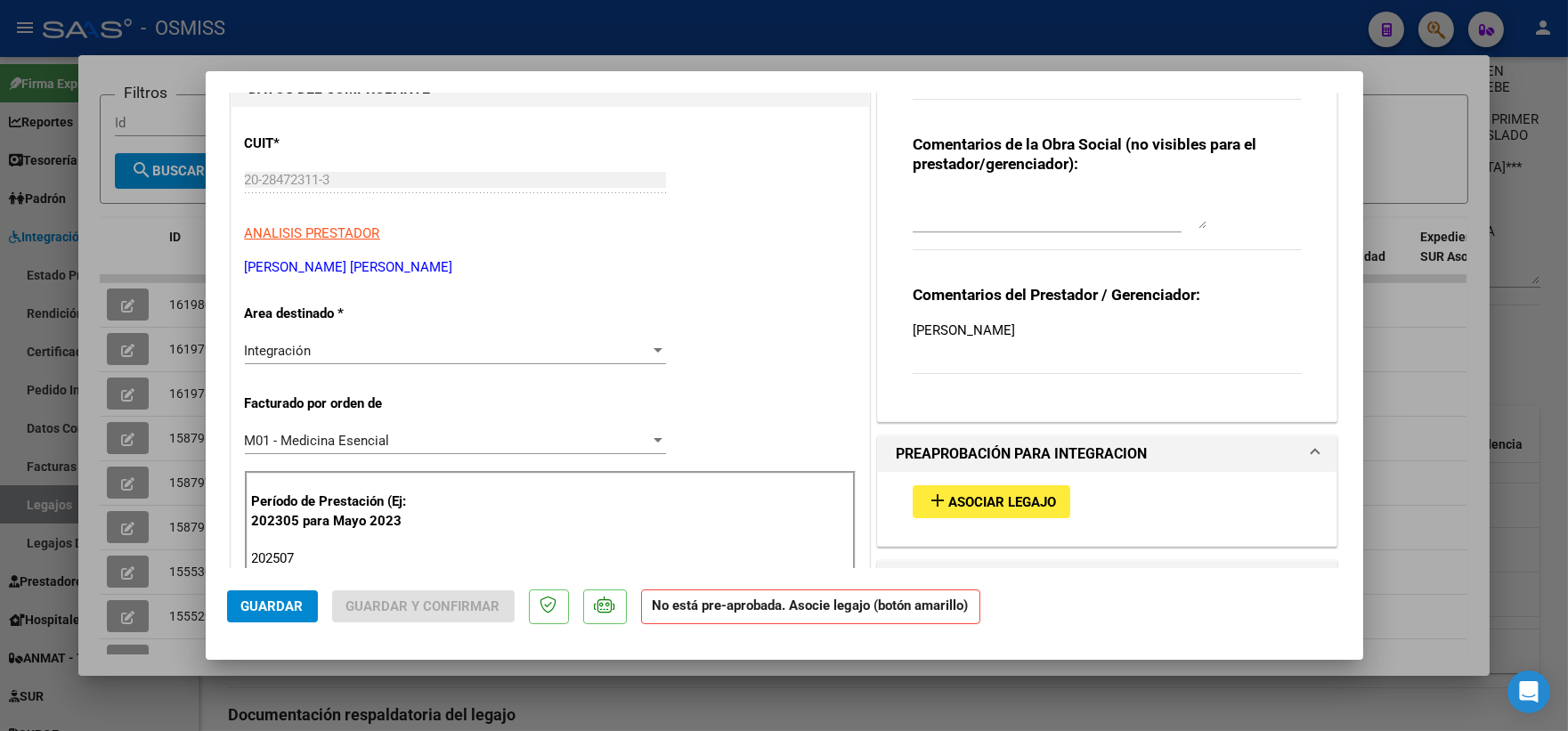
scroll to position [247, 0]
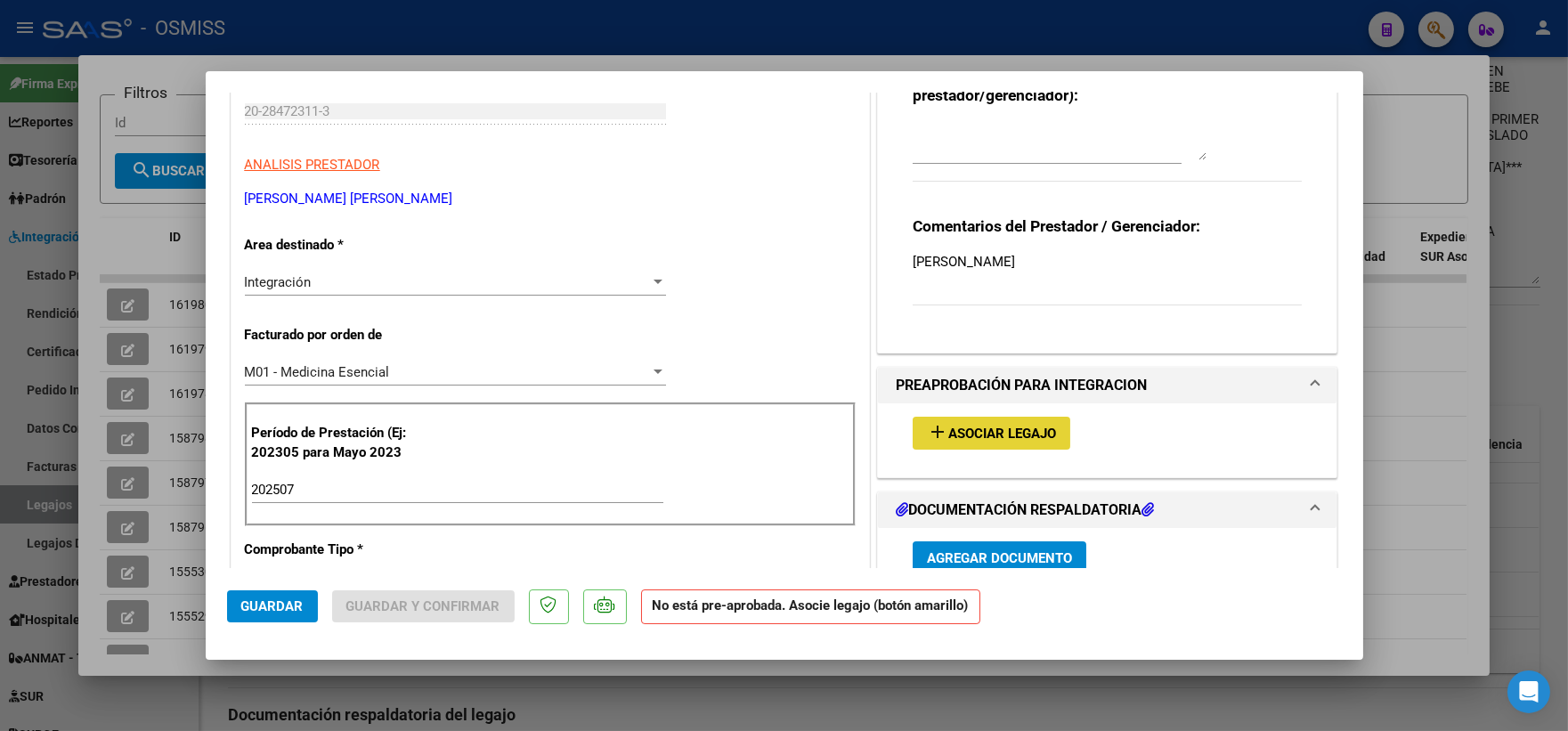
click at [992, 442] on button "add Asociar Legajo" at bounding box center [991, 433] width 157 height 33
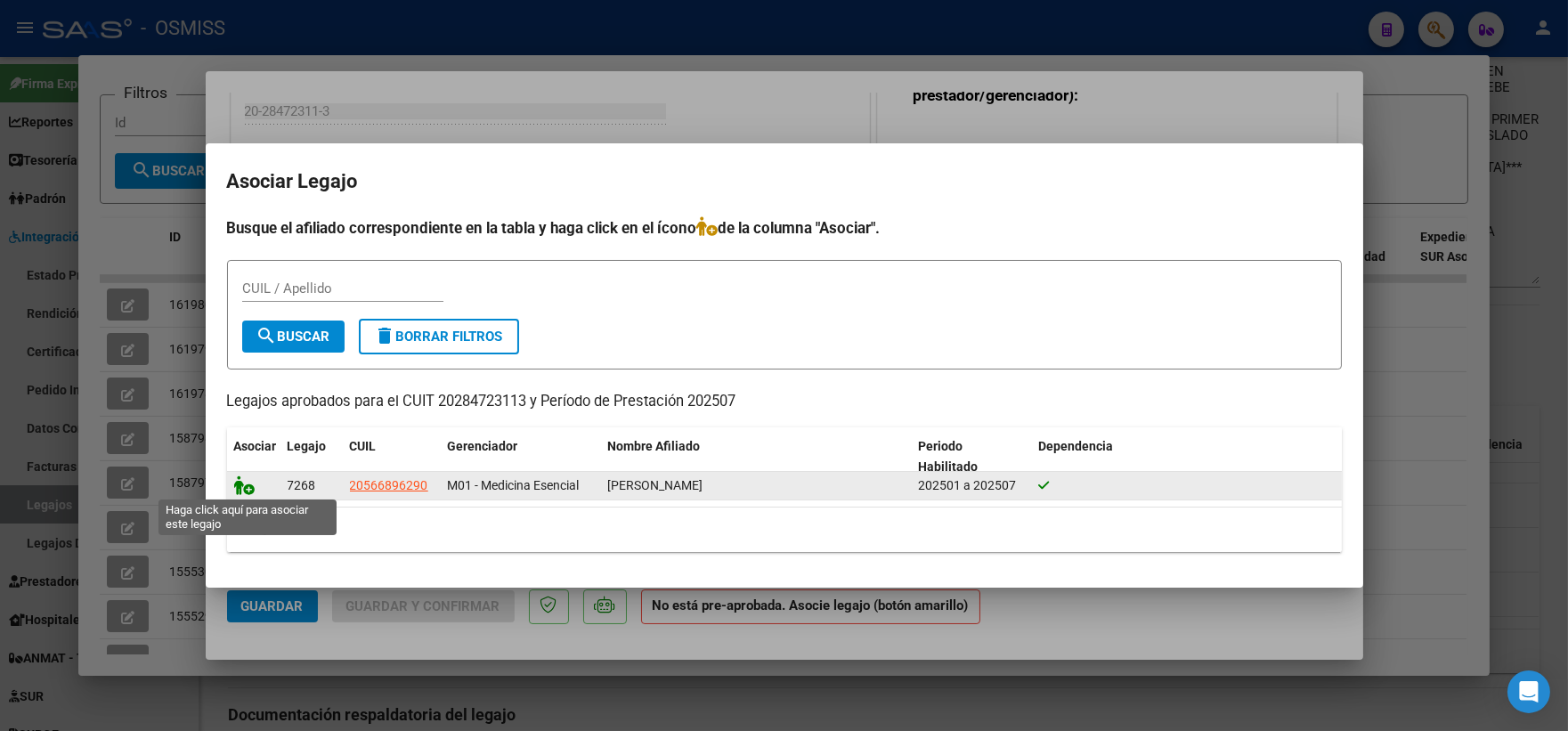
click at [238, 485] on icon at bounding box center [244, 485] width 21 height 20
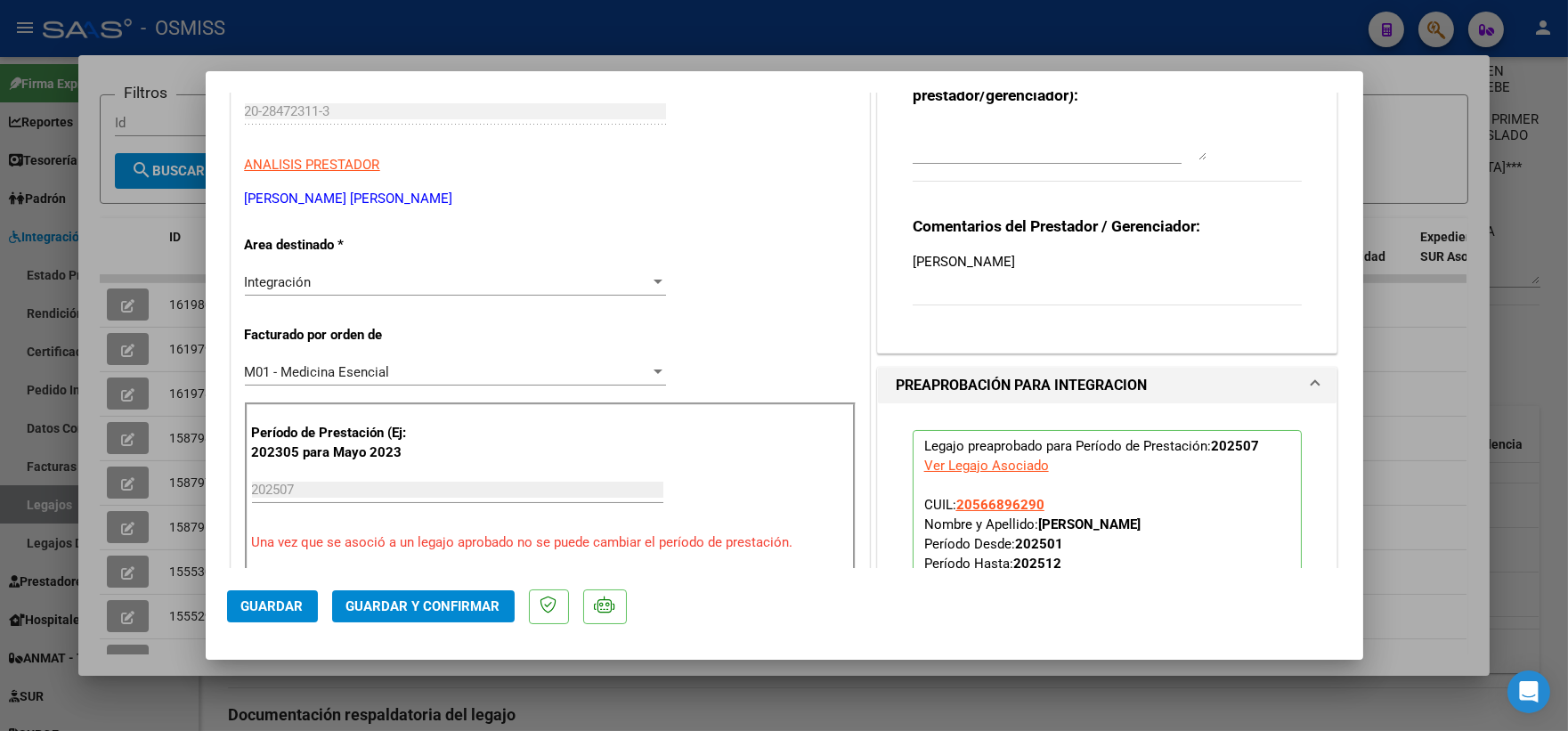
click at [265, 605] on span "Guardar" at bounding box center [272, 606] width 63 height 16
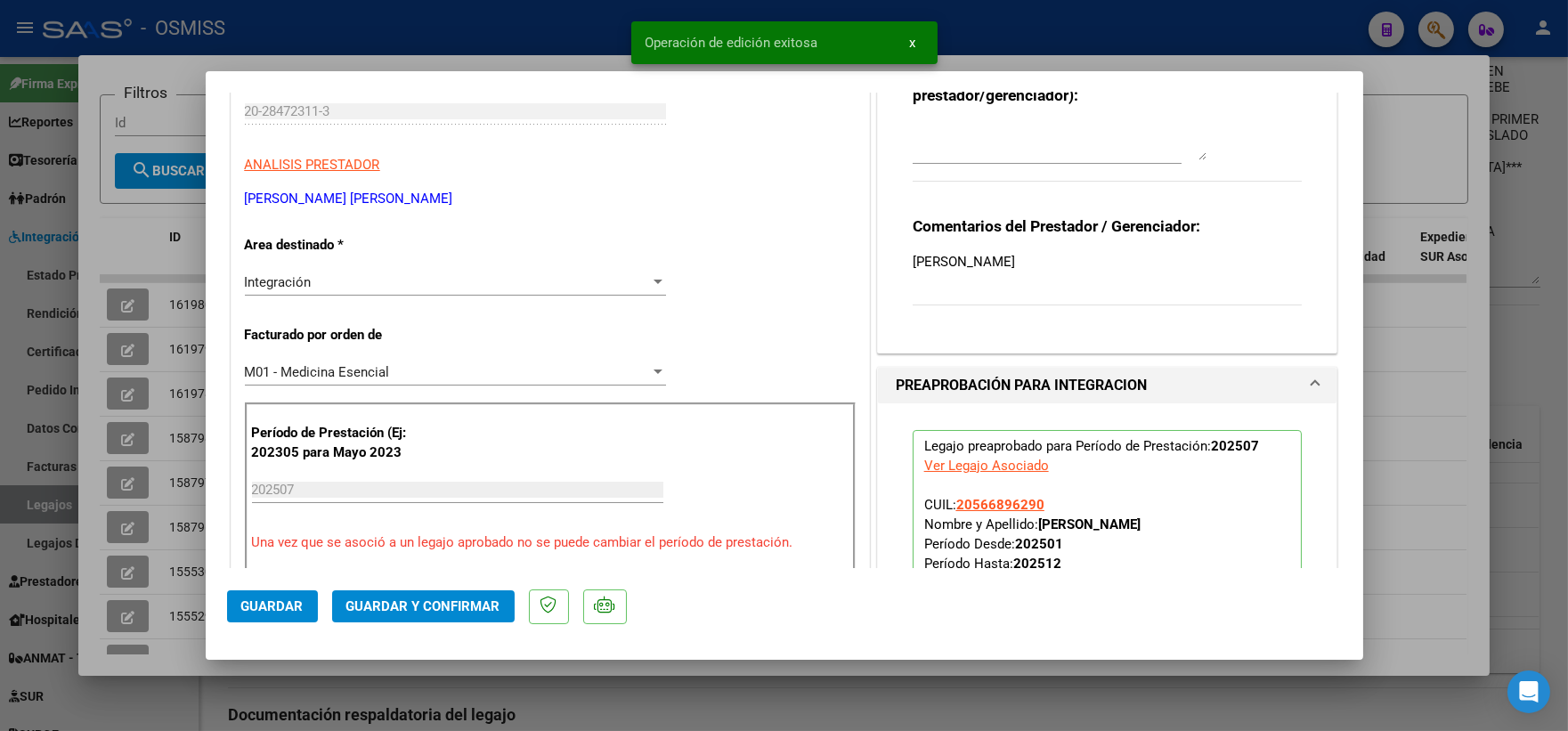
click at [127, 233] on div at bounding box center [784, 365] width 1568 height 731
type input "$ 0,00"
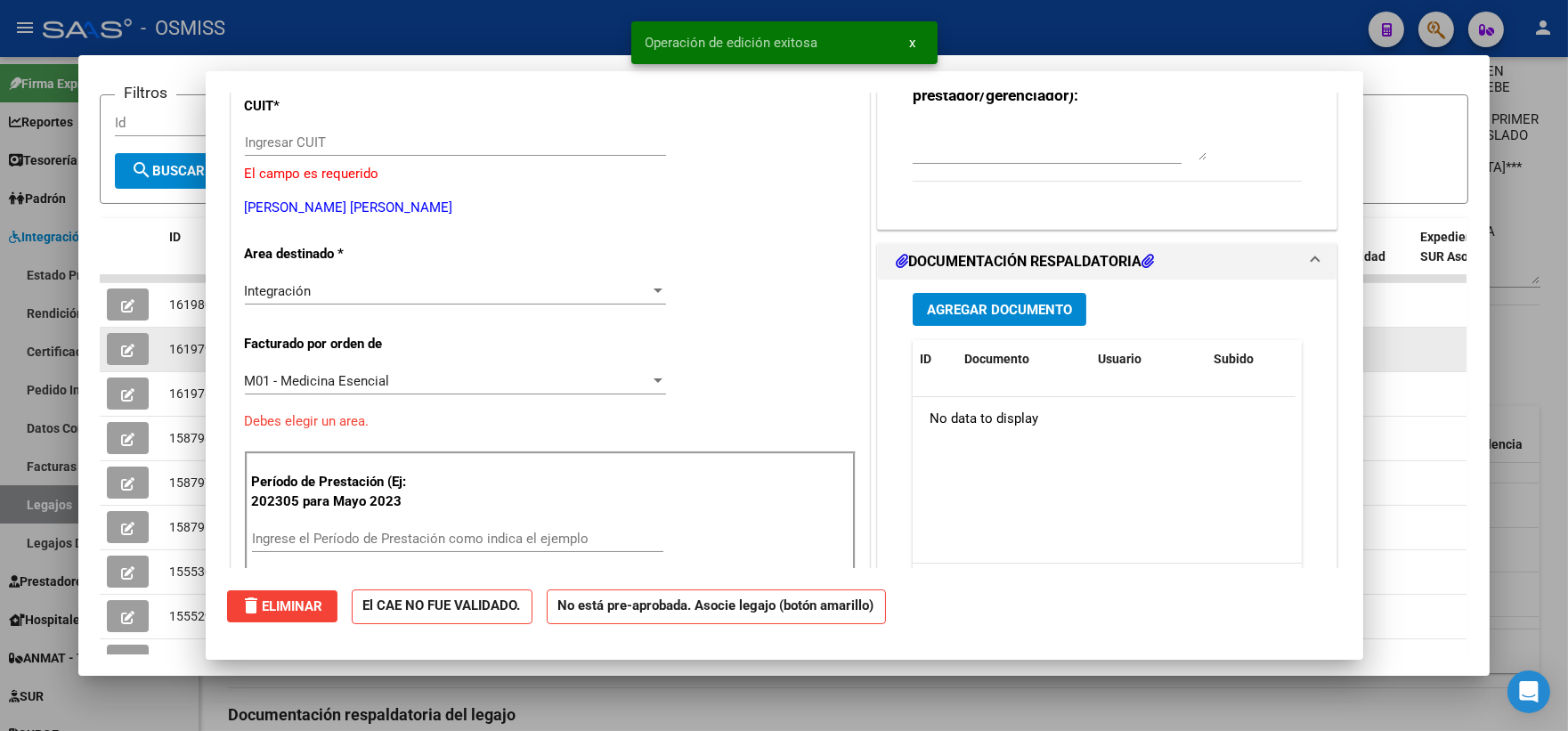
scroll to position [0, 0]
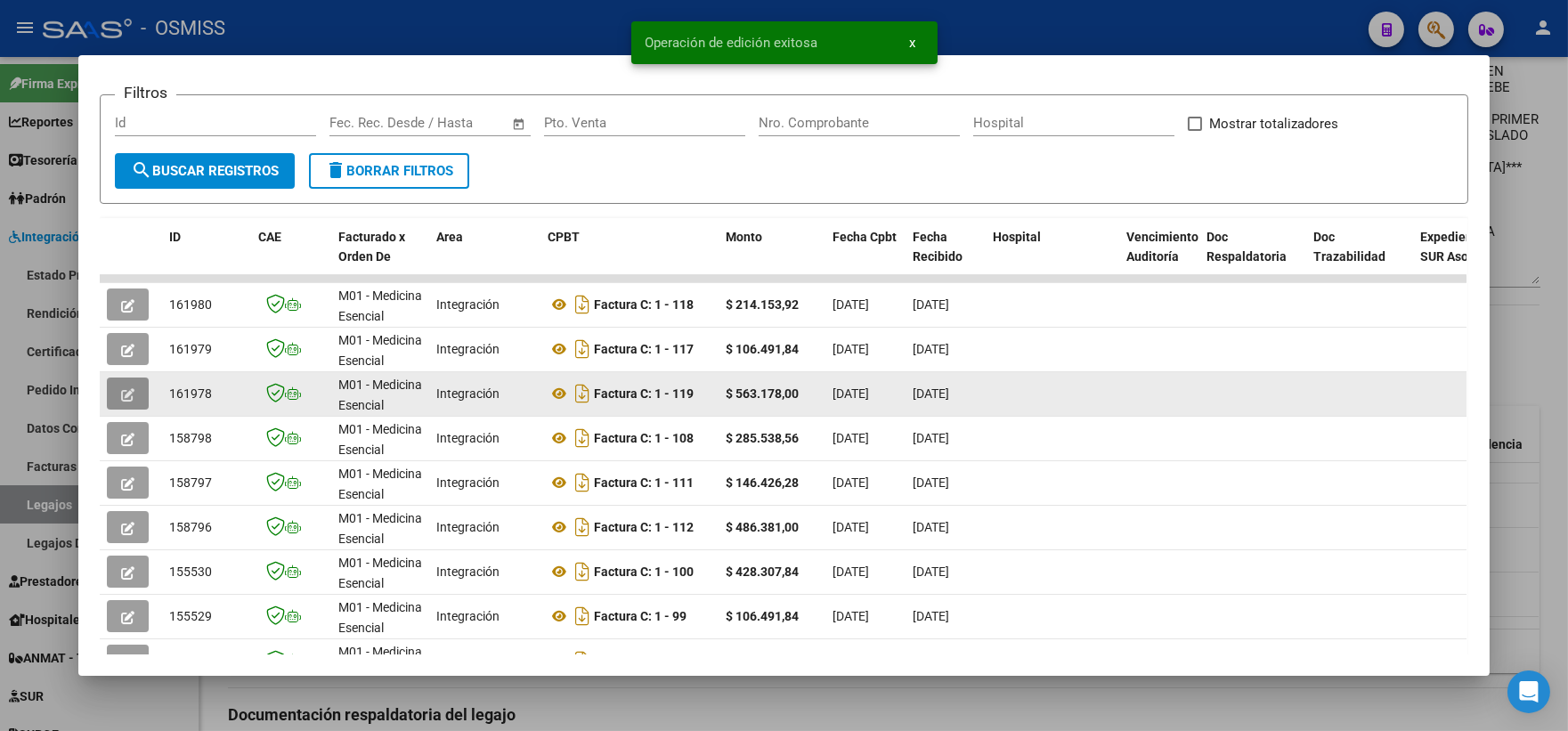
click at [121, 396] on icon "button" at bounding box center [127, 394] width 13 height 13
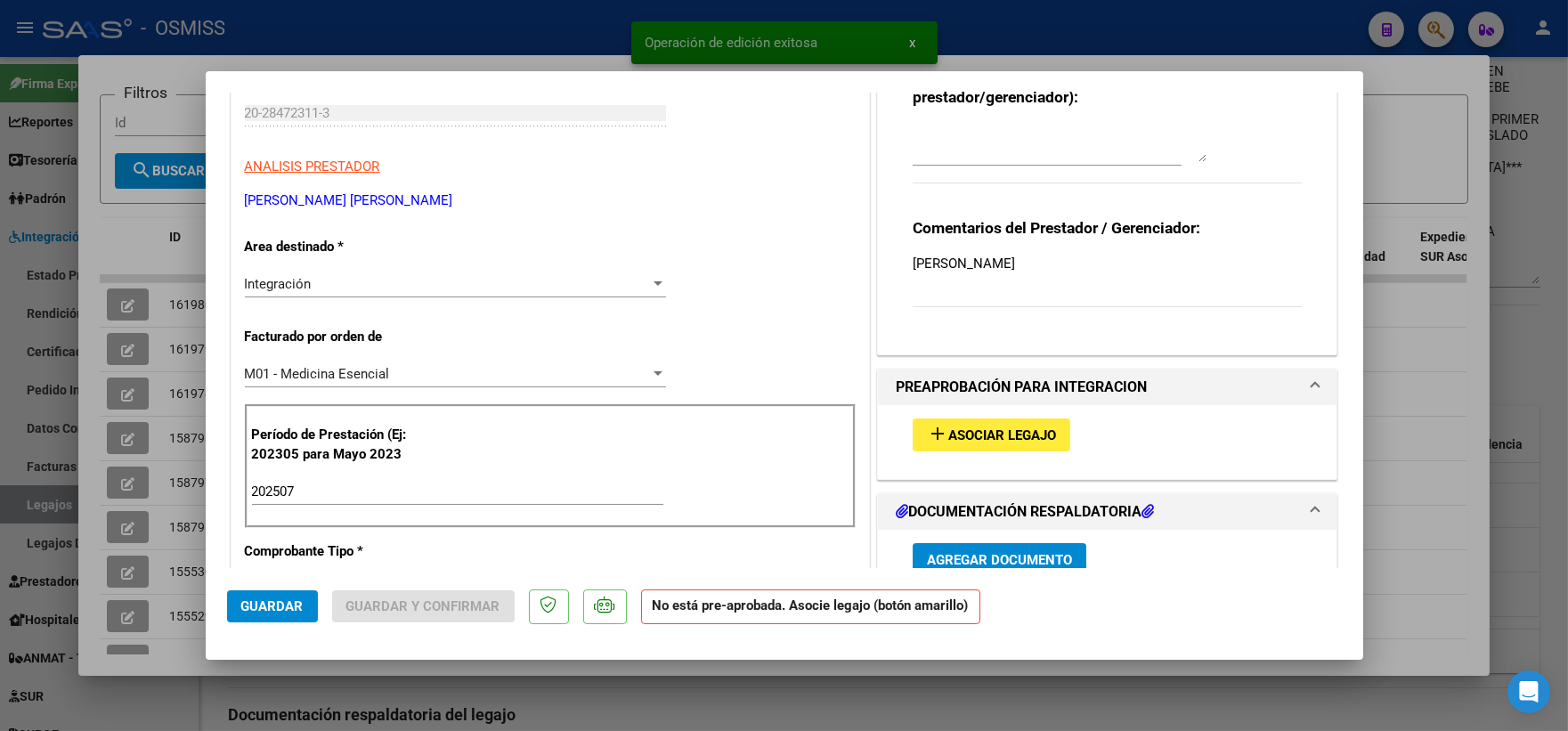
scroll to position [247, 0]
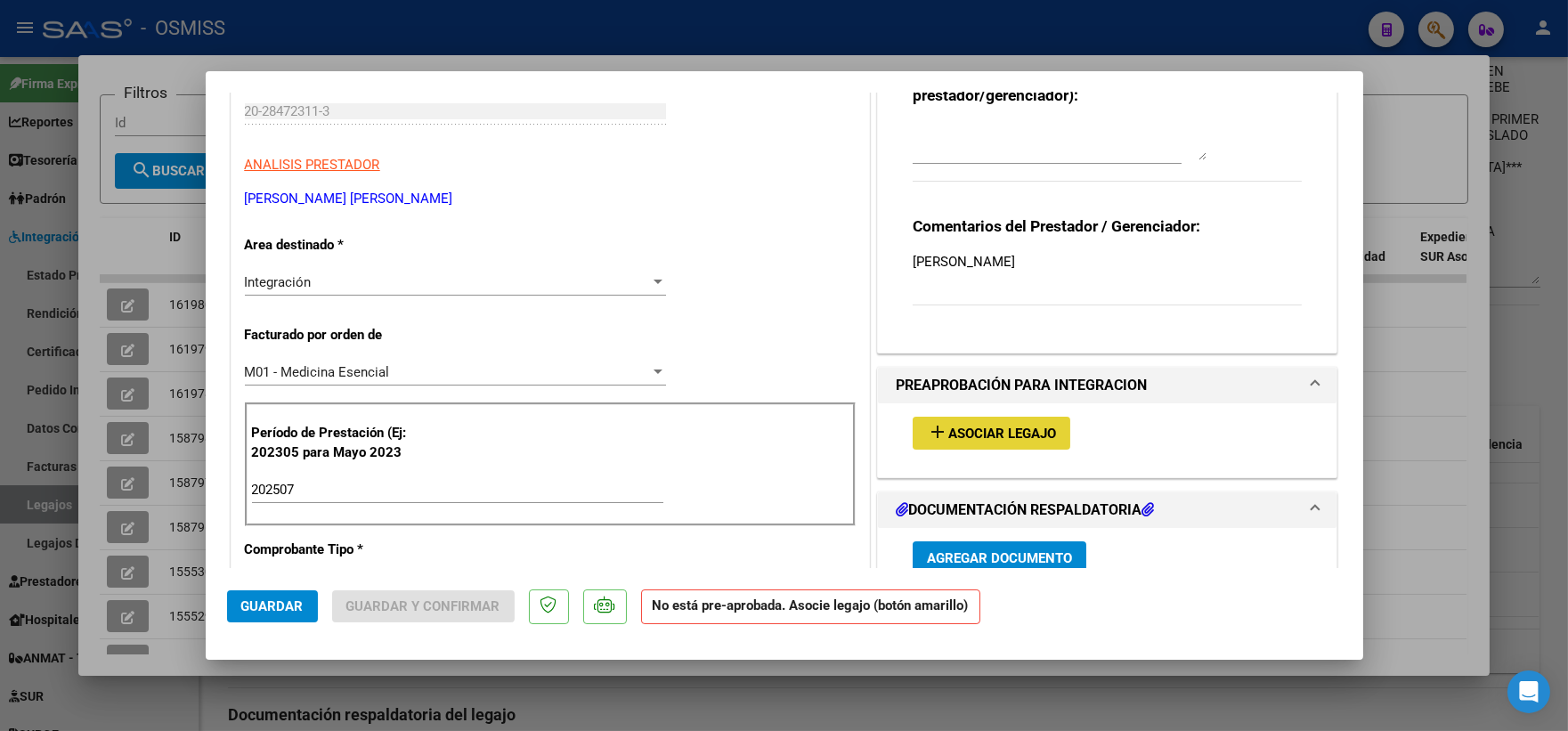
click at [1030, 434] on span "Asociar Legajo" at bounding box center [1002, 434] width 107 height 16
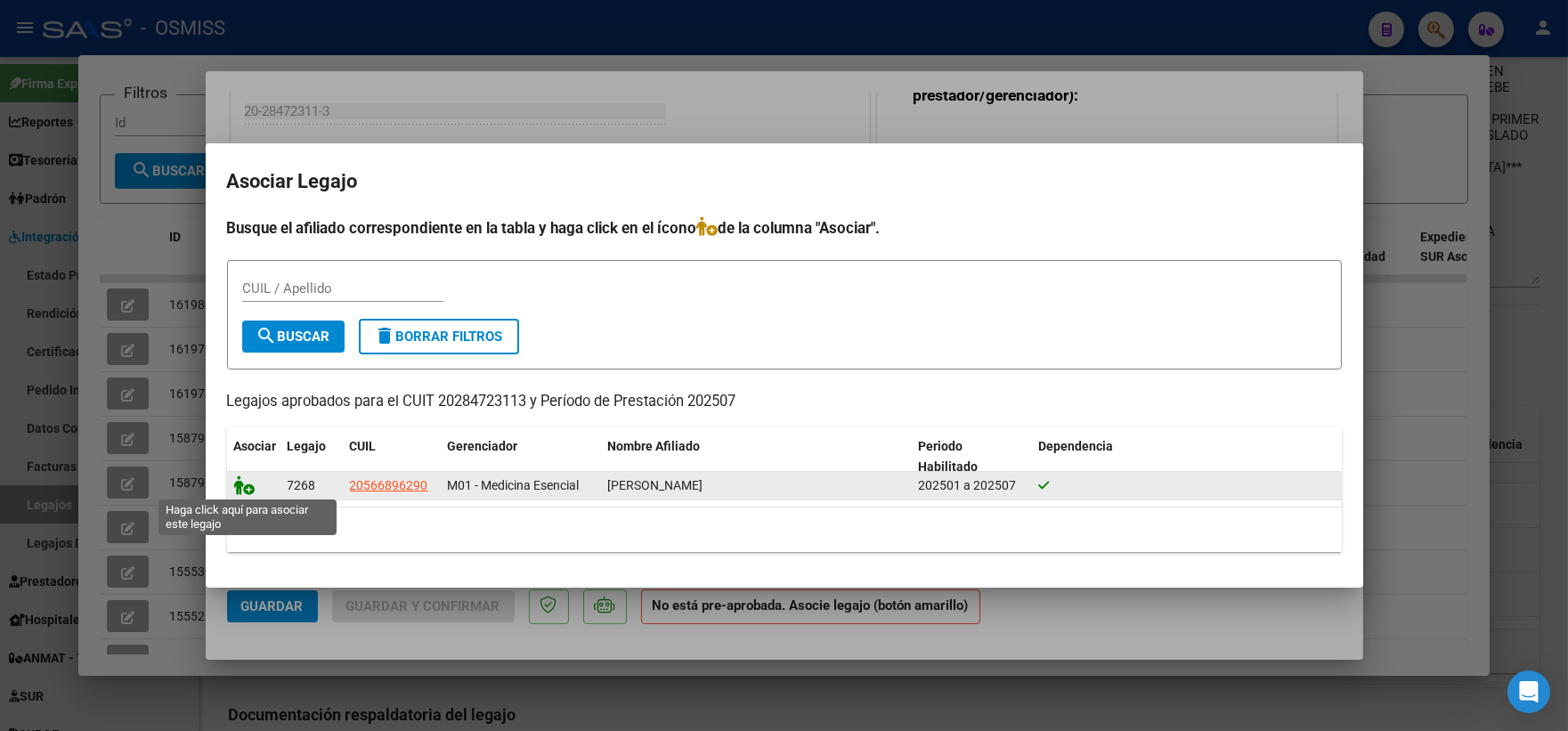
click at [245, 483] on icon at bounding box center [244, 485] width 21 height 20
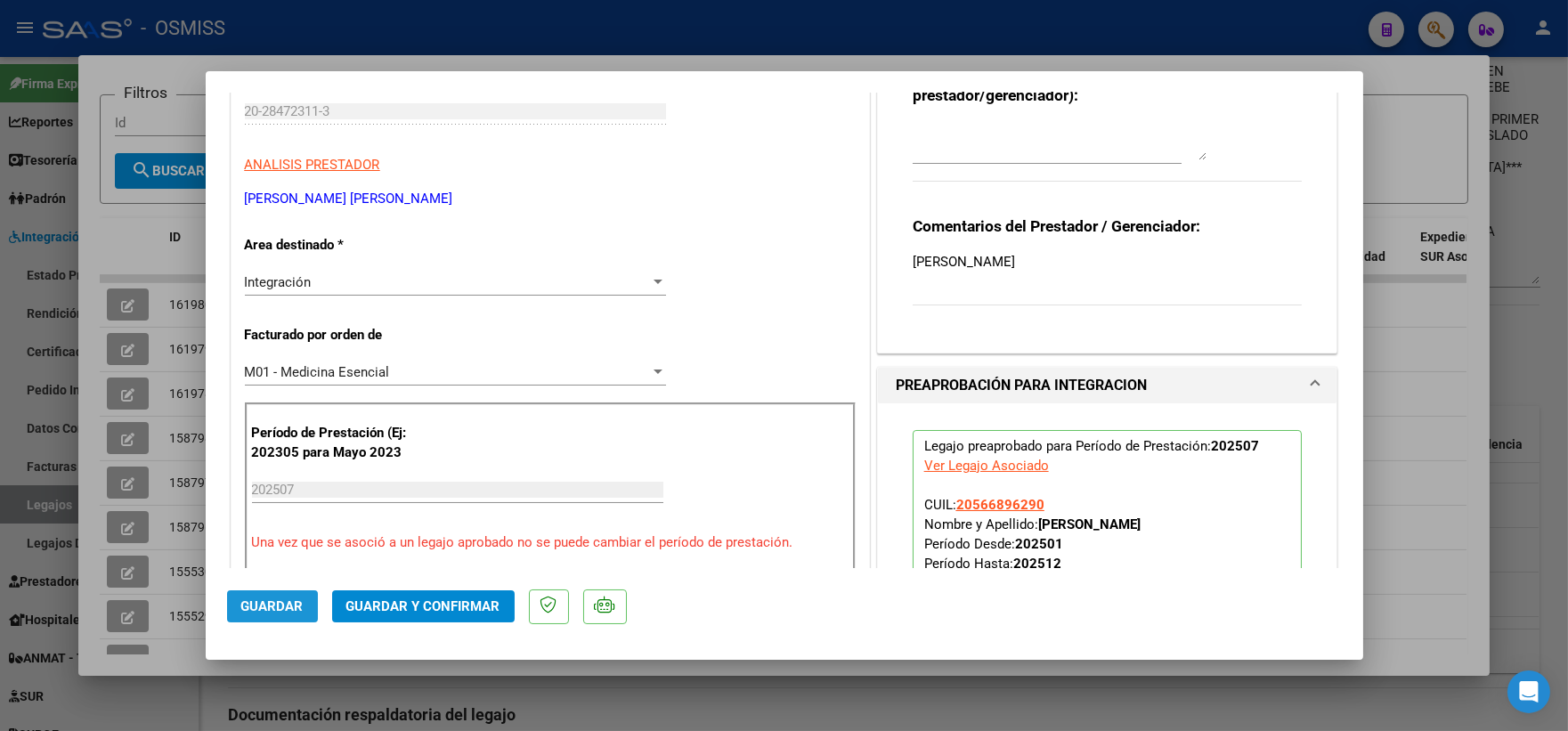
drag, startPoint x: 269, startPoint y: 610, endPoint x: 245, endPoint y: 465, distance: 147.0
click at [268, 609] on span "Guardar" at bounding box center [272, 606] width 63 height 16
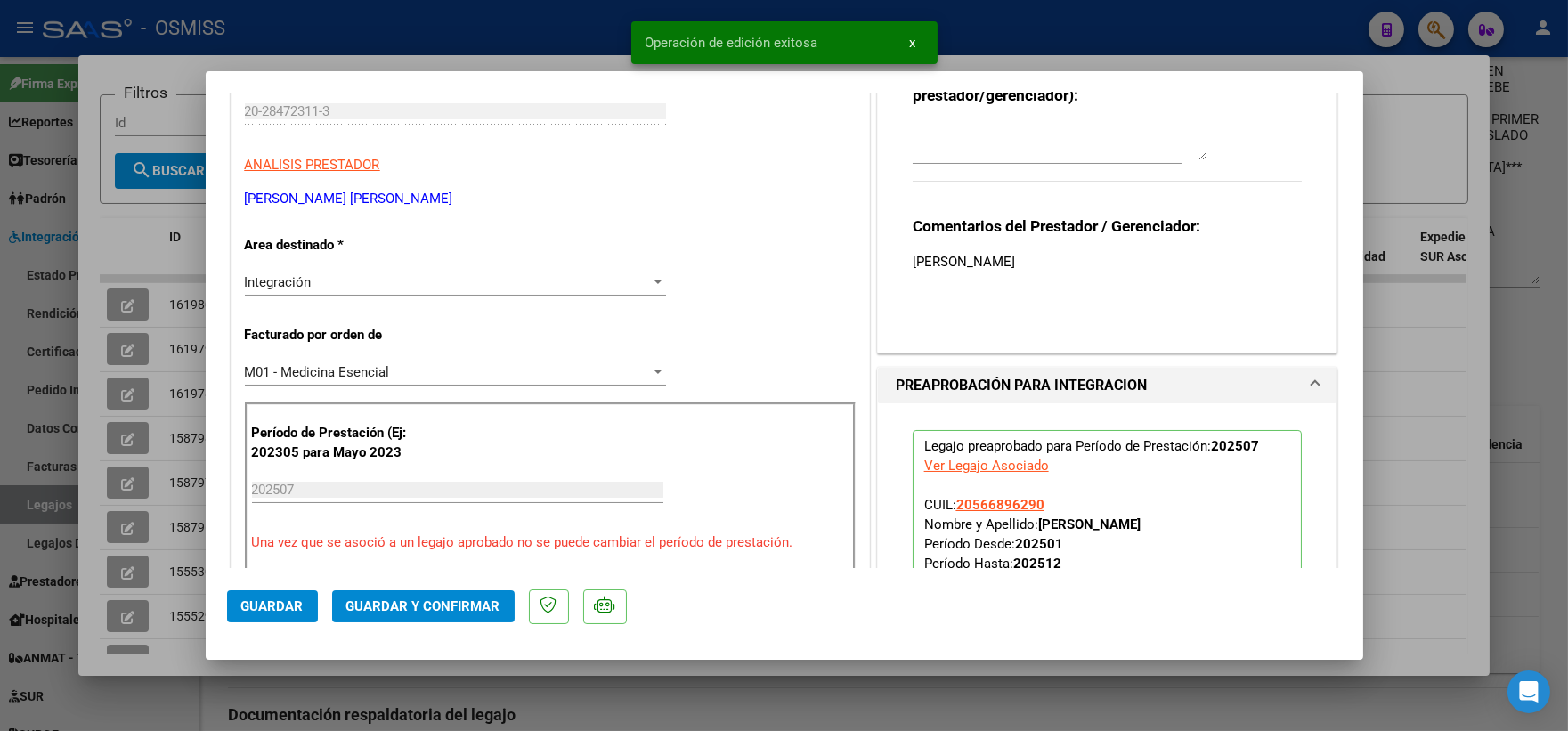
click at [128, 228] on div at bounding box center [784, 365] width 1568 height 731
type input "$ 0,00"
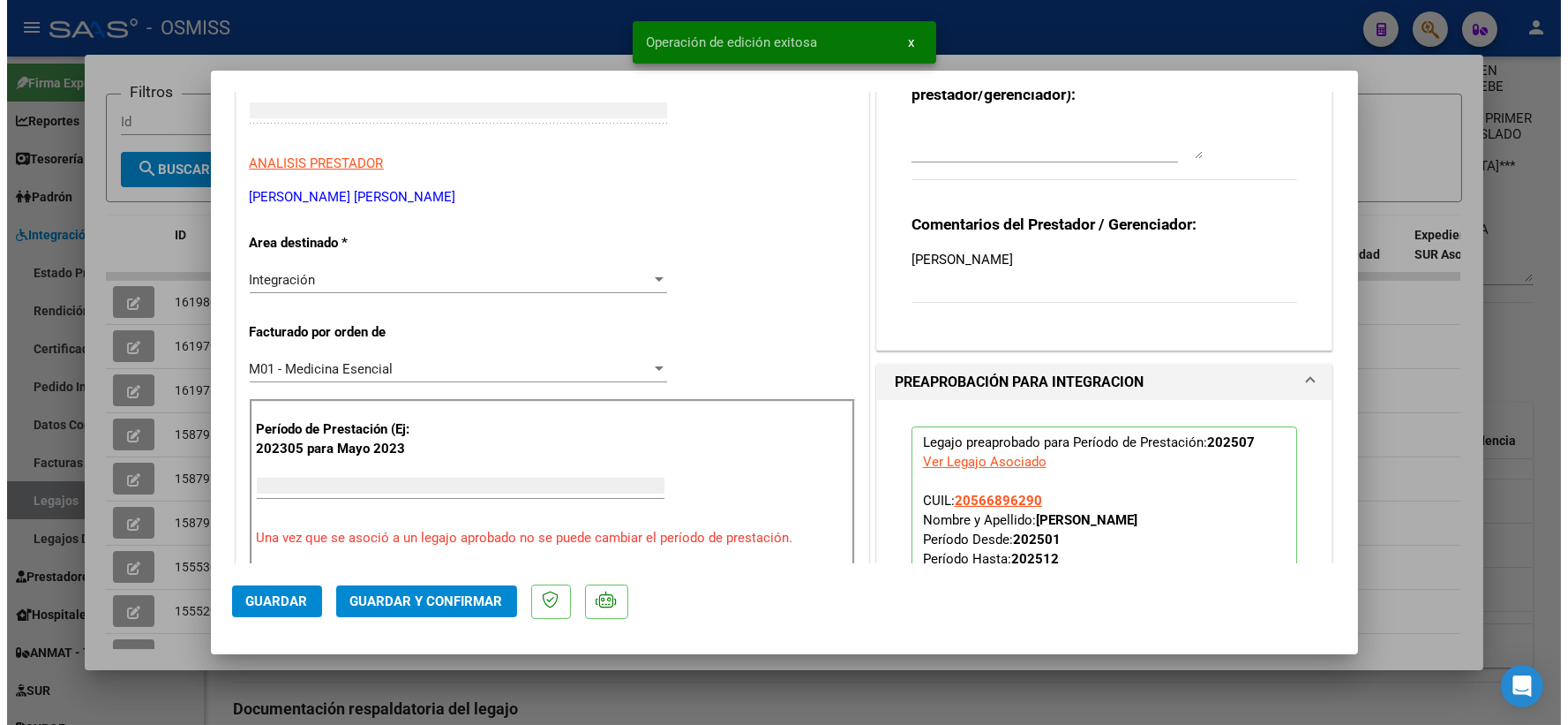
scroll to position [0, 0]
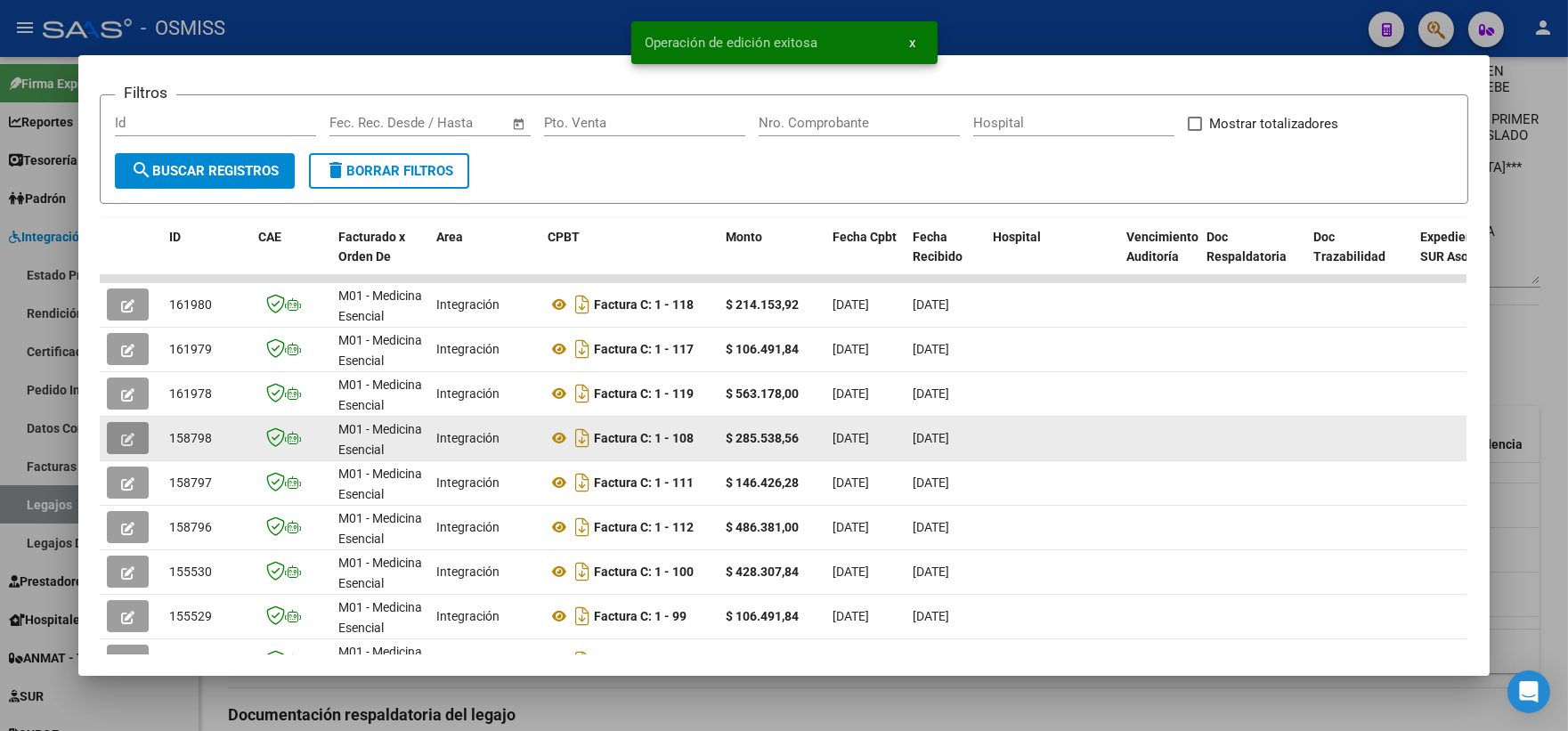
click at [121, 433] on icon "button" at bounding box center [127, 439] width 13 height 13
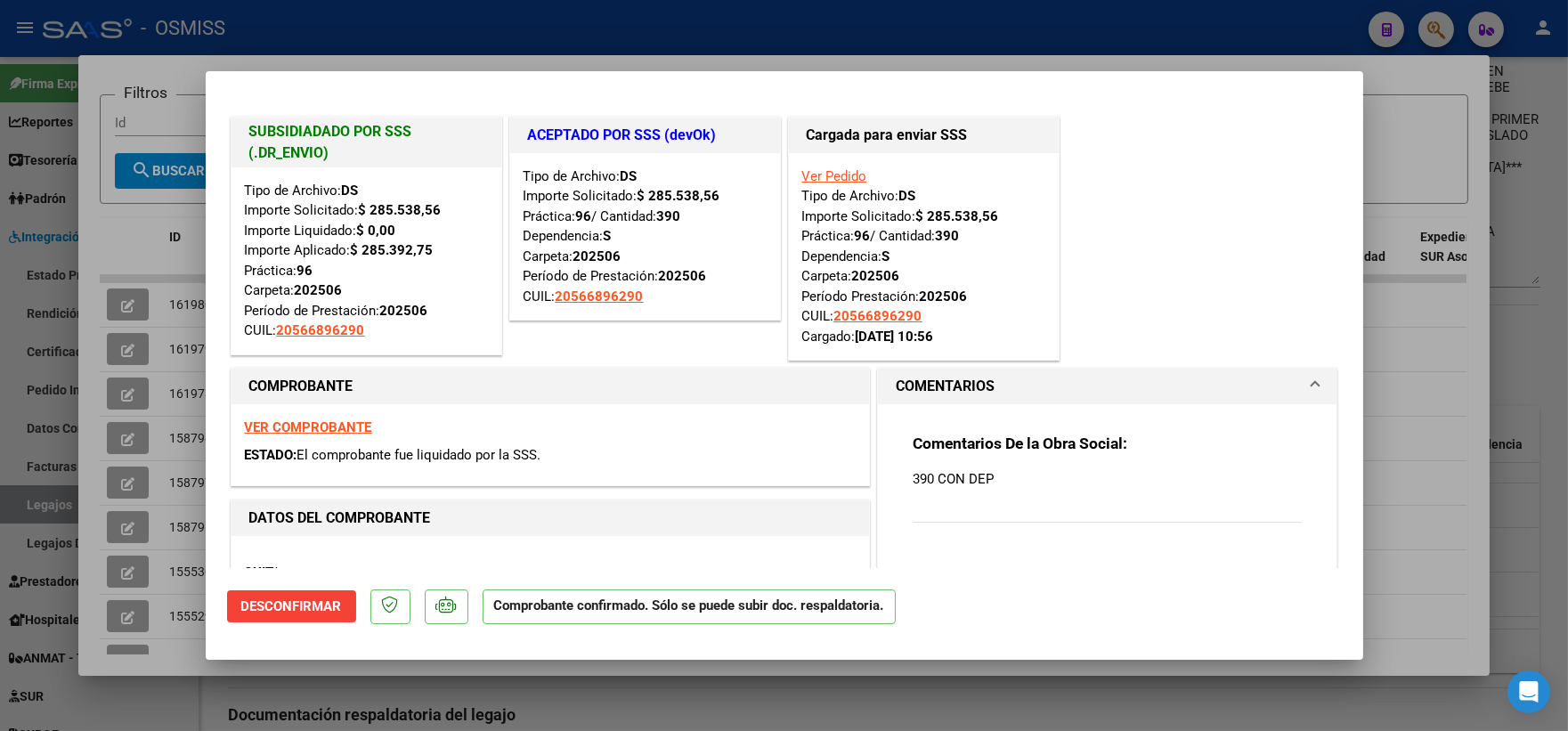
click at [1423, 331] on div at bounding box center [784, 365] width 1568 height 731
type input "$ 0,00"
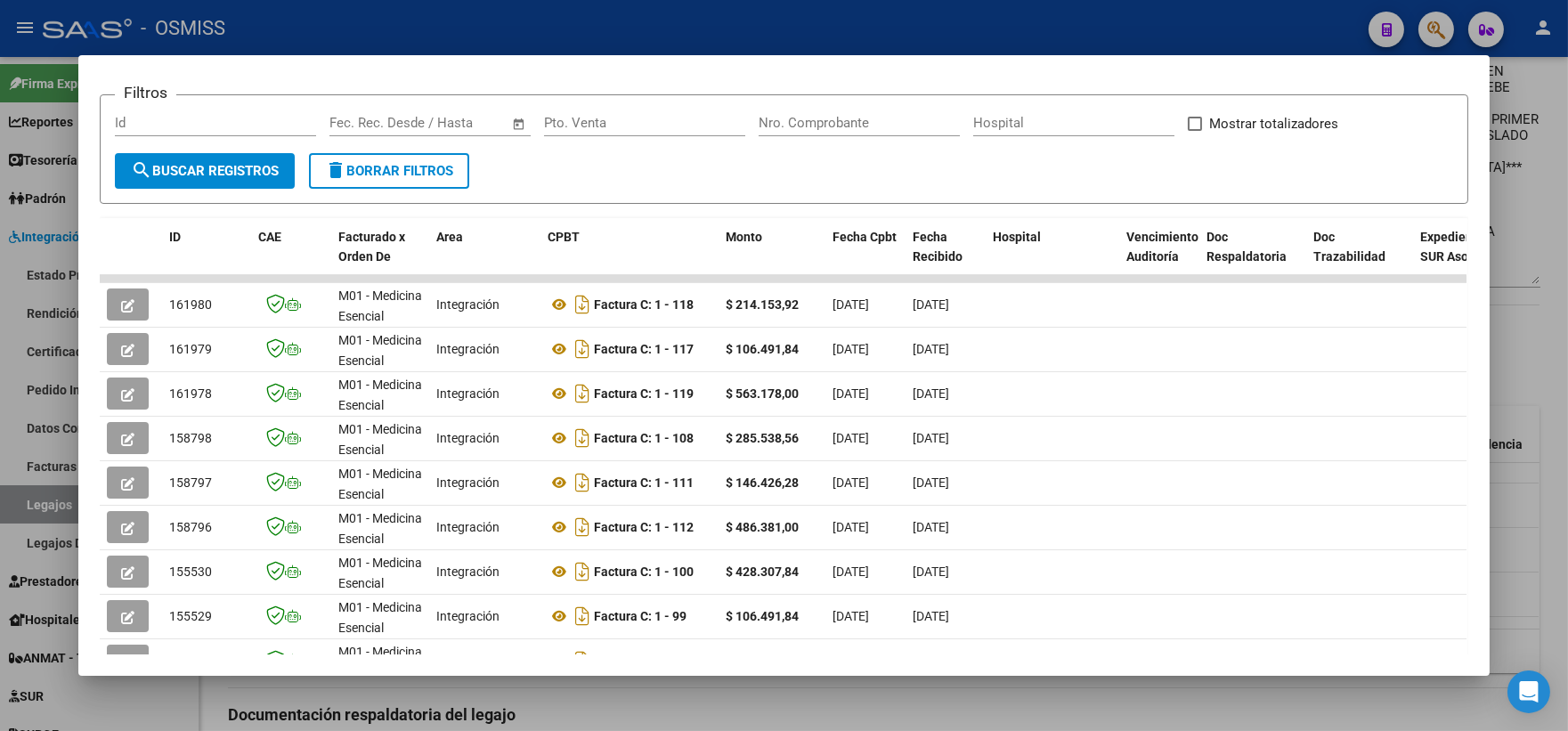
click at [1556, 357] on div at bounding box center [784, 365] width 1568 height 731
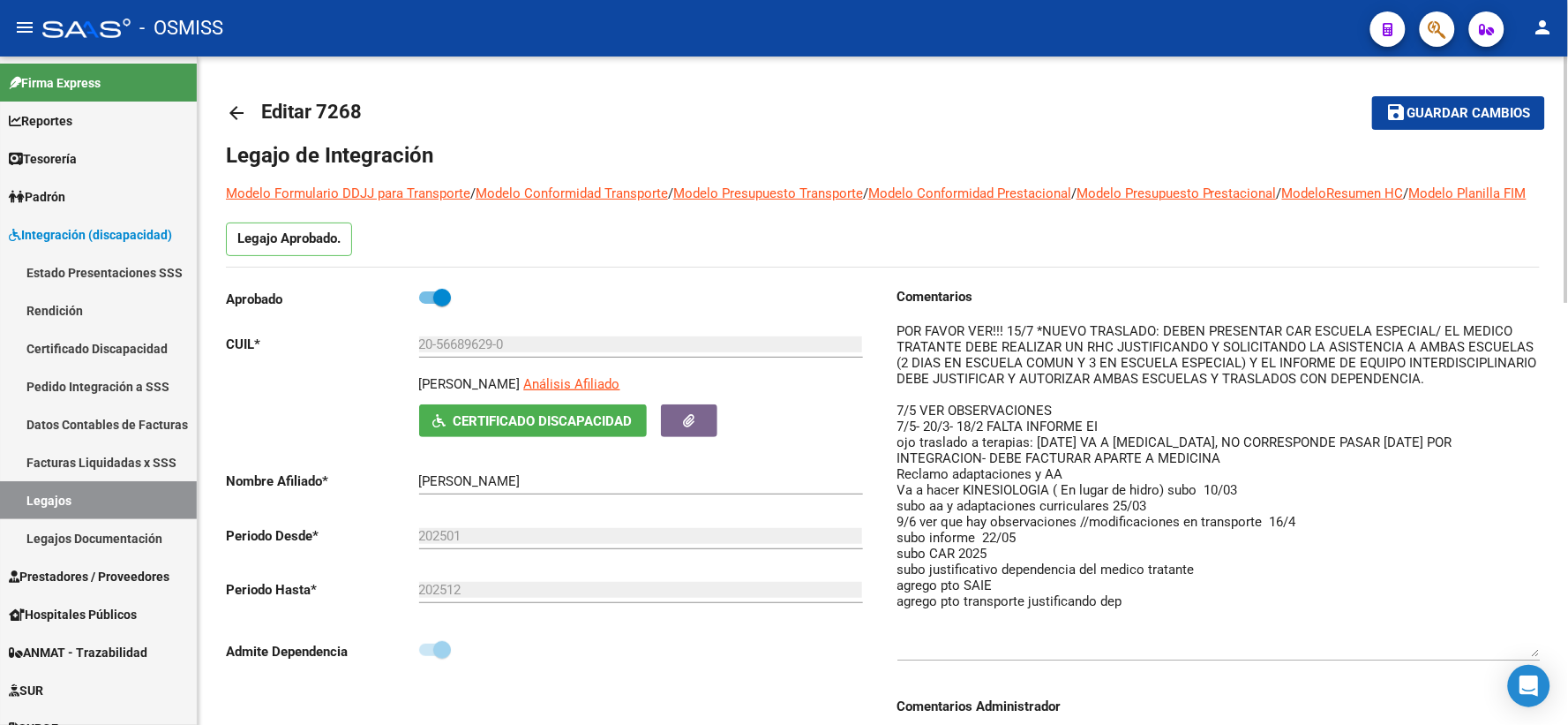
click at [236, 111] on mat-icon "arrow_back" at bounding box center [236, 112] width 21 height 21
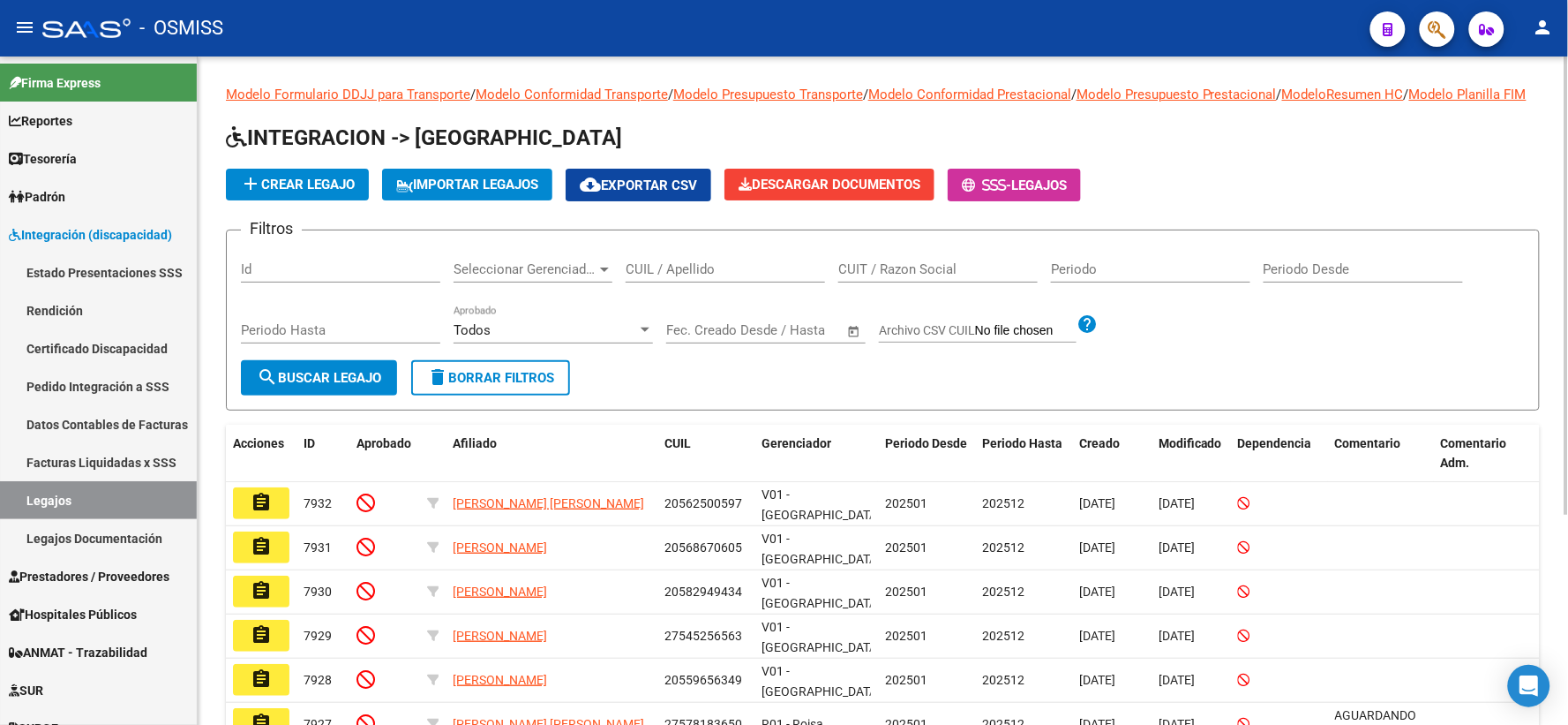
click at [640, 277] on input "CUIL / Apellido" at bounding box center [725, 269] width 199 height 16
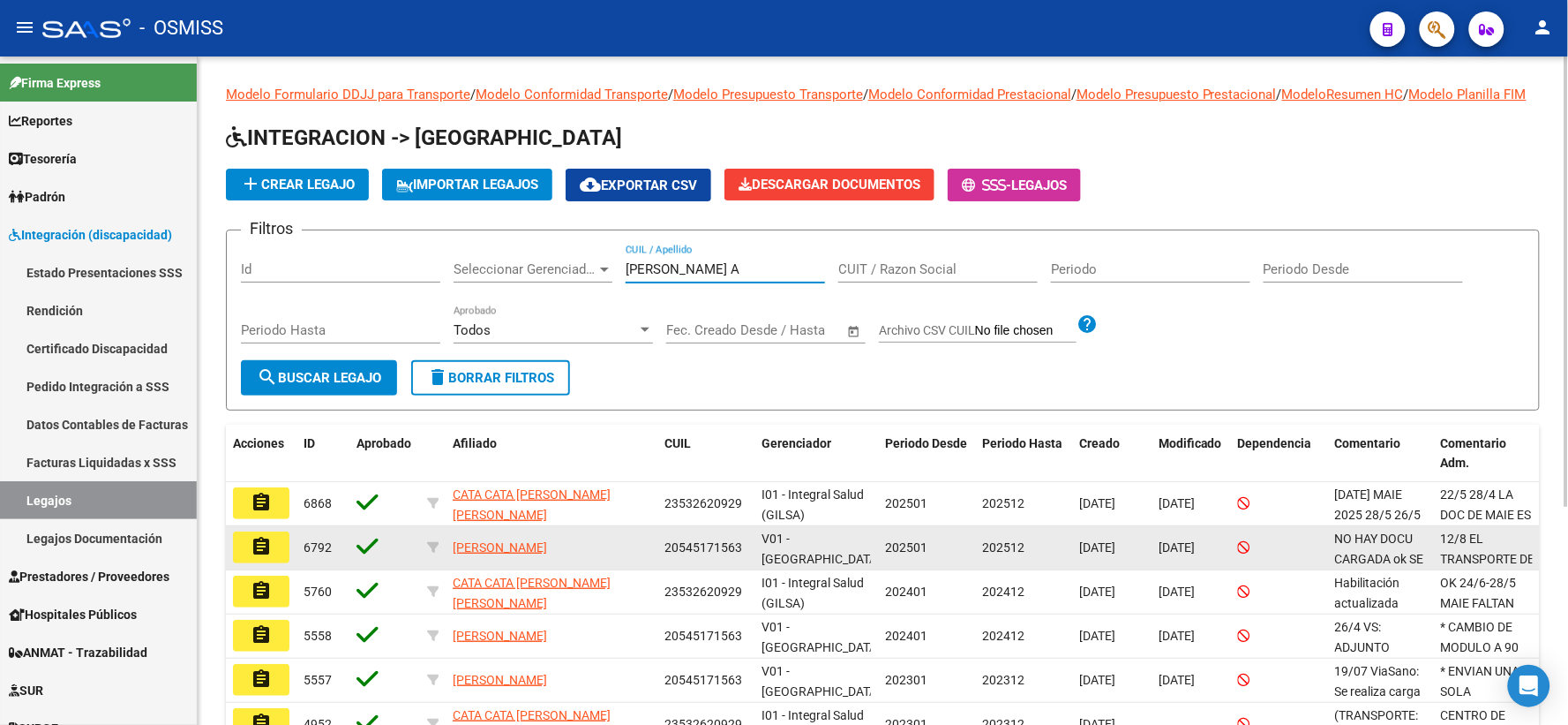
type input "[PERSON_NAME] A"
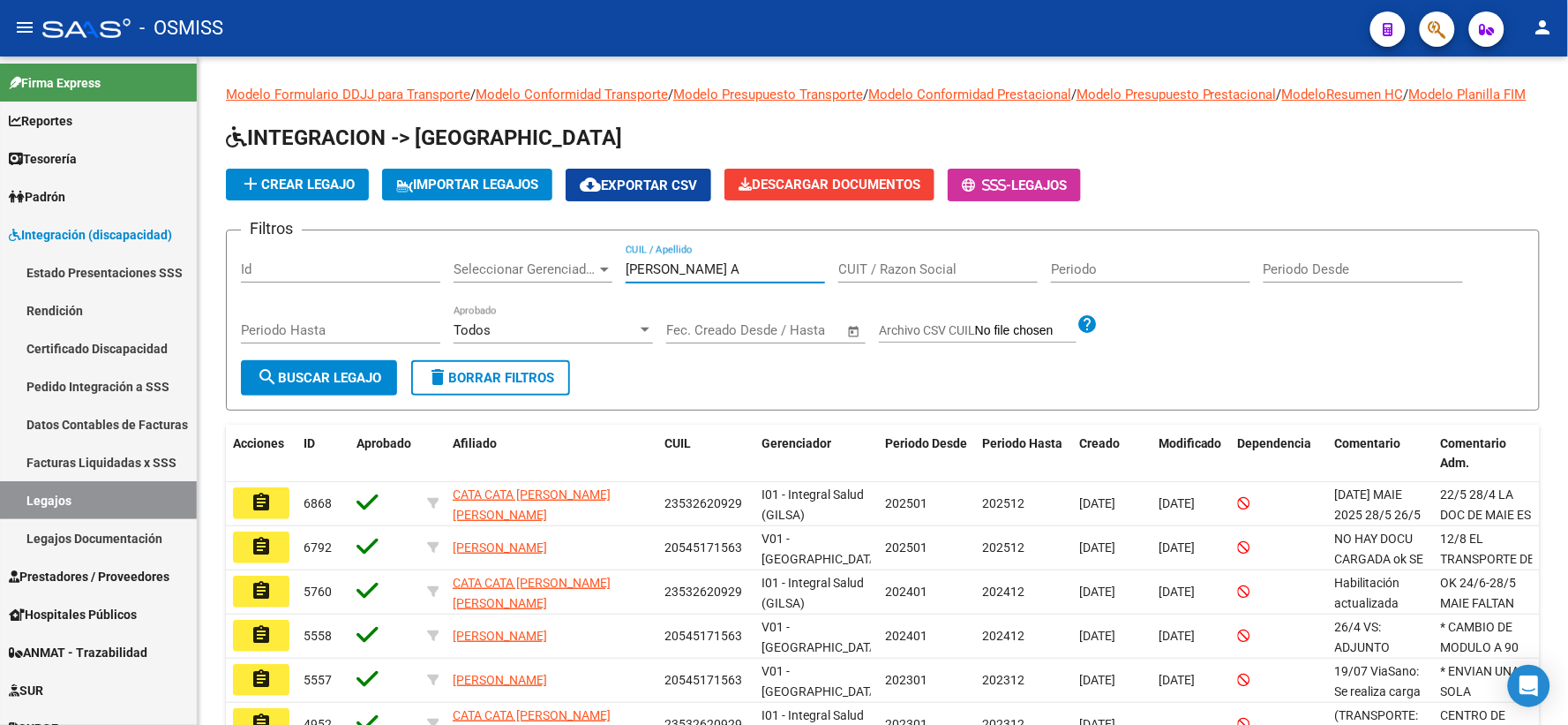
click at [264, 557] on mat-icon "assignment" at bounding box center [260, 545] width 21 height 21
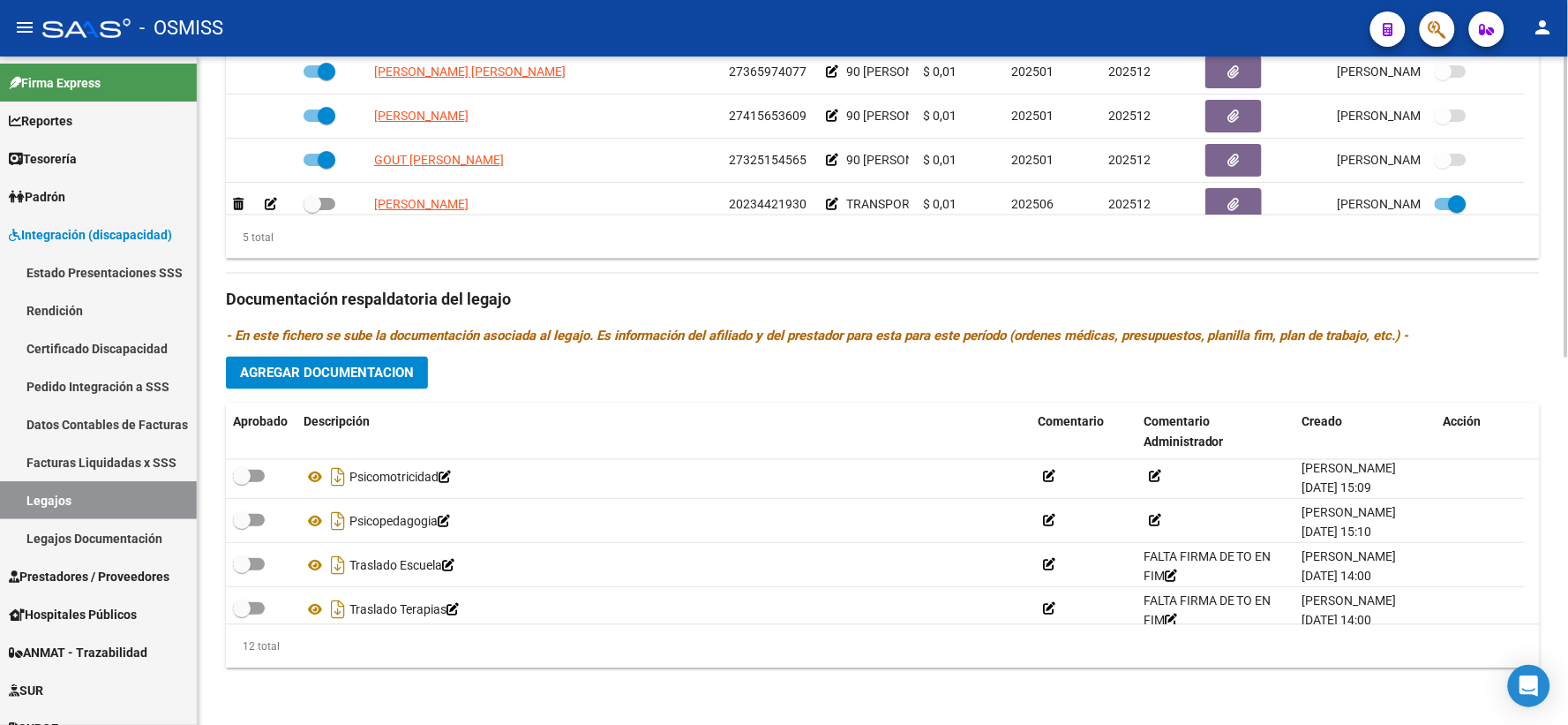
scroll to position [371, 0]
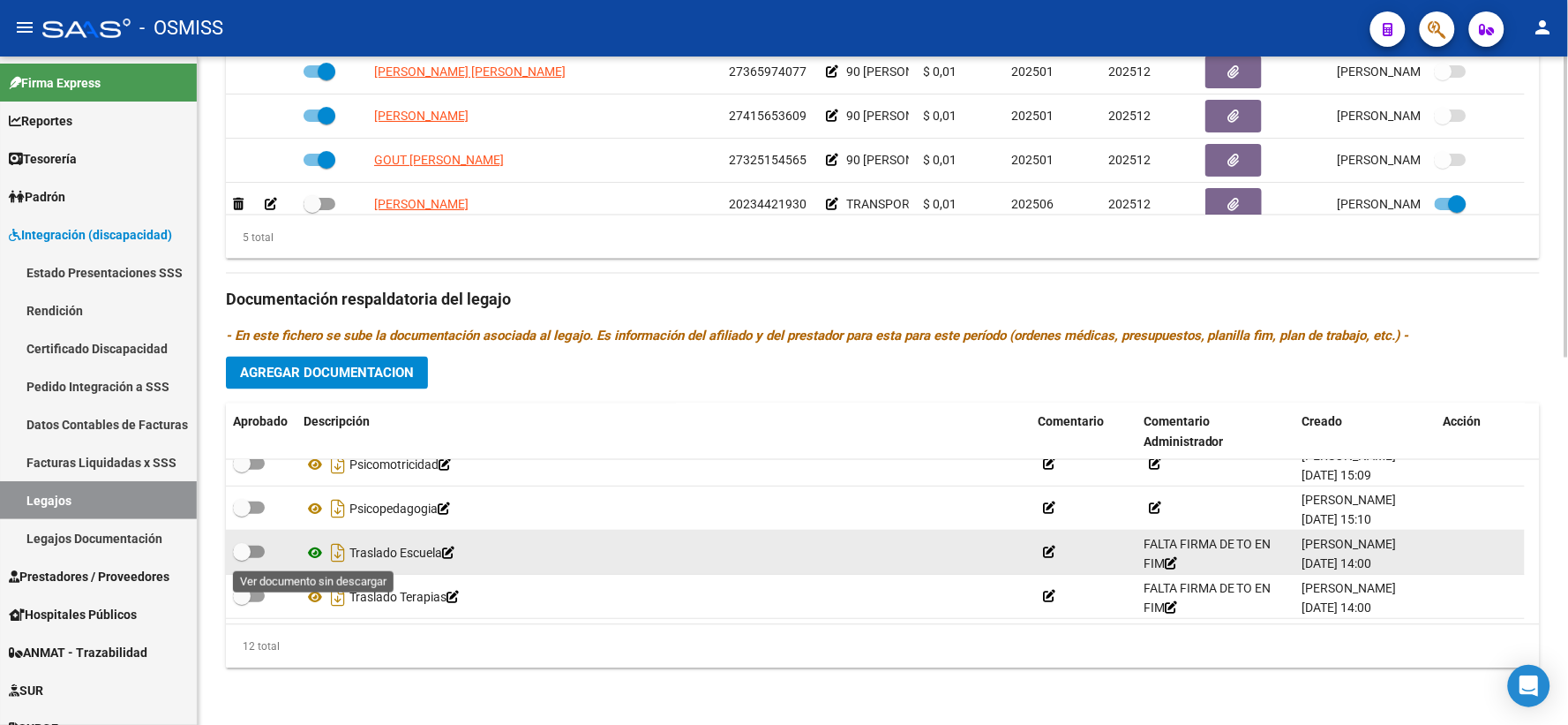
click at [316, 549] on icon at bounding box center [315, 551] width 23 height 21
click at [1177, 563] on icon at bounding box center [1171, 563] width 13 height 13
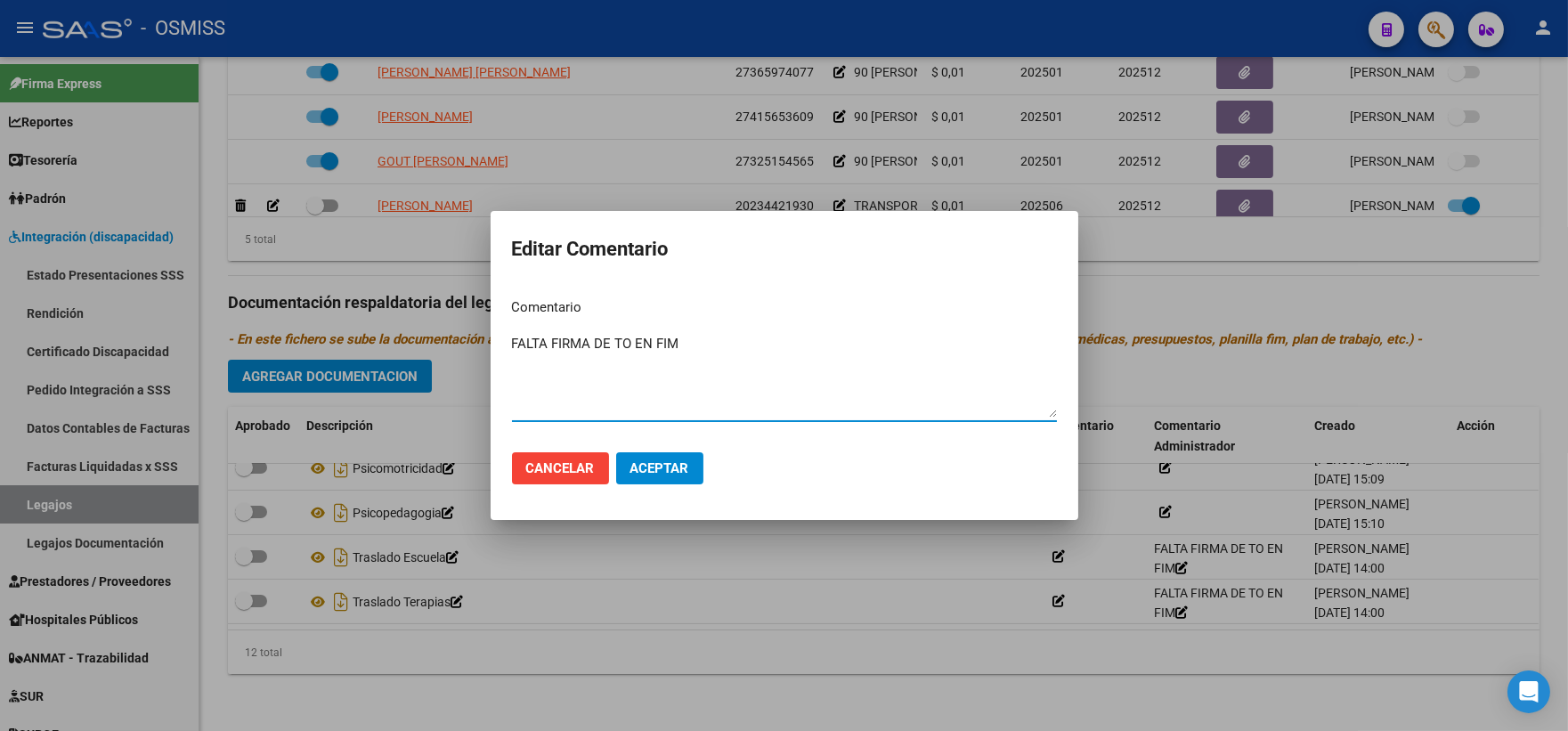
drag, startPoint x: 754, startPoint y: 343, endPoint x: 724, endPoint y: 339, distance: 30.3
click at [724, 339] on textarea "FALTA FIRMA DE TO EN FIM" at bounding box center [785, 376] width 545 height 84
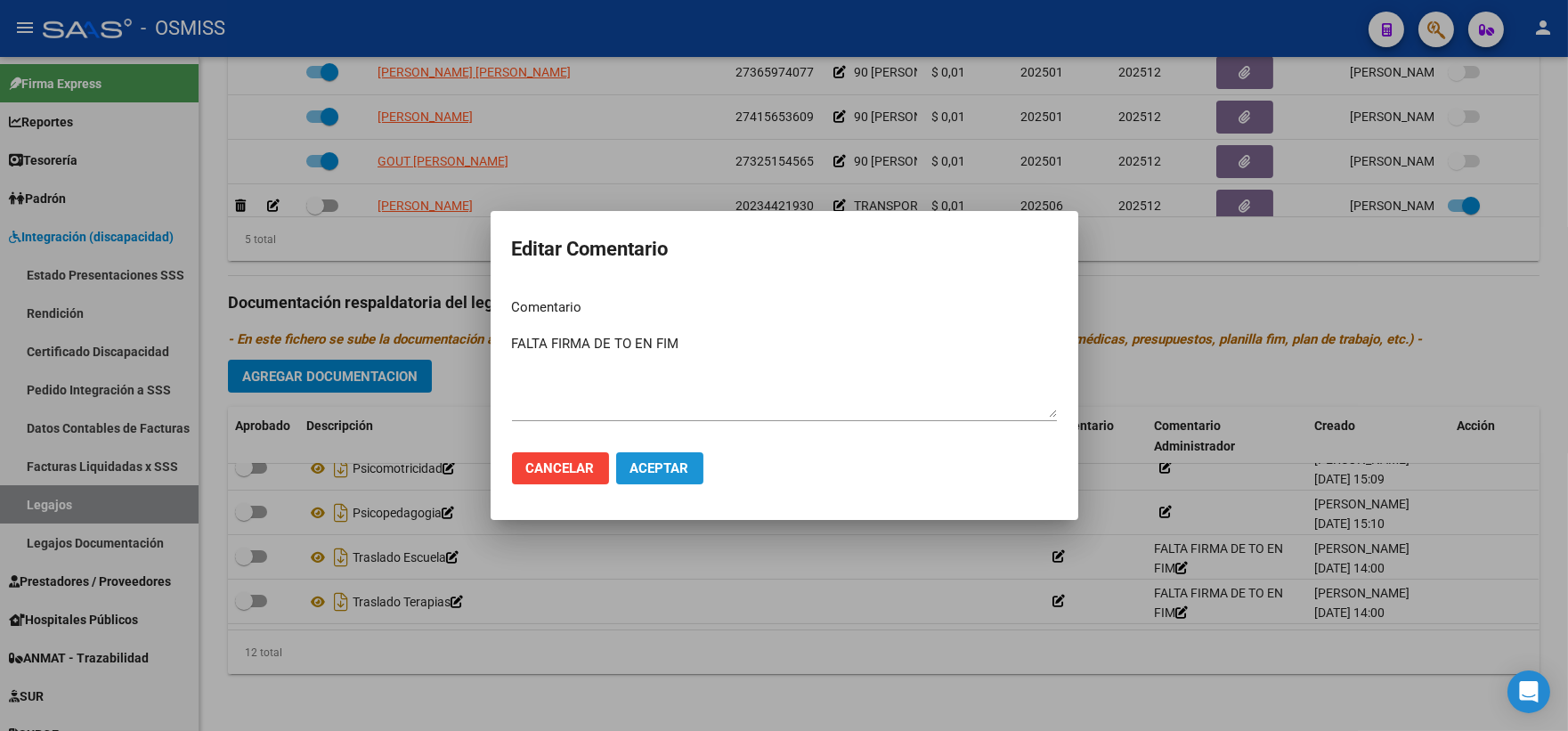
click at [656, 481] on button "Aceptar" at bounding box center [660, 468] width 88 height 32
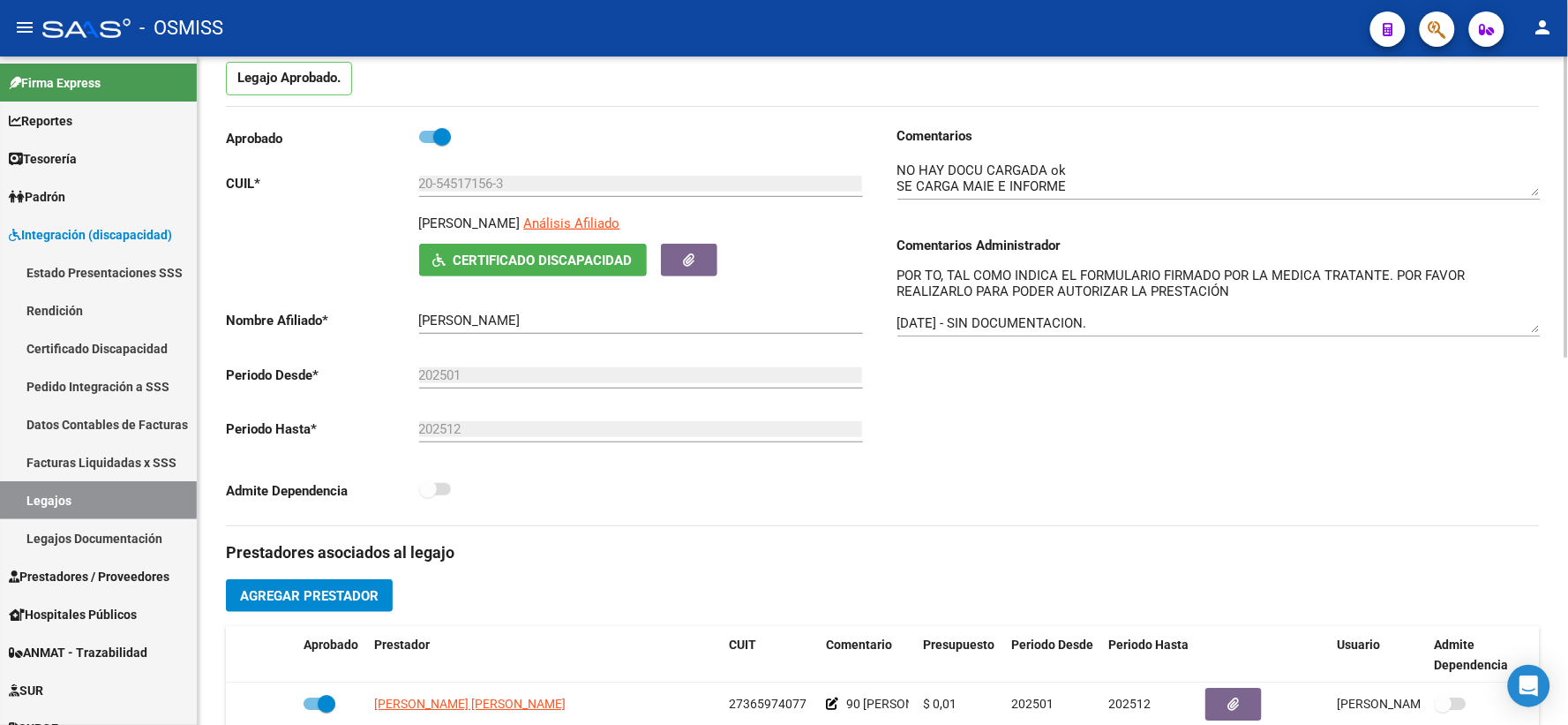
scroll to position [0, 0]
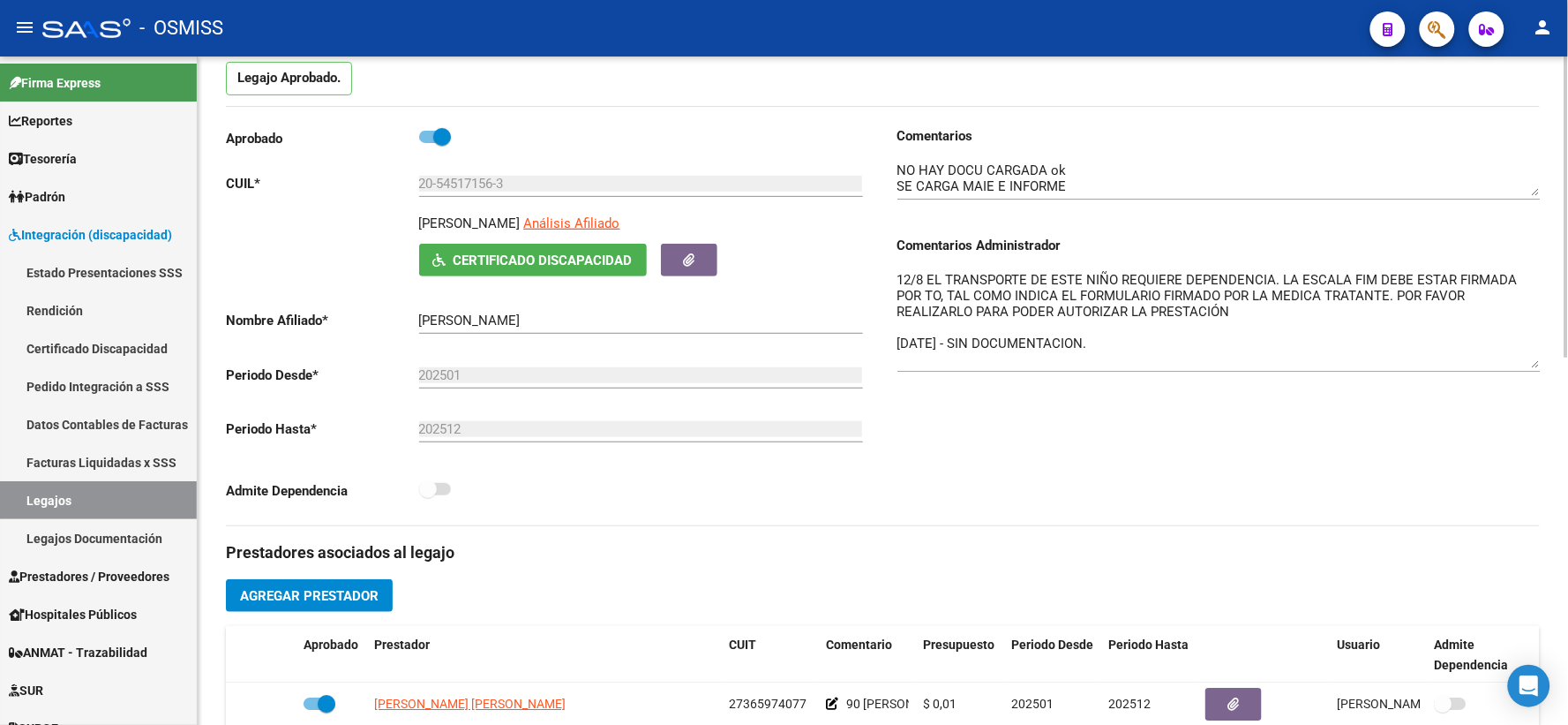
drag, startPoint x: 1528, startPoint y: 316, endPoint x: 1554, endPoint y: 380, distance: 69.1
click at [1554, 380] on div "arrow_back Editar 6792 save Guardar cambios Legajo de Integración Modelo Formul…" at bounding box center [883, 625] width 1371 height 1461
drag, startPoint x: 1533, startPoint y: 386, endPoint x: 1533, endPoint y: 434, distance: 48.0
click at [1533, 415] on textarea "12/8 EL TRANSPORTE DE ESTE NIÑO REQUIERE DEPENDENCIA. LA ESCALA FIM DEBE ESTAR …" at bounding box center [1219, 342] width 643 height 145
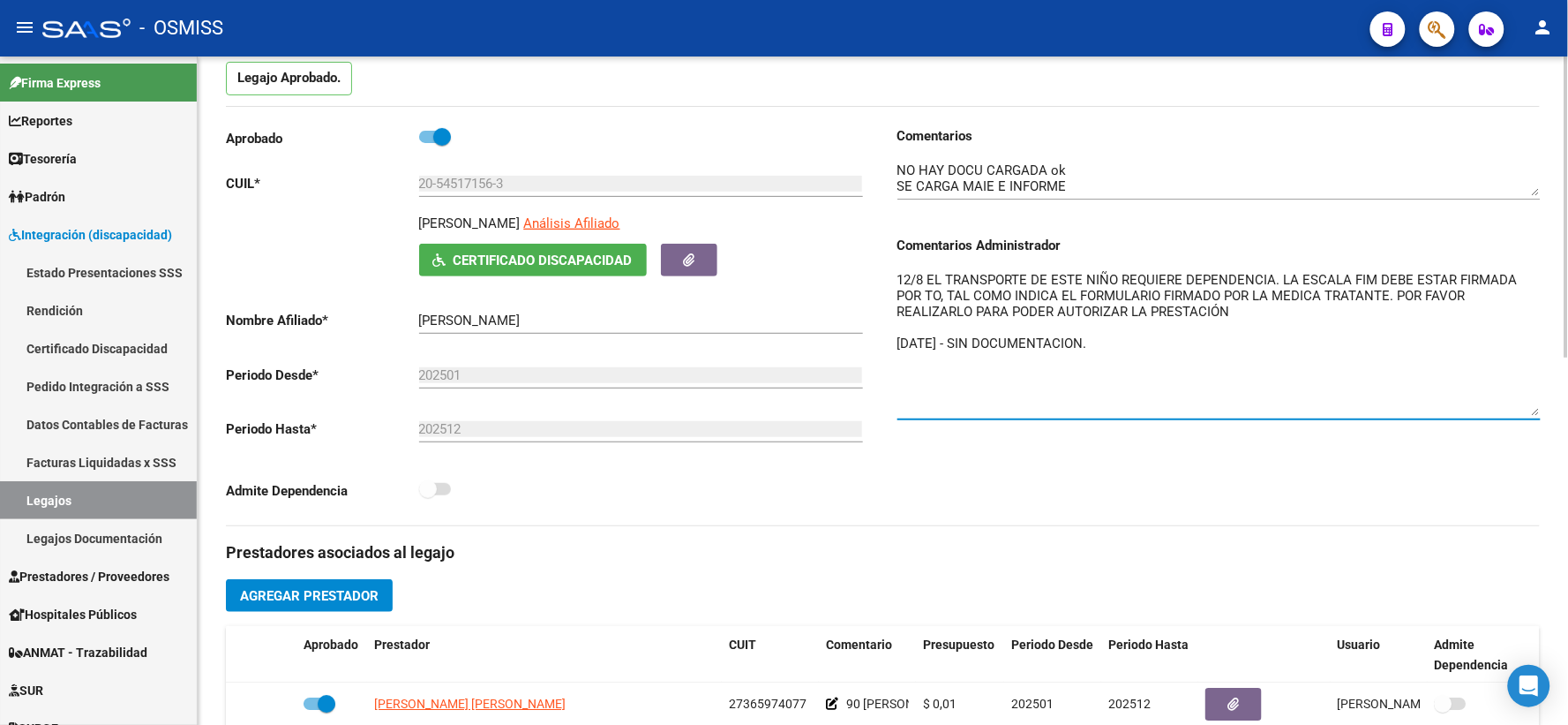
click at [897, 298] on textarea "12/8 EL TRANSPORTE DE ESTE NIÑO REQUIERE DEPENDENCIA. LA ESCALA FIM DEBE ESTAR …" at bounding box center [1219, 343] width 643 height 146
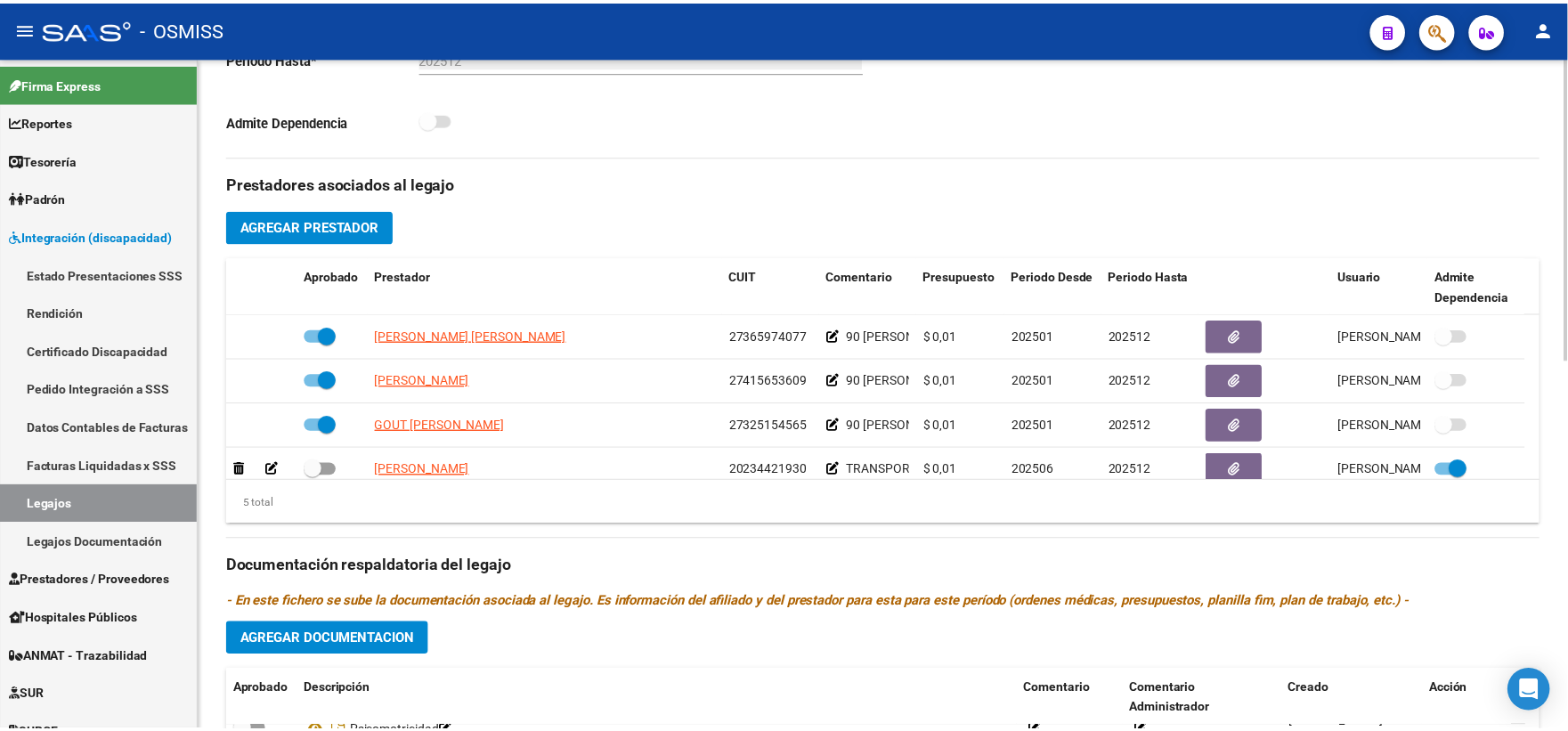
scroll to position [574, 0]
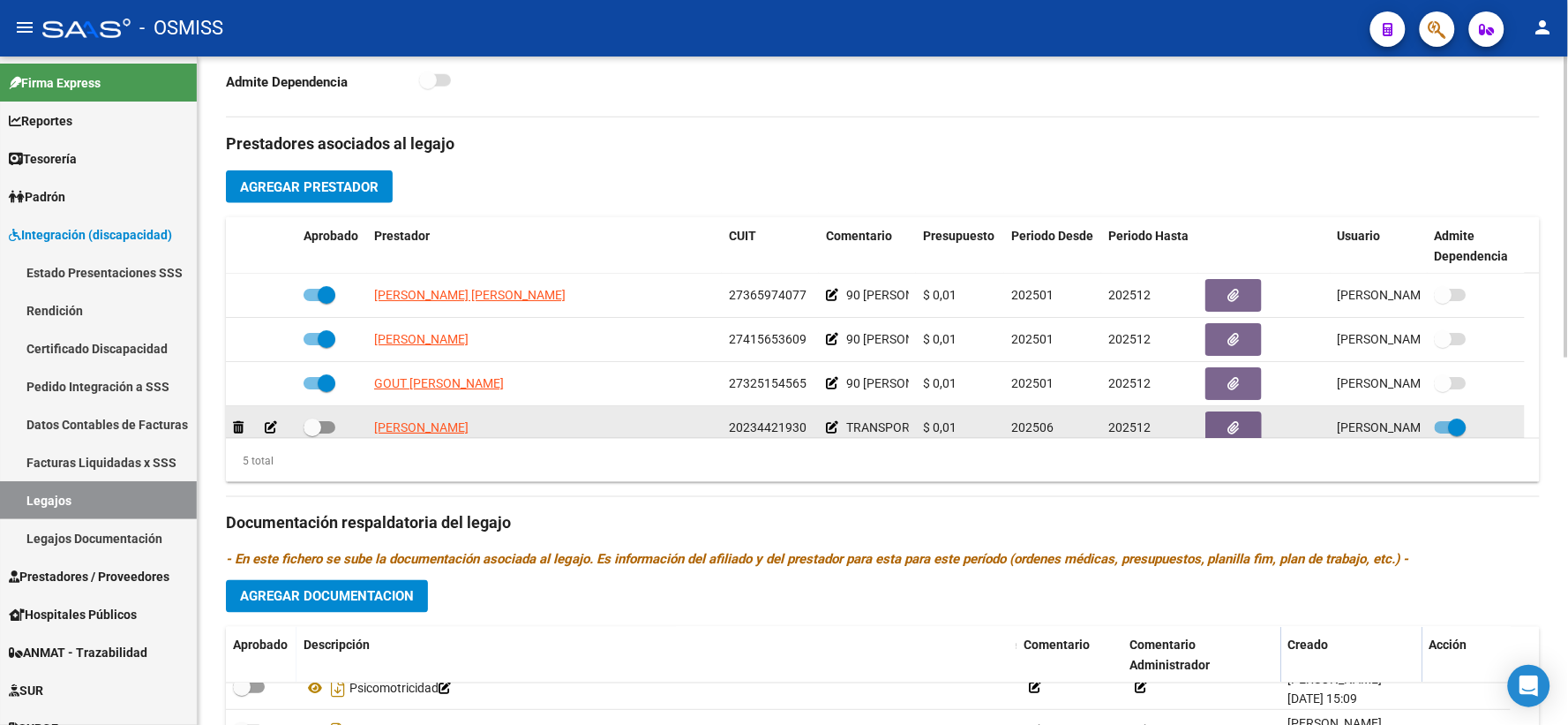
type textarea "OK HABLADO 12/8 EL TRANSPORTE DE ESTE NIÑO REQUIERE DEPENDENCIA. LA ESCALA FIM …"
click at [313, 436] on span at bounding box center [313, 427] width 18 height 18
click at [313, 434] on input "checkbox" at bounding box center [312, 433] width 1 height 1
click at [310, 433] on span at bounding box center [320, 427] width 32 height 13
click at [312, 434] on input "checkbox" at bounding box center [312, 433] width 1 height 1
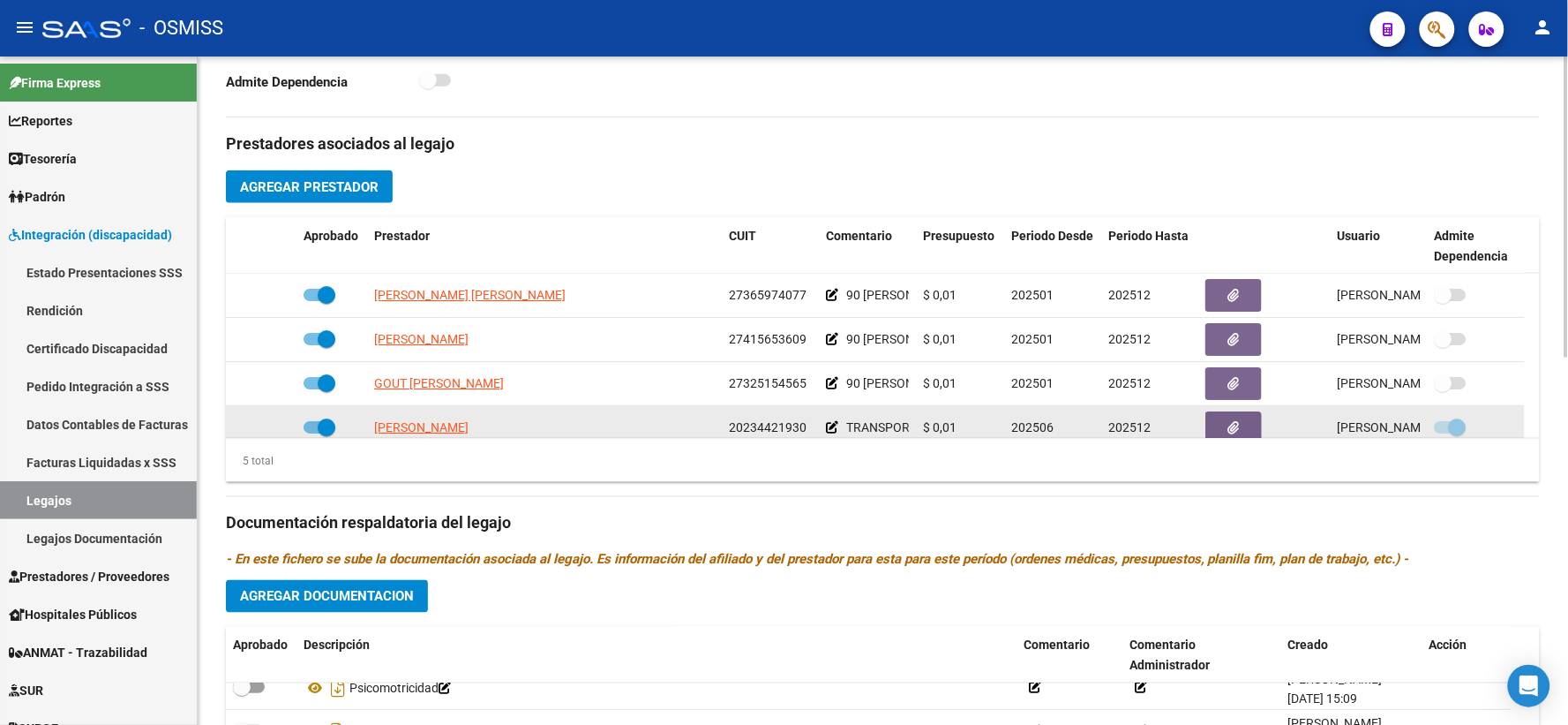
checkbox input "false"
click at [830, 433] on icon at bounding box center [832, 427] width 13 height 13
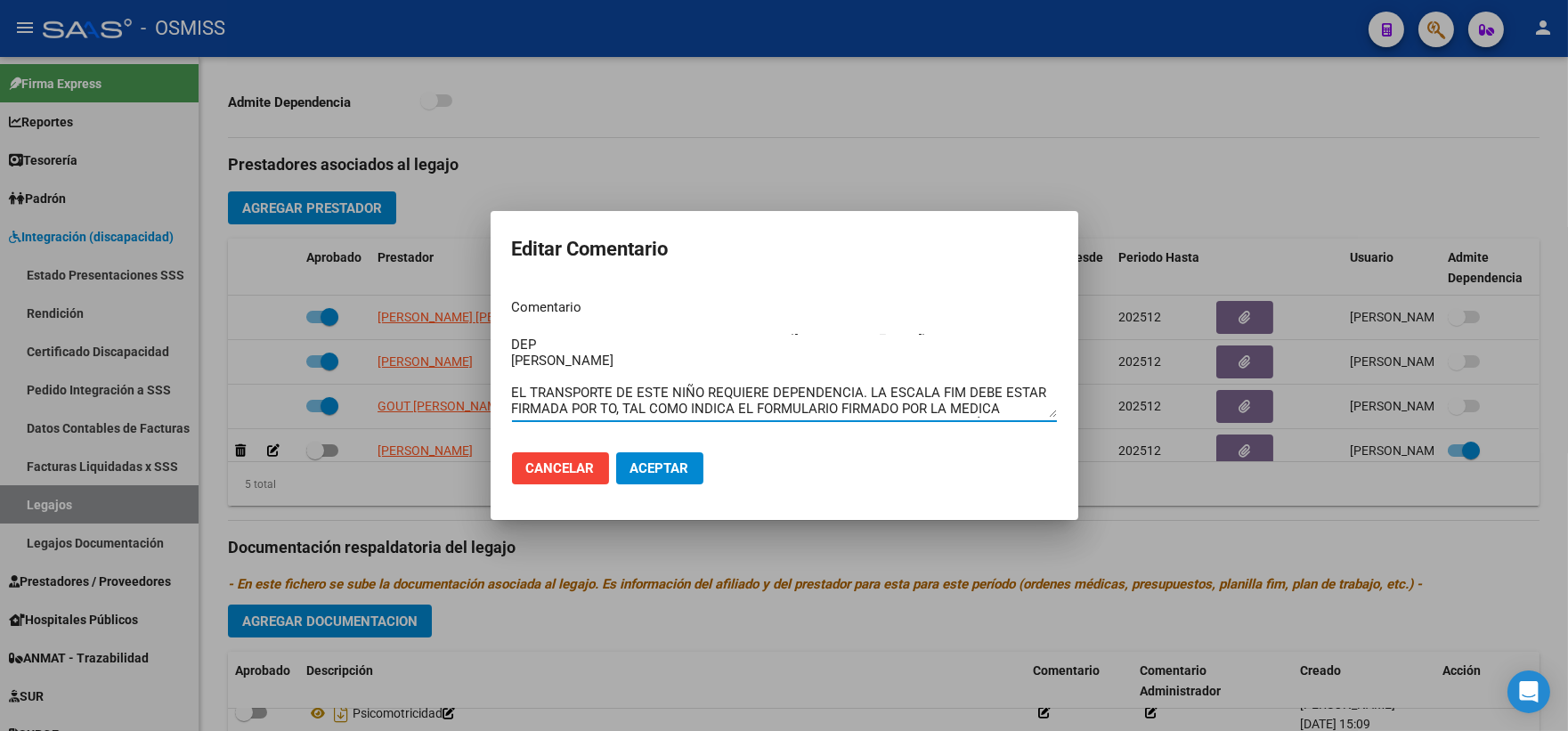
scroll to position [0, 0]
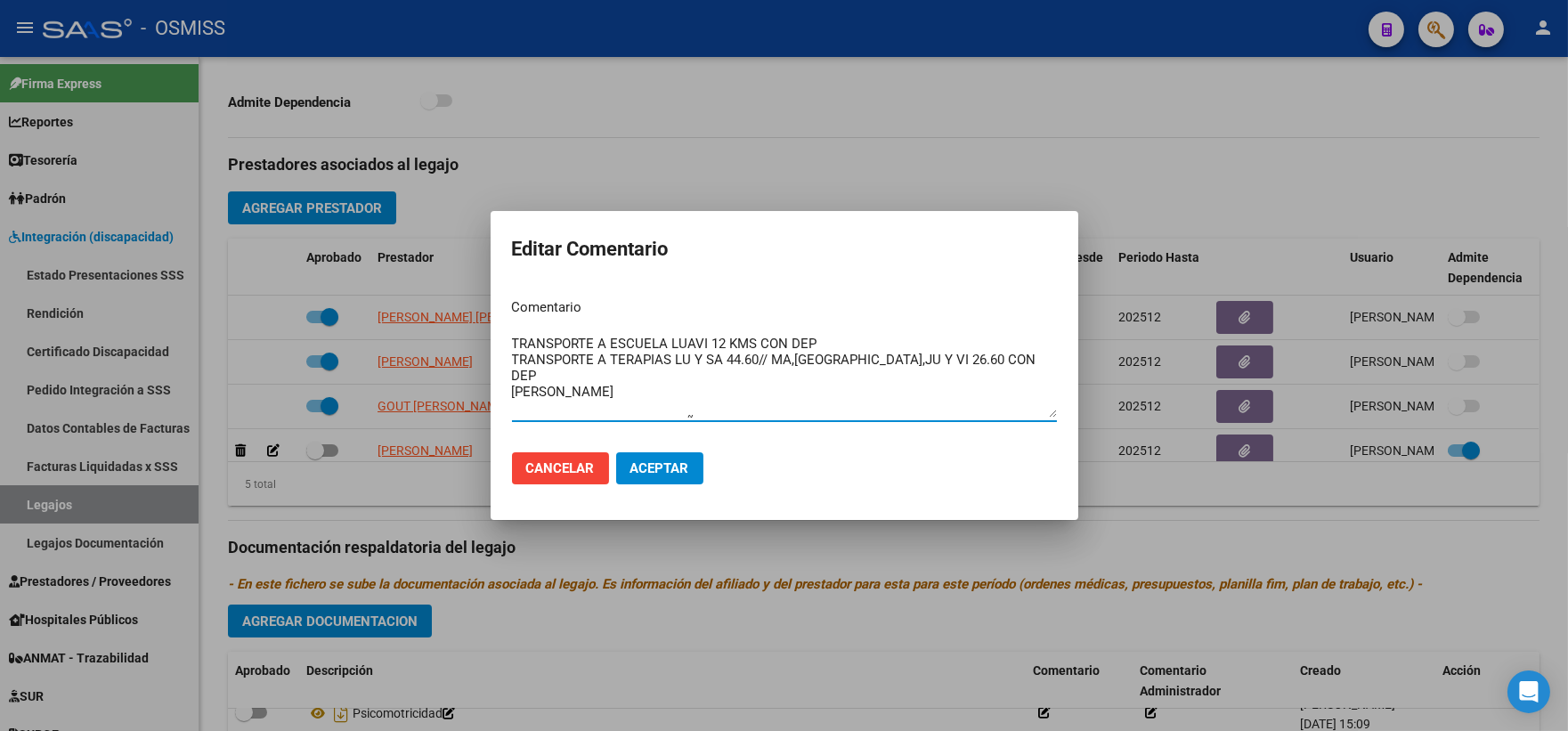
click at [509, 408] on mat-dialog-content "Comentario TRANSPORTE A ESCUELA LUAVI 12 KMS CON DEP TRANSPORTE A TERAPIAS LU Y…" at bounding box center [784, 360] width 588 height 154
click at [513, 407] on textarea "TRANSPORTE A ESCUELA LUAVI 12 KMS CON DEP TRANSPORTE A TERAPIAS LU Y SA 44.60//…" at bounding box center [785, 376] width 545 height 84
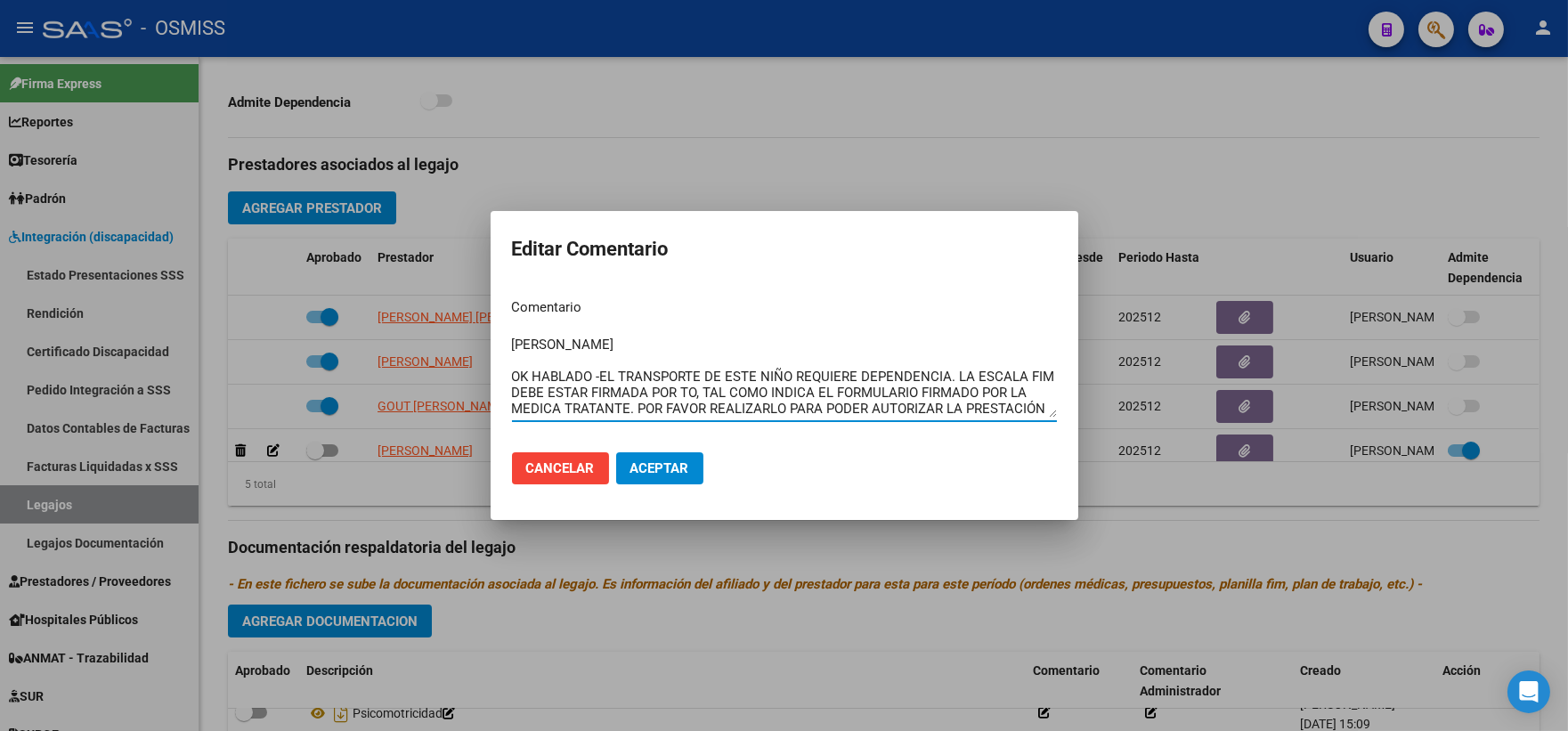
drag, startPoint x: 511, startPoint y: 406, endPoint x: 960, endPoint y: 414, distance: 449.1
click at [960, 414] on textarea "TRANSPORTE A ESCUELA LUAVI 12 KMS CON DEP TRANSPORTE A TERAPIAS LU Y SA 44.60//…" at bounding box center [785, 376] width 545 height 84
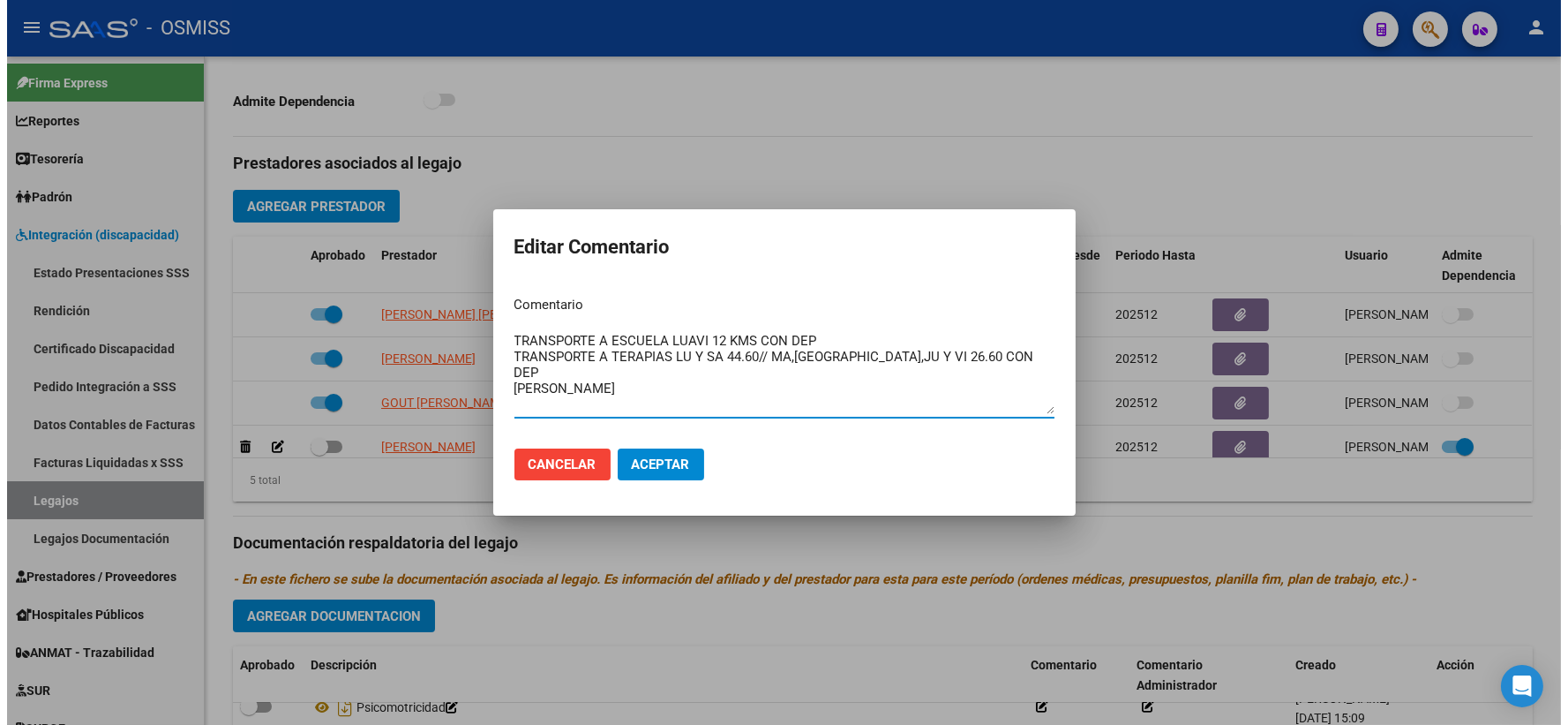
scroll to position [0, 0]
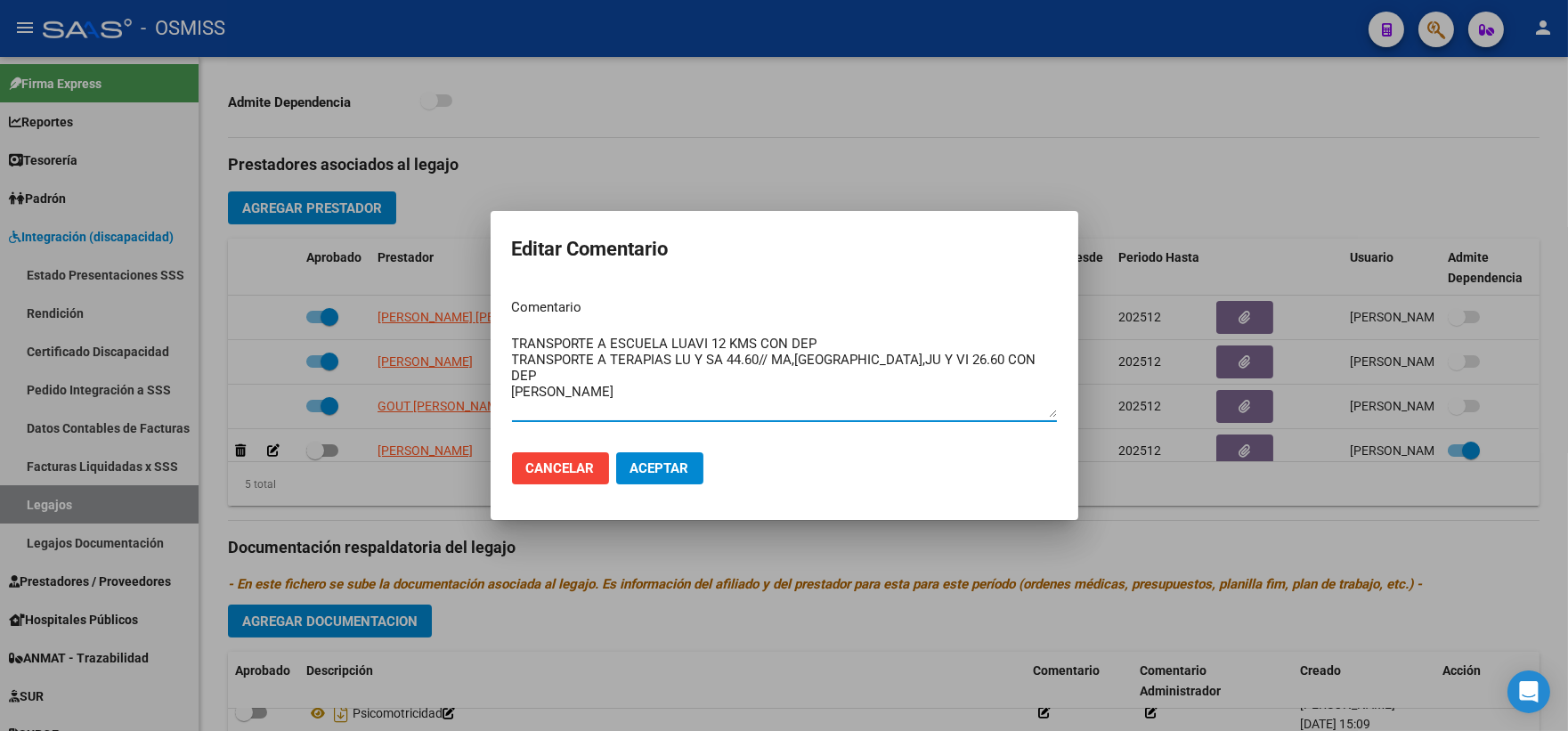
type textarea "TRANSPORTE A ESCUELA LUAVI 12 KMS CON DEP TRANSPORTE A TERAPIAS LU Y SA 44.60//…"
click at [632, 483] on button "Aceptar" at bounding box center [660, 468] width 88 height 32
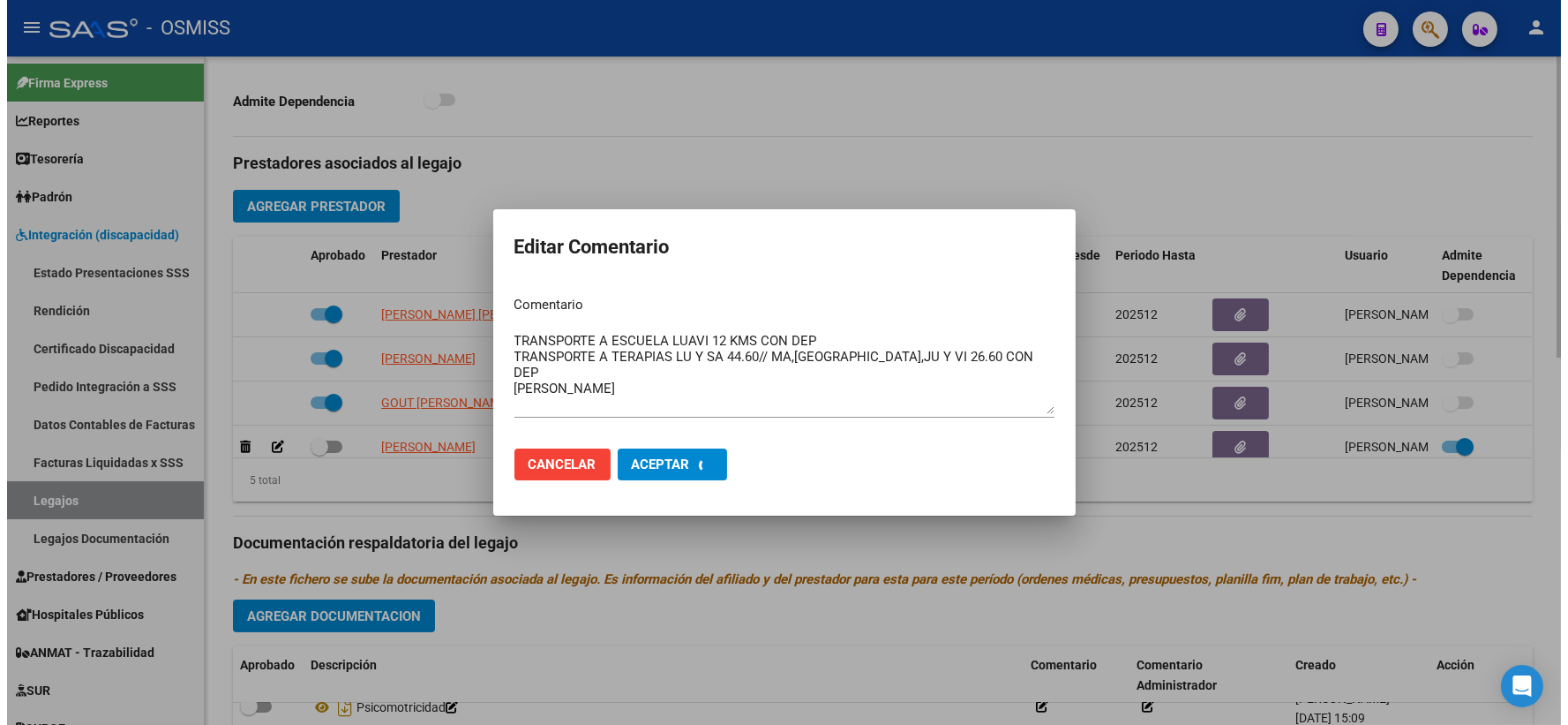
scroll to position [12, 0]
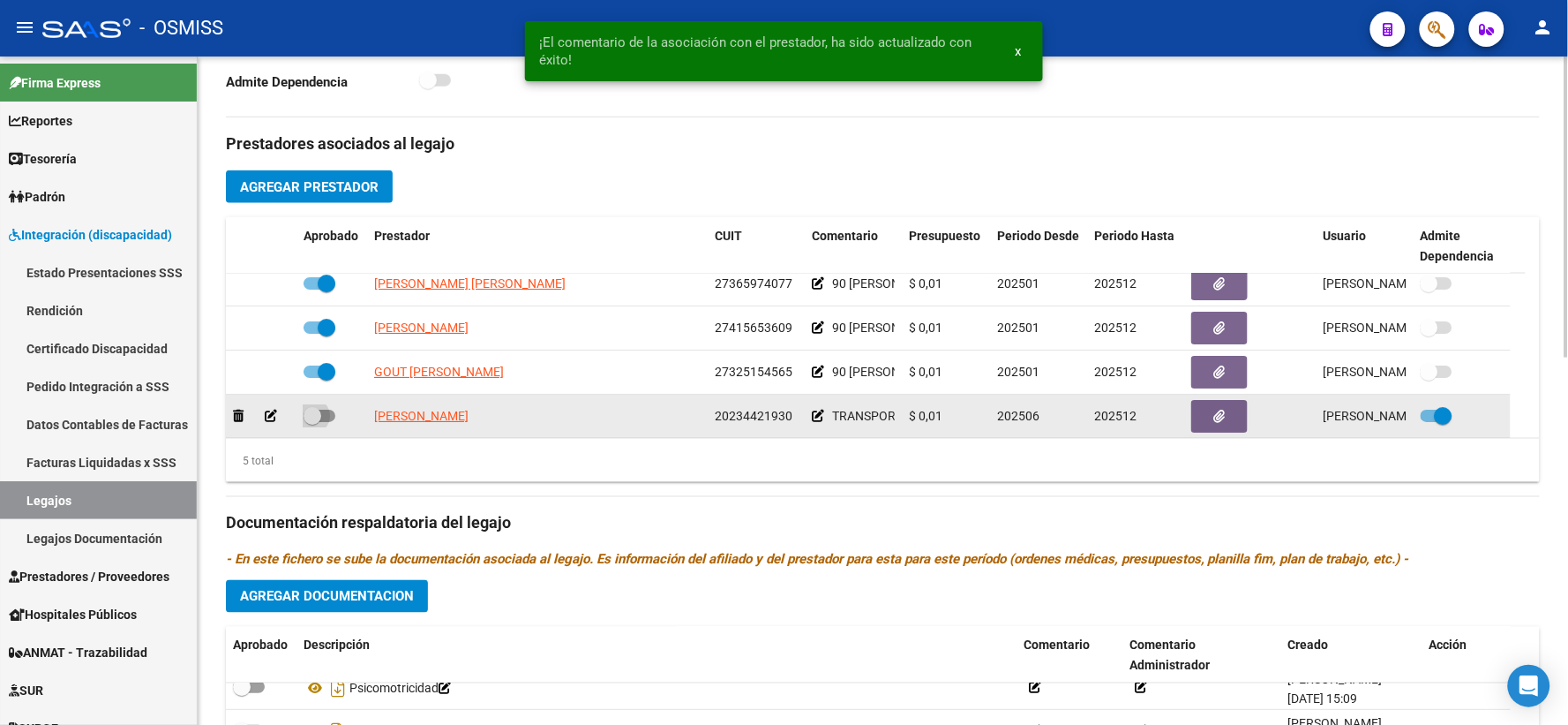
click at [313, 424] on span at bounding box center [313, 416] width 18 height 18
click at [313, 423] on input "checkbox" at bounding box center [312, 422] width 1 height 1
checkbox input "true"
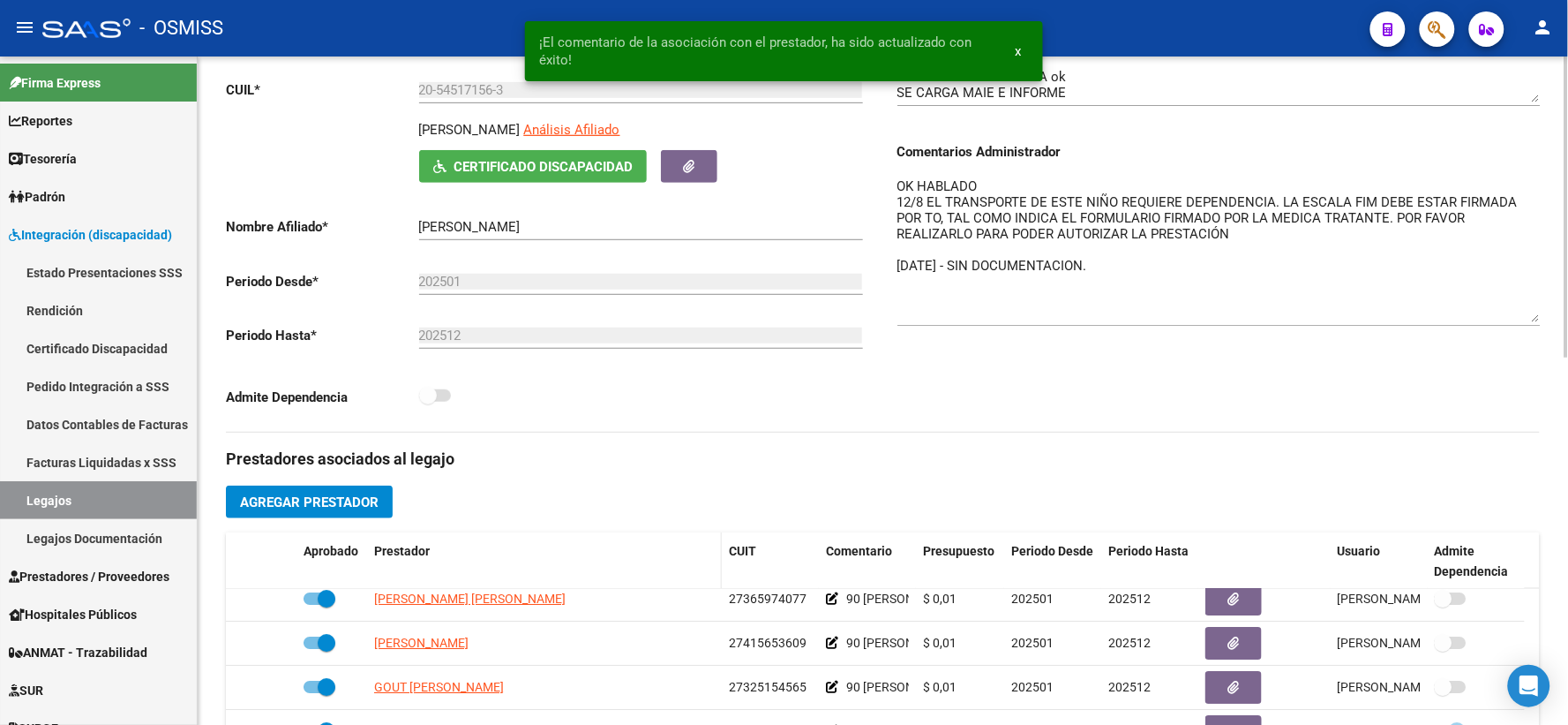
scroll to position [243, 0]
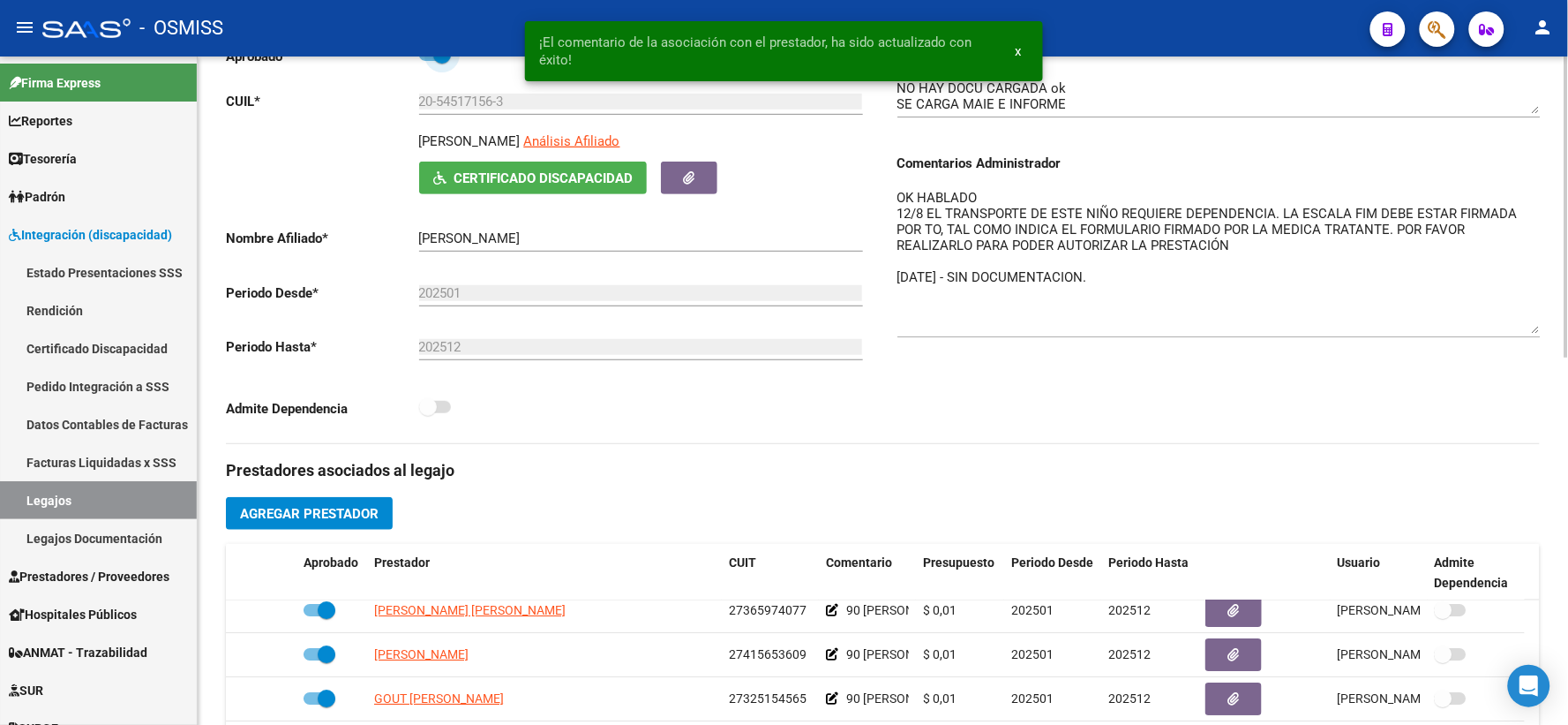
click at [428, 61] on span at bounding box center [435, 54] width 32 height 13
click at [428, 62] on input "checkbox" at bounding box center [427, 61] width 1 height 1
checkbox input "false"
click at [435, 415] on span at bounding box center [428, 407] width 18 height 18
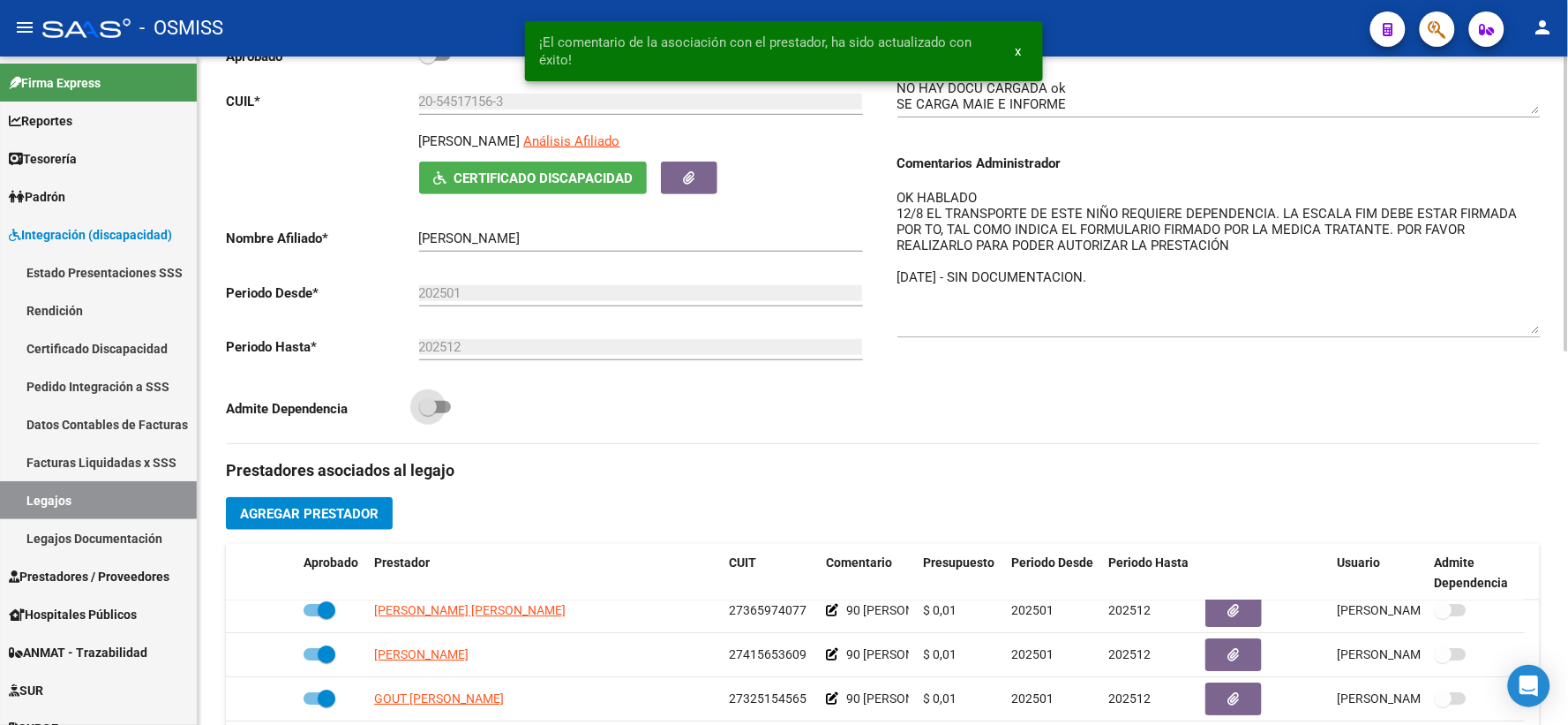
click at [428, 414] on input "checkbox" at bounding box center [427, 413] width 1 height 1
checkbox input "true"
click at [428, 63] on span at bounding box center [428, 55] width 18 height 18
click at [428, 62] on input "checkbox" at bounding box center [427, 61] width 1 height 1
checkbox input "true"
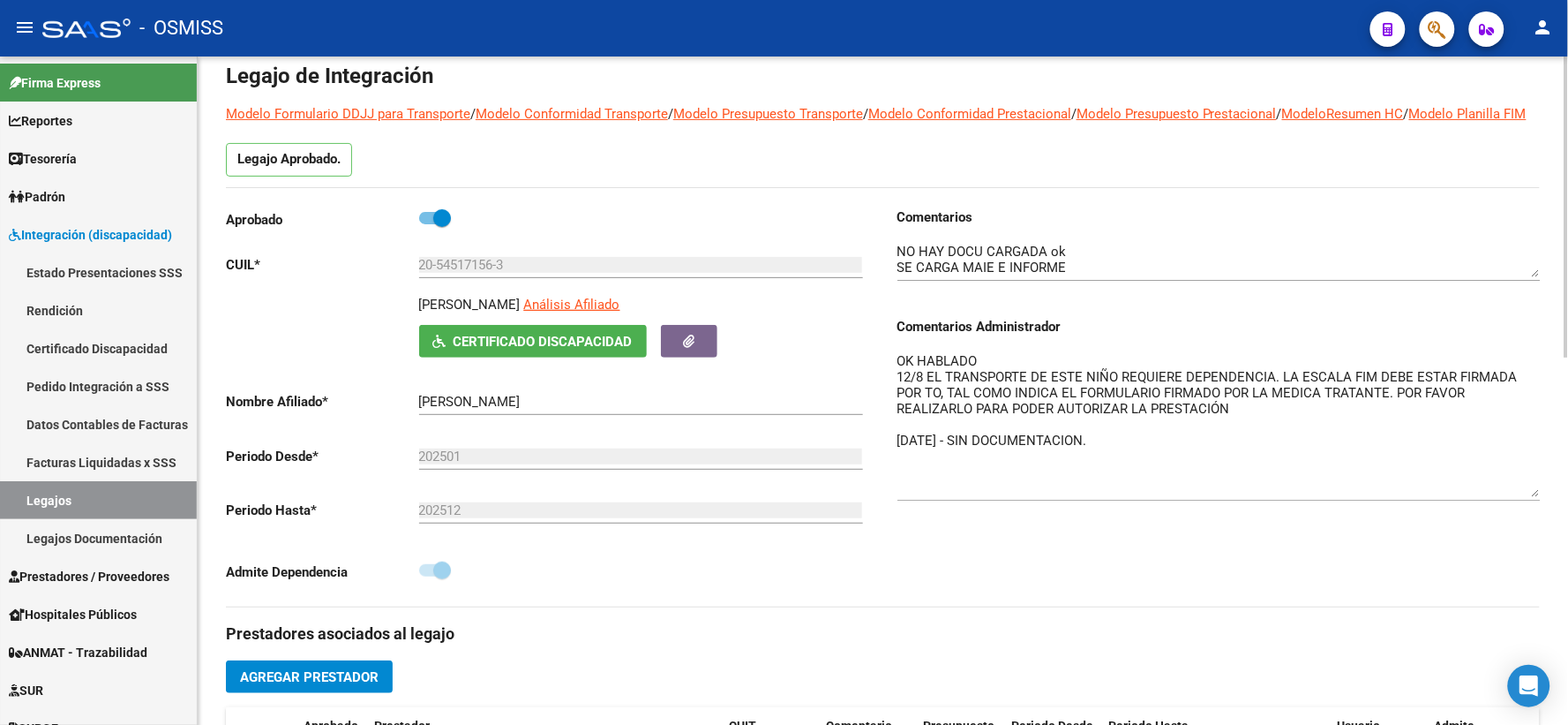
scroll to position [0, 0]
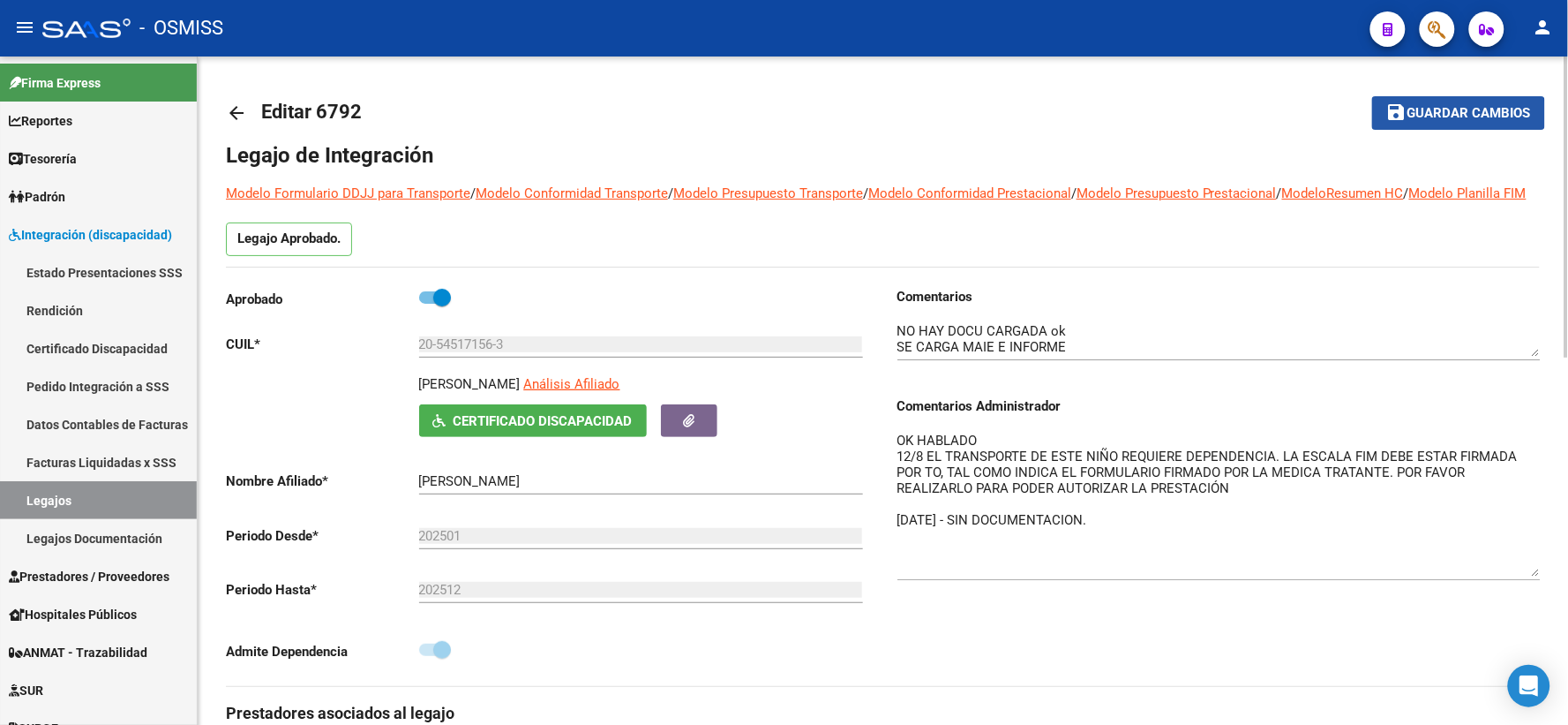
drag, startPoint x: 1441, startPoint y: 114, endPoint x: 1152, endPoint y: 356, distance: 376.9
click at [1441, 116] on span "Guardar cambios" at bounding box center [1468, 113] width 123 height 16
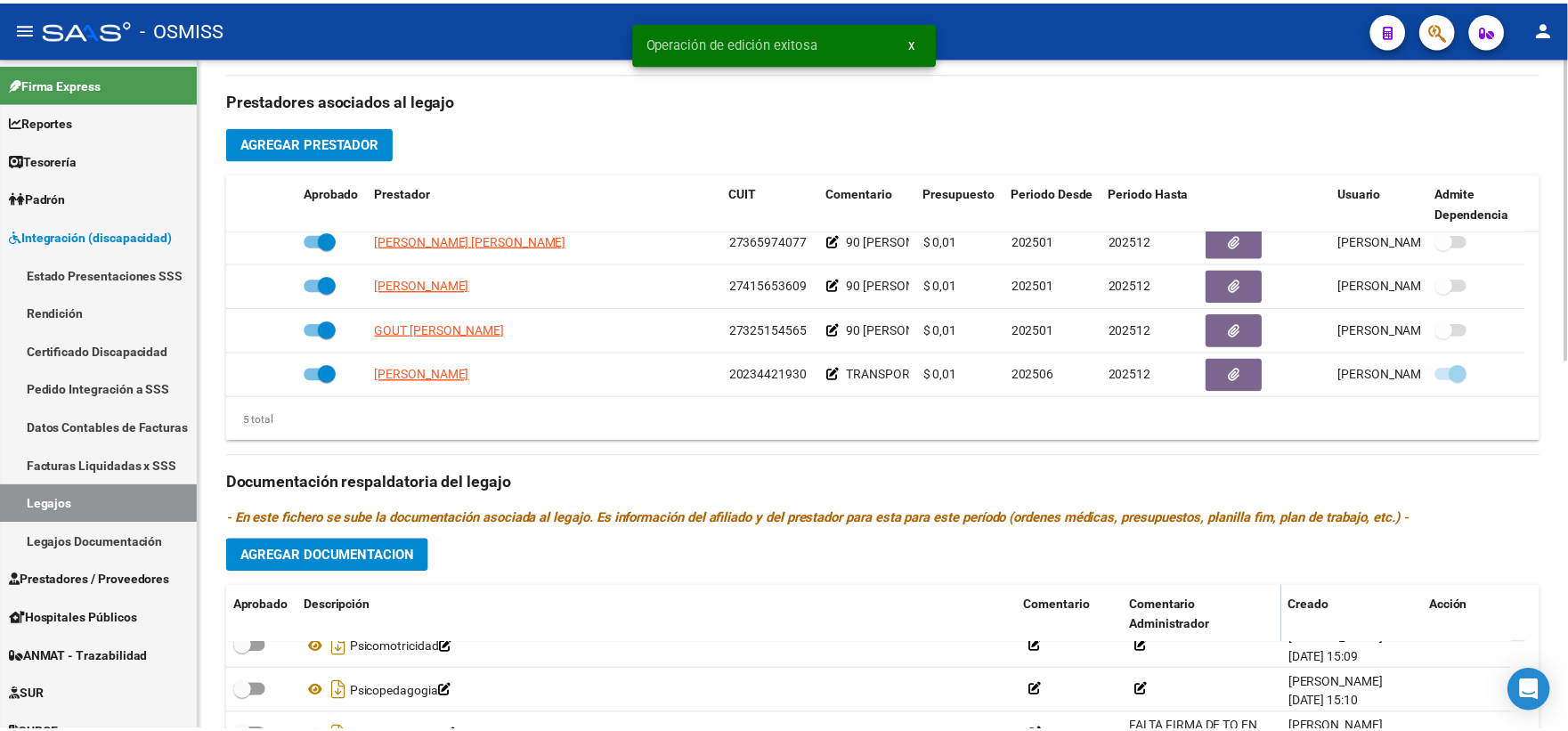
scroll to position [659, 0]
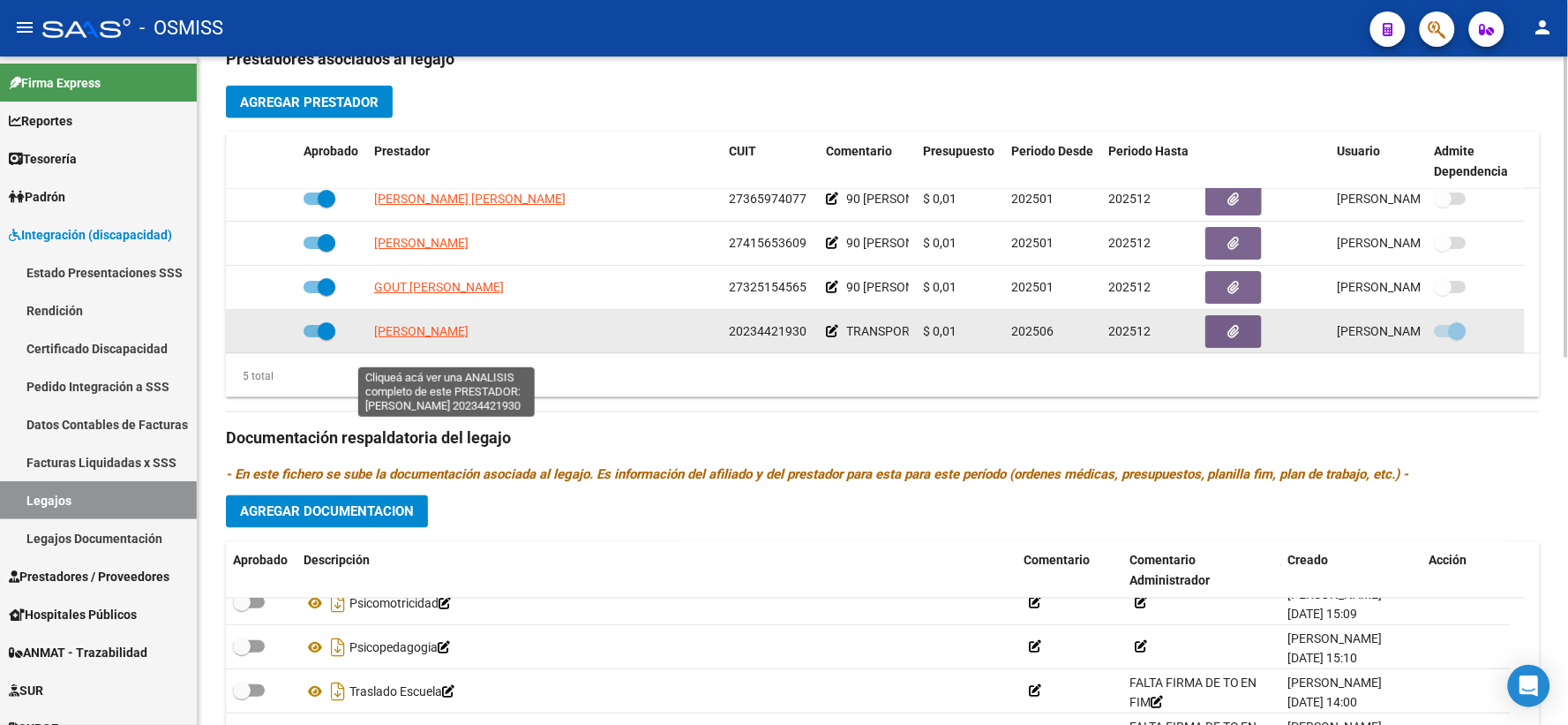
click at [461, 338] on span "[PERSON_NAME]" at bounding box center [421, 330] width 95 height 14
type textarea "20234421930"
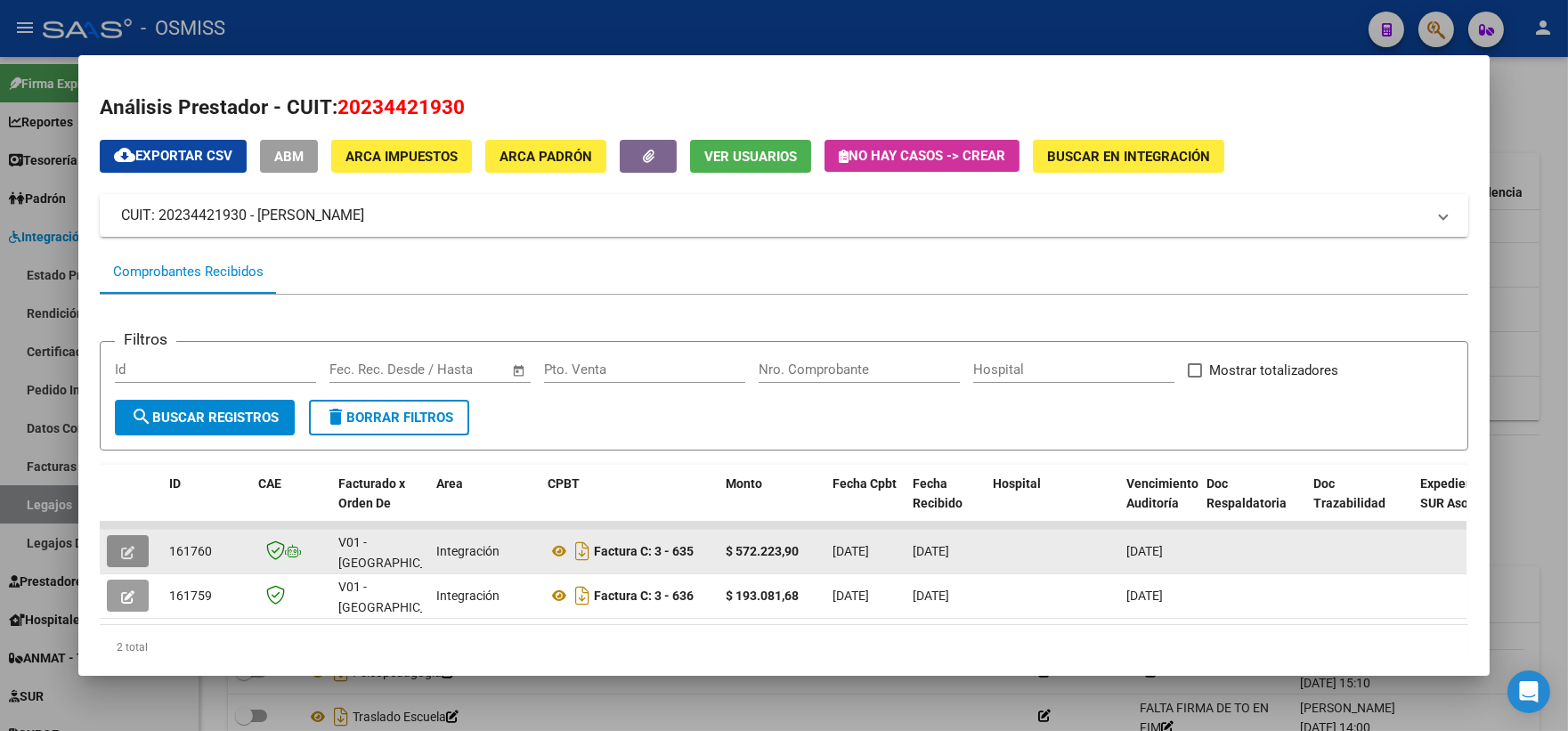
click at [121, 555] on icon "button" at bounding box center [127, 552] width 13 height 13
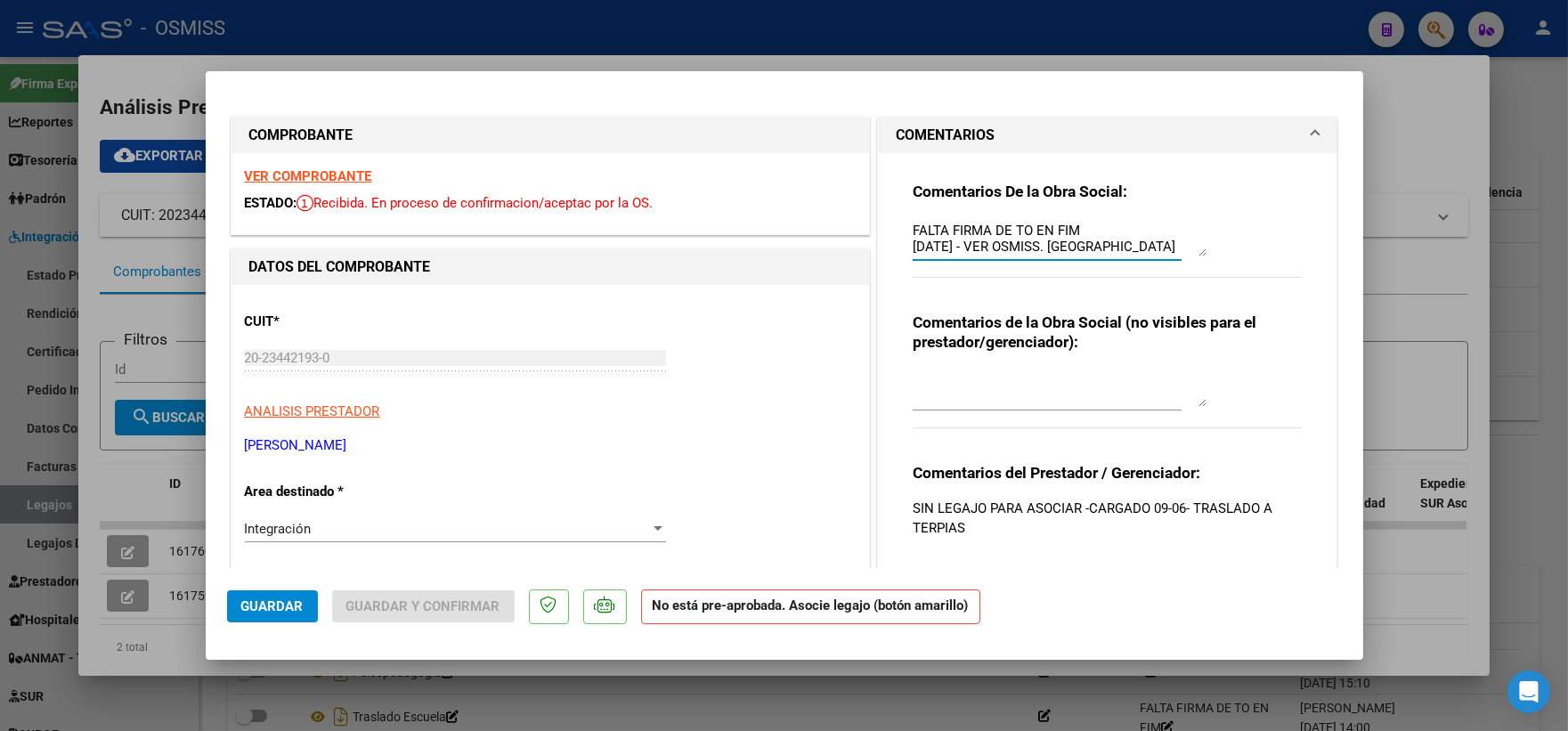
click at [912, 228] on textarea "FALTA FIRMA DE TO EN FIM [DATE] - VER OSMISS. [GEOGRAPHIC_DATA][PERSON_NAME]" at bounding box center [1059, 239] width 294 height 36
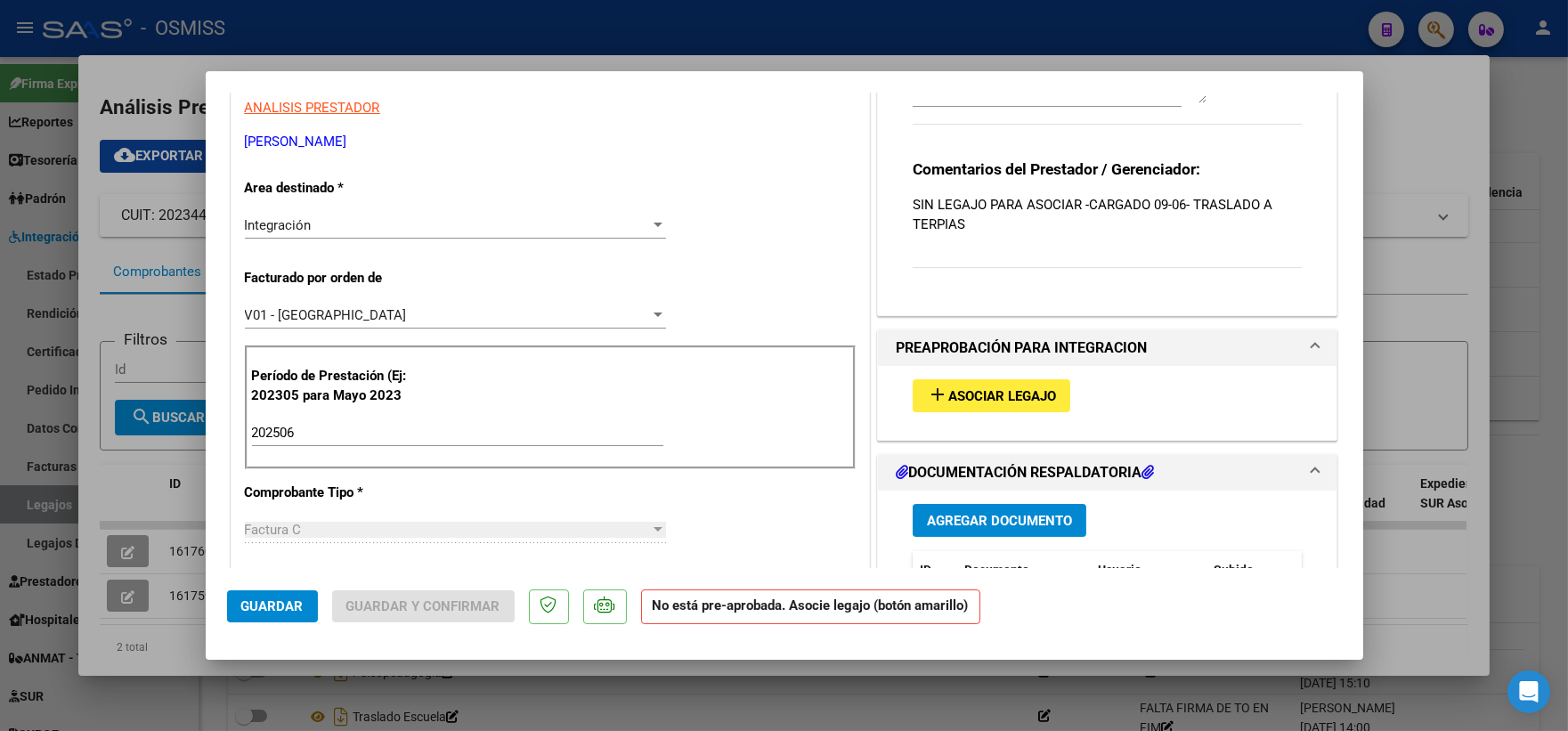
scroll to position [329, 0]
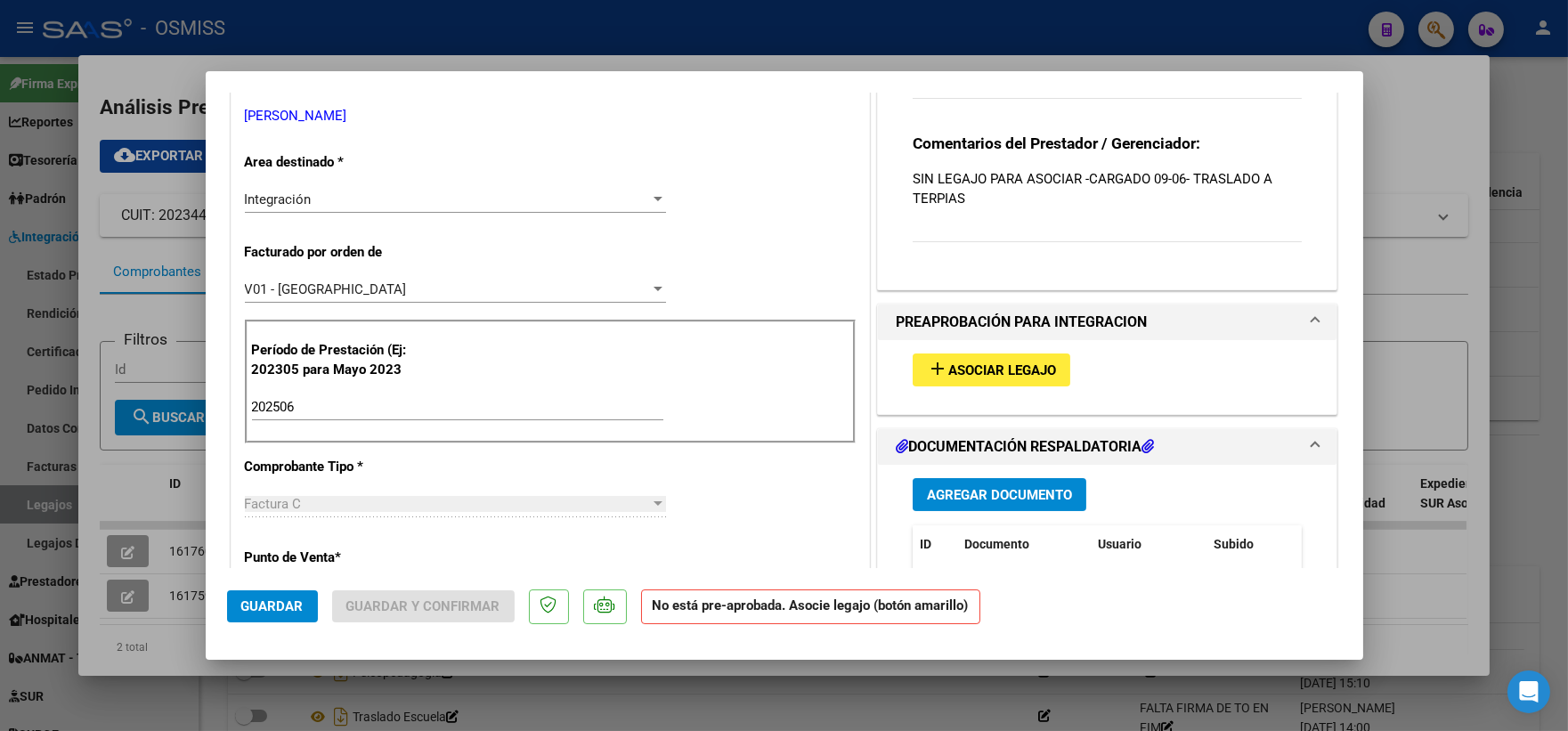
type textarea "OK HABLADO FALTA FIRMA DE TO EN FIM [DATE] - VER OSMISS. [GEOGRAPHIC_DATA][PERS…"
click at [1001, 369] on span "Asociar Legajo" at bounding box center [1002, 370] width 107 height 16
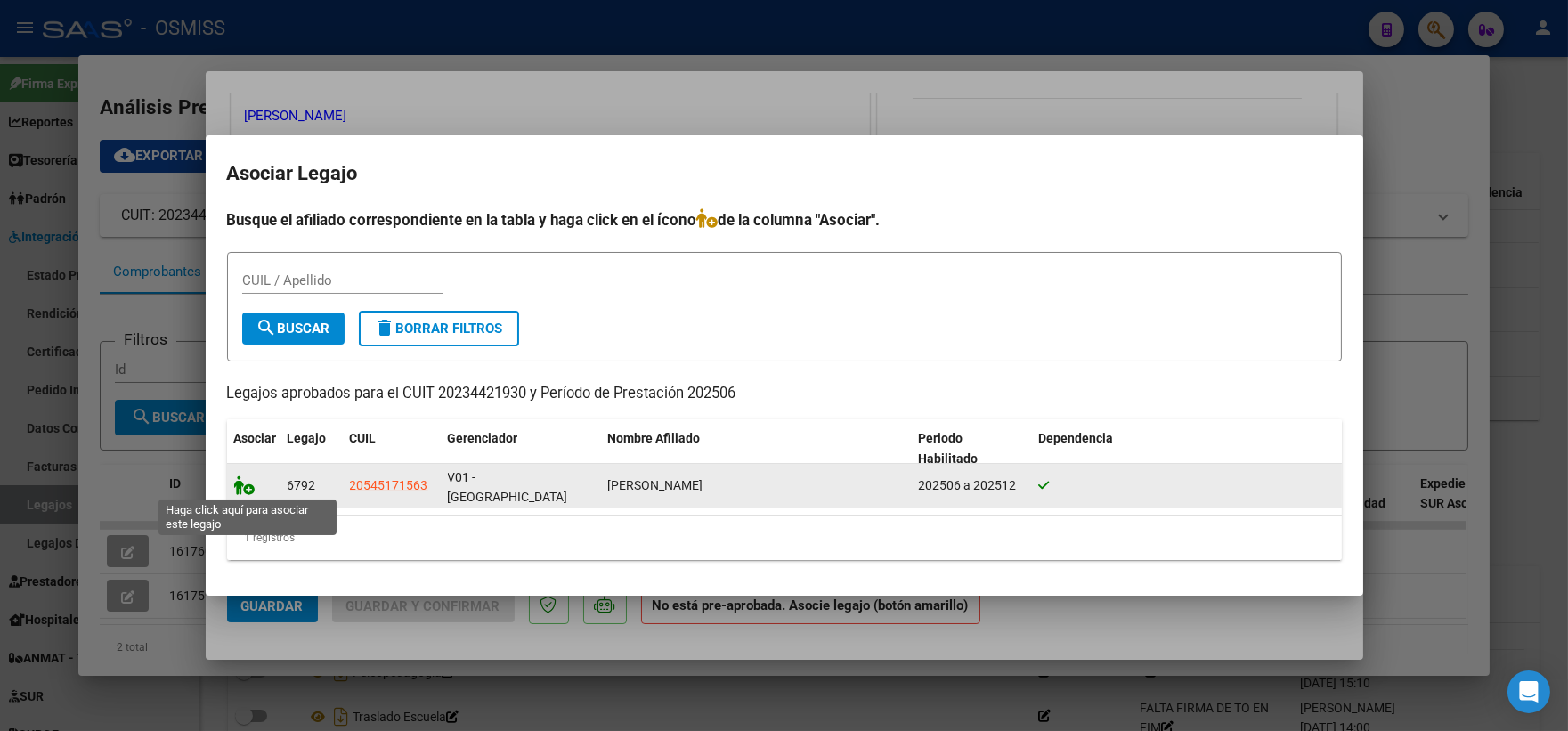
click at [243, 481] on icon at bounding box center [244, 485] width 21 height 20
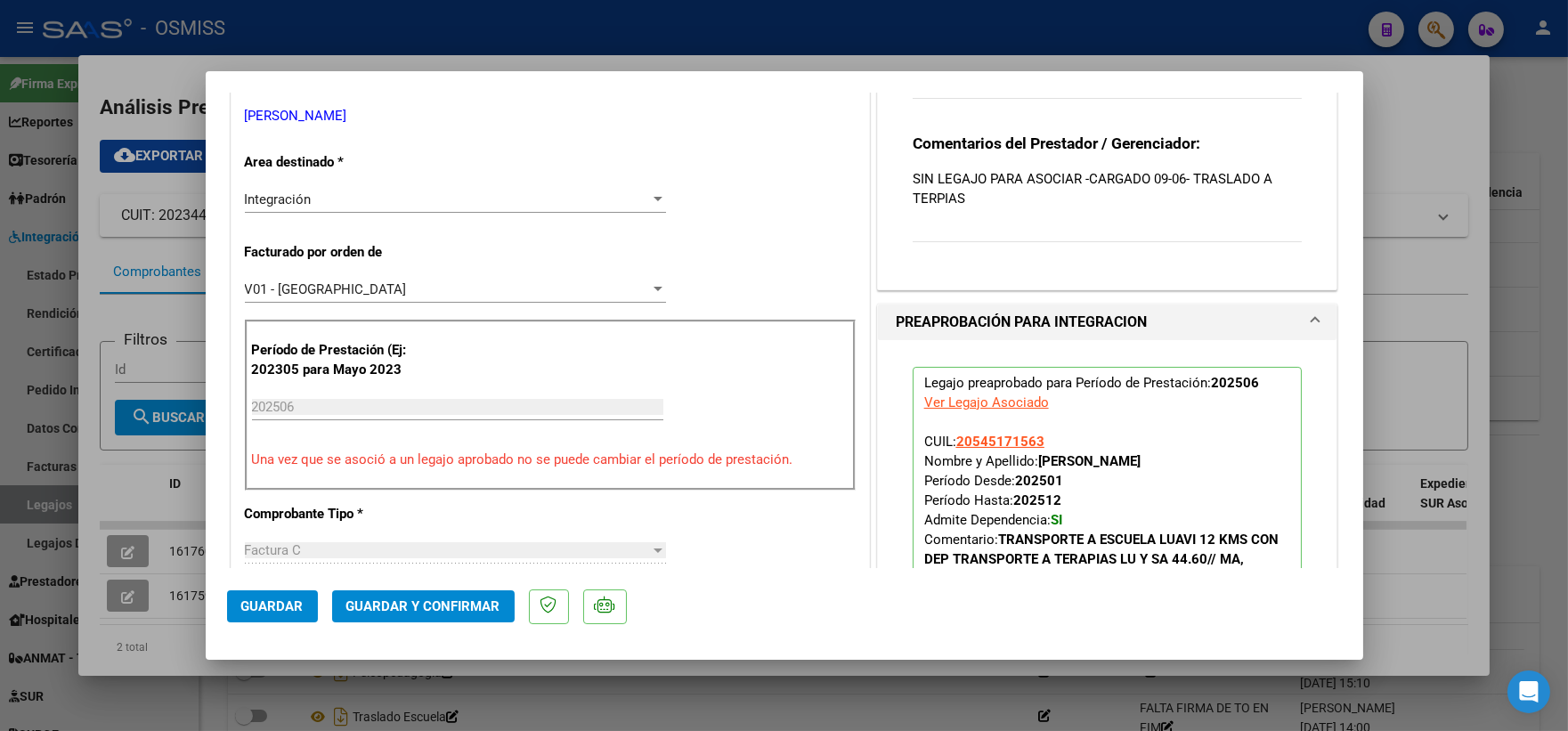
click at [267, 615] on button "Guardar" at bounding box center [272, 606] width 91 height 32
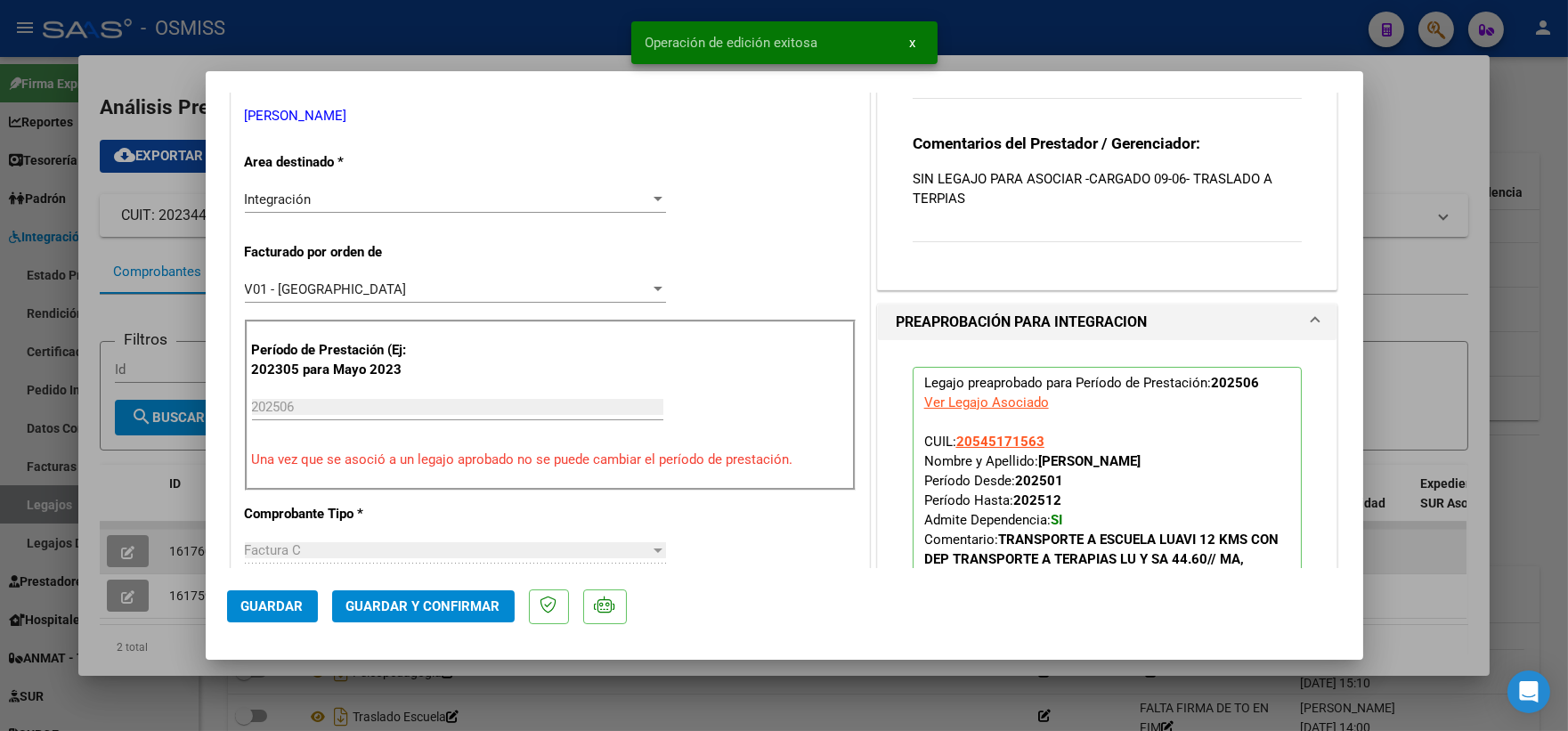
drag, startPoint x: 128, startPoint y: 469, endPoint x: 117, endPoint y: 567, distance: 98.6
click at [127, 472] on div at bounding box center [784, 365] width 1568 height 731
type input "$ 0,00"
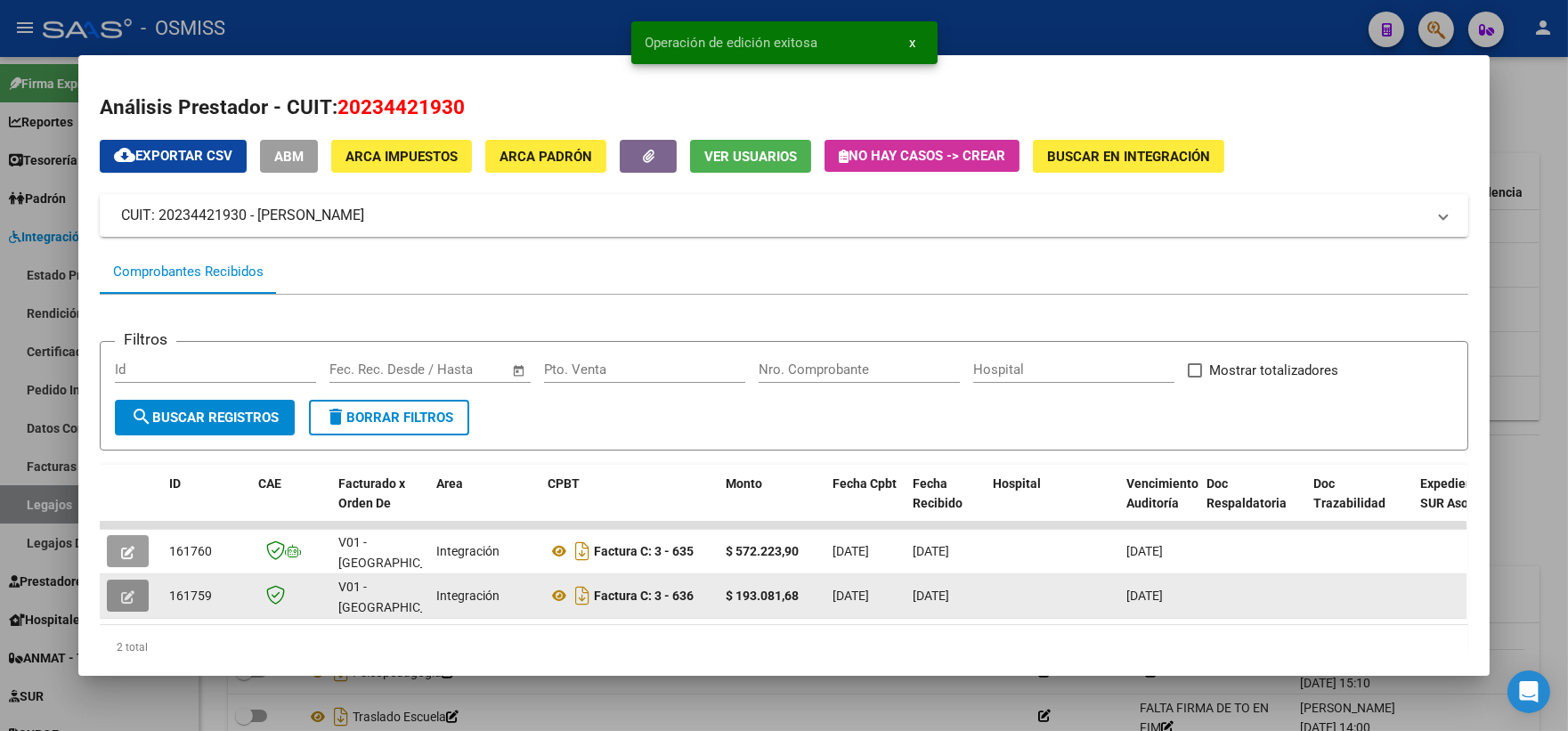
click at [121, 595] on icon "button" at bounding box center [127, 596] width 13 height 13
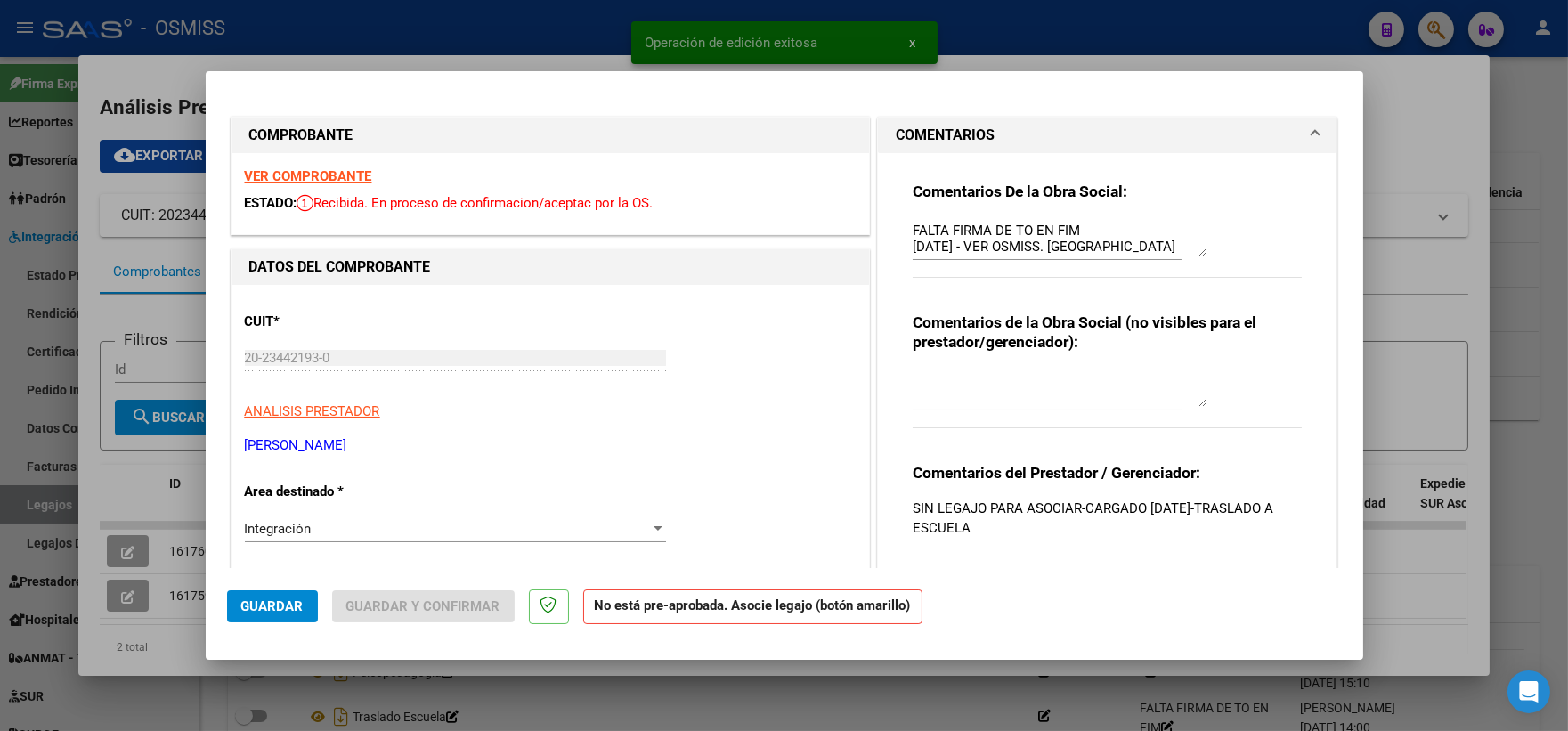
click at [912, 233] on textarea "FALTA FIRMA DE TO EN FIM [DATE] - VER OSMISS. [GEOGRAPHIC_DATA][PERSON_NAME]" at bounding box center [1059, 239] width 294 height 36
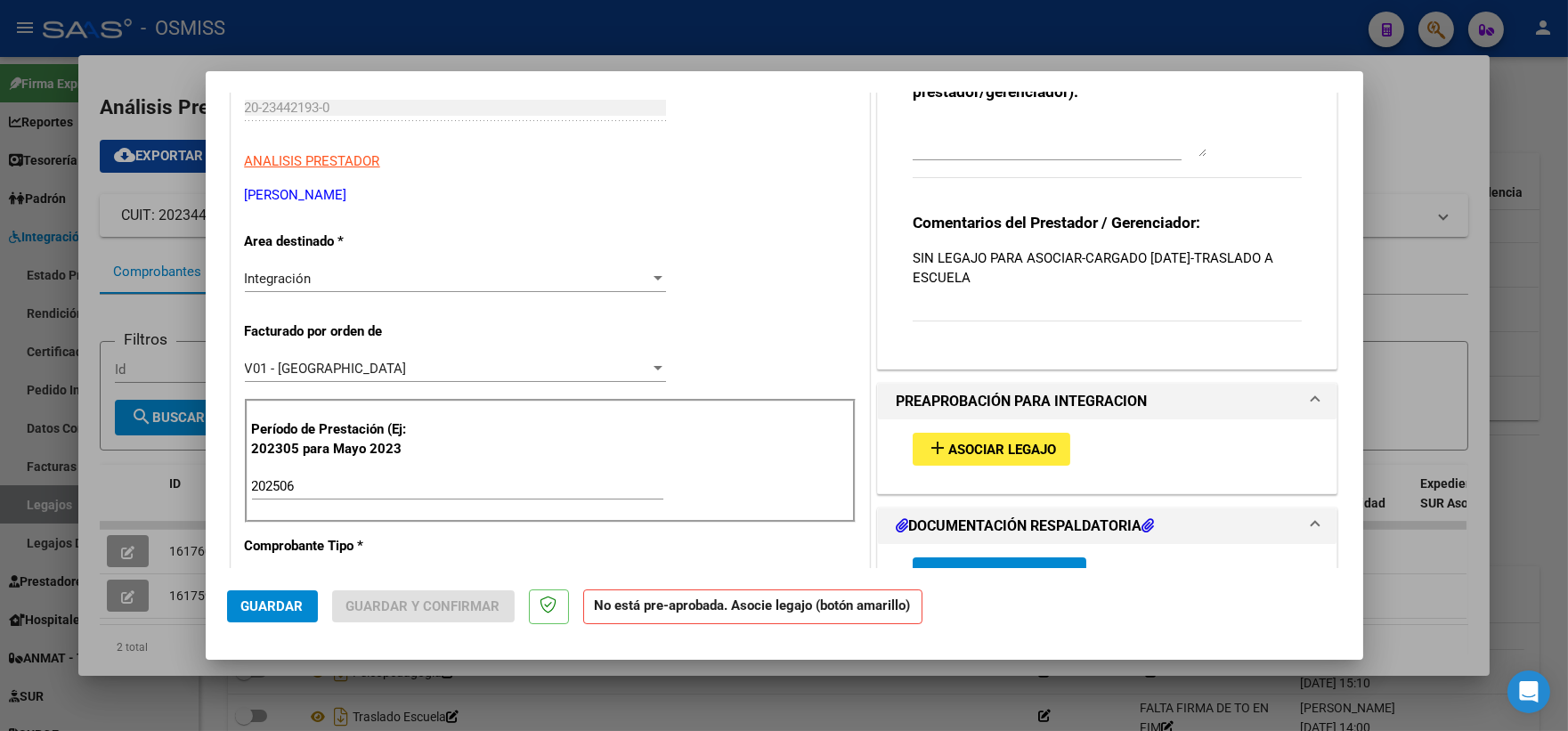
scroll to position [329, 0]
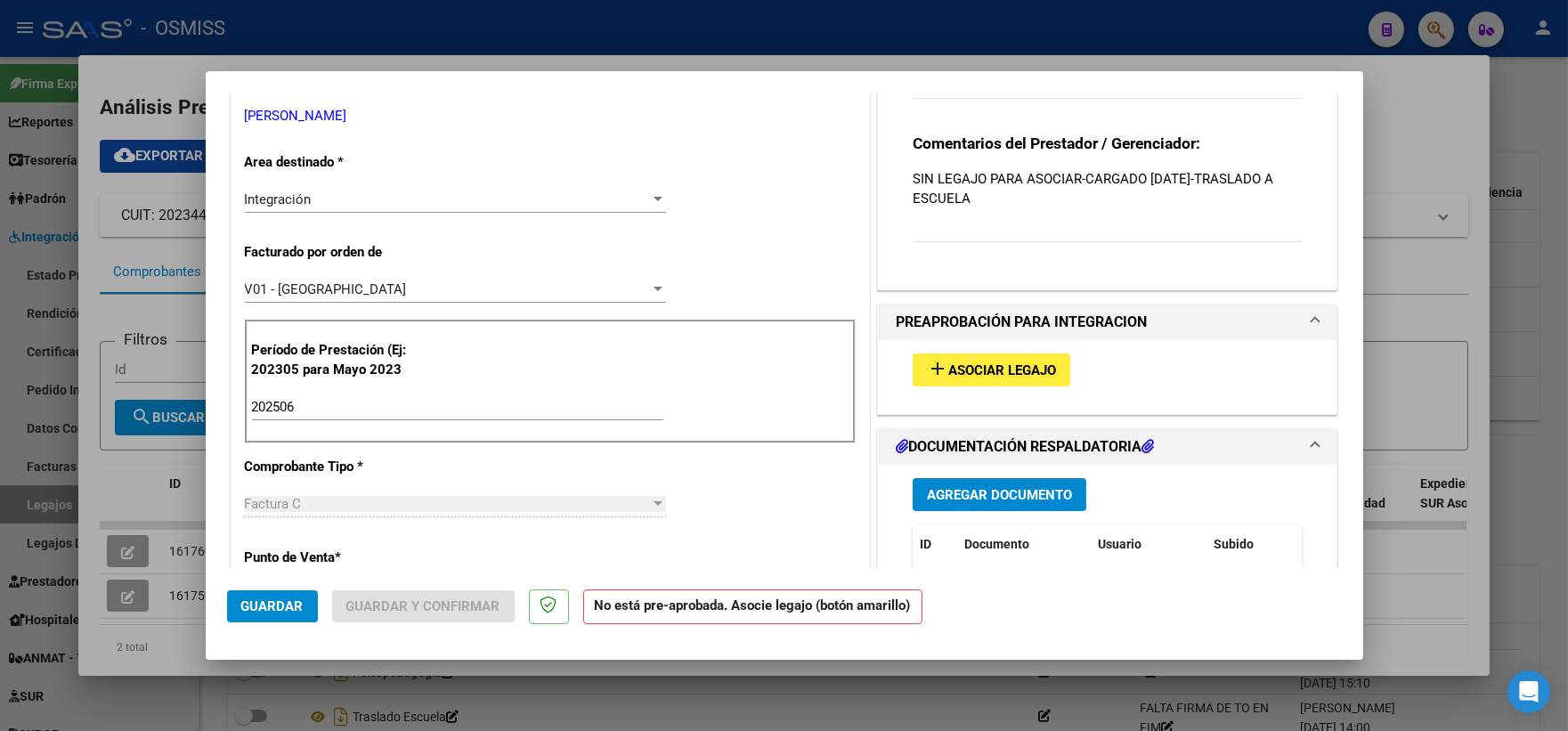
type textarea "OK HABLADO FALTA FIRMA DE TO EN FIM [DATE] - VER OSMISS. [GEOGRAPHIC_DATA][PERS…"
click at [995, 362] on span "Asociar Legajo" at bounding box center [1002, 370] width 107 height 16
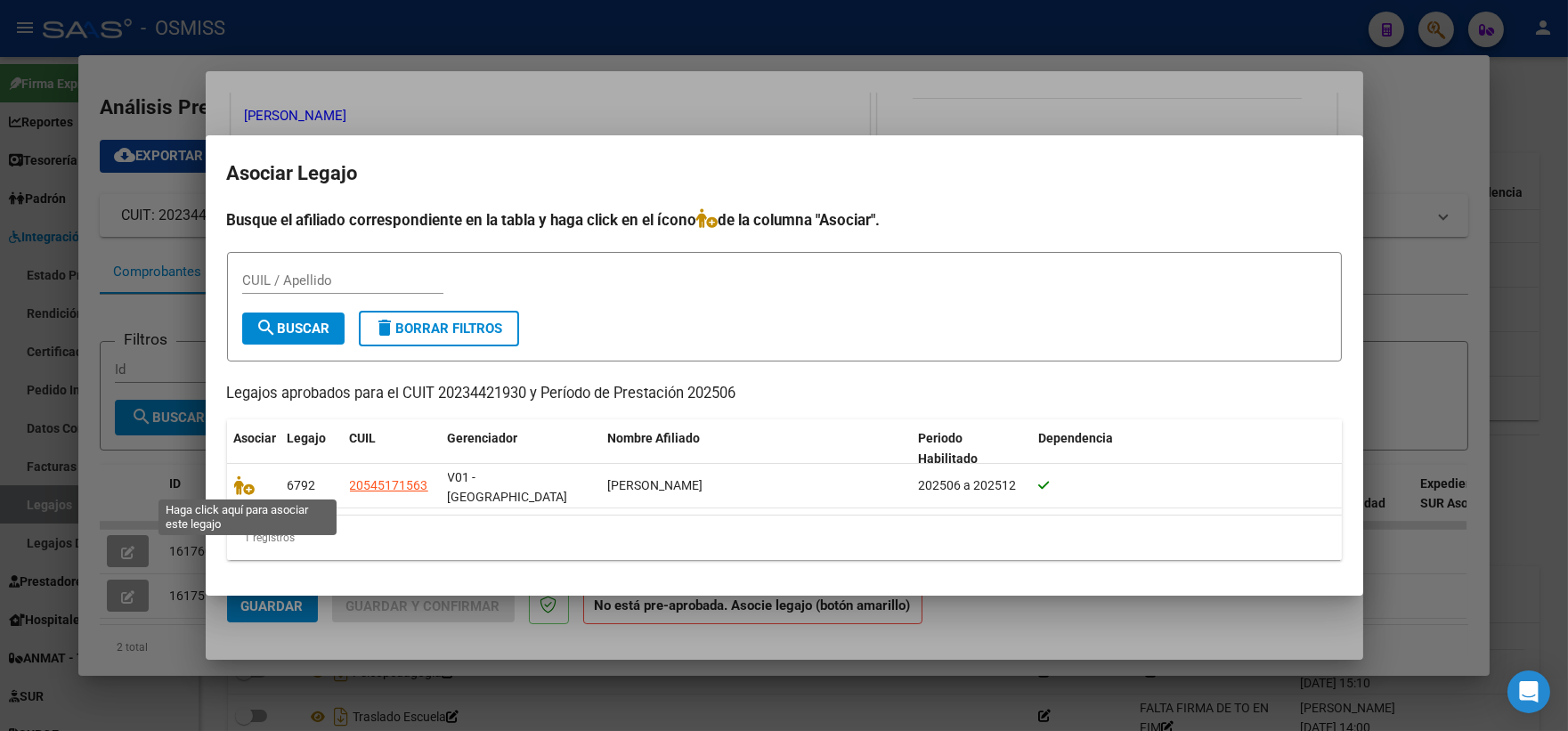
drag, startPoint x: 244, startPoint y: 490, endPoint x: 214, endPoint y: 620, distance: 133.4
click at [243, 493] on icon at bounding box center [244, 485] width 21 height 20
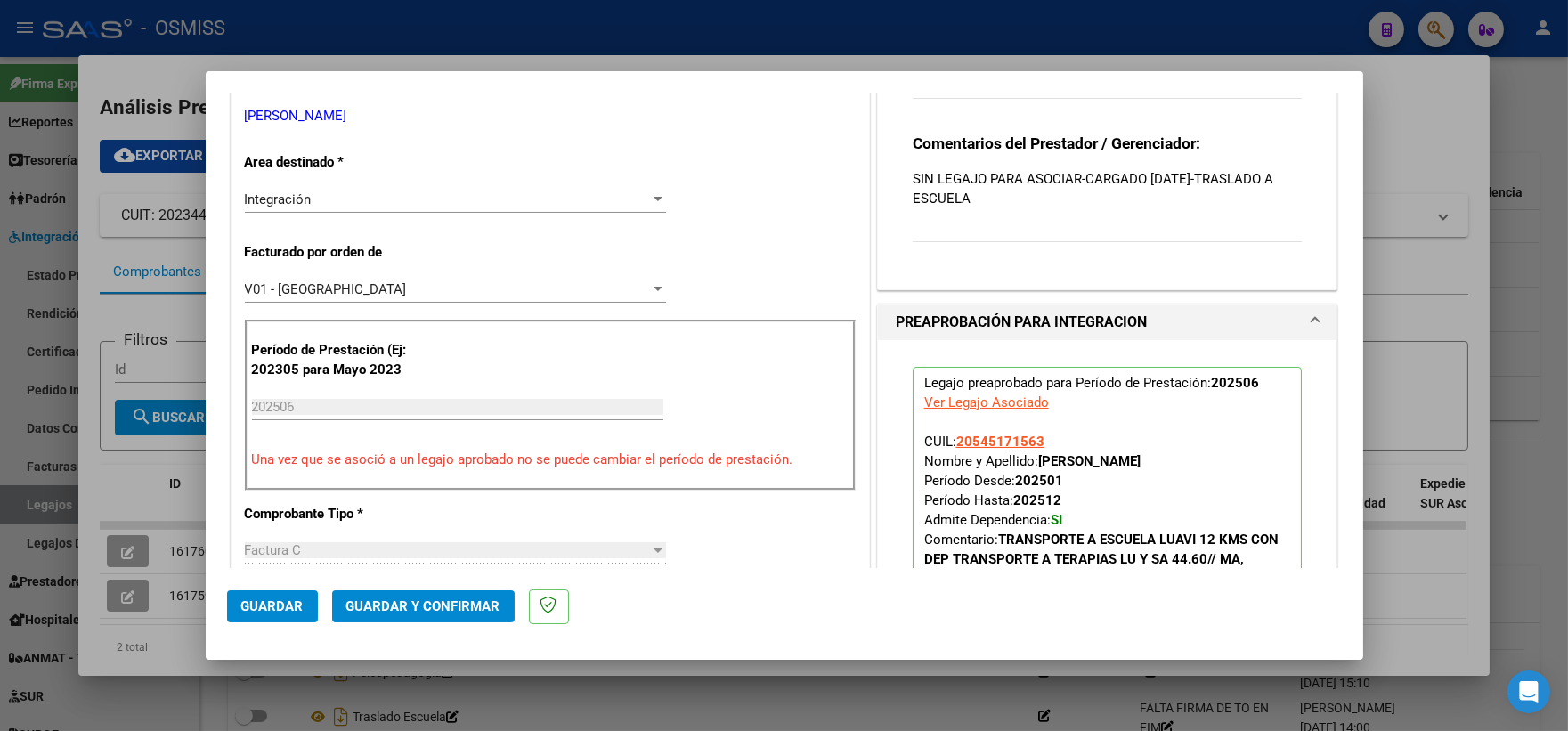
click at [274, 610] on span "Guardar" at bounding box center [272, 606] width 63 height 16
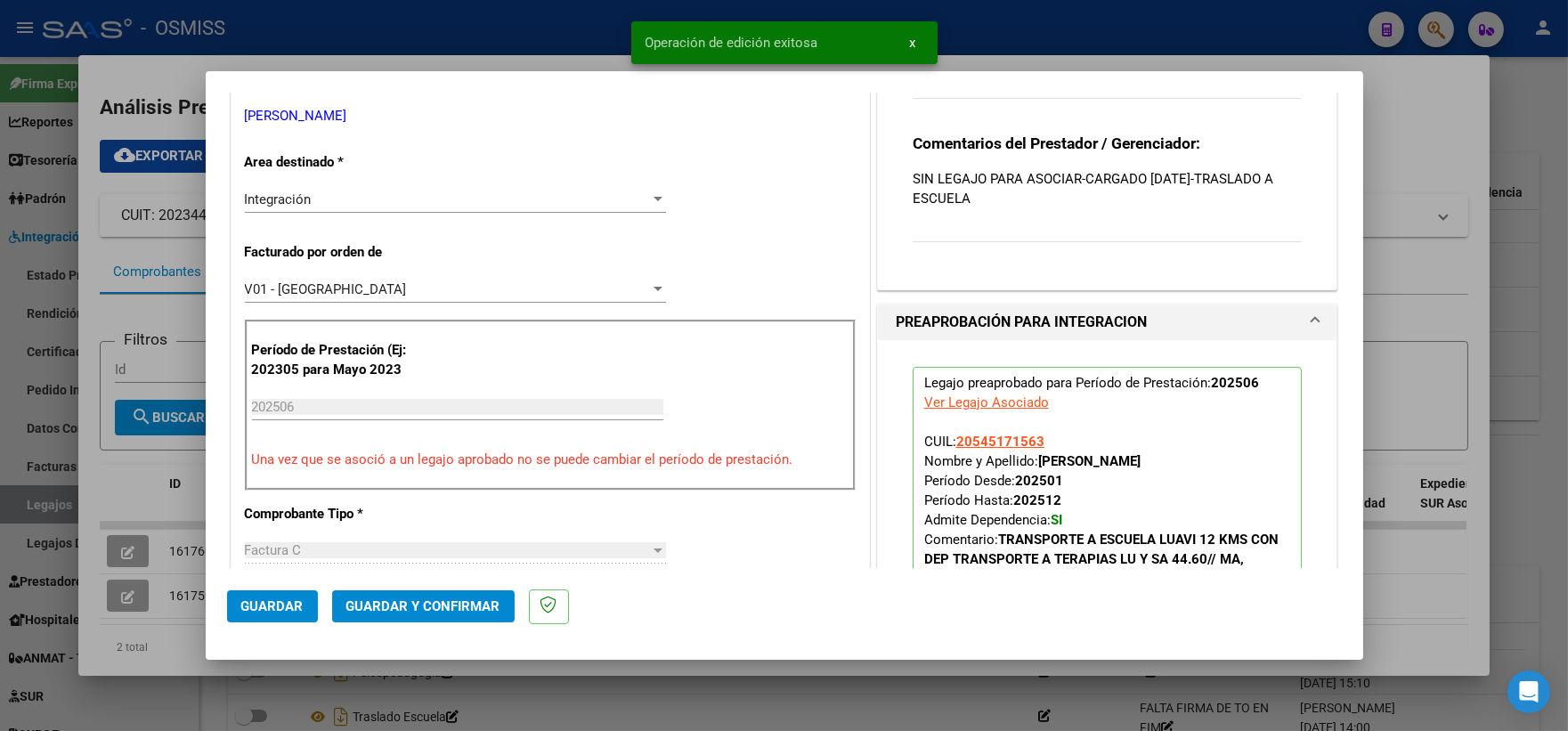
click at [109, 485] on div at bounding box center [784, 365] width 1568 height 731
type input "$ 0,00"
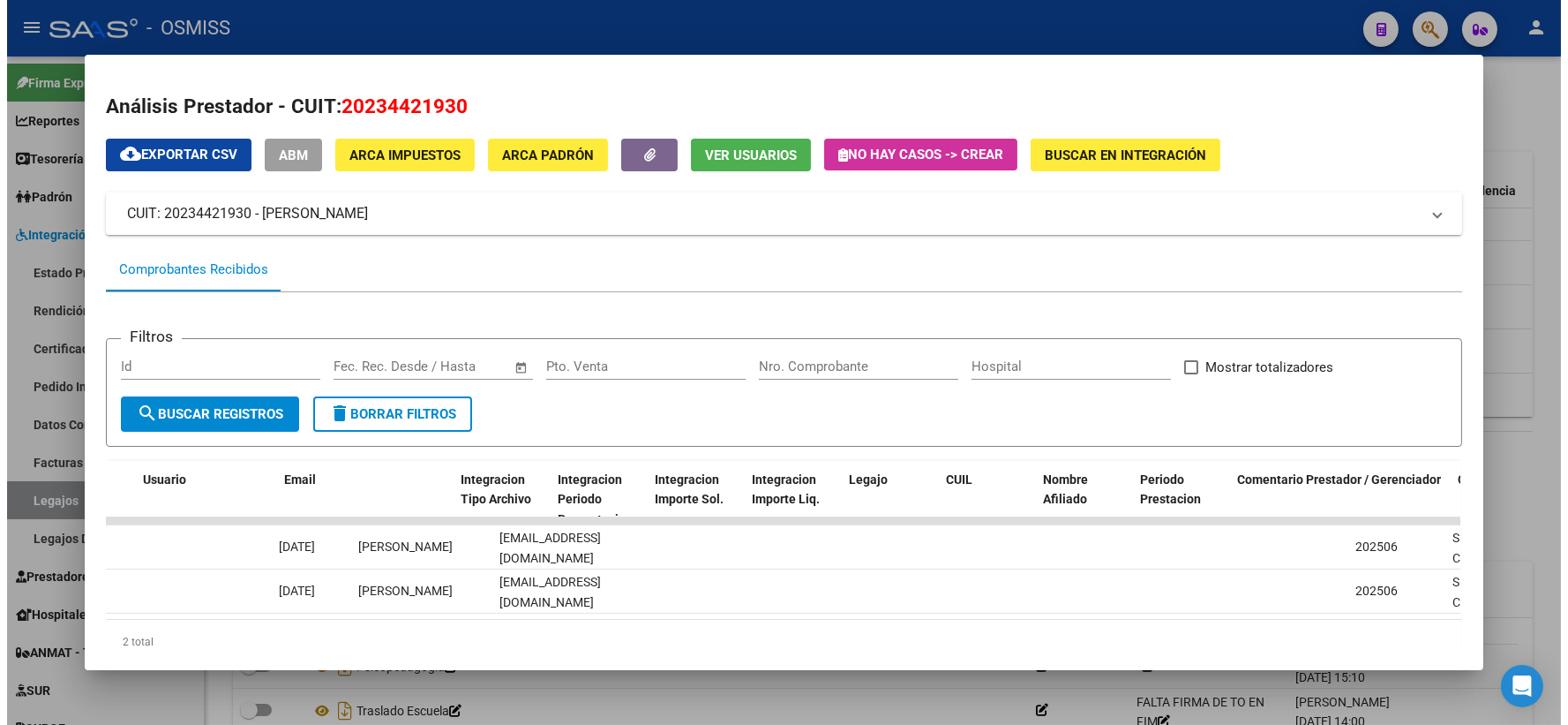
scroll to position [0, 2296]
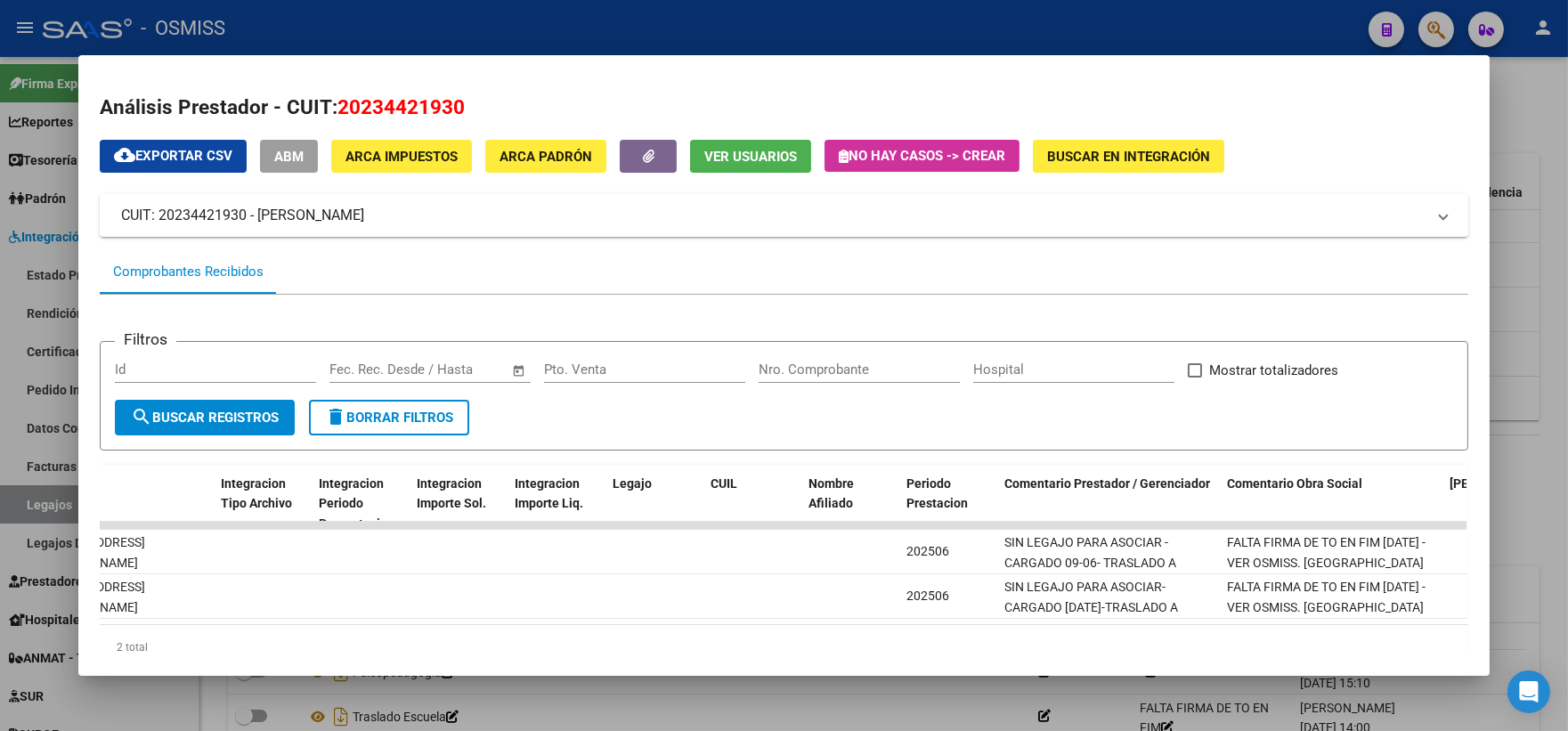
click at [1526, 274] on div at bounding box center [784, 365] width 1568 height 731
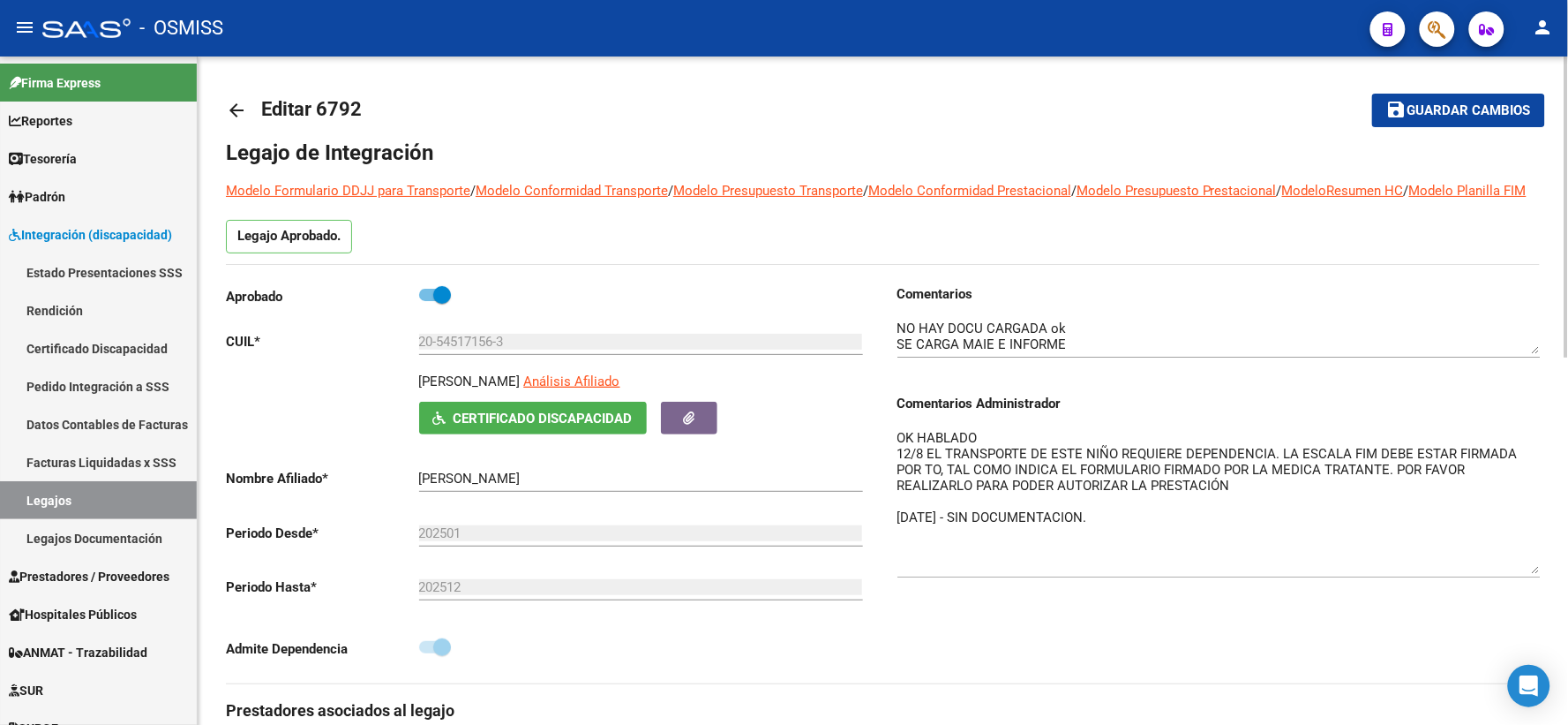
scroll to position [0, 0]
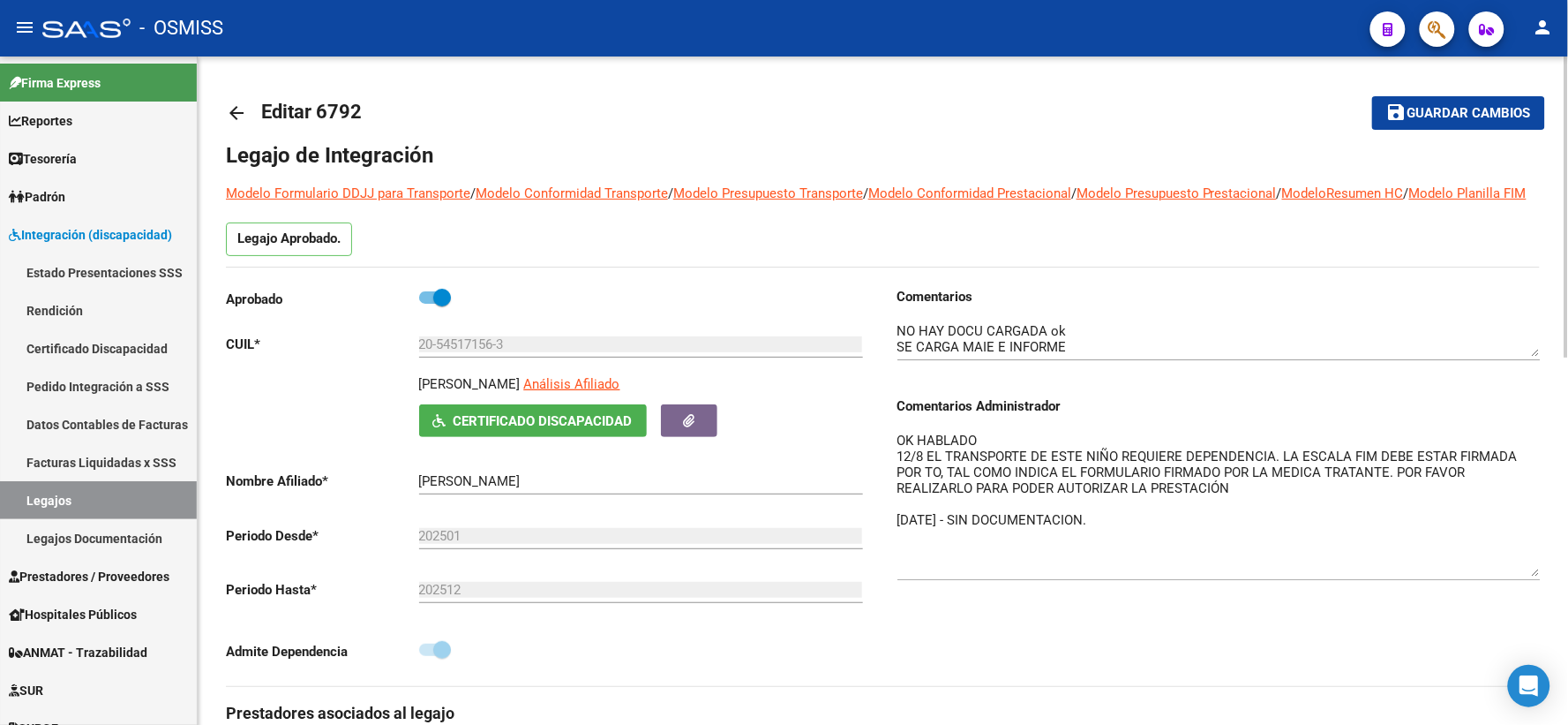
click at [1431, 115] on span "Guardar cambios" at bounding box center [1468, 113] width 123 height 16
click at [236, 112] on mat-icon "arrow_back" at bounding box center [236, 112] width 21 height 21
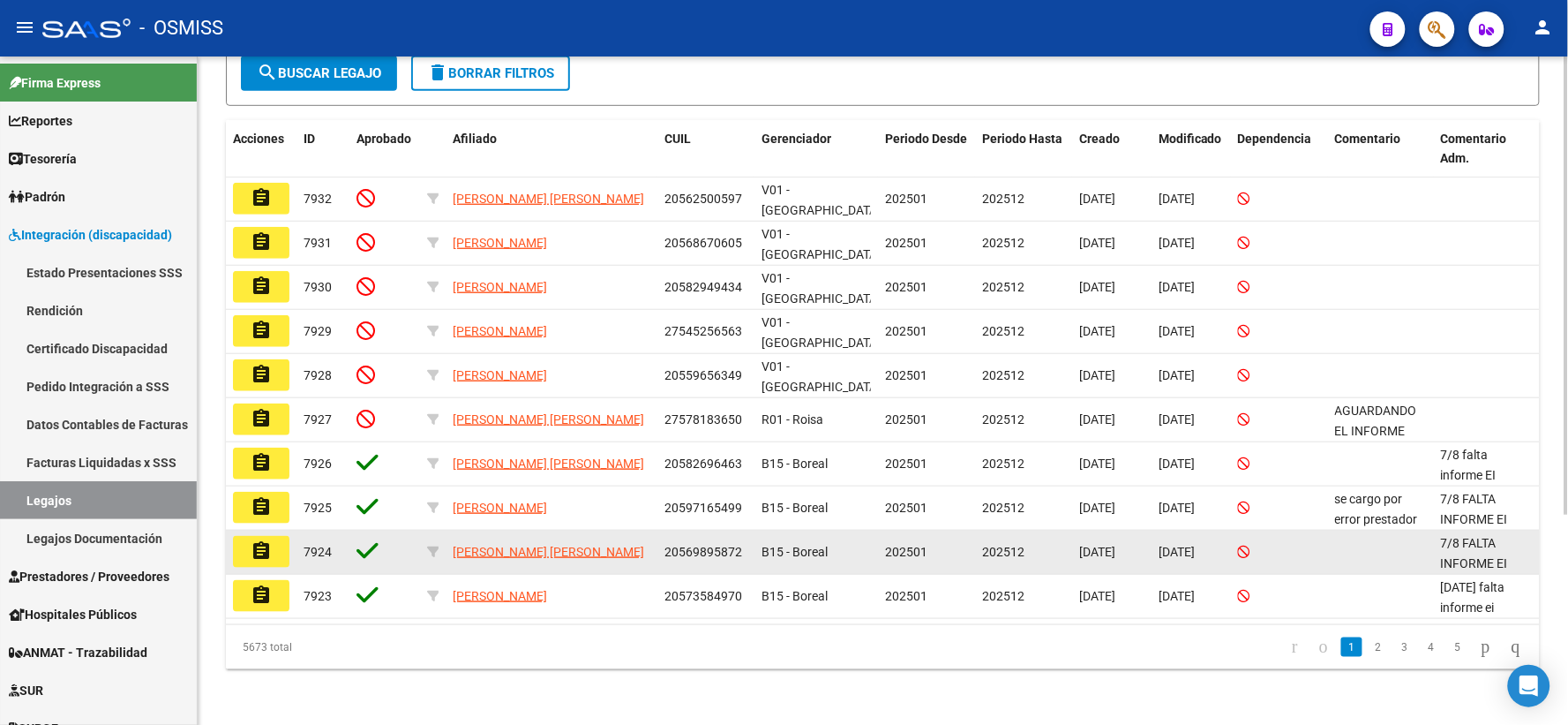
scroll to position [307, 0]
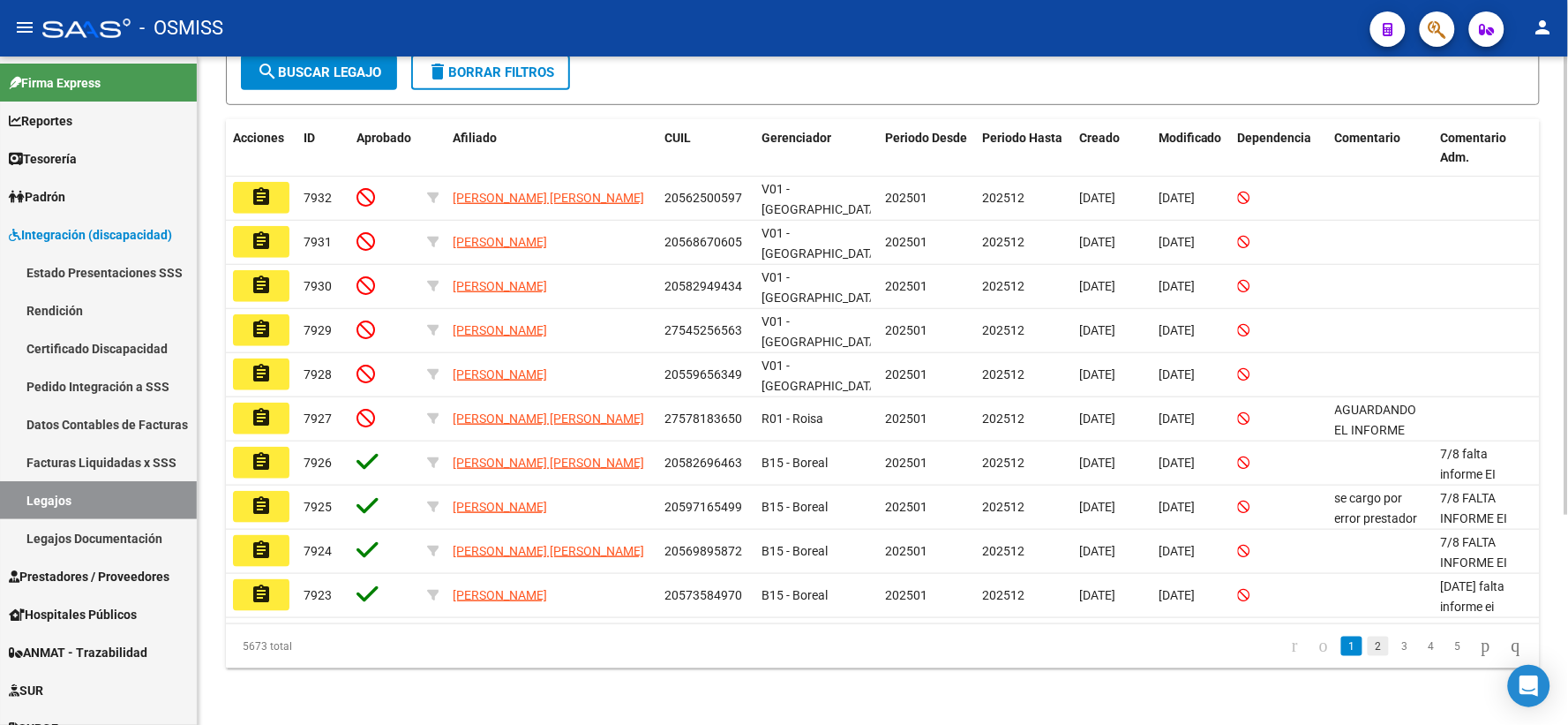
click at [1368, 642] on link "2" at bounding box center [1378, 646] width 21 height 20
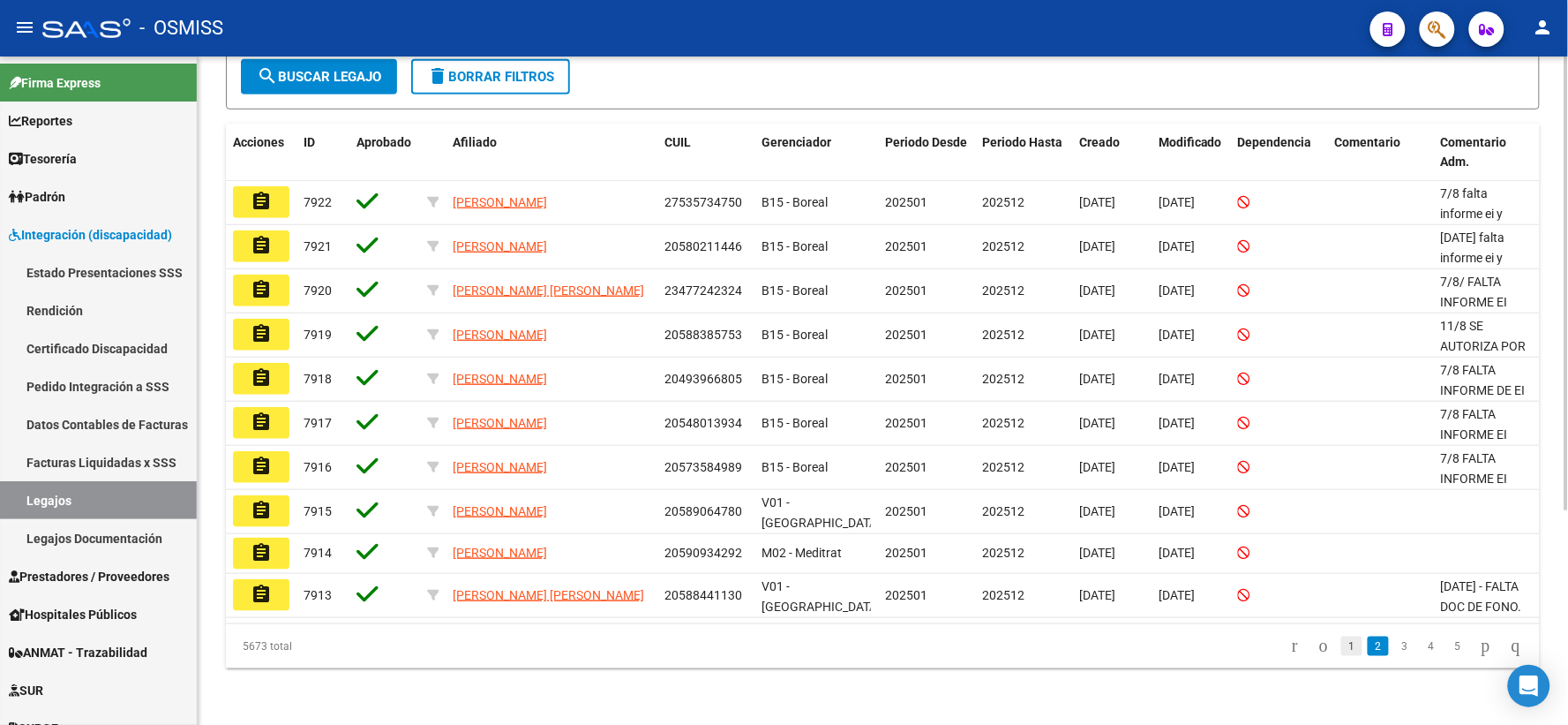
click at [1341, 654] on link "1" at bounding box center [1351, 646] width 21 height 20
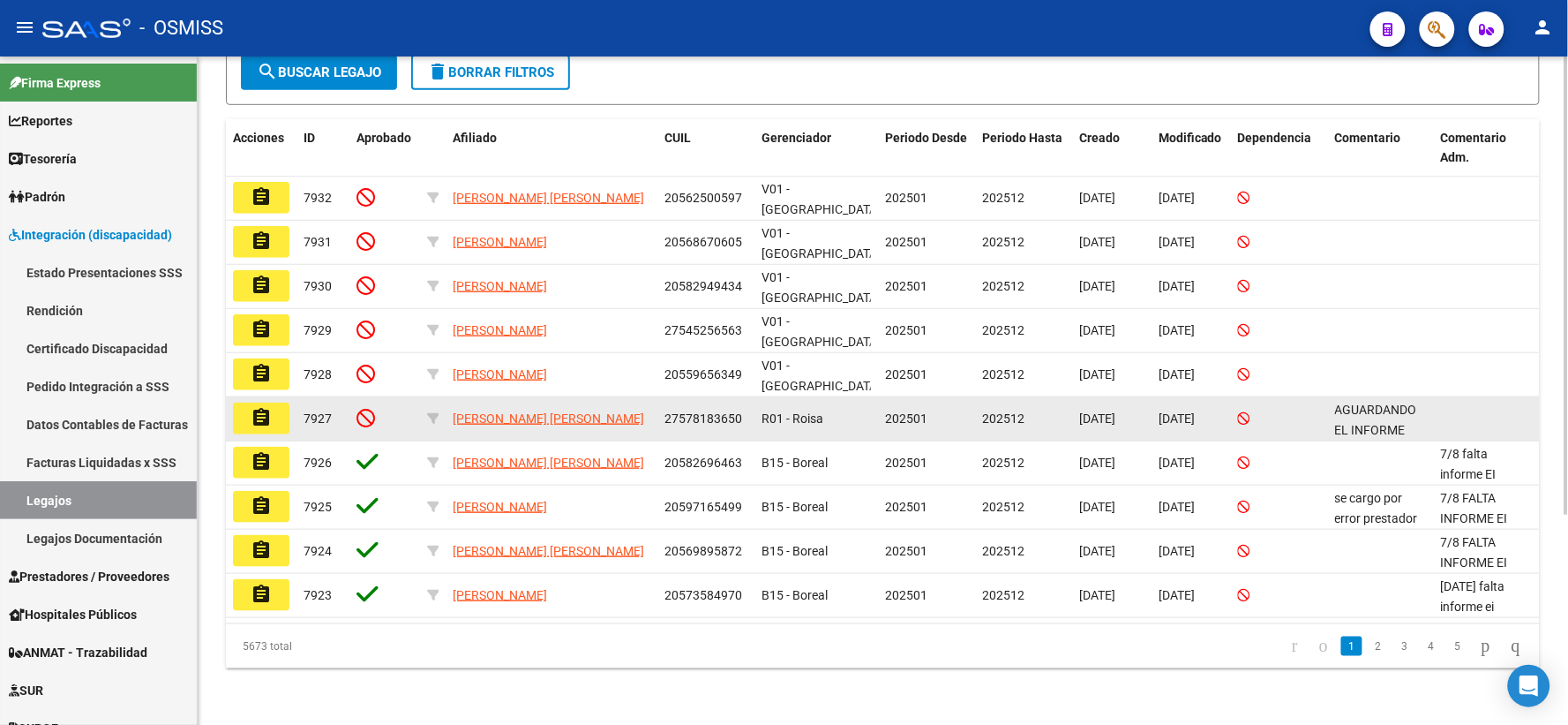
click at [261, 415] on mat-icon "assignment" at bounding box center [260, 417] width 21 height 21
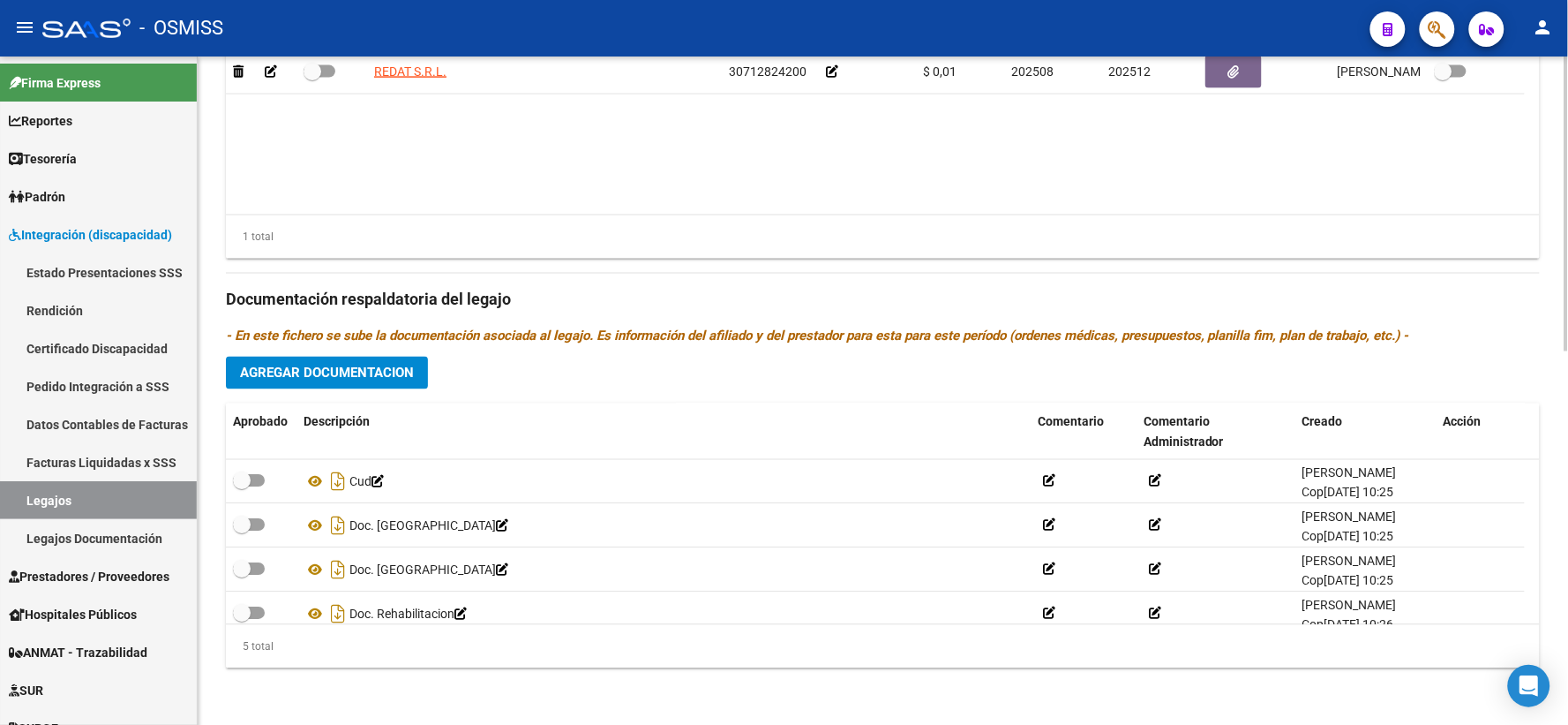
scroll to position [847, 0]
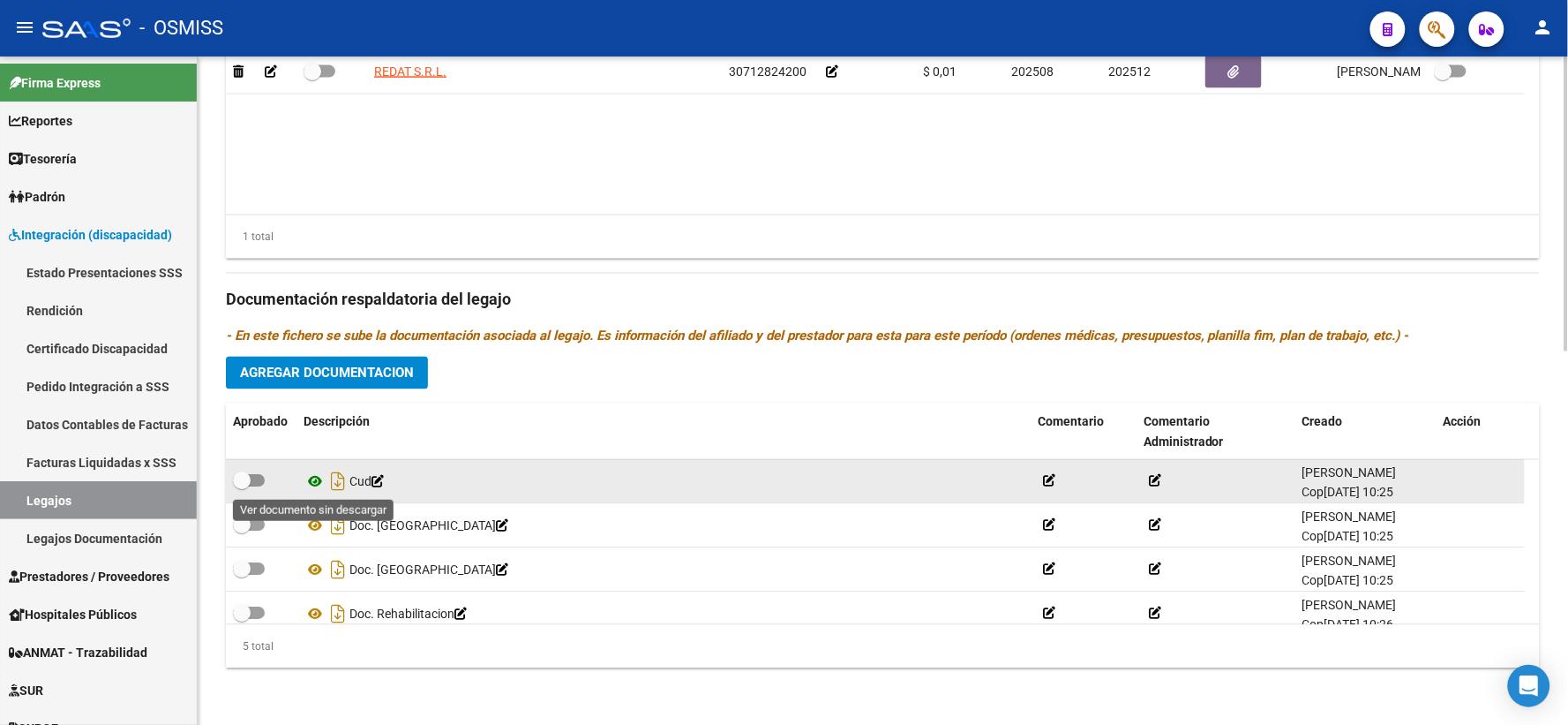
click at [313, 481] on icon at bounding box center [315, 481] width 23 height 21
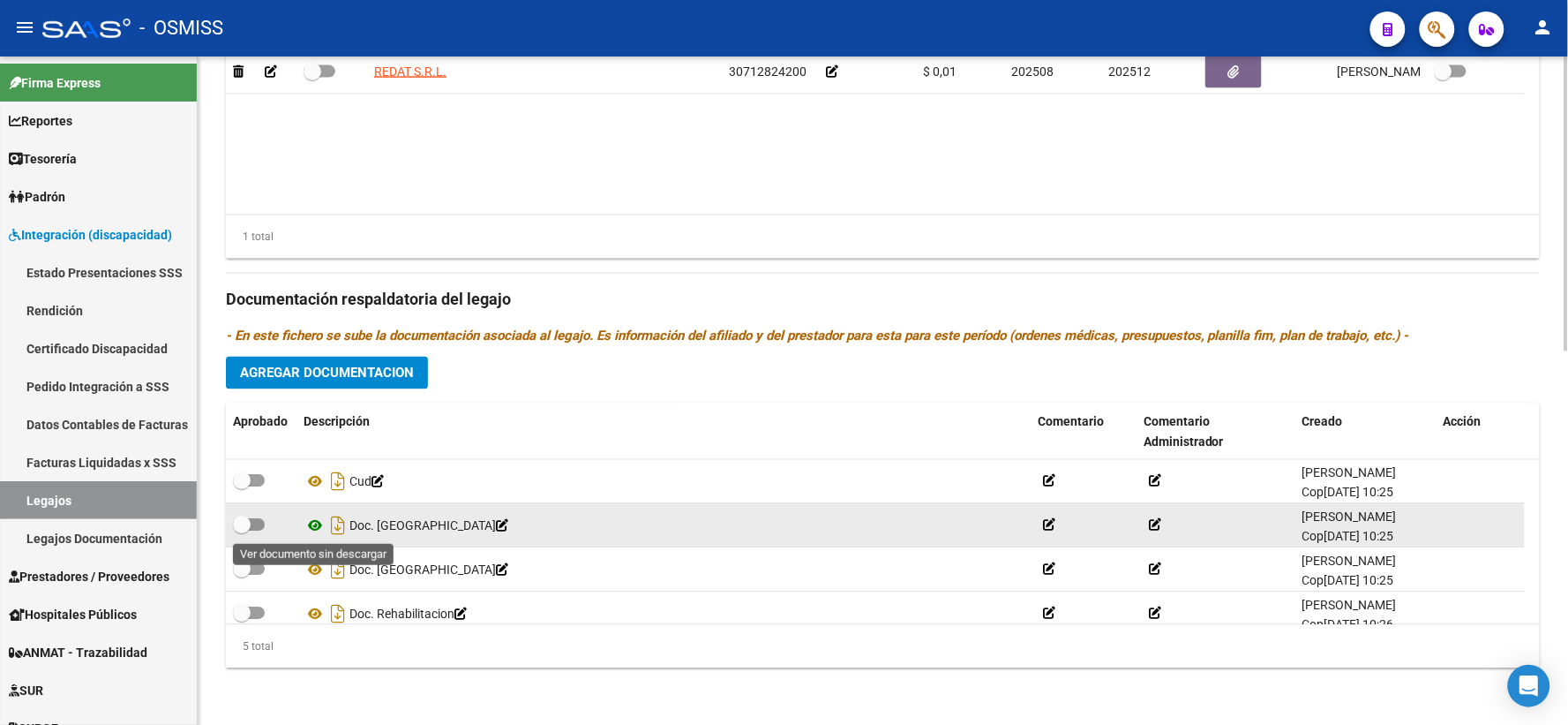
click at [316, 526] on icon at bounding box center [315, 526] width 23 height 21
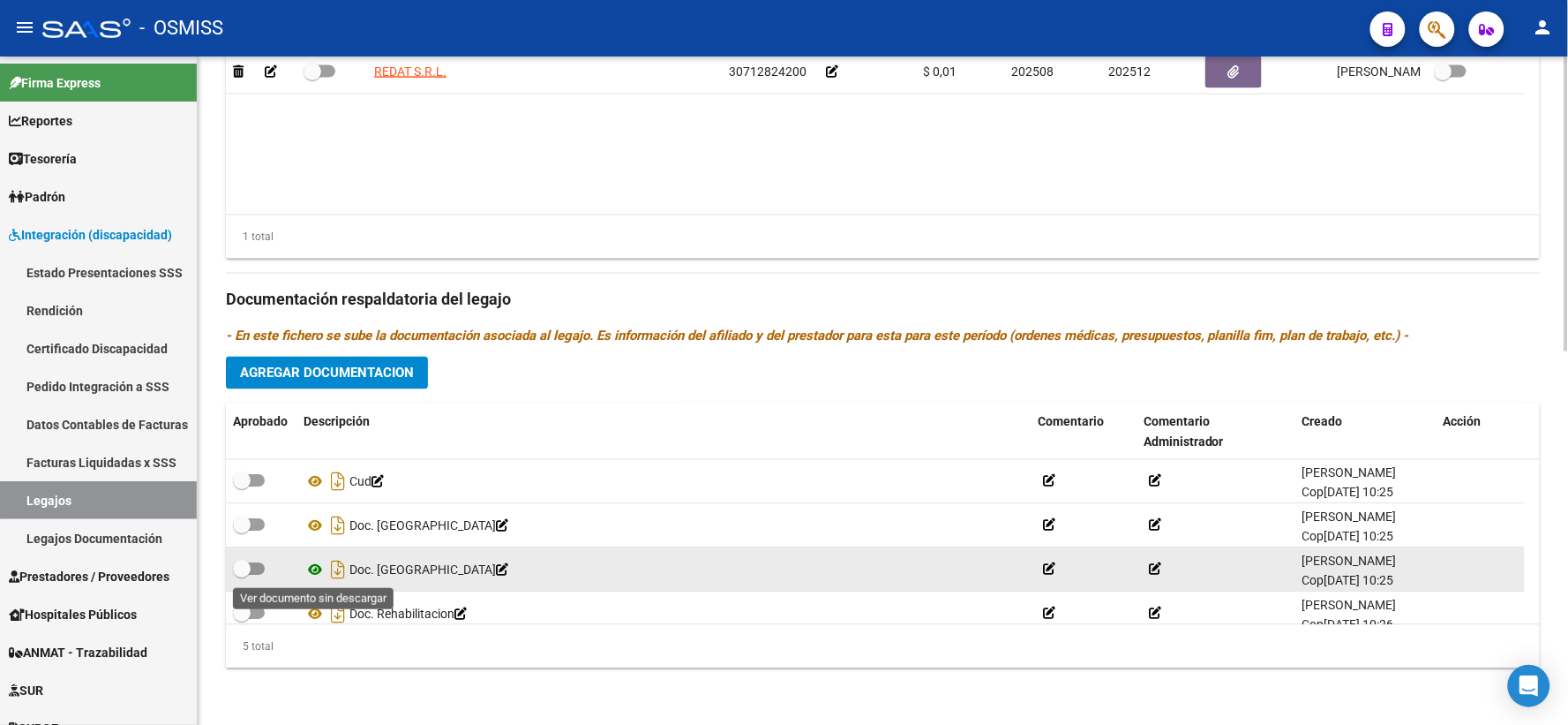
click at [314, 572] on icon at bounding box center [315, 569] width 23 height 21
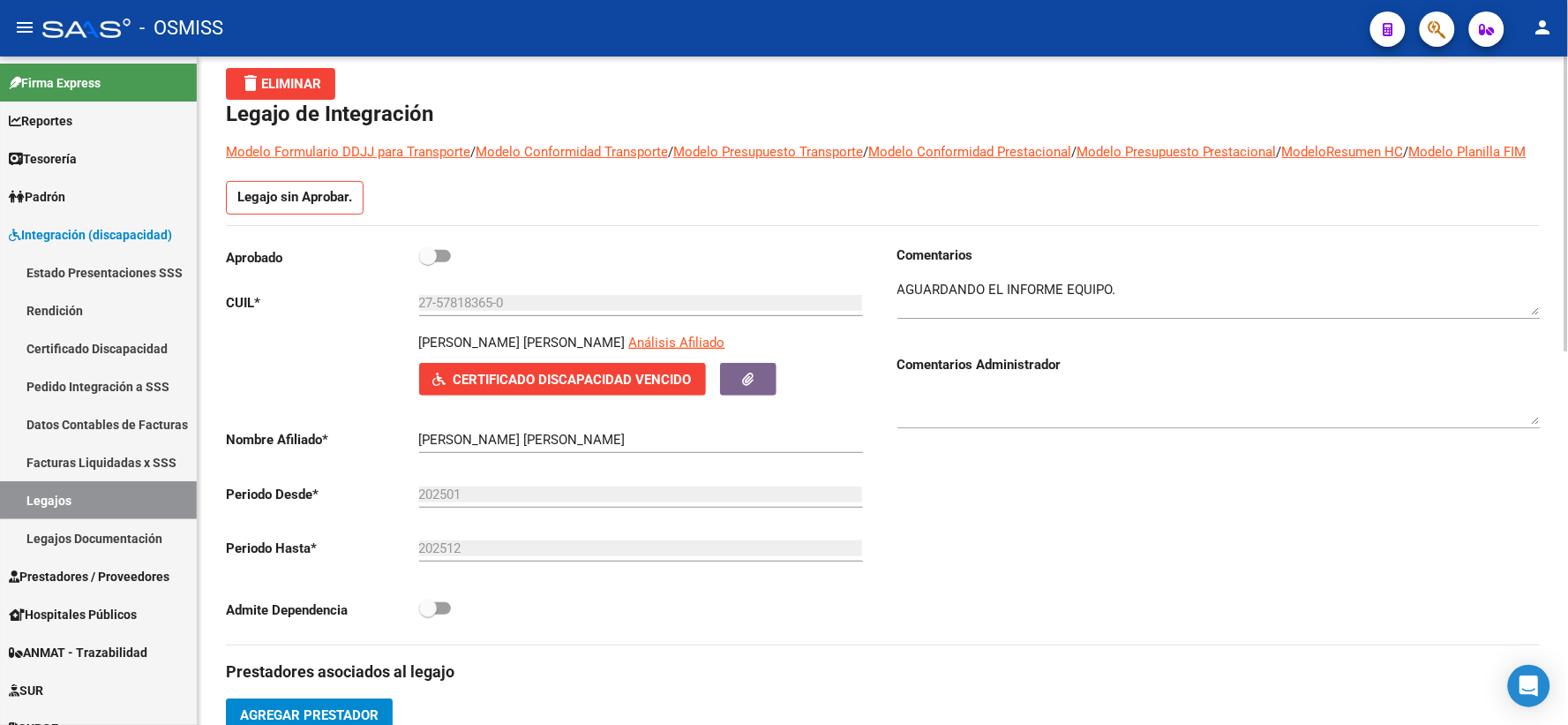
scroll to position [30, 0]
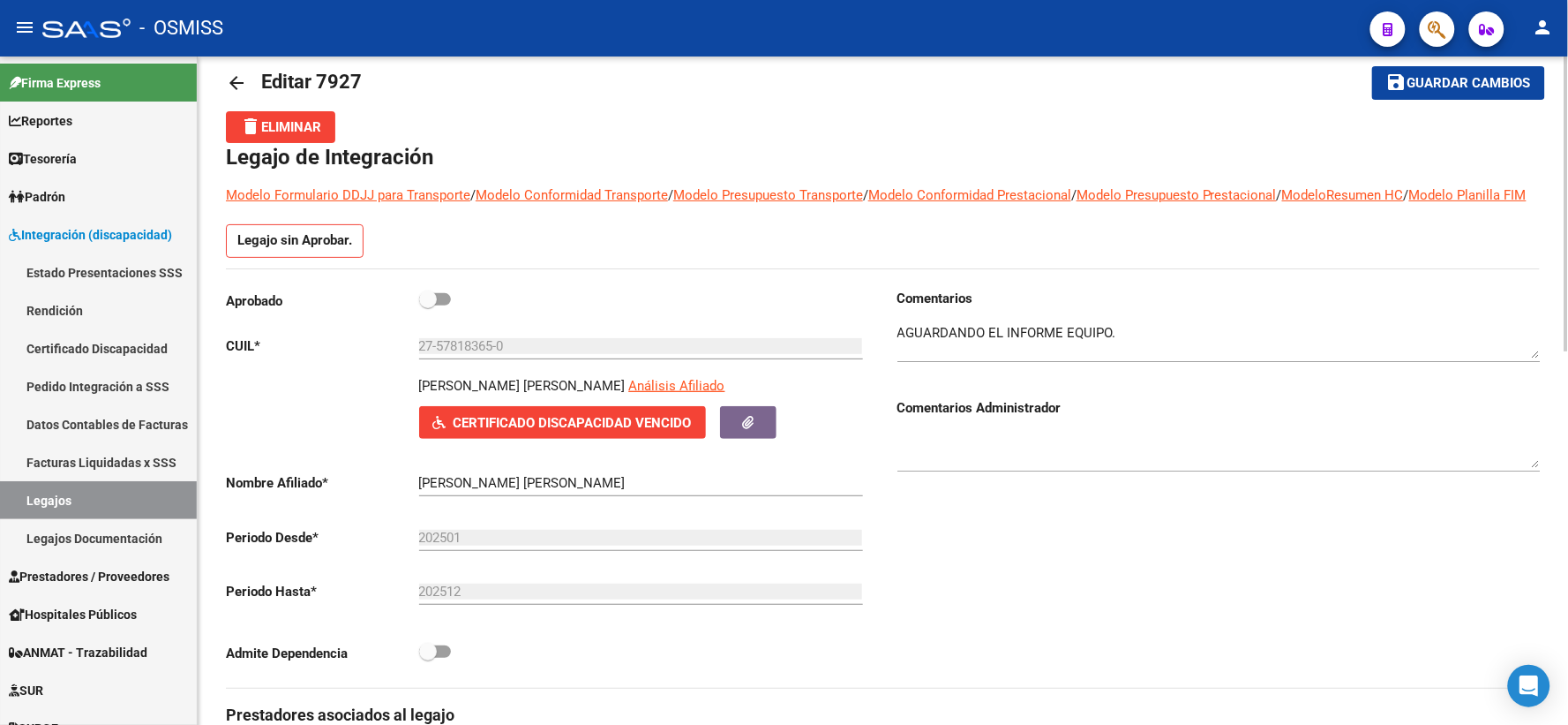
click at [955, 454] on textarea at bounding box center [1219, 450] width 643 height 36
type textarea "12/8 FALTA DOCU MA"
click at [1421, 84] on span "Guardar cambios" at bounding box center [1468, 84] width 123 height 16
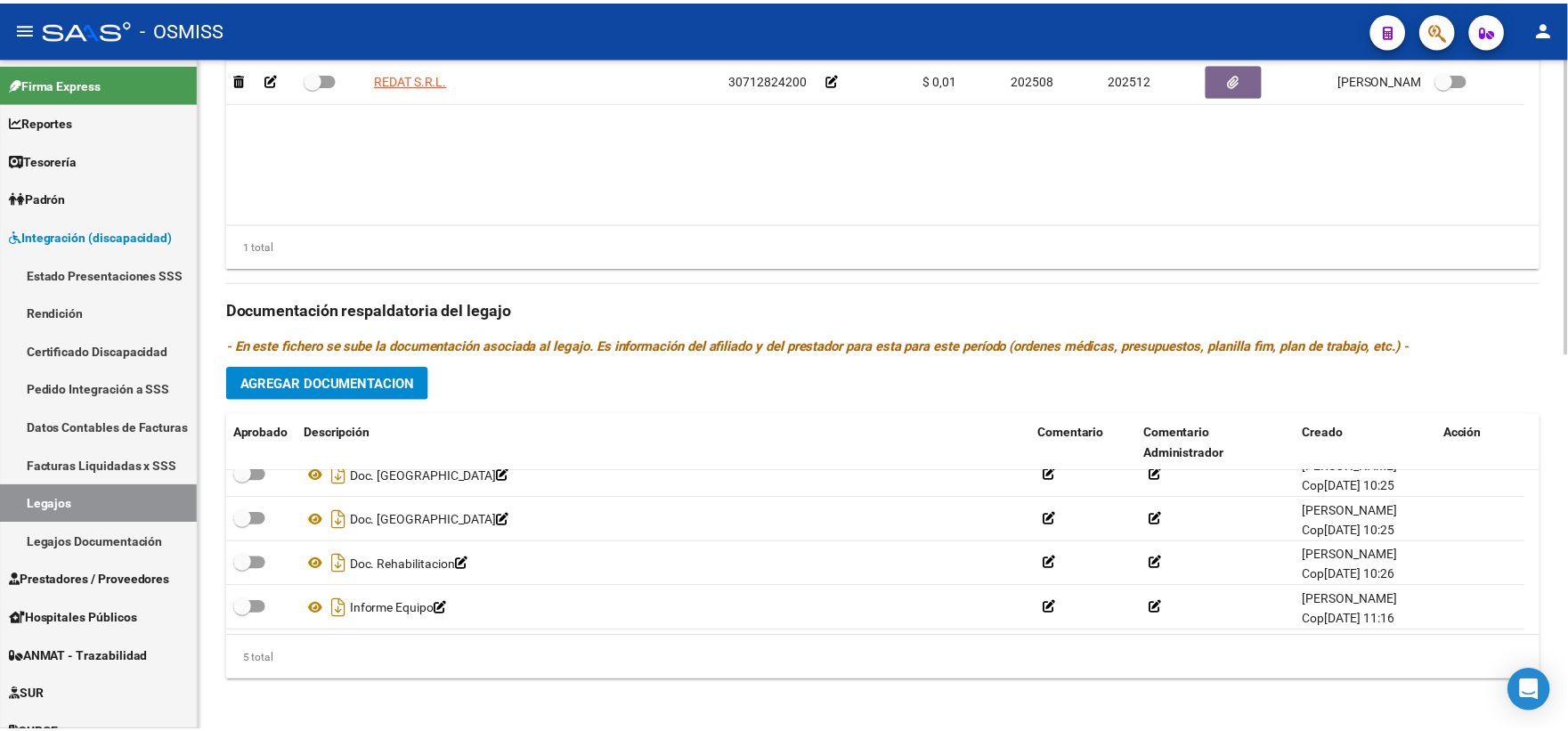
scroll to position [854, 0]
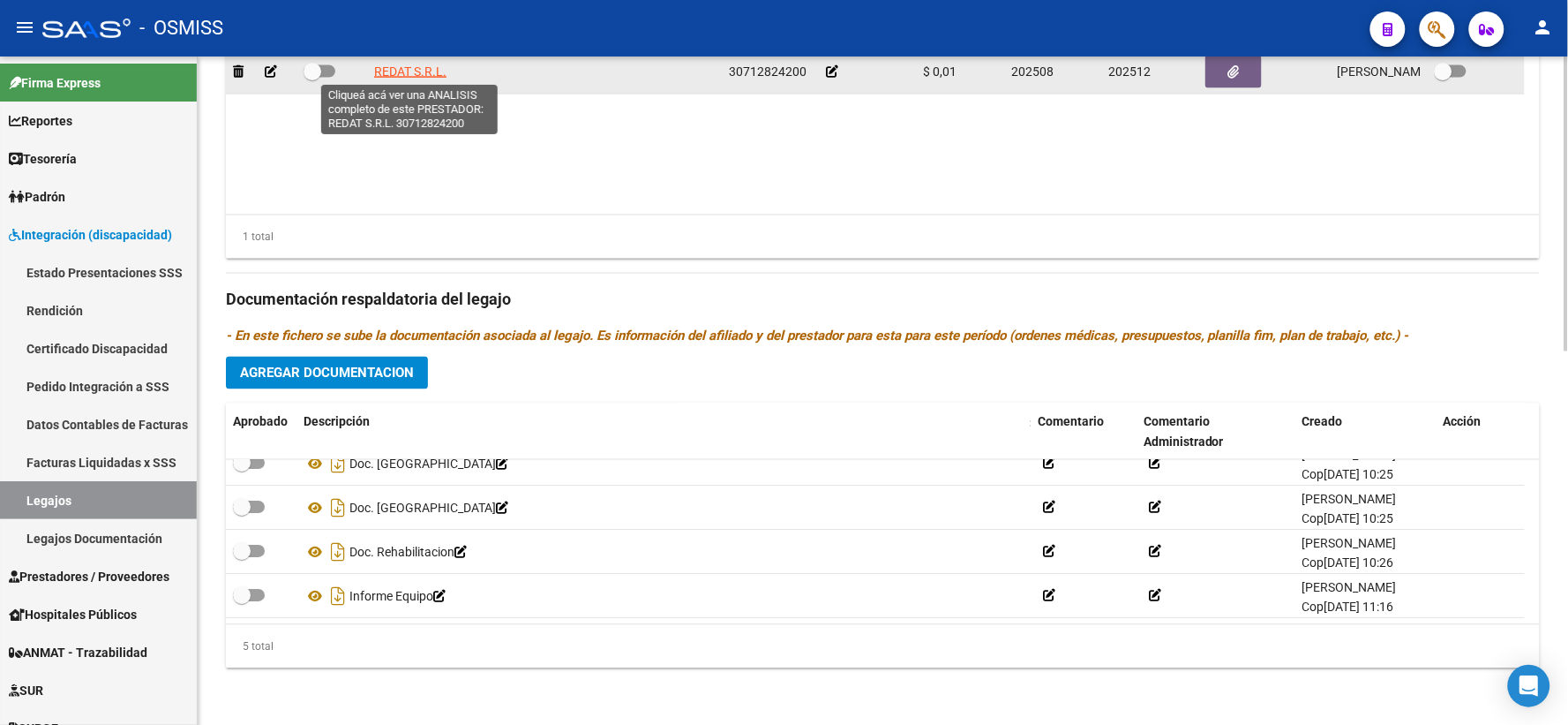
click at [411, 71] on span "REDAT S.R.L." at bounding box center [409, 71] width 72 height 14
type textarea "30712824200"
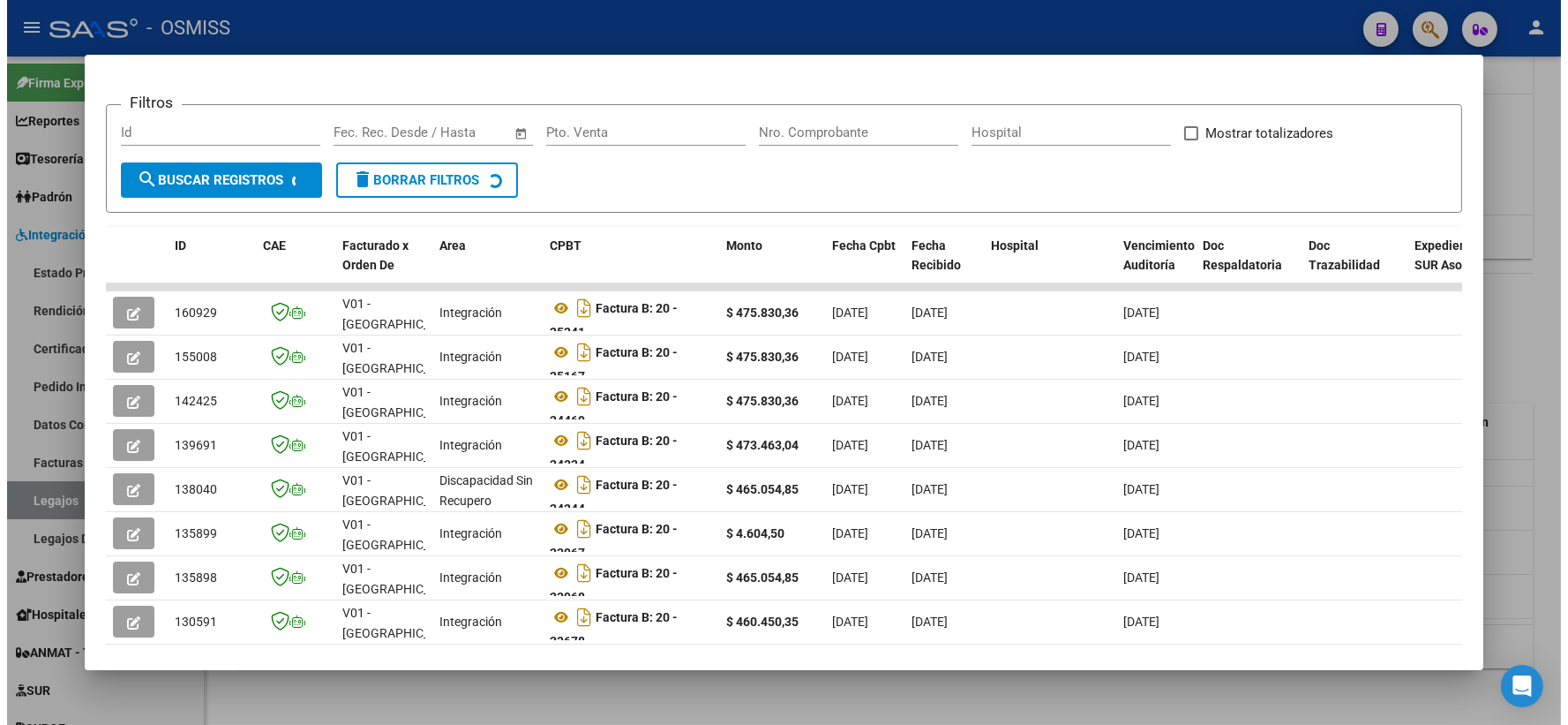
scroll to position [408, 0]
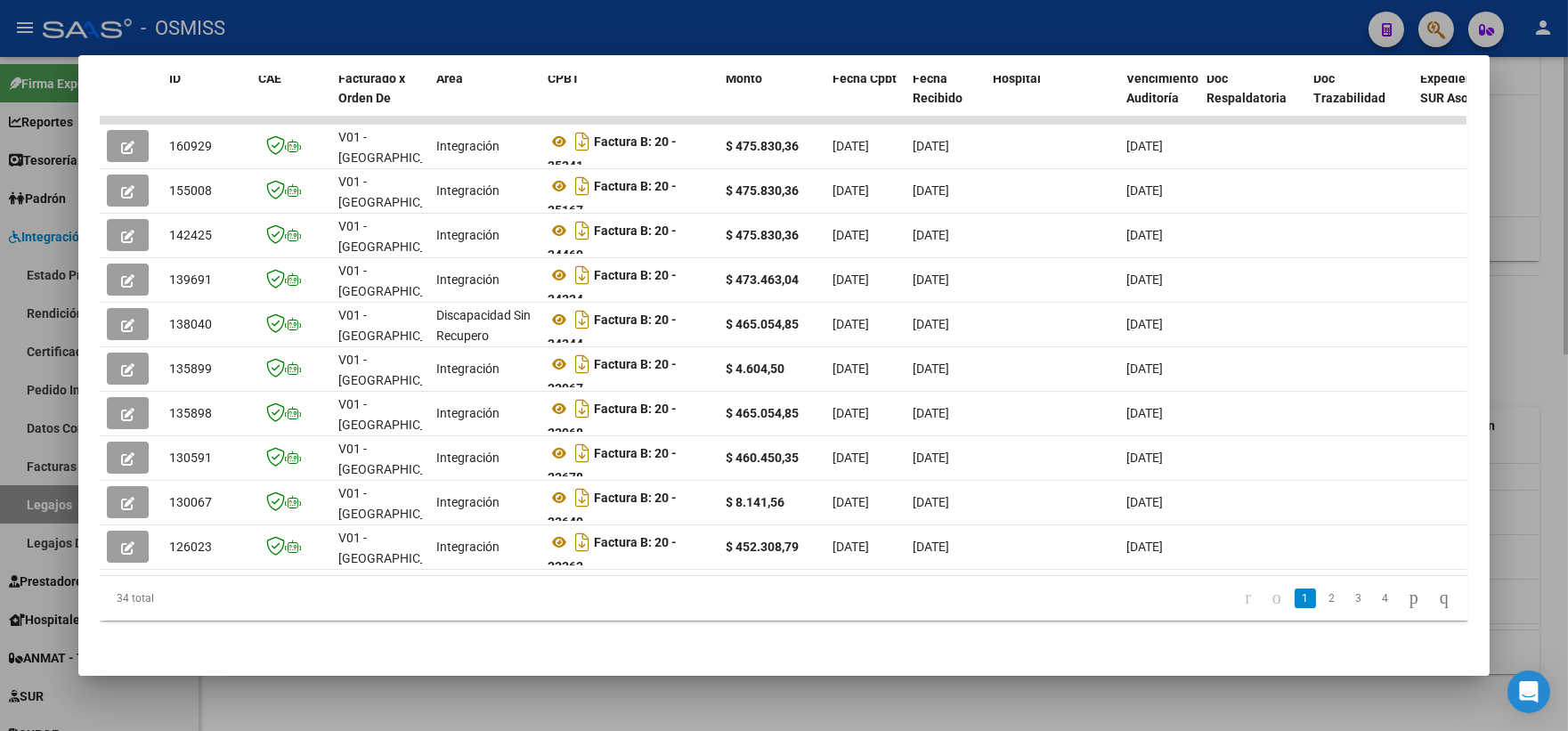
drag, startPoint x: 1534, startPoint y: 322, endPoint x: 1519, endPoint y: 326, distance: 15.5
click at [1527, 324] on div at bounding box center [784, 365] width 1568 height 731
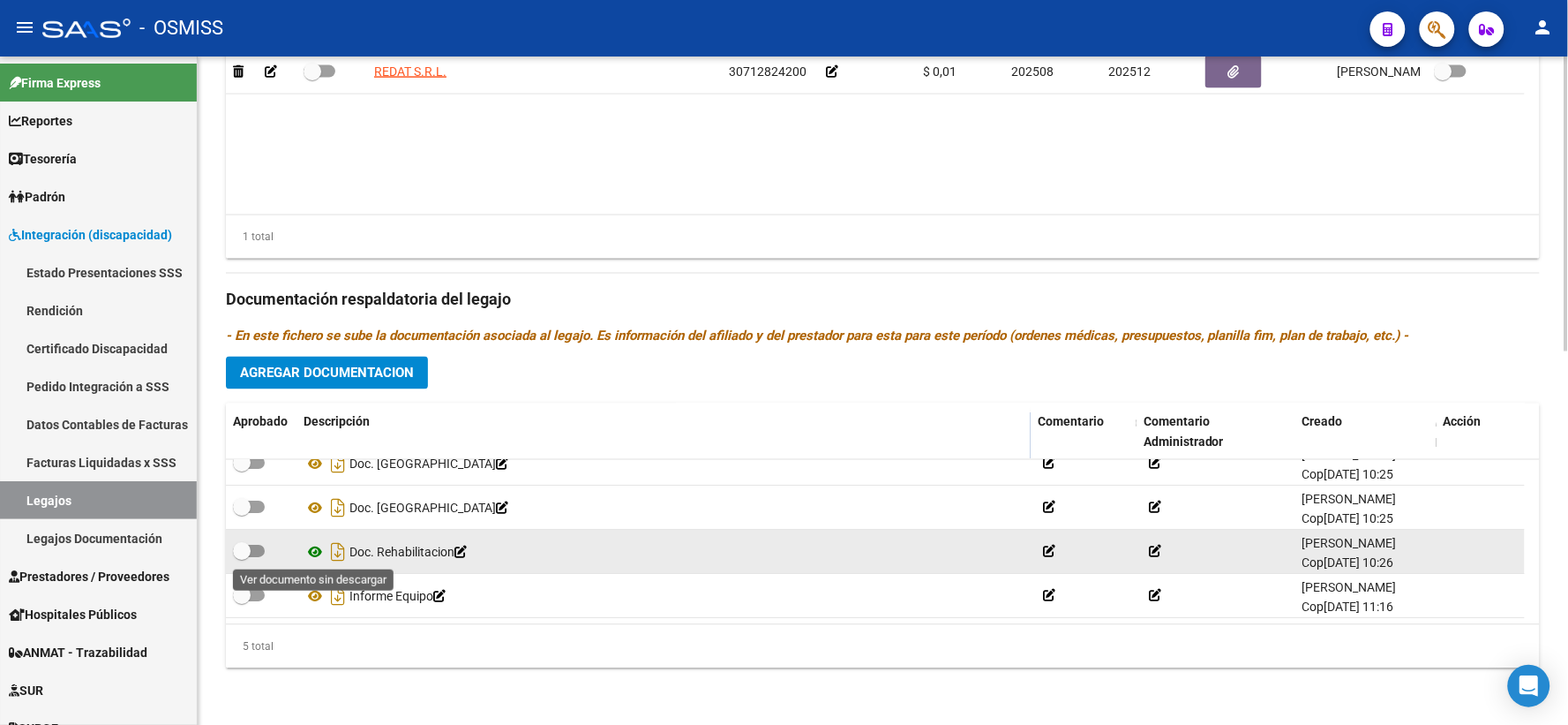
click at [314, 549] on icon at bounding box center [315, 551] width 23 height 21
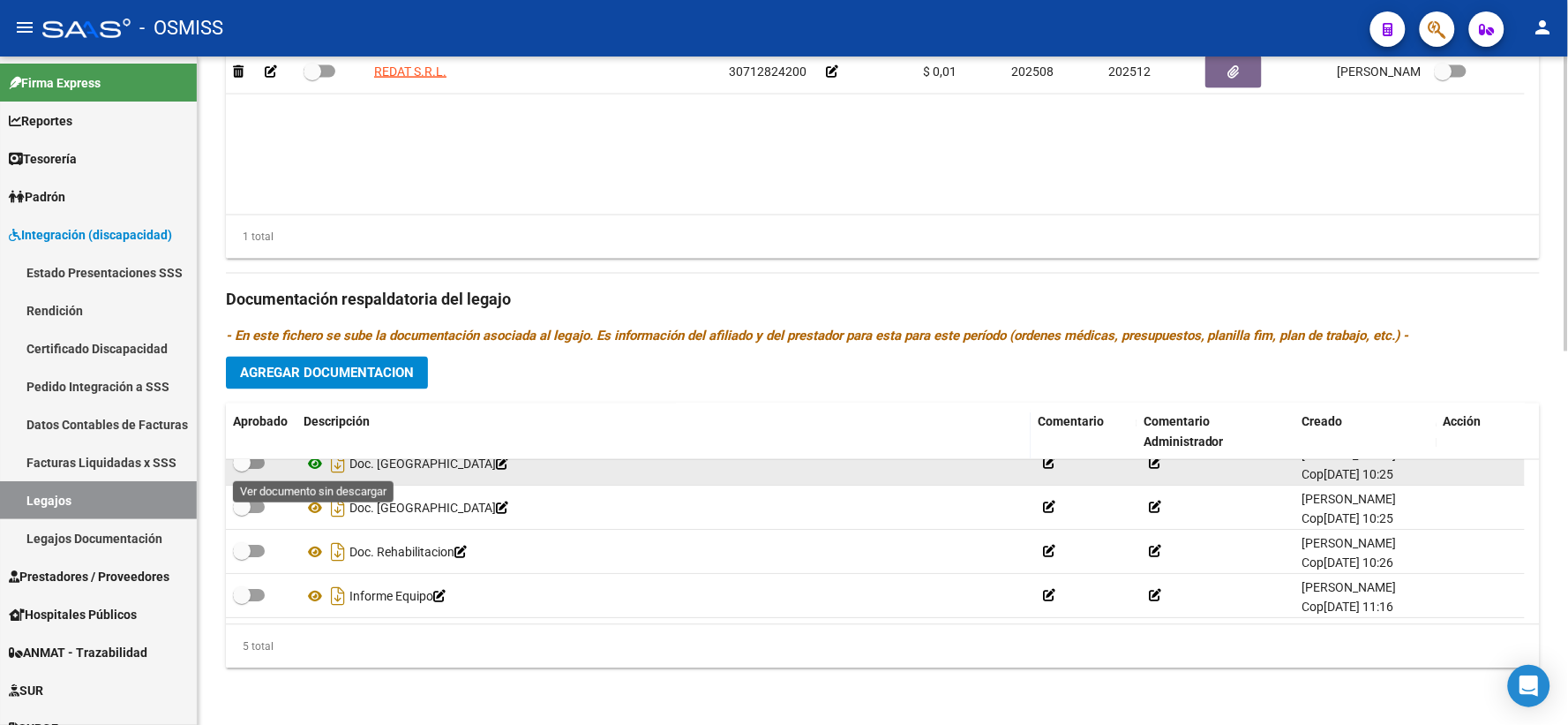
click at [316, 465] on icon at bounding box center [315, 464] width 23 height 21
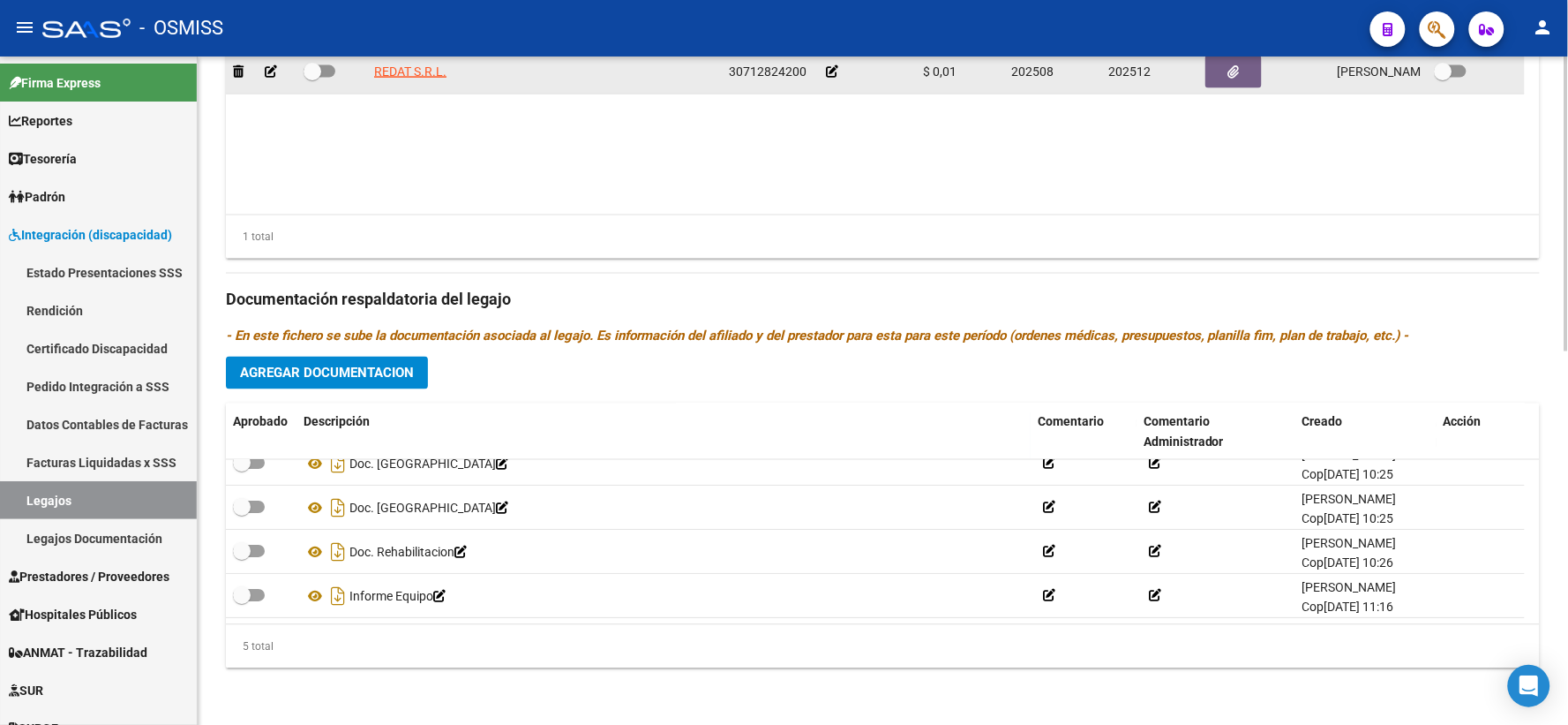
click at [833, 68] on icon at bounding box center [832, 71] width 13 height 13
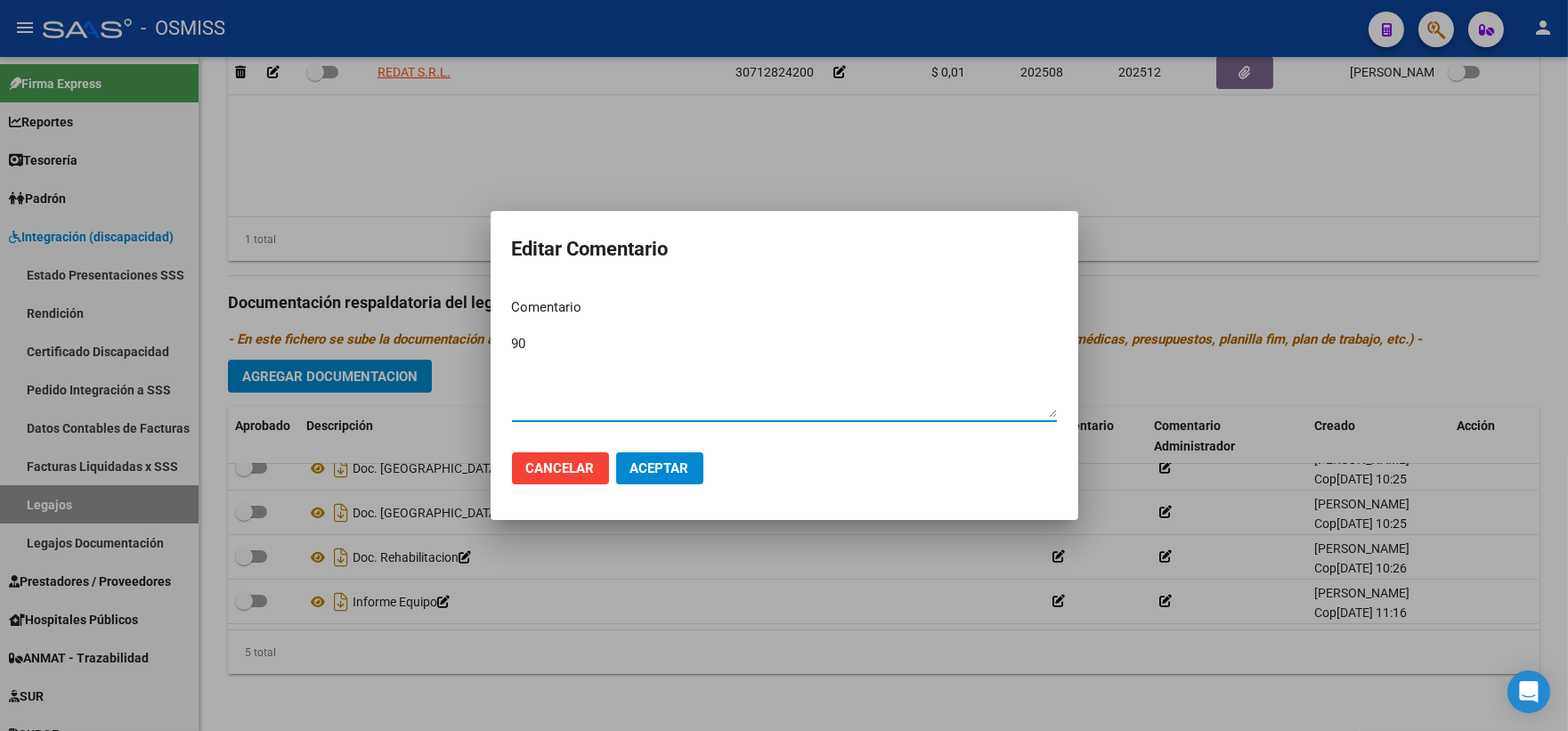
type textarea "90"
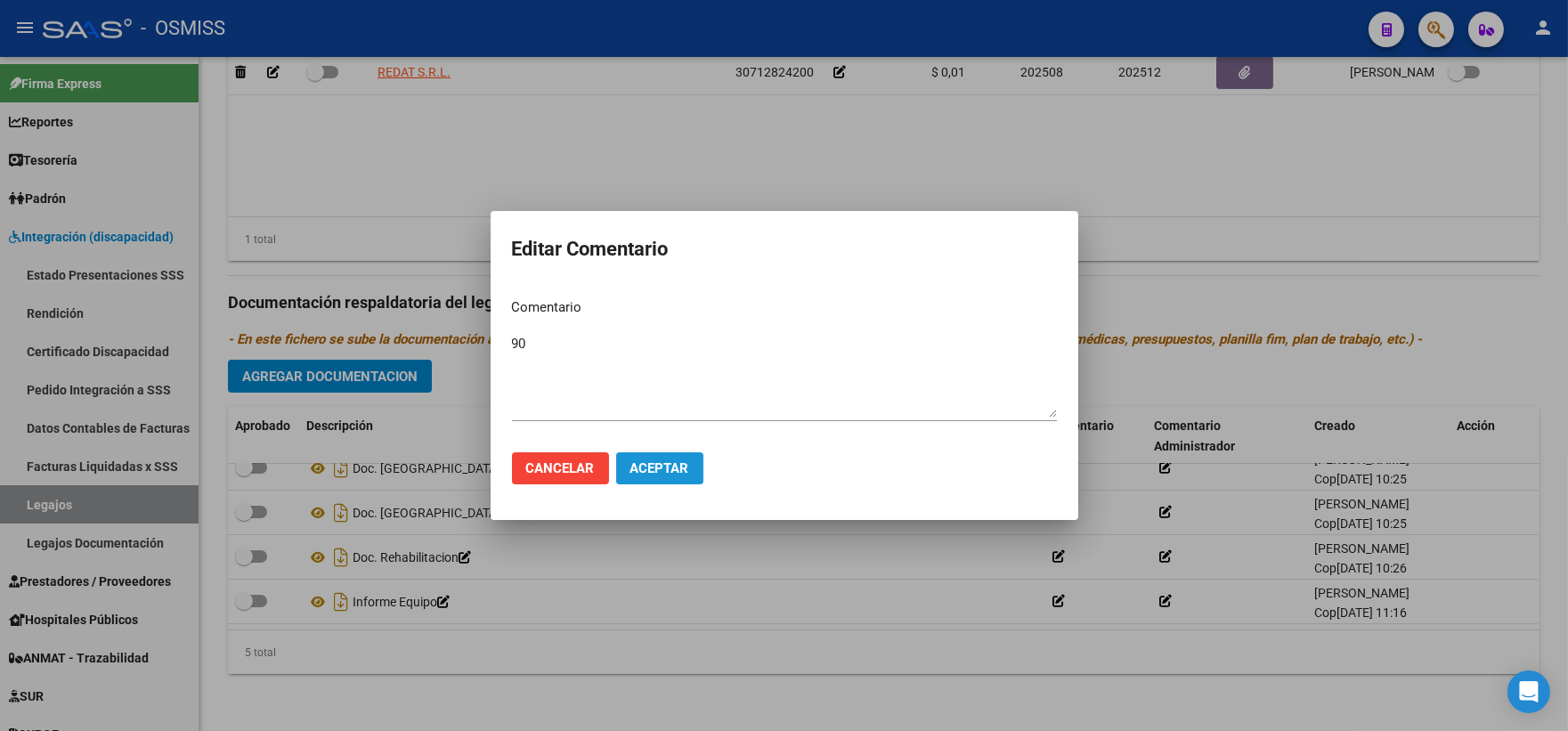
click at [669, 466] on span "Aceptar" at bounding box center [660, 468] width 59 height 16
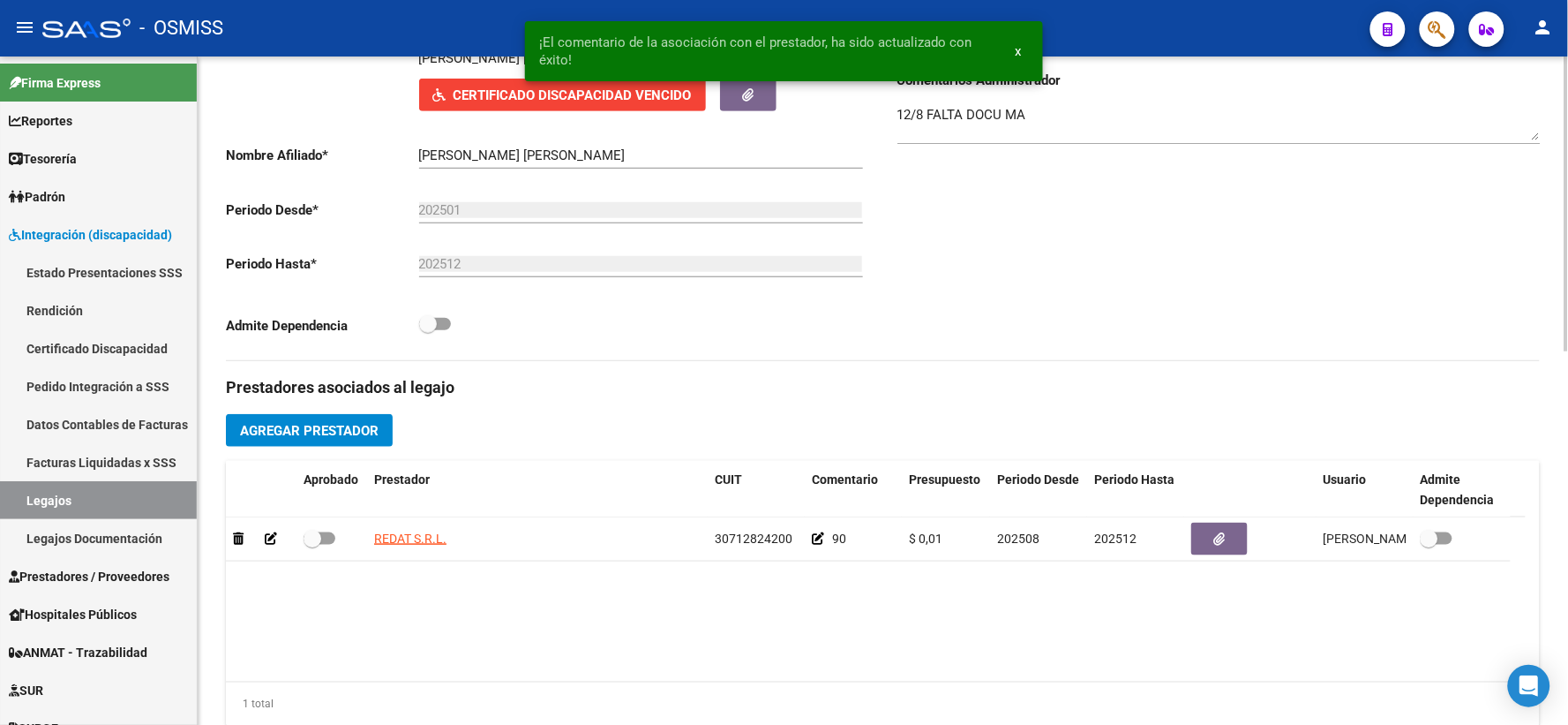
scroll to position [349, 0]
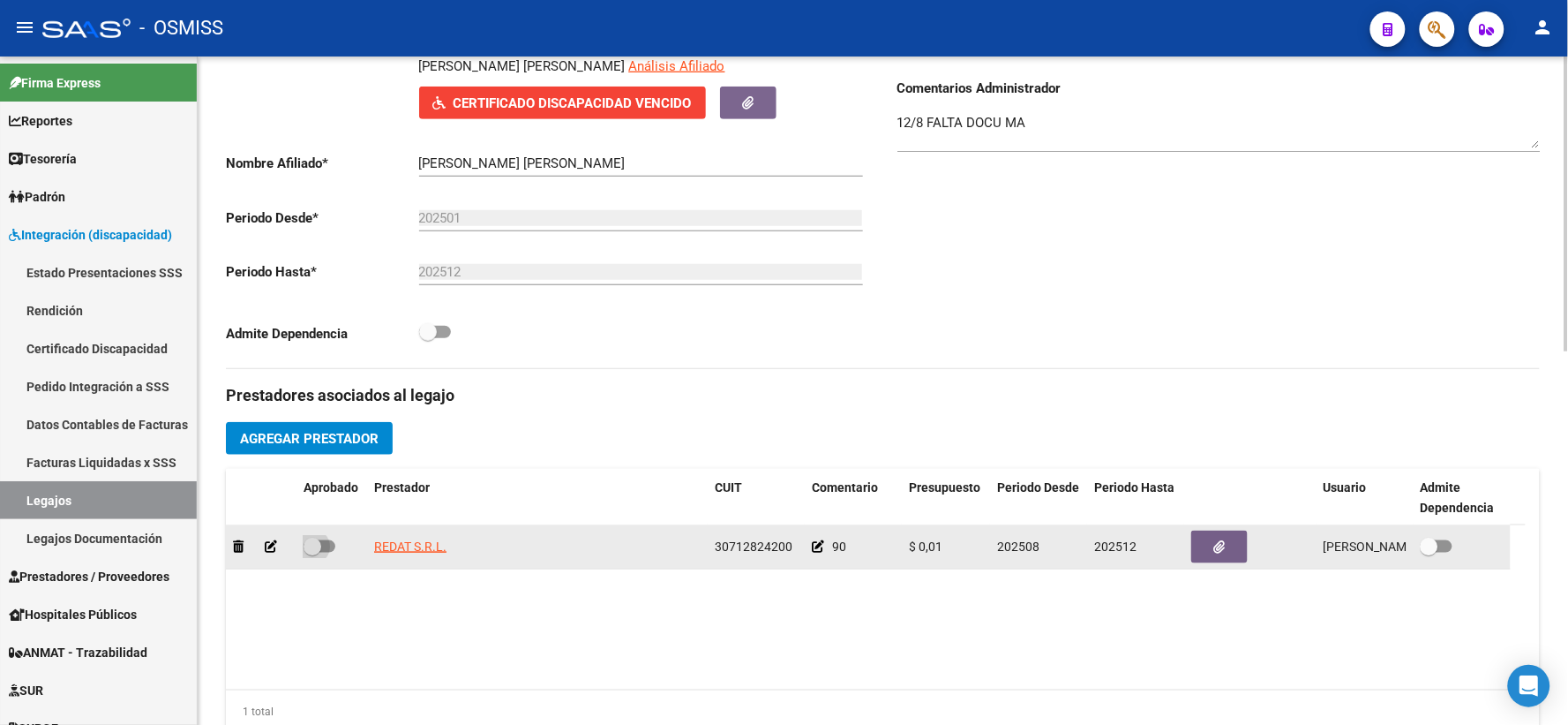
click at [314, 555] on span at bounding box center [313, 546] width 18 height 18
click at [313, 553] on input "checkbox" at bounding box center [312, 552] width 1 height 1
checkbox input "true"
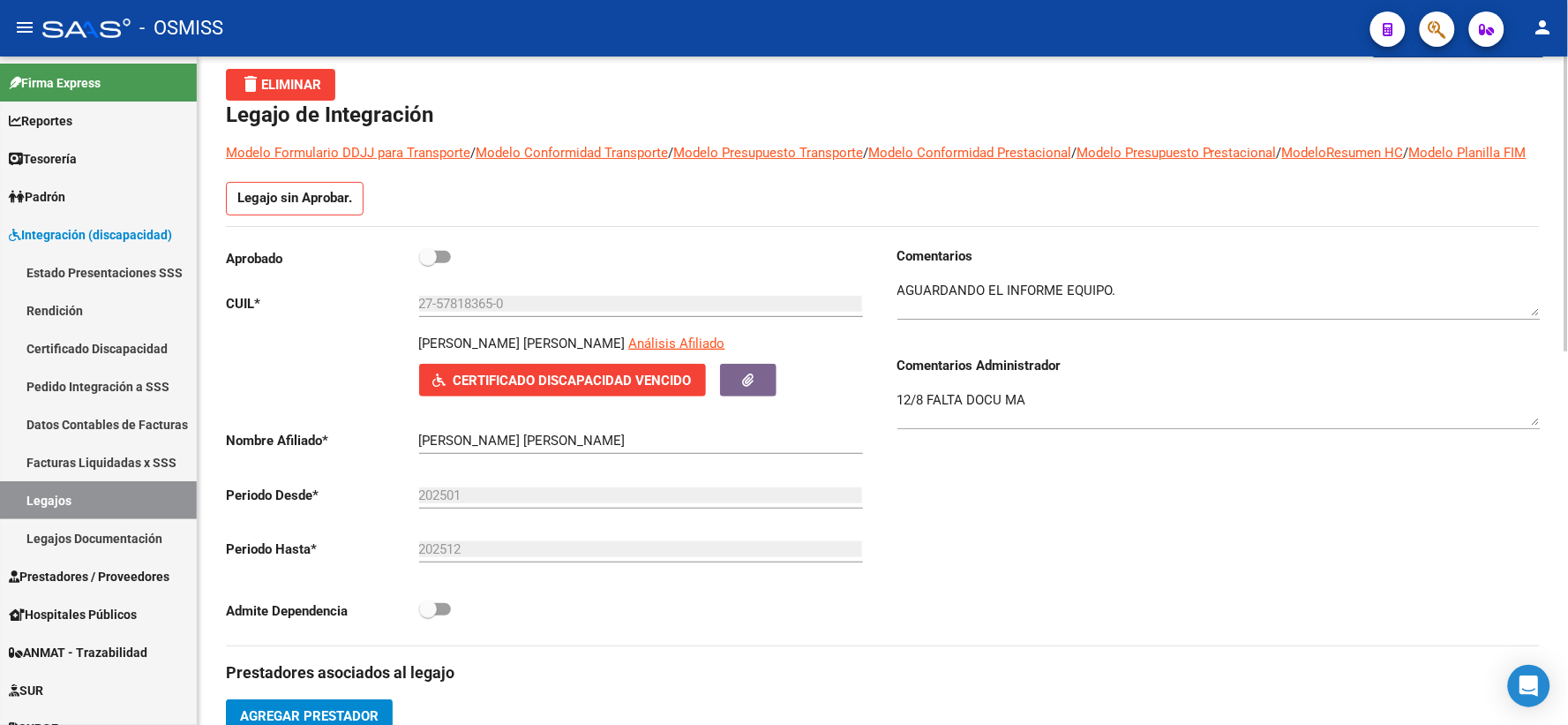
scroll to position [0, 0]
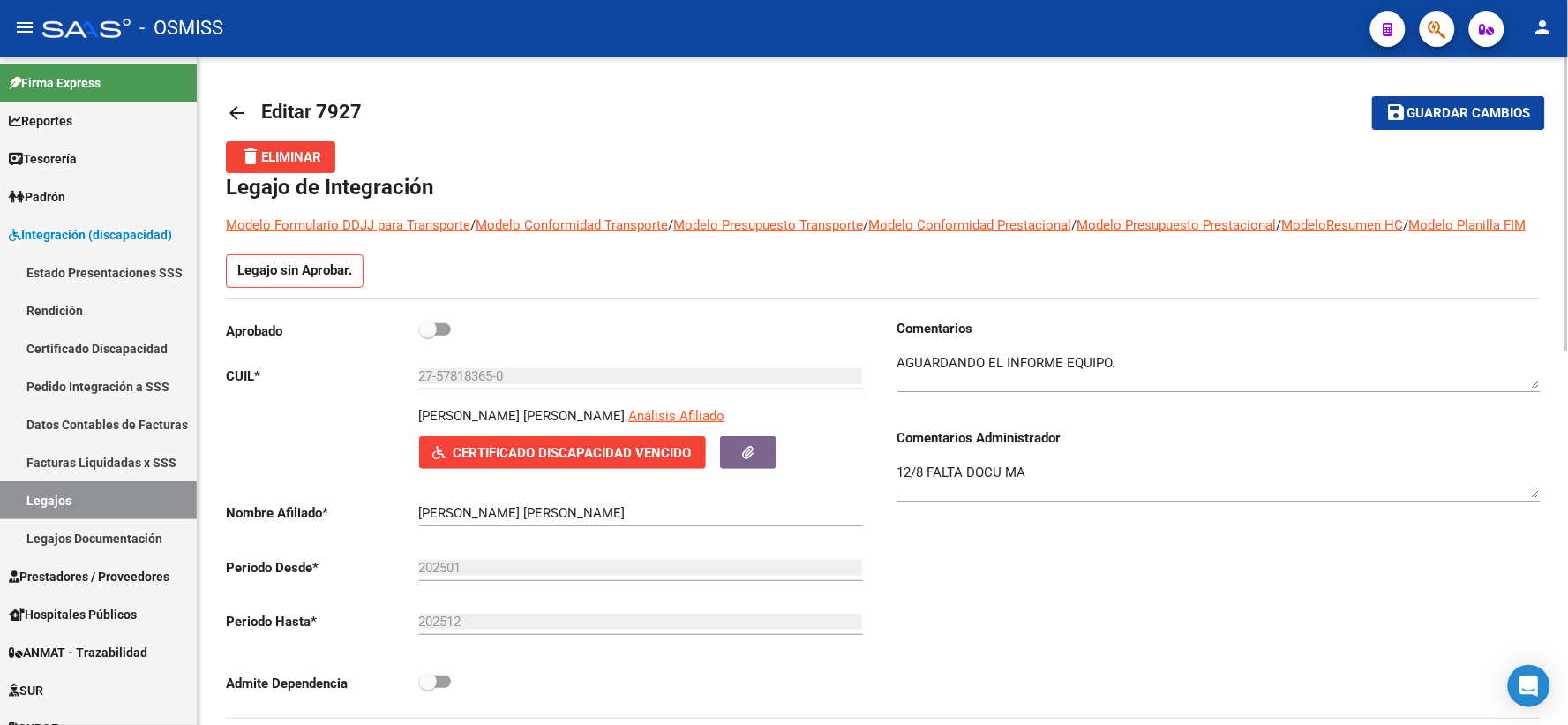
click at [432, 338] on span at bounding box center [428, 329] width 18 height 18
click at [428, 336] on input "checkbox" at bounding box center [427, 335] width 1 height 1
checkbox input "true"
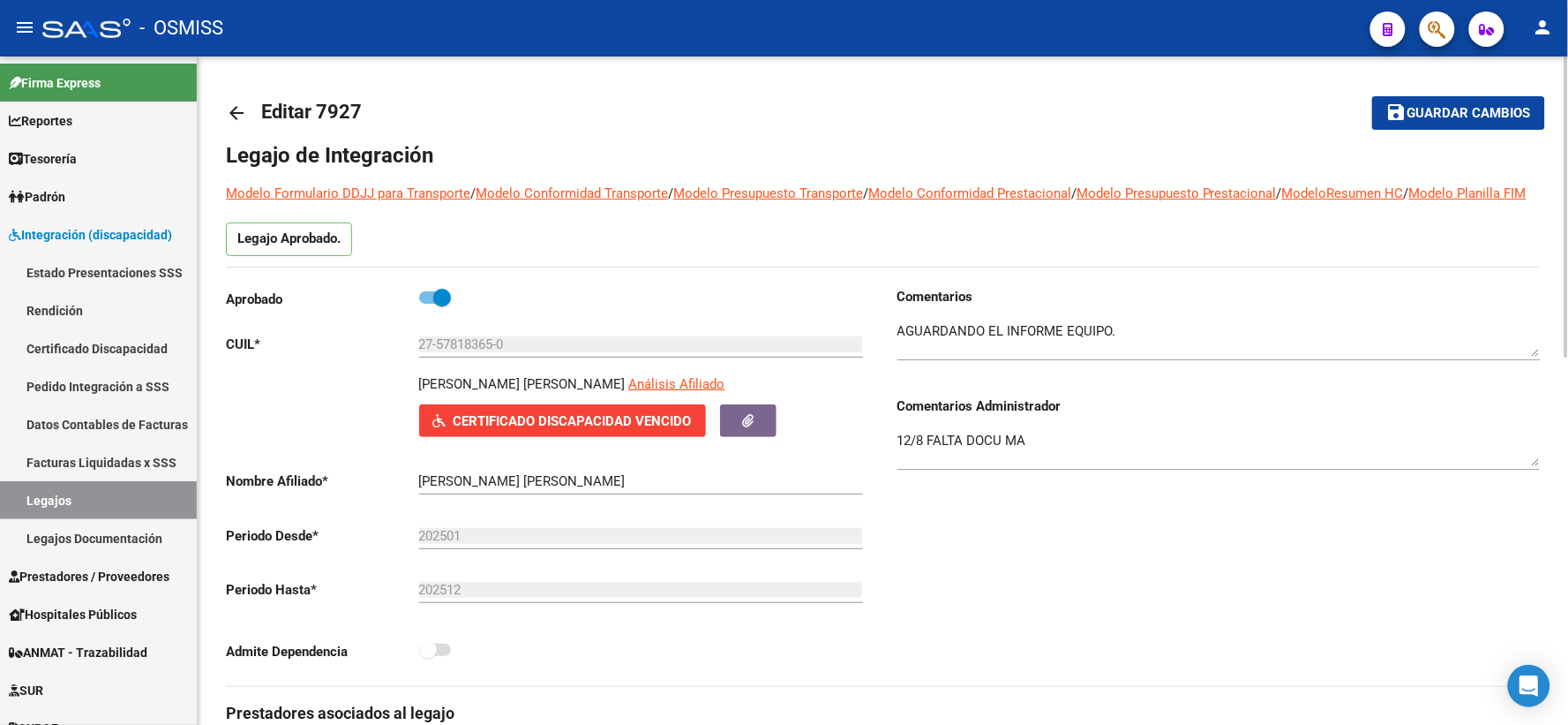
click at [1428, 99] on button "save Guardar cambios" at bounding box center [1458, 112] width 173 height 33
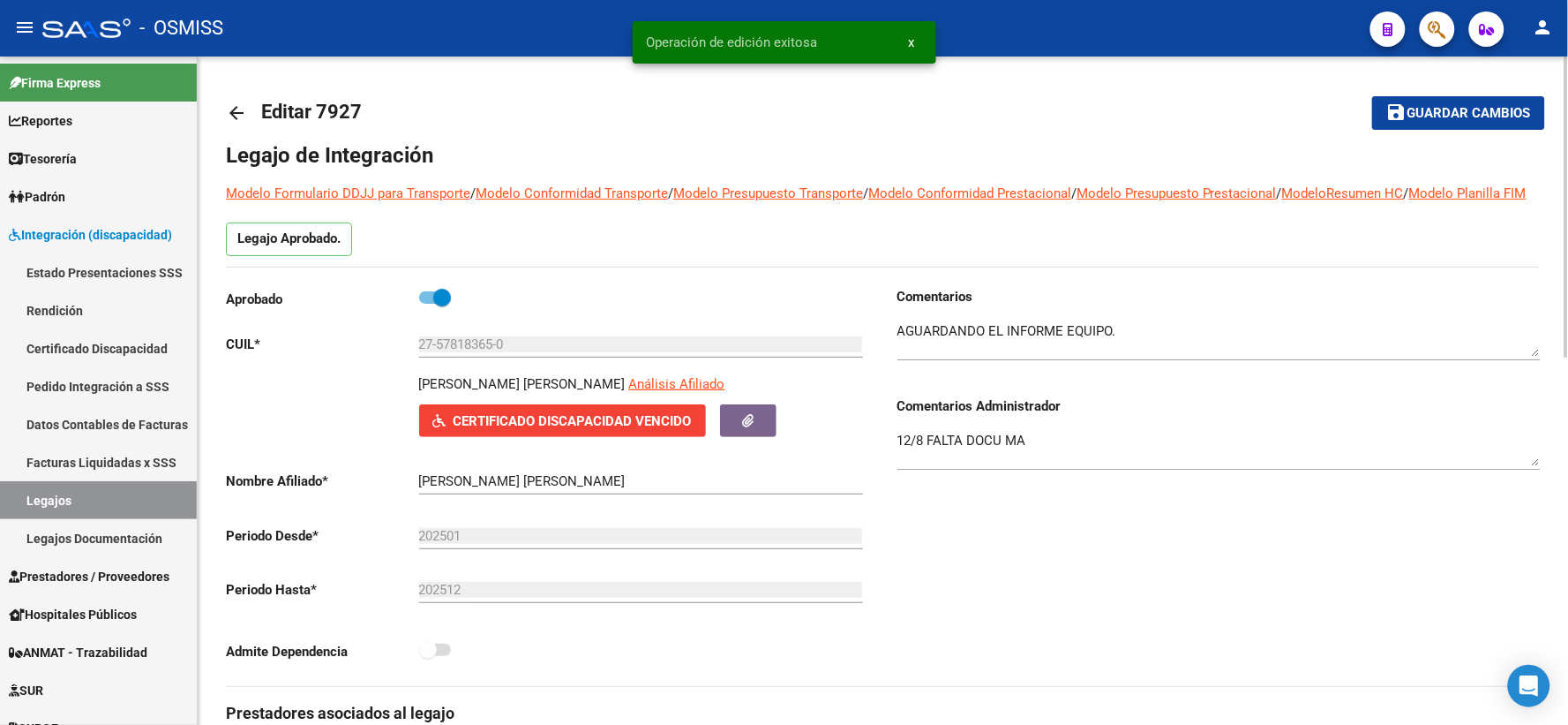
click at [1448, 119] on button "save Guardar cambios" at bounding box center [1458, 112] width 173 height 33
click at [241, 114] on mat-icon "arrow_back" at bounding box center [236, 112] width 21 height 21
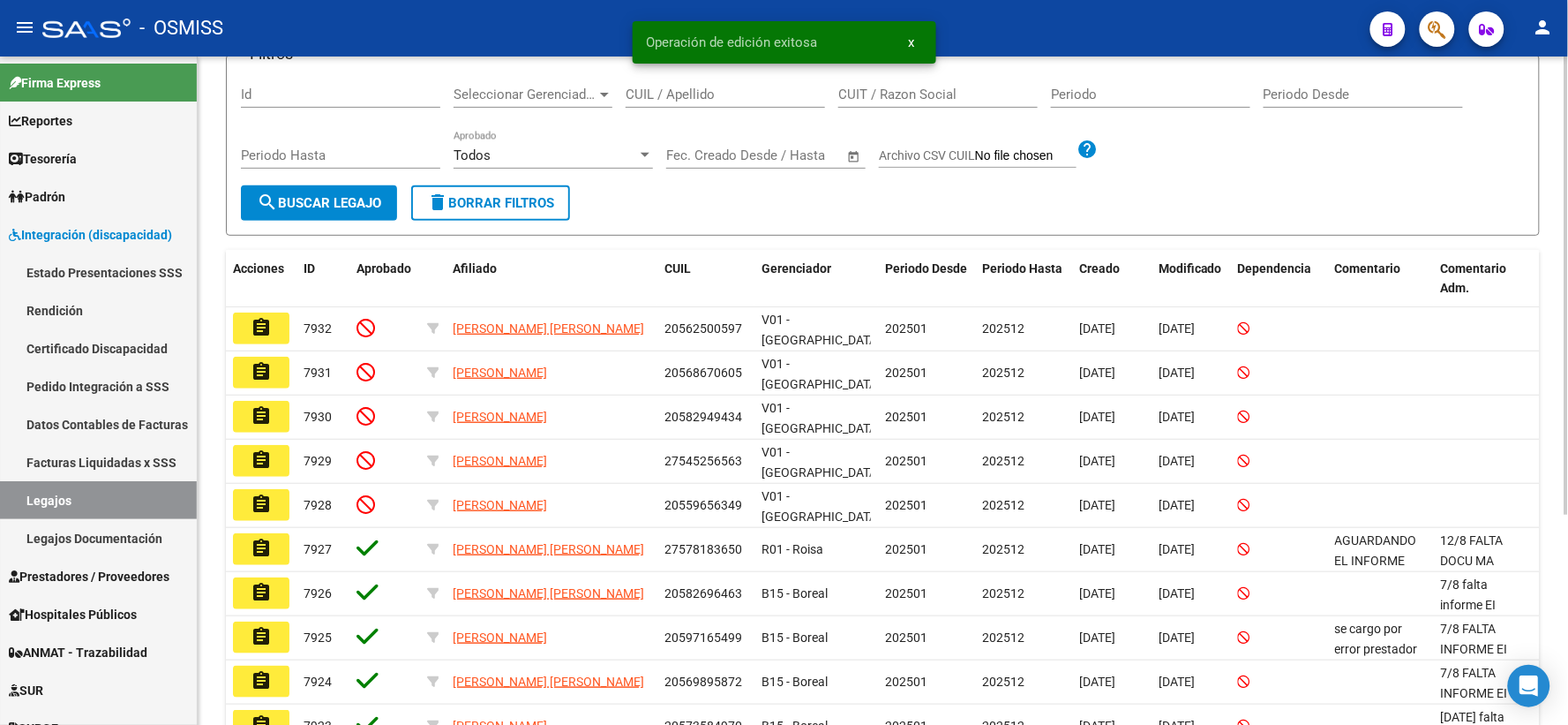
scroll to position [245, 0]
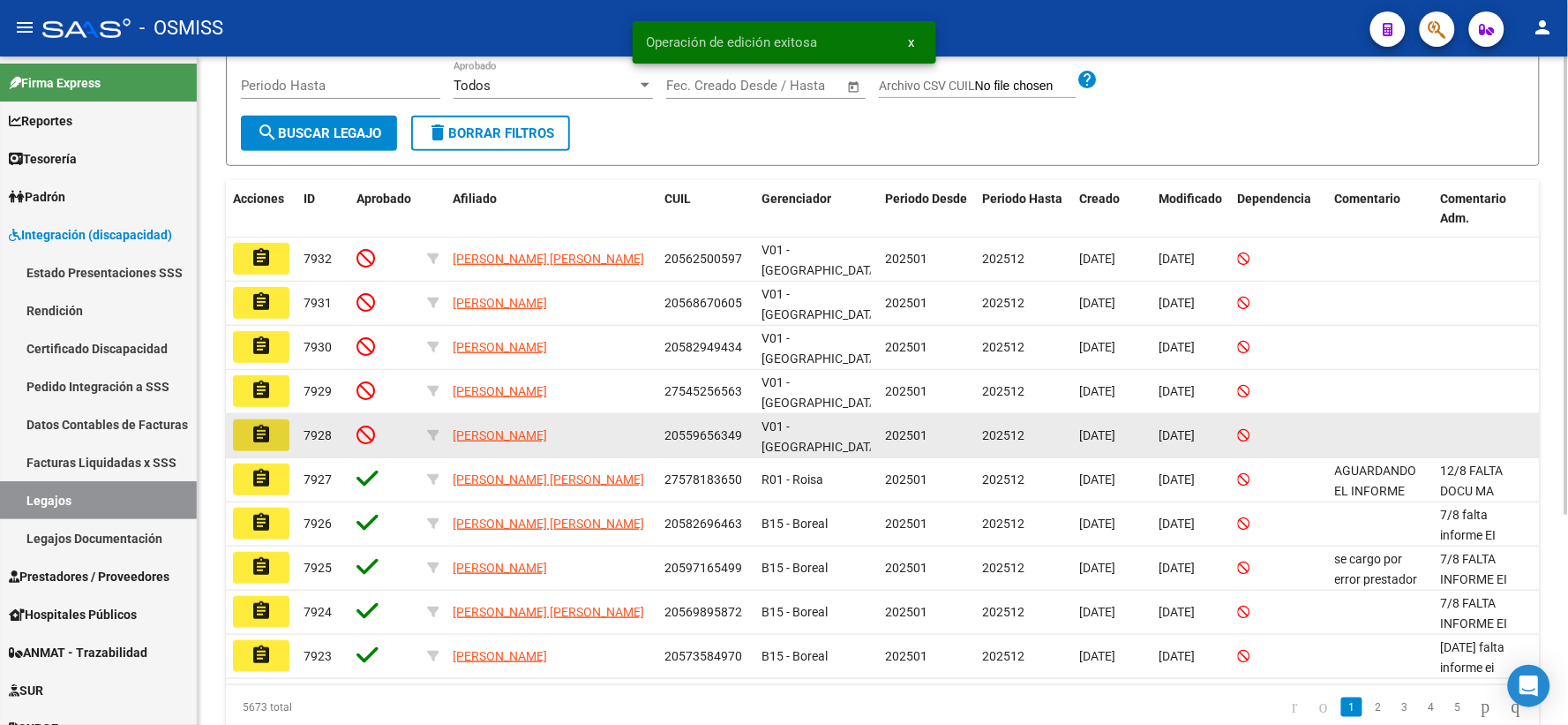
click at [266, 440] on mat-icon "assignment" at bounding box center [260, 434] width 21 height 21
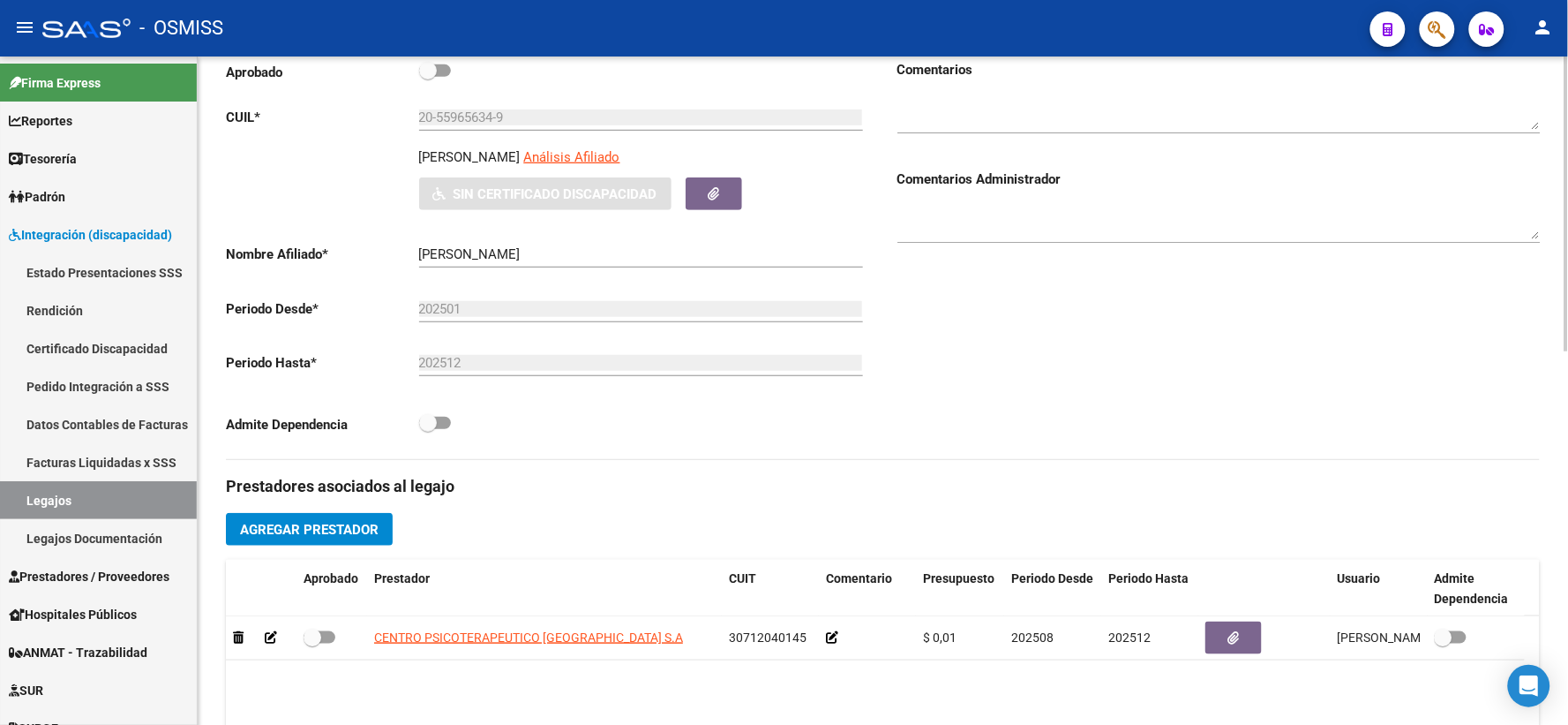
scroll to position [408, 0]
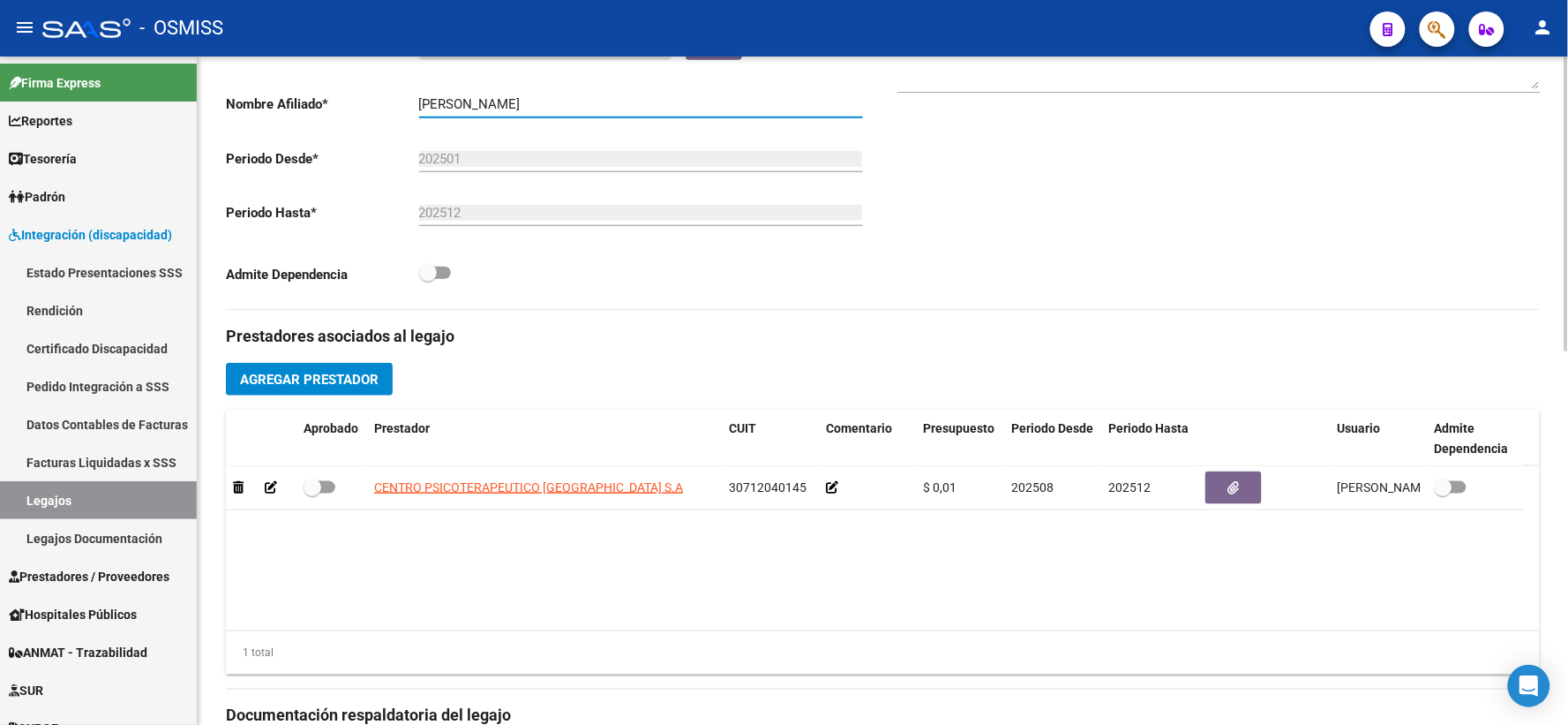
click at [465, 112] on input "[PERSON_NAME]" at bounding box center [641, 105] width 444 height 16
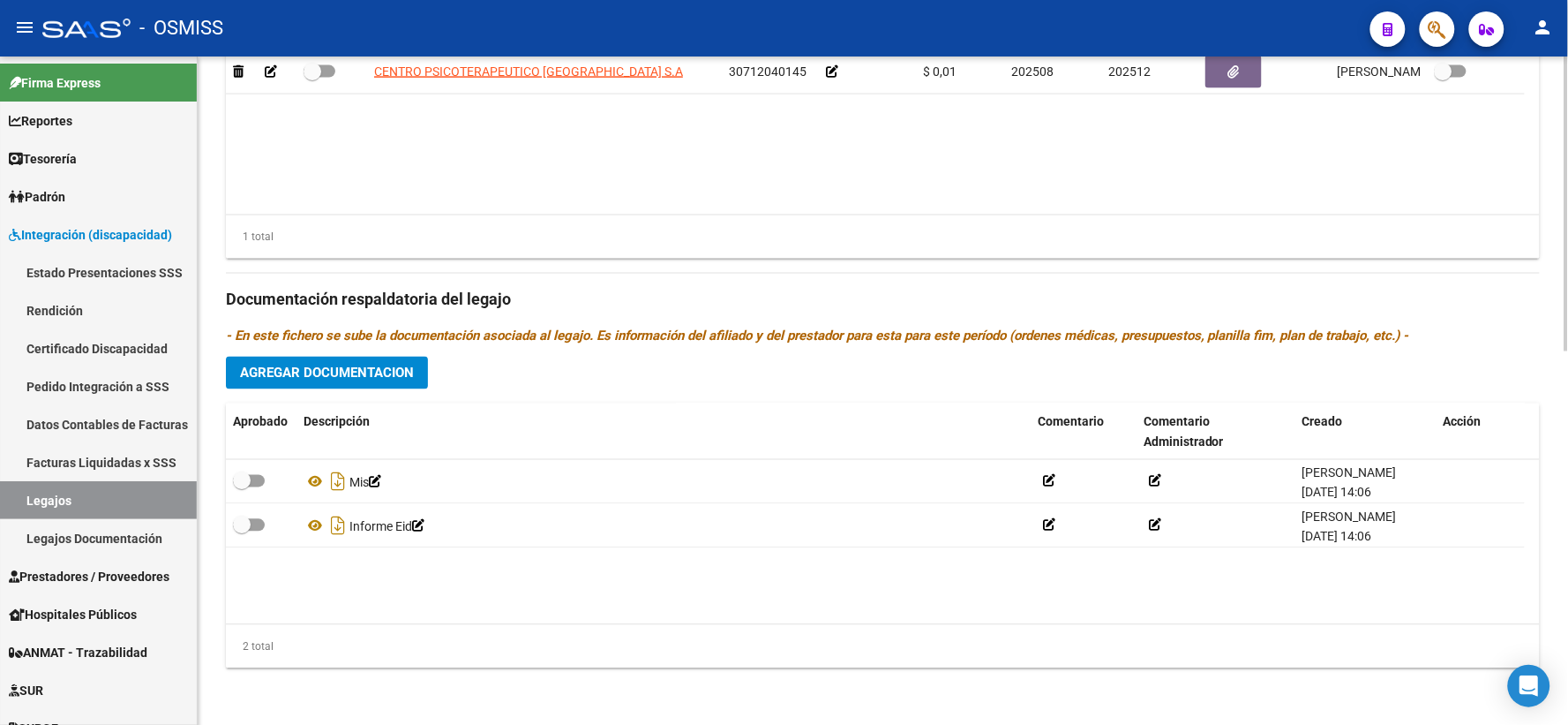
scroll to position [847, 0]
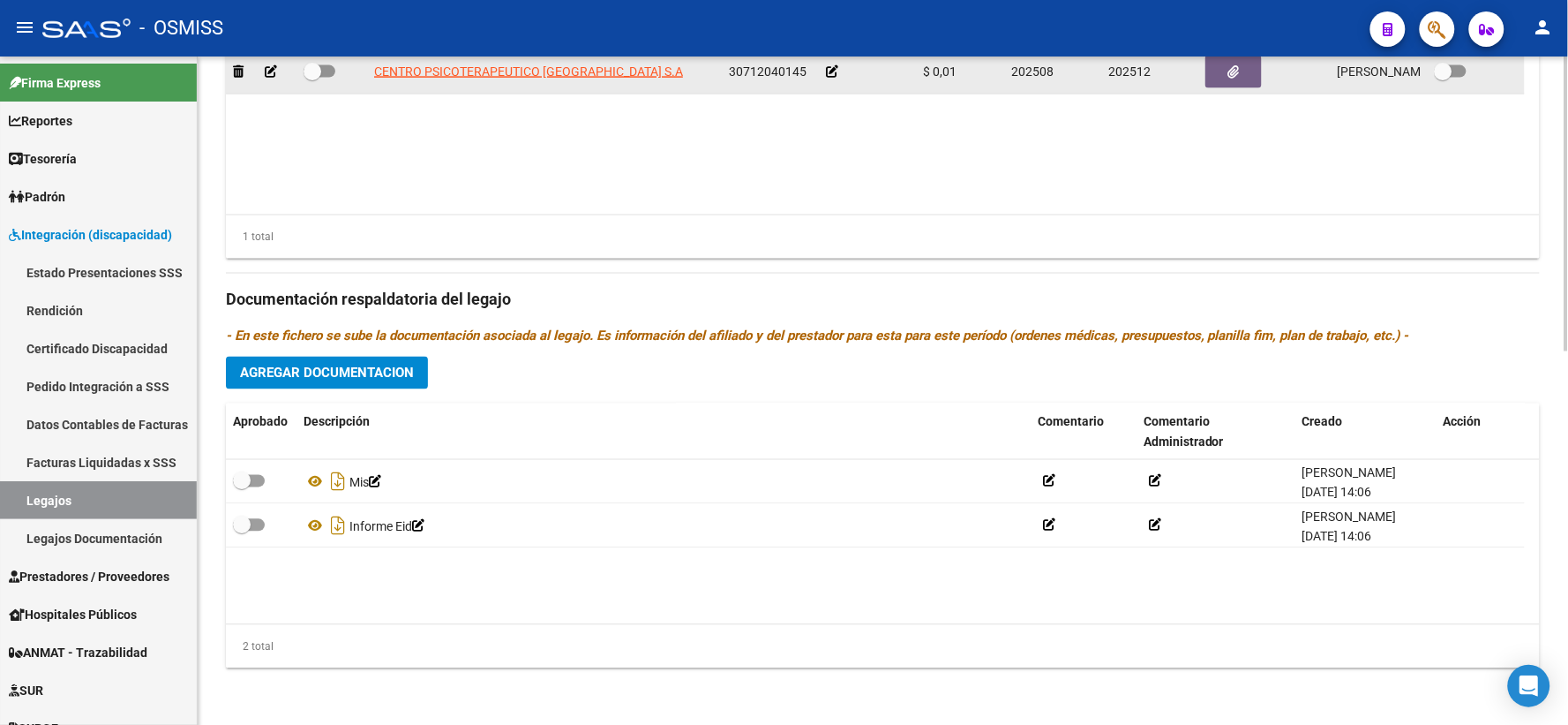
click at [834, 67] on icon at bounding box center [832, 71] width 13 height 13
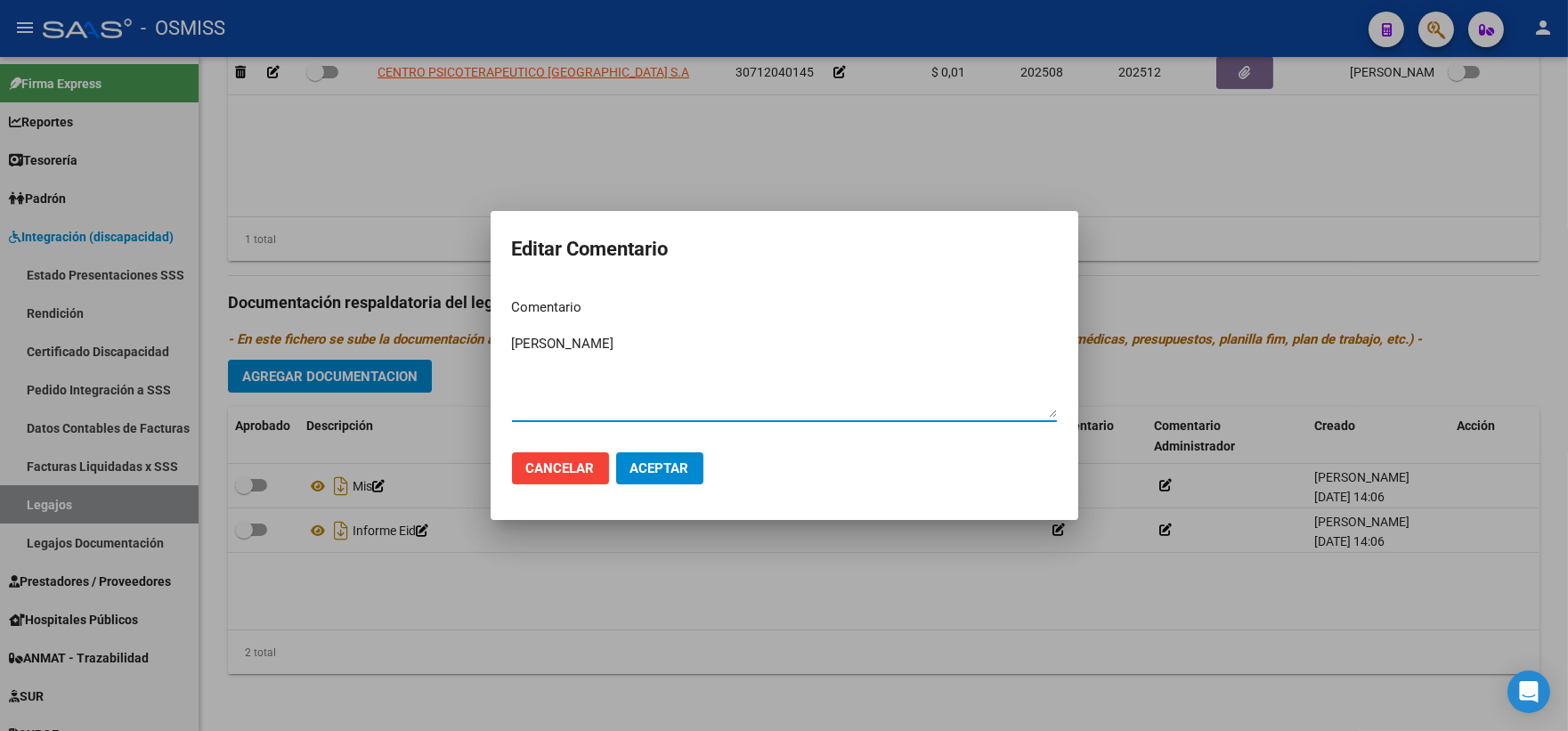
type textarea "[PERSON_NAME]"
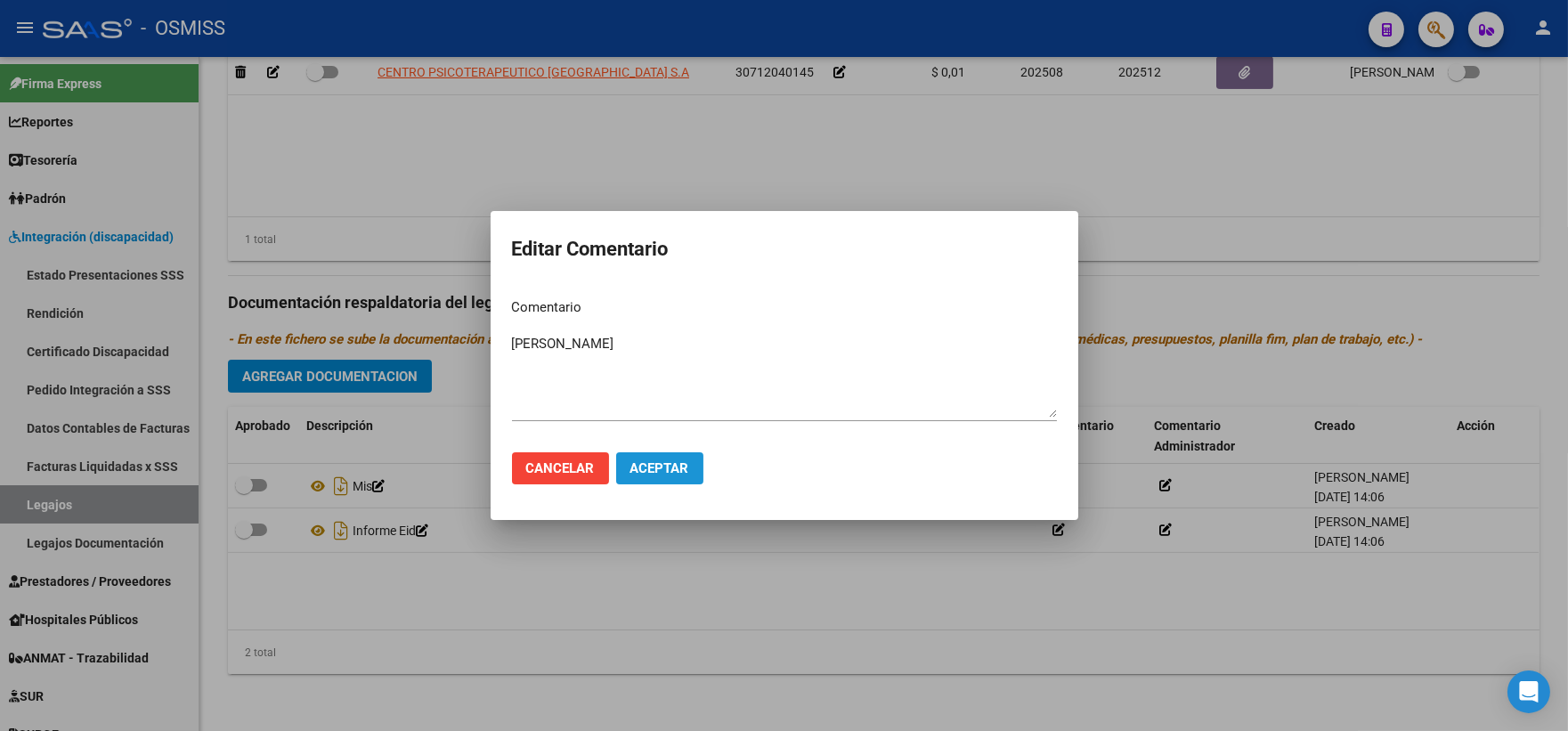
click at [669, 468] on span "Aceptar" at bounding box center [660, 468] width 59 height 16
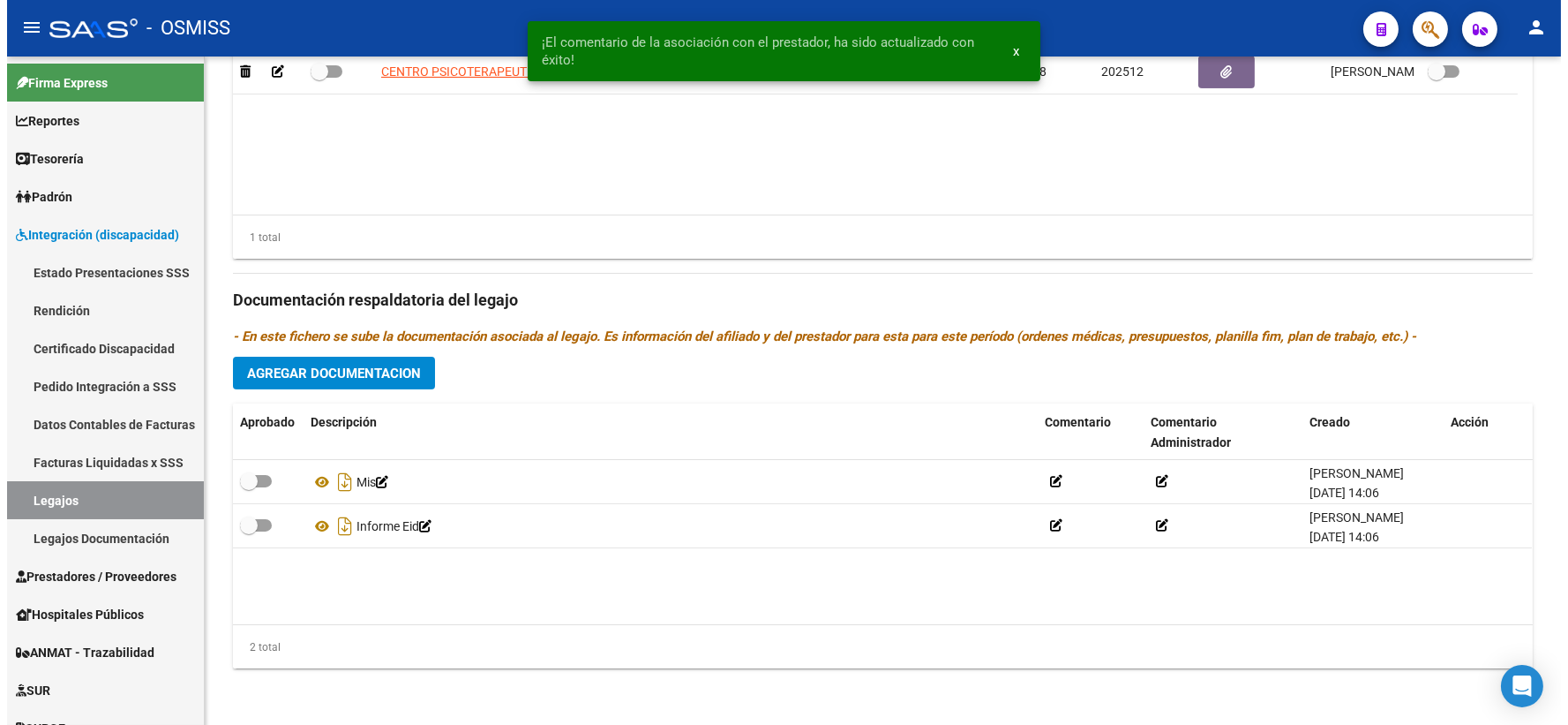
scroll to position [840, 0]
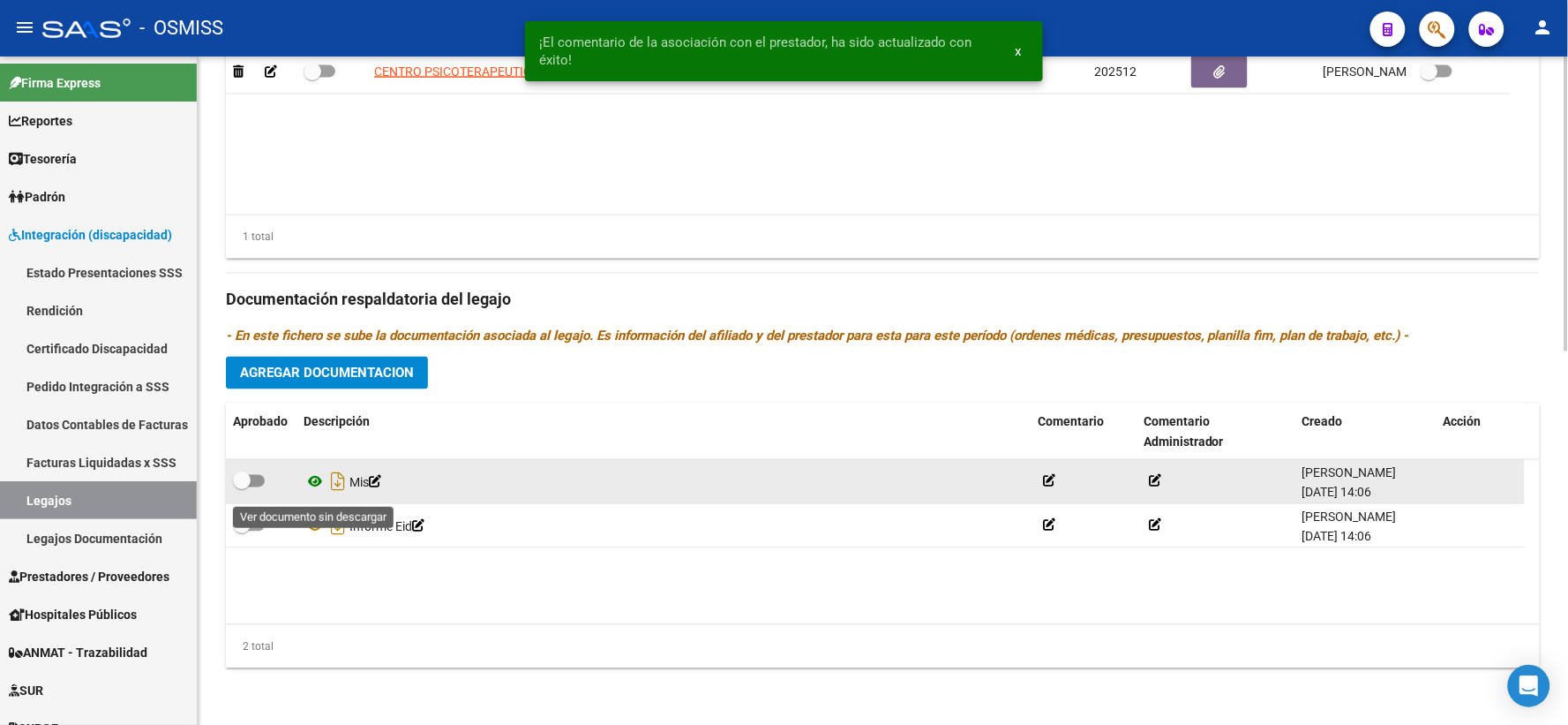
click at [316, 483] on icon at bounding box center [315, 481] width 23 height 21
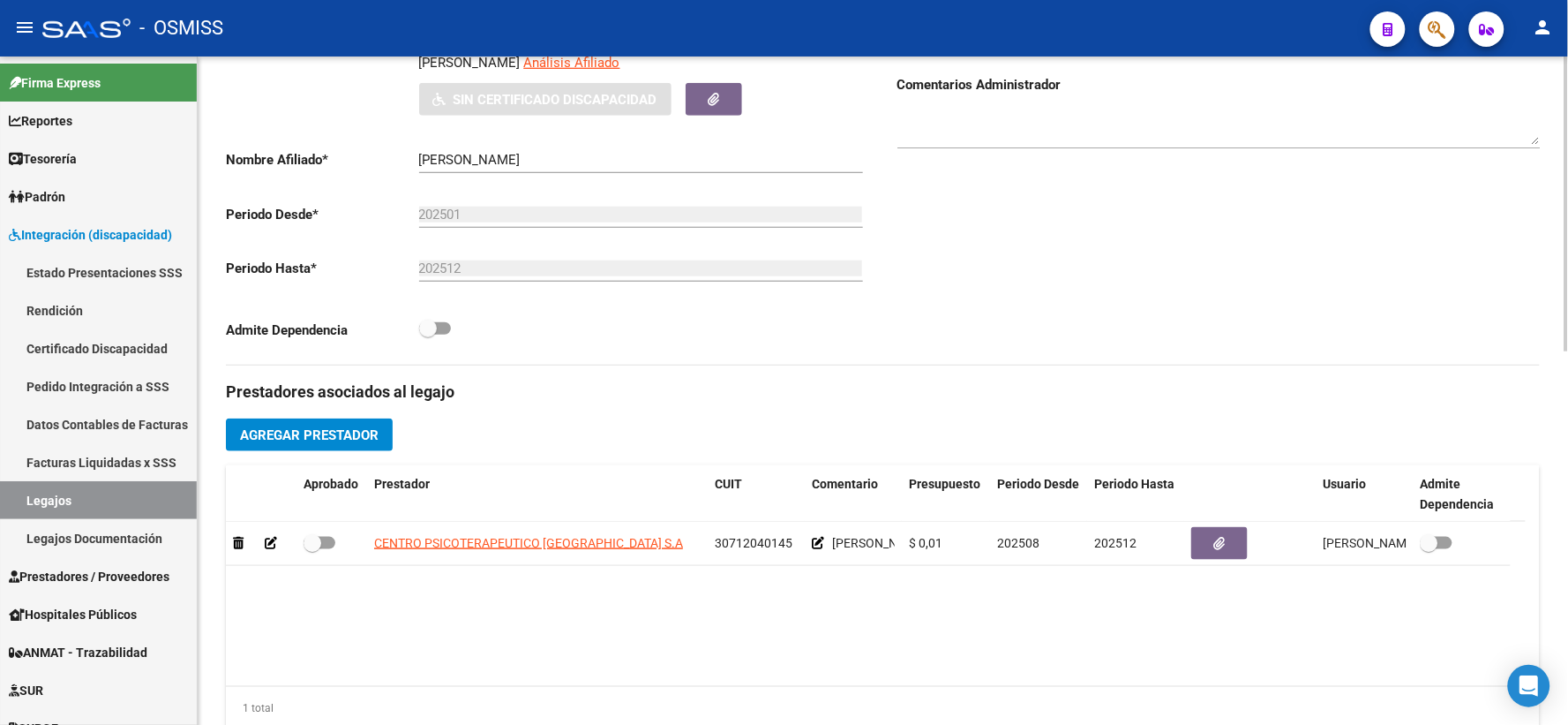
scroll to position [349, 0]
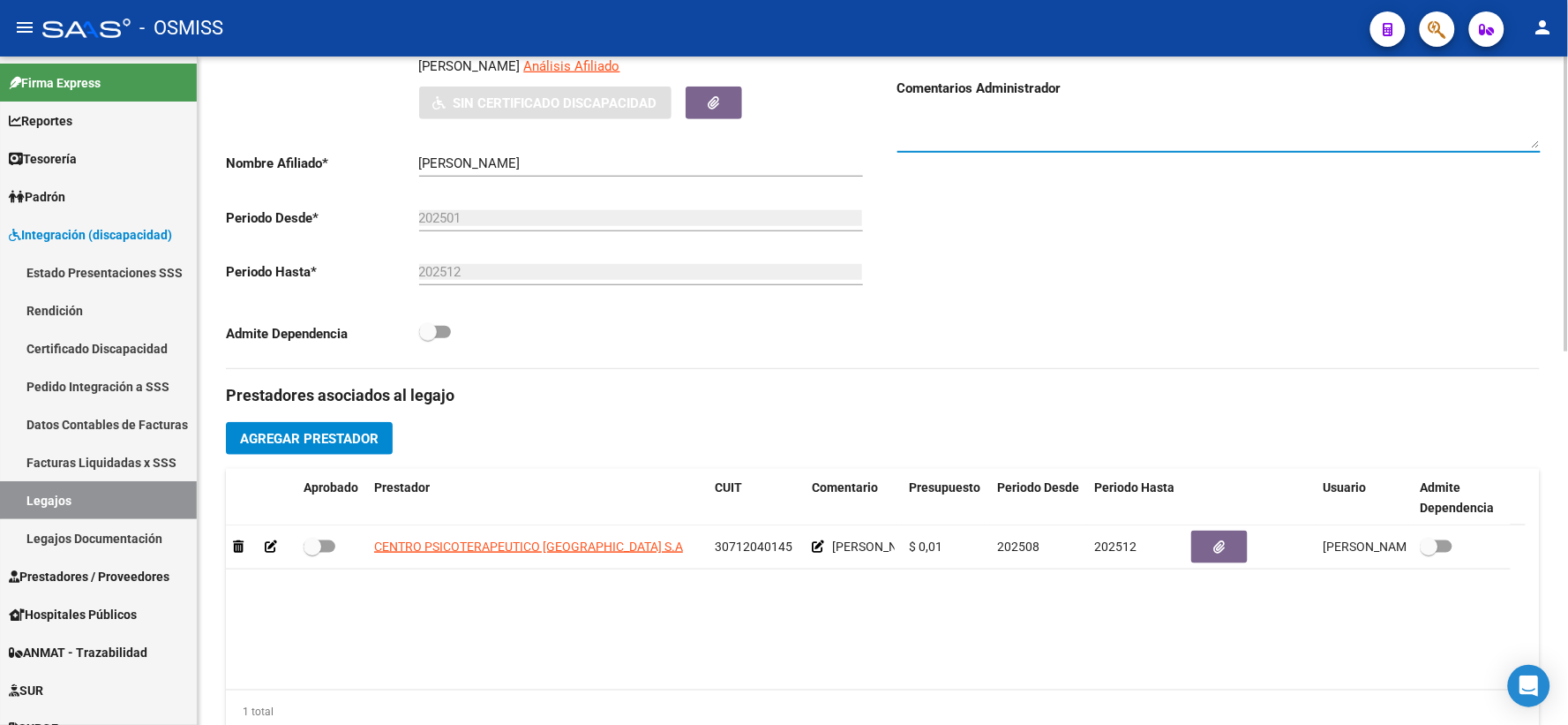
click at [1194, 139] on textarea at bounding box center [1219, 131] width 643 height 36
type textarea "11/8 FALTA DOCU MAIE"
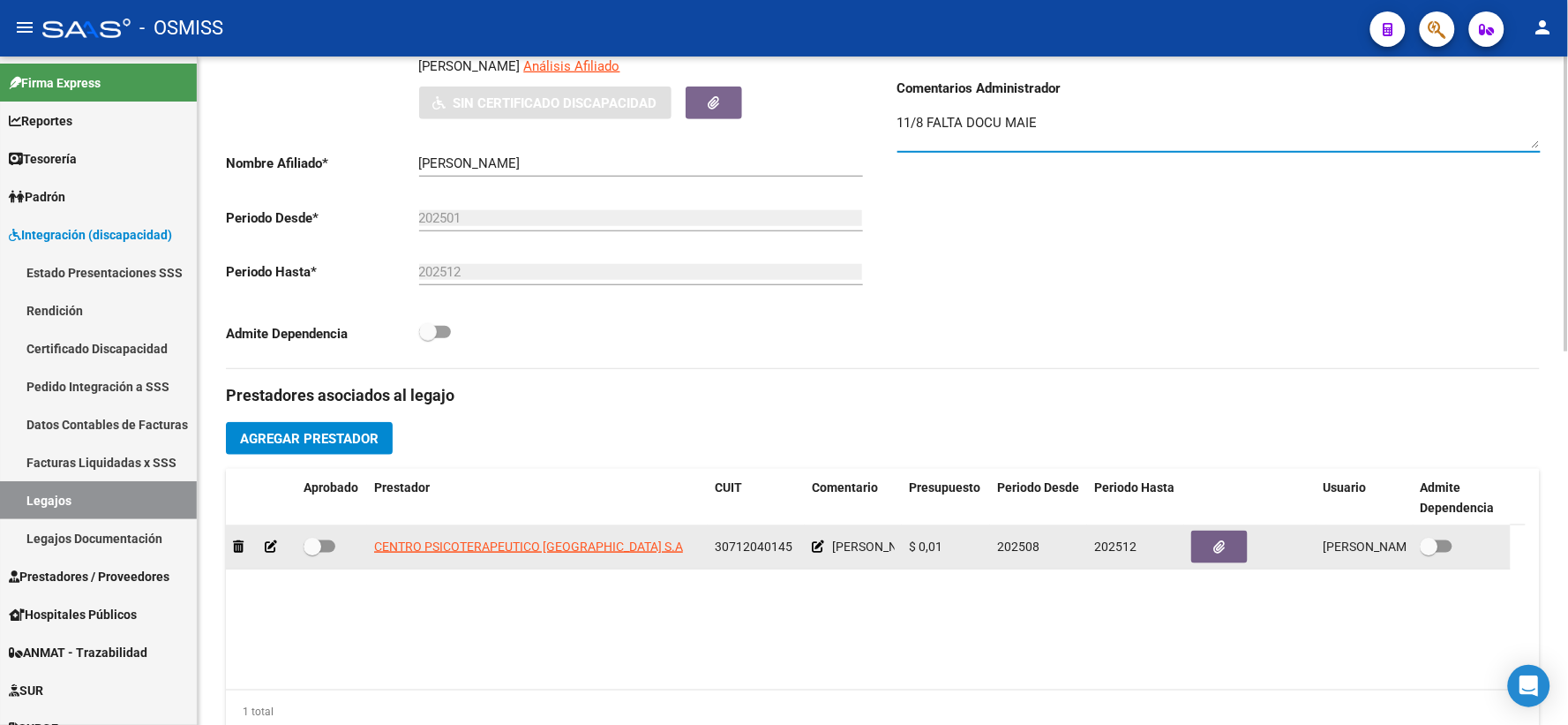
click at [814, 552] on icon at bounding box center [818, 546] width 13 height 13
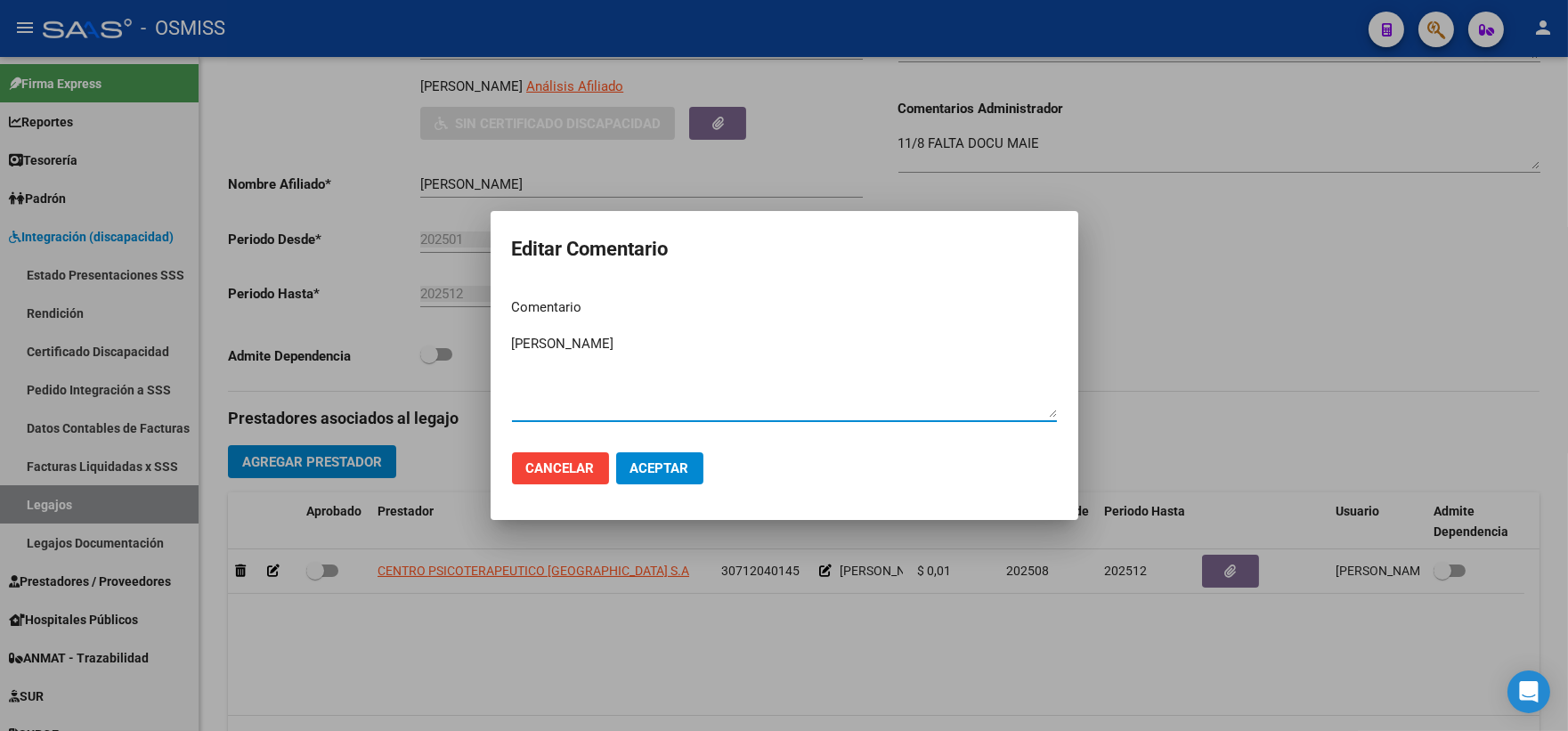
click at [512, 339] on textarea "[PERSON_NAME]" at bounding box center [785, 376] width 545 height 84
type textarea "91 [PERSON_NAME]"
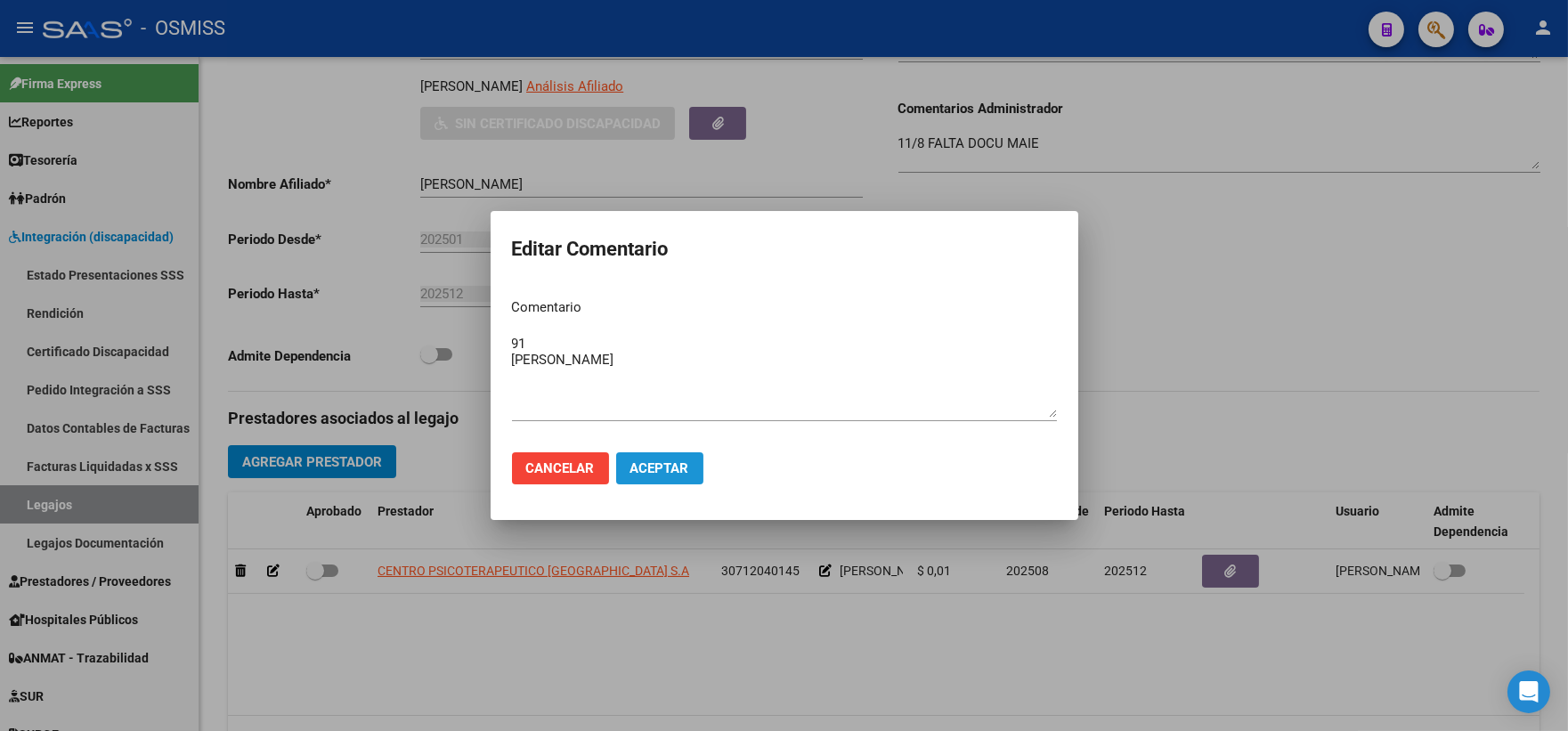
click at [677, 468] on span "Aceptar" at bounding box center [660, 468] width 59 height 16
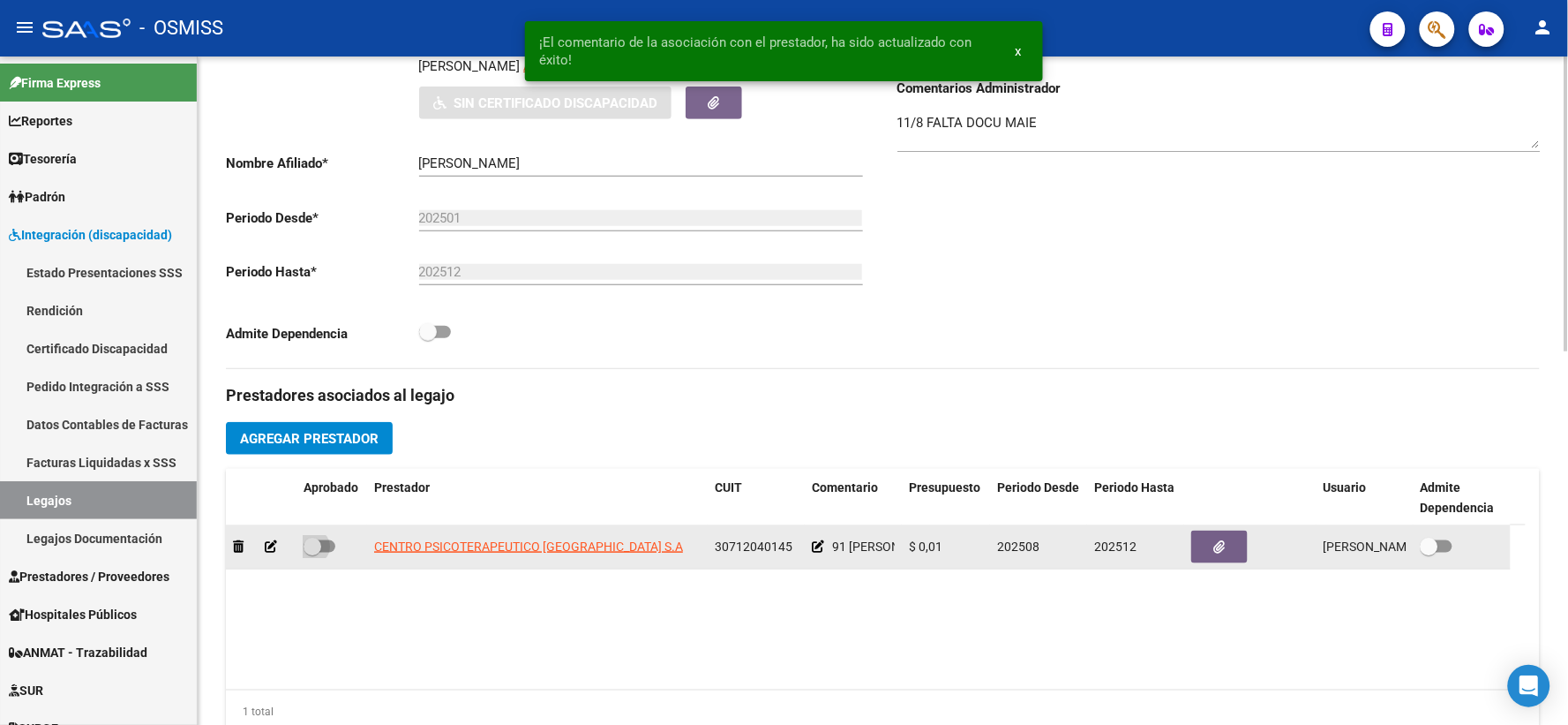
click at [314, 555] on span at bounding box center [313, 546] width 18 height 18
click at [313, 553] on input "checkbox" at bounding box center [312, 552] width 1 height 1
checkbox input "true"
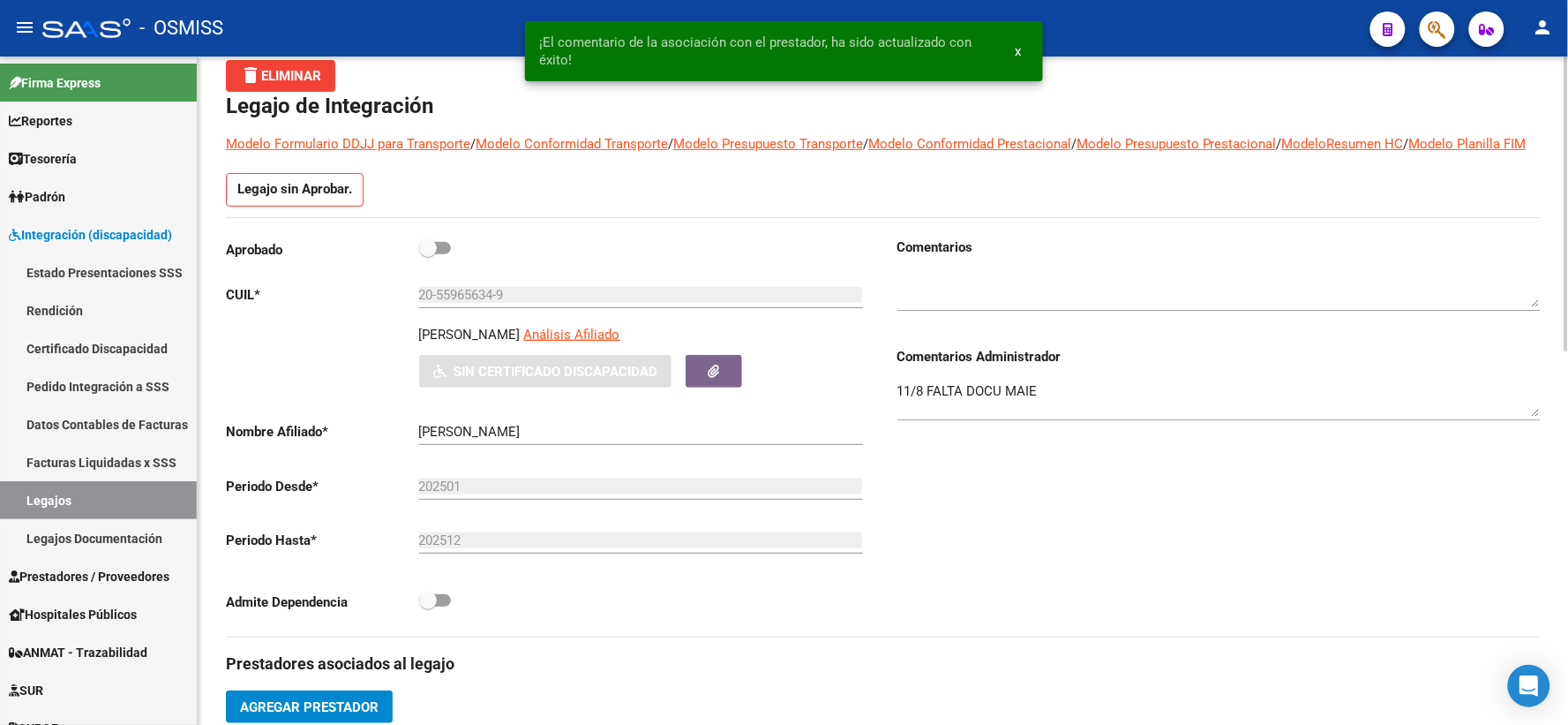
scroll to position [0, 0]
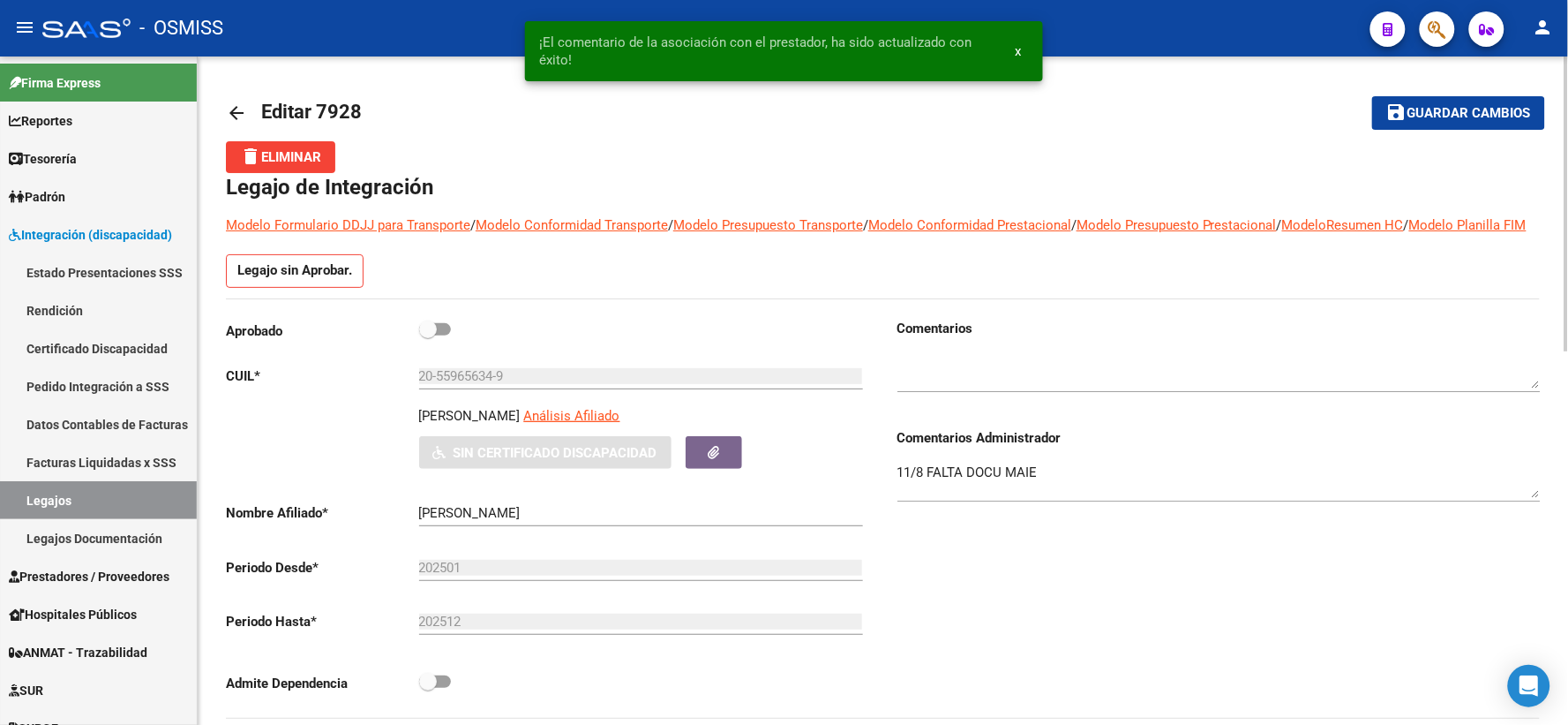
click at [425, 338] on span at bounding box center [428, 329] width 18 height 18
click at [427, 336] on input "checkbox" at bounding box center [427, 335] width 1 height 1
checkbox input "true"
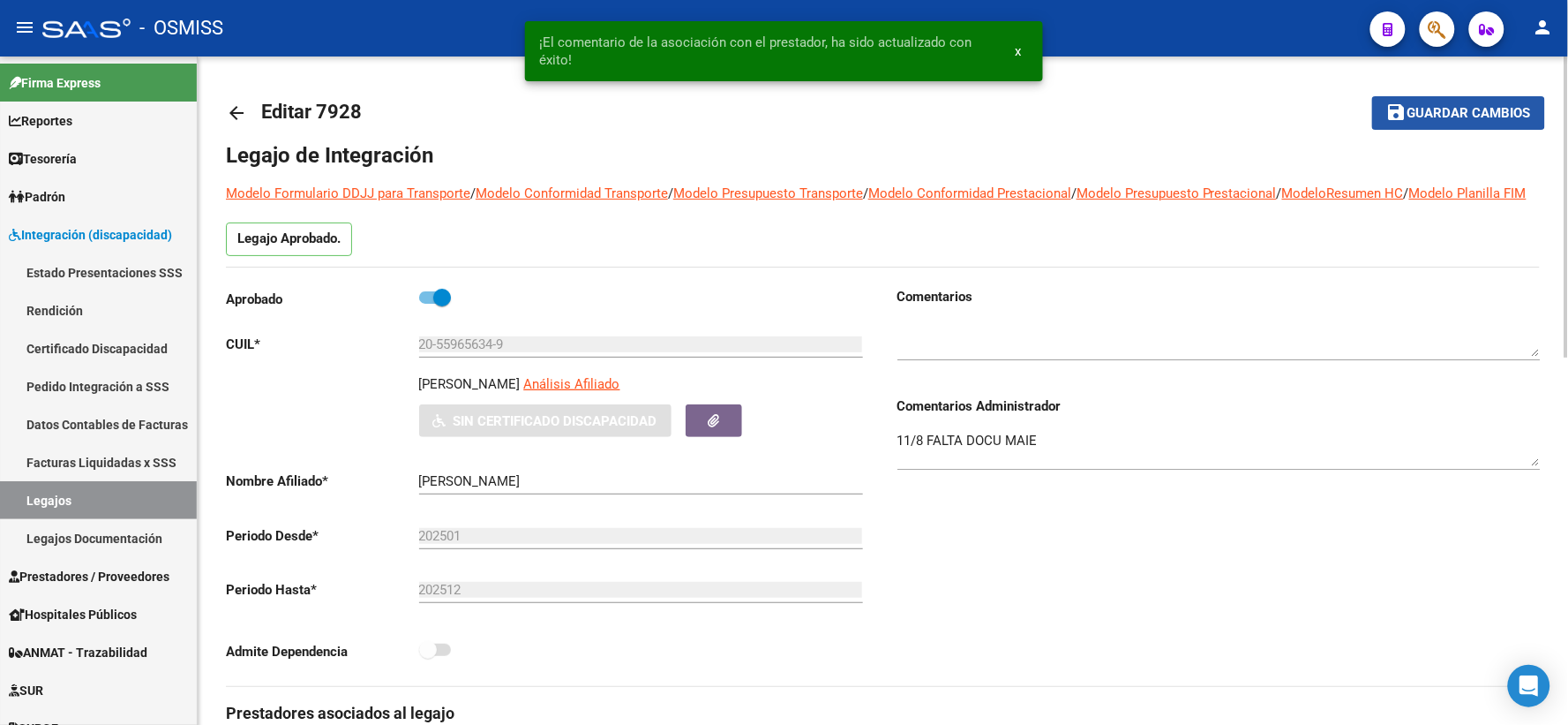
click at [1436, 106] on span "Guardar cambios" at bounding box center [1468, 113] width 123 height 16
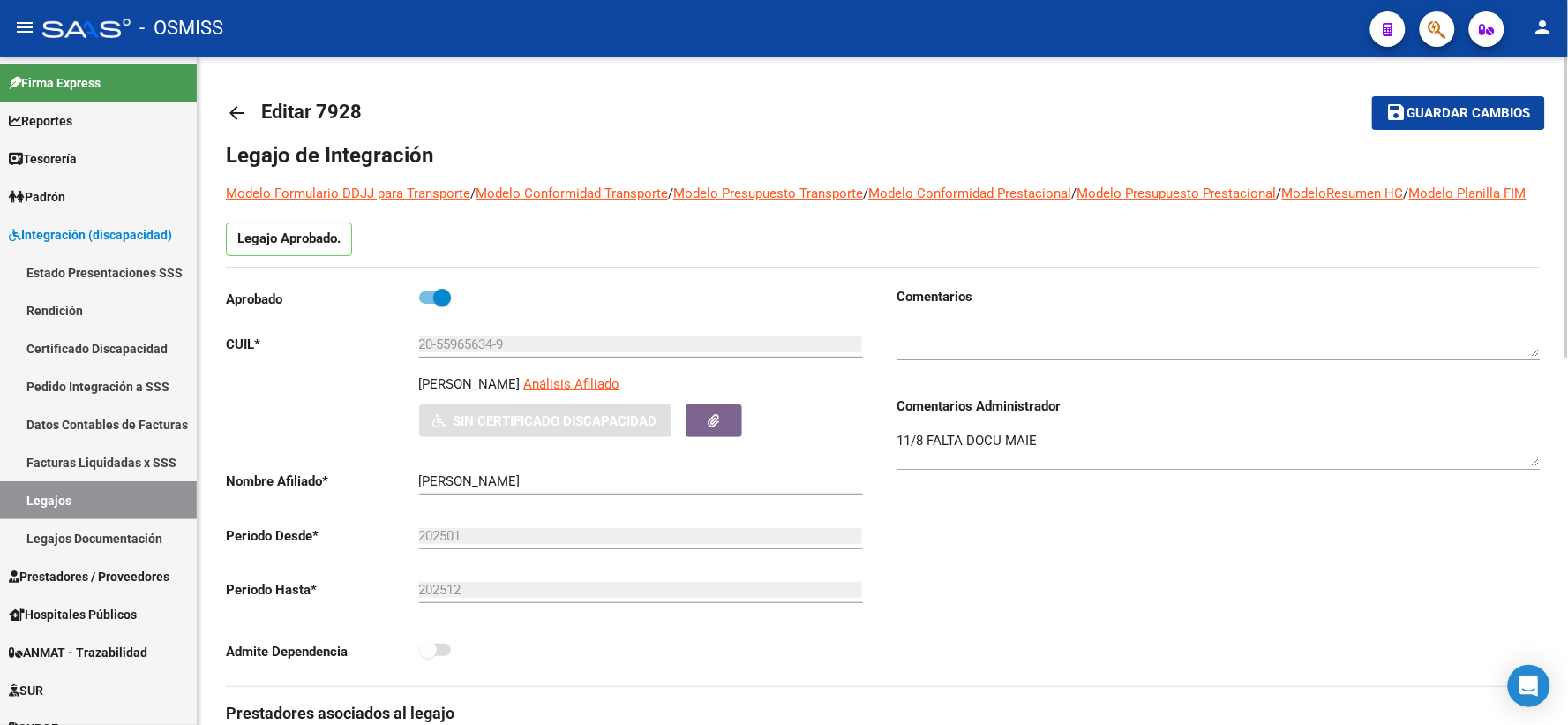
click at [241, 116] on mat-icon "arrow_back" at bounding box center [236, 112] width 21 height 21
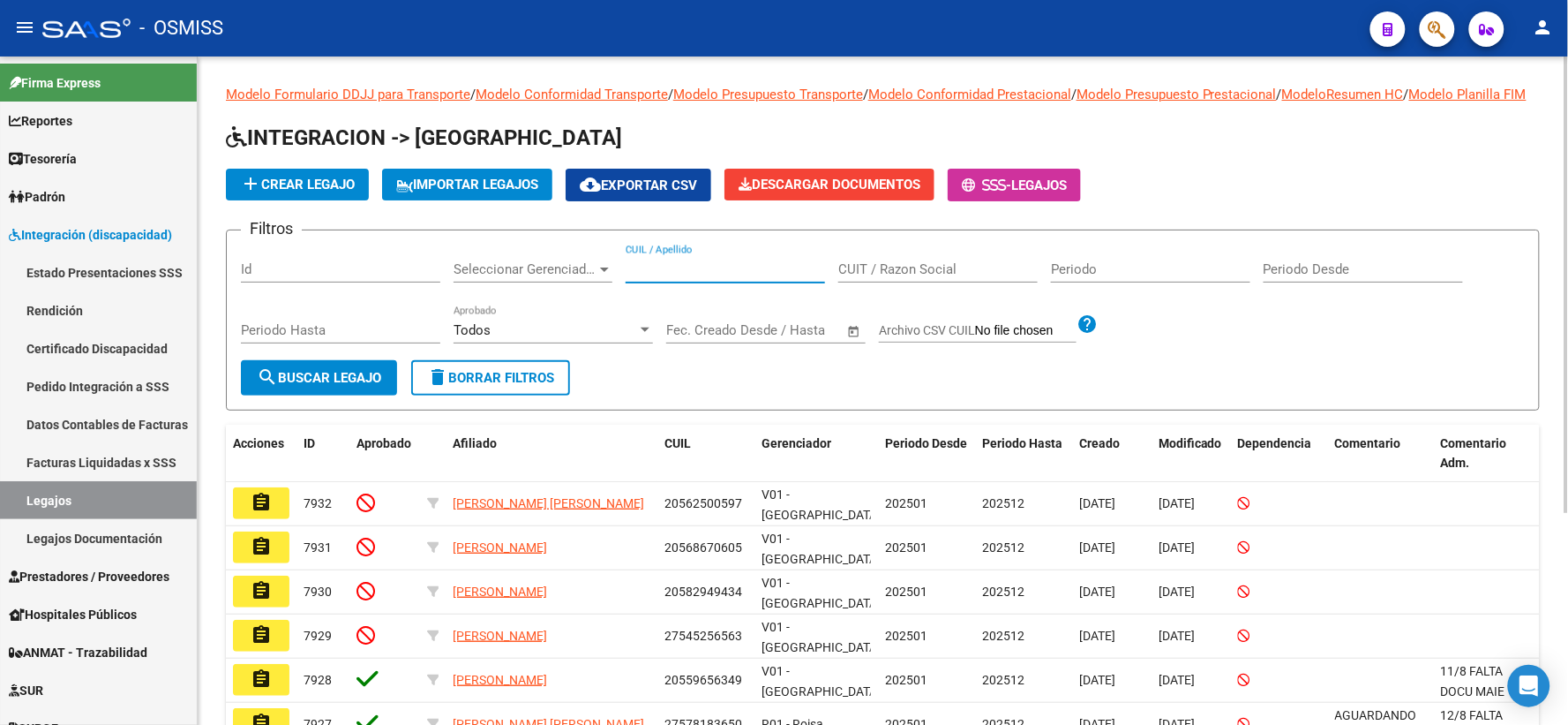
click at [694, 277] on input "CUIL / Apellido" at bounding box center [725, 269] width 199 height 16
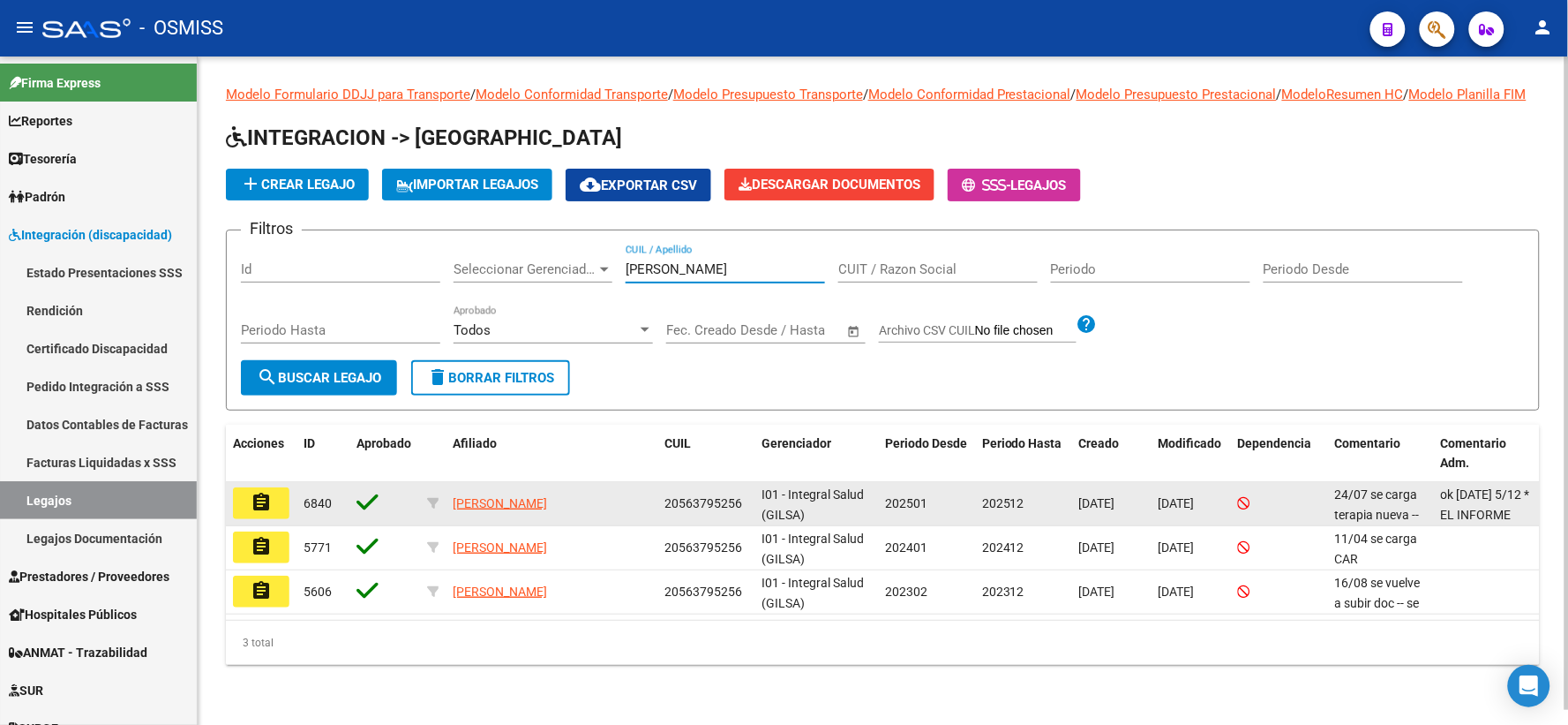
type input "[PERSON_NAME]"
click at [256, 513] on mat-icon "assignment" at bounding box center [260, 501] width 21 height 21
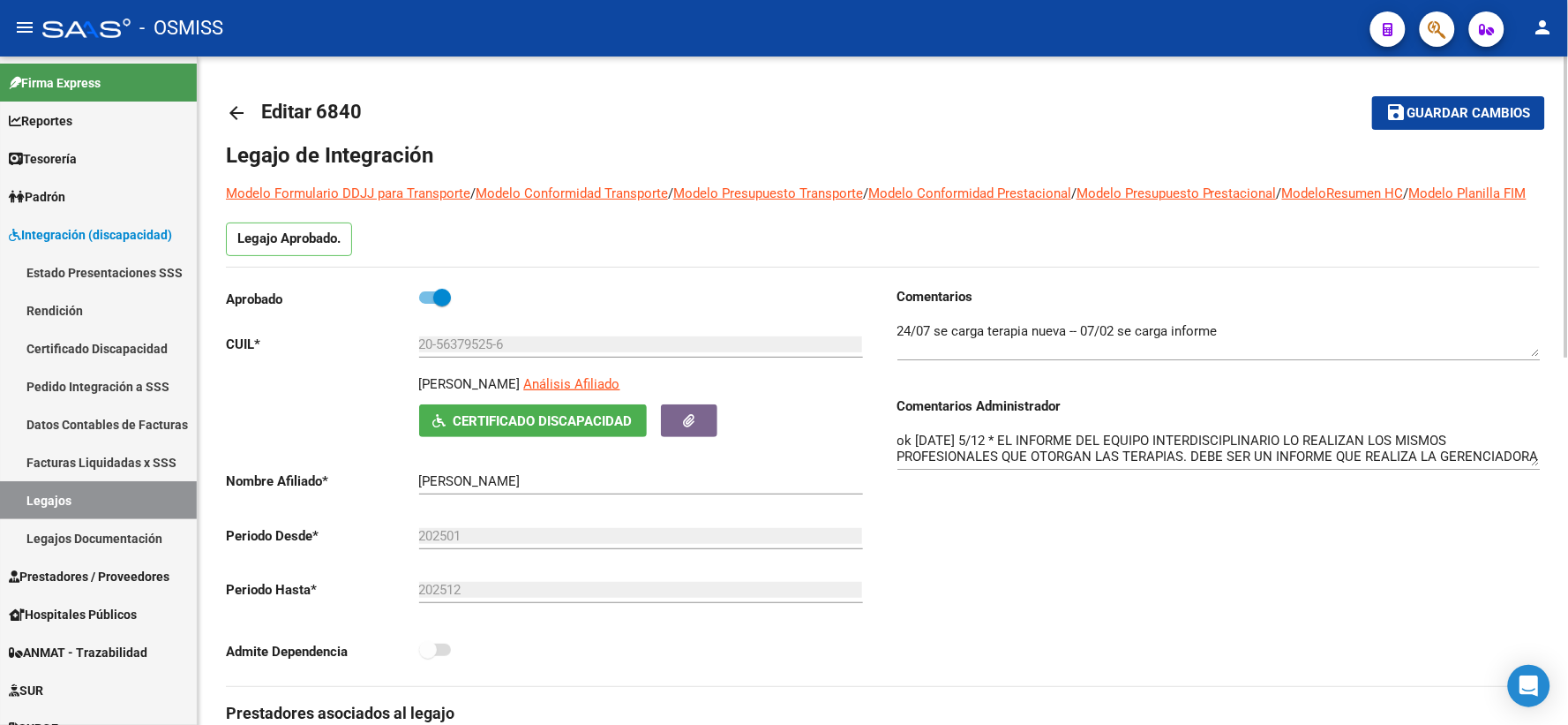
click at [236, 112] on mat-icon "arrow_back" at bounding box center [236, 112] width 21 height 21
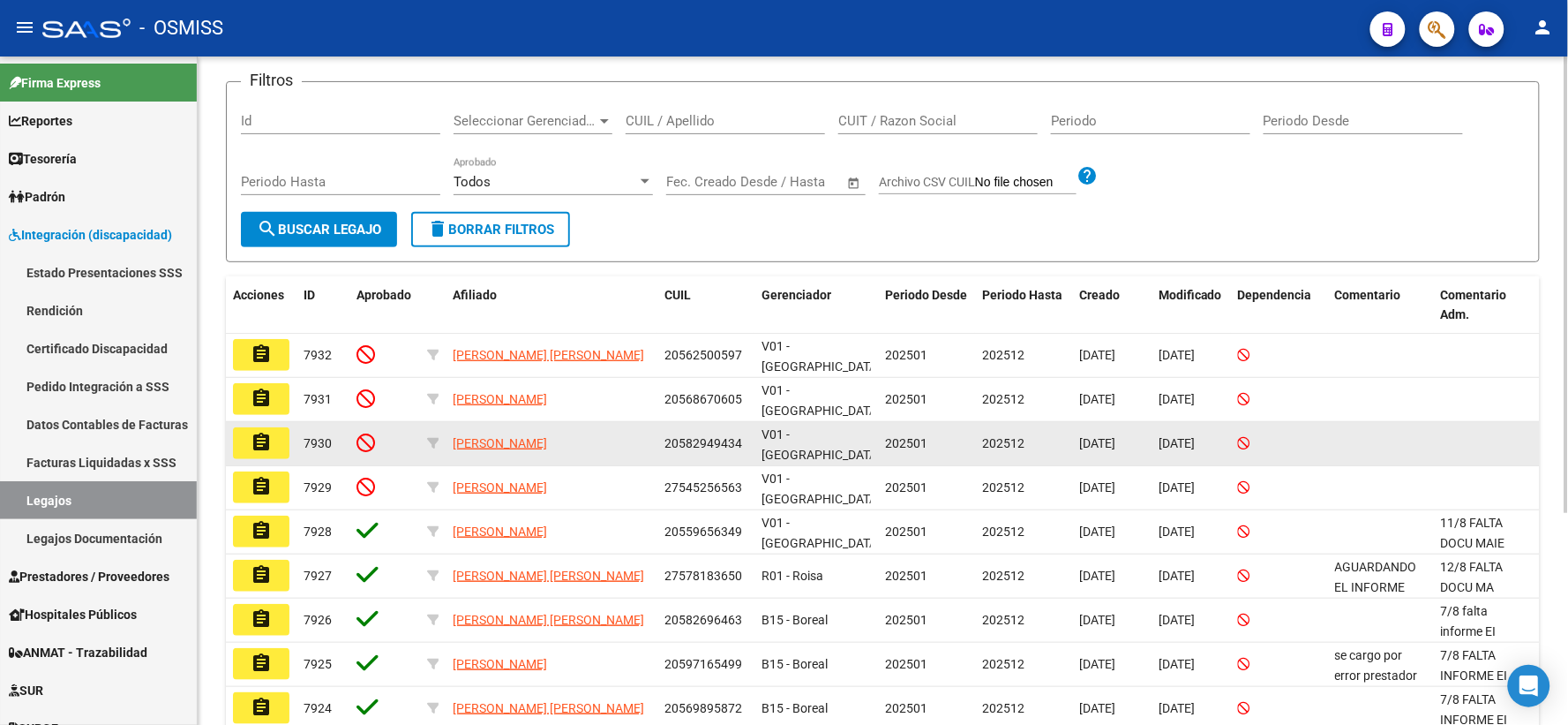
scroll to position [164, 0]
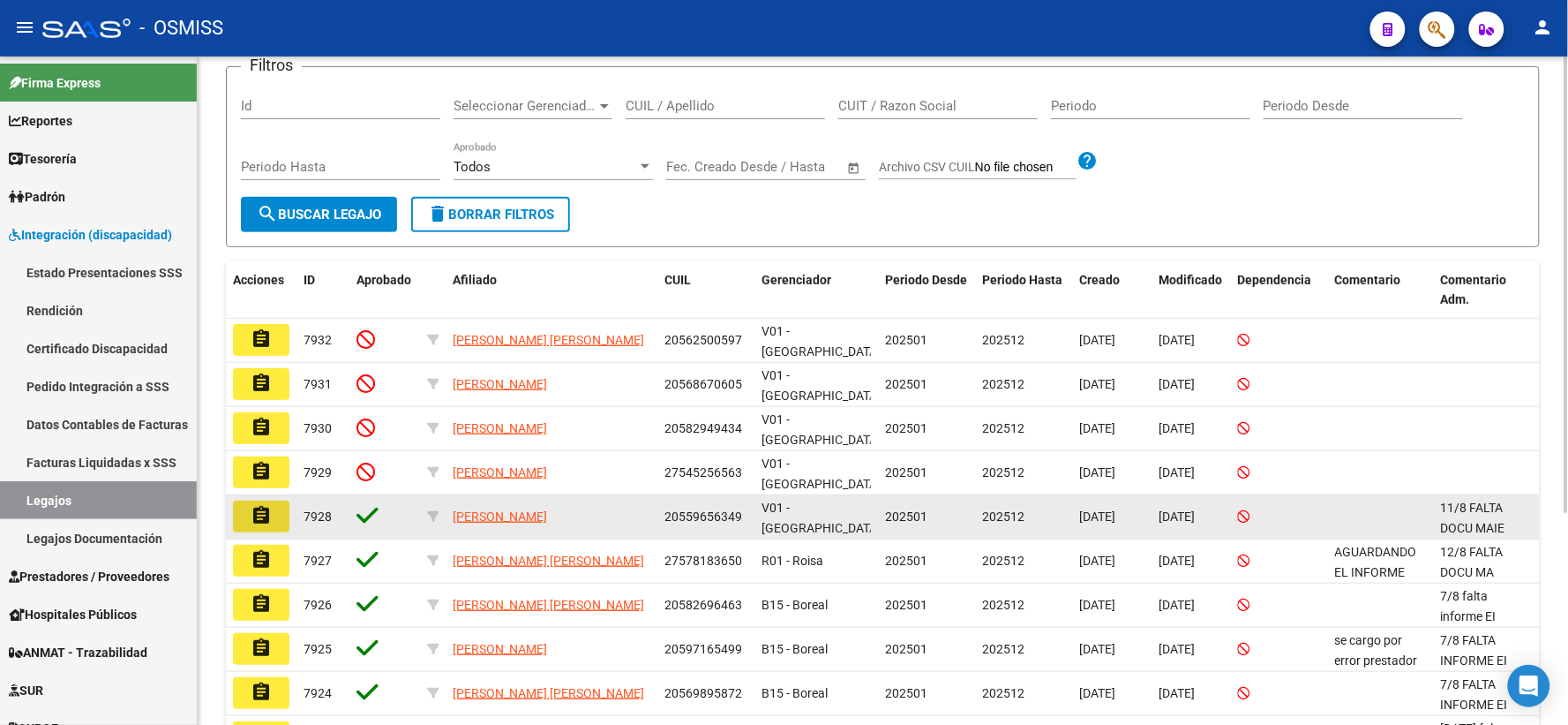
click at [255, 516] on mat-icon "assignment" at bounding box center [260, 515] width 21 height 21
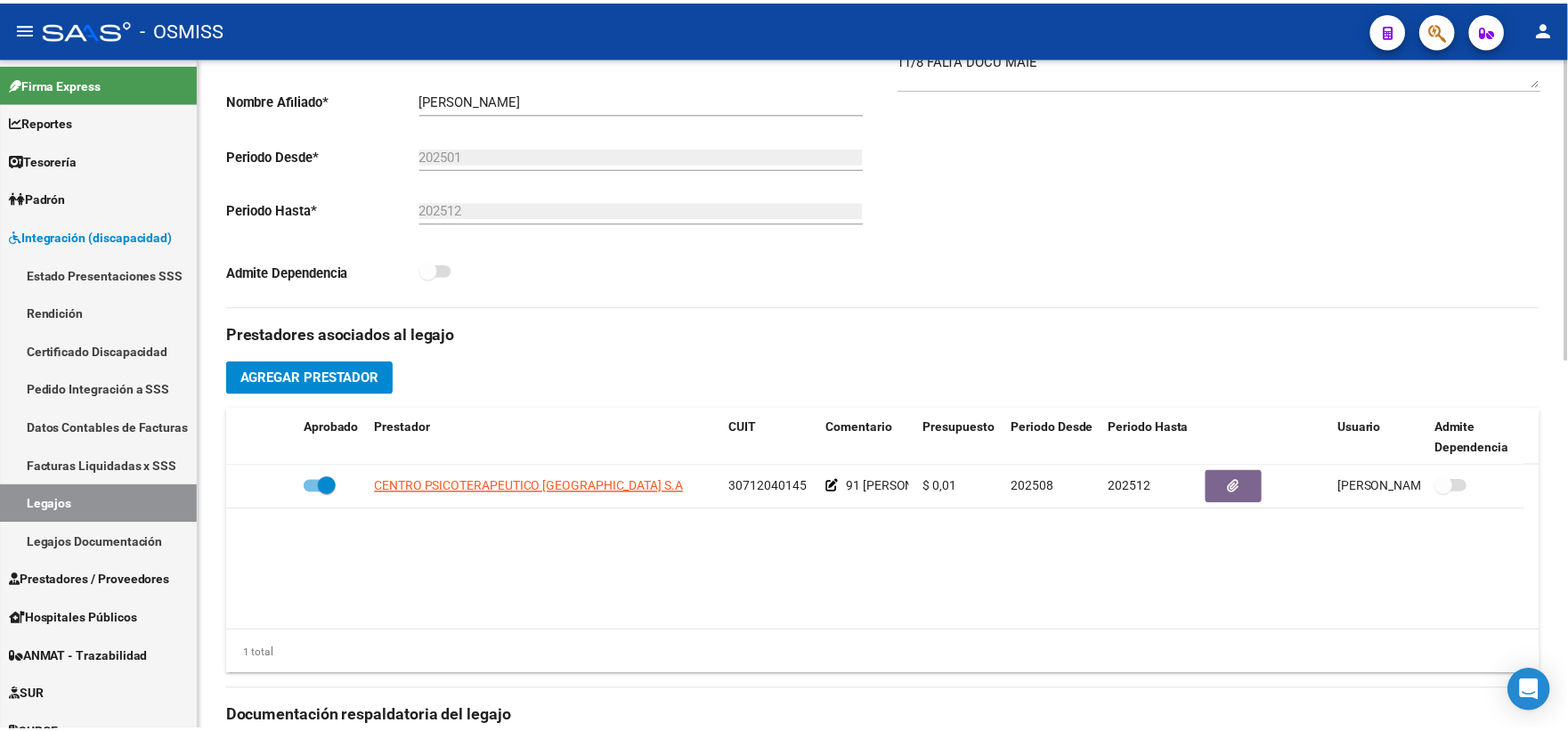
scroll to position [412, 0]
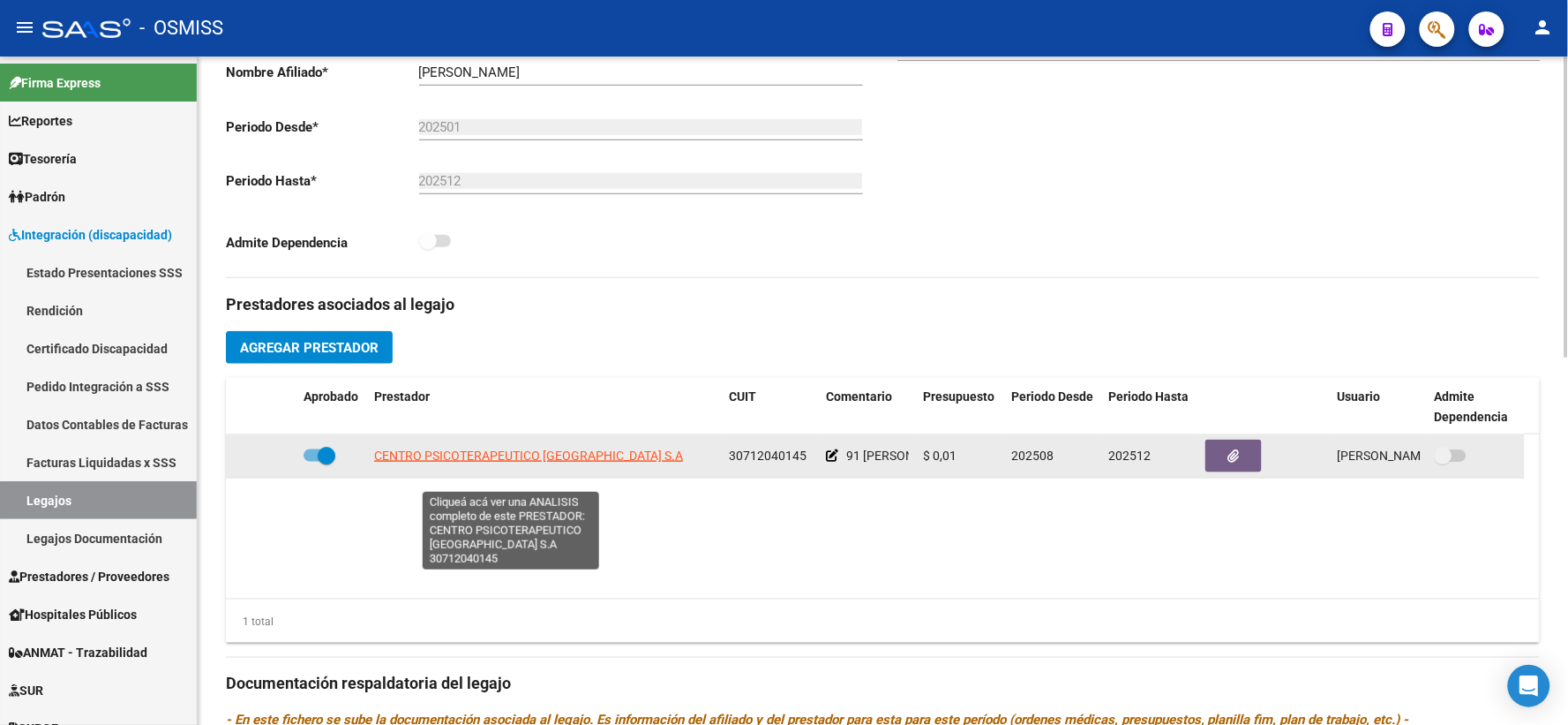
click at [457, 463] on span "CENTRO PSICOTERAPEUTICO [GEOGRAPHIC_DATA] S.A" at bounding box center [528, 456] width 309 height 14
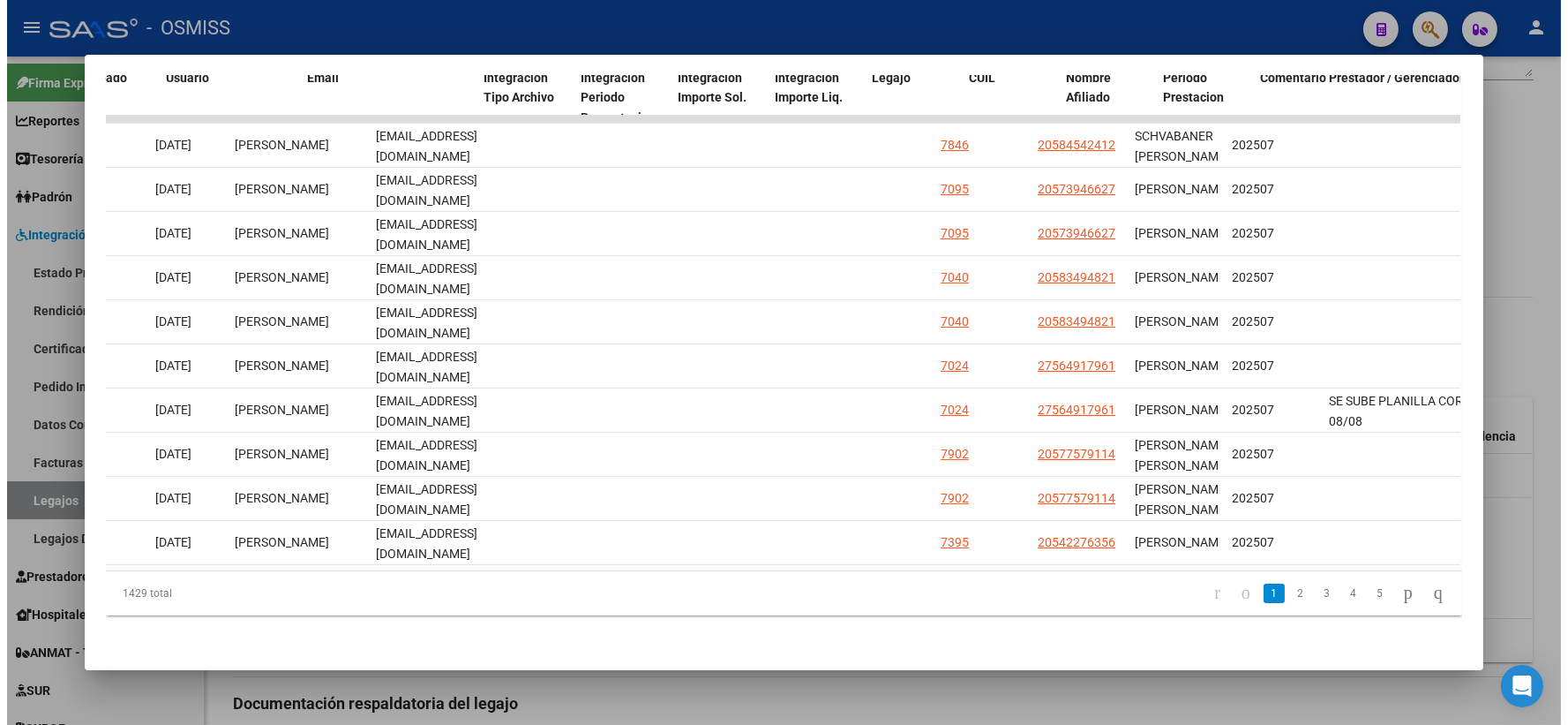
scroll to position [0, 2137]
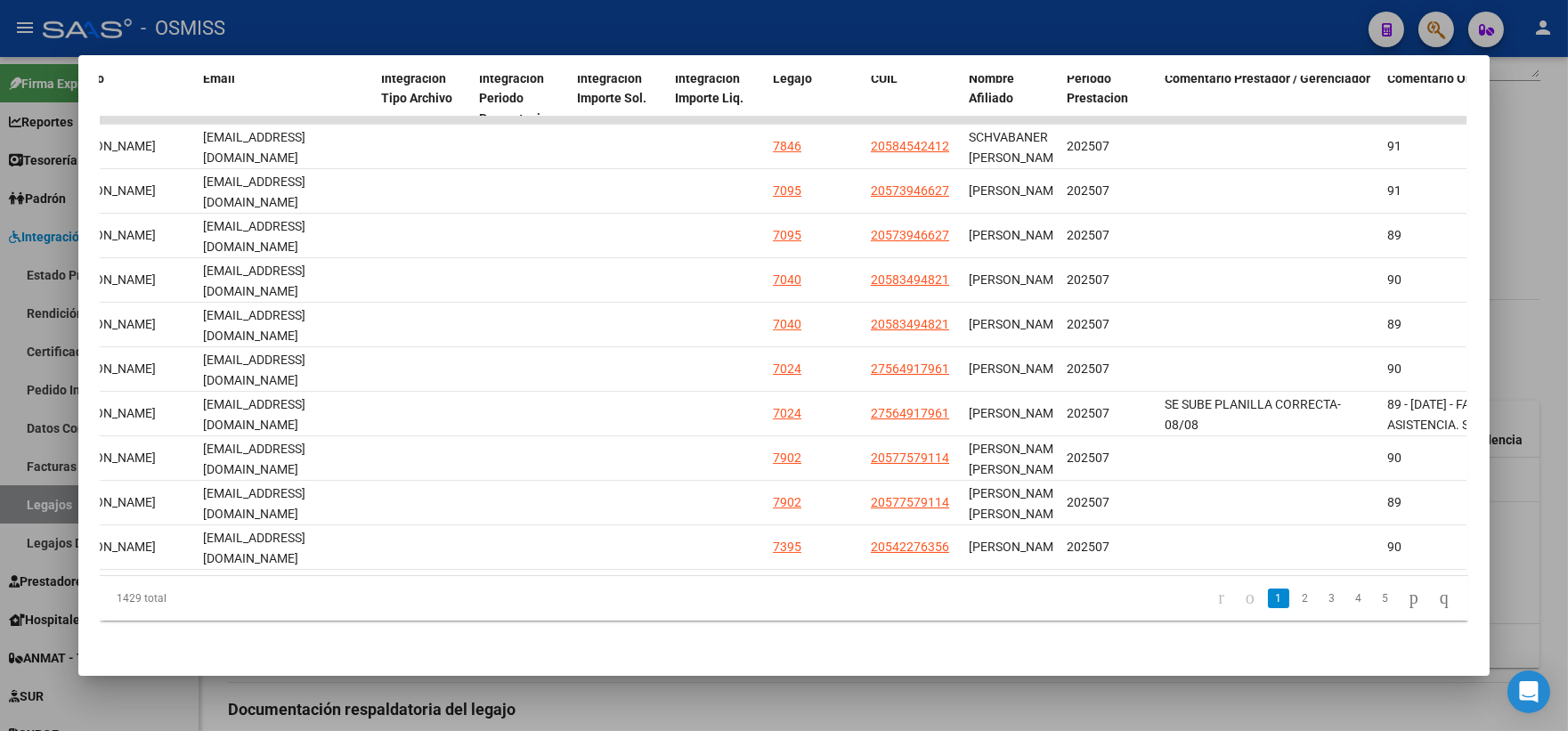
click at [1534, 257] on div at bounding box center [784, 365] width 1568 height 731
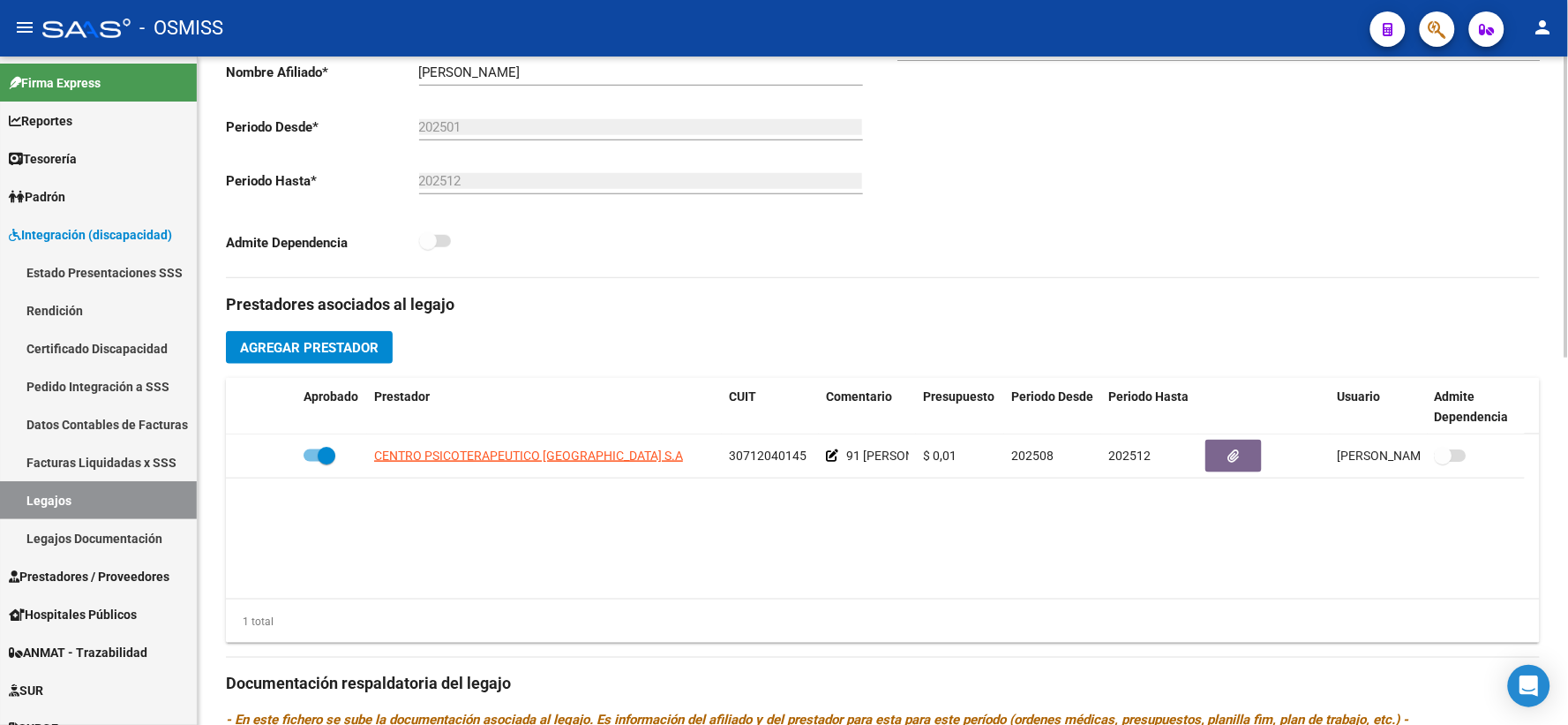
scroll to position [0, 0]
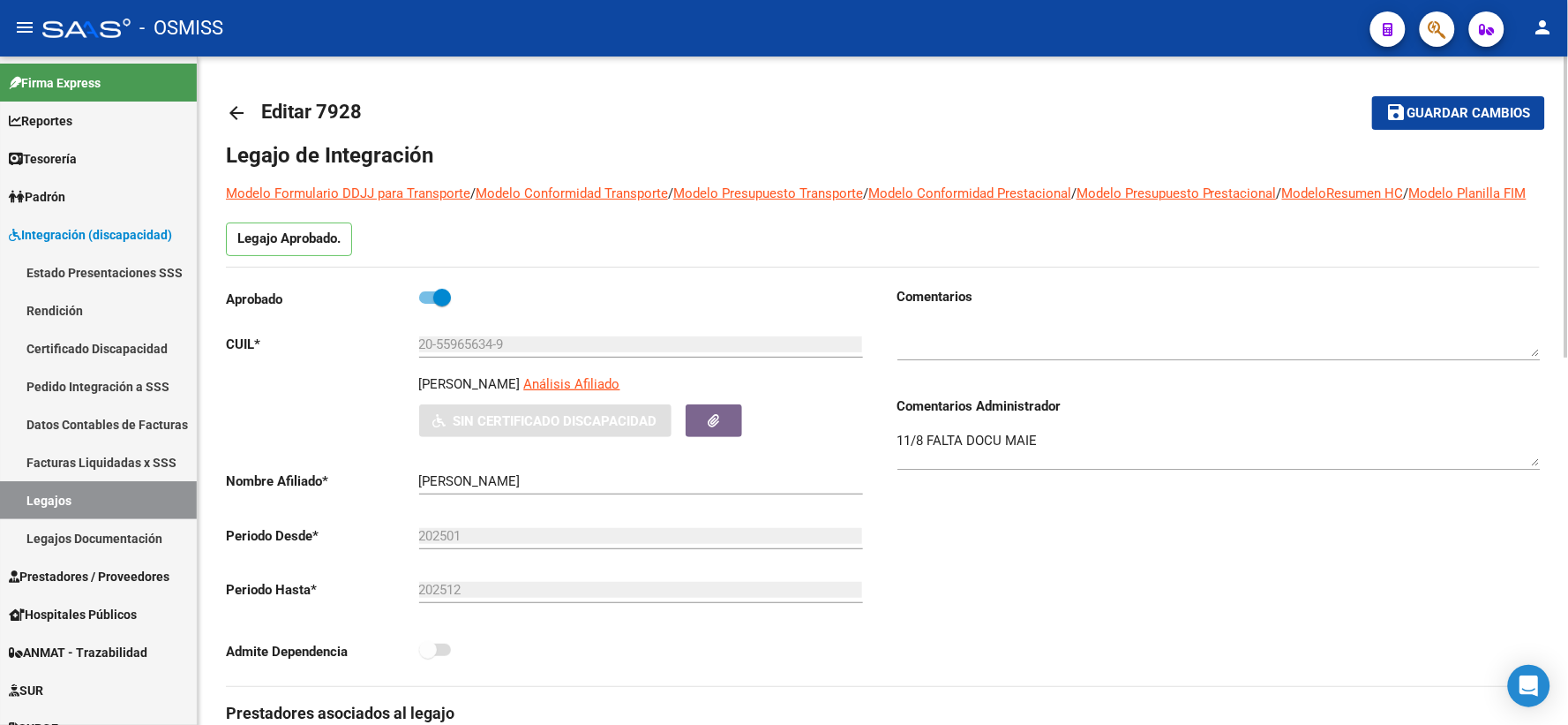
click at [234, 111] on mat-icon "arrow_back" at bounding box center [236, 112] width 21 height 21
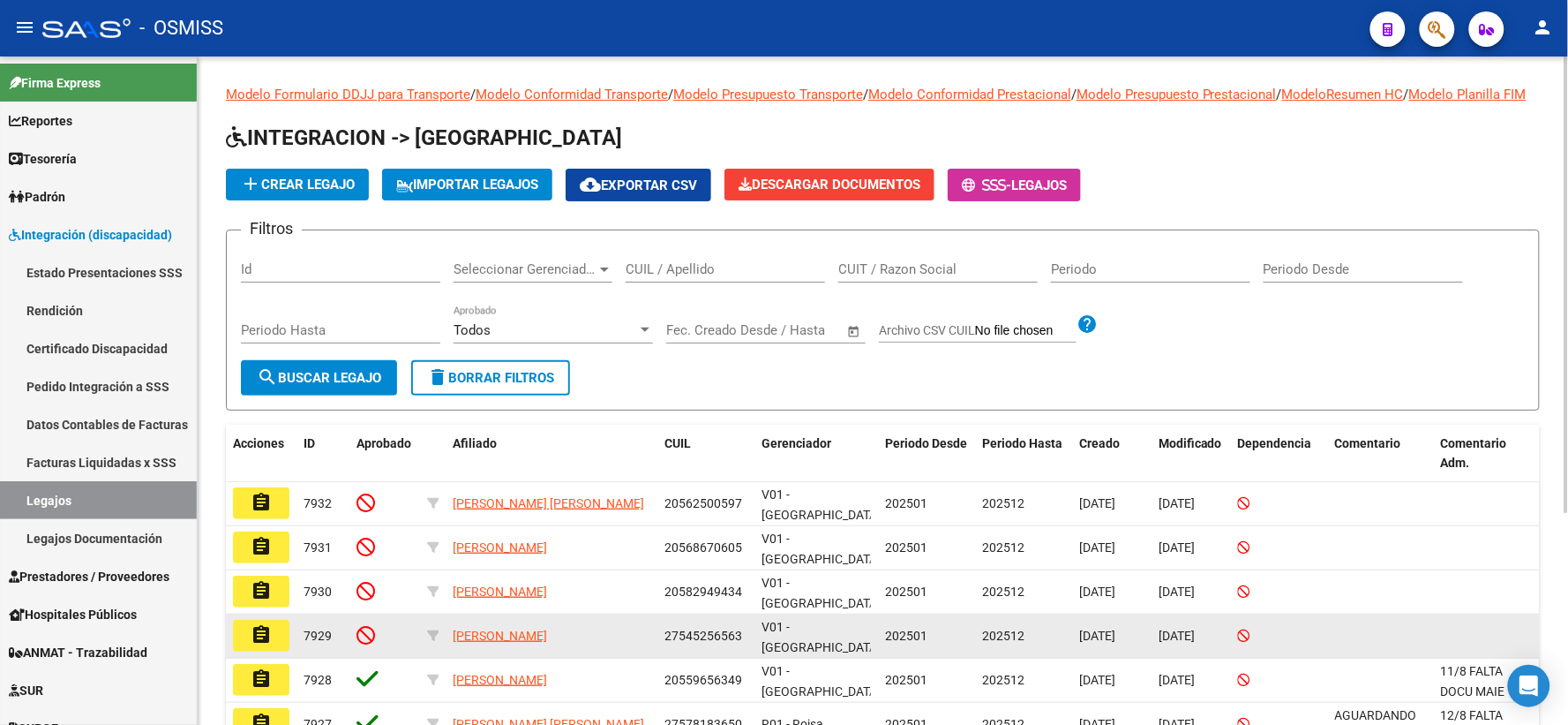
click at [268, 645] on mat-icon "assignment" at bounding box center [260, 634] width 21 height 21
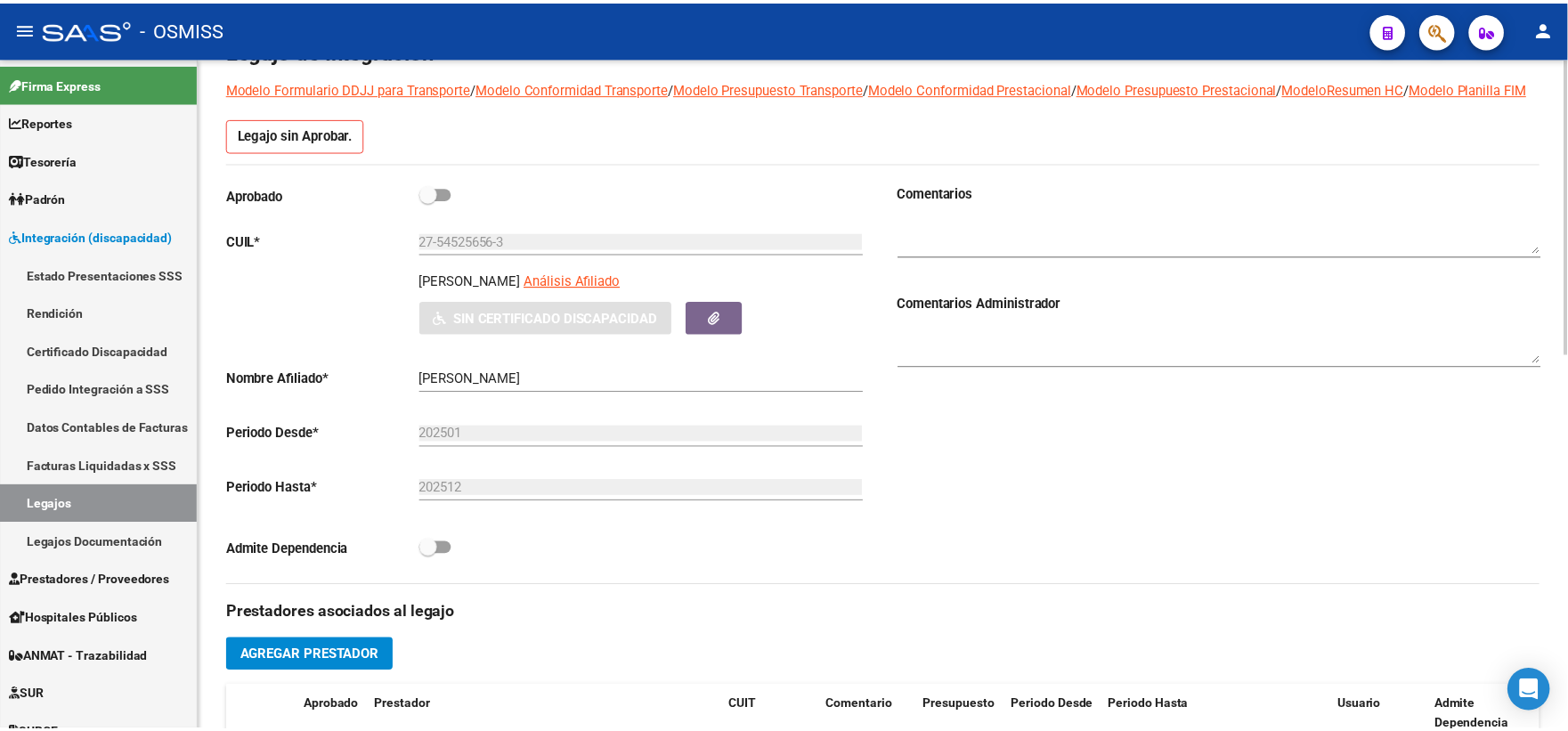
scroll to position [329, 0]
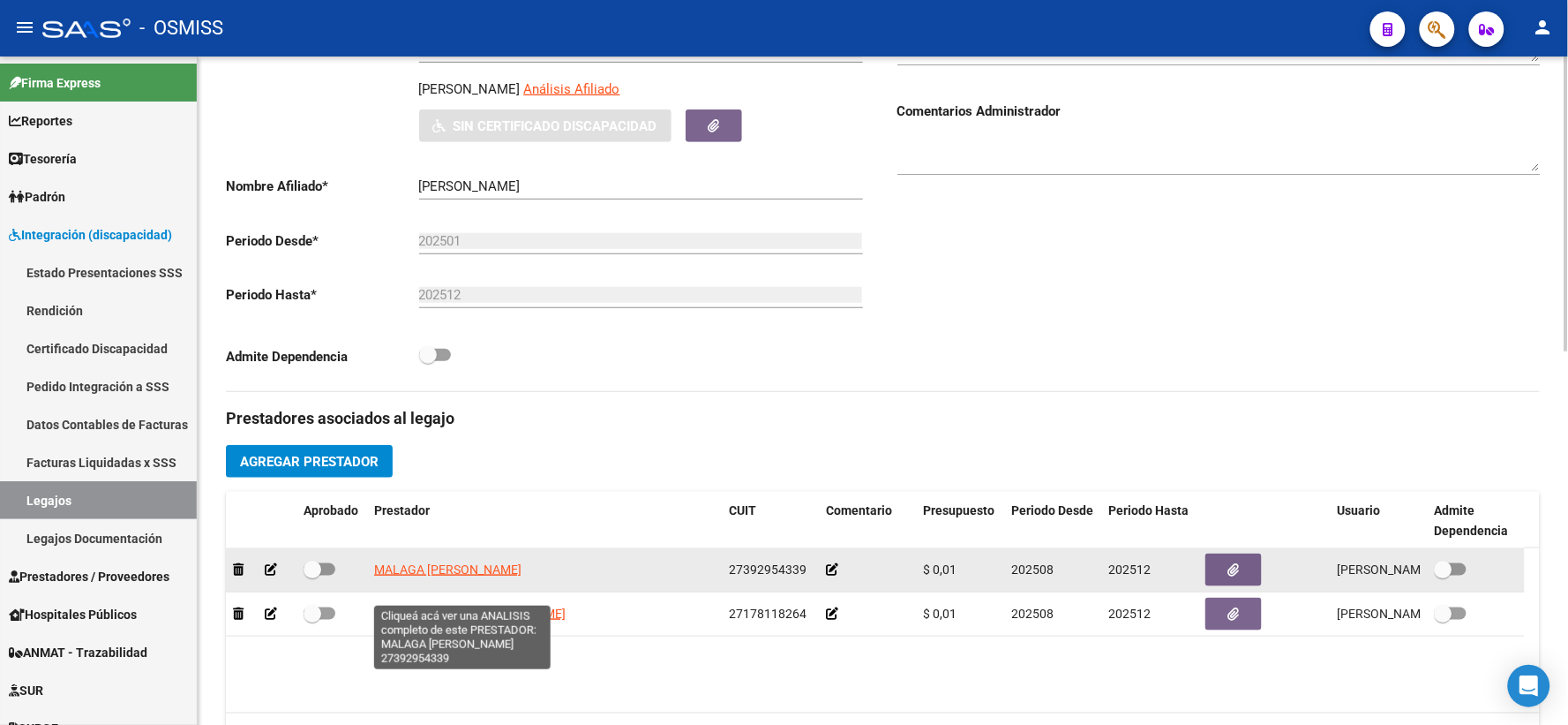
click at [449, 576] on span "MALAGA [PERSON_NAME]" at bounding box center [447, 569] width 147 height 14
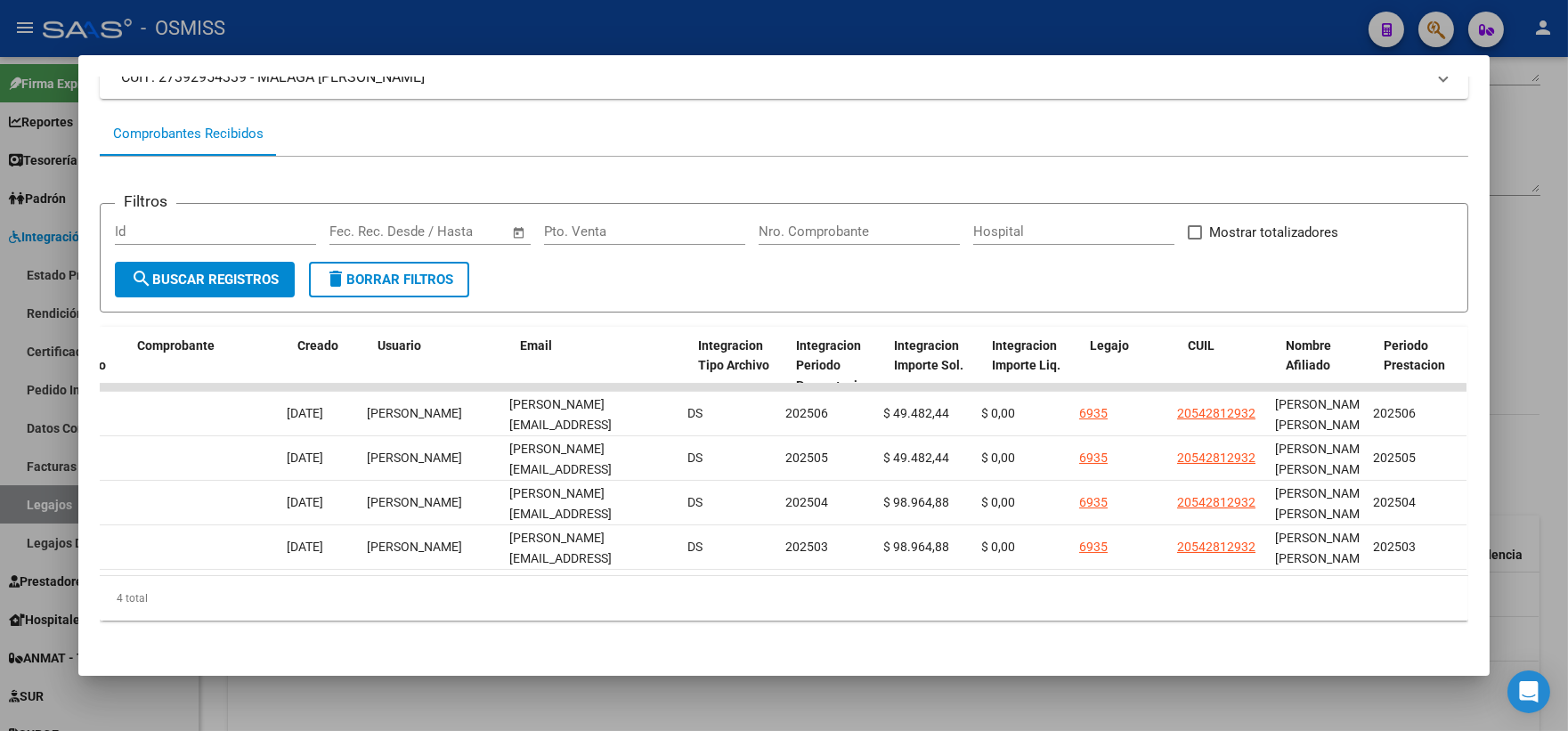
scroll to position [0, 1879]
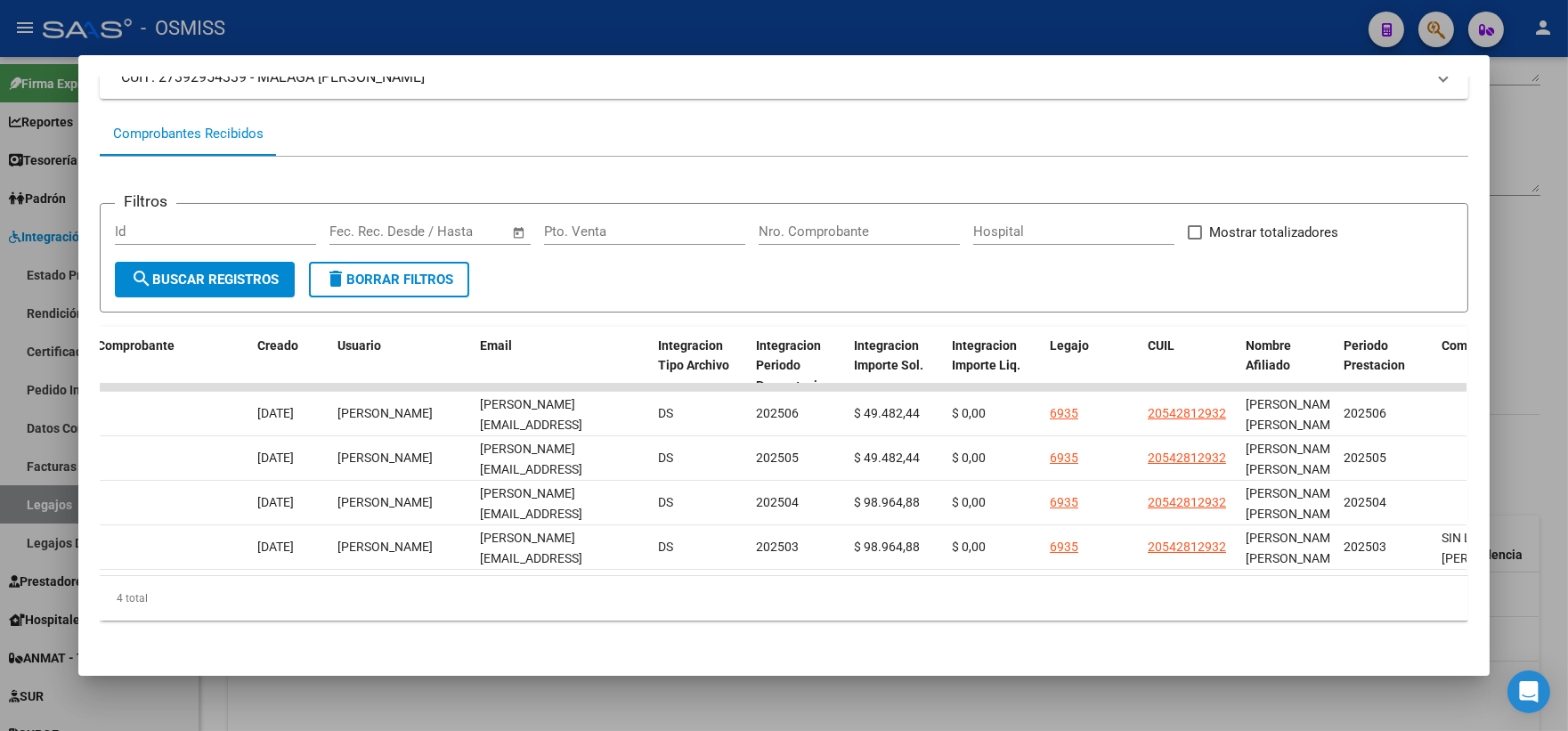
click at [1543, 390] on div at bounding box center [784, 365] width 1568 height 731
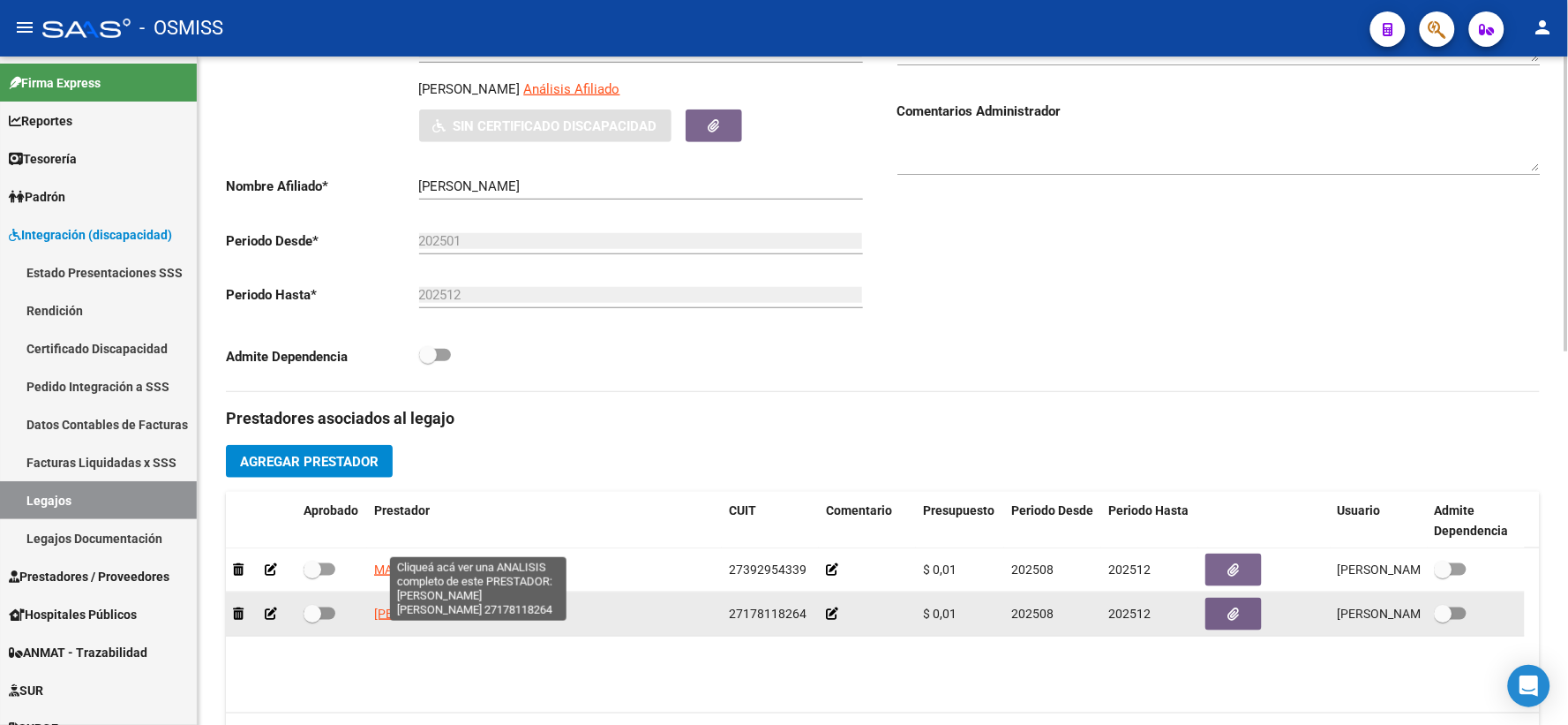
click at [452, 620] on span "[PERSON_NAME] [PERSON_NAME]" at bounding box center [469, 614] width 191 height 14
type textarea "27178118264"
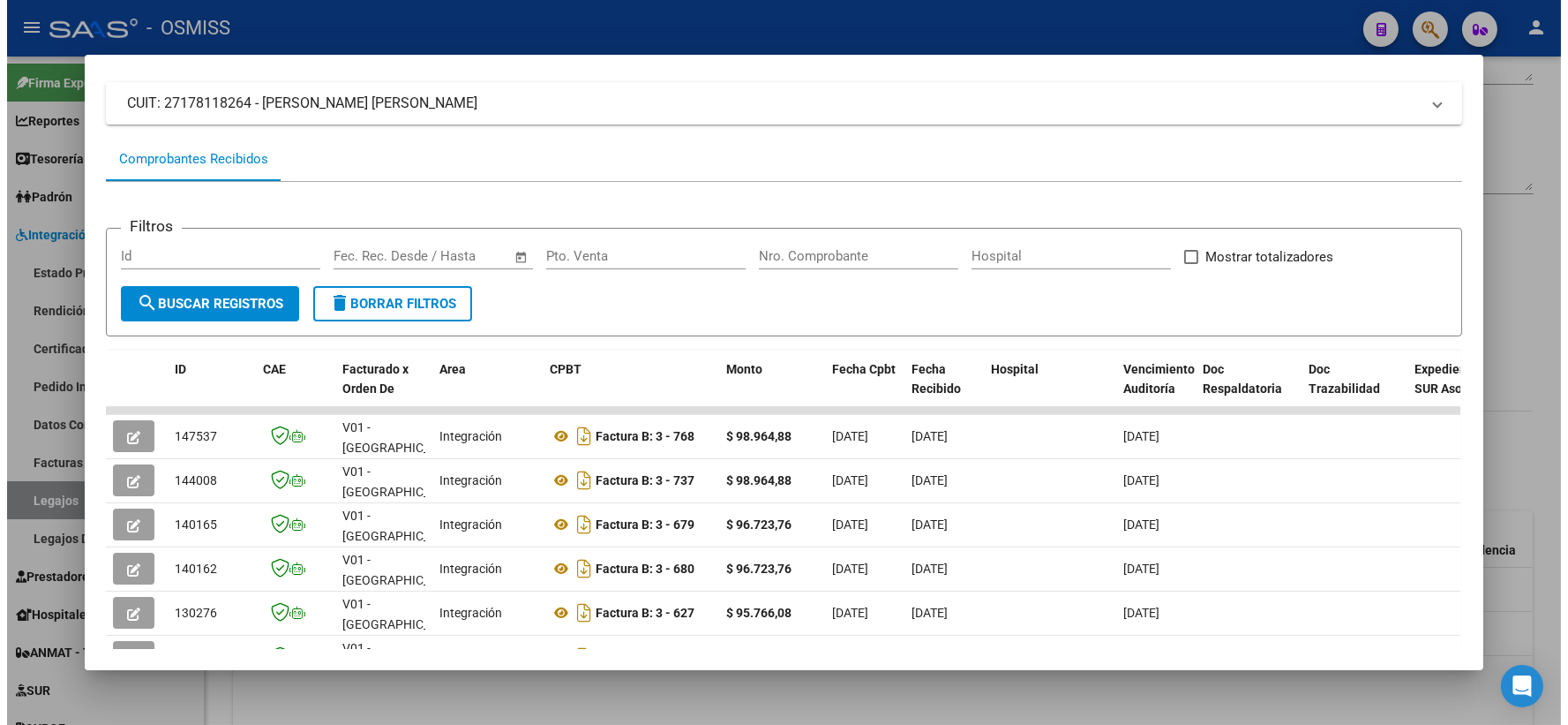
scroll to position [245, 0]
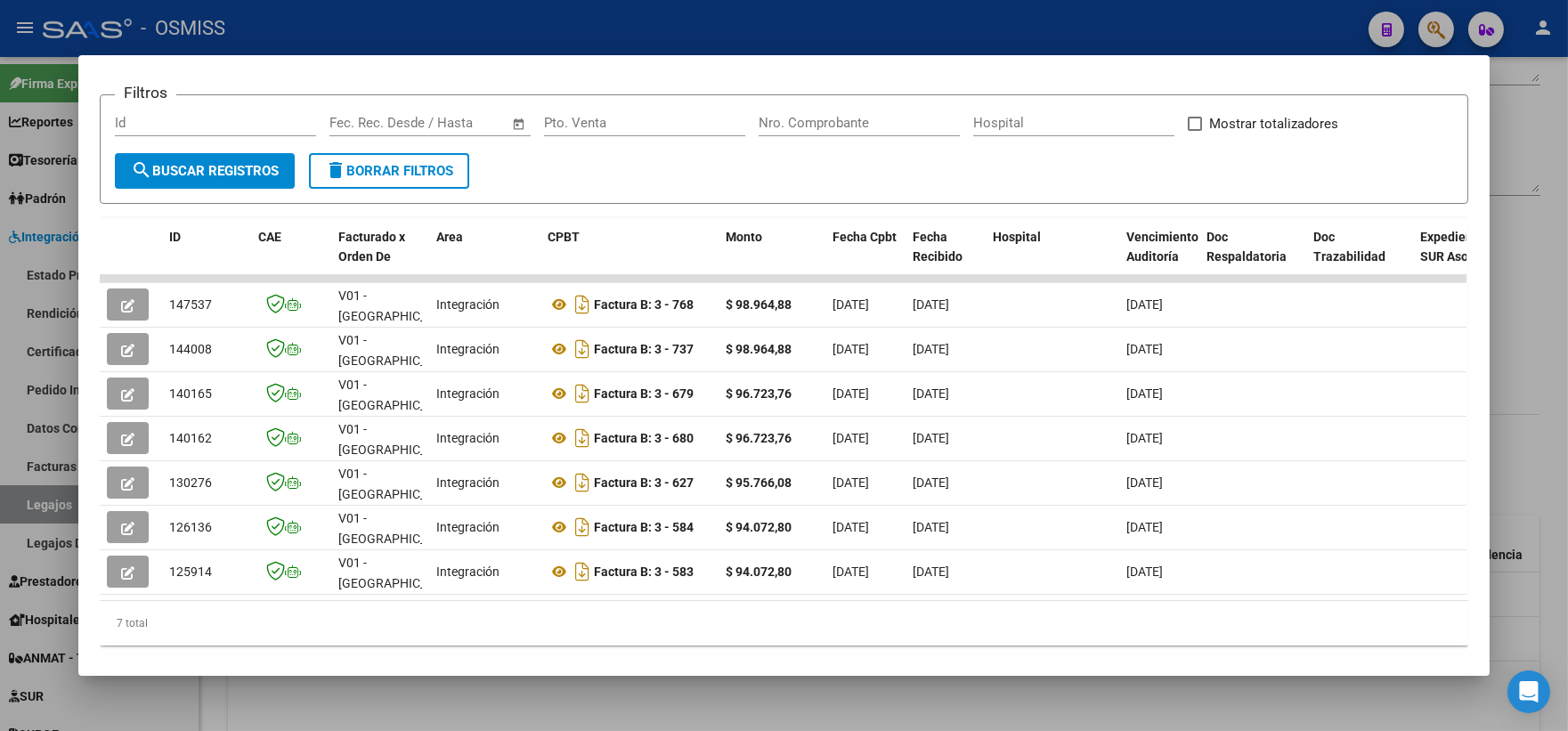
click at [1531, 406] on div at bounding box center [784, 365] width 1568 height 731
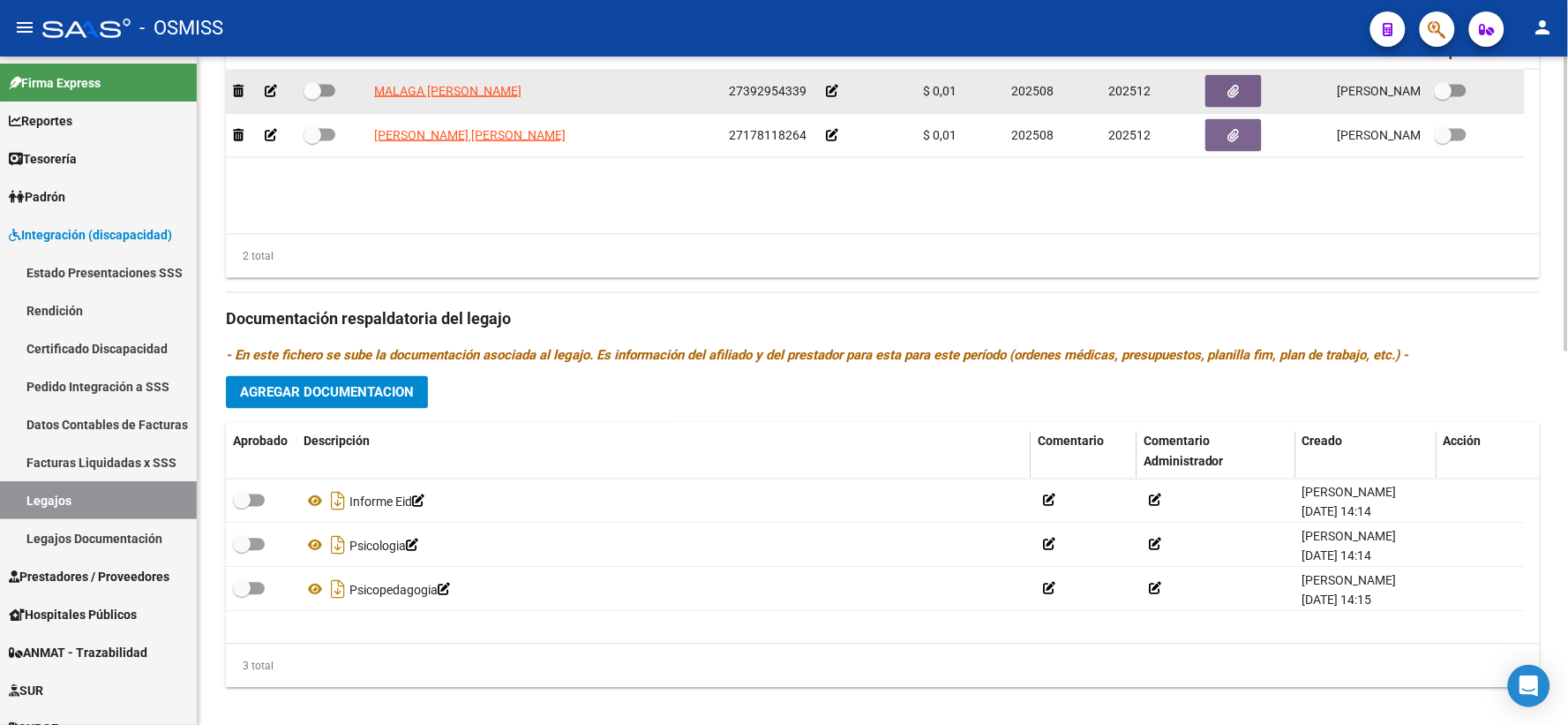
scroll to position [817, 0]
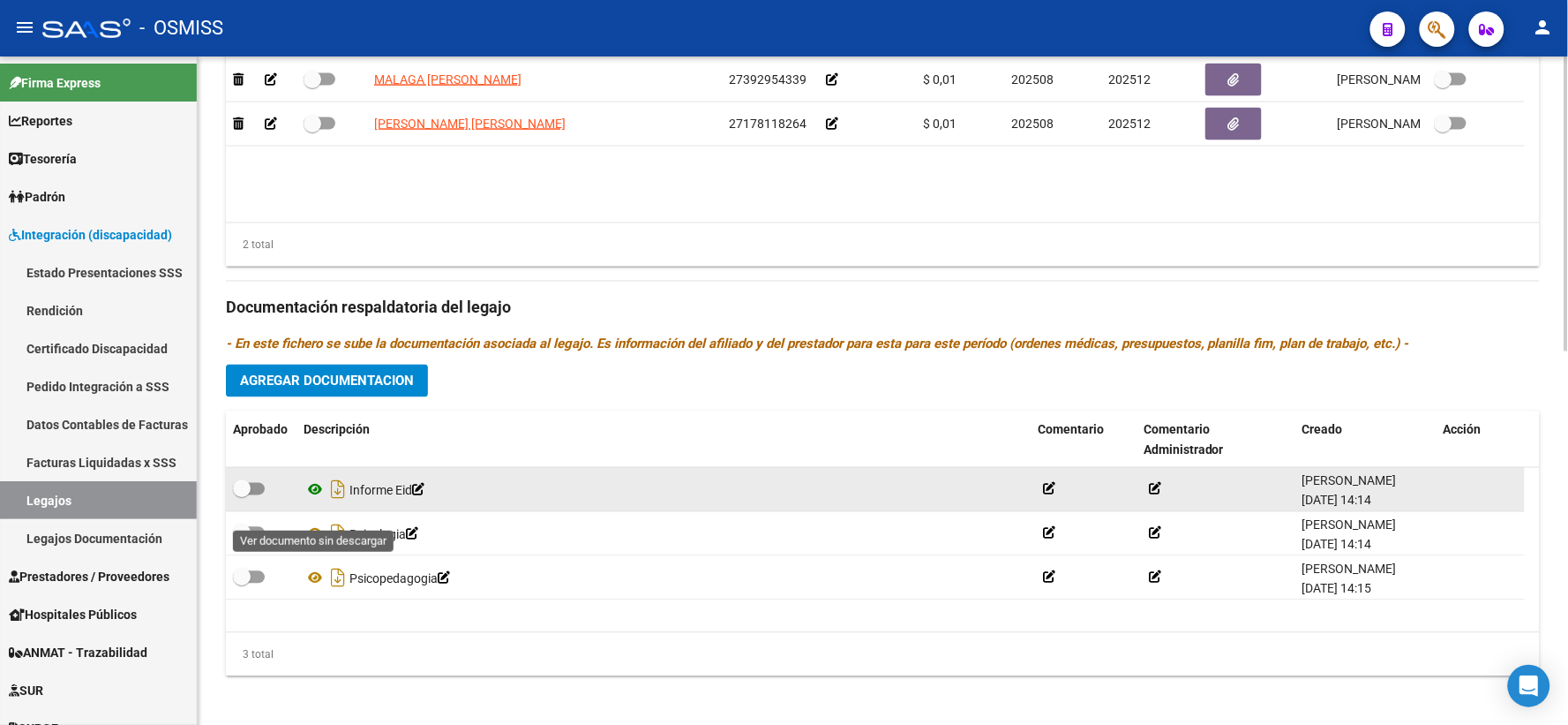
click at [318, 500] on icon at bounding box center [315, 489] width 23 height 21
click at [1154, 495] on icon at bounding box center [1155, 488] width 13 height 13
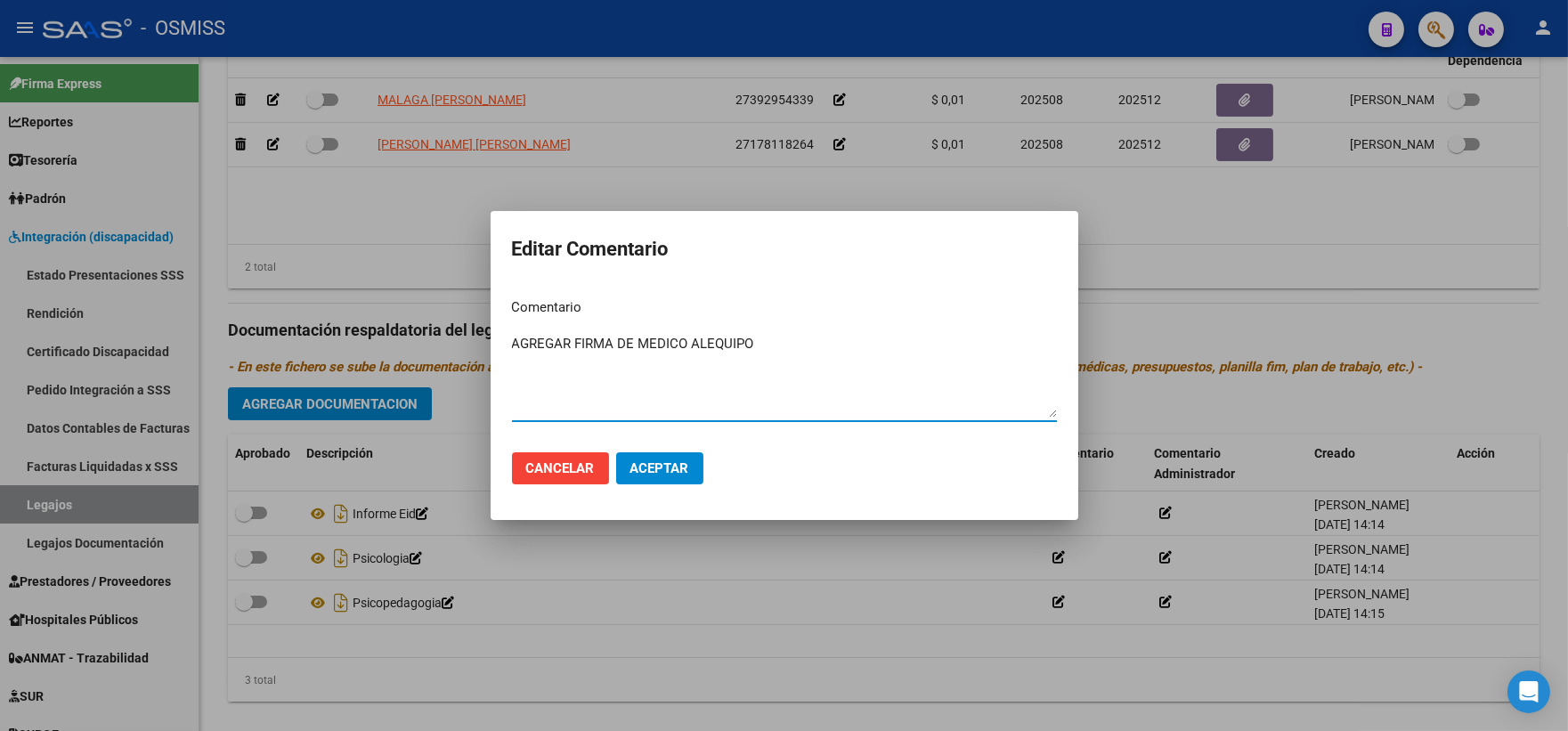
click at [703, 345] on textarea "AGREGAR FIRMA DE MEDICO ALEQUIPO" at bounding box center [785, 376] width 545 height 84
type textarea "AGREGAR FIRMA DE MEDICO AL EQUIPO"
click at [670, 464] on span "Aceptar" at bounding box center [660, 468] width 59 height 16
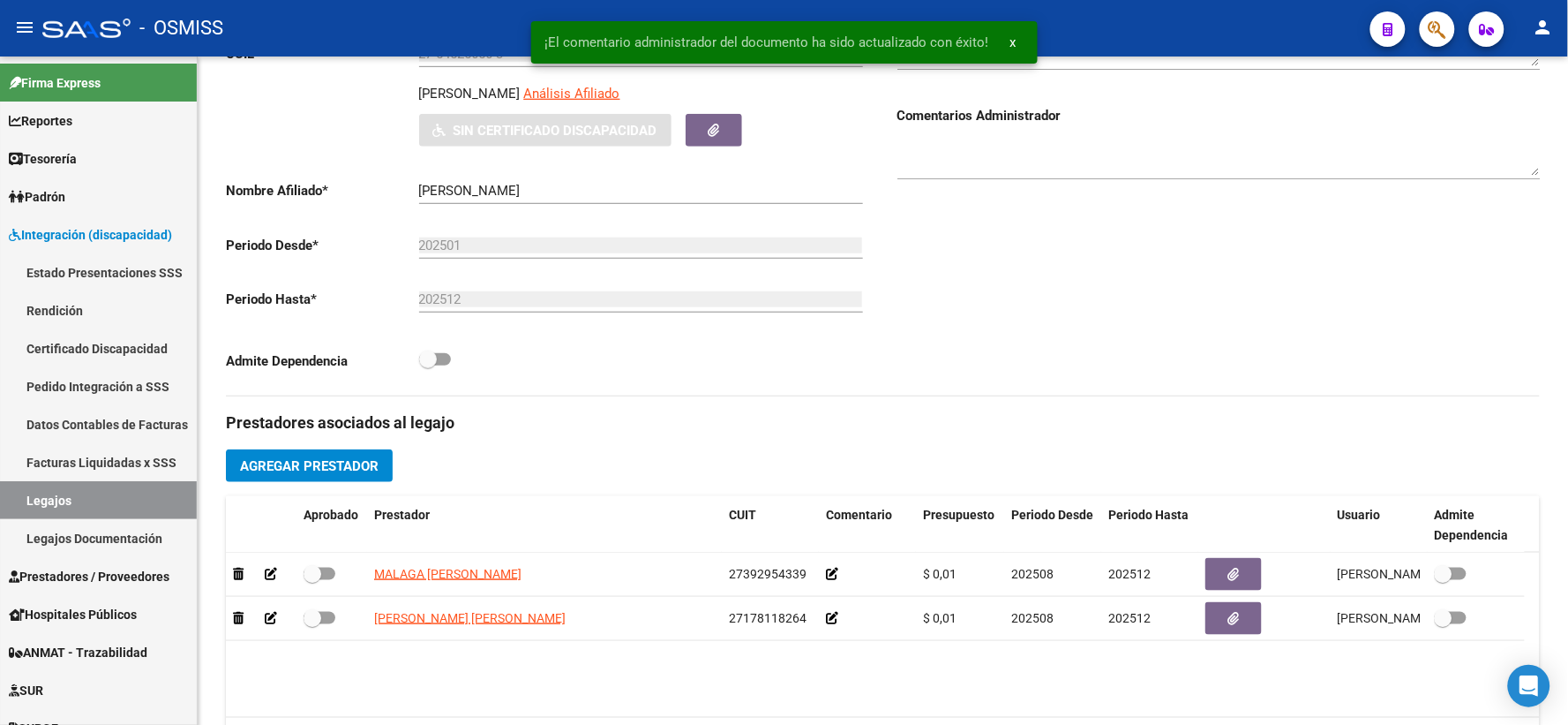
scroll to position [245, 0]
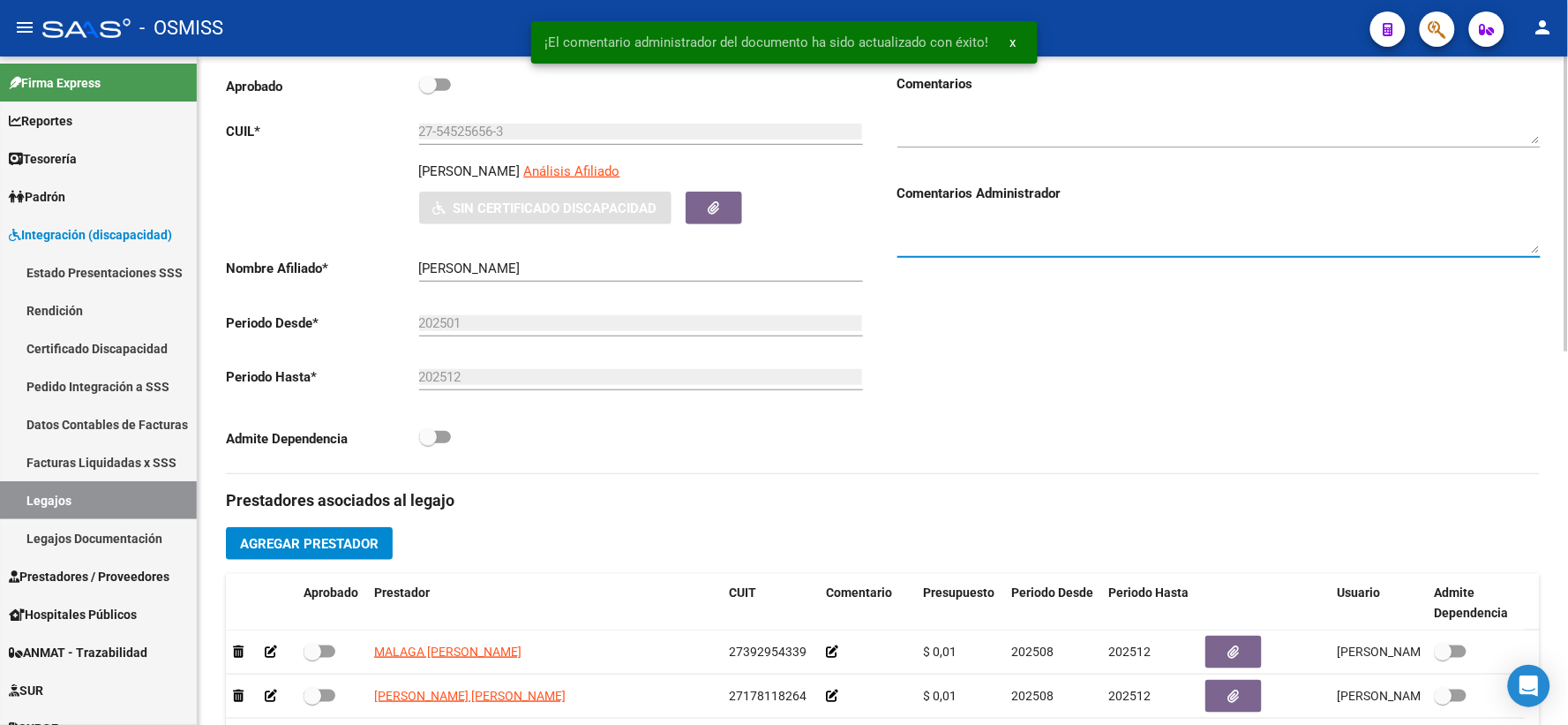
click at [1107, 241] on textarea at bounding box center [1219, 236] width 643 height 36
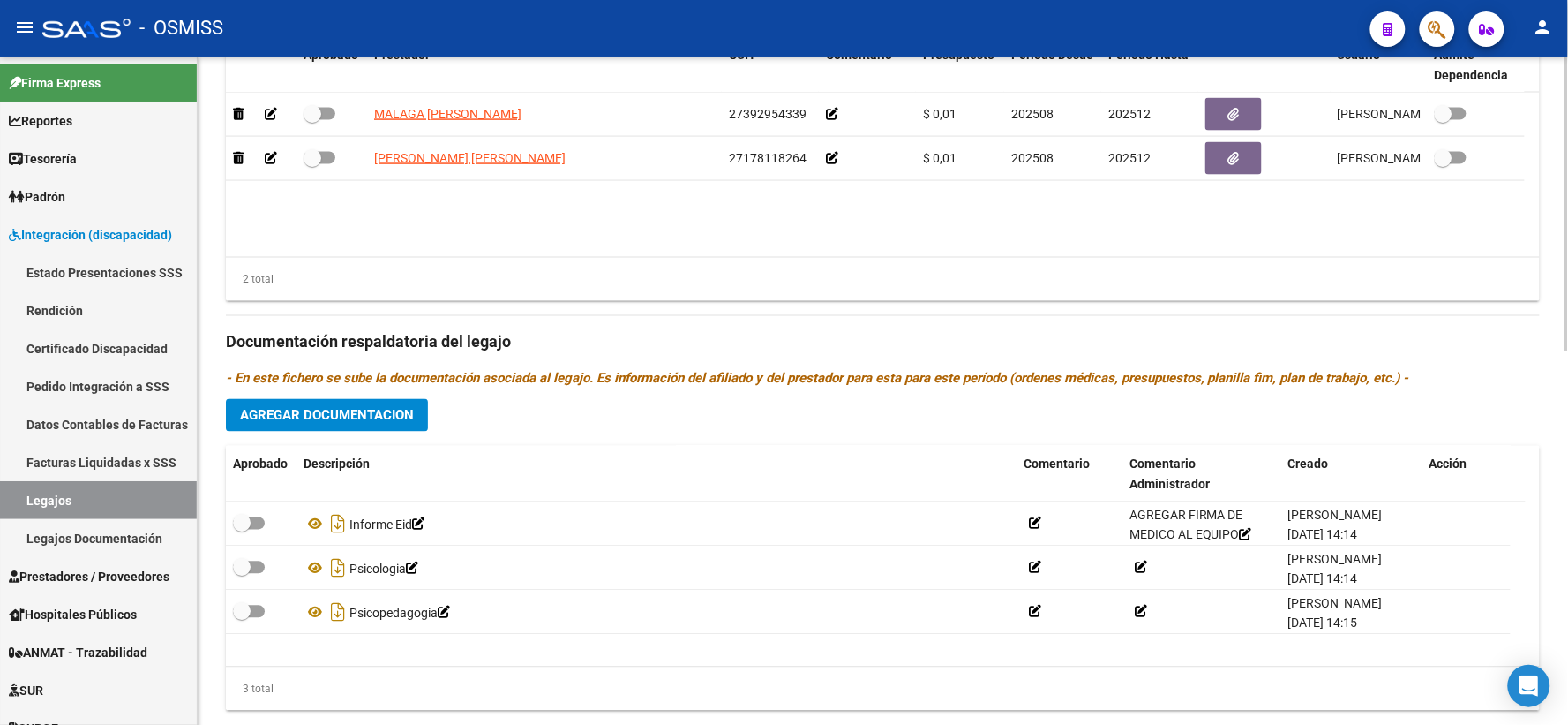
scroll to position [847, 0]
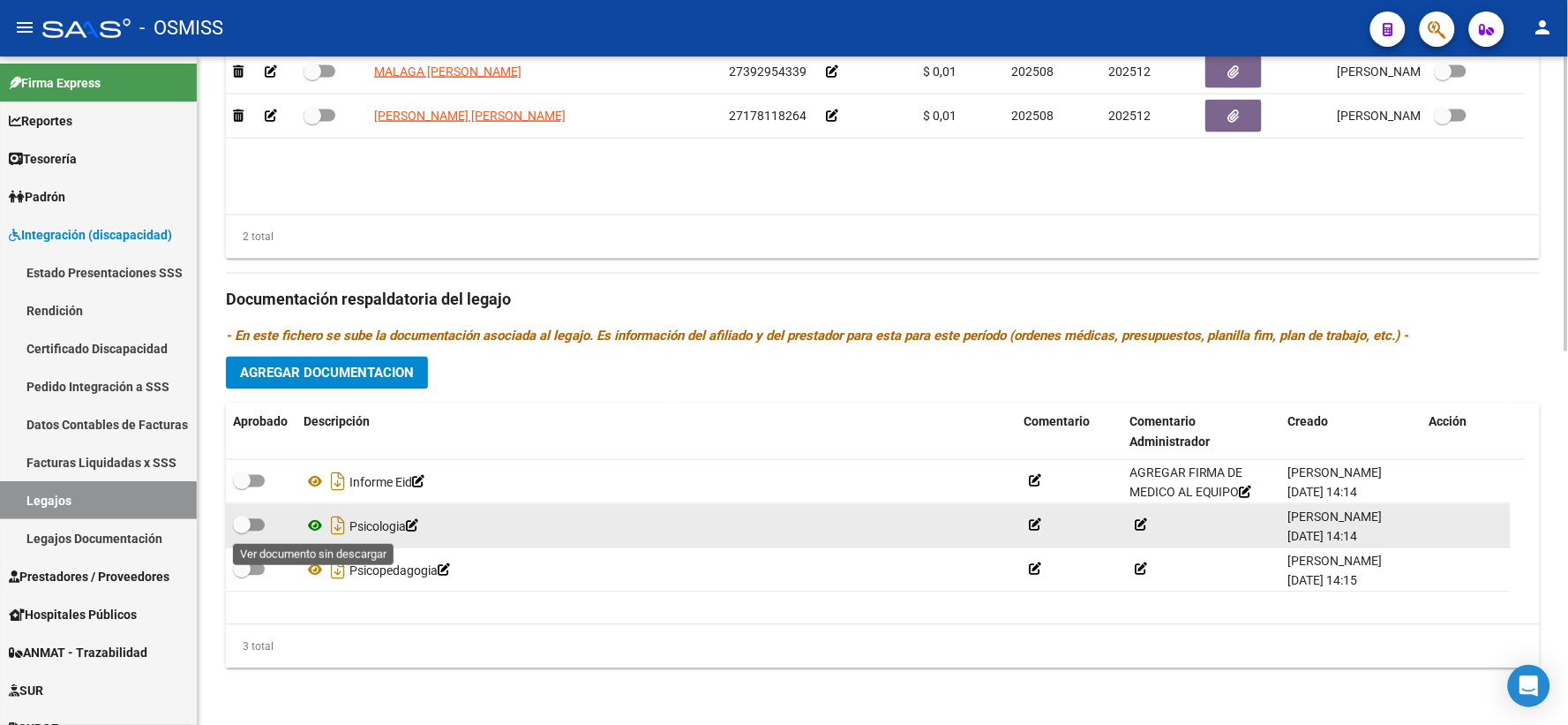
click at [314, 523] on icon at bounding box center [315, 526] width 23 height 21
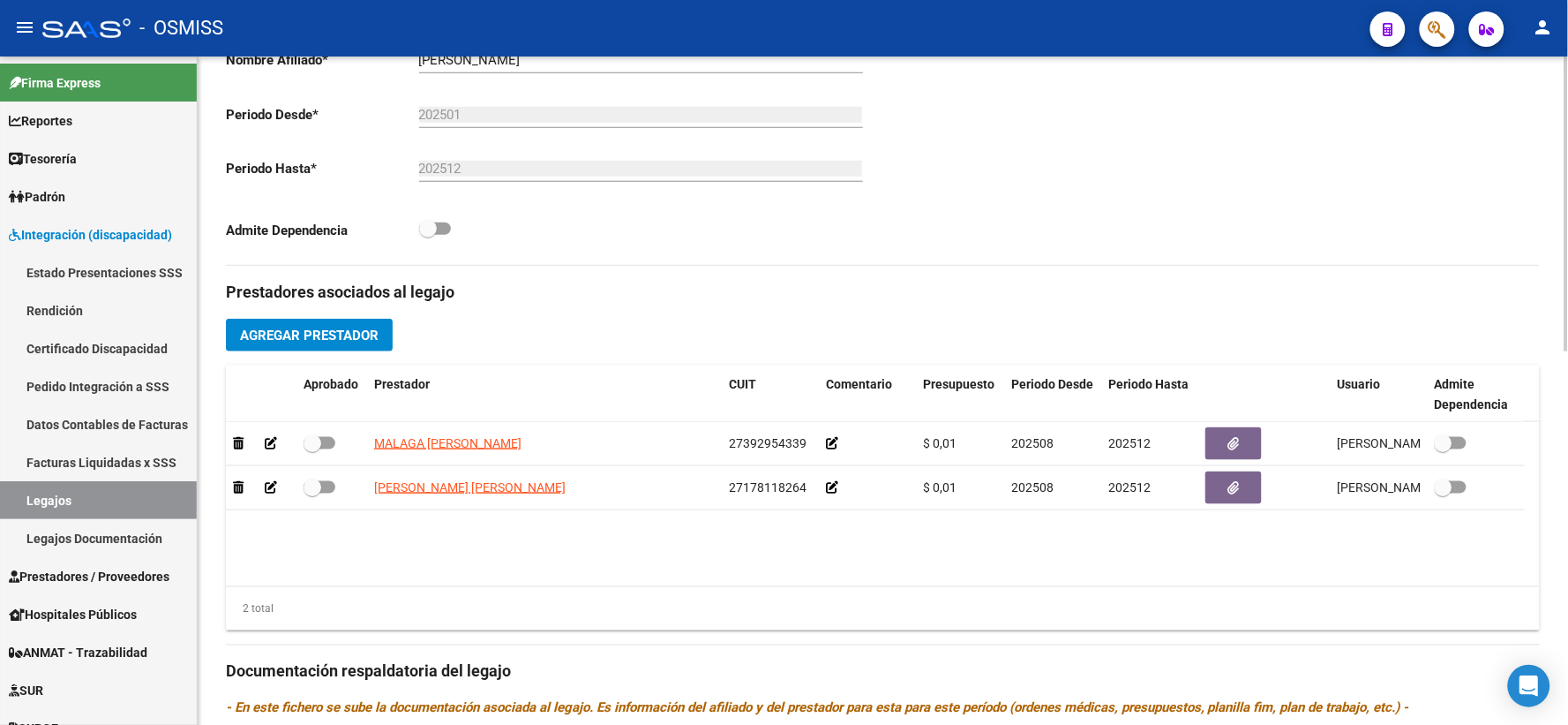
scroll to position [275, 0]
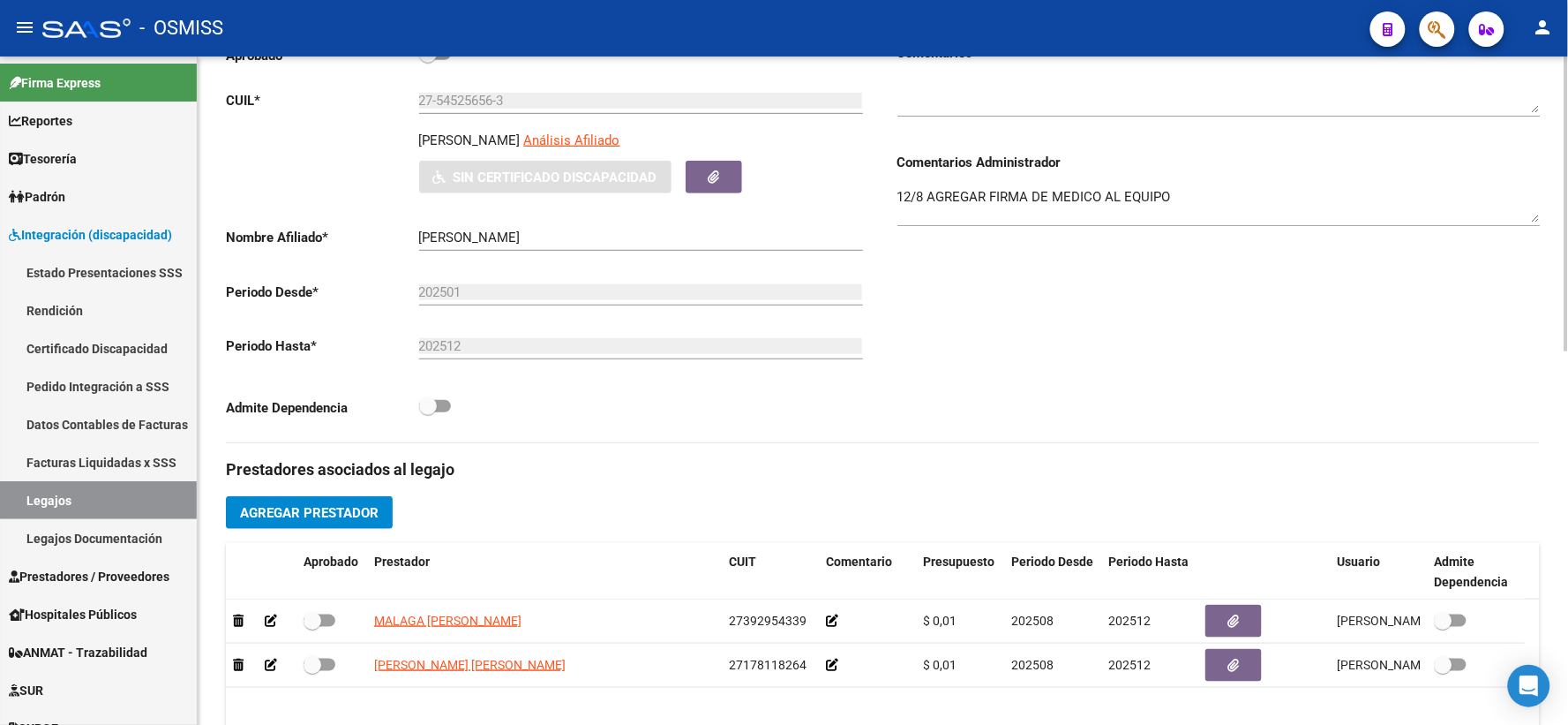
click at [1221, 205] on div "12/8 AGREGAR FIRMA DE MEDICO AL EQUIPO" at bounding box center [1219, 198] width 643 height 54
type textarea "12/8 AGREGAR FIRMA DE MEDICO AL EQUIPO FALTA [PERSON_NAME] (TAMPOCO SE INCLUYE …"
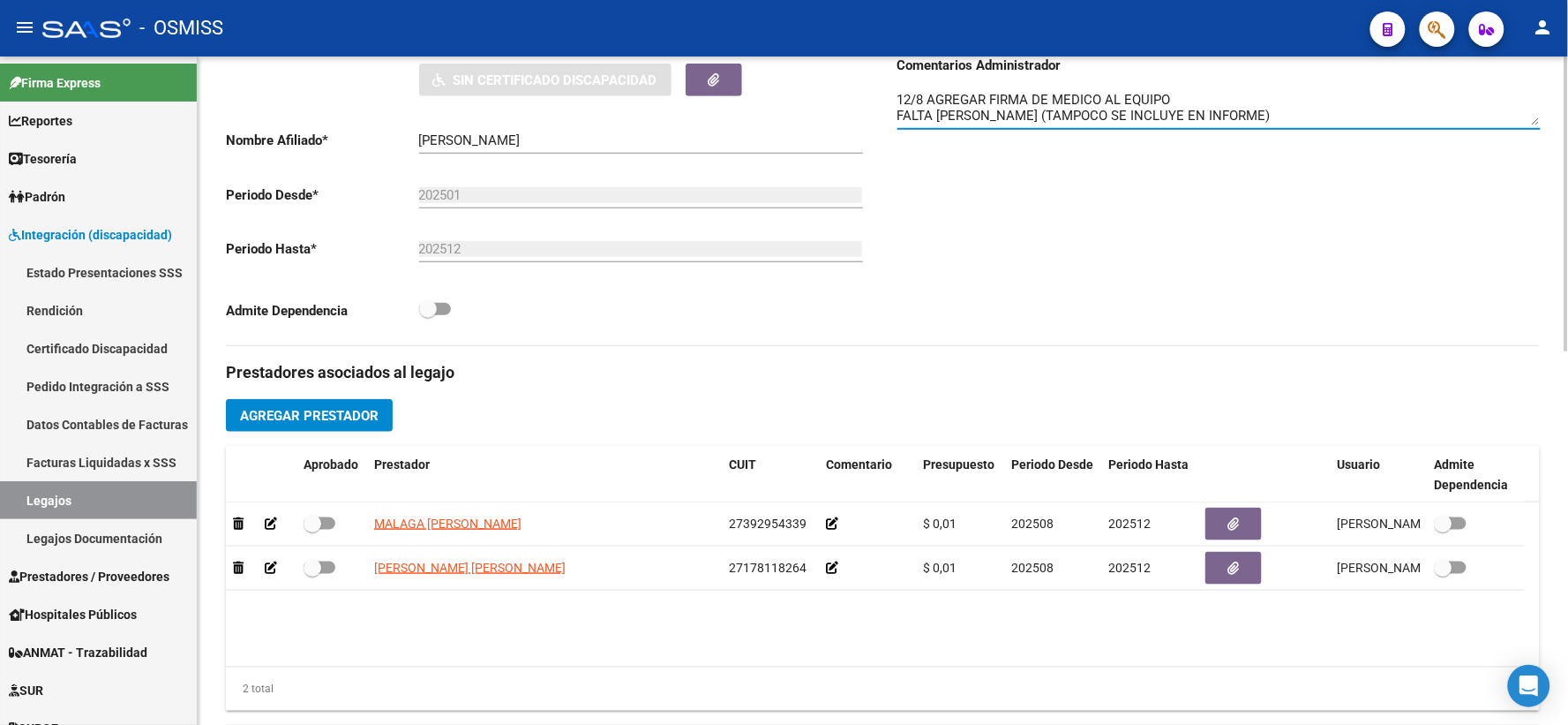
scroll to position [438, 0]
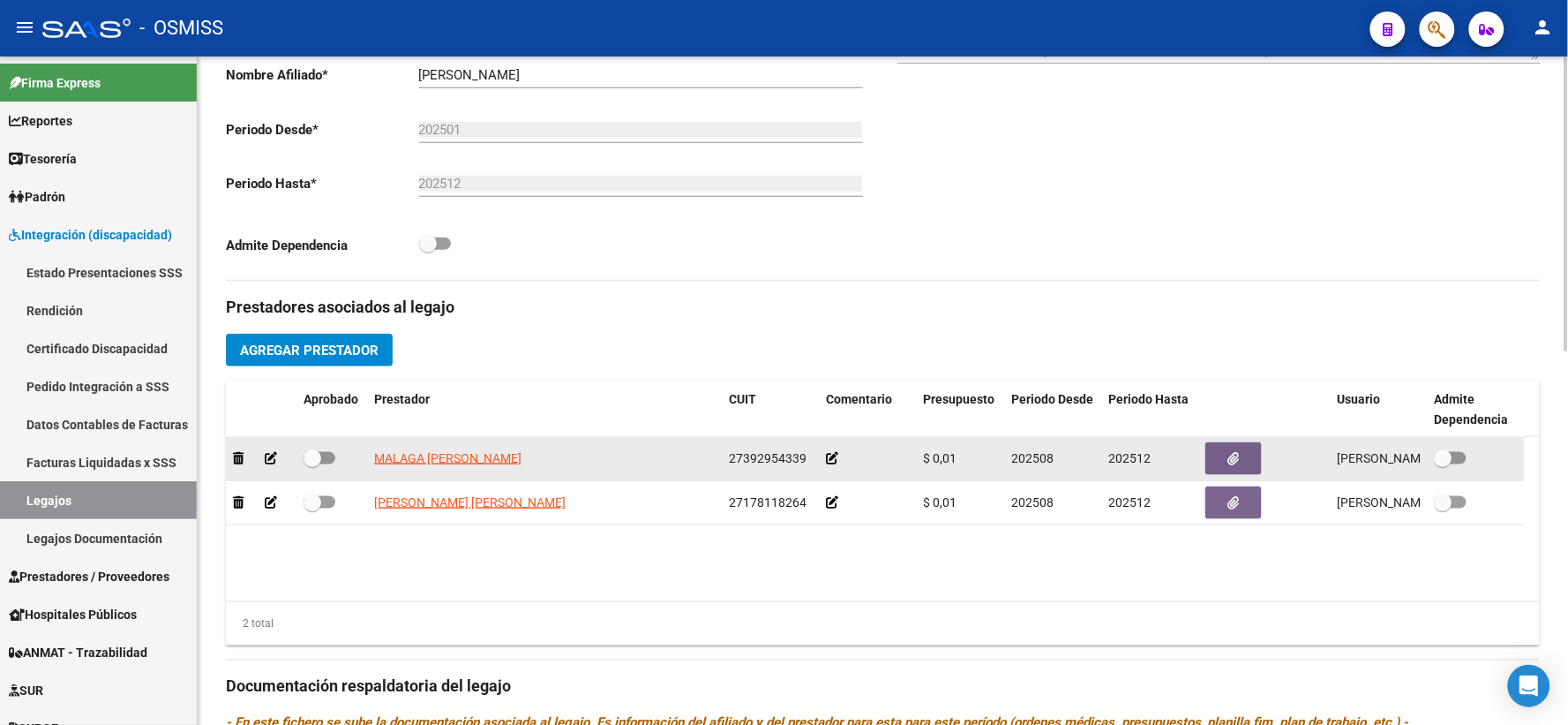
click at [831, 465] on icon at bounding box center [832, 458] width 13 height 13
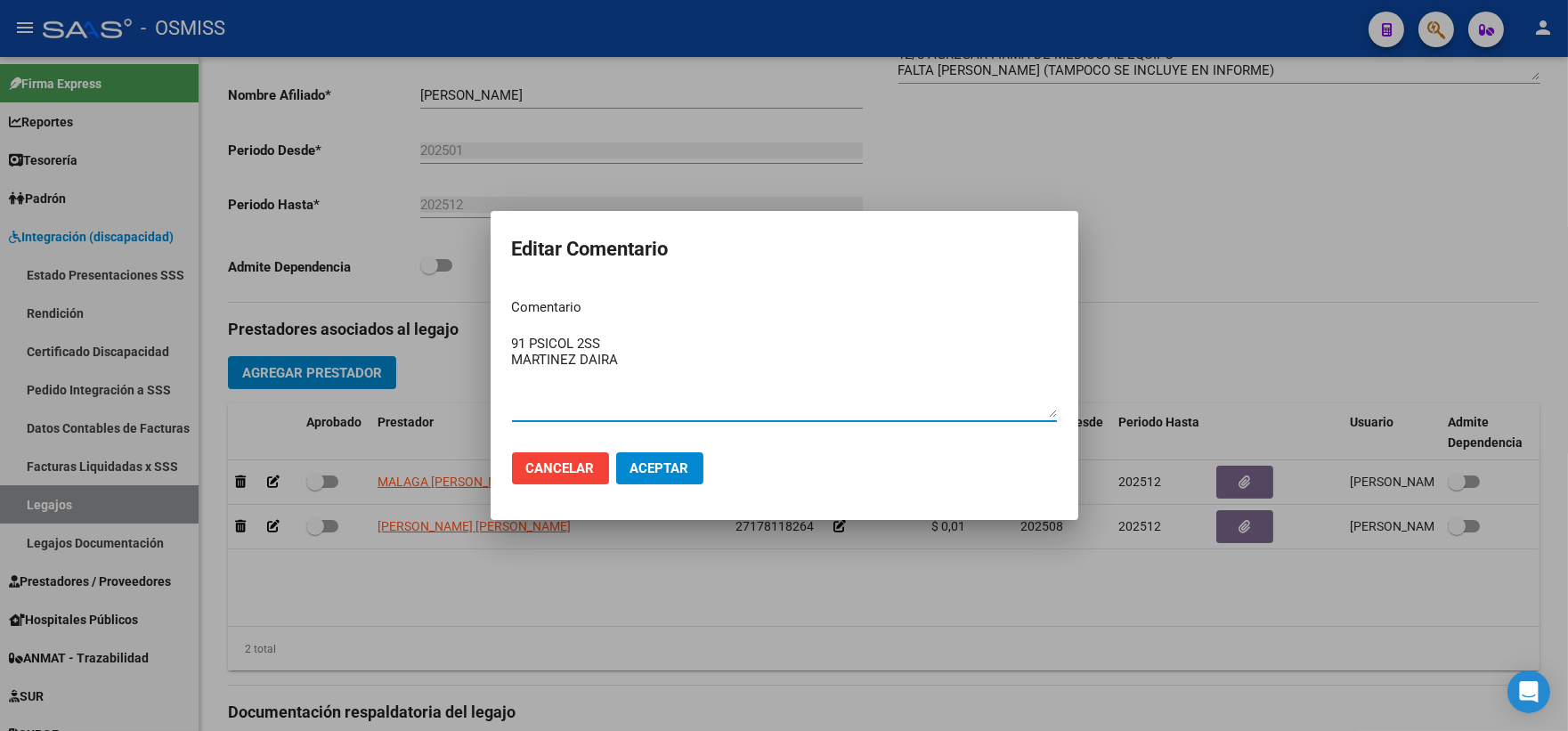
drag, startPoint x: 617, startPoint y: 361, endPoint x: 500, endPoint y: 338, distance: 119.2
click at [500, 338] on mat-dialog-content "Comentario 91 PSICOL 2SS [PERSON_NAME] Ingresar el comentario" at bounding box center [784, 360] width 588 height 154
type textarea "91 PSICOL 2SS MARTINEZ DAIRA"
click at [677, 475] on span "Aceptar" at bounding box center [660, 468] width 59 height 16
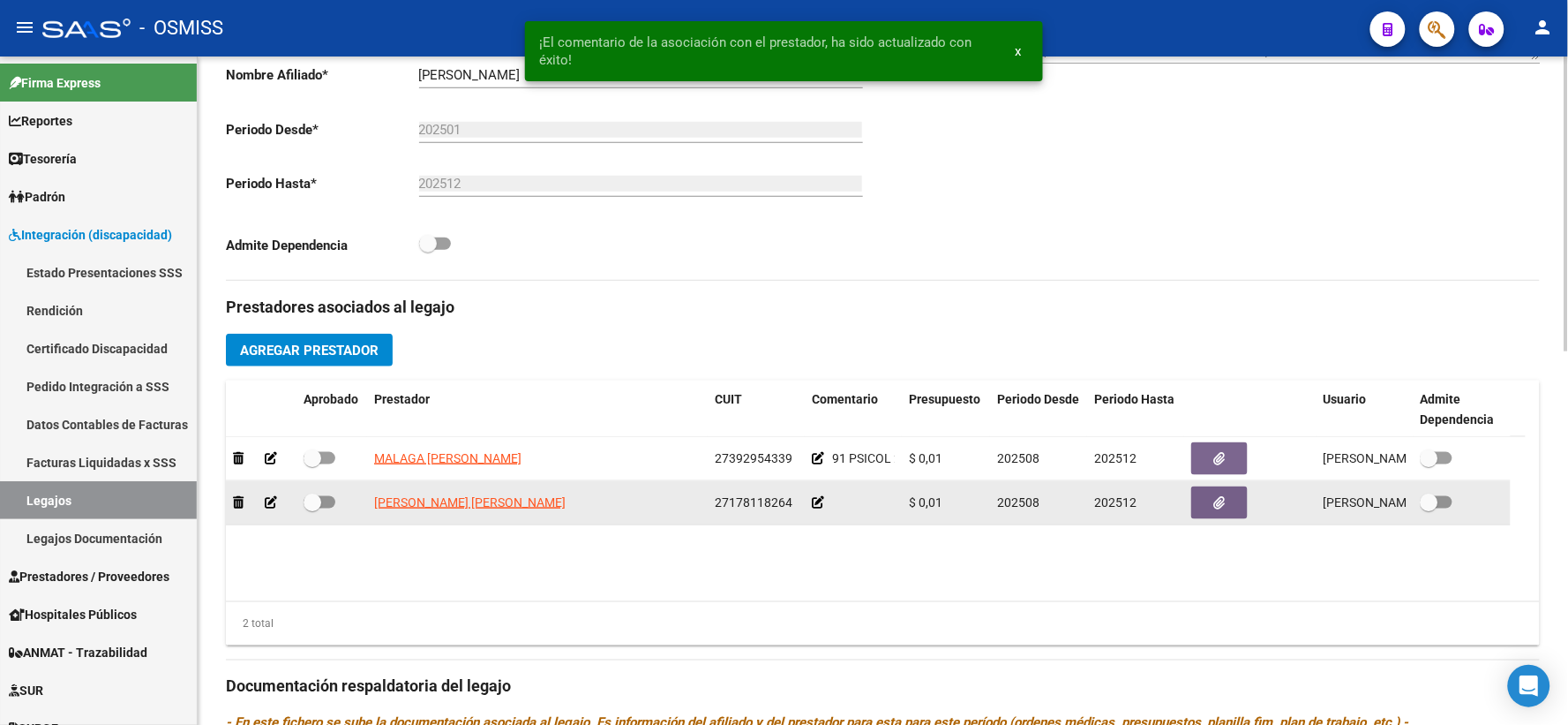
click at [817, 508] on icon at bounding box center [818, 502] width 13 height 13
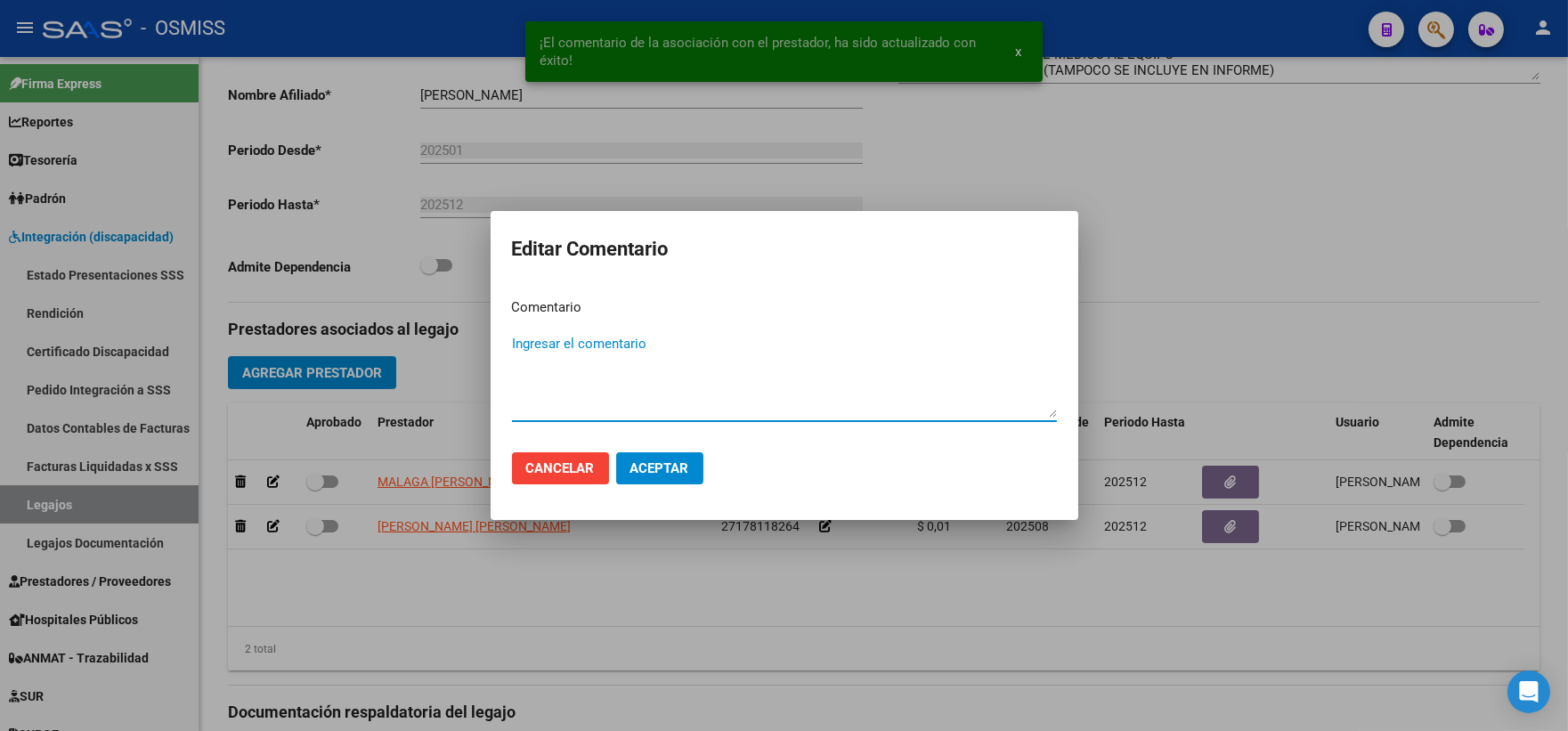
paste textarea "91 PSICOL 2SS MARTINEZ DAIRA"
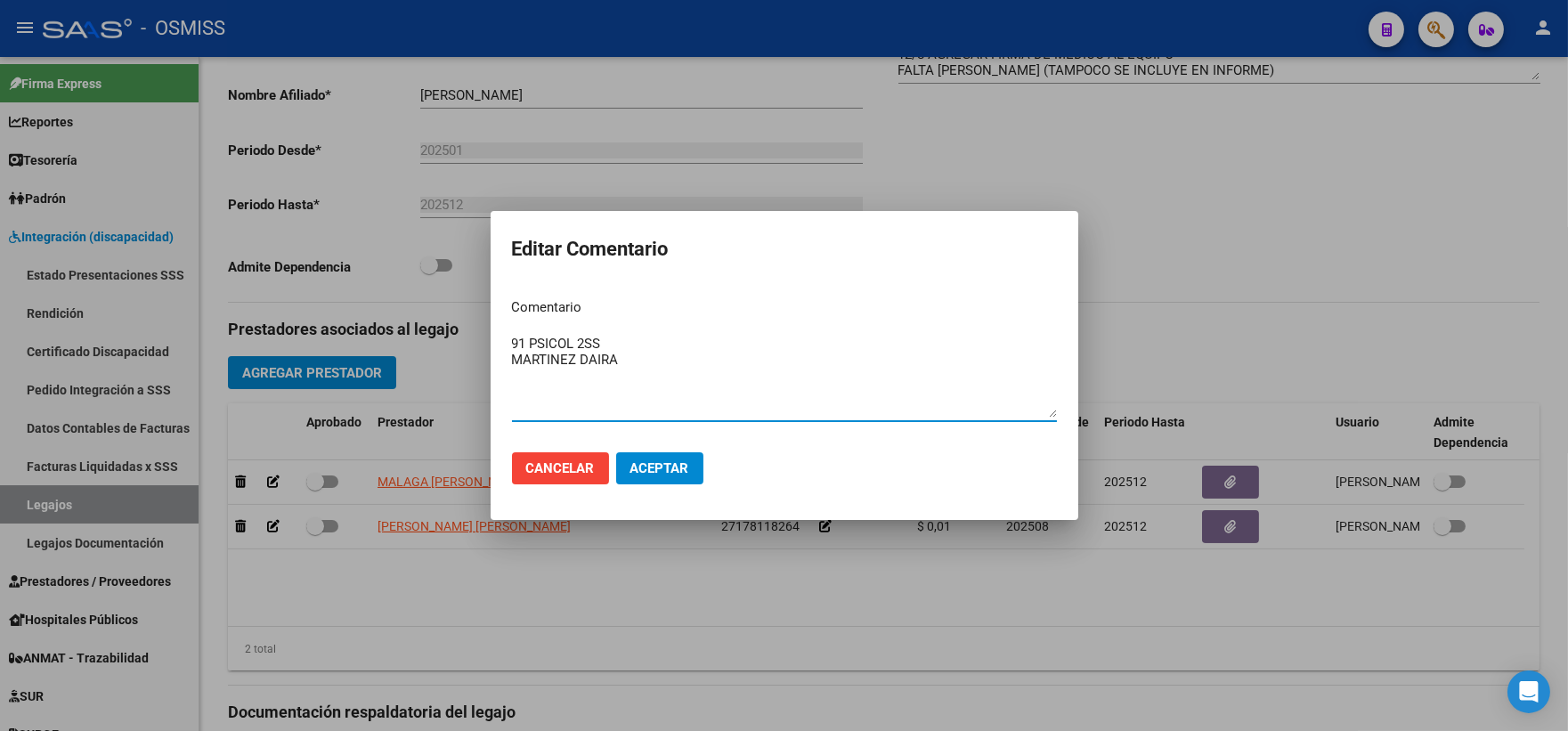
click at [565, 342] on textarea "91 PSICOL 2SS MARTINEZ DAIRA" at bounding box center [785, 376] width 545 height 84
type textarea "91 PSP2SS MARTINEZ DAIRA"
click at [666, 464] on span "Aceptar" at bounding box center [660, 468] width 59 height 16
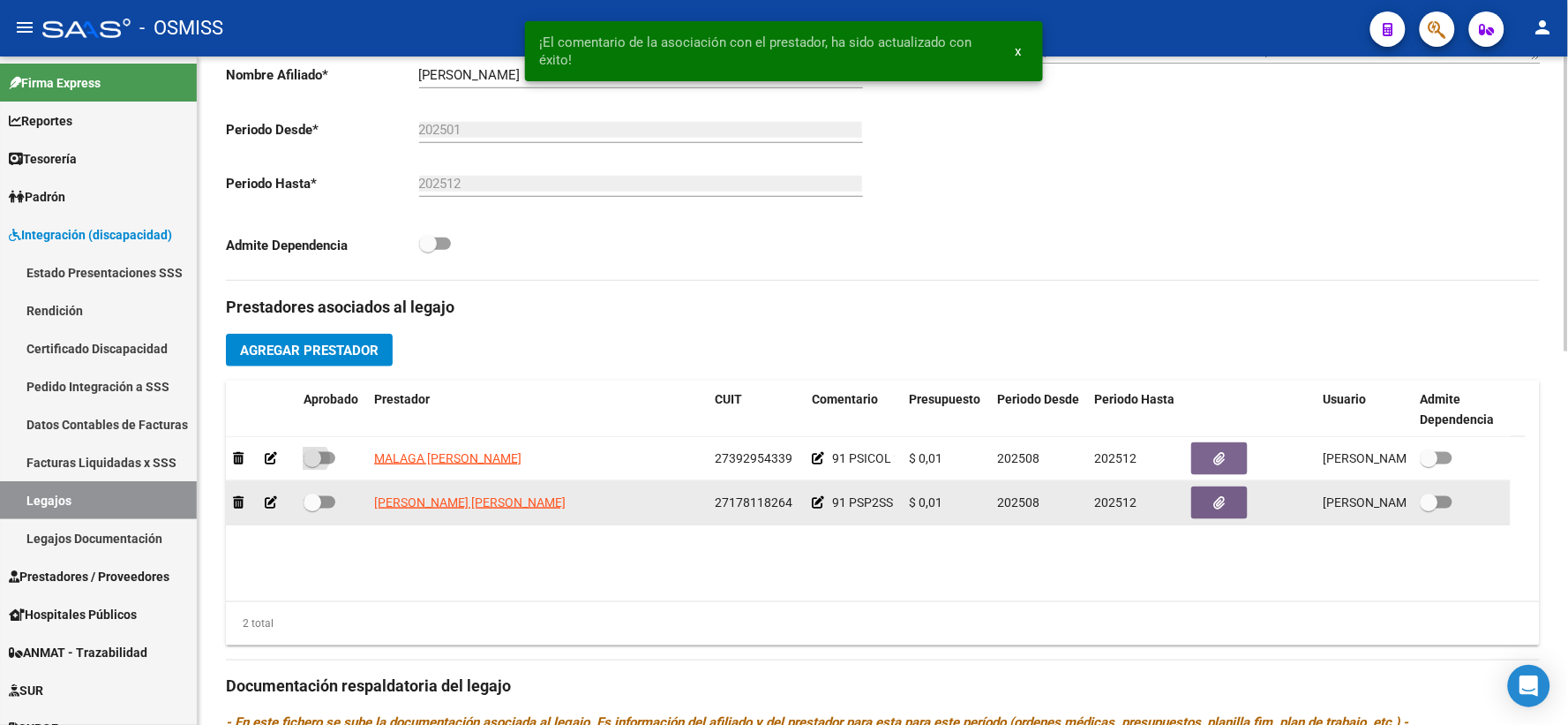
drag, startPoint x: 311, startPoint y: 481, endPoint x: 307, endPoint y: 514, distance: 33.2
click at [311, 469] on label at bounding box center [320, 458] width 32 height 21
click at [312, 466] on input "checkbox" at bounding box center [312, 465] width 1 height 1
checkbox input "true"
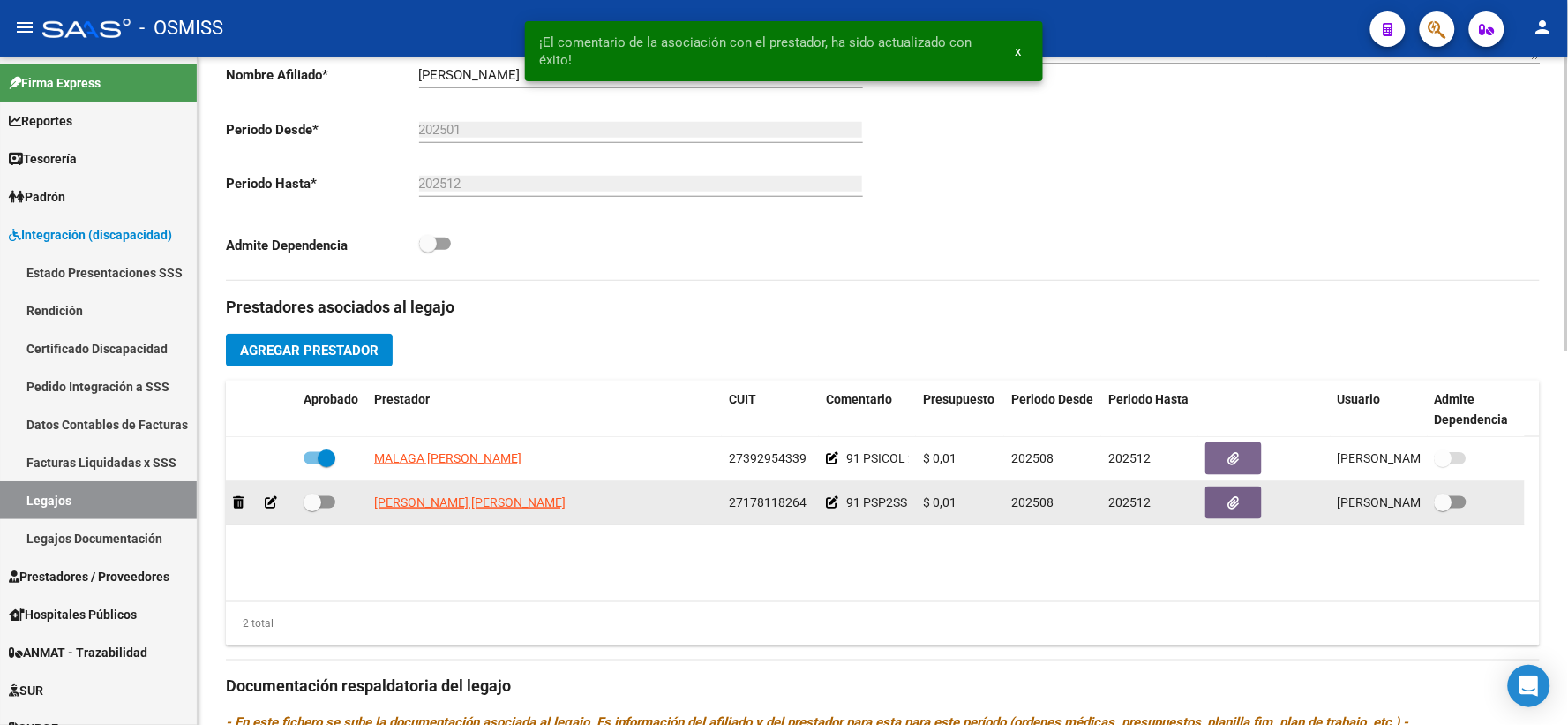
drag, startPoint x: 307, startPoint y: 524, endPoint x: 365, endPoint y: 482, distance: 71.6
click at [311, 511] on span at bounding box center [313, 502] width 18 height 18
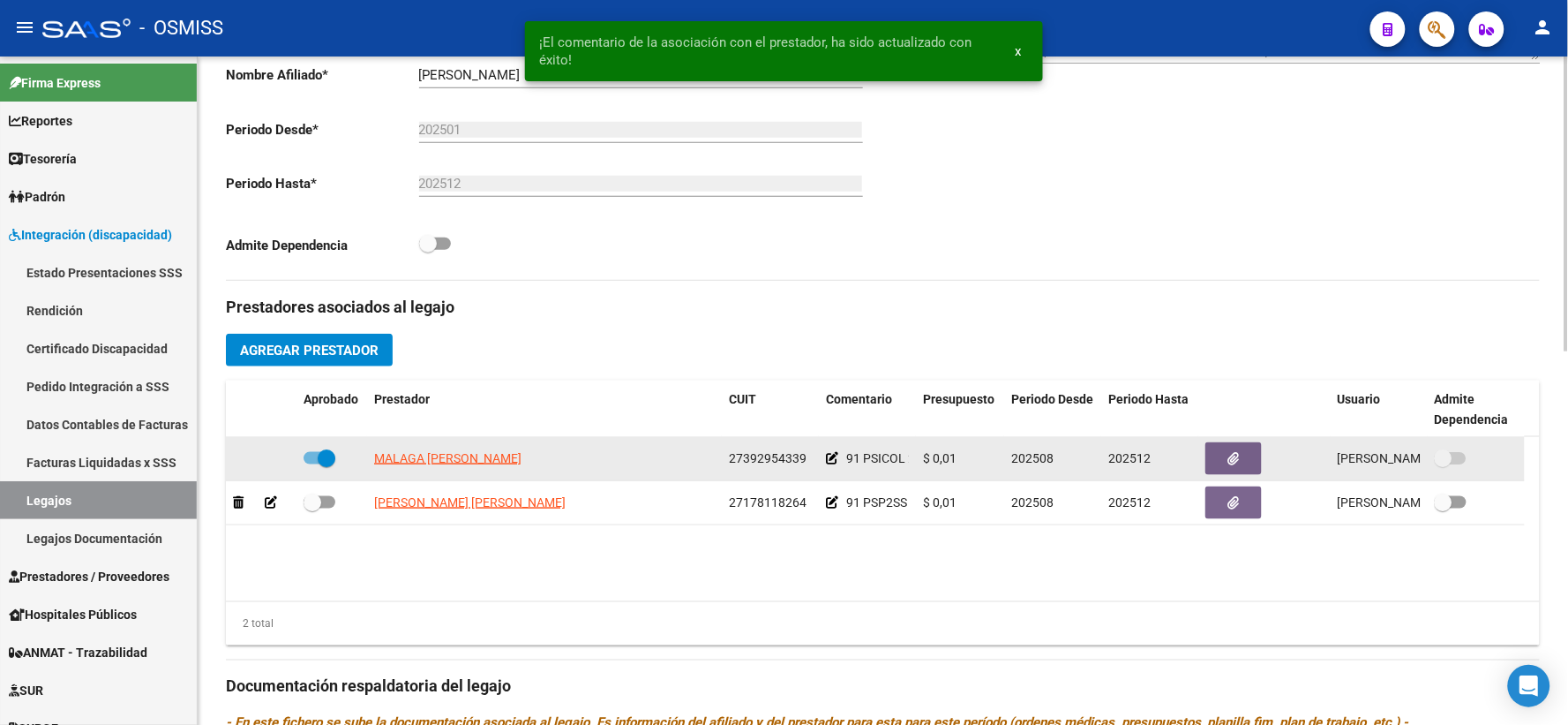
click at [312, 509] on input "checkbox" at bounding box center [312, 508] width 1 height 1
checkbox input "true"
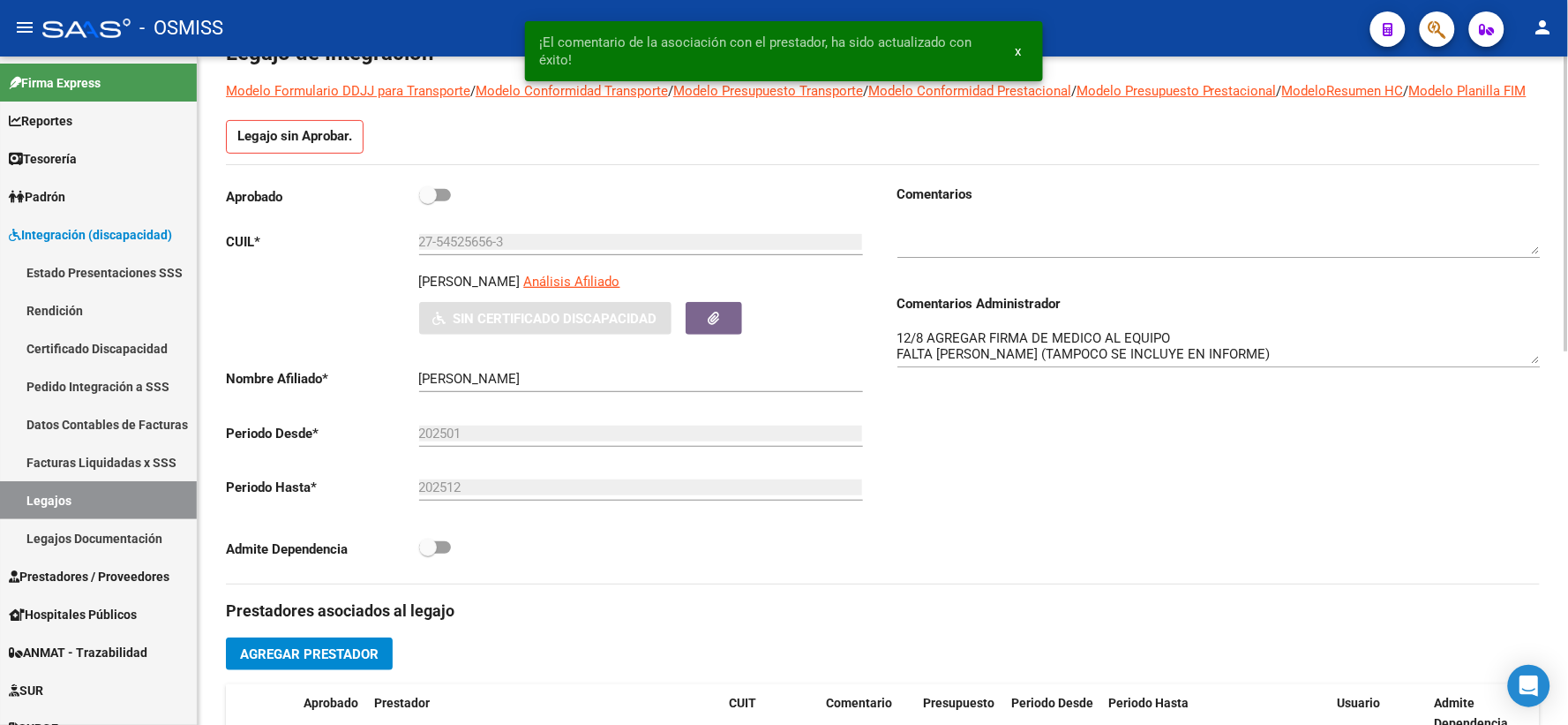
scroll to position [111, 0]
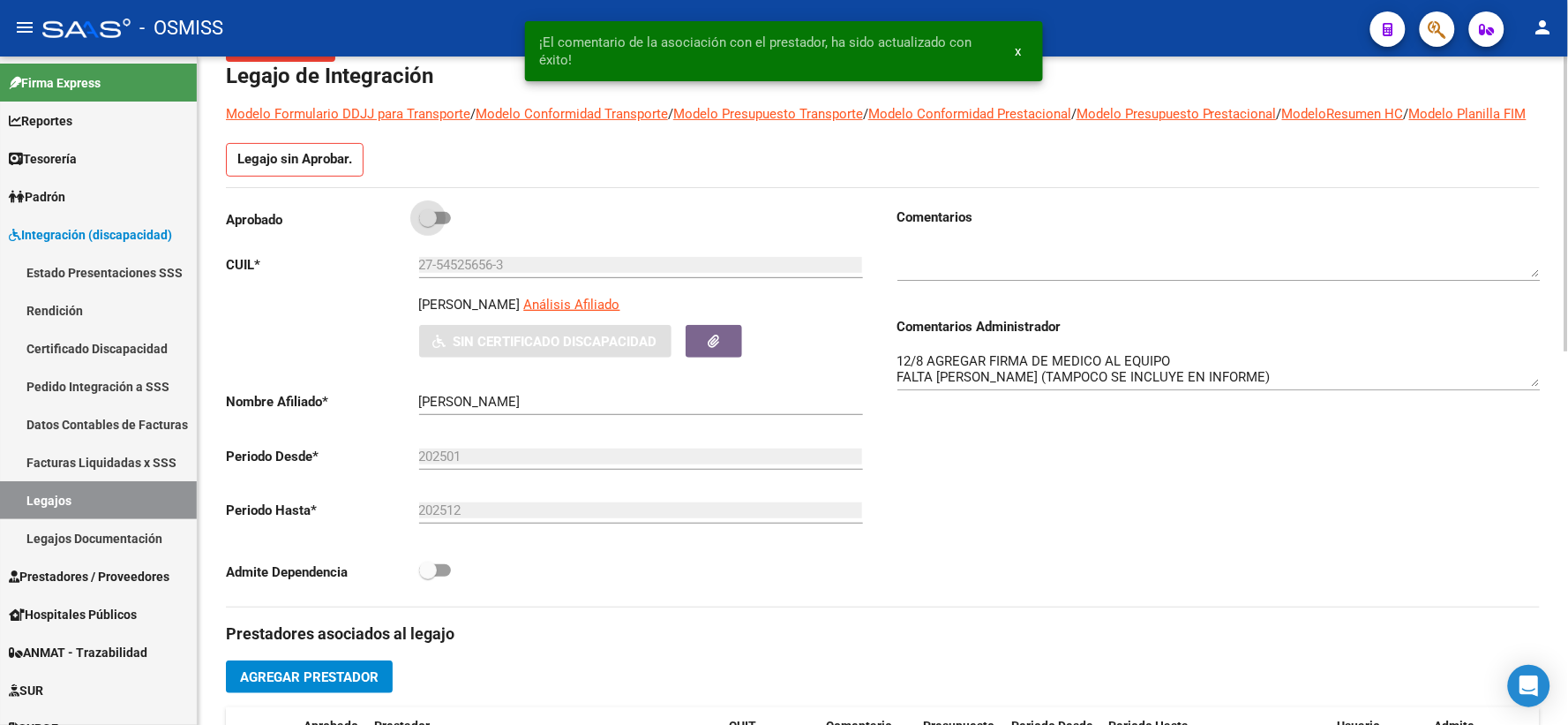
click at [422, 227] on span at bounding box center [428, 218] width 18 height 18
click at [427, 225] on input "checkbox" at bounding box center [427, 224] width 1 height 1
checkbox input "true"
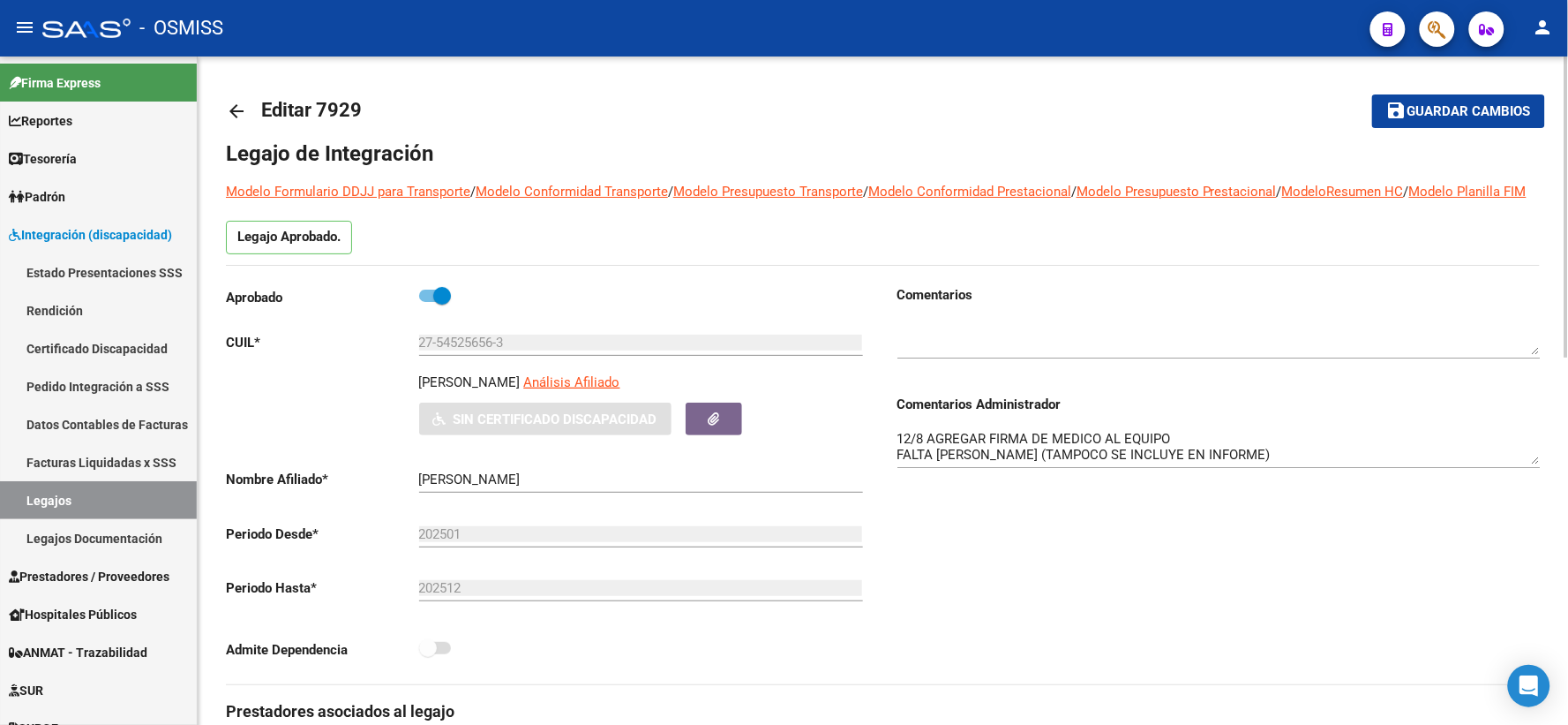
scroll to position [0, 0]
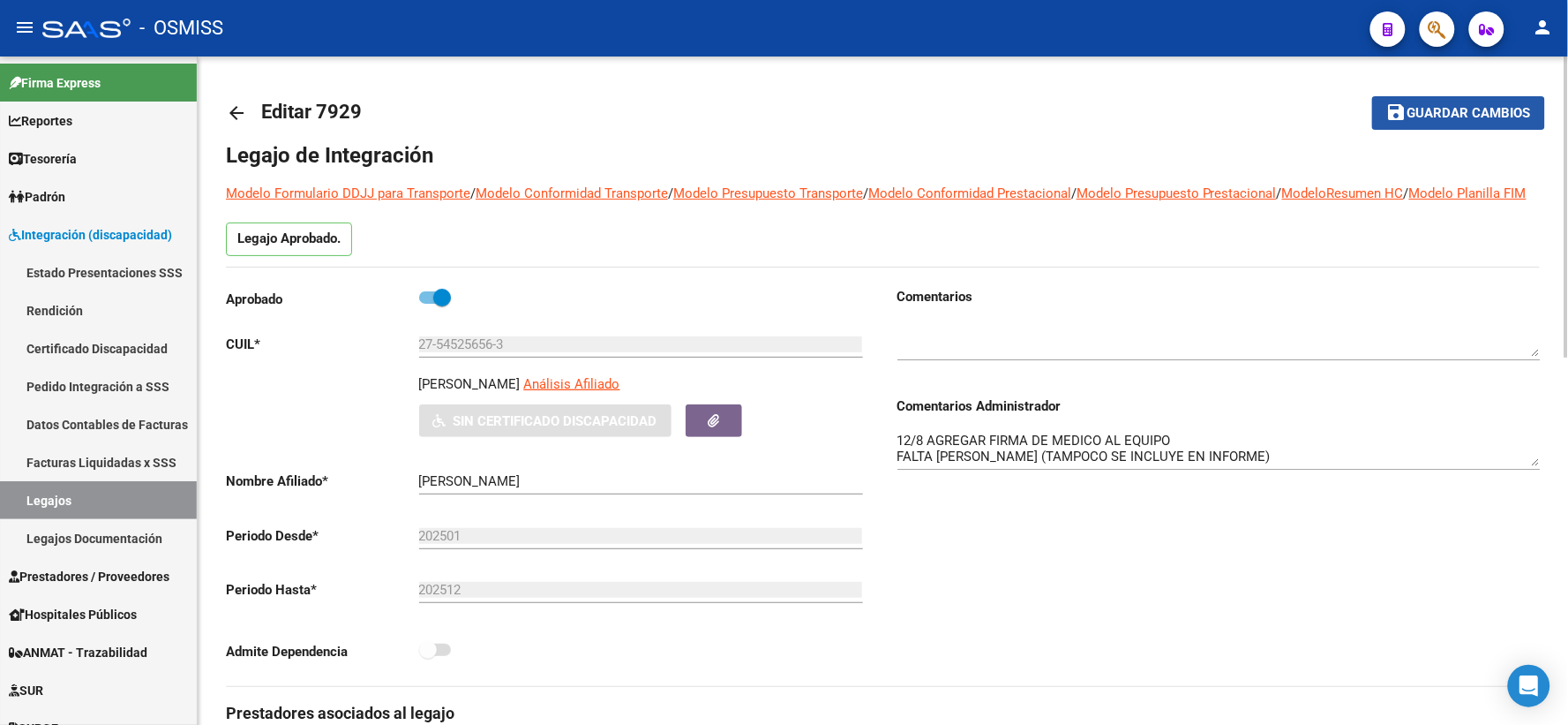
click at [1482, 106] on span "Guardar cambios" at bounding box center [1468, 113] width 123 height 16
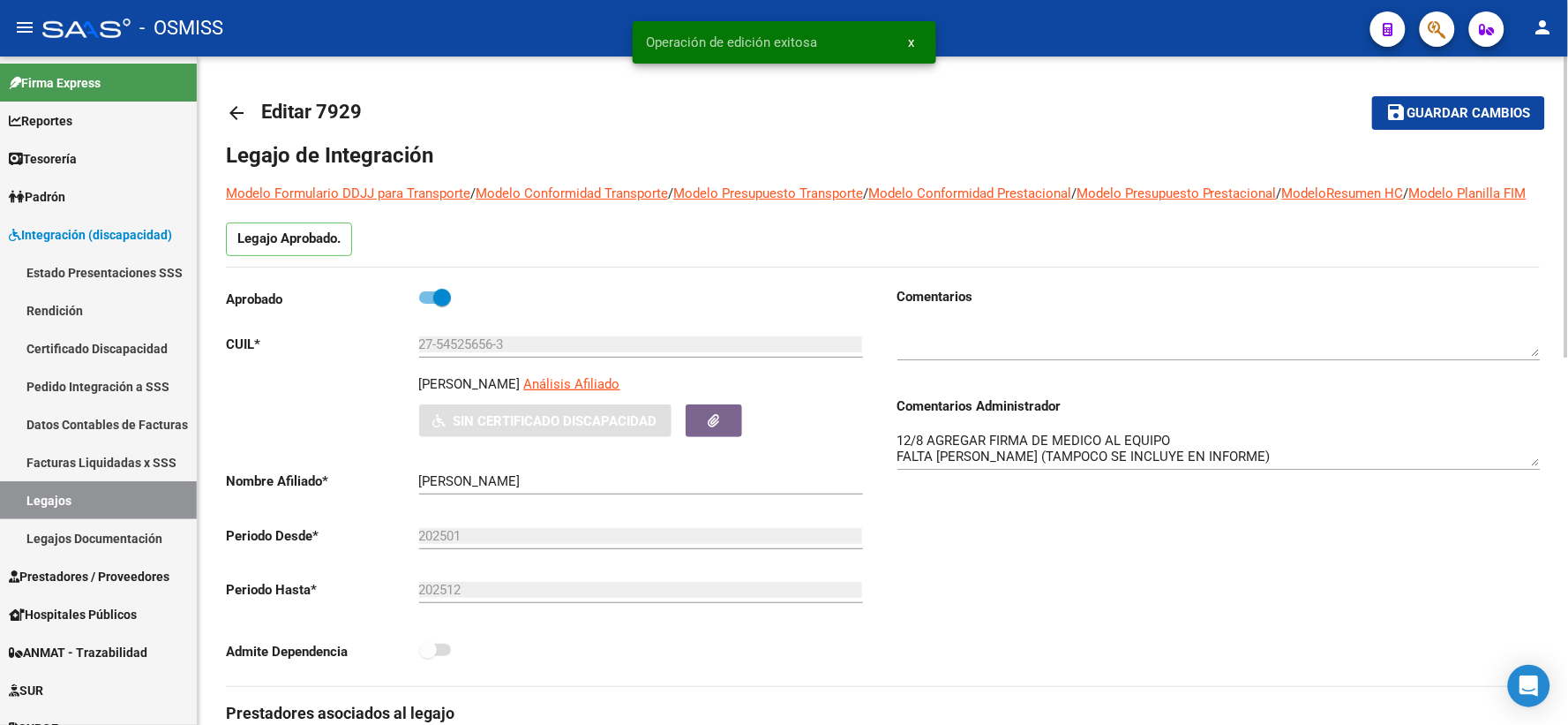
click at [232, 114] on mat-icon "arrow_back" at bounding box center [236, 112] width 21 height 21
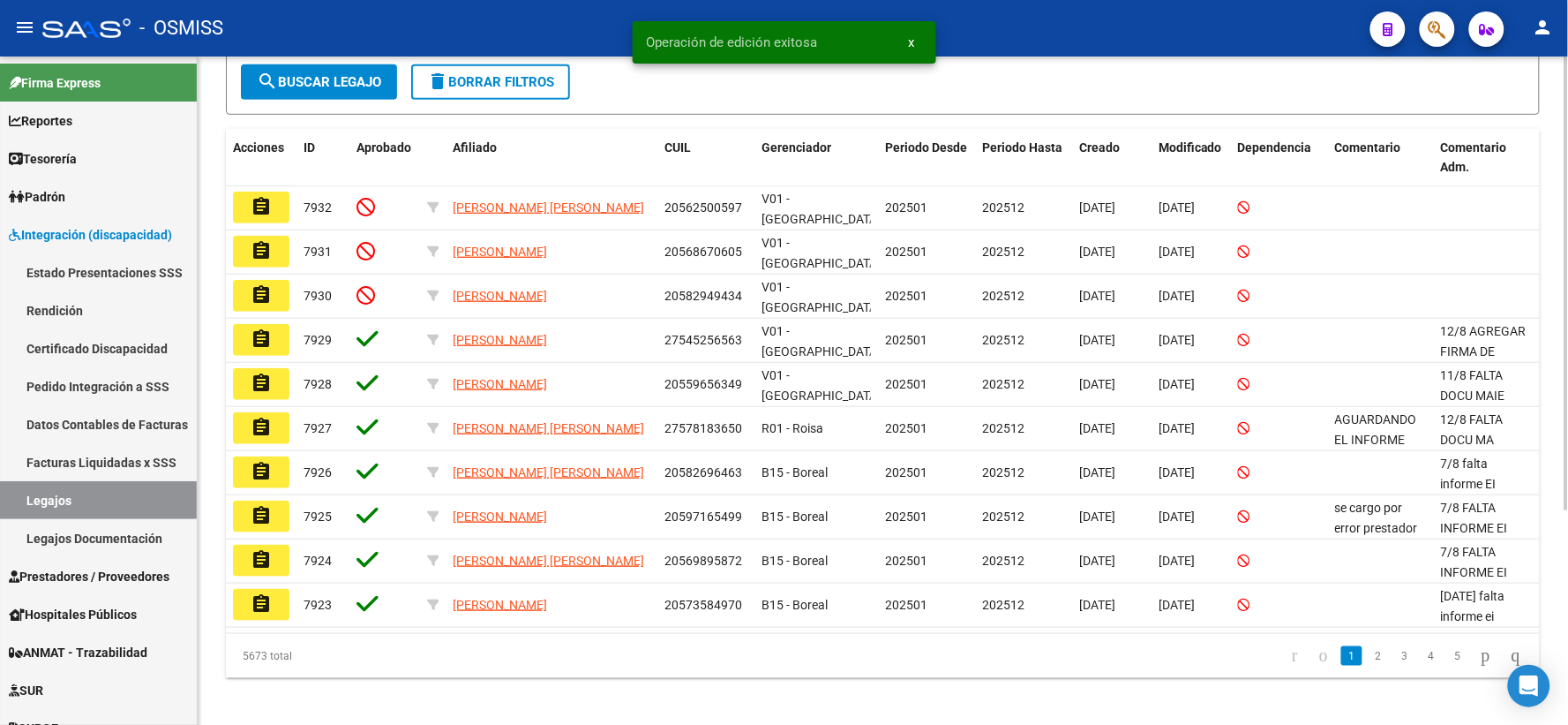
scroll to position [315, 0]
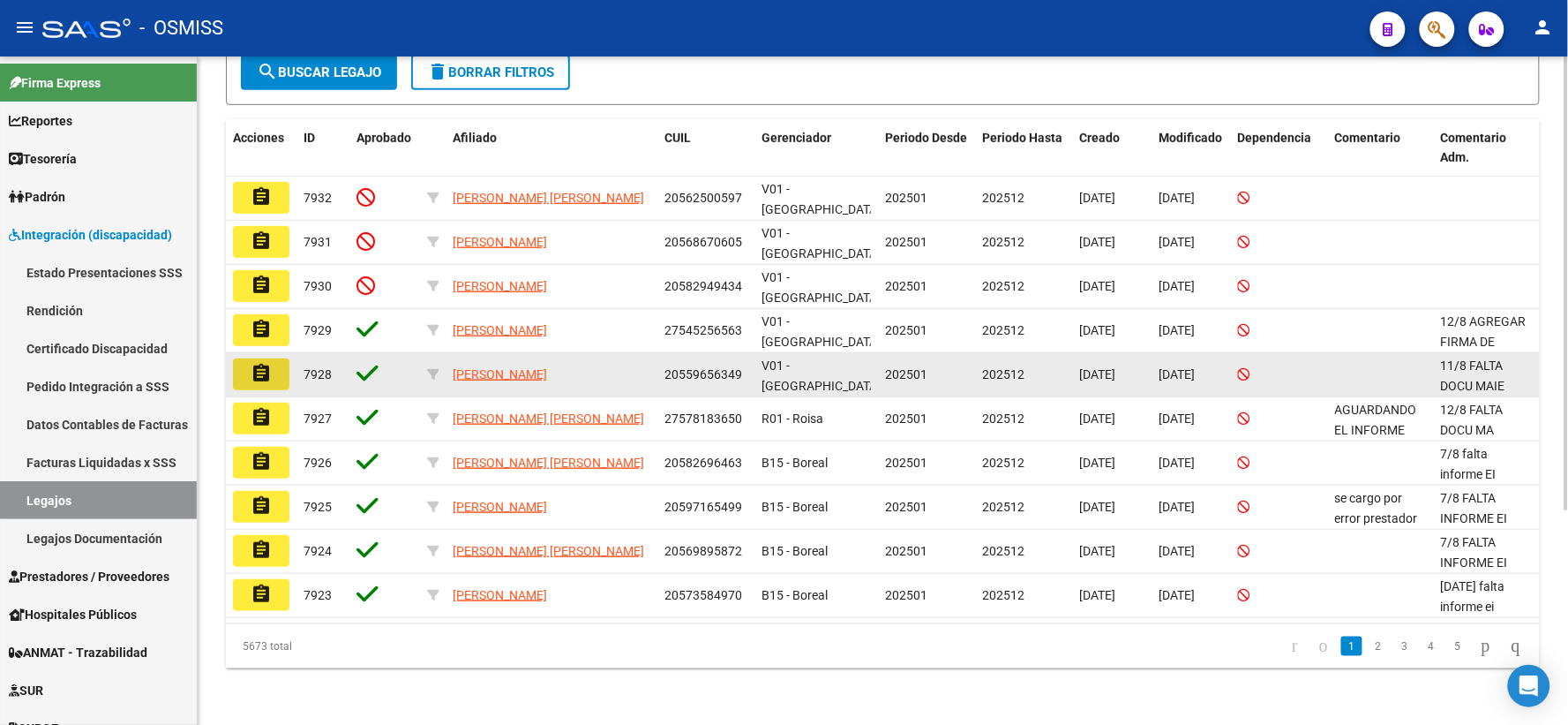
click at [266, 382] on mat-icon "assignment" at bounding box center [260, 373] width 21 height 21
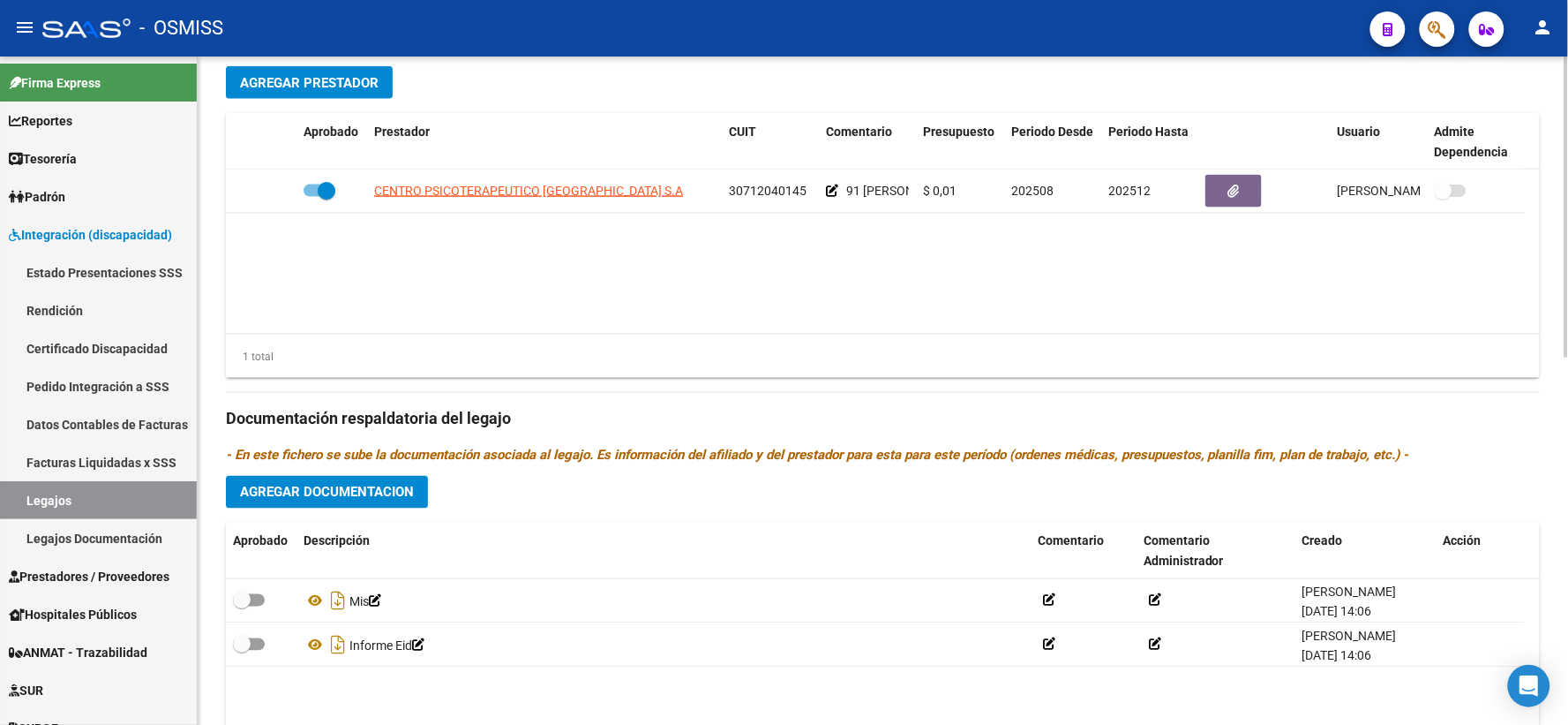
scroll to position [735, 0]
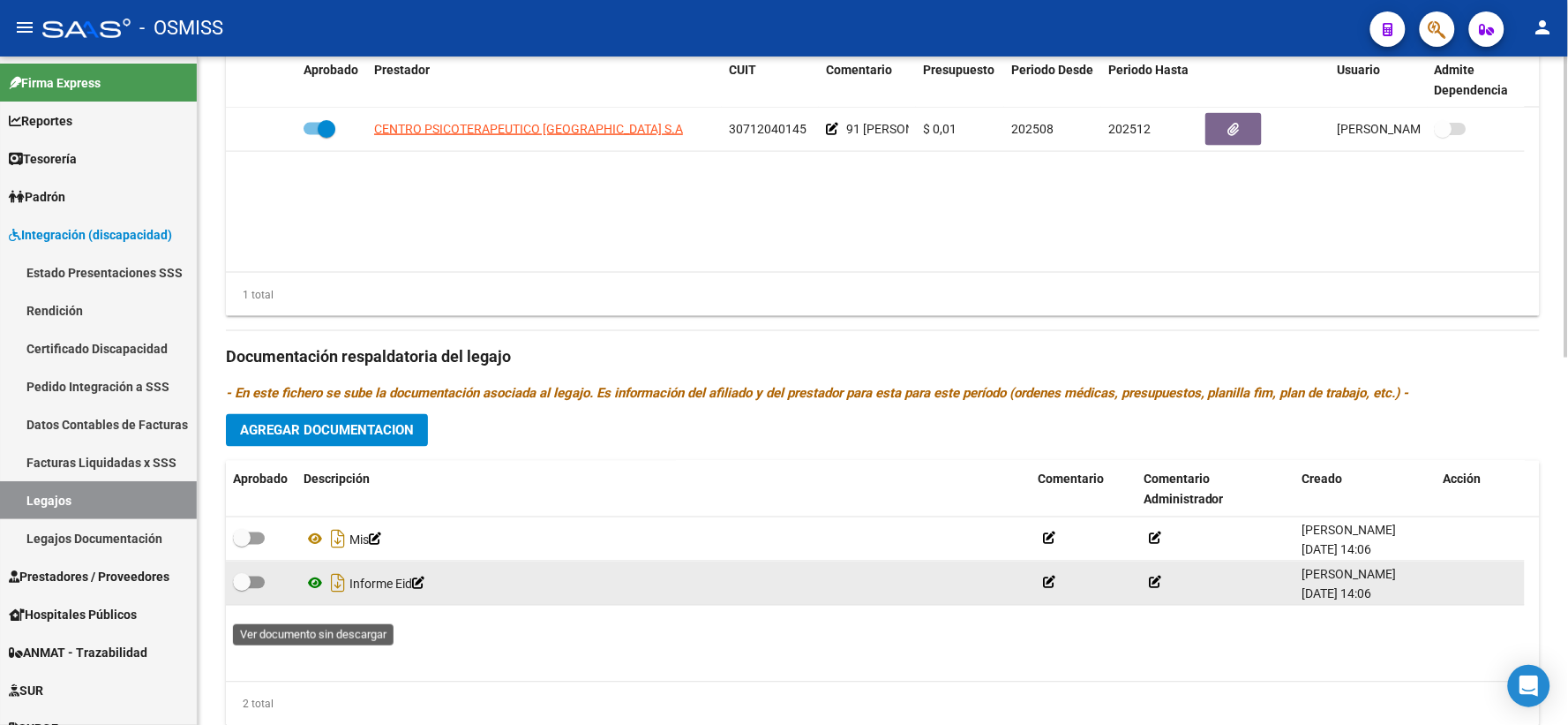
click at [316, 594] on icon at bounding box center [315, 583] width 23 height 21
click at [1157, 589] on icon at bounding box center [1155, 582] width 13 height 13
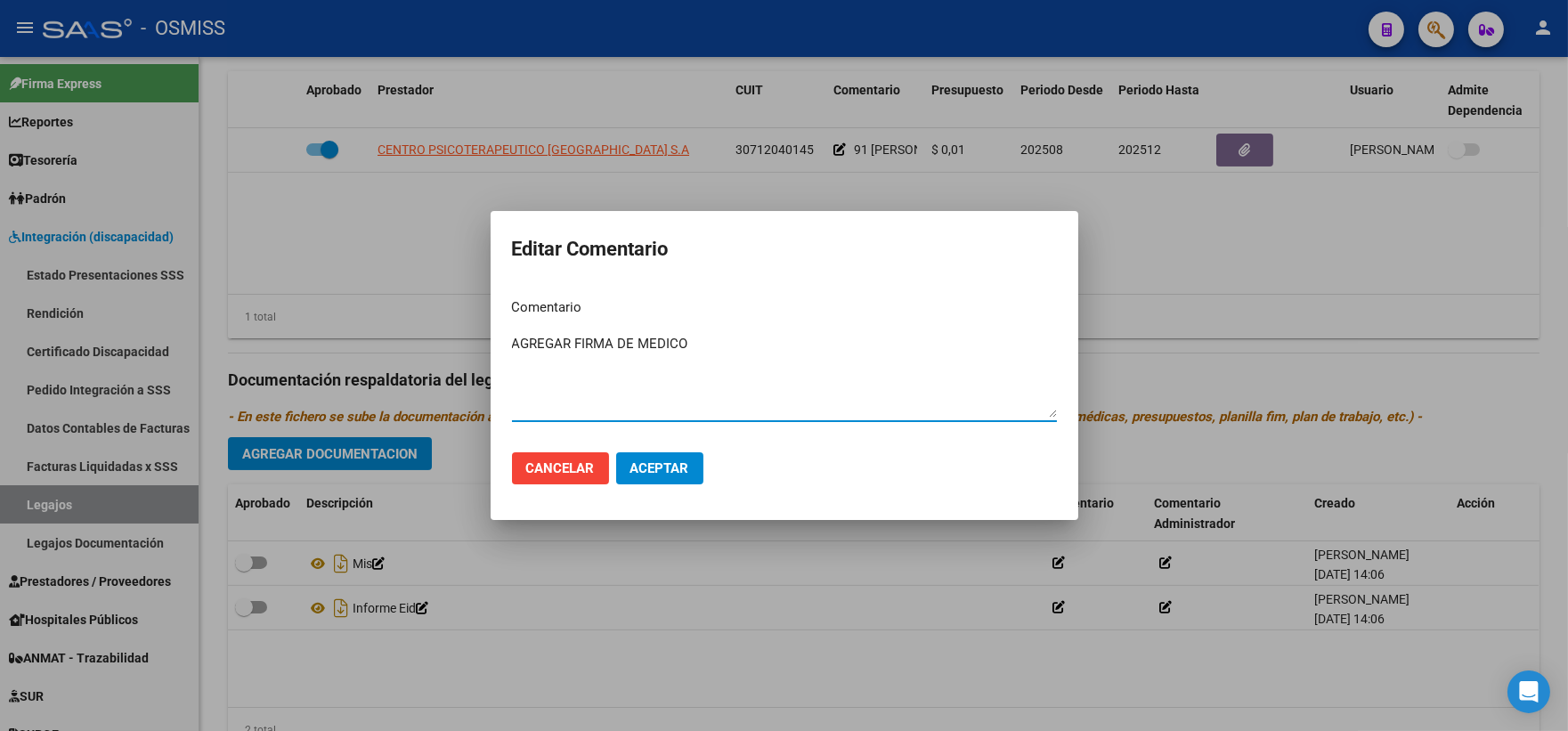
type textarea "AGREGAR FIRMA DE MEDICO"
click at [646, 469] on span "Aceptar" at bounding box center [660, 468] width 59 height 16
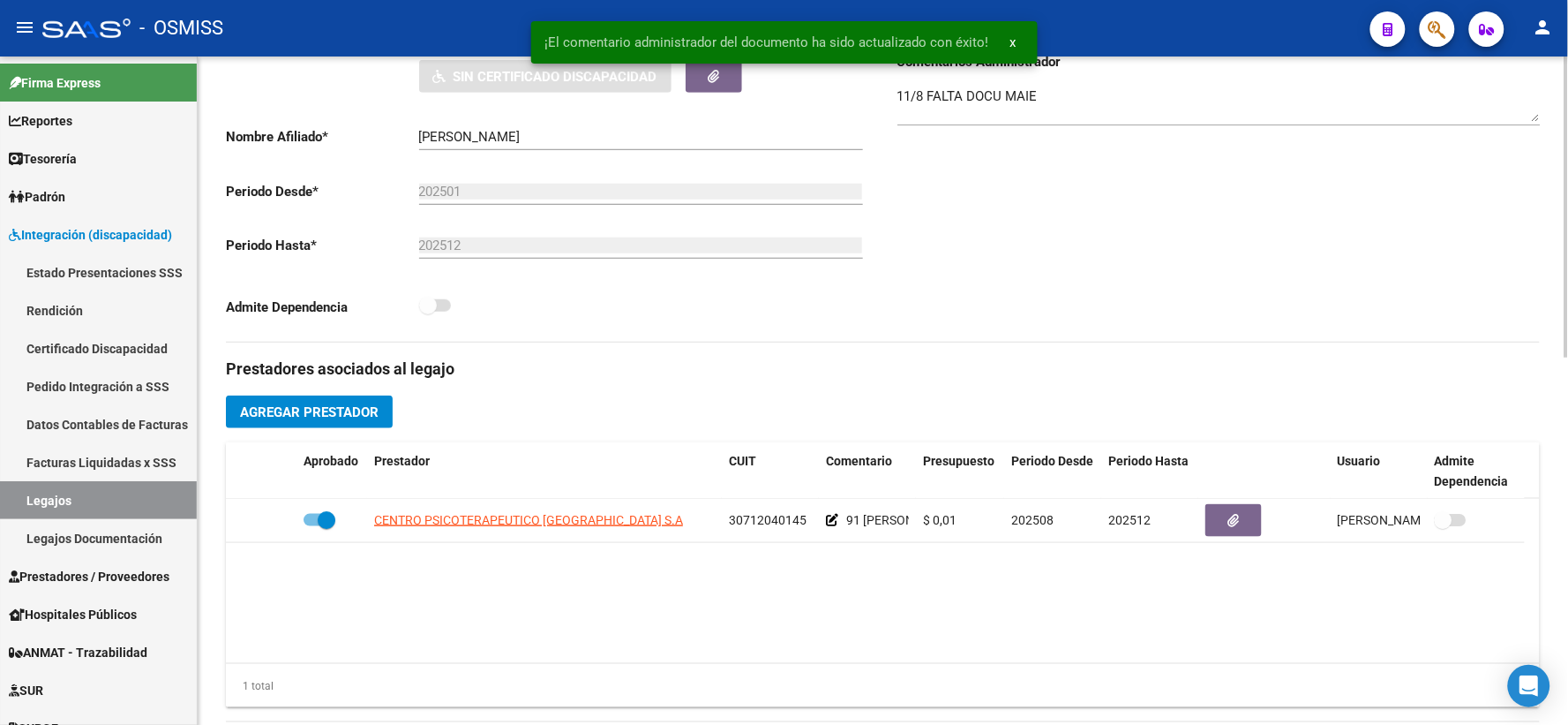
scroll to position [326, 0]
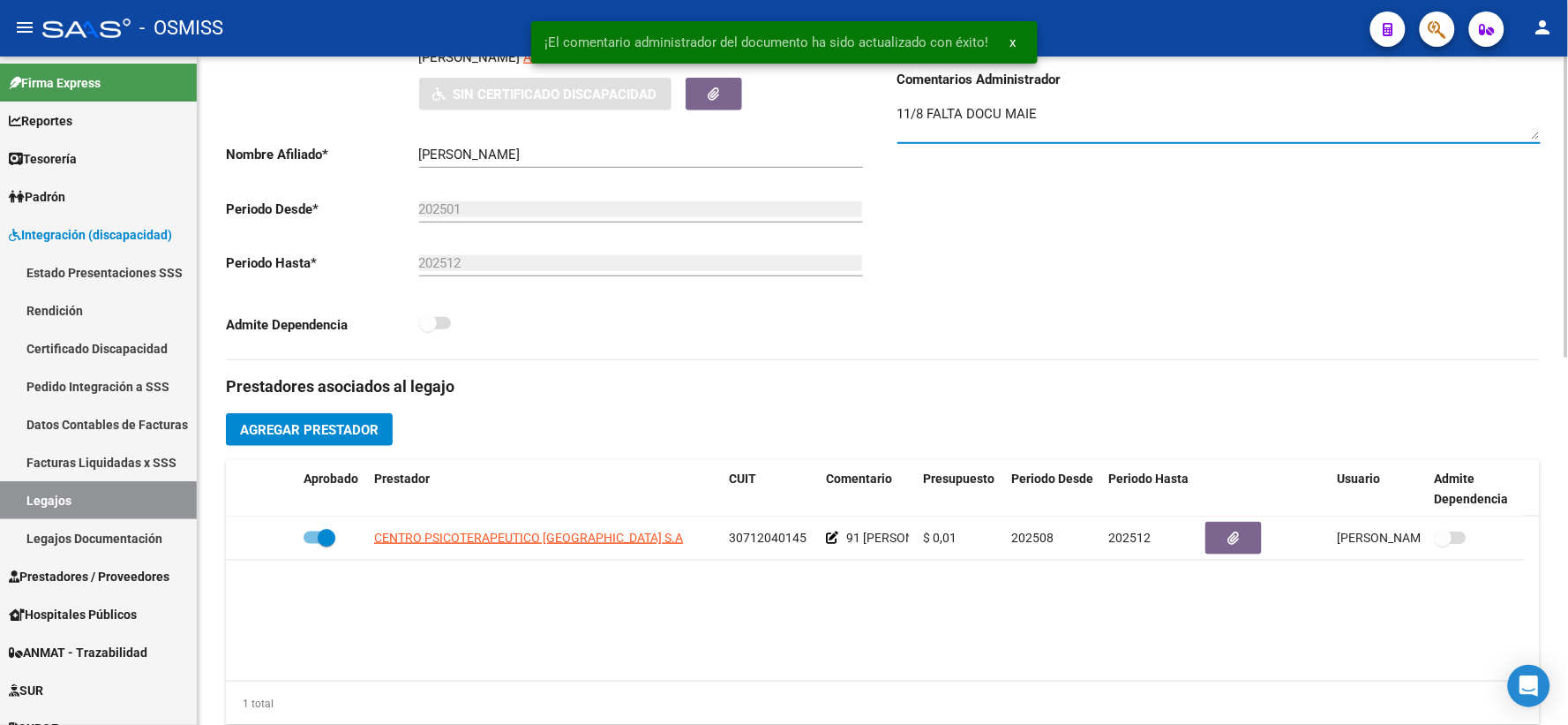
click at [1166, 124] on textarea "11/8 FALTA DOCU MAIE" at bounding box center [1219, 122] width 643 height 36
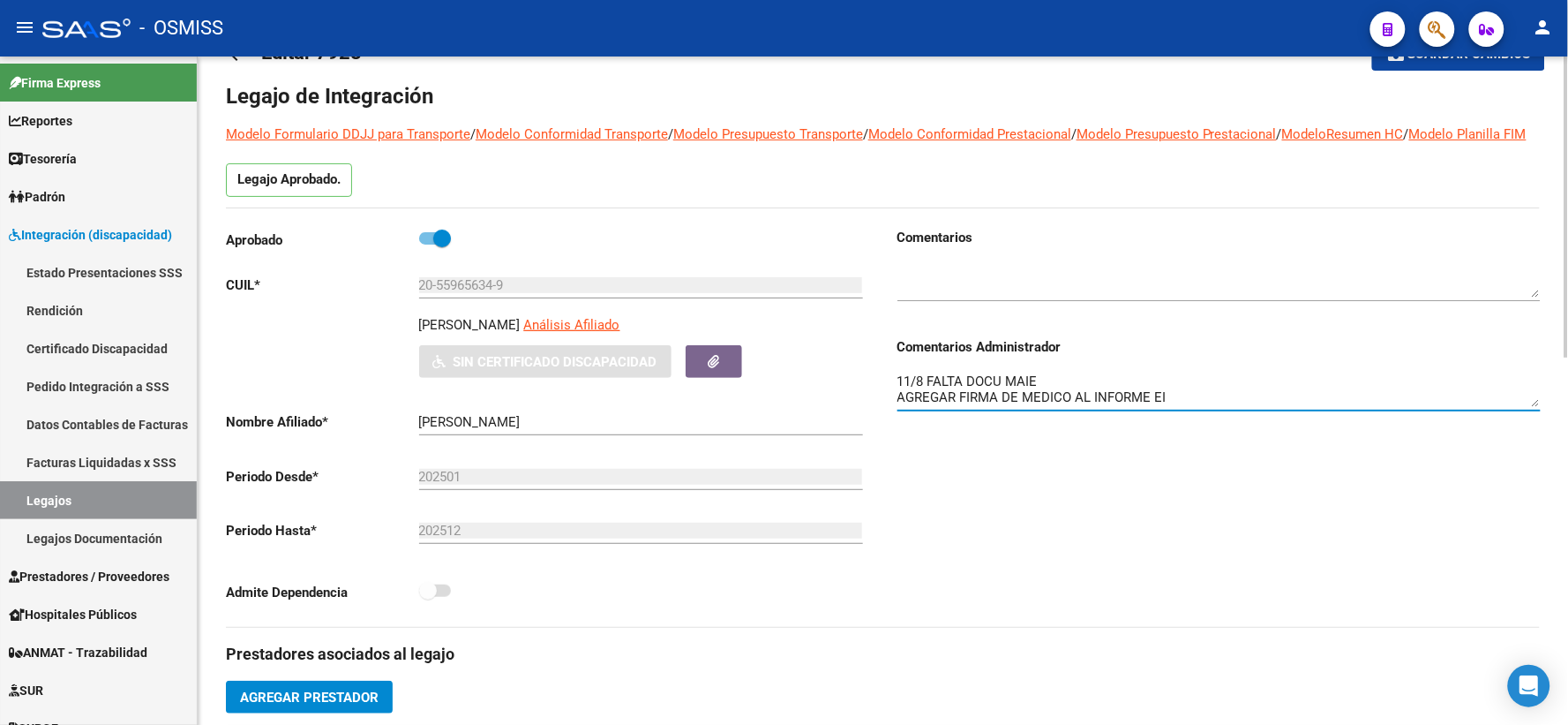
scroll to position [0, 0]
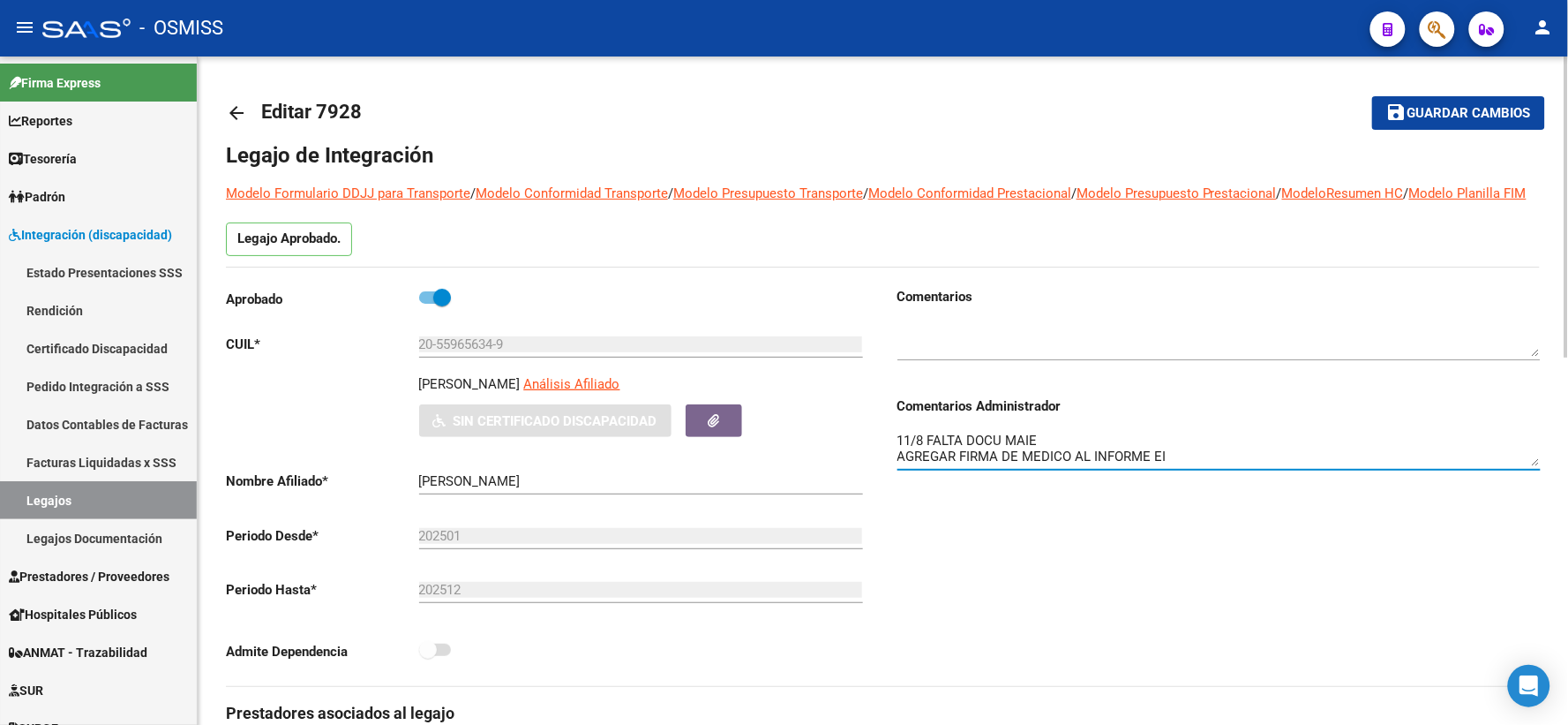
type textarea "11/8 FALTA DOCU MAIE AGREGAR FIRMA DE MEDICO AL INFORME EI"
click at [1436, 121] on button "save Guardar cambios" at bounding box center [1458, 112] width 173 height 33
click at [234, 114] on mat-icon "arrow_back" at bounding box center [236, 112] width 21 height 21
